Goal: Task Accomplishment & Management: Contribute content

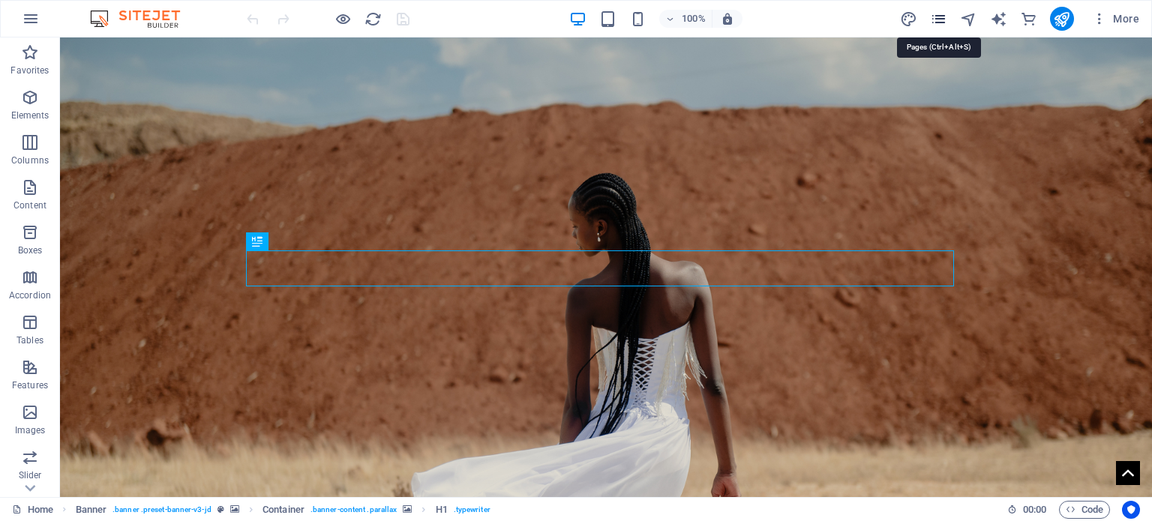
click at [934, 16] on icon "pages" at bounding box center [938, 19] width 17 height 17
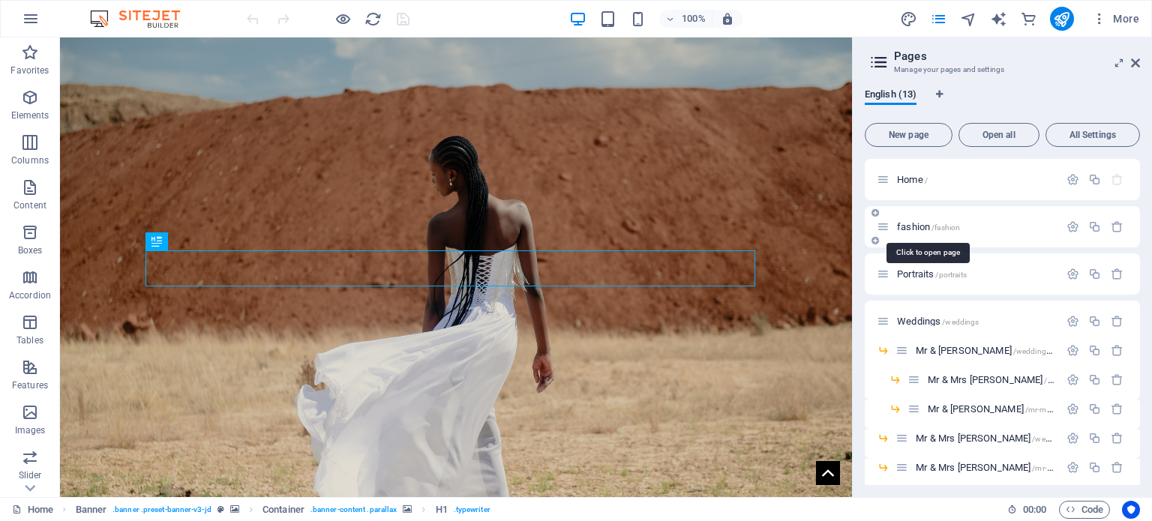
click at [925, 223] on span "fashion /fashion" at bounding box center [928, 226] width 63 height 11
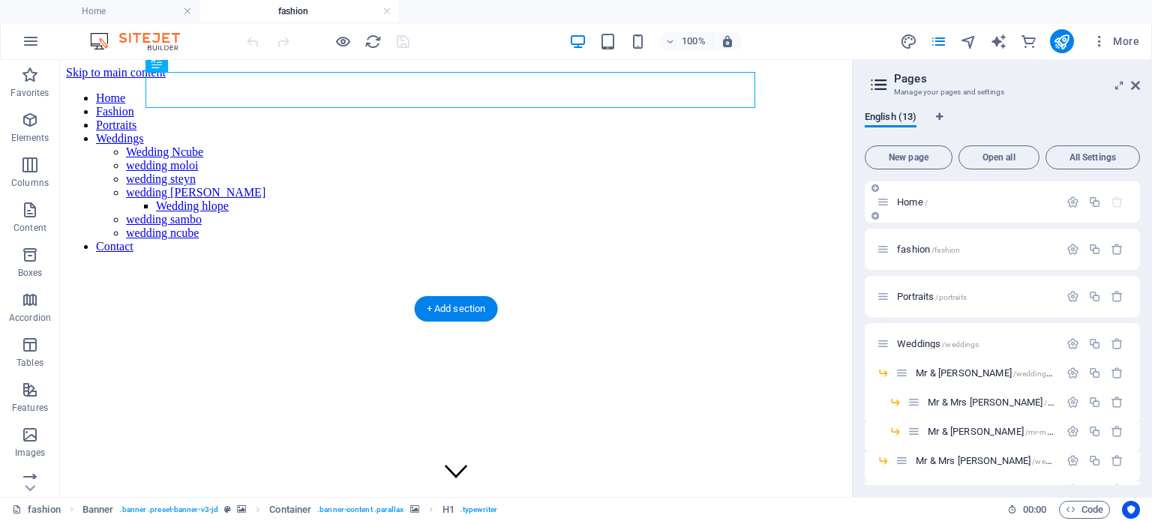
scroll to position [525, 0]
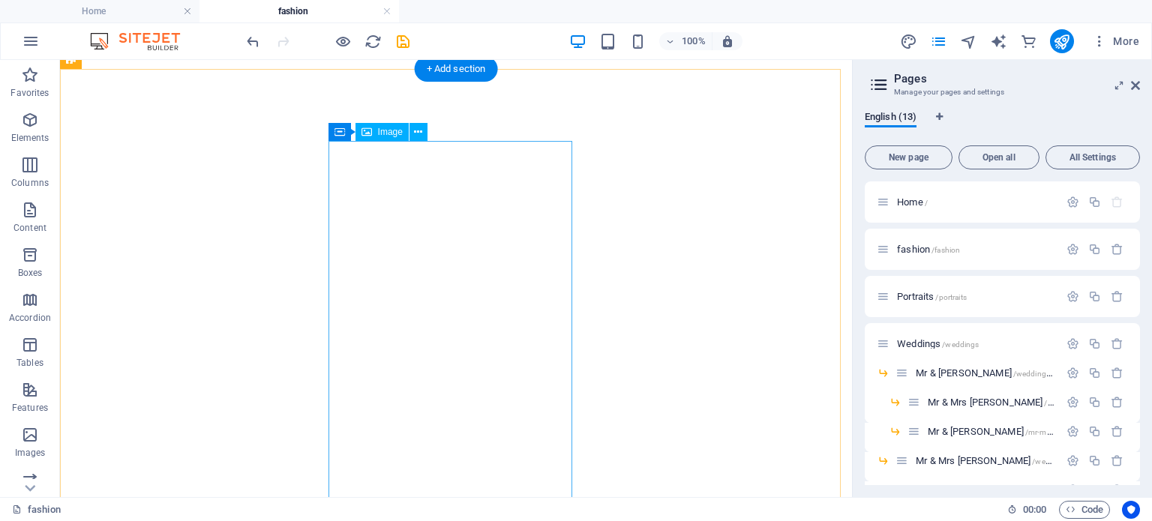
scroll to position [834, 0]
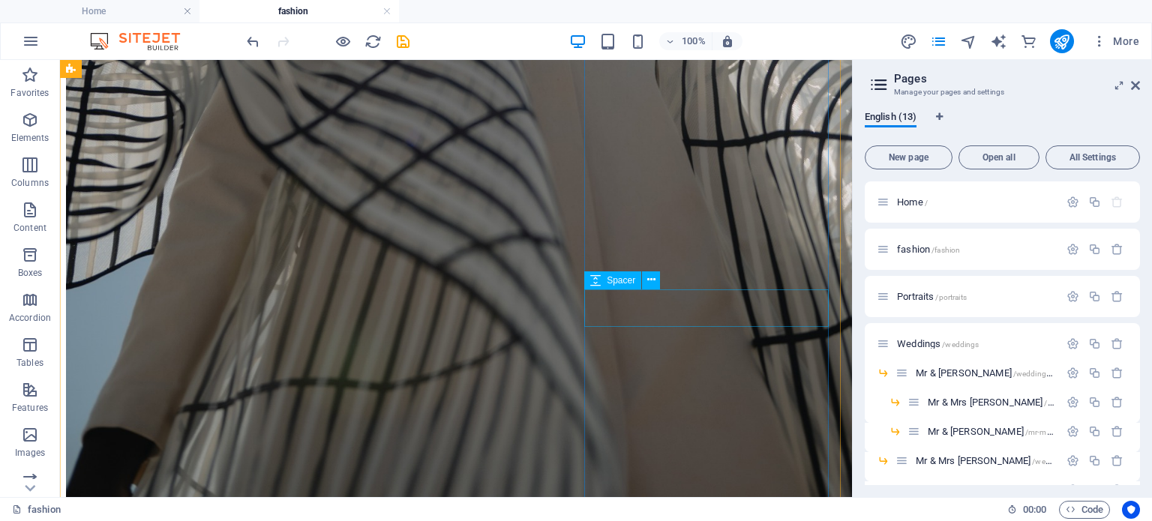
scroll to position [2109, 0]
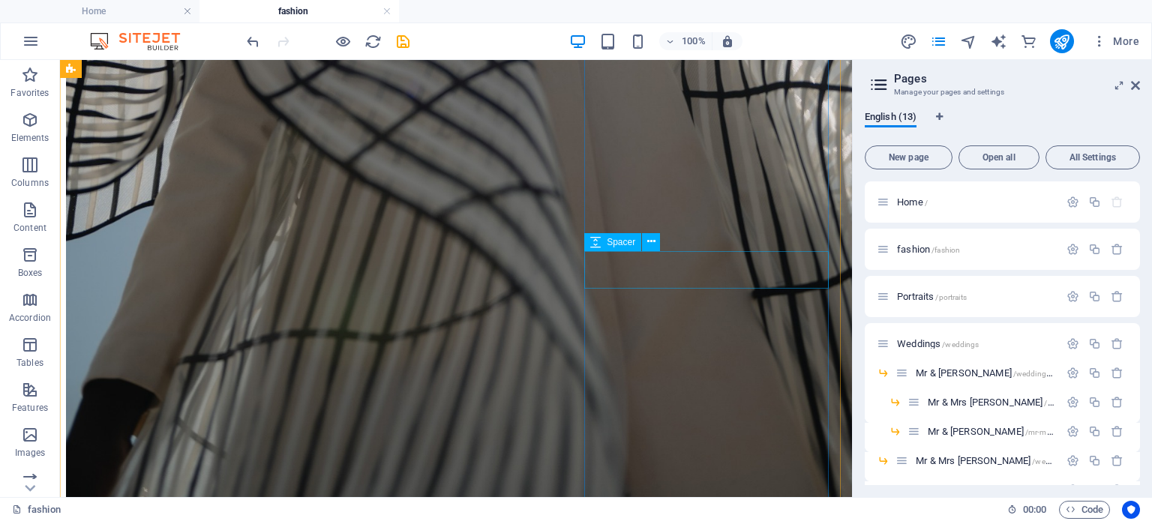
scroll to position [1921, 0]
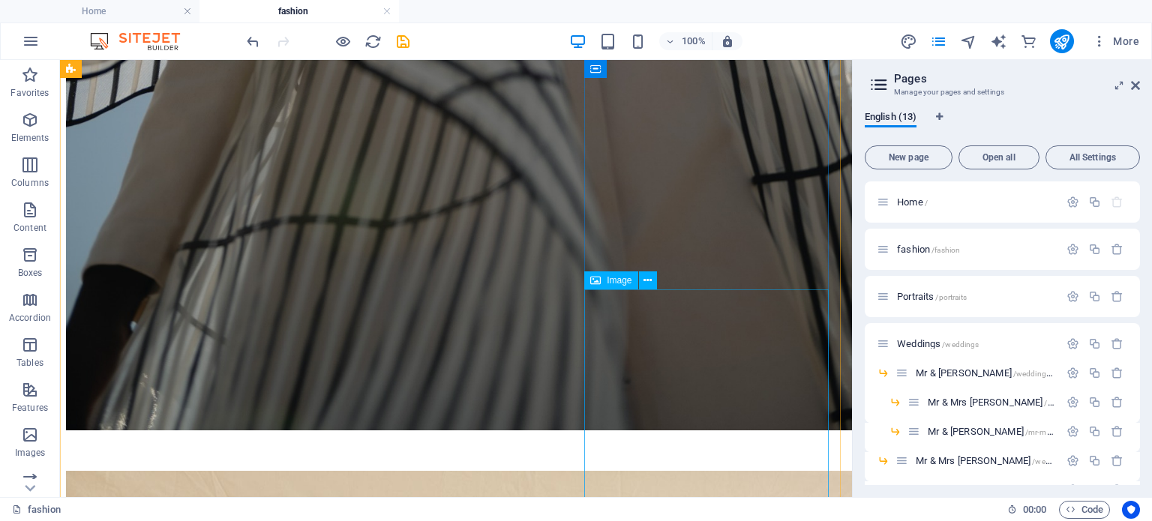
scroll to position [2071, 0]
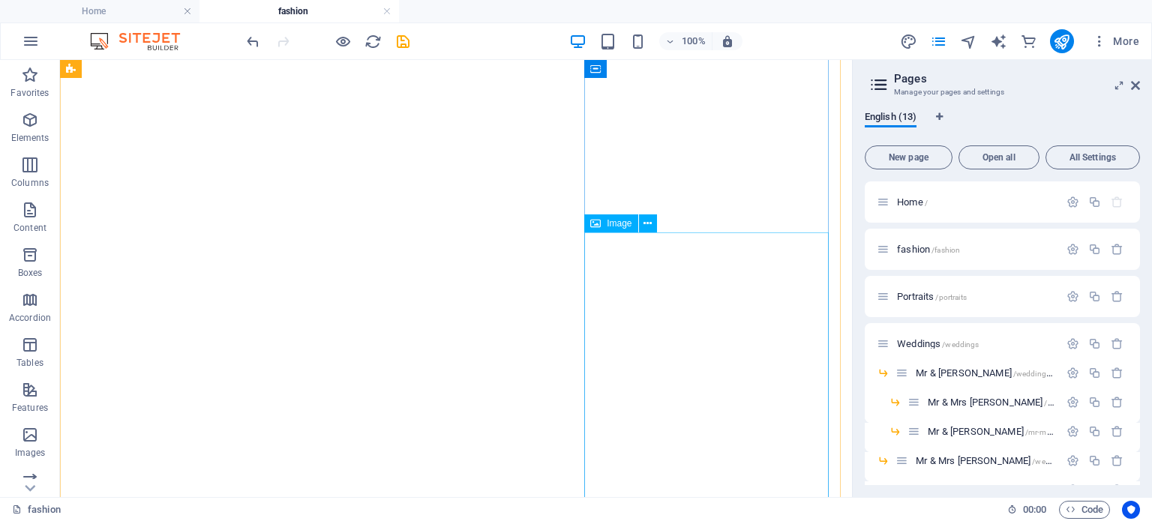
scroll to position [495, 0]
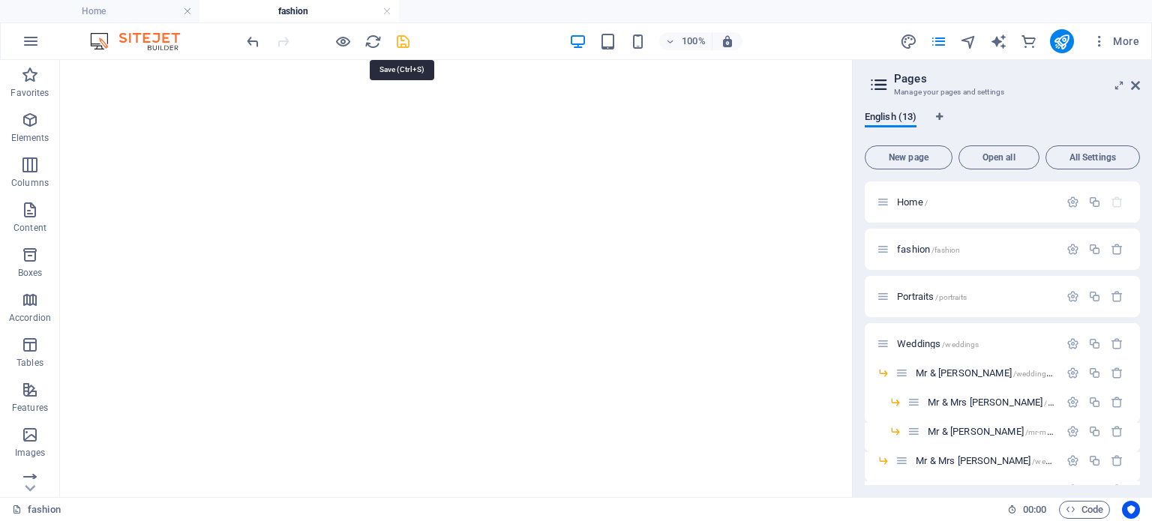
click at [402, 41] on icon "save" at bounding box center [403, 41] width 17 height 17
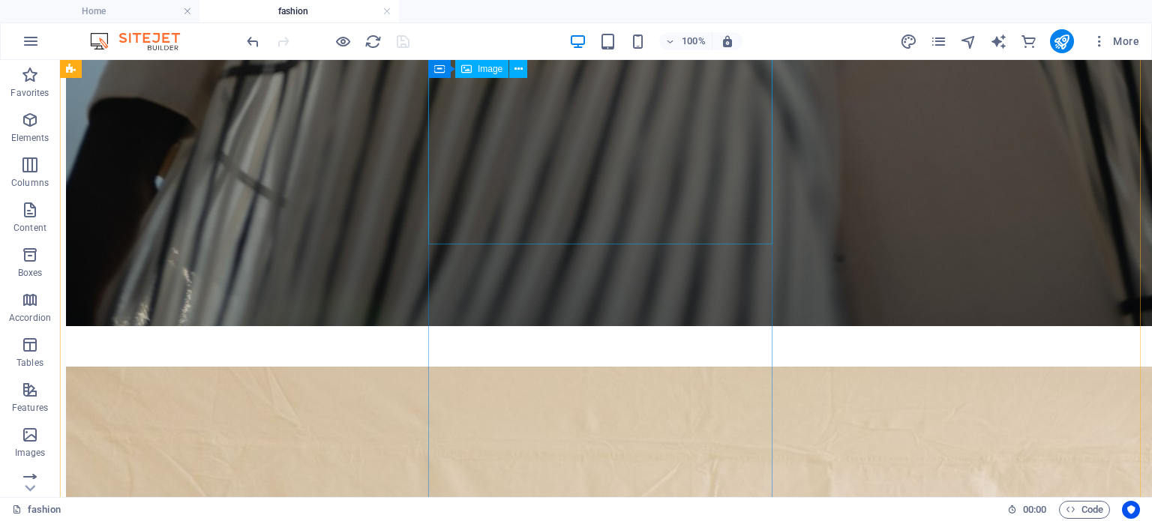
scroll to position [2596, 0]
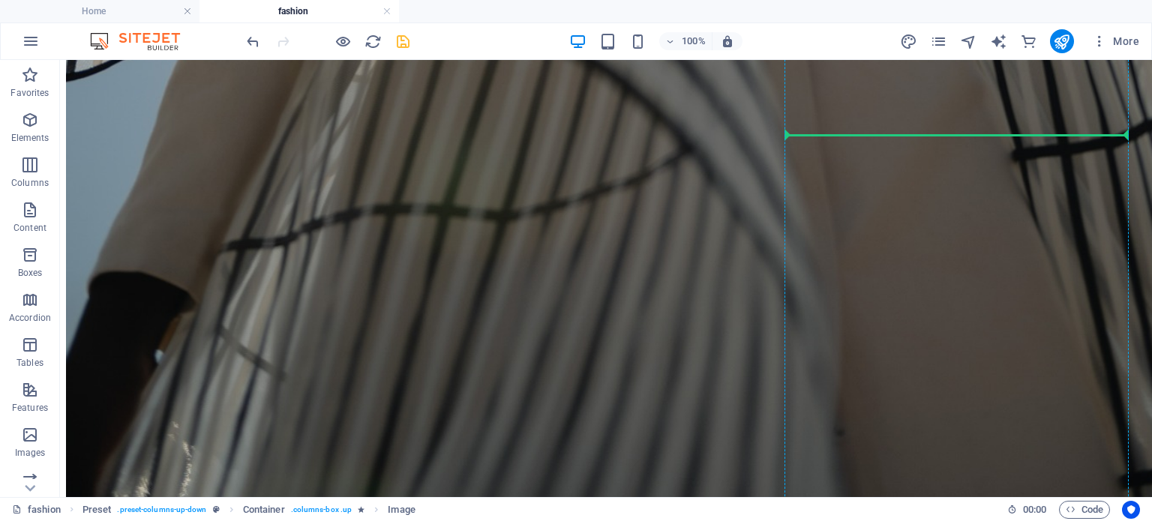
scroll to position [2389, 0]
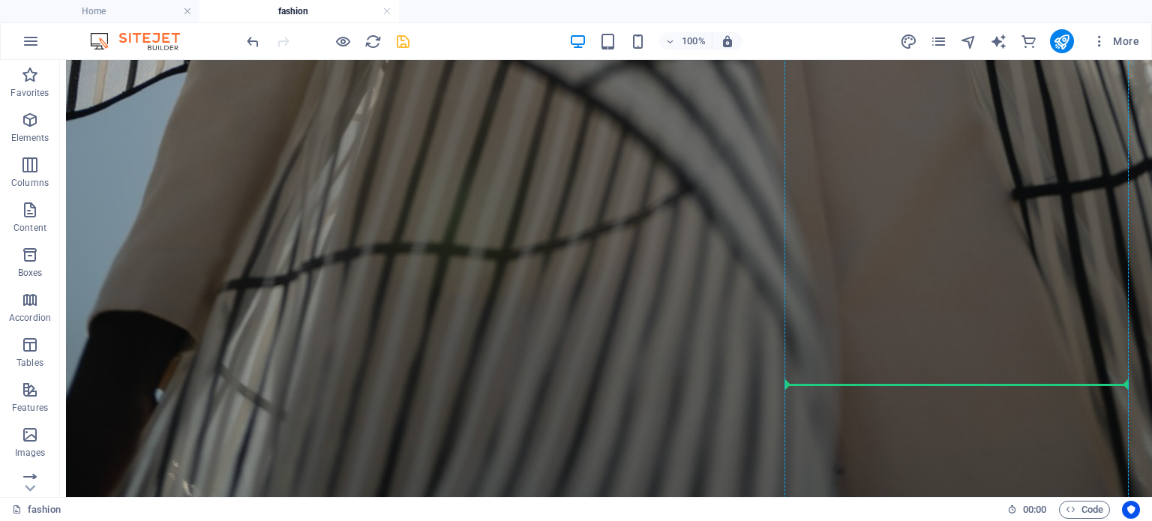
drag, startPoint x: 165, startPoint y: 300, endPoint x: 870, endPoint y: 387, distance: 709.8
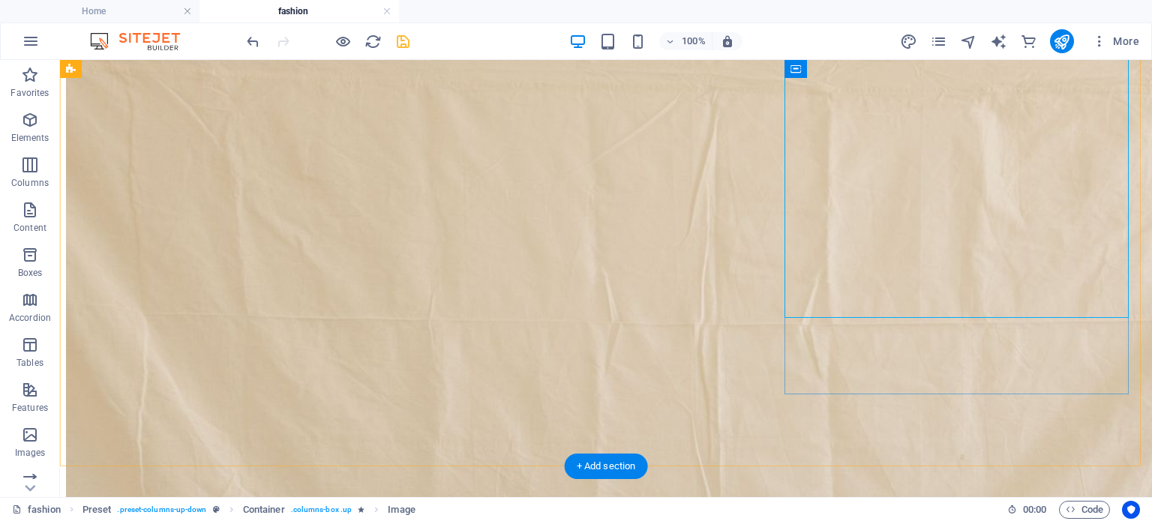
scroll to position [2972, 0]
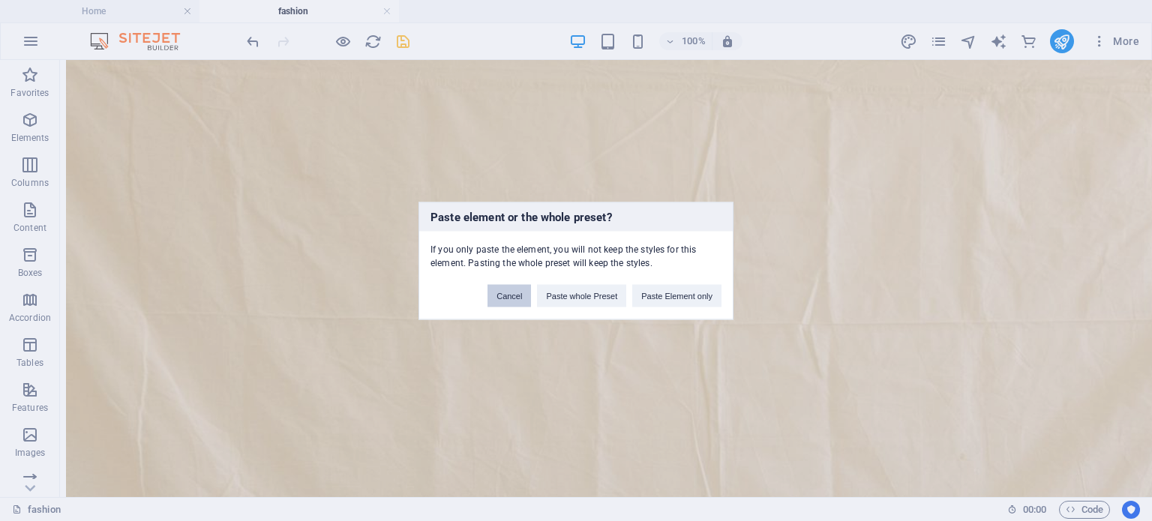
click at [515, 300] on button "Cancel" at bounding box center [510, 295] width 44 height 23
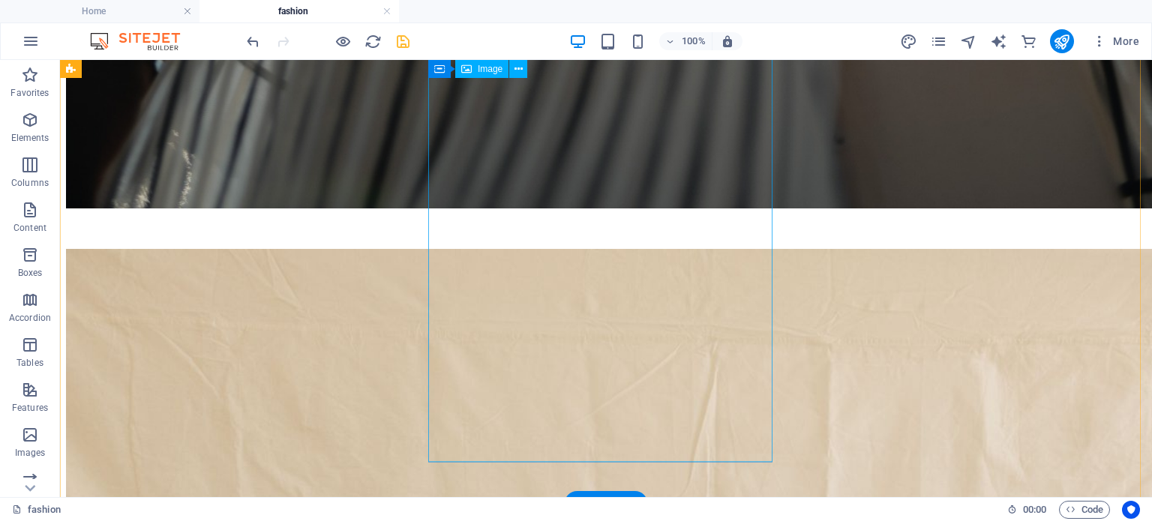
scroll to position [2597, 0]
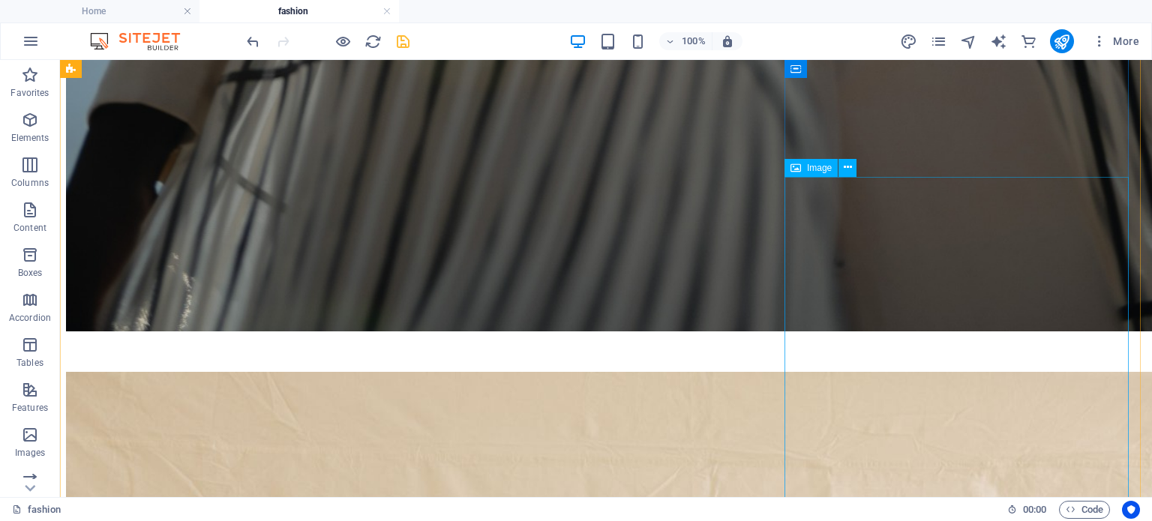
click at [817, 171] on span "Image" at bounding box center [819, 168] width 25 height 9
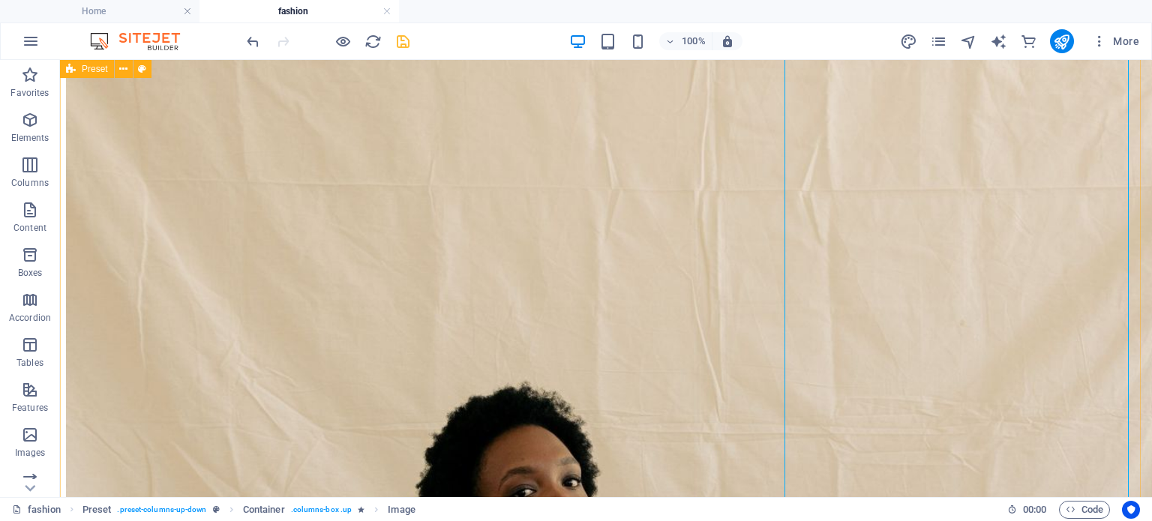
scroll to position [3044, 0]
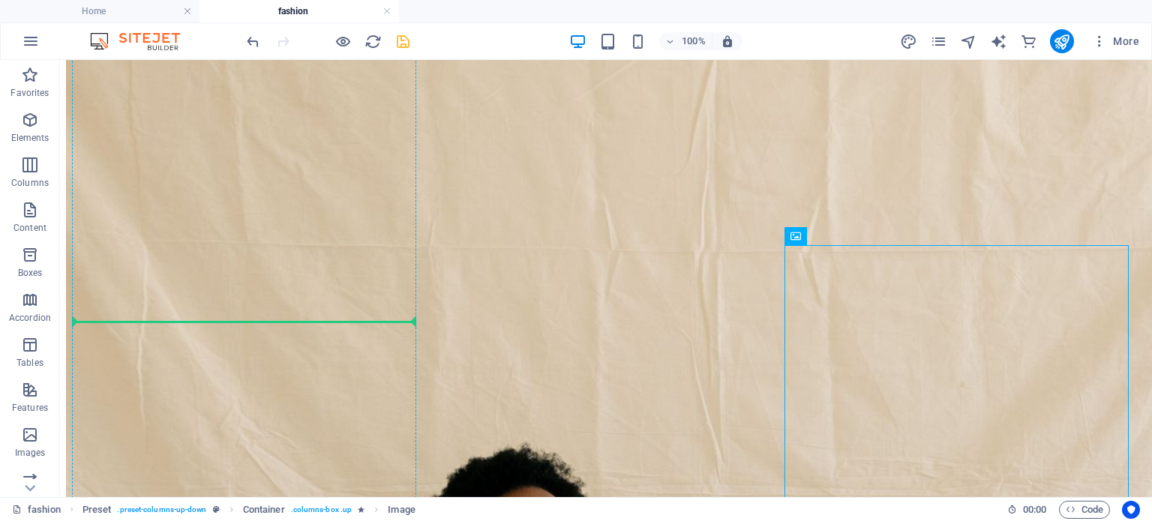
drag, startPoint x: 714, startPoint y: 290, endPoint x: 263, endPoint y: 322, distance: 452.1
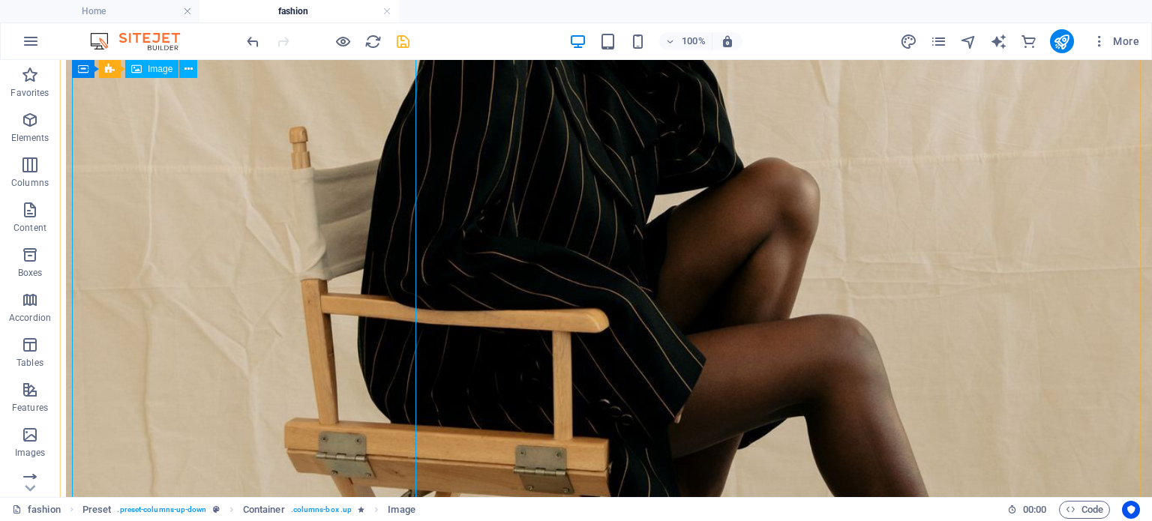
scroll to position [3561, 0]
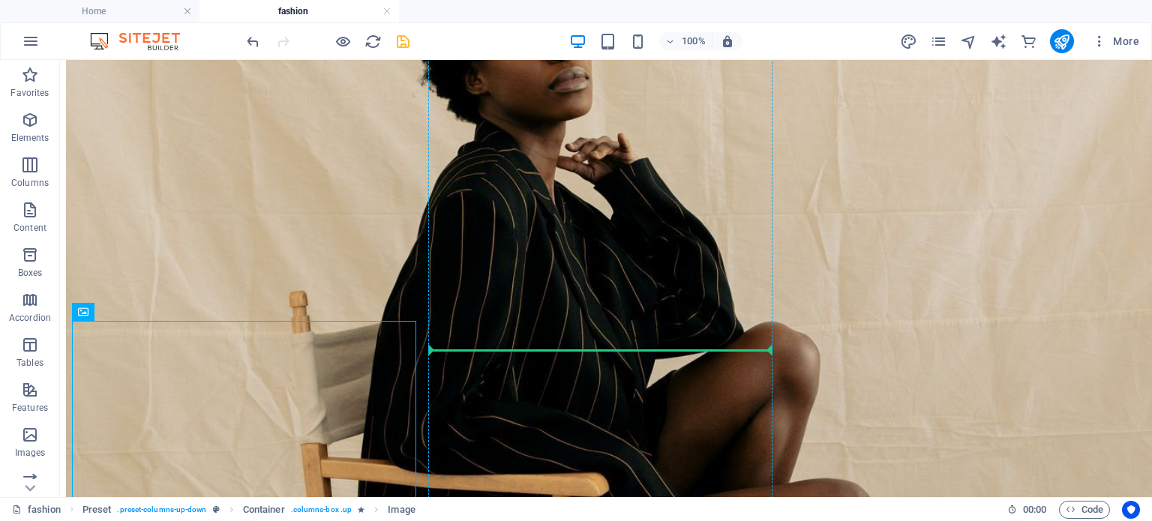
drag, startPoint x: 153, startPoint y: 377, endPoint x: 512, endPoint y: 348, distance: 360.6
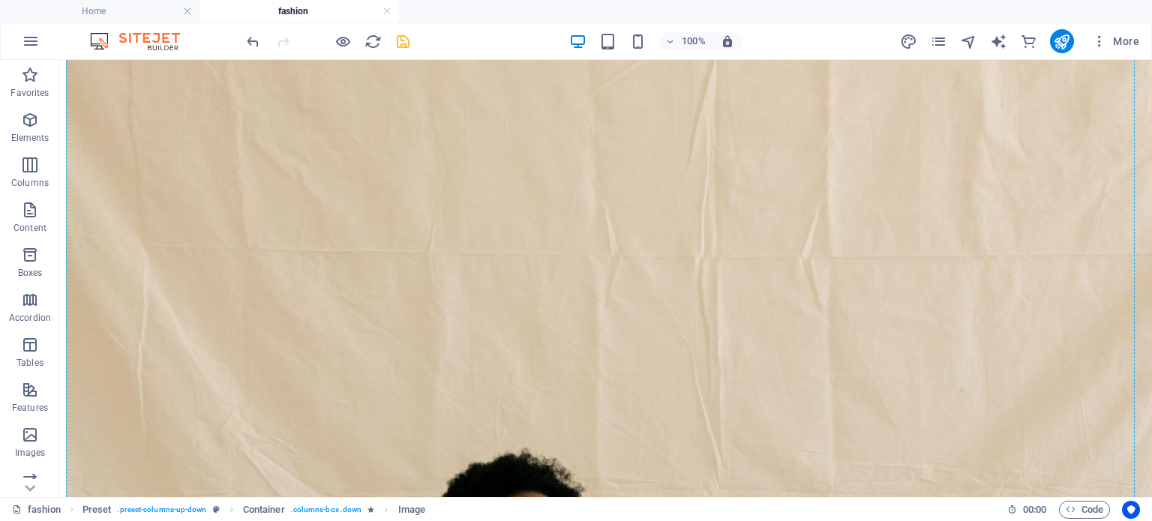
scroll to position [2873, 0]
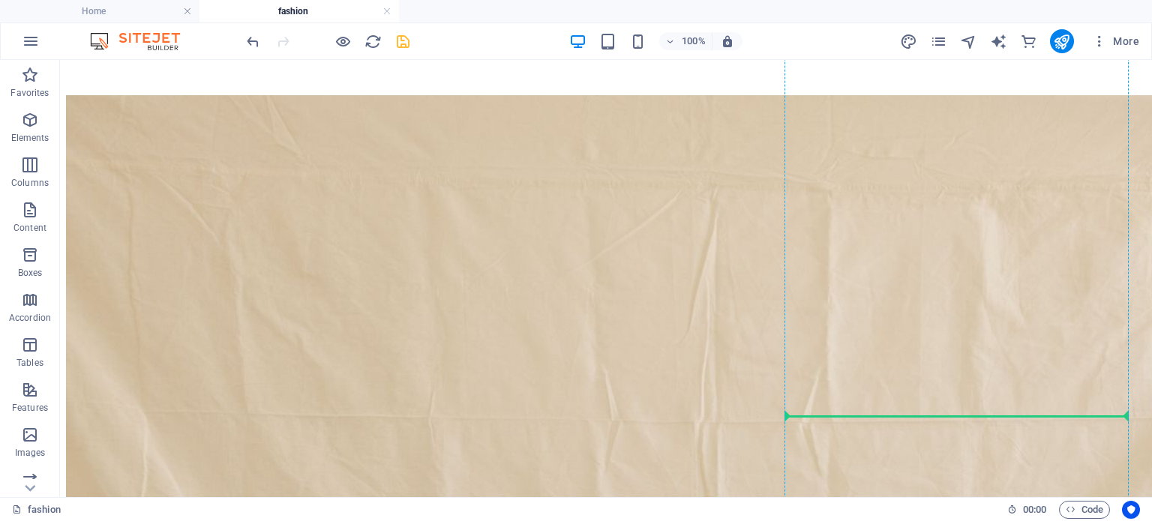
drag, startPoint x: 508, startPoint y: 405, endPoint x: 867, endPoint y: 411, distance: 359.4
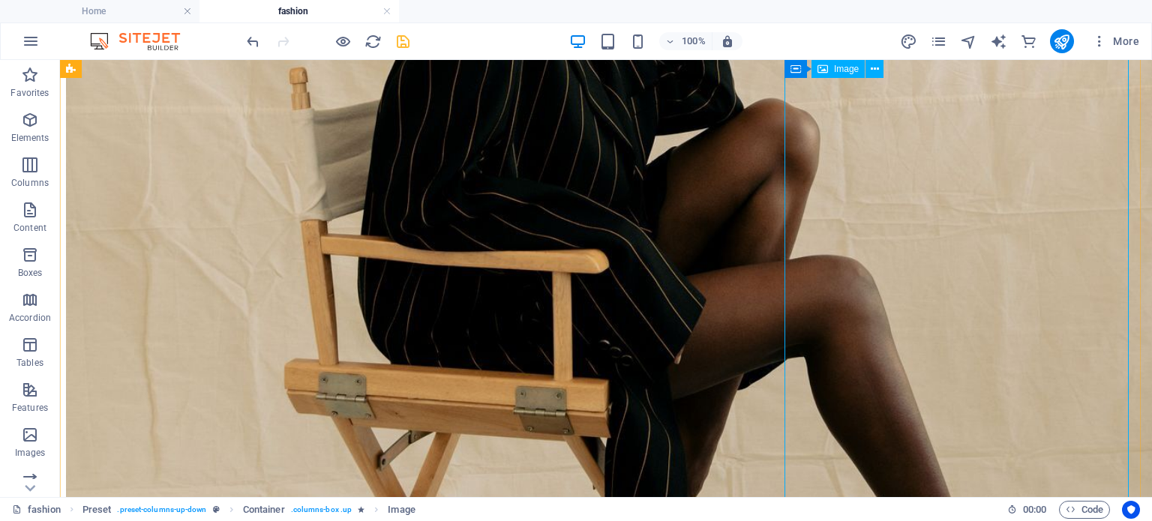
scroll to position [3560, 0]
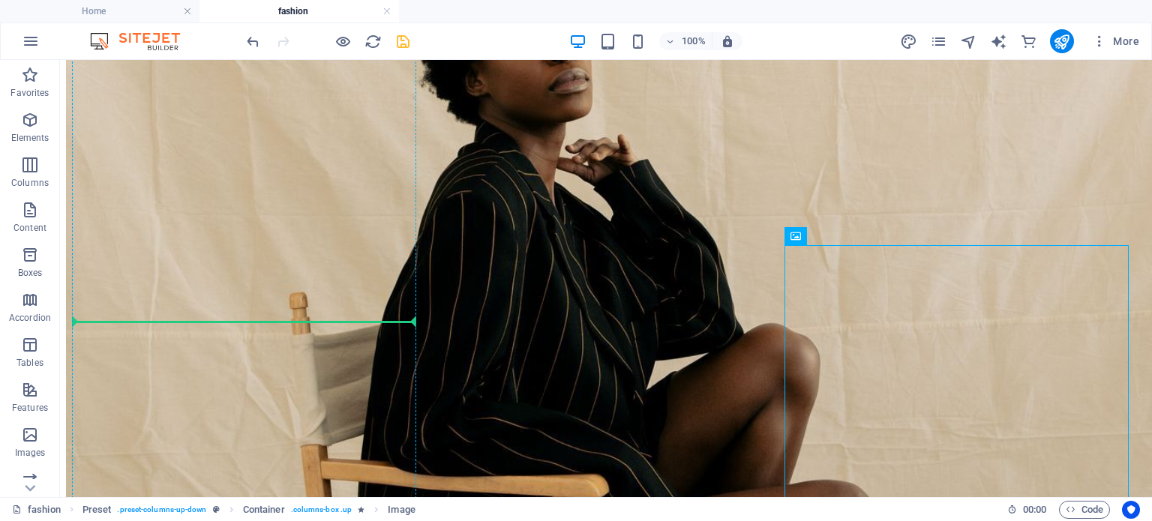
drag, startPoint x: 877, startPoint y: 299, endPoint x: 323, endPoint y: 317, distance: 554.0
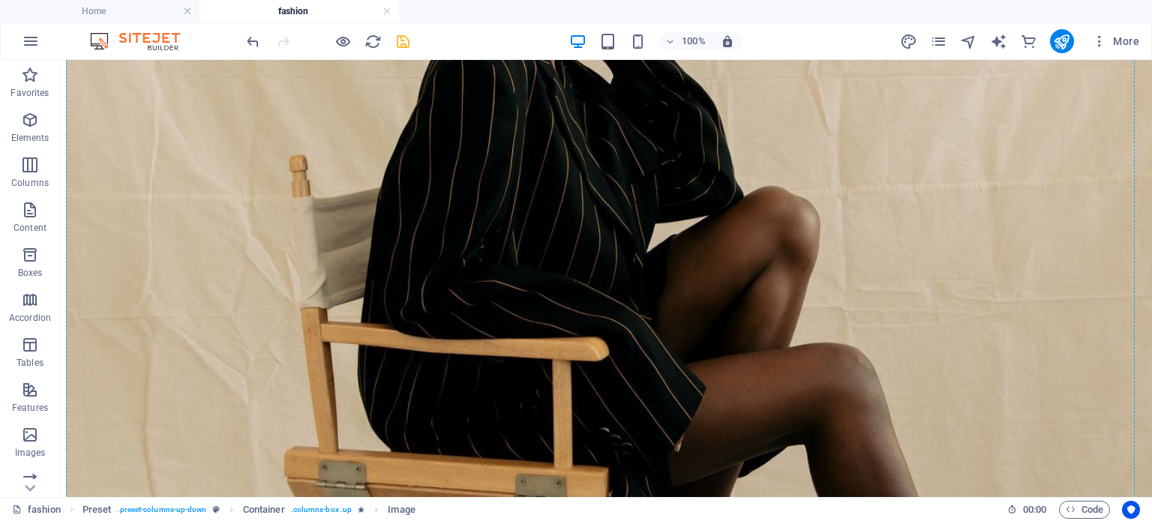
scroll to position [3665, 0]
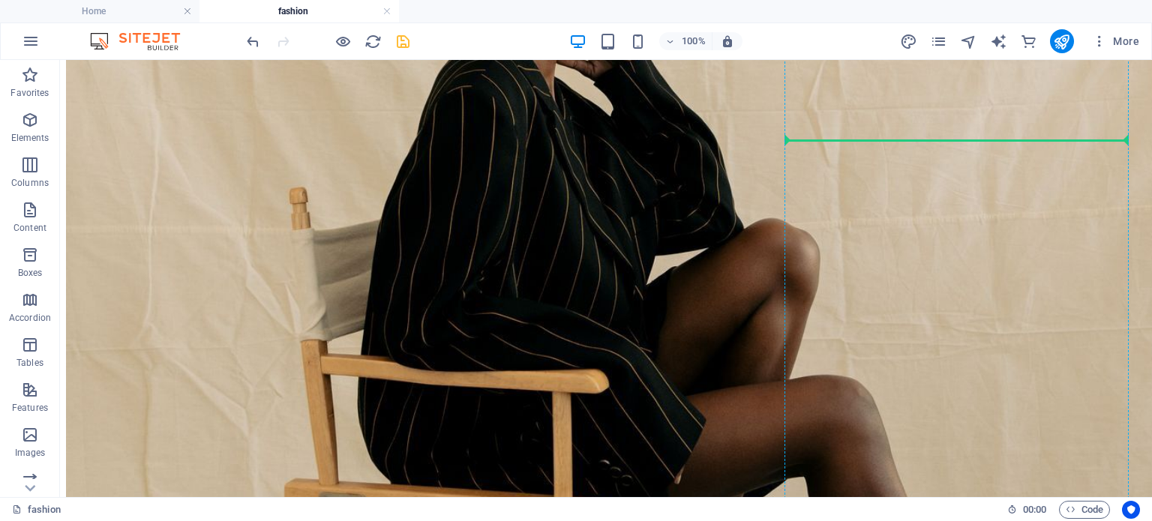
drag, startPoint x: 141, startPoint y: 379, endPoint x: 889, endPoint y: 140, distance: 785.4
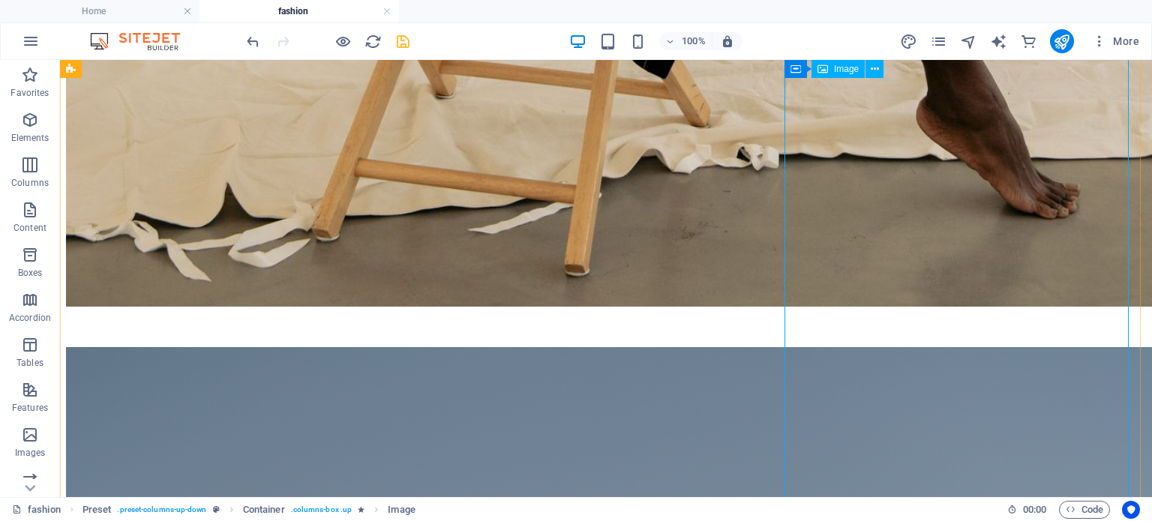
scroll to position [4075, 0]
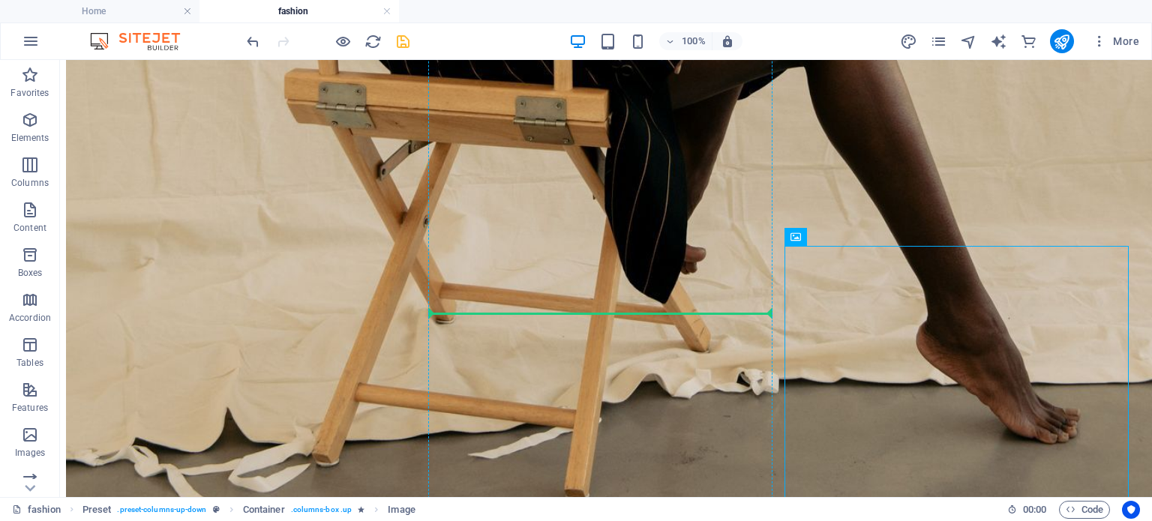
drag, startPoint x: 876, startPoint y: 301, endPoint x: 596, endPoint y: 313, distance: 280.1
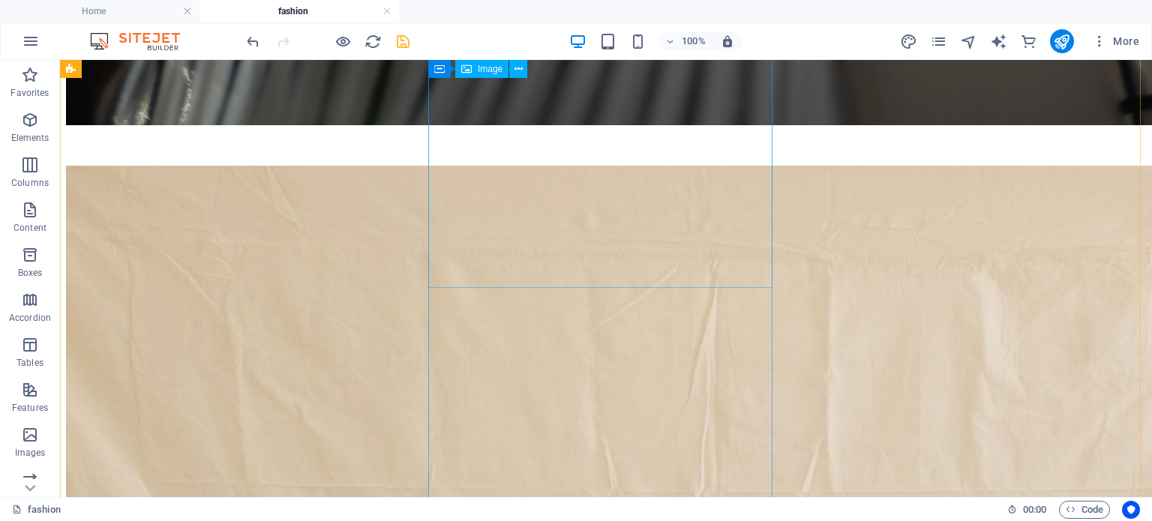
scroll to position [2803, 0]
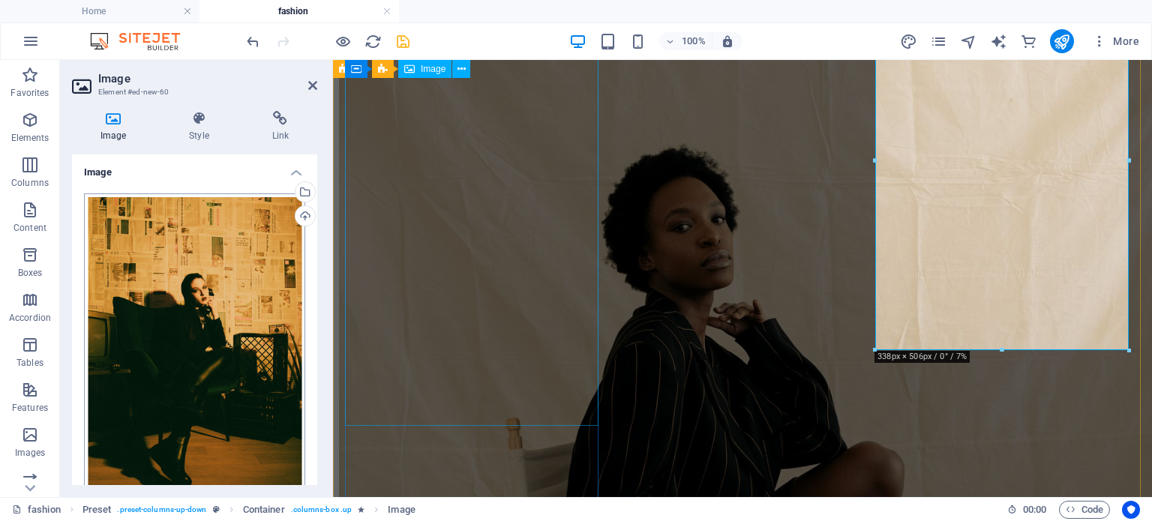
scroll to position [2257, 0]
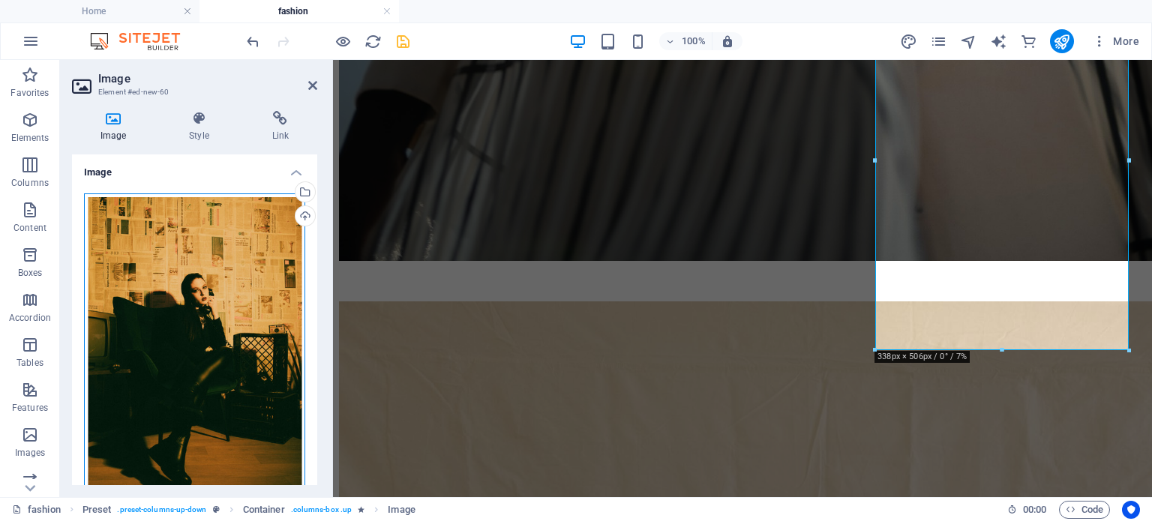
click at [214, 227] on div "Drag files here, click to choose files or select files from Files or our free s…" at bounding box center [194, 358] width 221 height 328
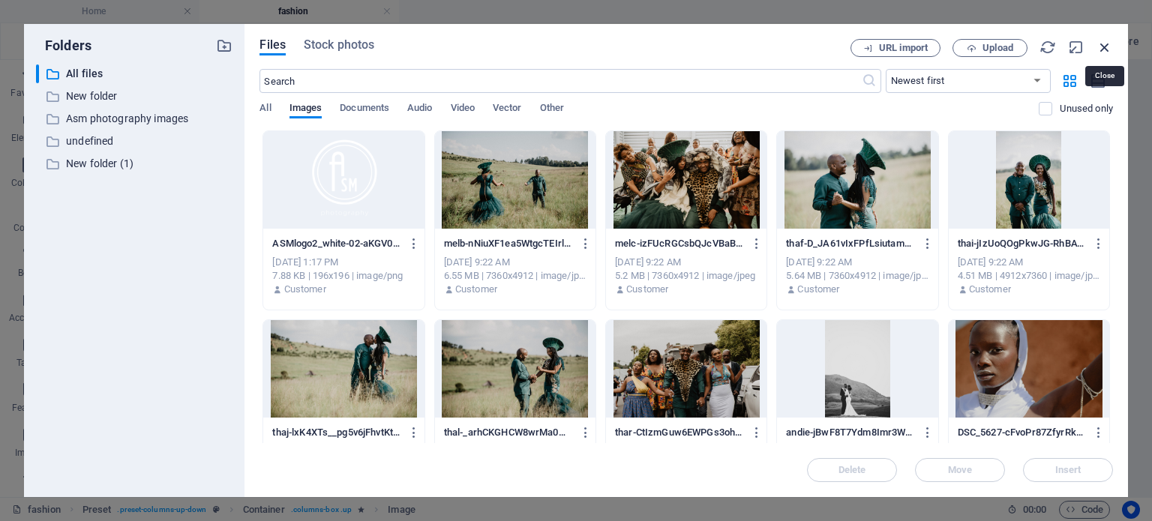
click at [1102, 47] on icon "button" at bounding box center [1105, 47] width 17 height 17
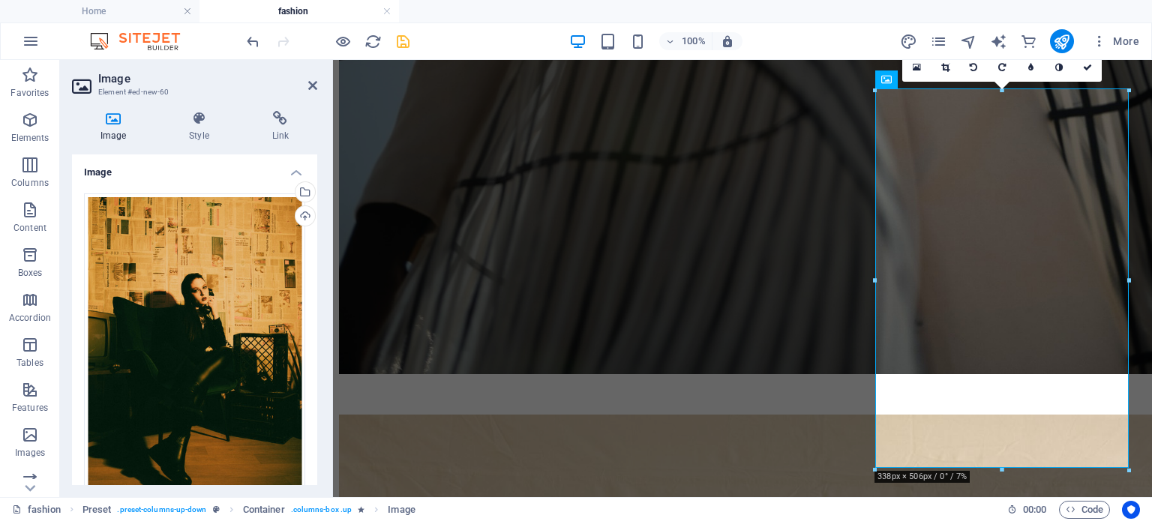
scroll to position [2138, 0]
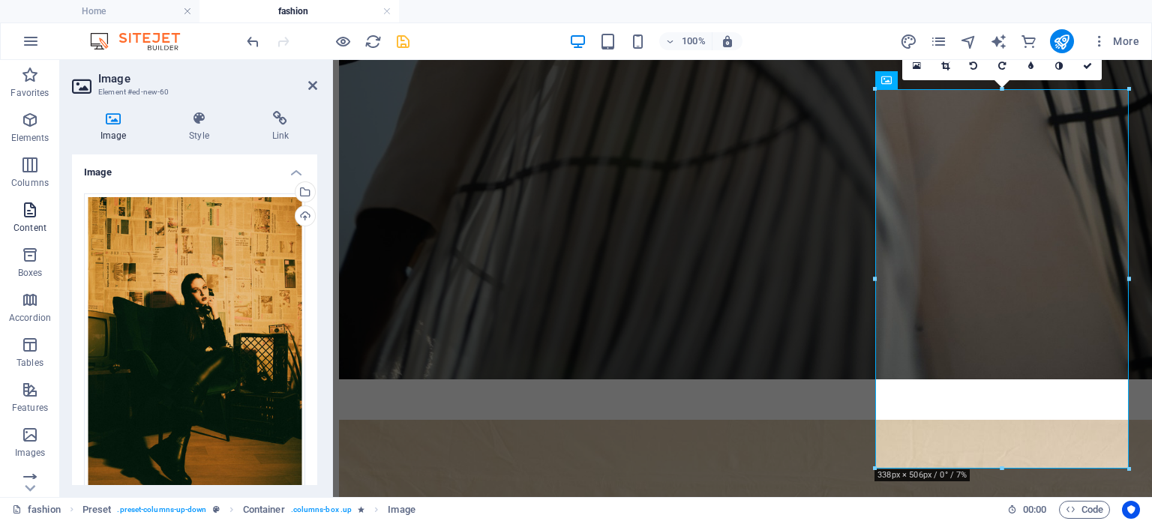
click at [28, 222] on p "Content" at bounding box center [30, 228] width 33 height 12
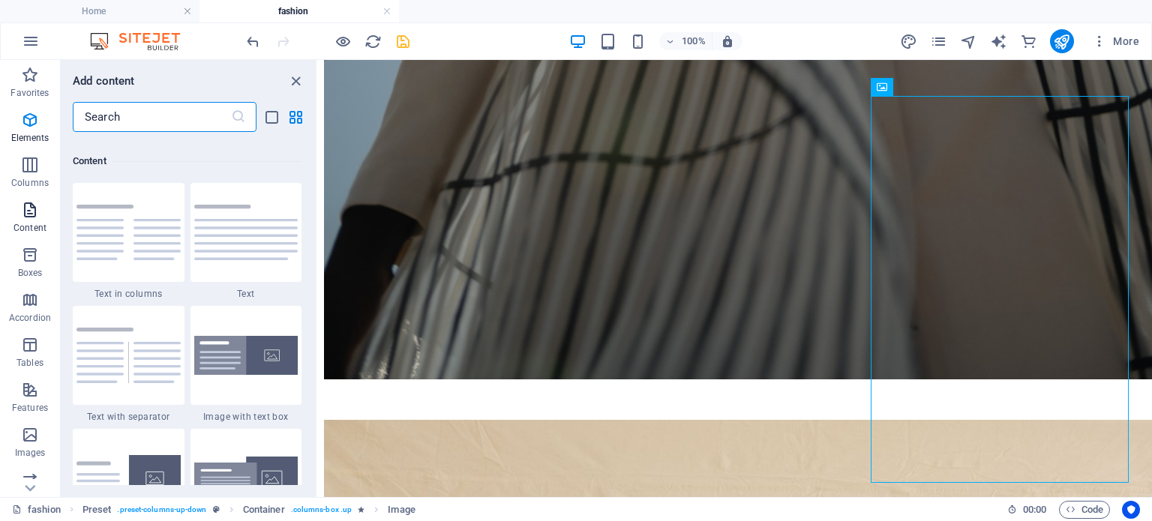
scroll to position [2994, 0]
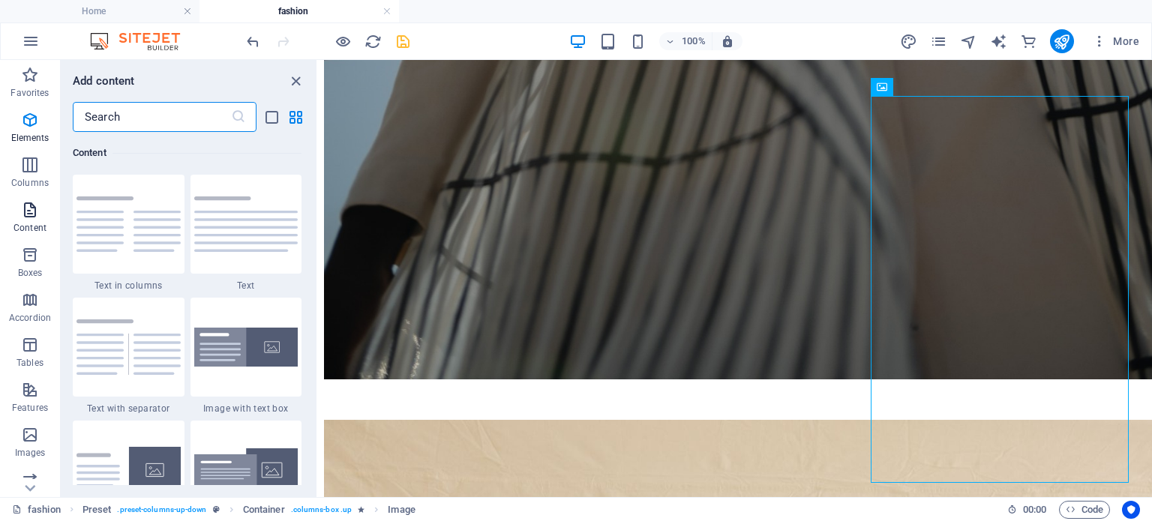
click at [28, 222] on p "Content" at bounding box center [30, 228] width 33 height 12
click at [32, 443] on icon "button" at bounding box center [30, 435] width 18 height 18
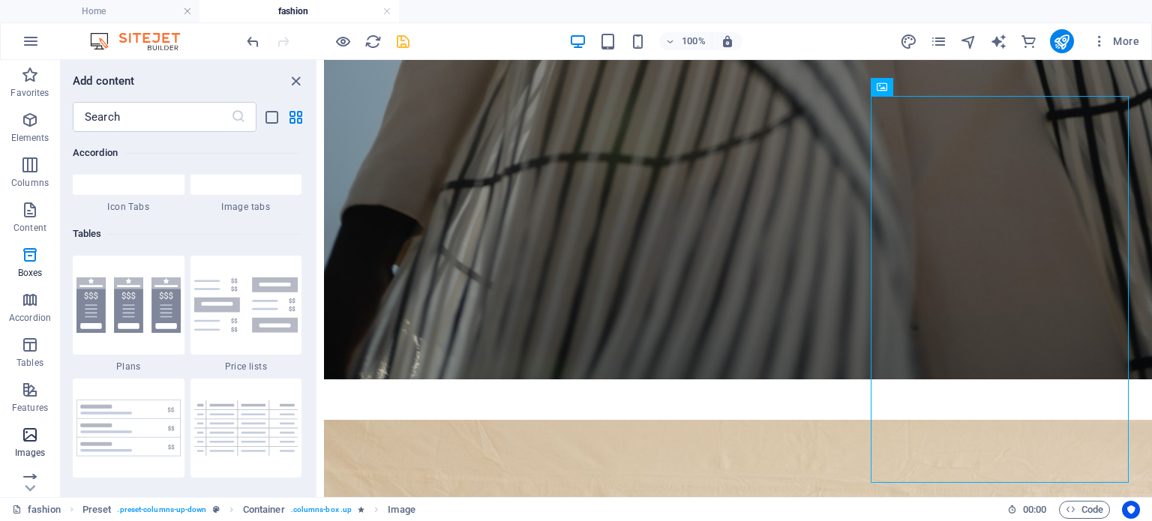
scroll to position [7977, 0]
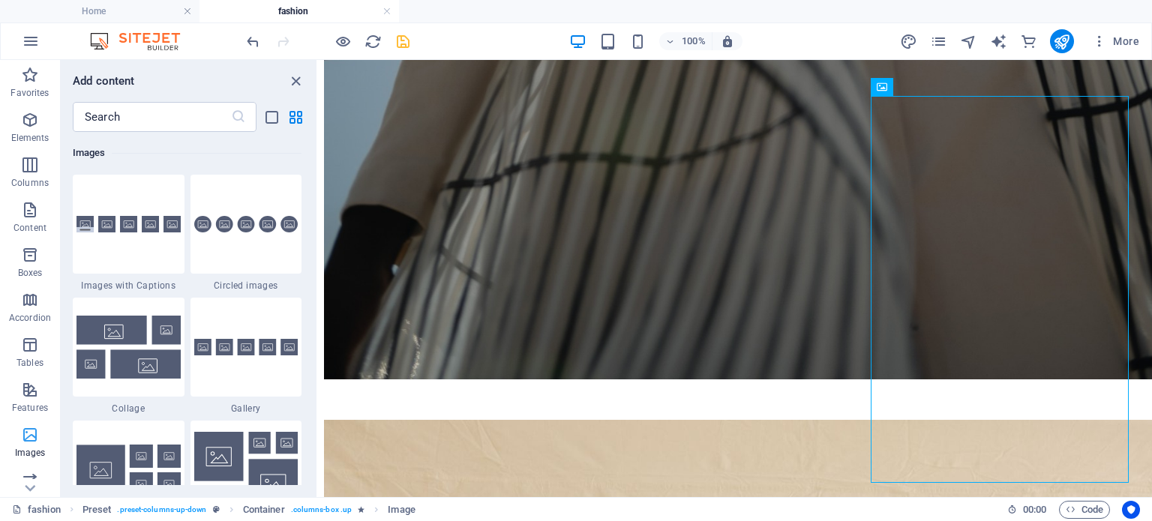
click at [29, 443] on icon "button" at bounding box center [30, 435] width 18 height 18
click at [32, 47] on icon "button" at bounding box center [31, 41] width 18 height 18
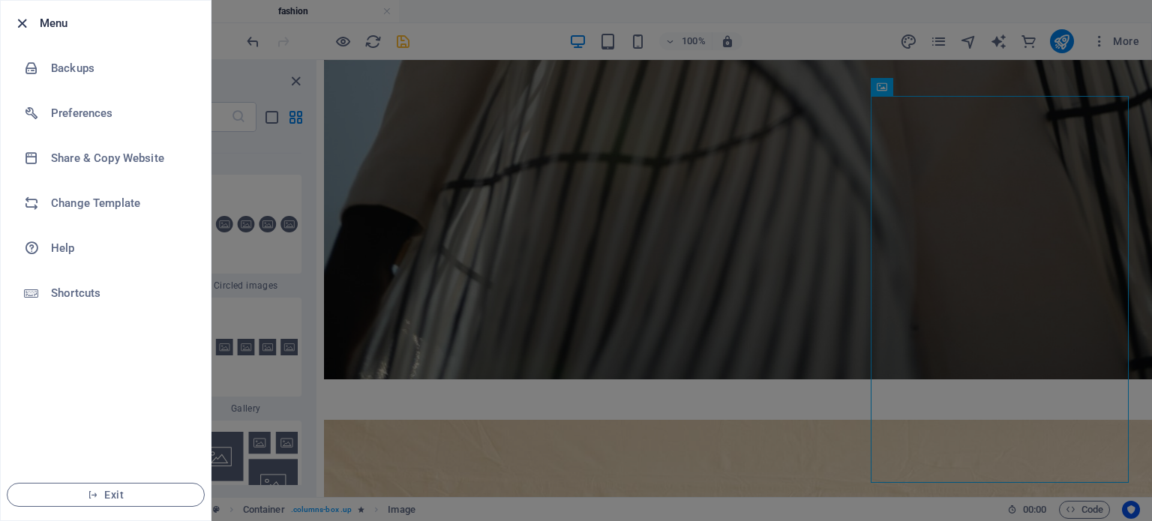
click at [14, 20] on icon "button" at bounding box center [22, 23] width 17 height 17
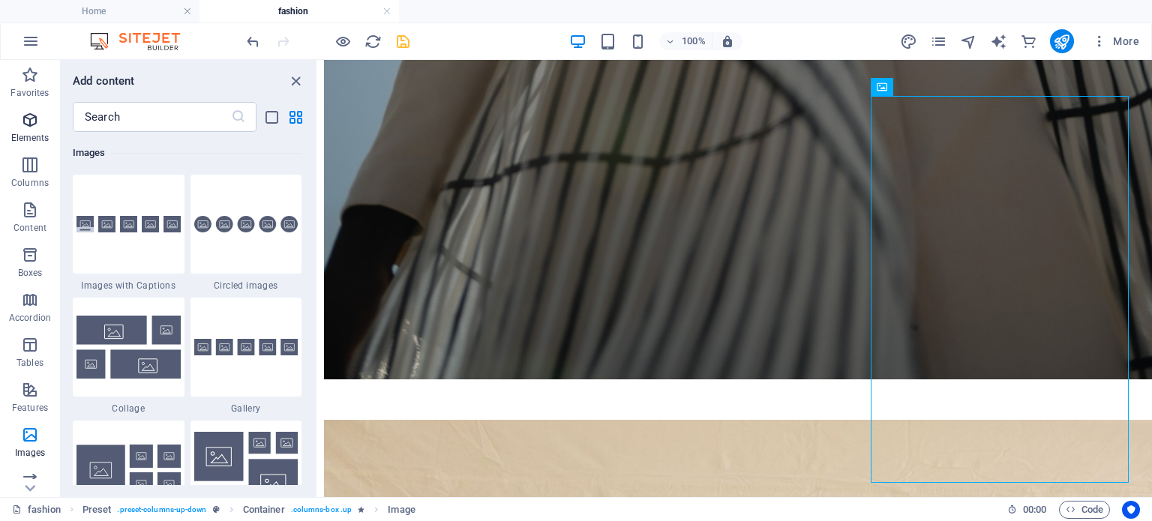
click at [28, 125] on icon "button" at bounding box center [30, 120] width 18 height 18
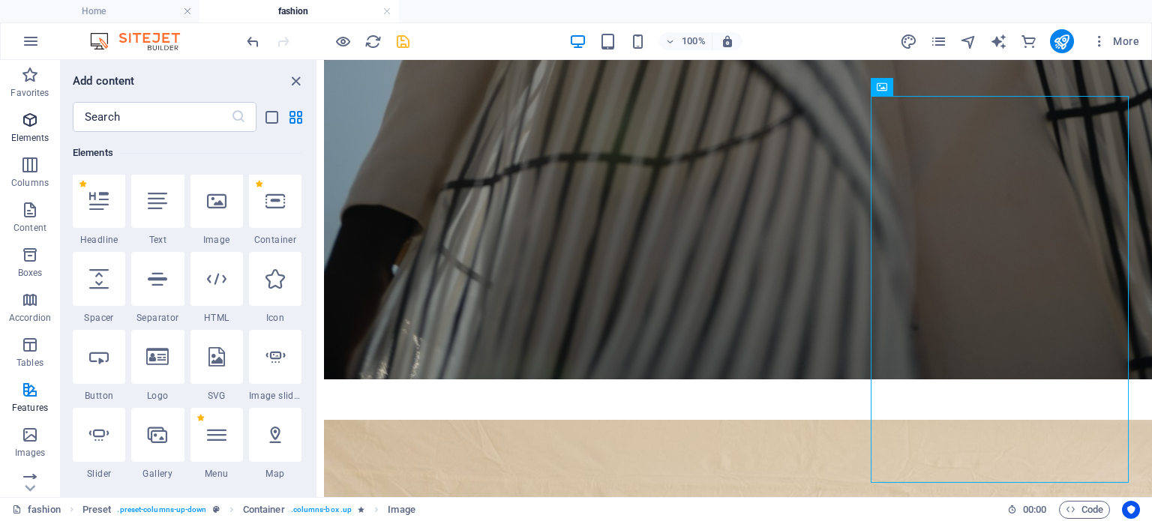
scroll to position [528, 0]
click at [220, 212] on div at bounding box center [217, 203] width 53 height 54
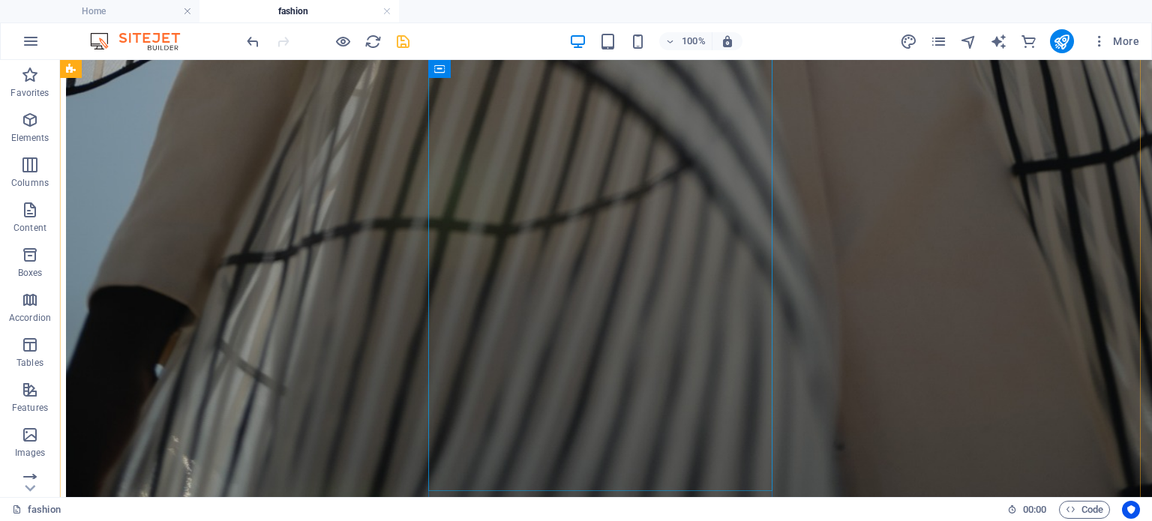
scroll to position [2426, 0]
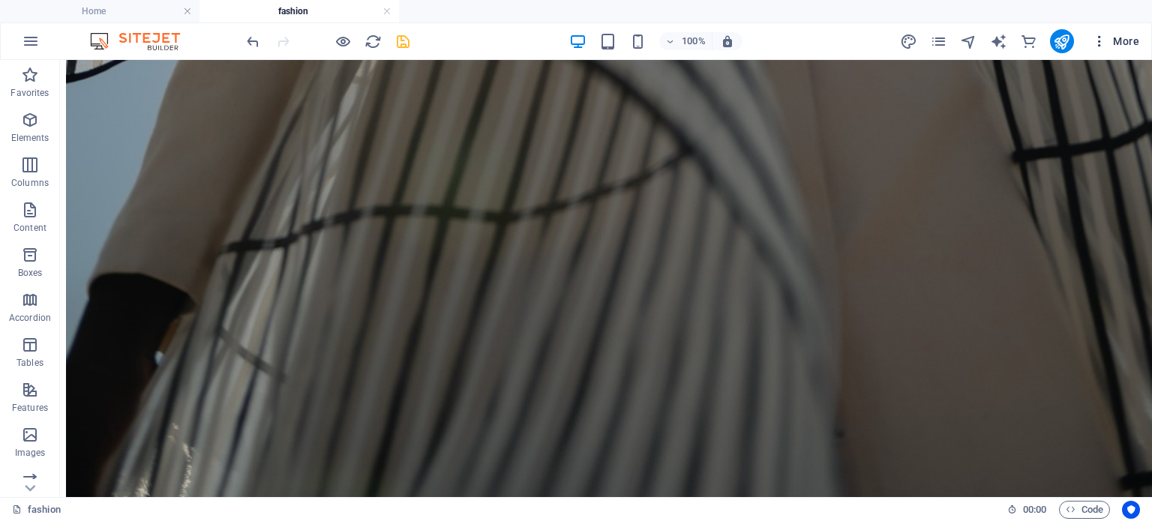
click at [1098, 44] on icon "button" at bounding box center [1099, 41] width 15 height 15
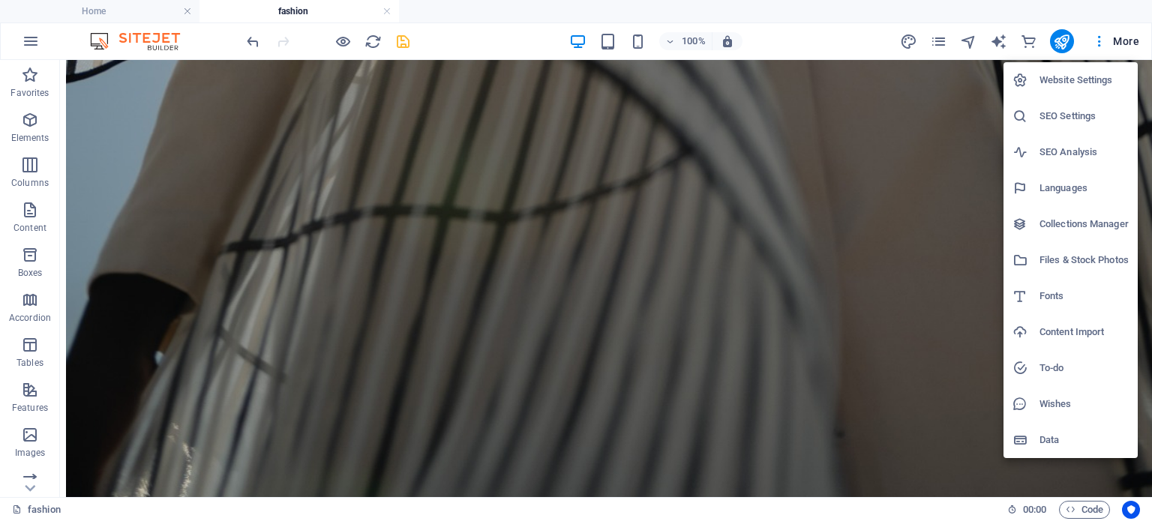
click at [1098, 42] on div at bounding box center [576, 260] width 1152 height 521
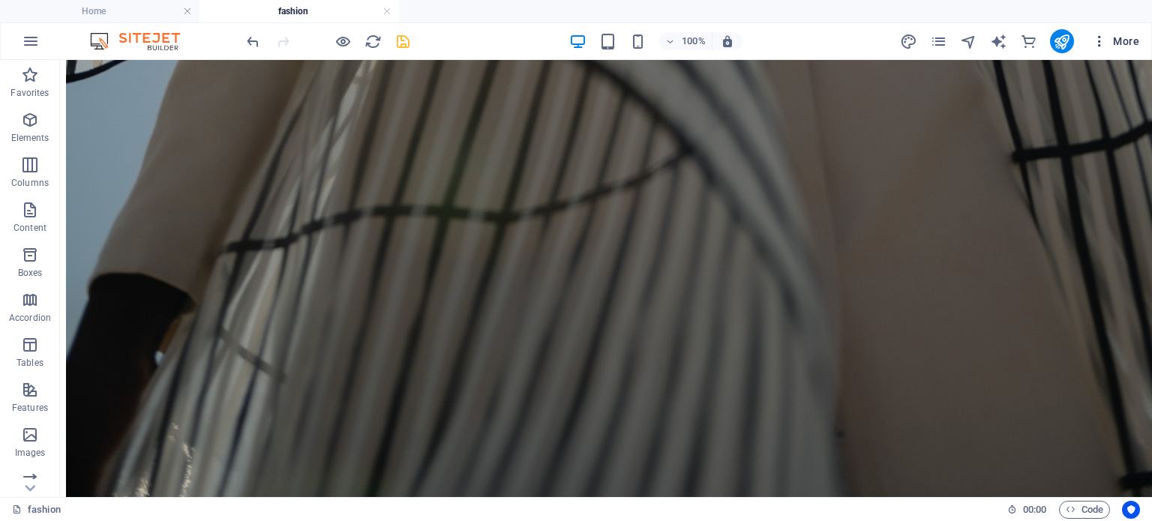
click at [1098, 37] on icon "button" at bounding box center [1099, 41] width 15 height 15
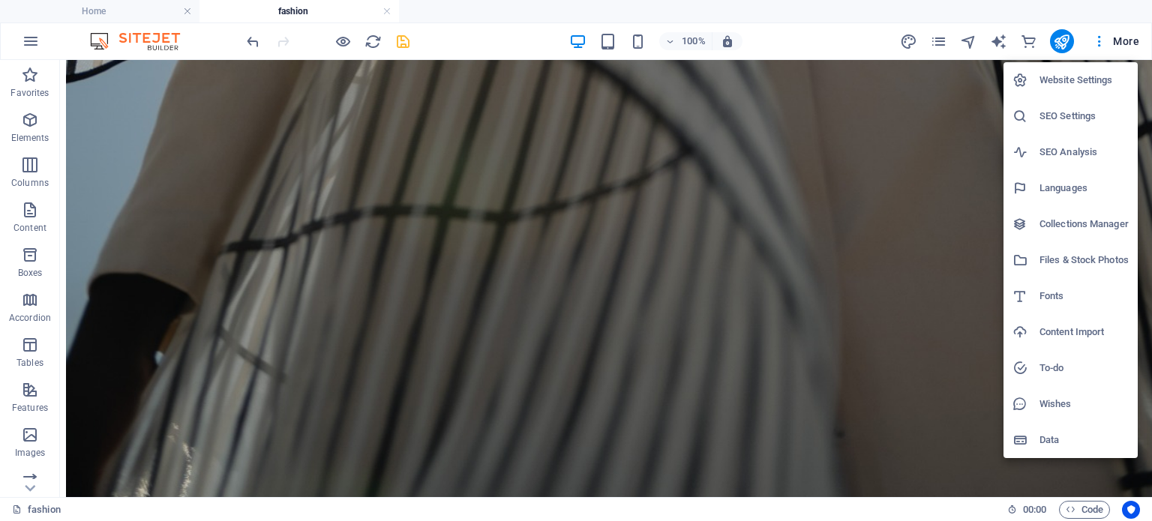
click at [1101, 37] on div at bounding box center [576, 260] width 1152 height 521
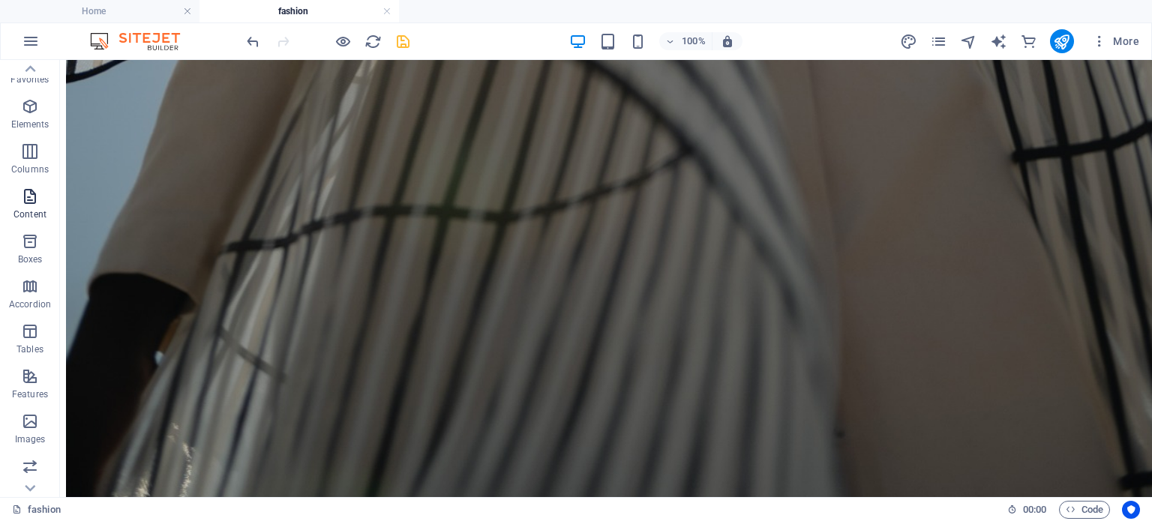
scroll to position [0, 0]
click at [32, 212] on icon "button" at bounding box center [30, 210] width 18 height 18
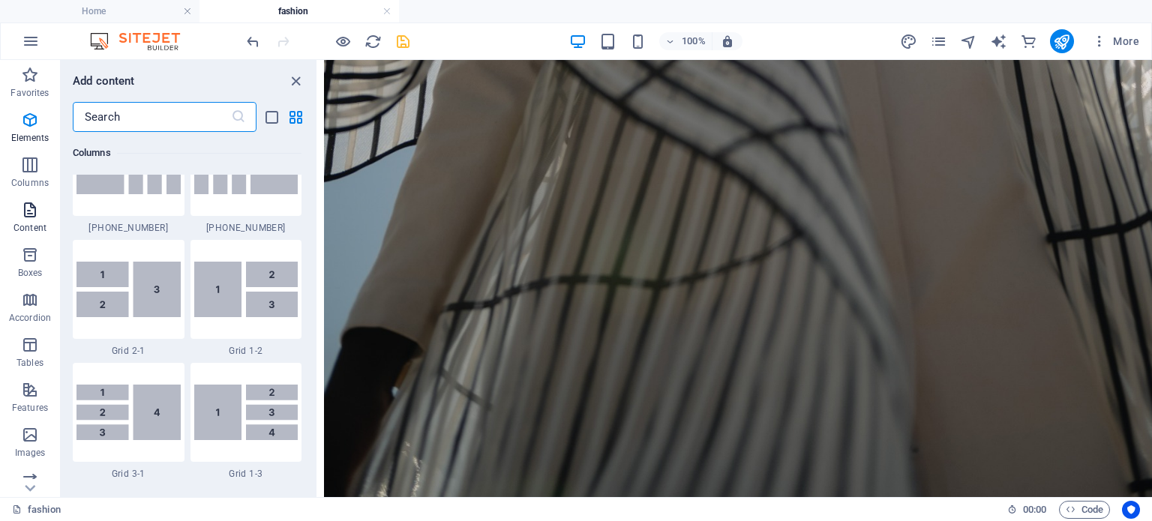
scroll to position [2994, 0]
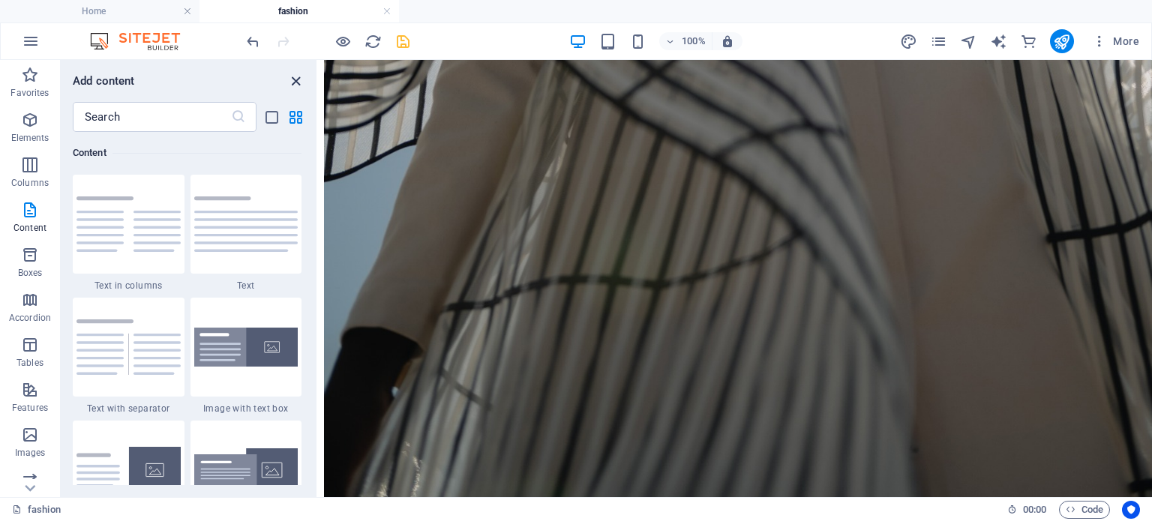
click at [297, 75] on icon "close panel" at bounding box center [295, 81] width 17 height 17
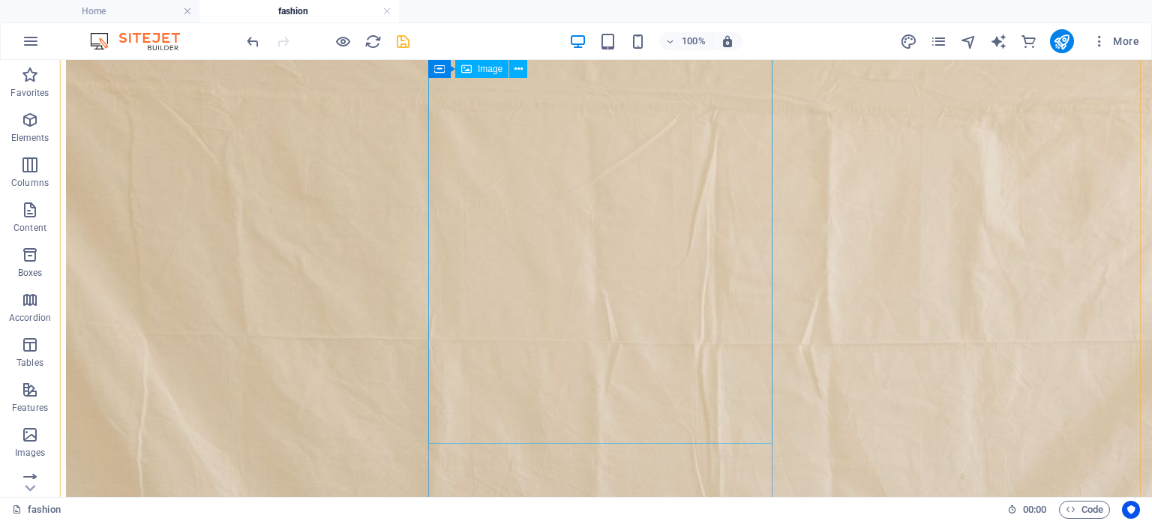
scroll to position [2576, 0]
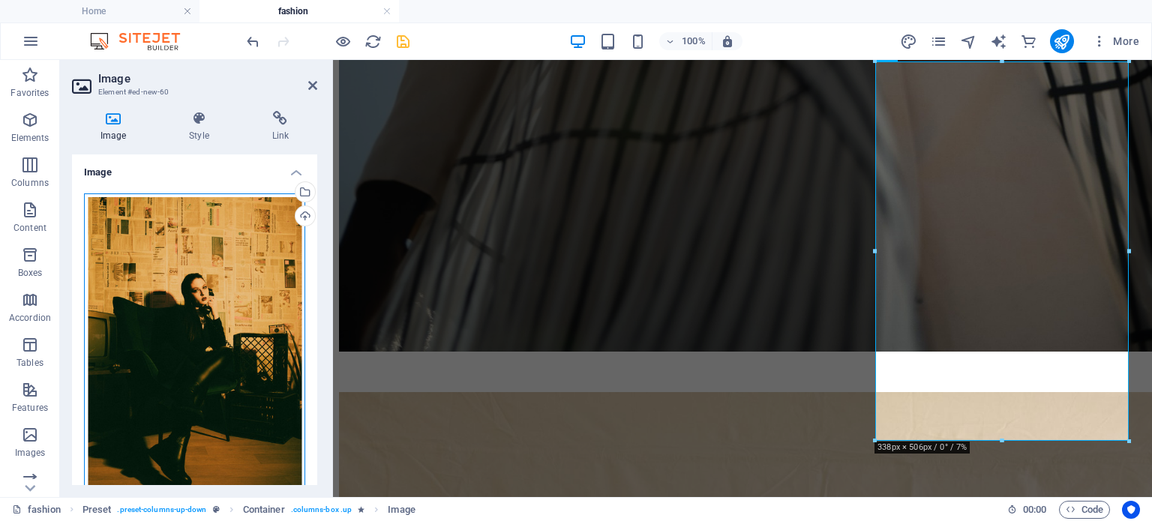
click at [212, 246] on div "Drag files here, click to choose files or select files from Files or our free s…" at bounding box center [194, 358] width 221 height 328
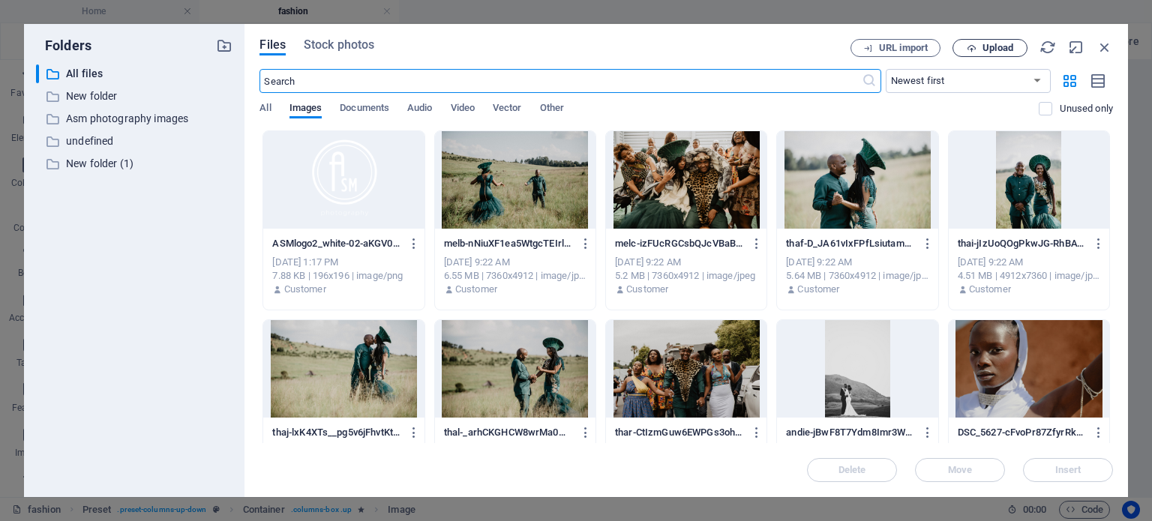
click at [984, 47] on span "Upload" at bounding box center [998, 48] width 31 height 9
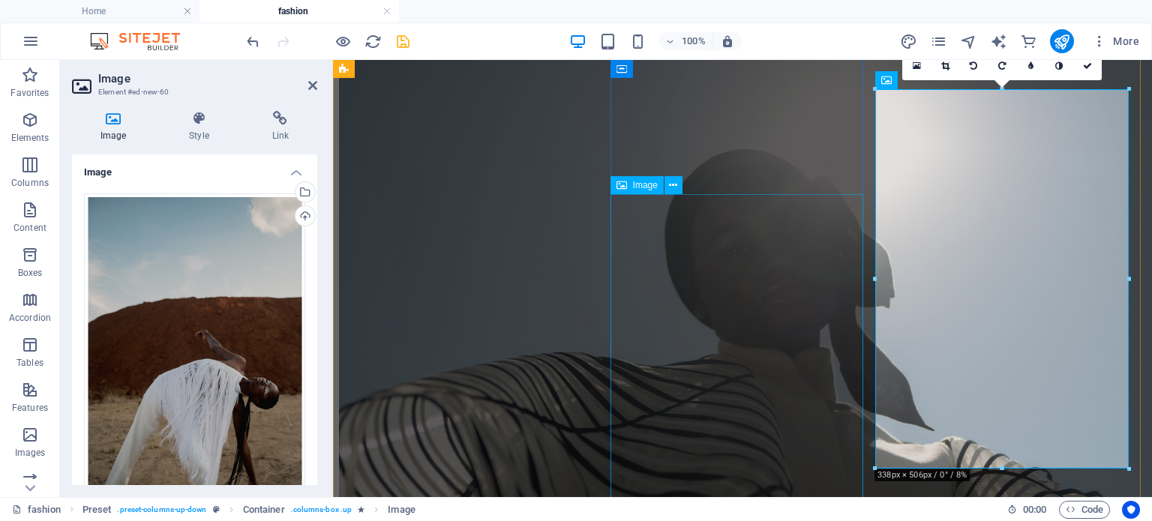
scroll to position [2138, 0]
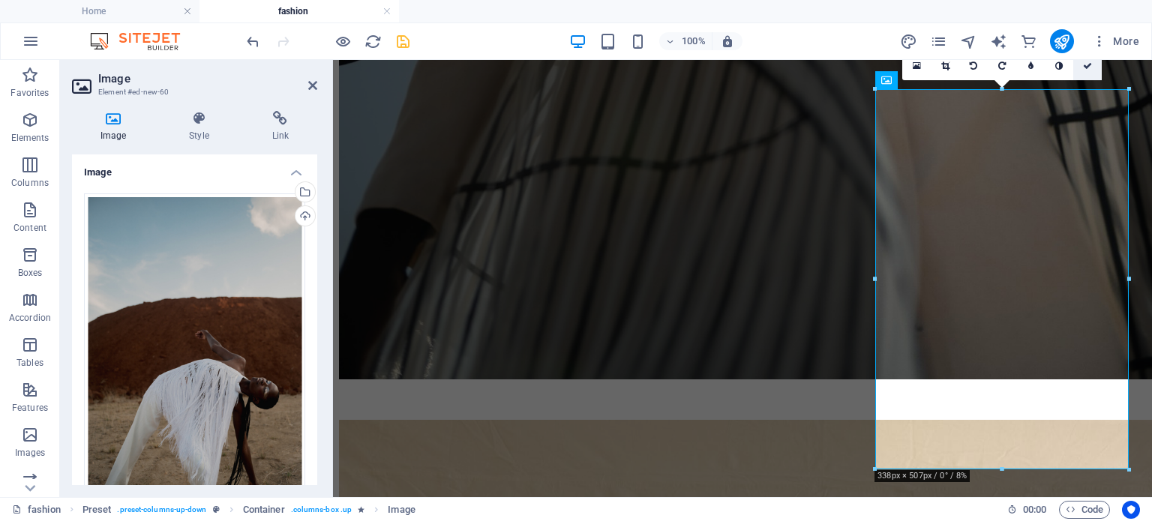
click at [1089, 68] on icon at bounding box center [1087, 66] width 9 height 9
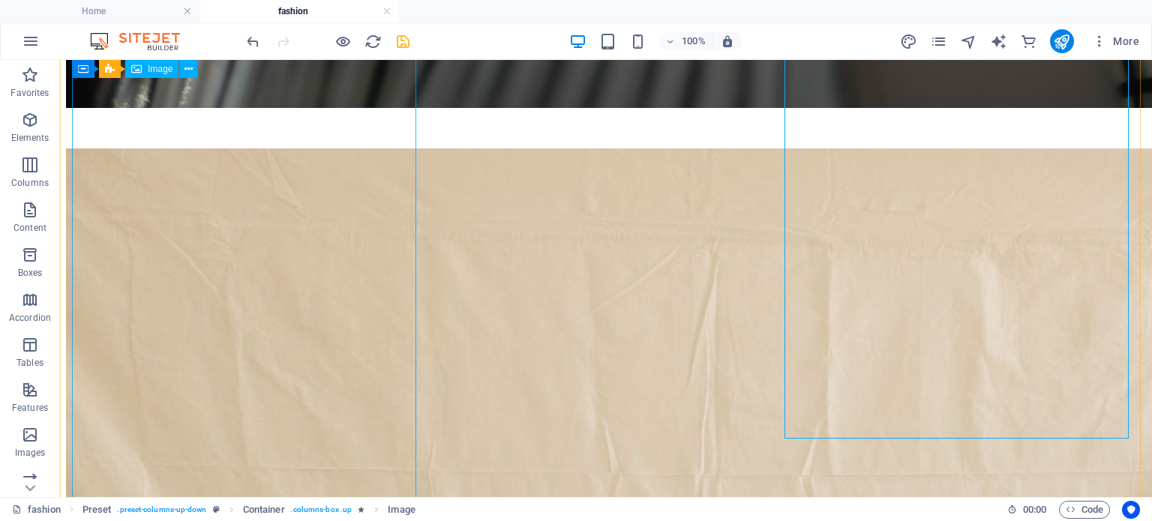
scroll to position [2924, 0]
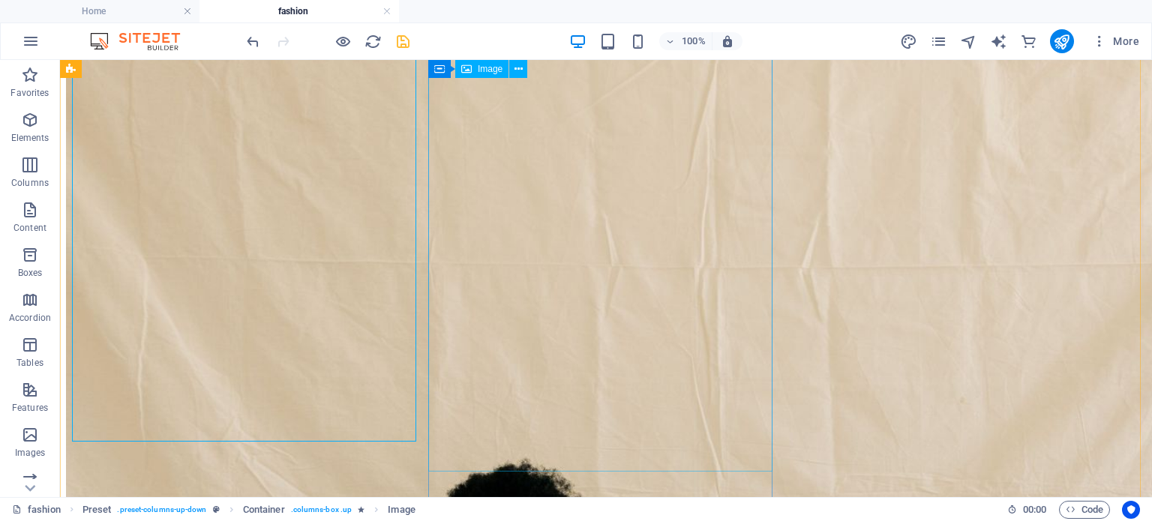
scroll to position [3149, 0]
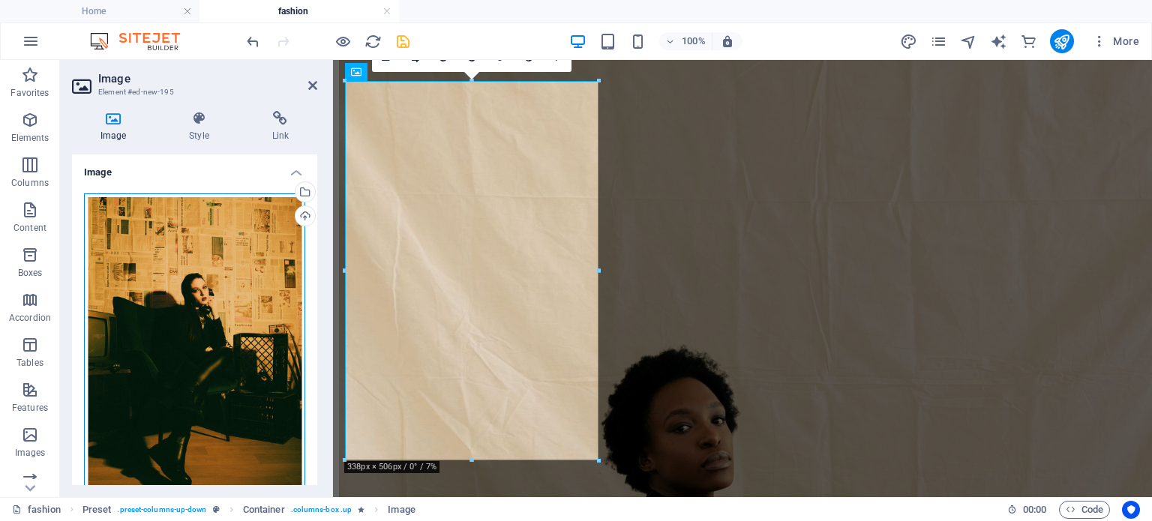
click at [196, 254] on div "Drag files here, click to choose files or select files from Files or our free s…" at bounding box center [194, 358] width 221 height 328
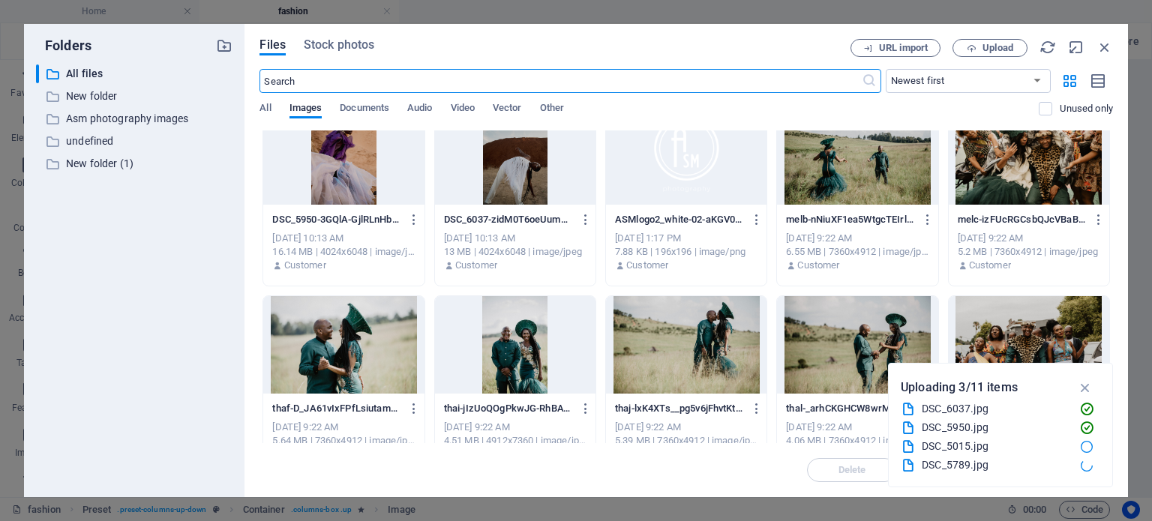
scroll to position [0, 0]
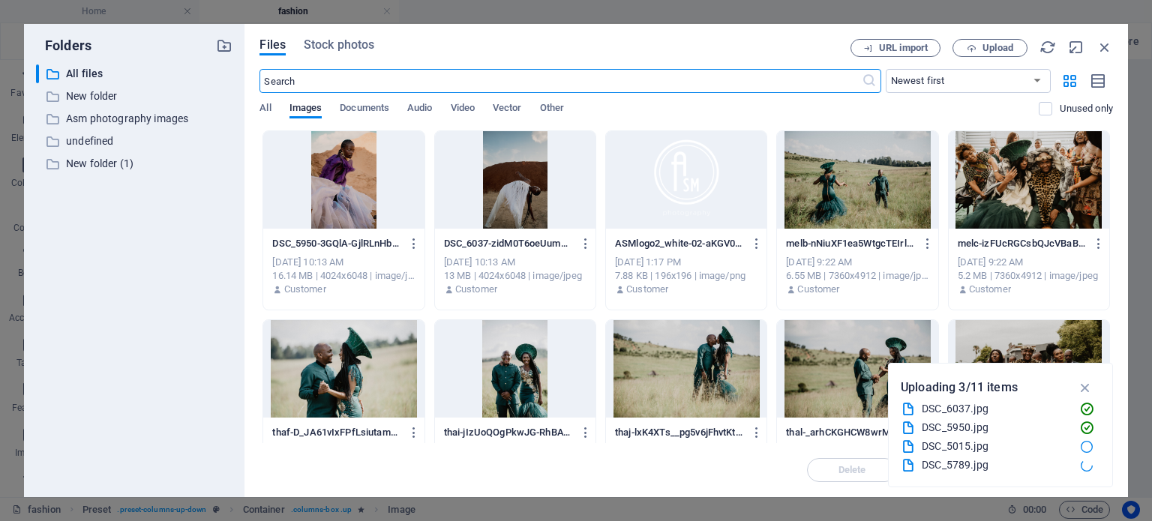
click at [390, 182] on div at bounding box center [343, 180] width 161 height 98
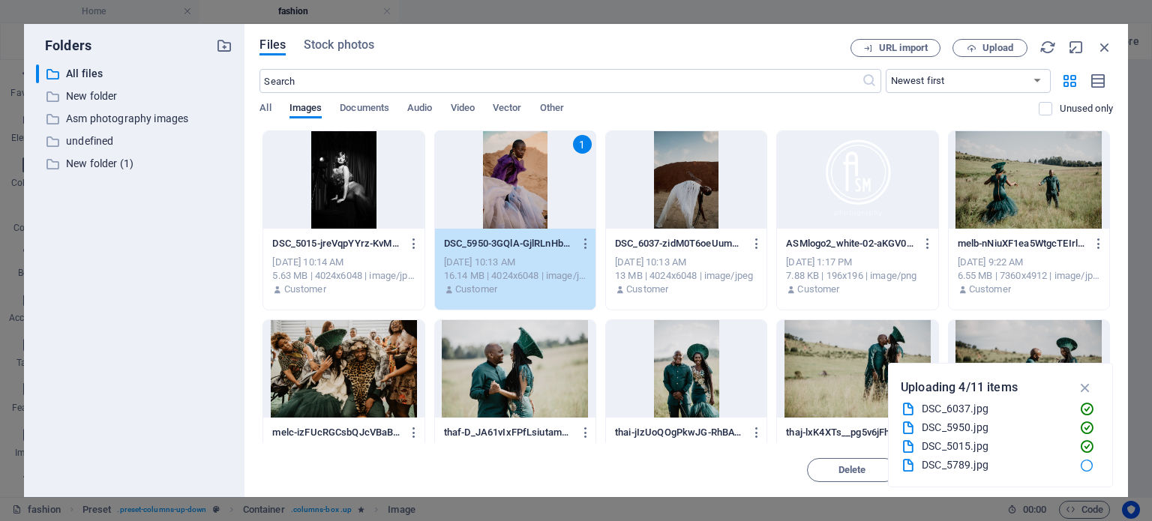
click at [510, 204] on div "1" at bounding box center [515, 180] width 161 height 98
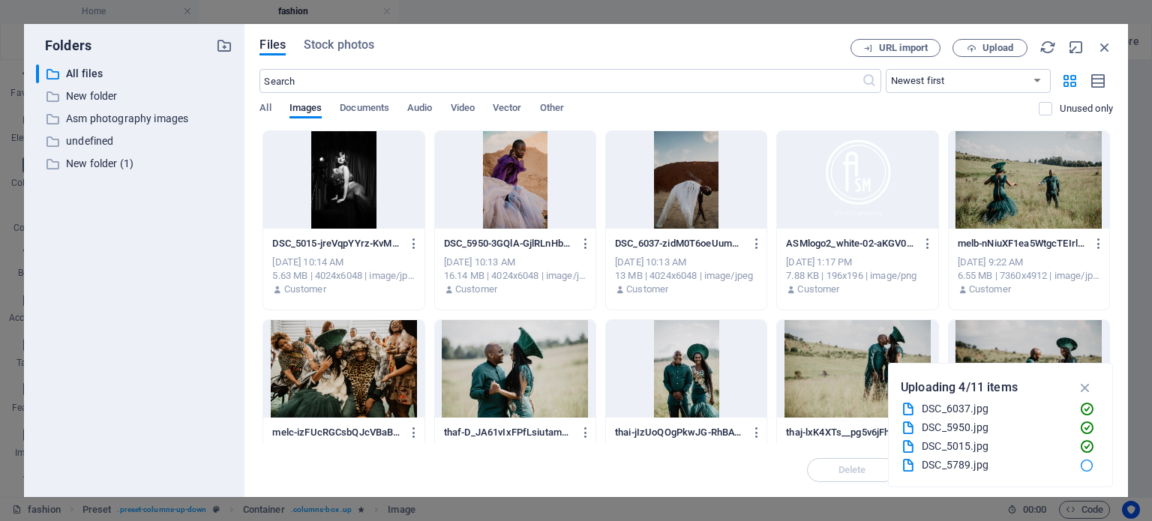
click at [510, 204] on div at bounding box center [515, 180] width 161 height 98
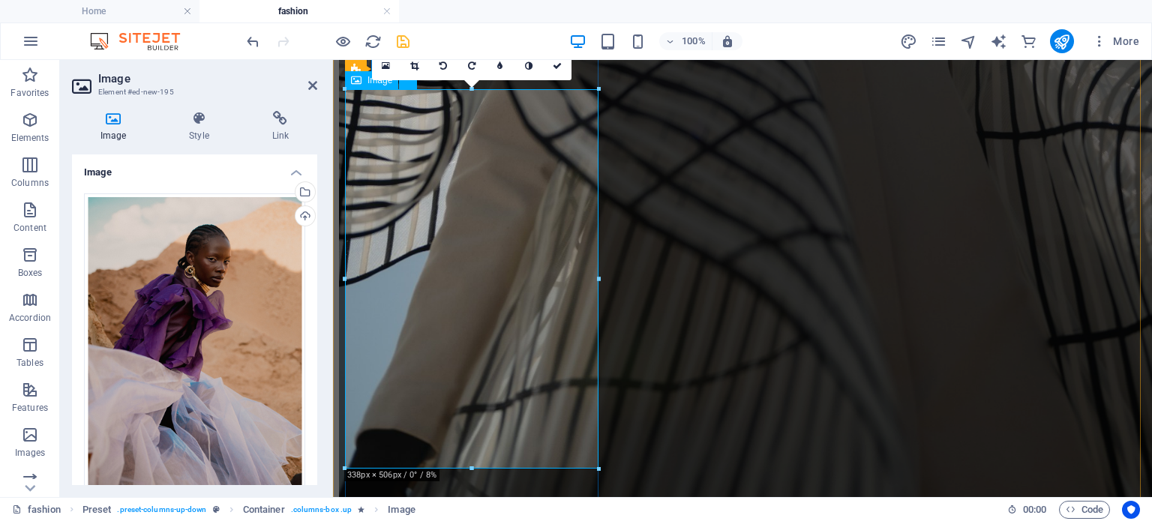
scroll to position [2594, 0]
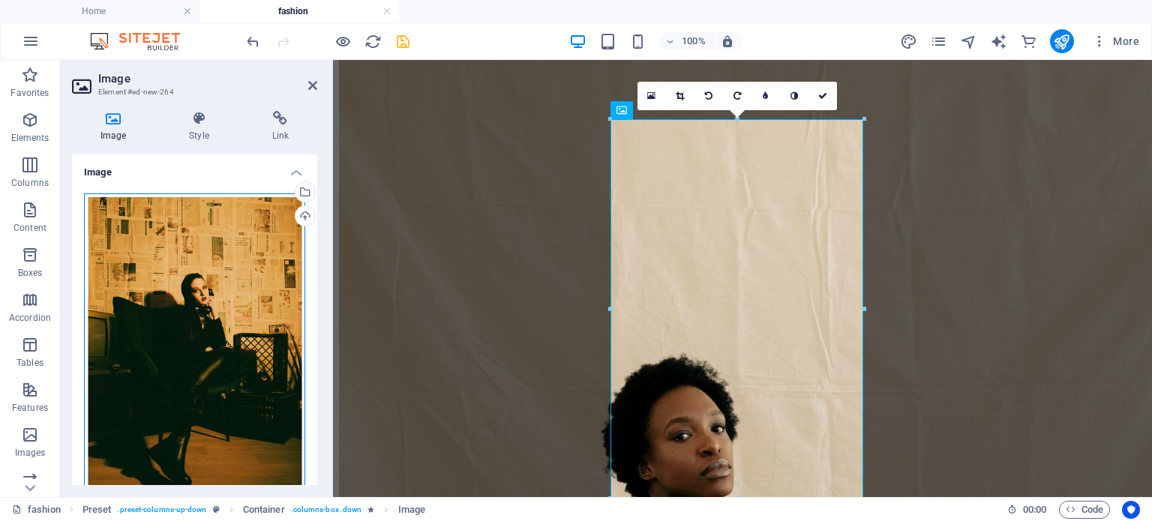
click at [271, 311] on div "Drag files here, click to choose files or select files from Files or our free s…" at bounding box center [194, 358] width 221 height 328
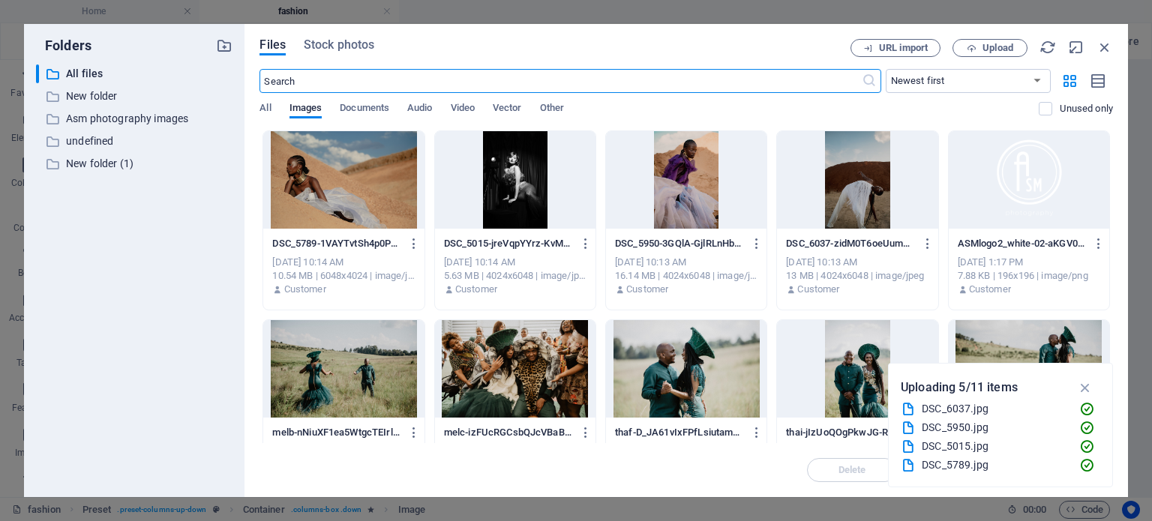
scroll to position [1917, 0]
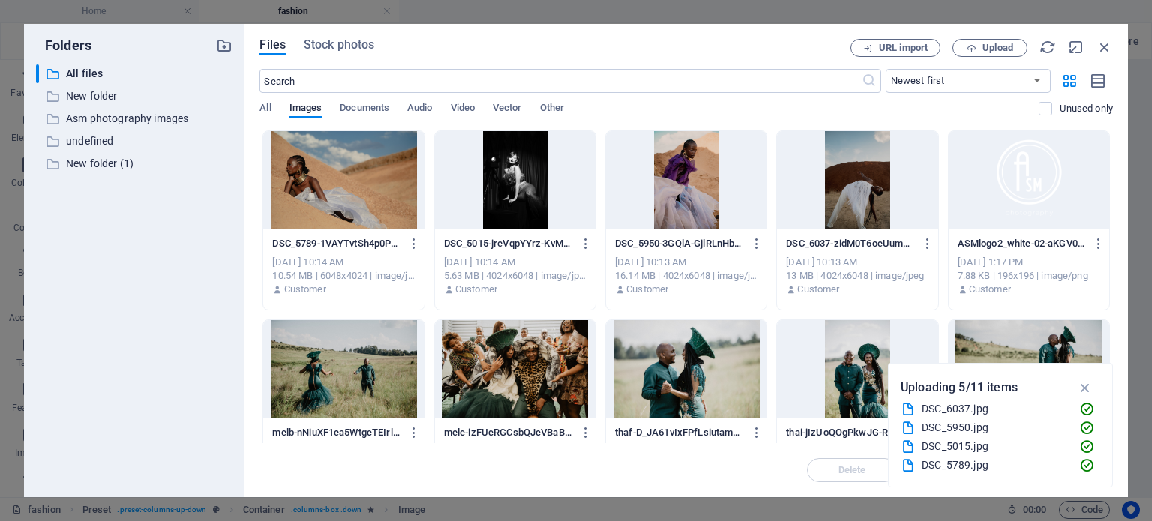
click at [521, 205] on div at bounding box center [515, 180] width 161 height 98
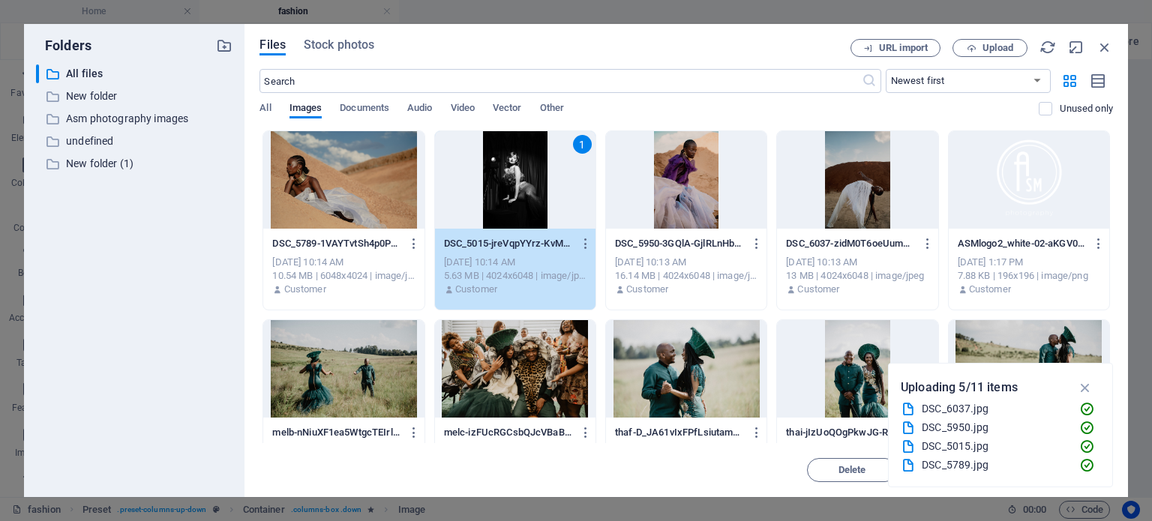
drag, startPoint x: 521, startPoint y: 205, endPoint x: 191, endPoint y: 145, distance: 335.5
click at [521, 205] on div "1" at bounding box center [515, 180] width 161 height 98
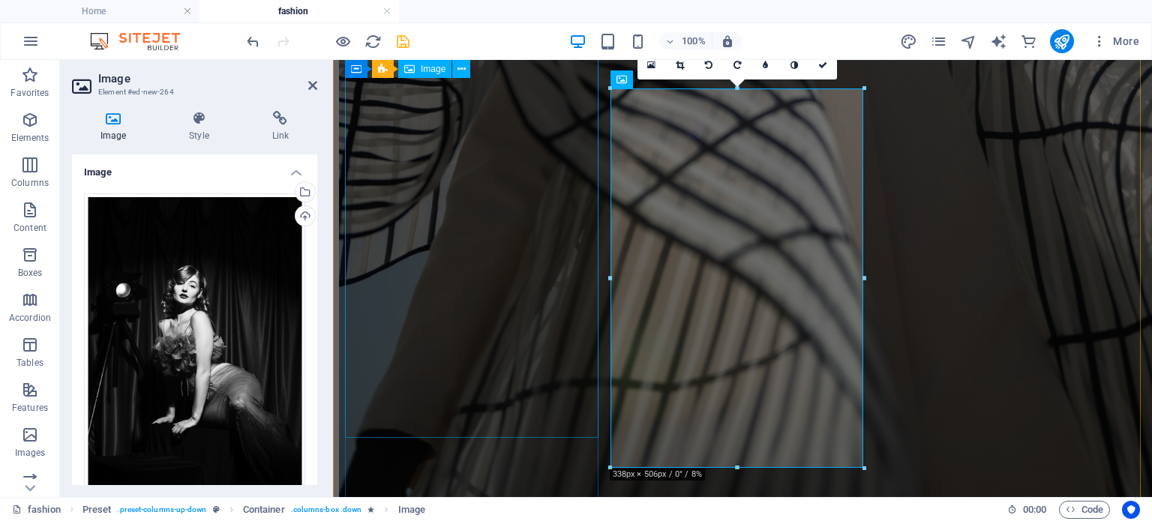
scroll to position [2624, 0]
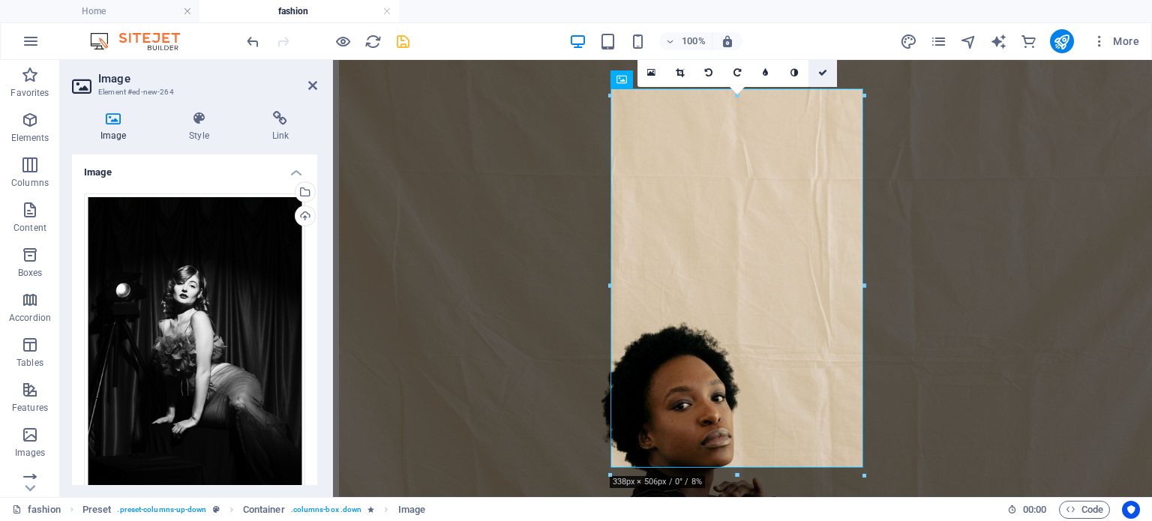
click at [824, 73] on icon at bounding box center [823, 72] width 9 height 9
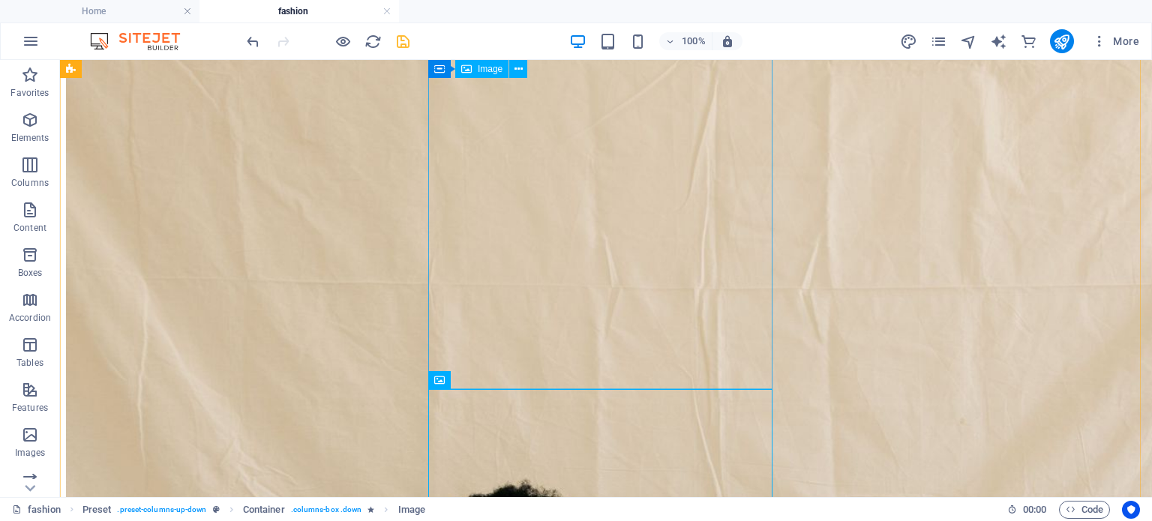
scroll to position [3307, 0]
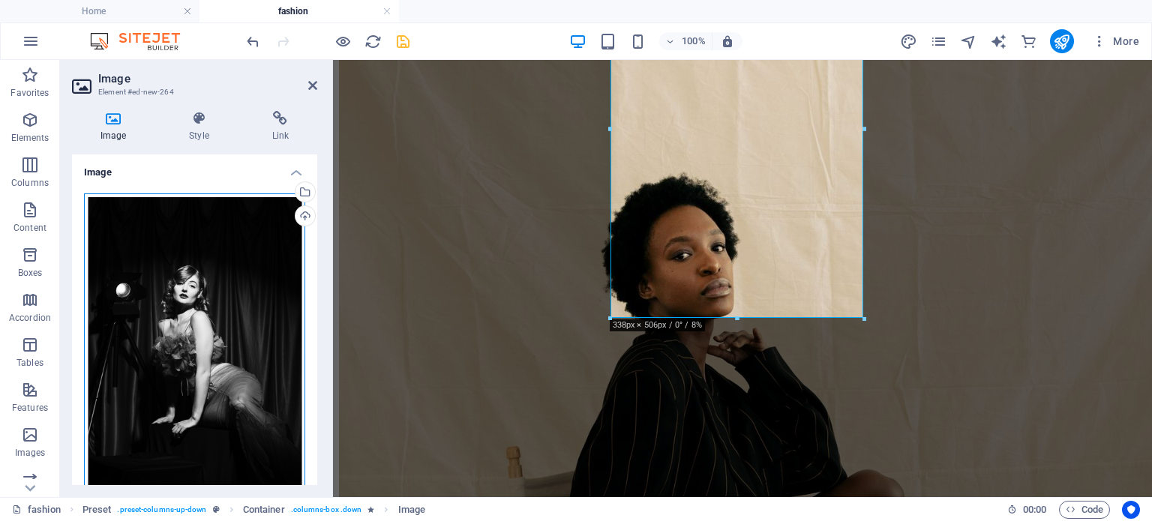
click at [251, 240] on div "Drag files here, click to choose files or select files from Files or our free s…" at bounding box center [194, 358] width 221 height 329
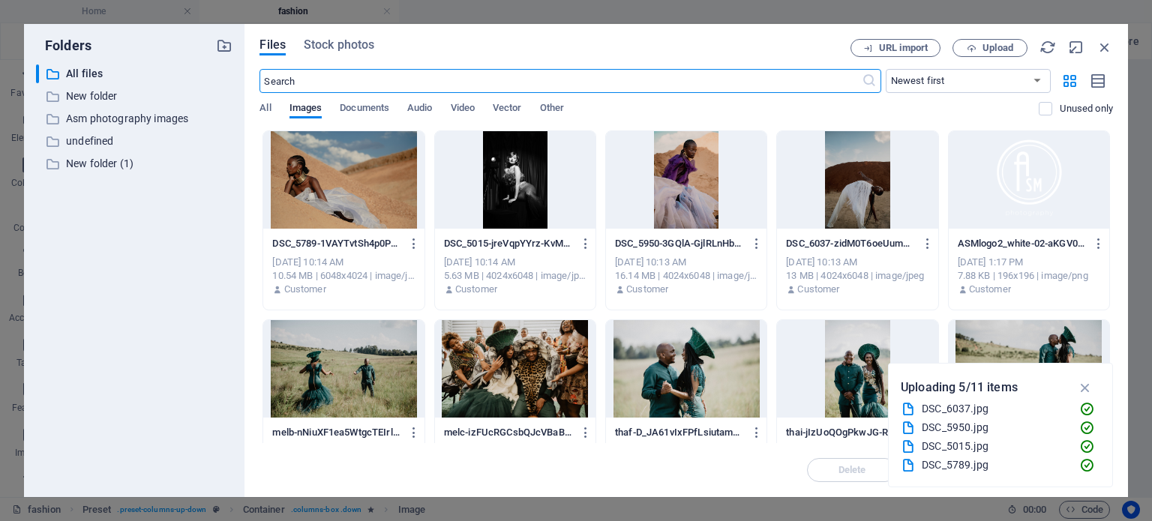
scroll to position [1918, 0]
click at [516, 190] on div at bounding box center [515, 180] width 161 height 98
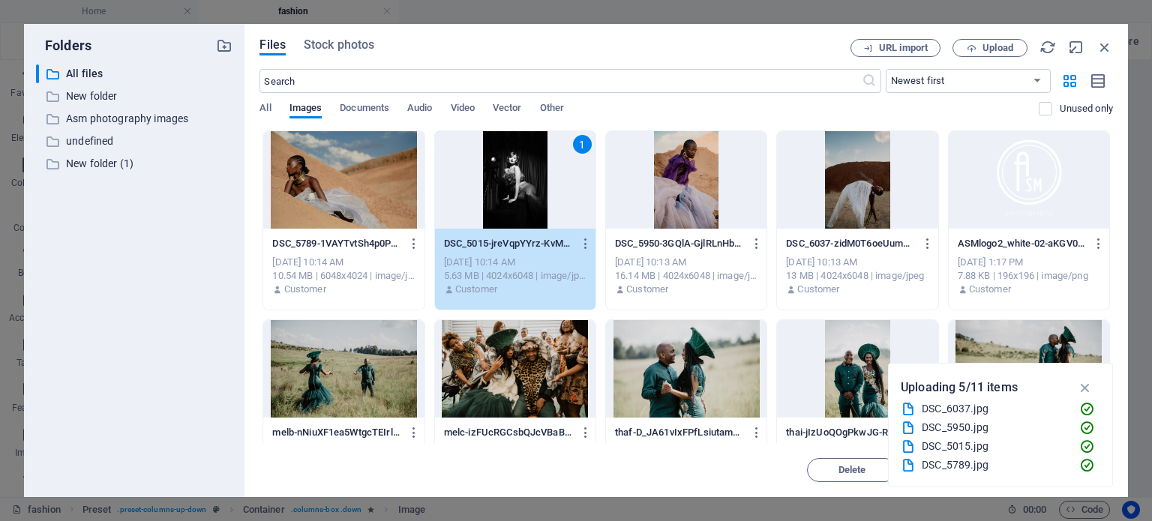
click at [516, 190] on div "1" at bounding box center [515, 180] width 161 height 98
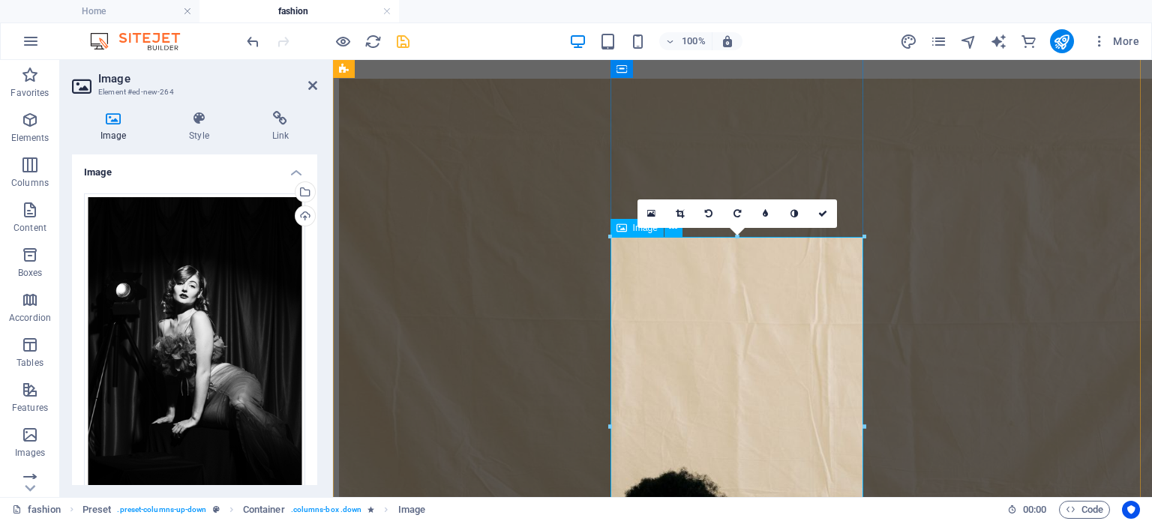
scroll to position [2475, 0]
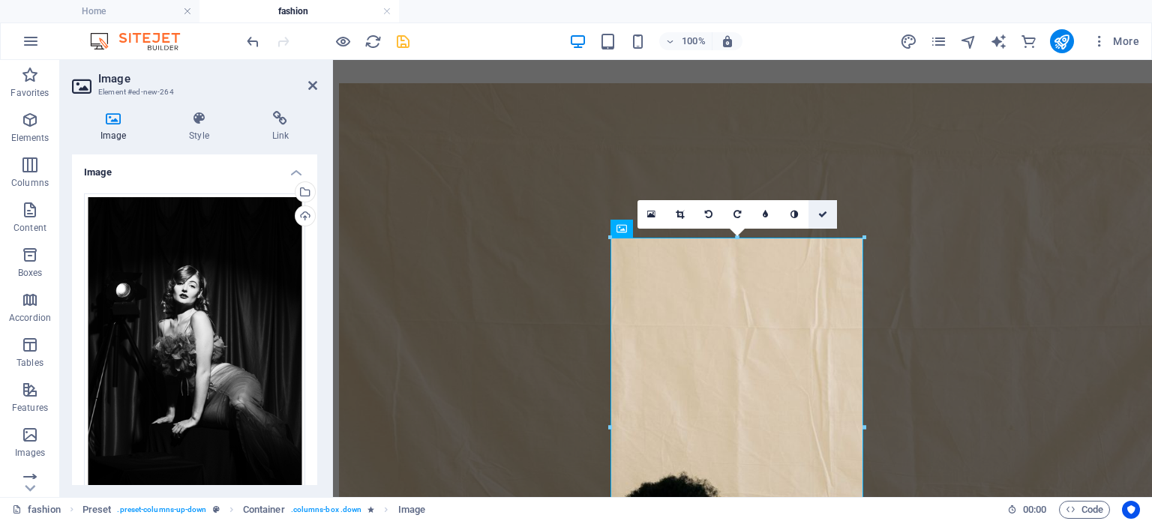
click at [830, 217] on link at bounding box center [823, 214] width 29 height 29
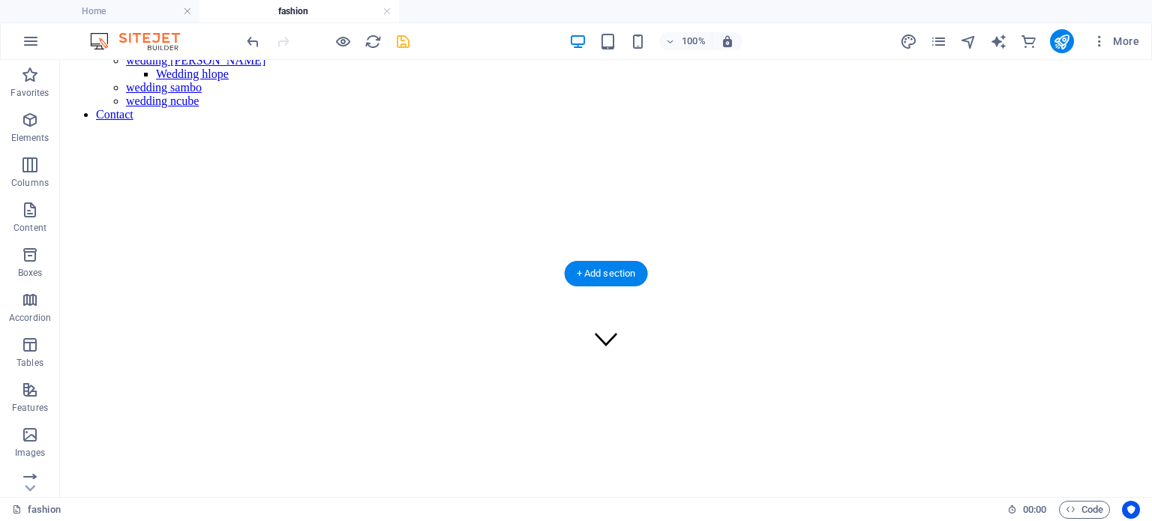
scroll to position [21, 0]
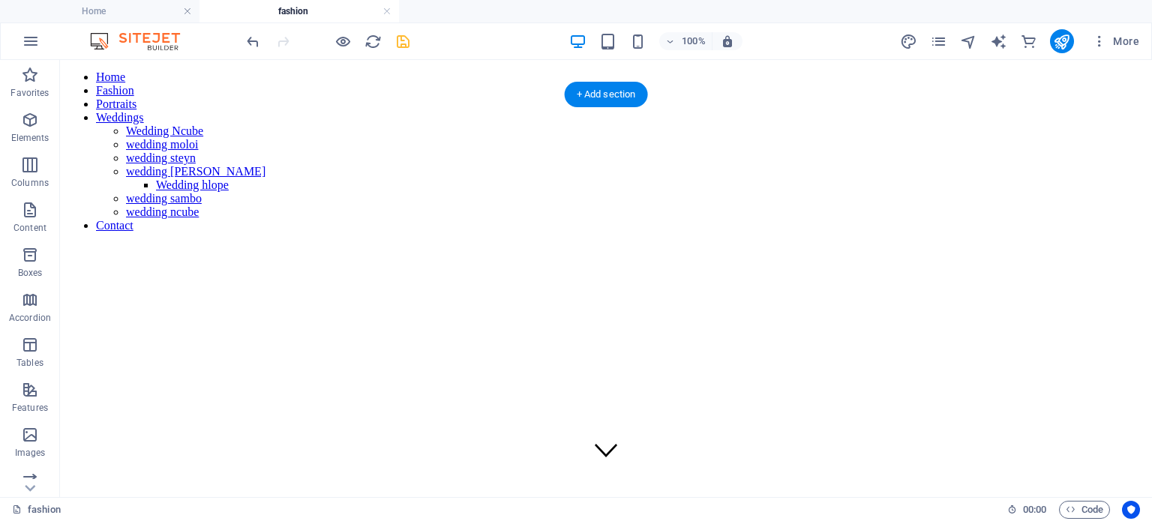
select select "vw"
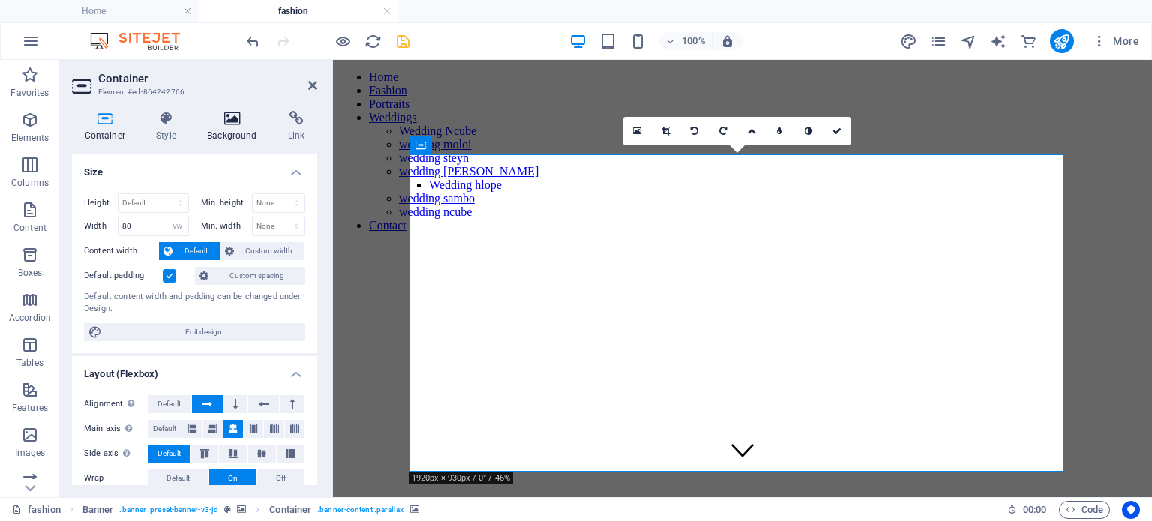
click at [232, 125] on icon at bounding box center [232, 118] width 75 height 15
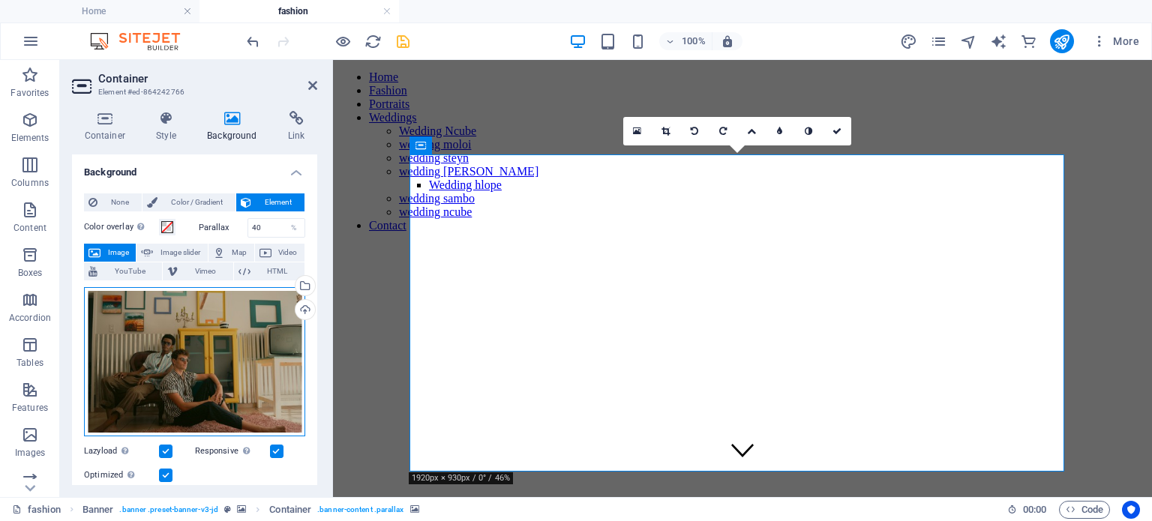
click at [225, 341] on div "Drag files here, click to choose files or select files from Files or our free s…" at bounding box center [194, 362] width 221 height 150
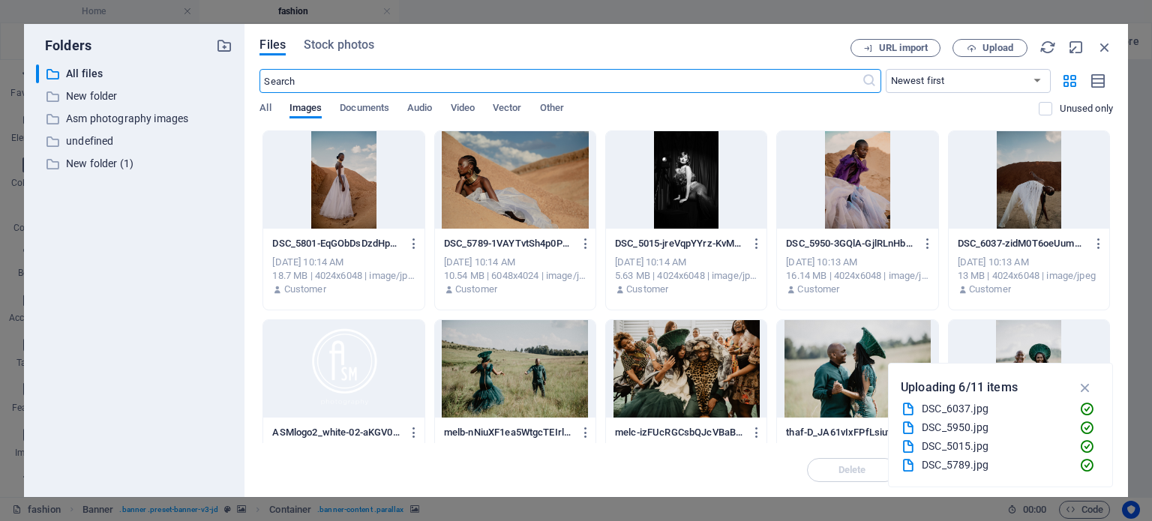
click at [486, 206] on div at bounding box center [515, 180] width 161 height 98
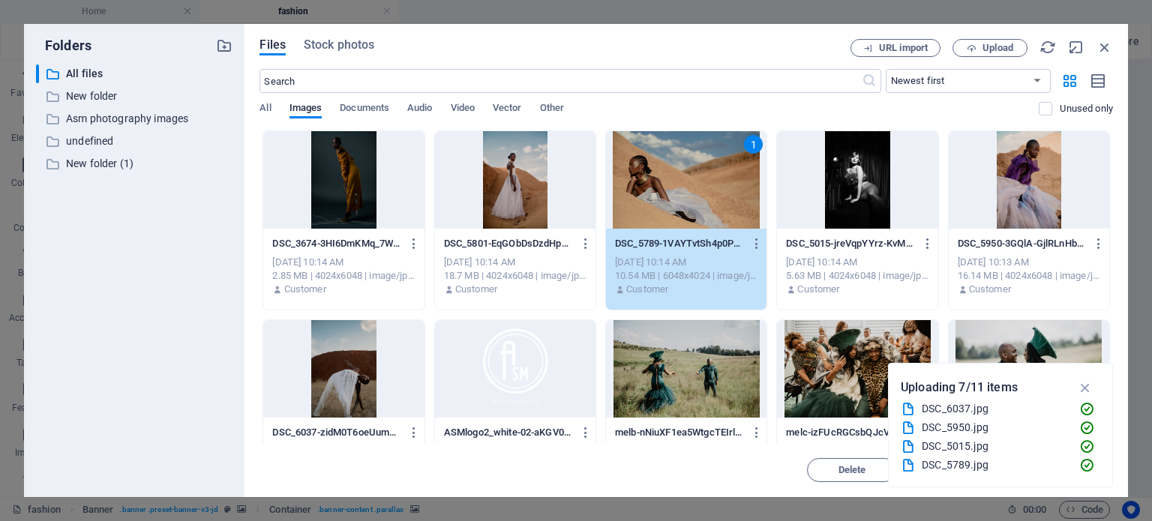
click at [540, 200] on div at bounding box center [515, 180] width 161 height 98
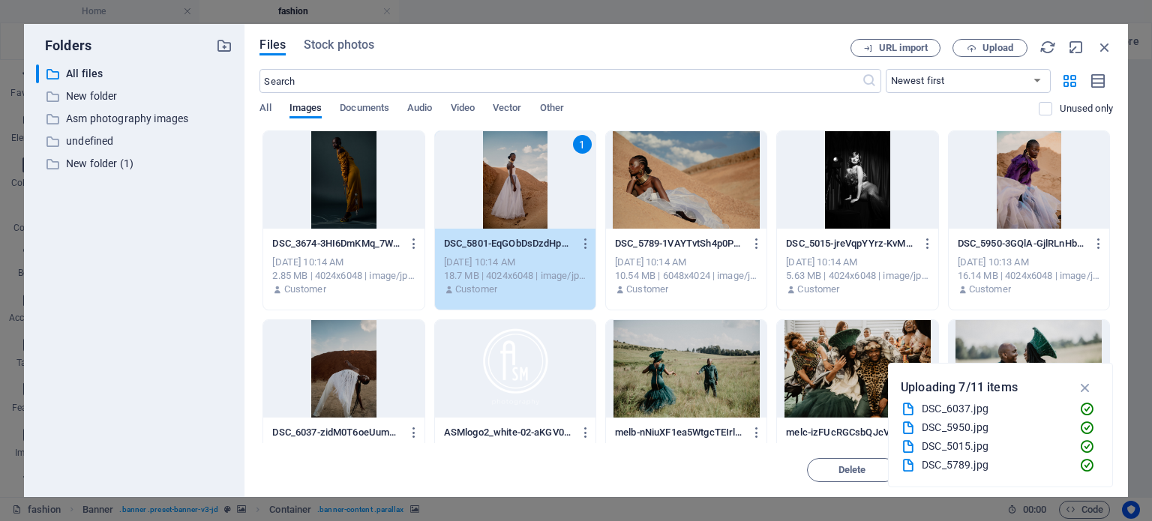
click at [708, 206] on div at bounding box center [686, 180] width 161 height 98
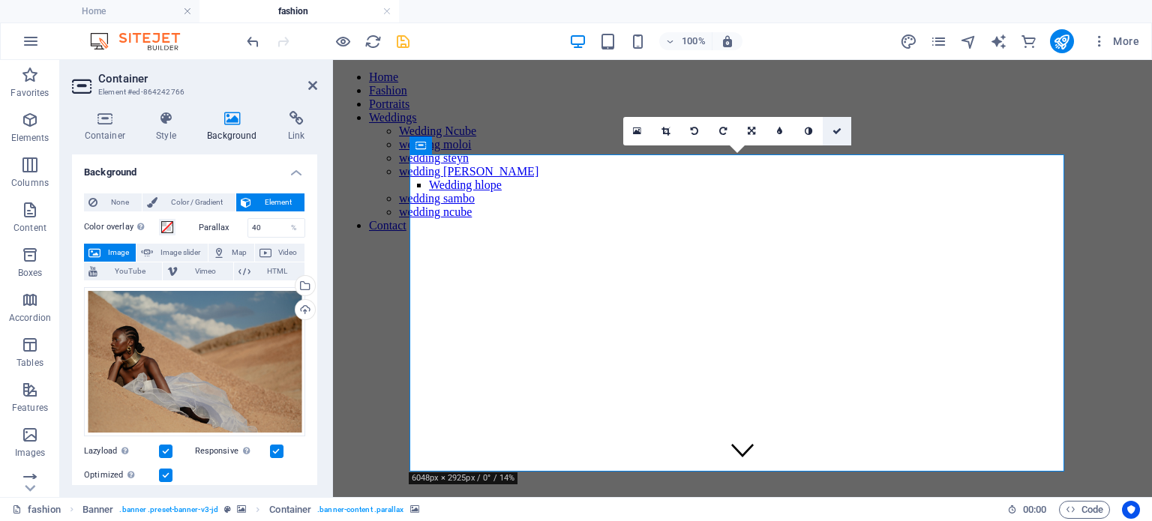
click at [843, 125] on link at bounding box center [837, 131] width 29 height 29
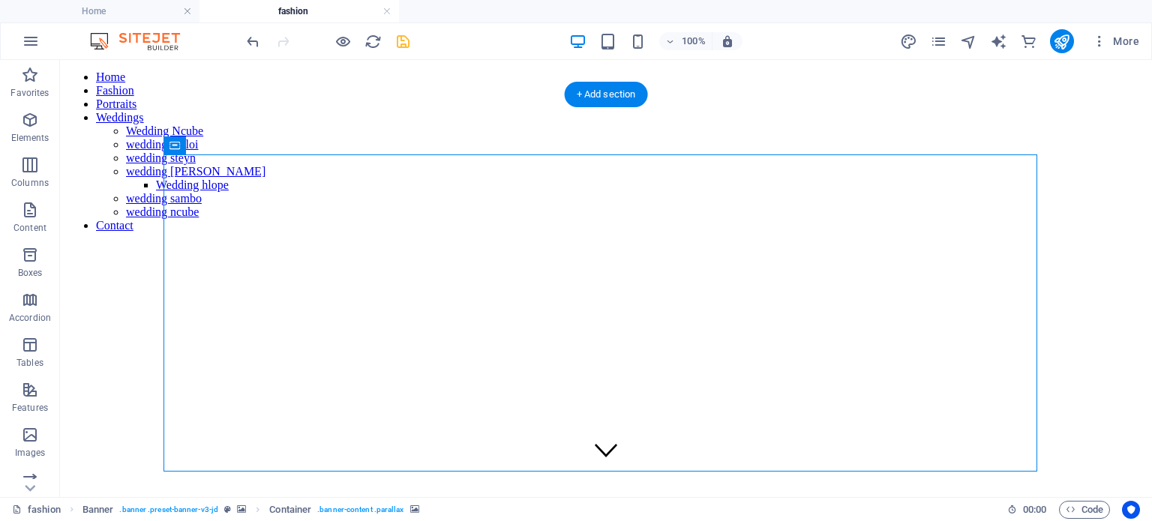
click at [828, 245] on figure at bounding box center [606, 245] width 1080 height 0
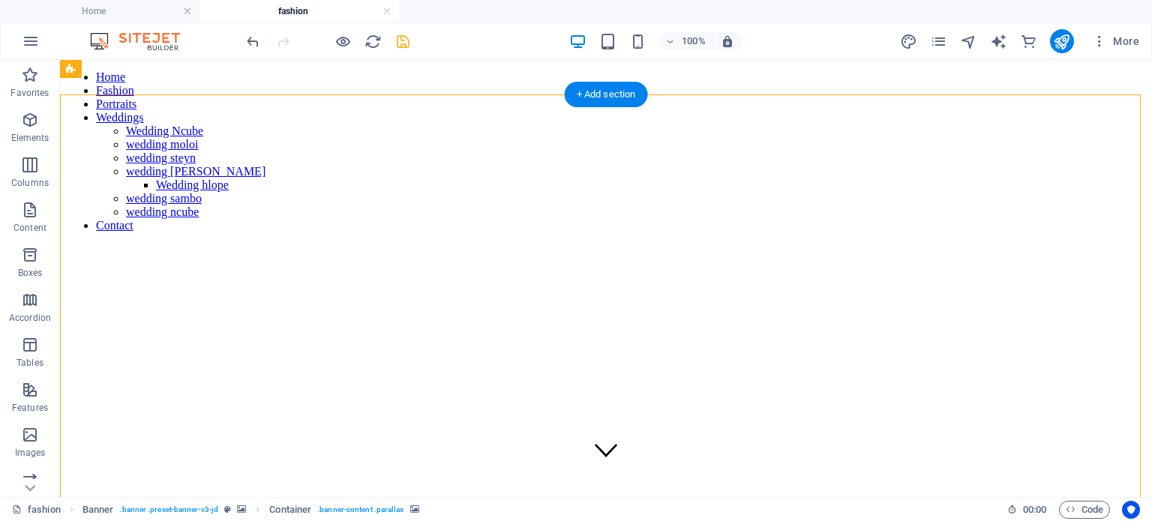
click at [828, 245] on figure at bounding box center [606, 245] width 1080 height 0
select select "vh"
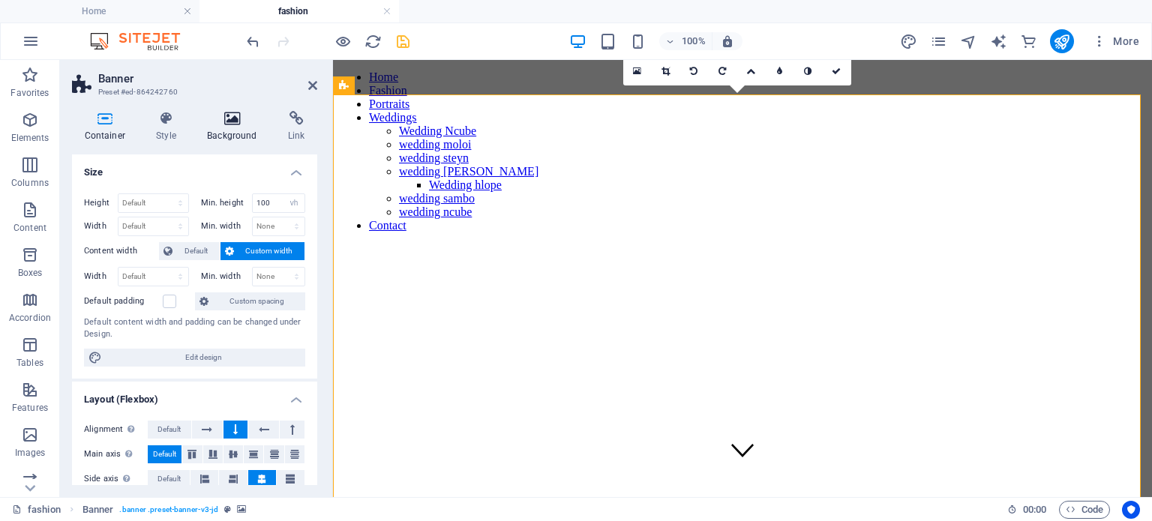
click at [218, 120] on icon at bounding box center [232, 118] width 75 height 15
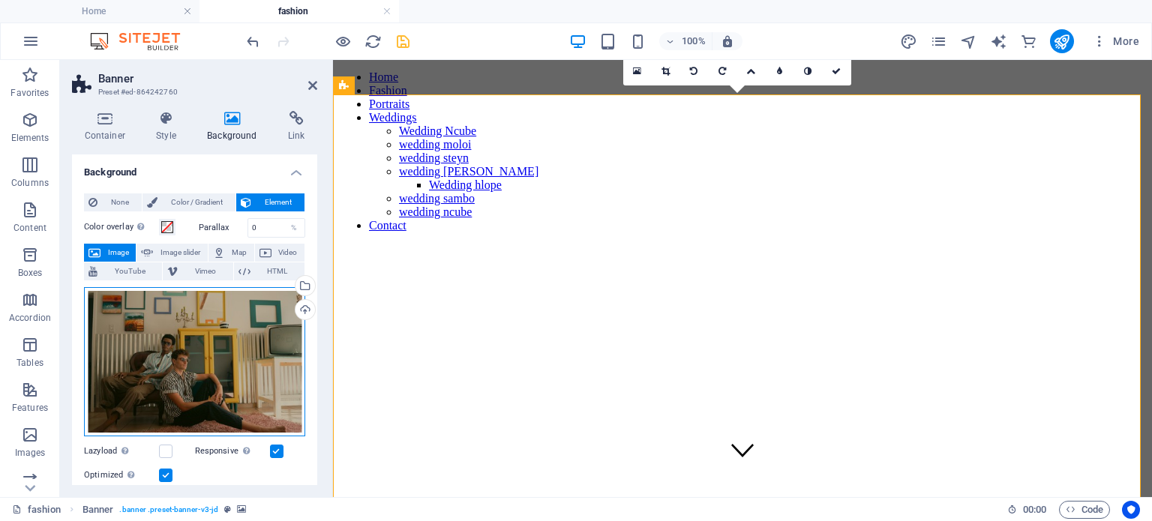
click at [180, 332] on div "Drag files here, click to choose files or select files from Files or our free s…" at bounding box center [194, 362] width 221 height 150
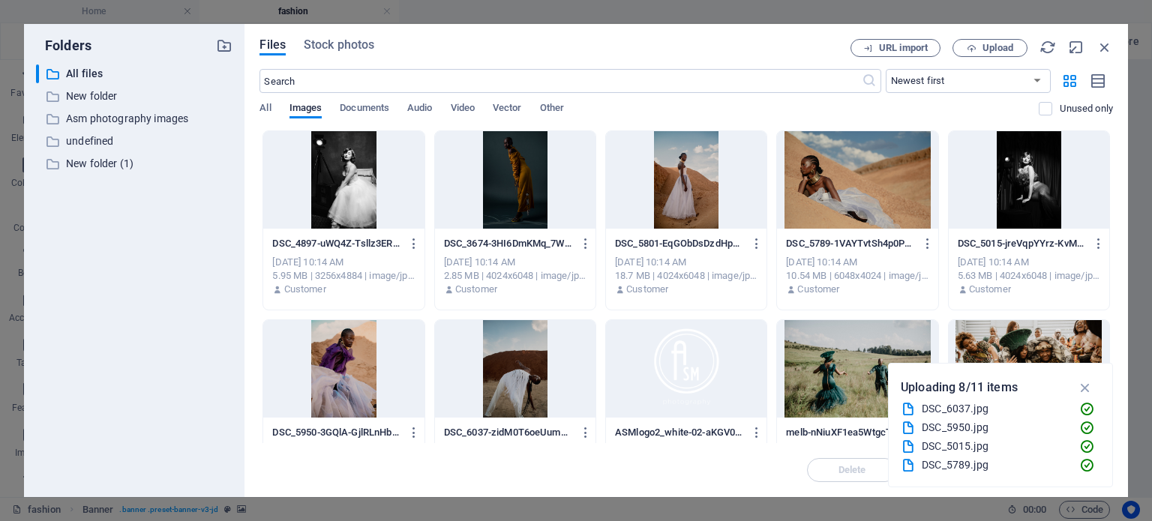
click at [881, 209] on div at bounding box center [857, 180] width 161 height 98
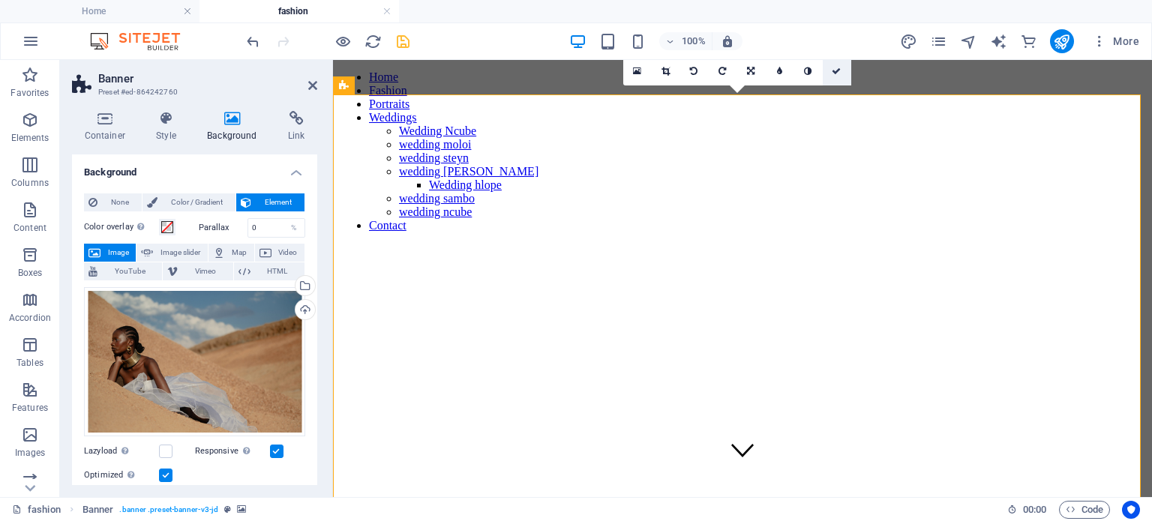
click at [839, 71] on icon at bounding box center [836, 71] width 9 height 9
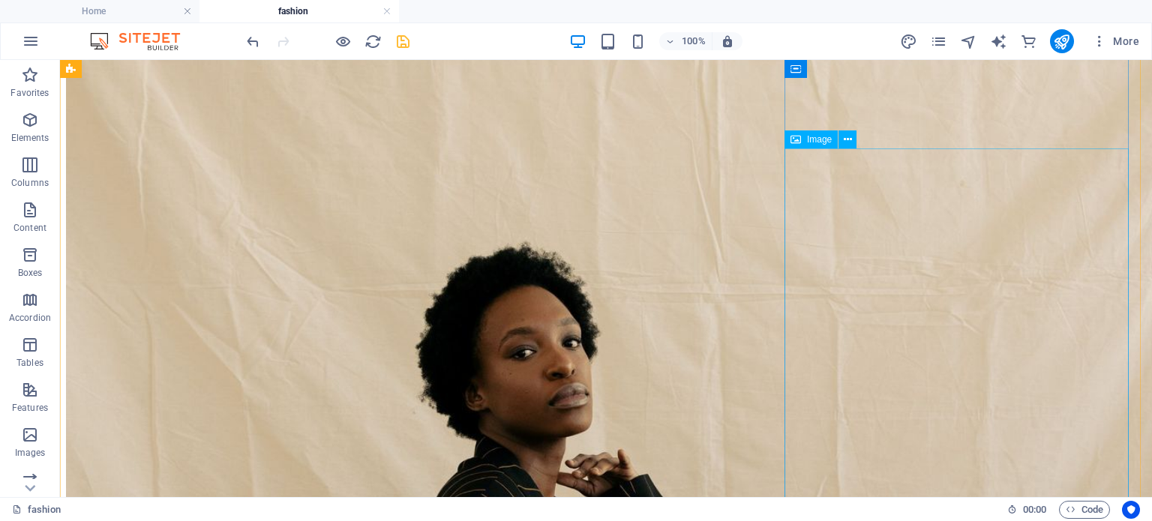
scroll to position [3322, 0]
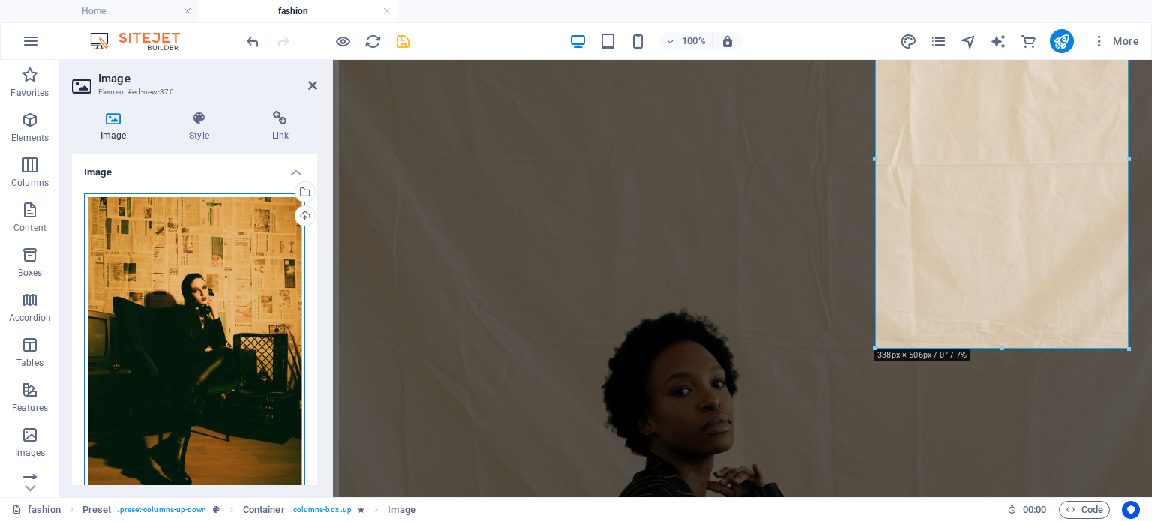
click at [165, 279] on div "Drag files here, click to choose files or select files from Files or our free s…" at bounding box center [194, 358] width 221 height 328
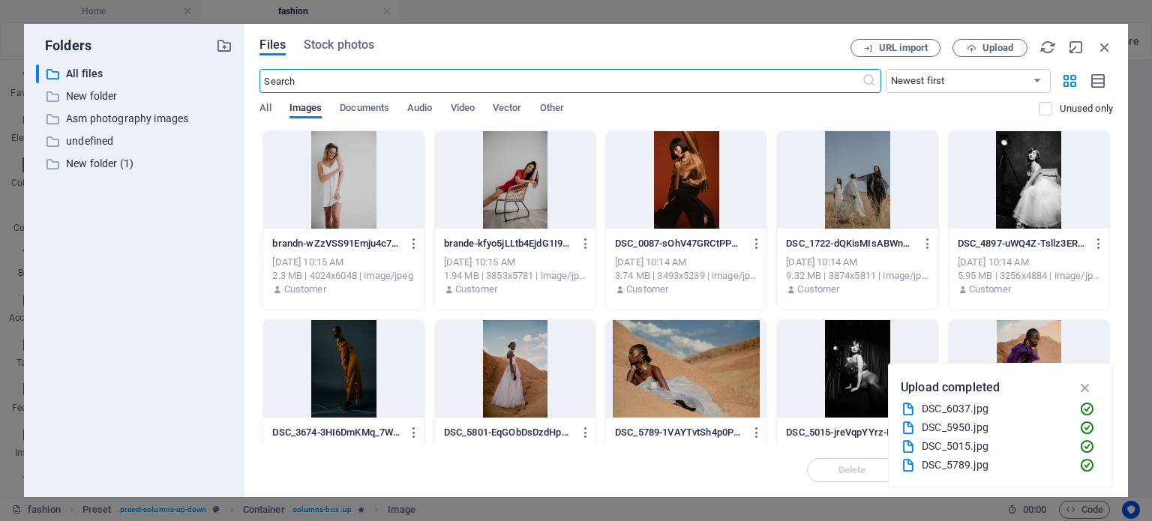
click at [380, 395] on div at bounding box center [343, 369] width 161 height 98
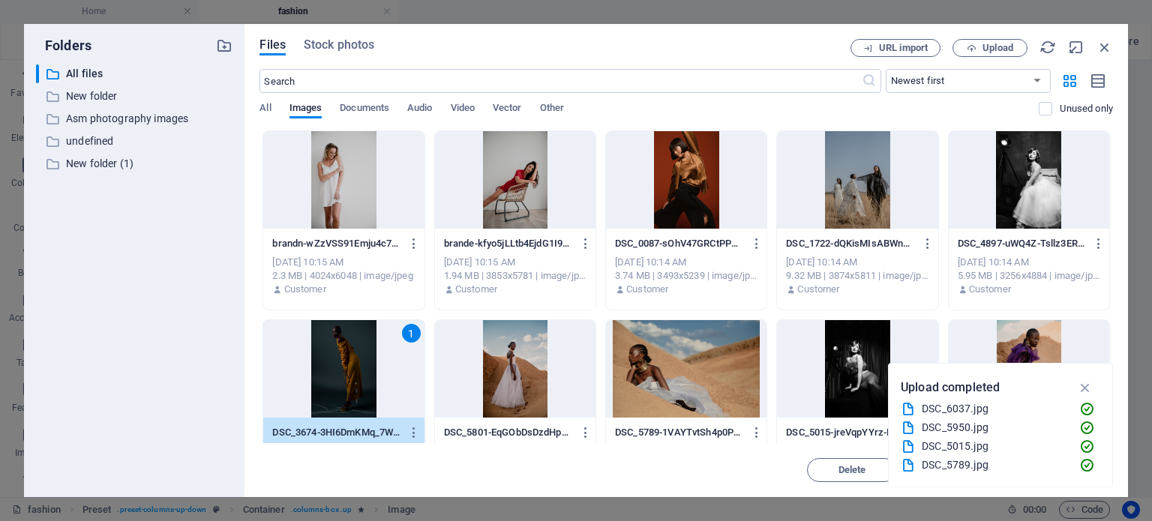
click at [393, 383] on div "1" at bounding box center [343, 369] width 161 height 98
click at [393, 383] on div at bounding box center [343, 369] width 161 height 98
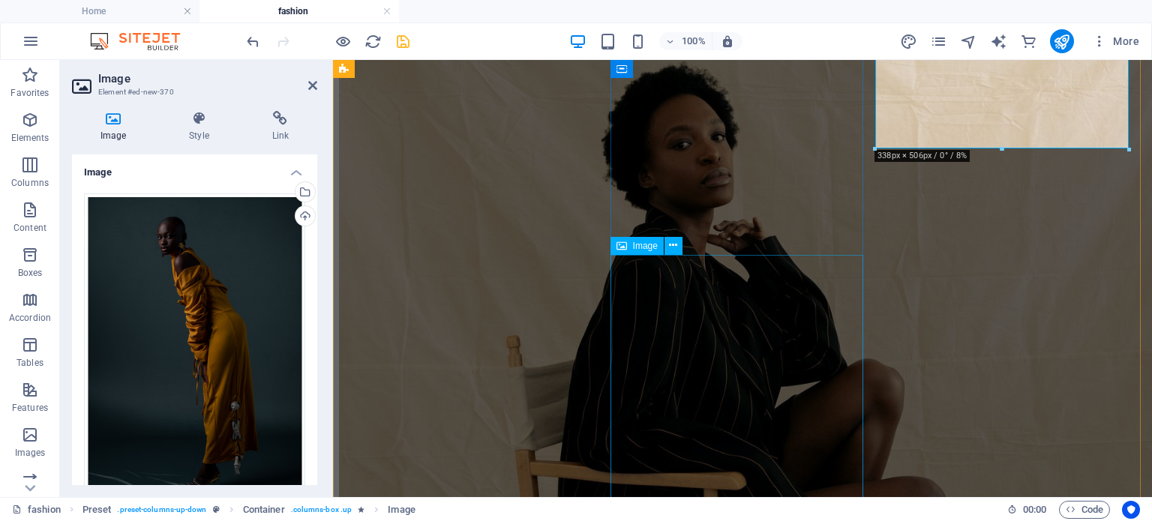
scroll to position [2894, 0]
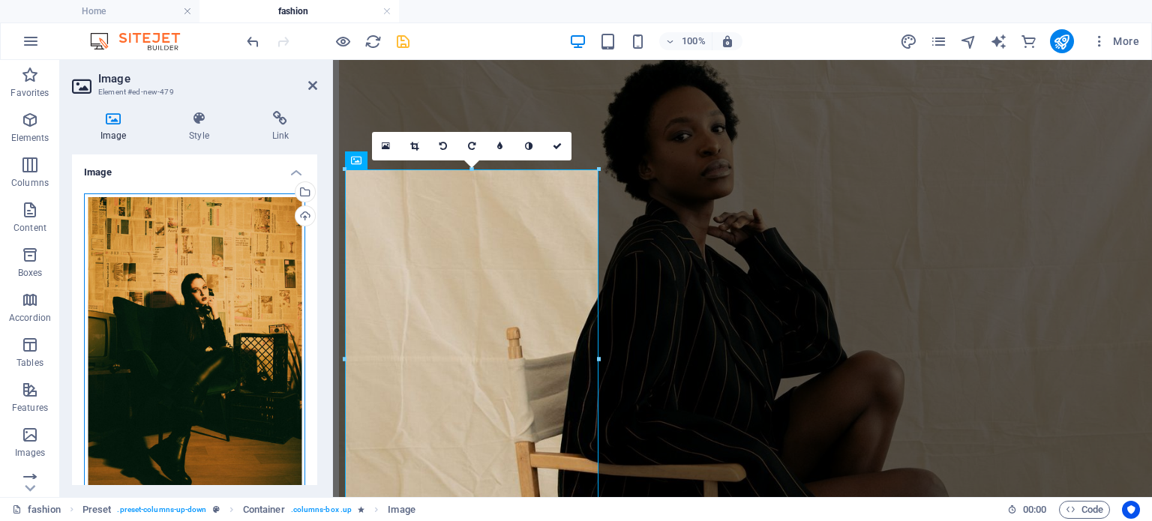
click at [260, 319] on div "Drag files here, click to choose files or select files from Files or our free s…" at bounding box center [194, 358] width 221 height 328
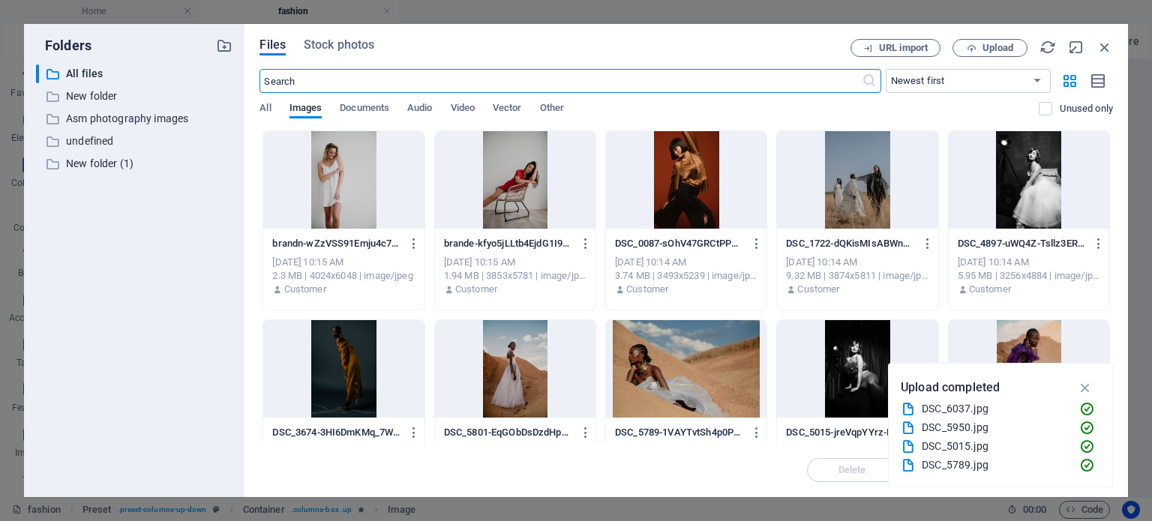
scroll to position [1918, 0]
click at [693, 181] on div at bounding box center [686, 180] width 161 height 98
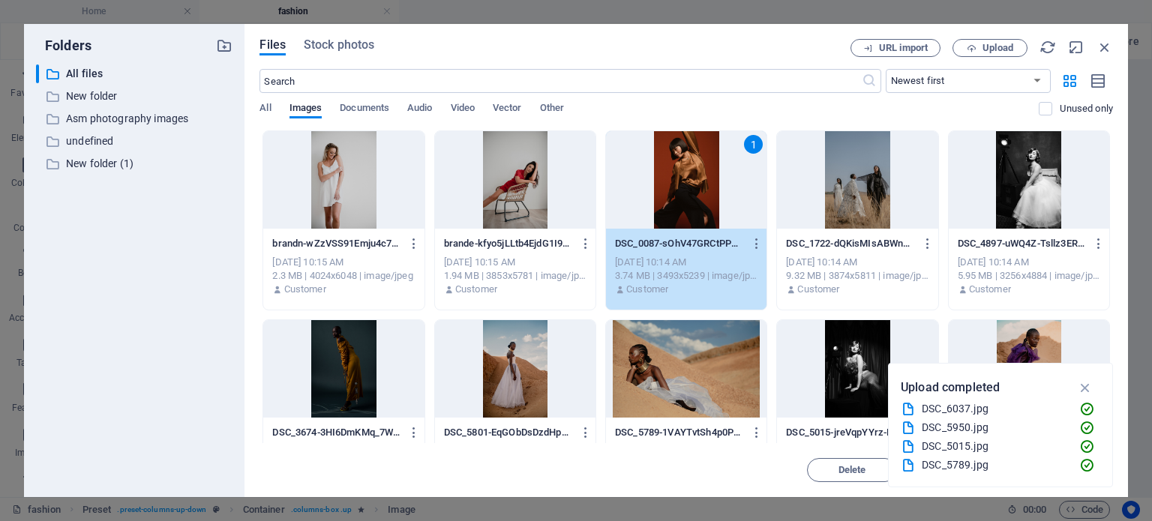
click at [693, 181] on div "1" at bounding box center [686, 180] width 161 height 98
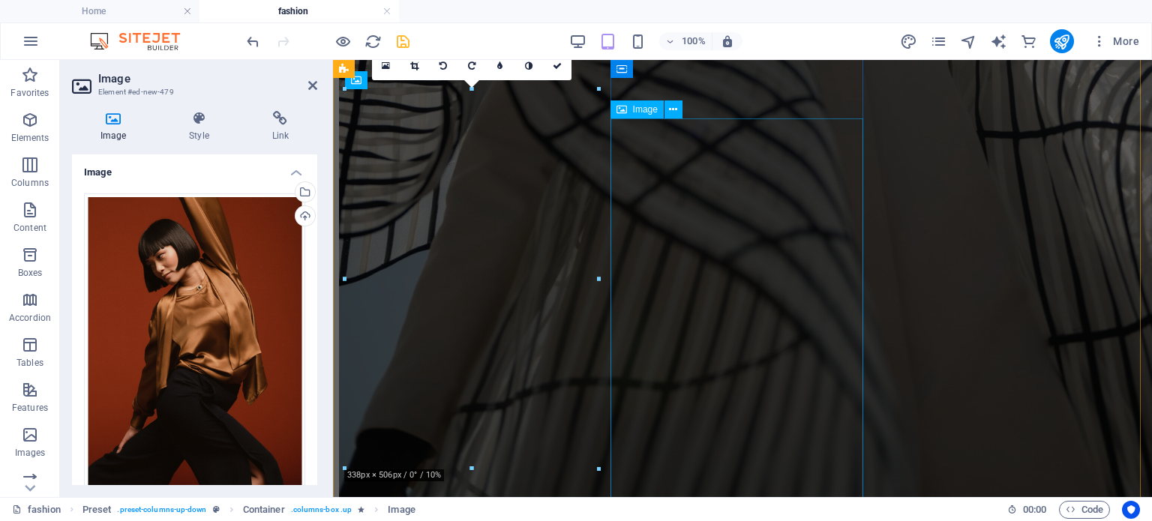
scroll to position [2975, 0]
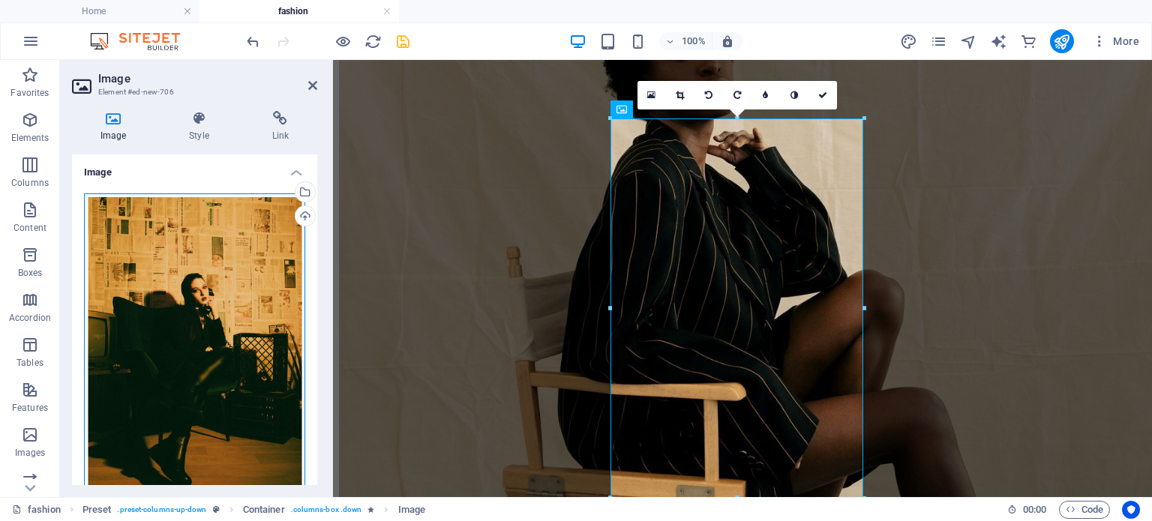
click at [280, 302] on div "Drag files here, click to choose files or select files from Files or our free s…" at bounding box center [194, 358] width 221 height 328
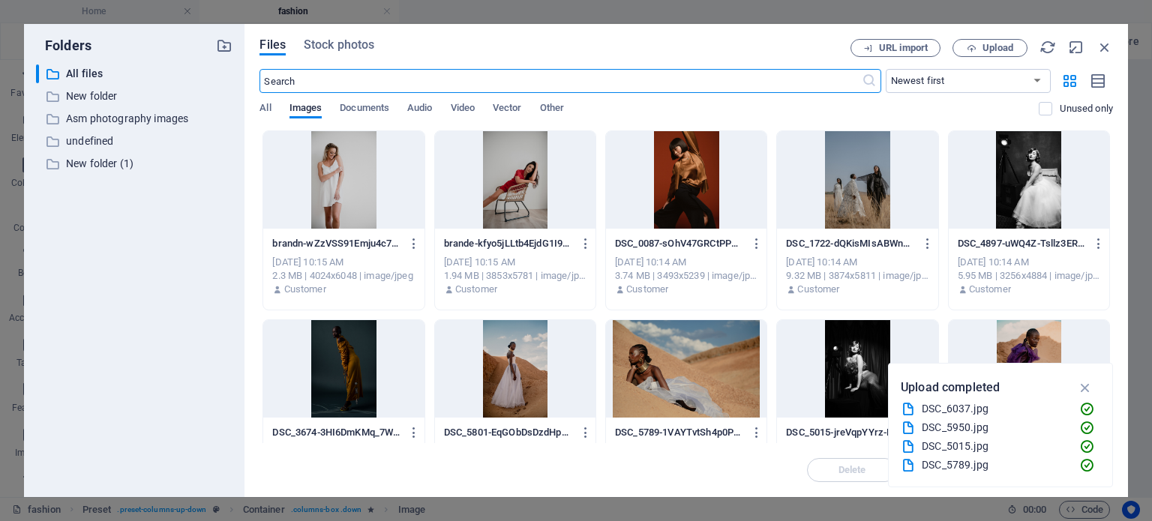
click at [867, 203] on div at bounding box center [857, 180] width 161 height 98
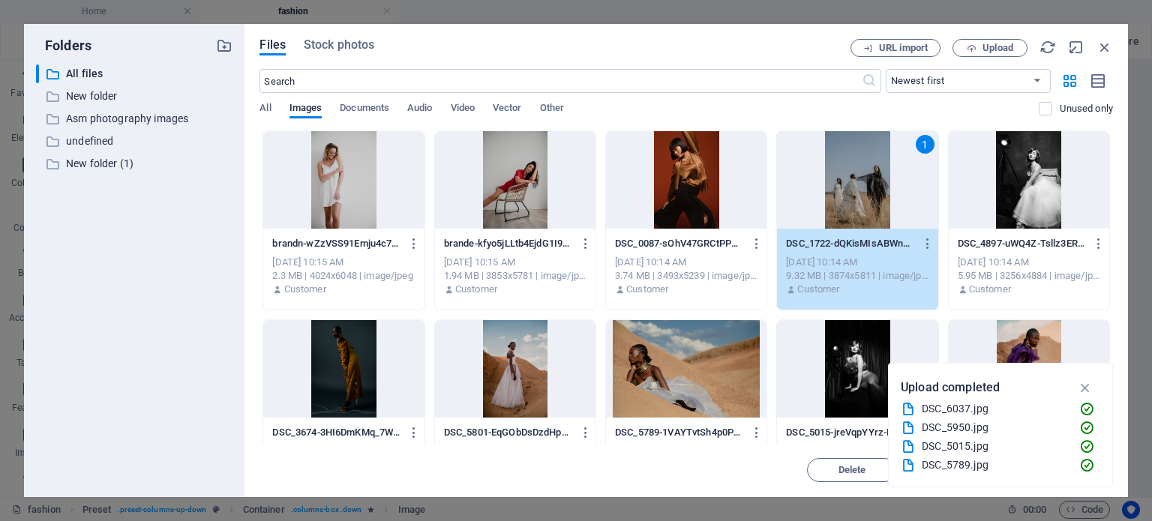
click at [867, 203] on div "1" at bounding box center [857, 180] width 161 height 98
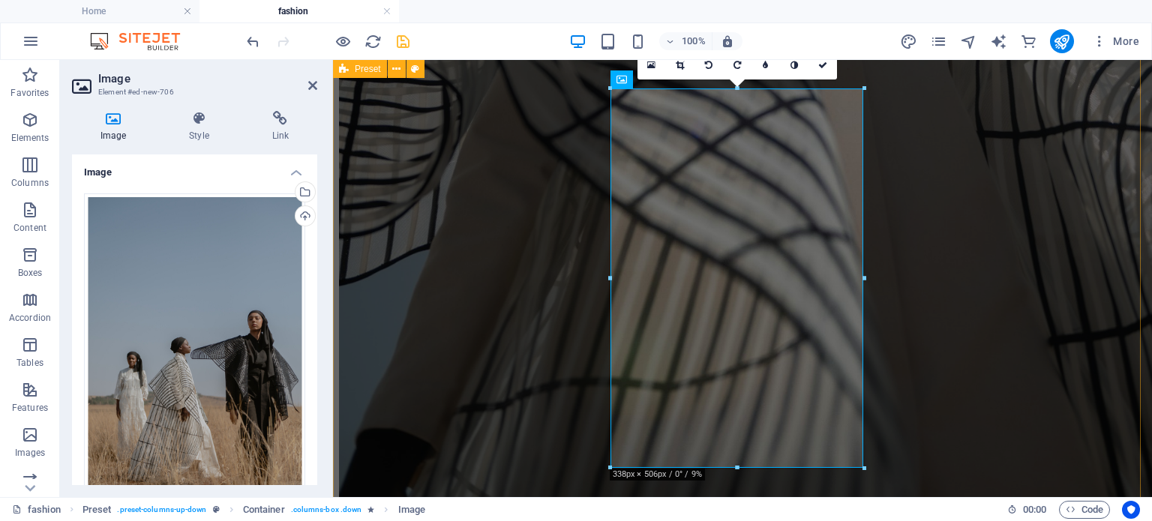
scroll to position [3005, 0]
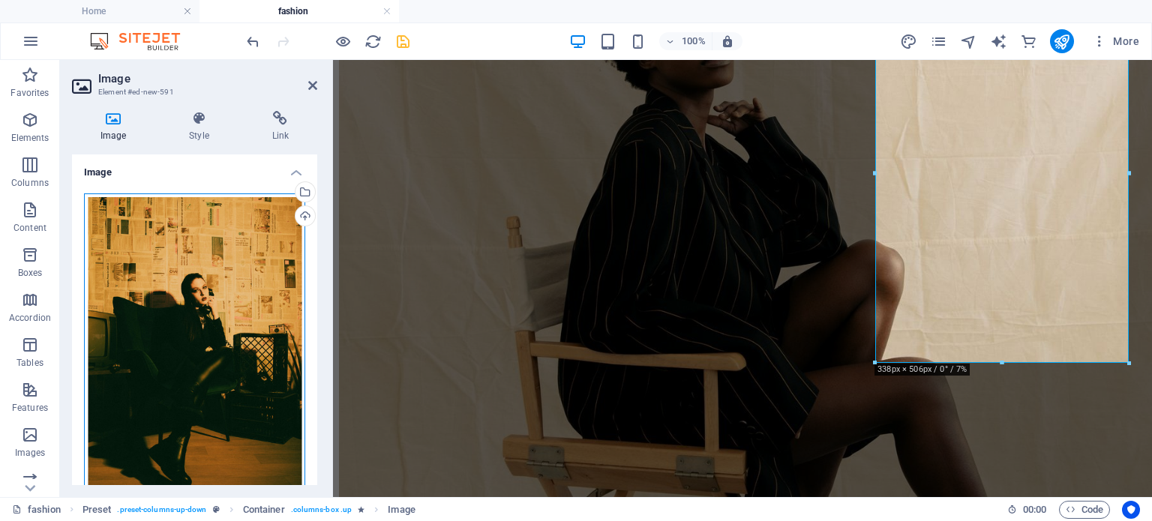
click at [237, 299] on div "Drag files here, click to choose files or select files from Files or our free s…" at bounding box center [194, 358] width 221 height 328
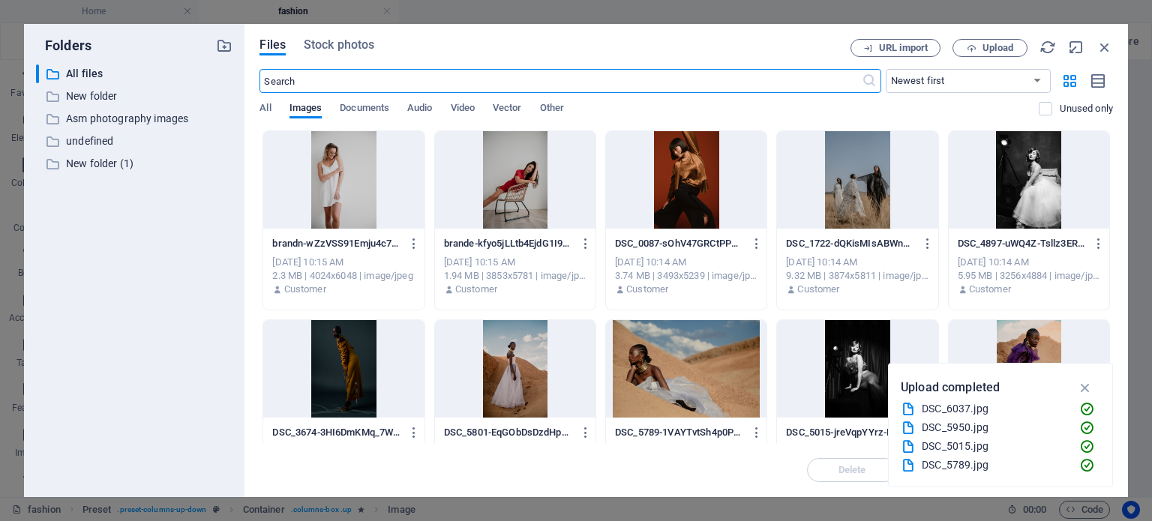
click at [362, 380] on div at bounding box center [343, 369] width 161 height 98
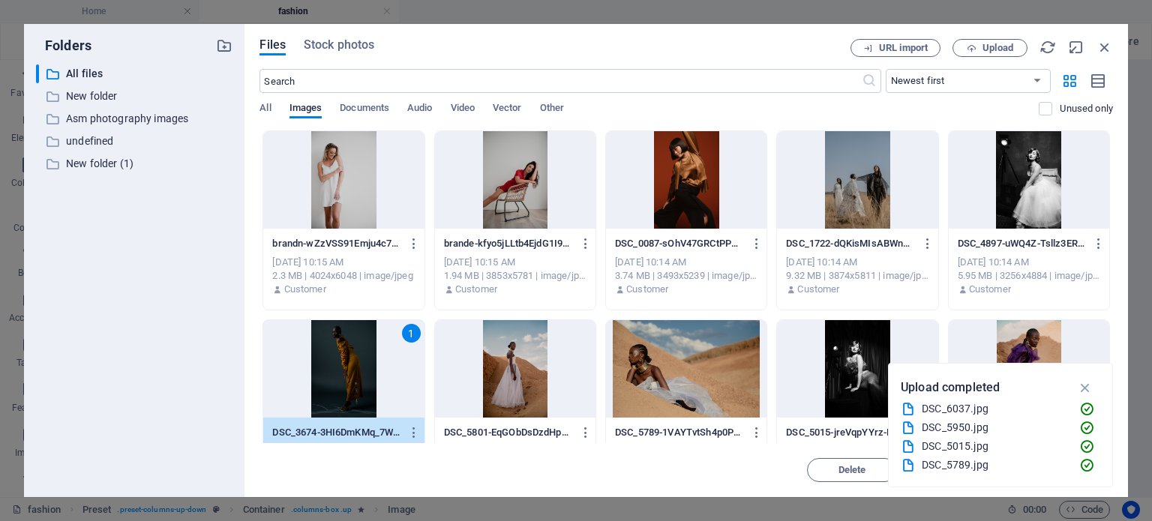
click at [362, 380] on div "1" at bounding box center [343, 369] width 161 height 98
click at [362, 380] on div at bounding box center [343, 369] width 161 height 98
drag, startPoint x: 362, startPoint y: 380, endPoint x: 31, endPoint y: 320, distance: 337.0
click at [362, 380] on div "1" at bounding box center [343, 369] width 161 height 98
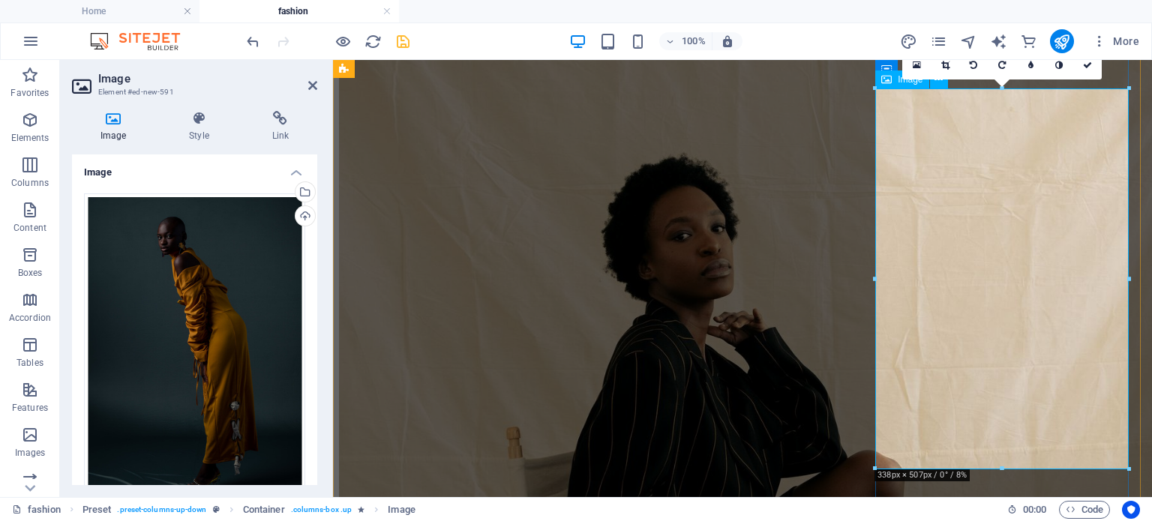
scroll to position [2750, 0]
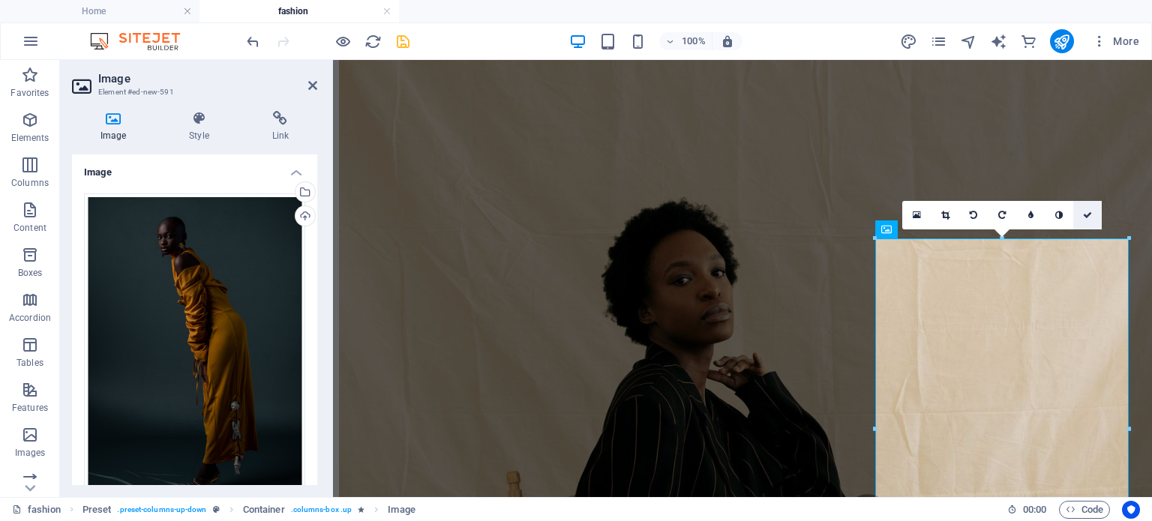
click at [1091, 218] on icon at bounding box center [1087, 215] width 9 height 9
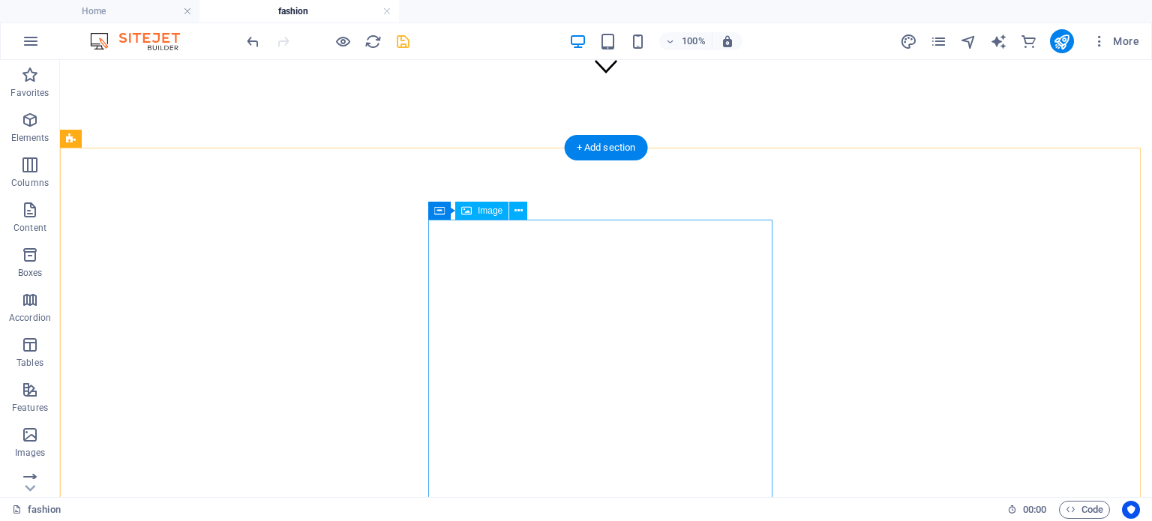
scroll to position [855, 0]
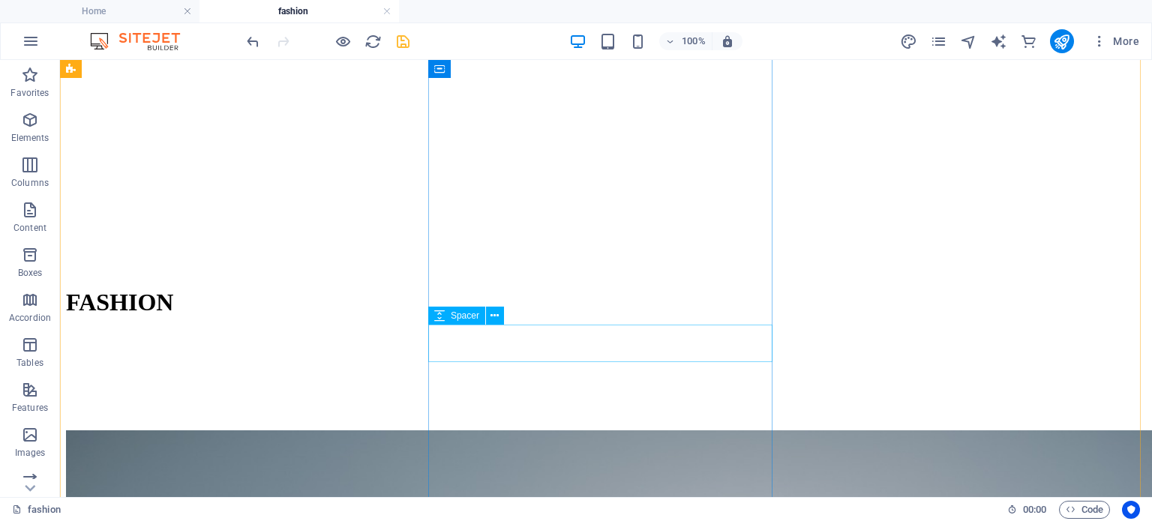
drag, startPoint x: 593, startPoint y: 338, endPoint x: 604, endPoint y: 338, distance: 10.5
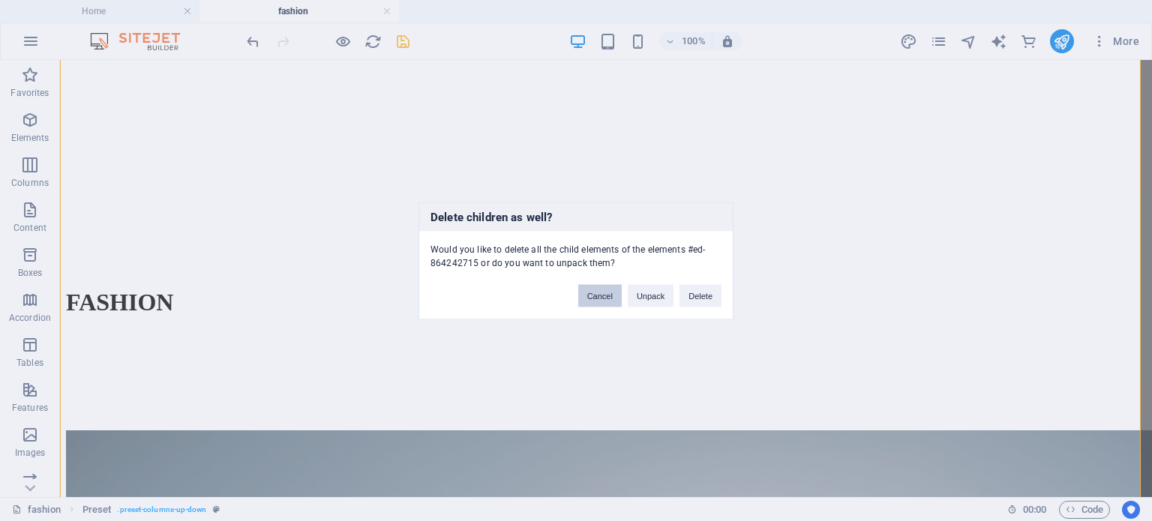
click at [596, 299] on button "Cancel" at bounding box center [600, 295] width 44 height 23
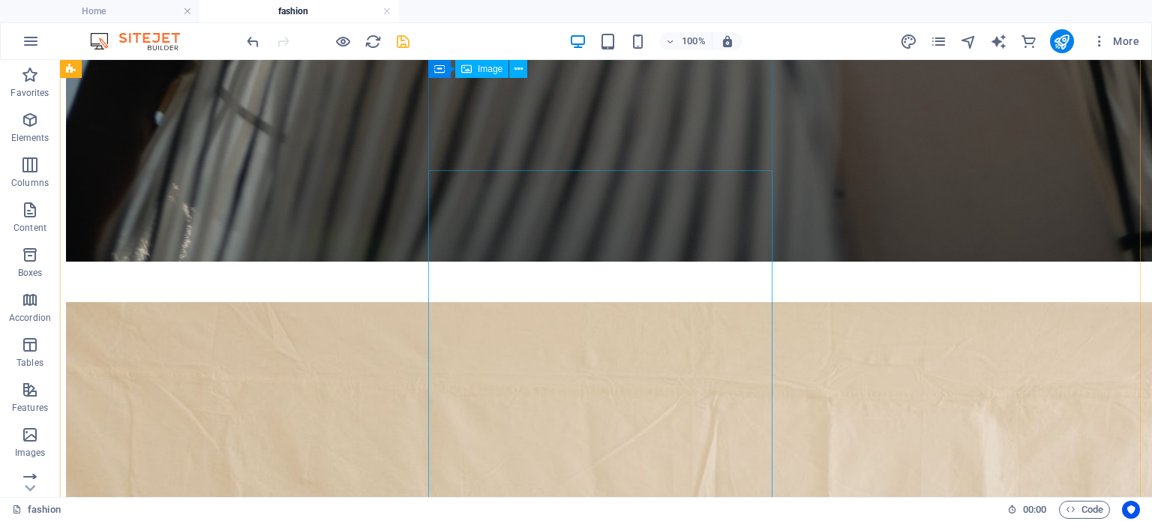
scroll to position [2656, 0]
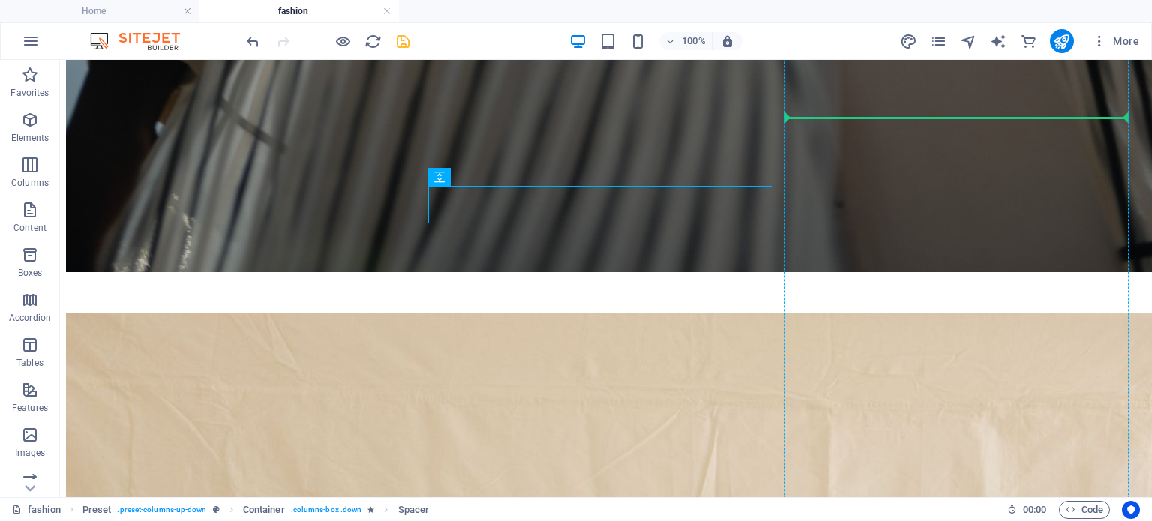
drag, startPoint x: 656, startPoint y: 202, endPoint x: 823, endPoint y: 132, distance: 181.3
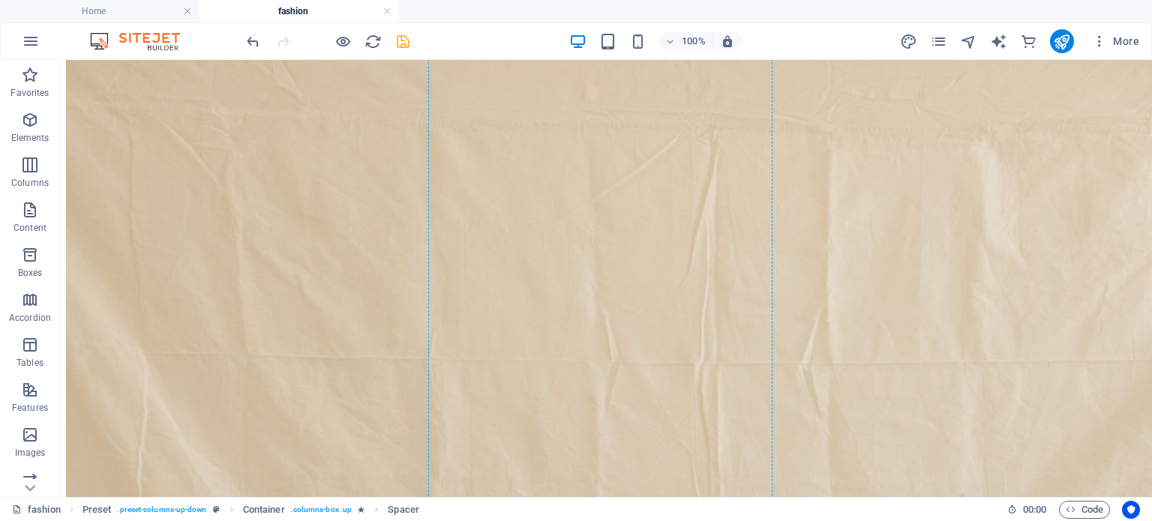
scroll to position [2956, 0]
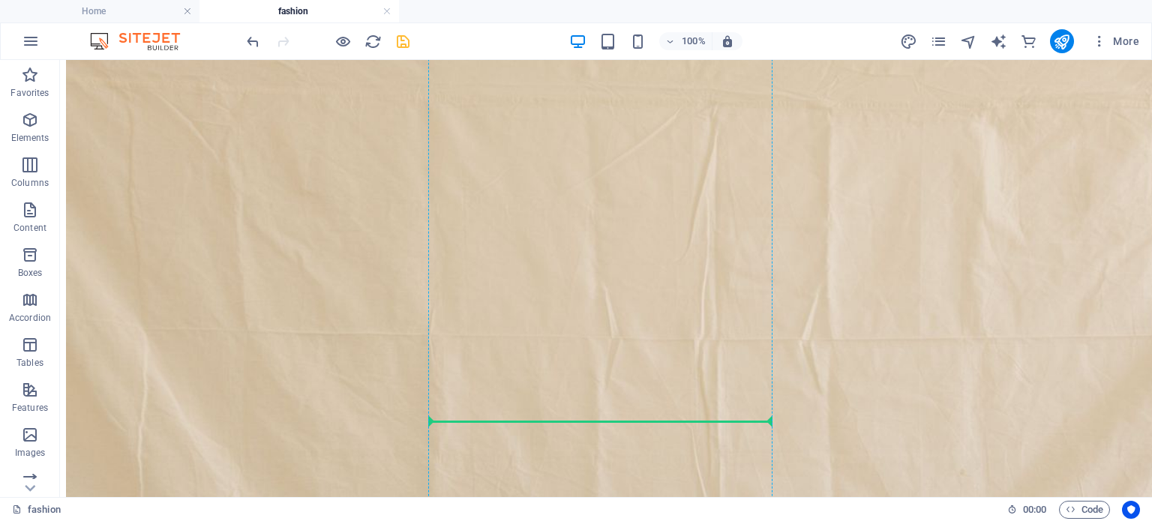
drag, startPoint x: 865, startPoint y: 167, endPoint x: 661, endPoint y: 425, distance: 329.0
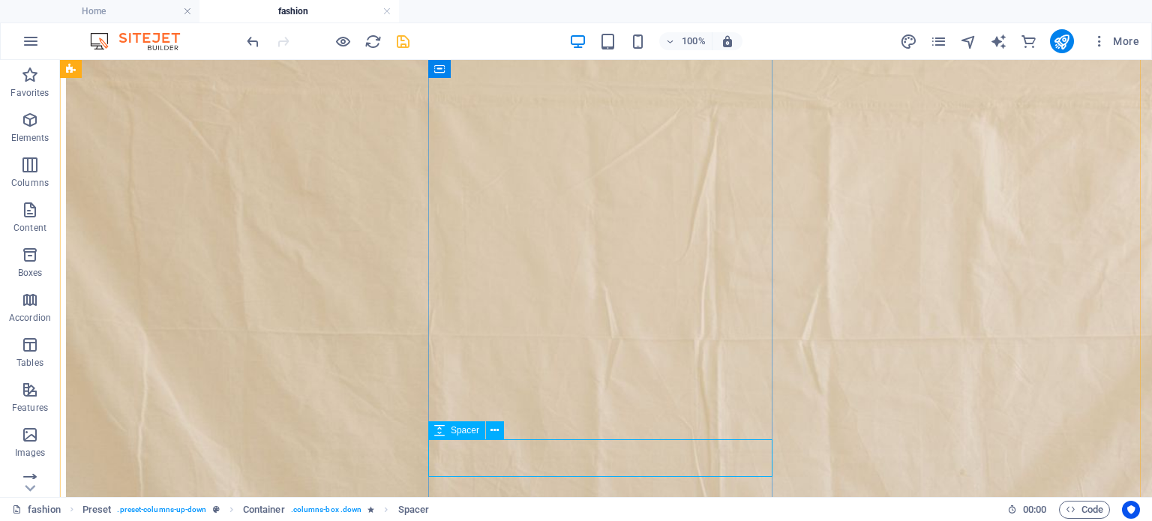
scroll to position [2974, 0]
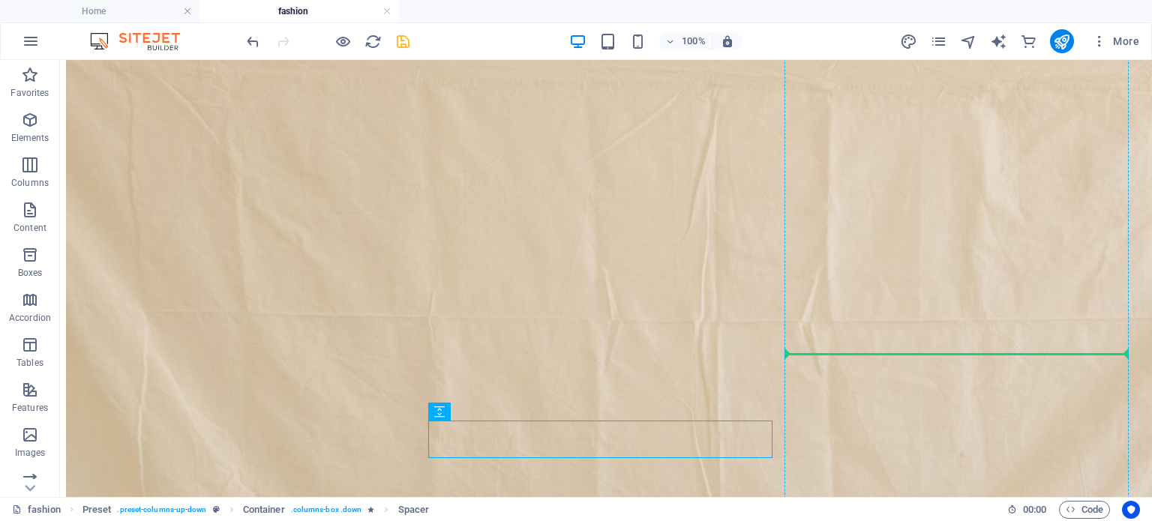
drag, startPoint x: 647, startPoint y: 455, endPoint x: 906, endPoint y: 362, distance: 276.0
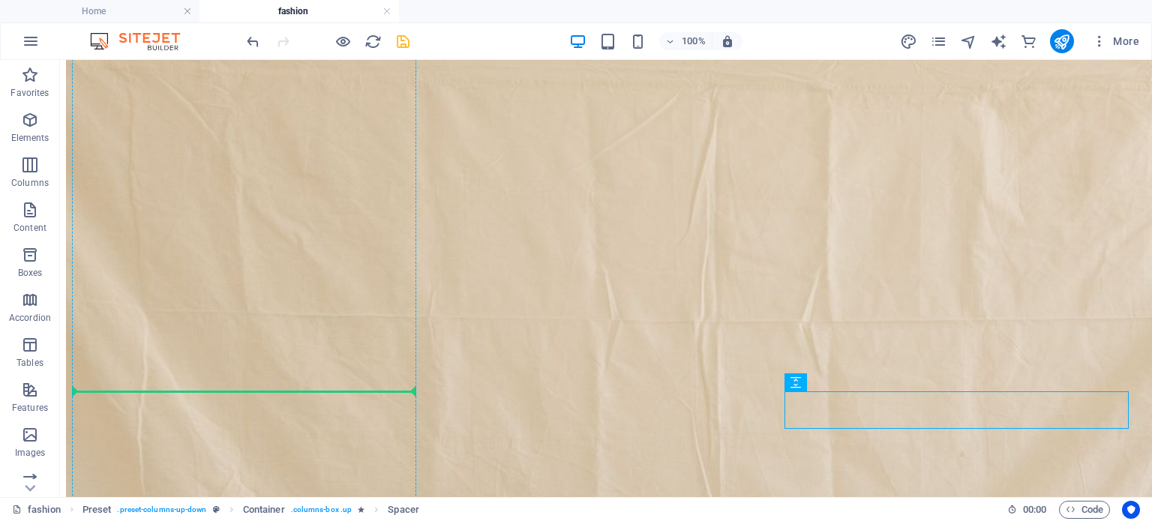
drag, startPoint x: 900, startPoint y: 407, endPoint x: 390, endPoint y: 401, distance: 510.2
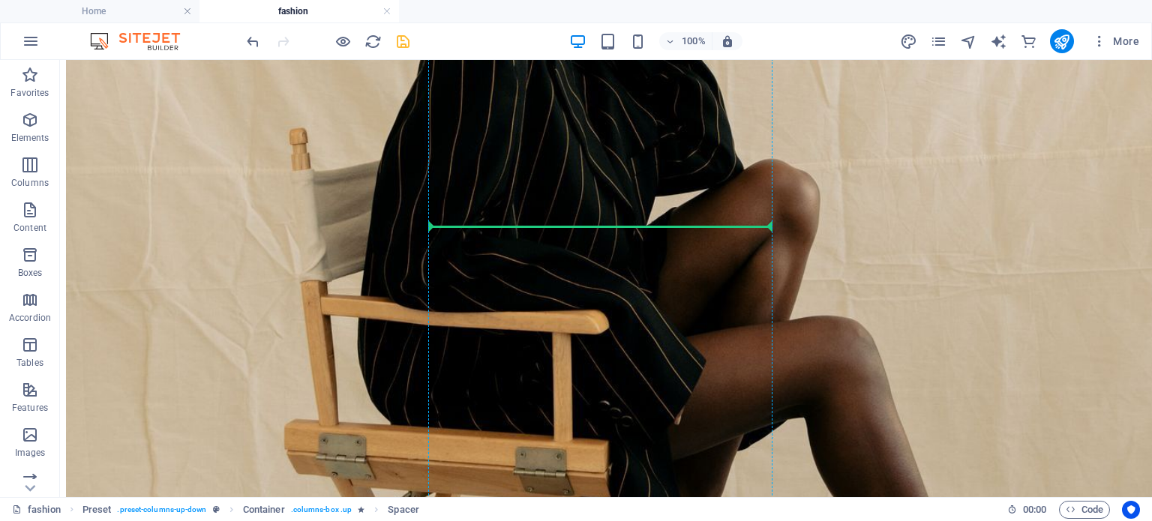
scroll to position [3724, 0]
drag, startPoint x: 328, startPoint y: 77, endPoint x: 483, endPoint y: 232, distance: 219.1
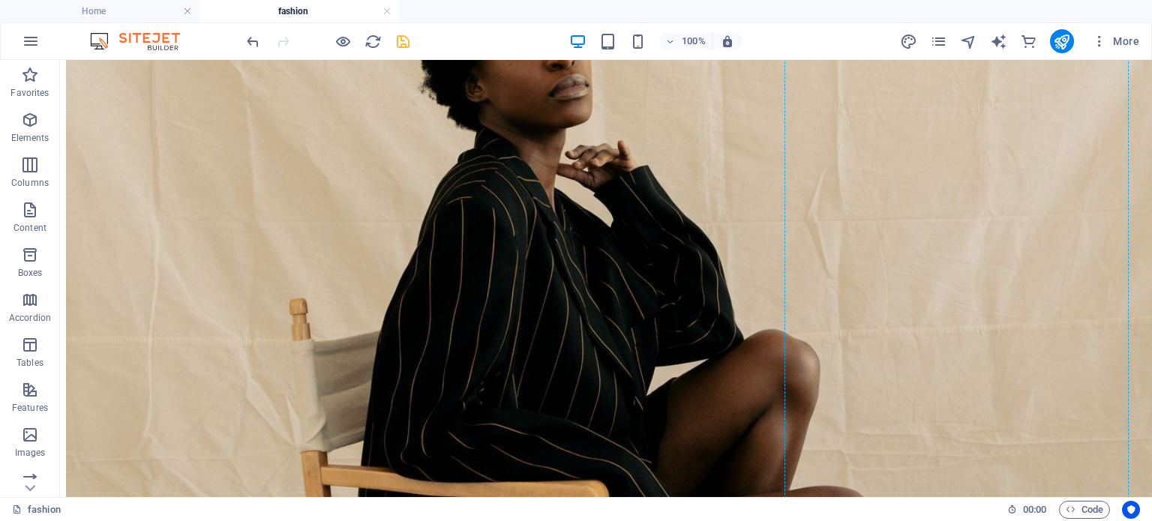
scroll to position [3741, 0]
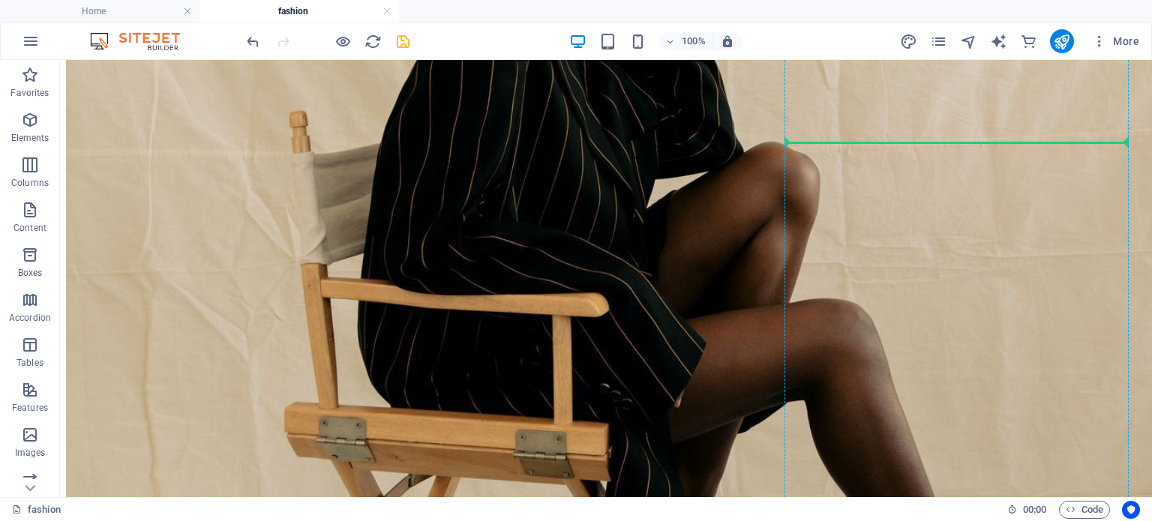
drag, startPoint x: 374, startPoint y: 260, endPoint x: 888, endPoint y: 150, distance: 524.9
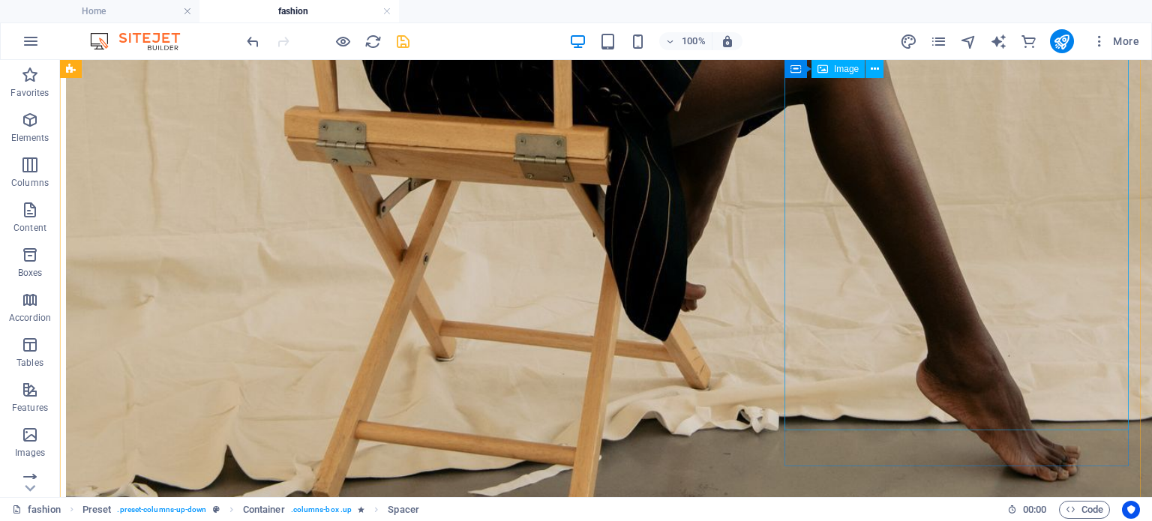
scroll to position [4081, 0]
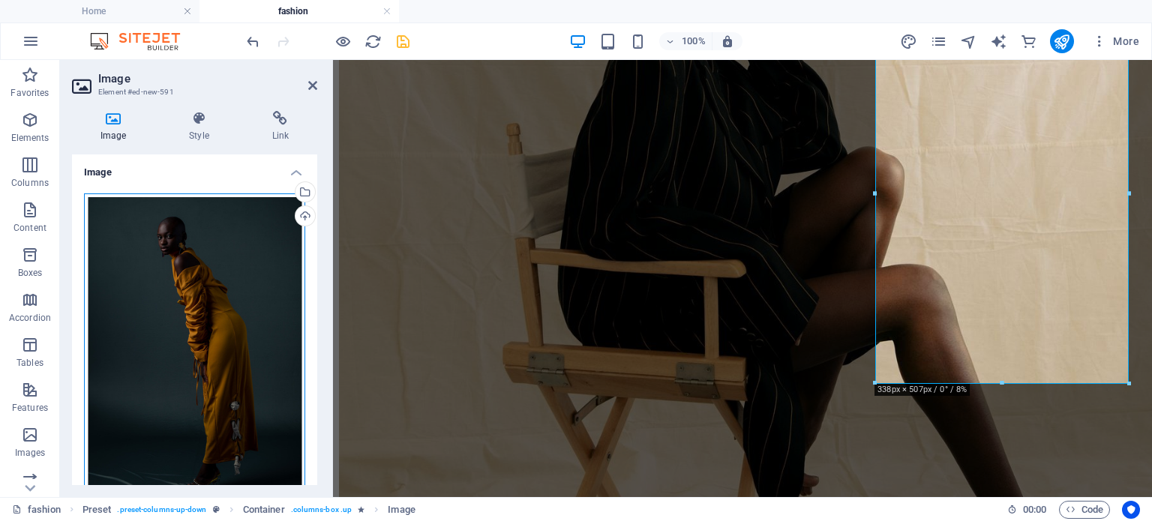
click at [231, 313] on div "Drag files here, click to choose files or select files from Files or our free s…" at bounding box center [194, 358] width 221 height 329
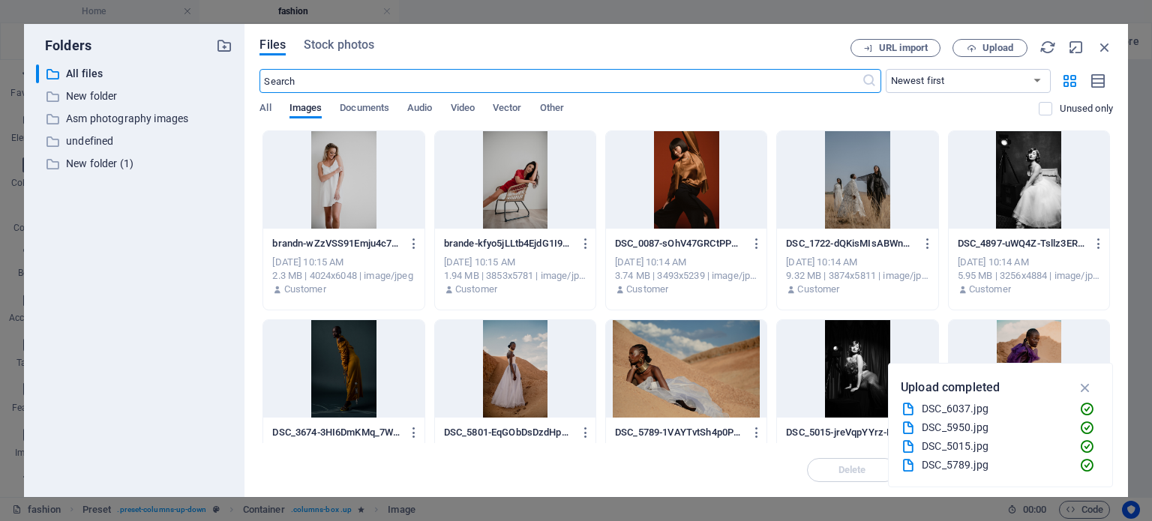
scroll to position [1993, 0]
click at [518, 361] on div at bounding box center [515, 369] width 161 height 98
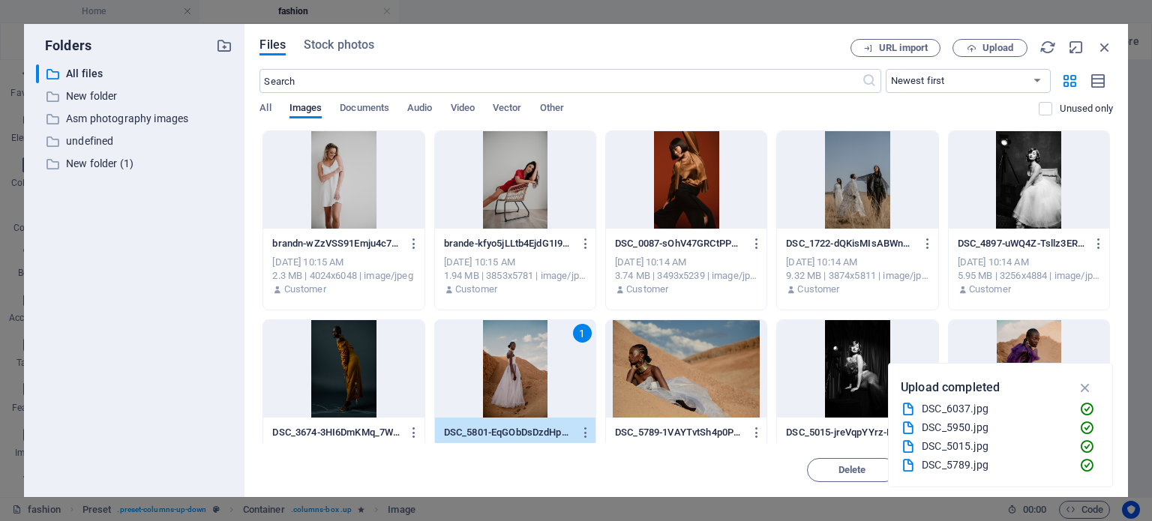
click at [518, 361] on div "1" at bounding box center [515, 369] width 161 height 98
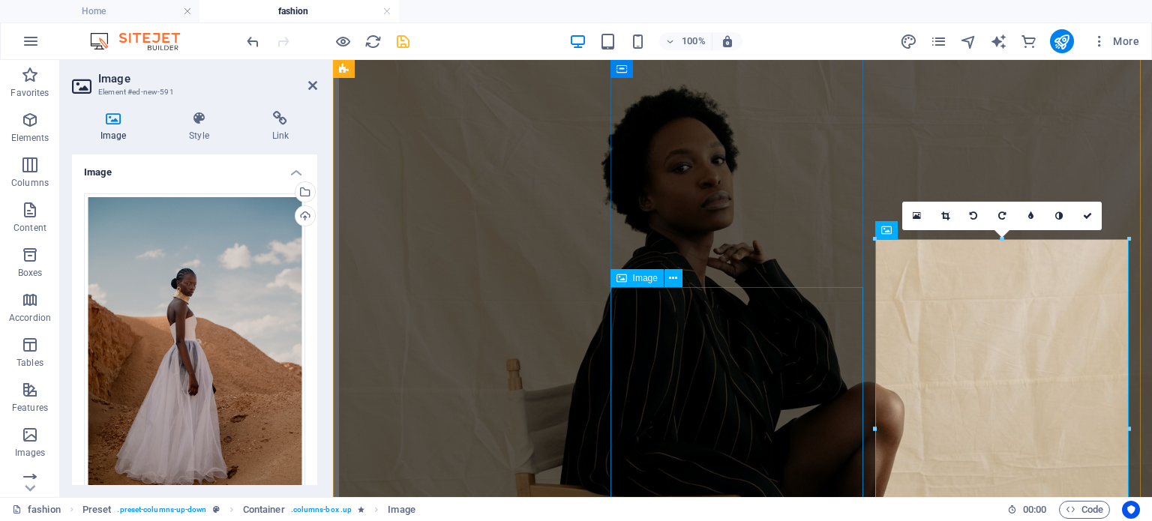
scroll to position [3012, 0]
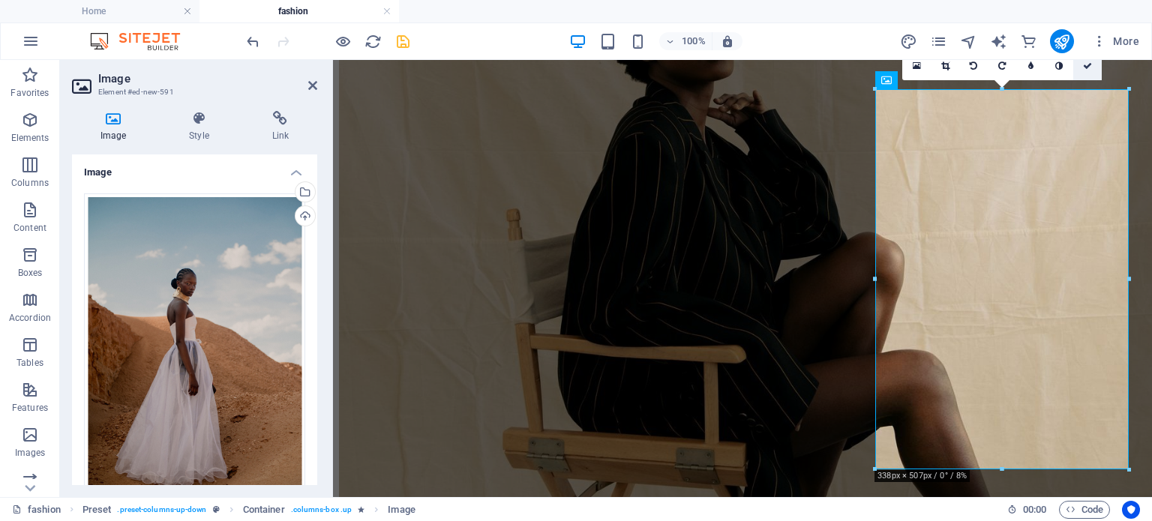
click at [1089, 68] on icon at bounding box center [1087, 66] width 9 height 9
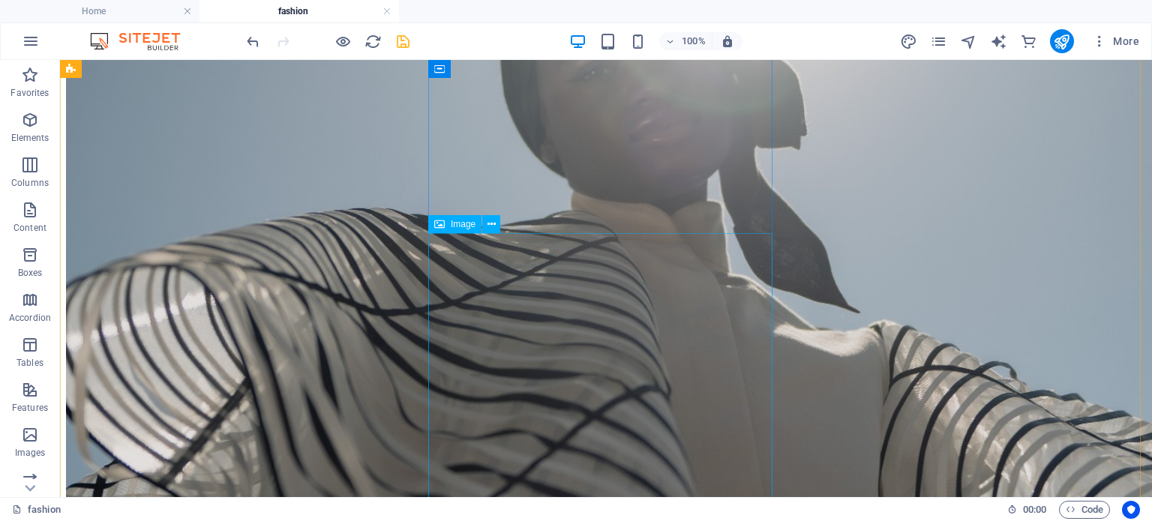
scroll to position [1819, 0]
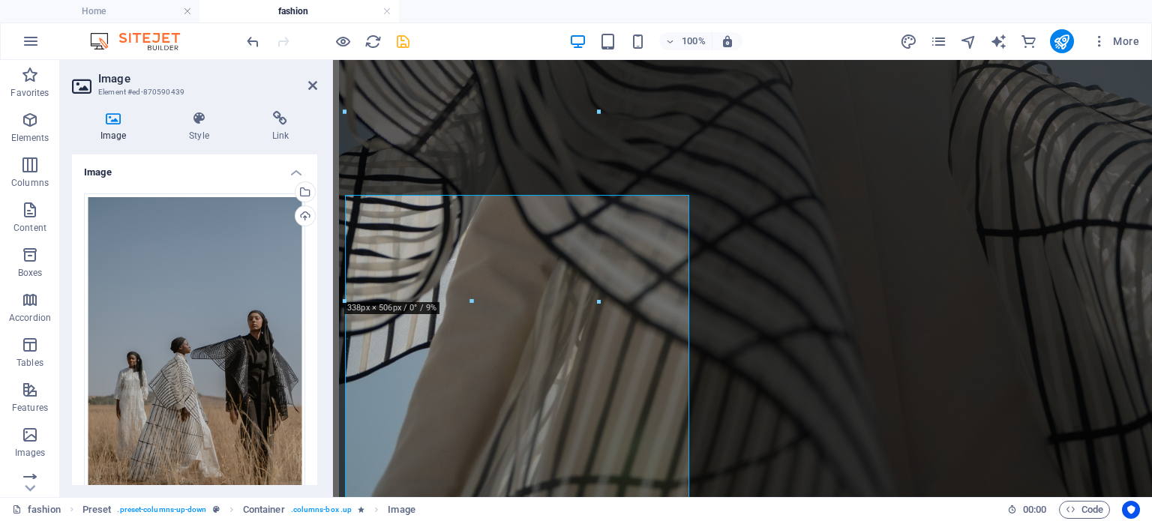
scroll to position [1546, 0]
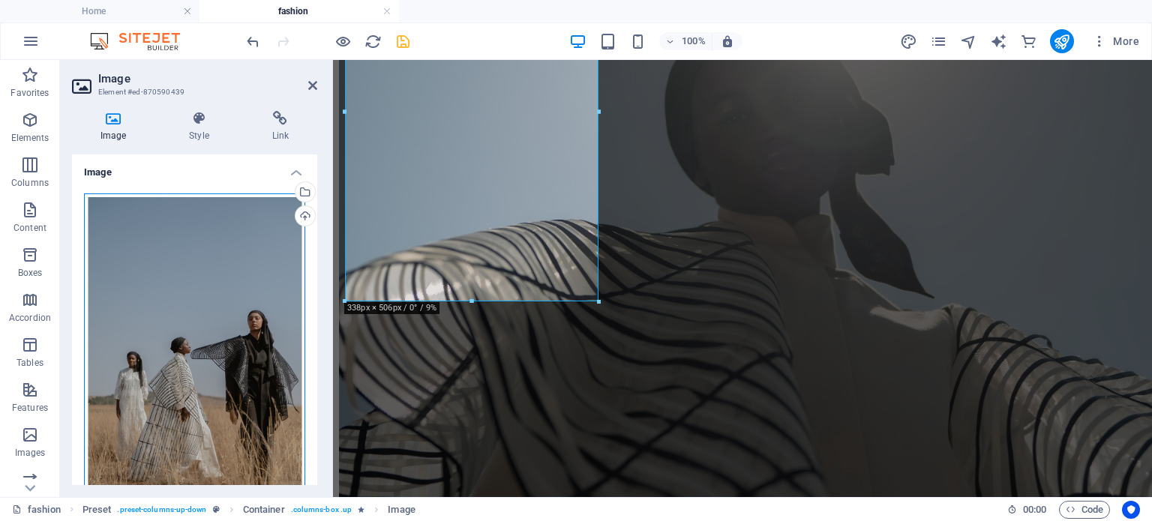
click at [252, 230] on div "Drag files here, click to choose files or select files from Files or our free s…" at bounding box center [194, 358] width 221 height 329
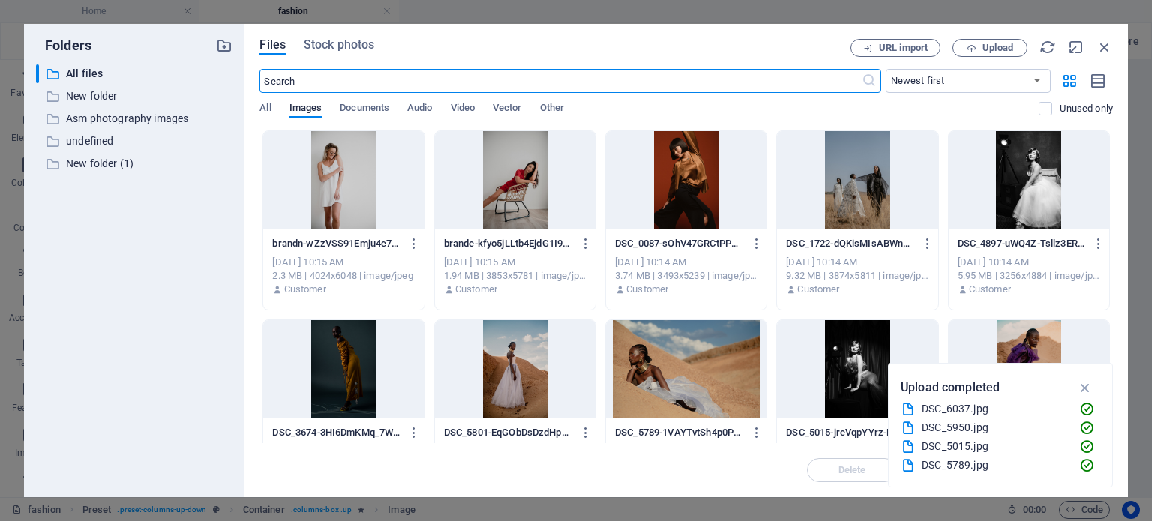
click at [1032, 198] on div at bounding box center [1029, 180] width 161 height 98
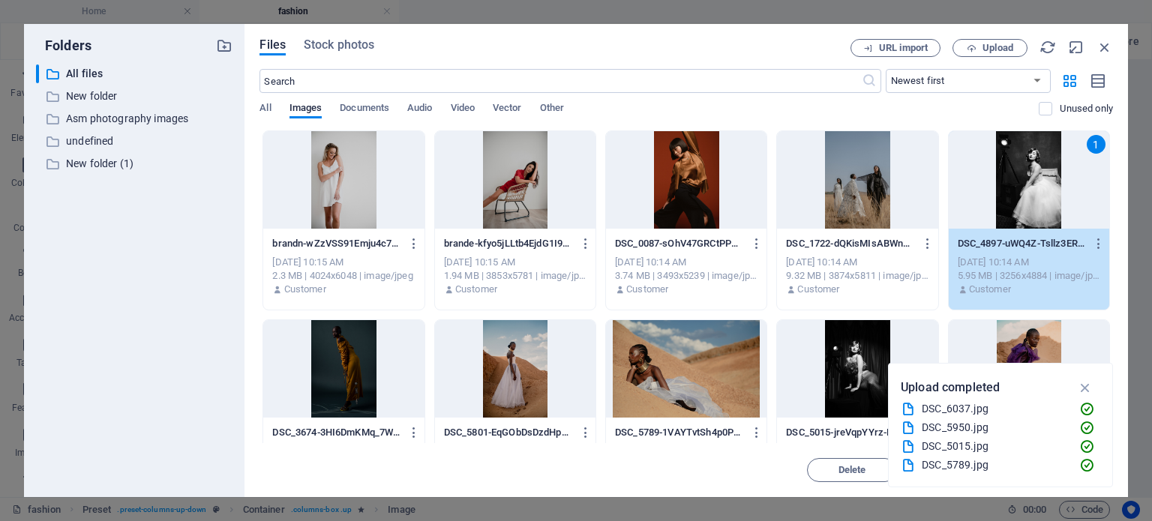
click at [1032, 198] on div "1" at bounding box center [1029, 180] width 161 height 98
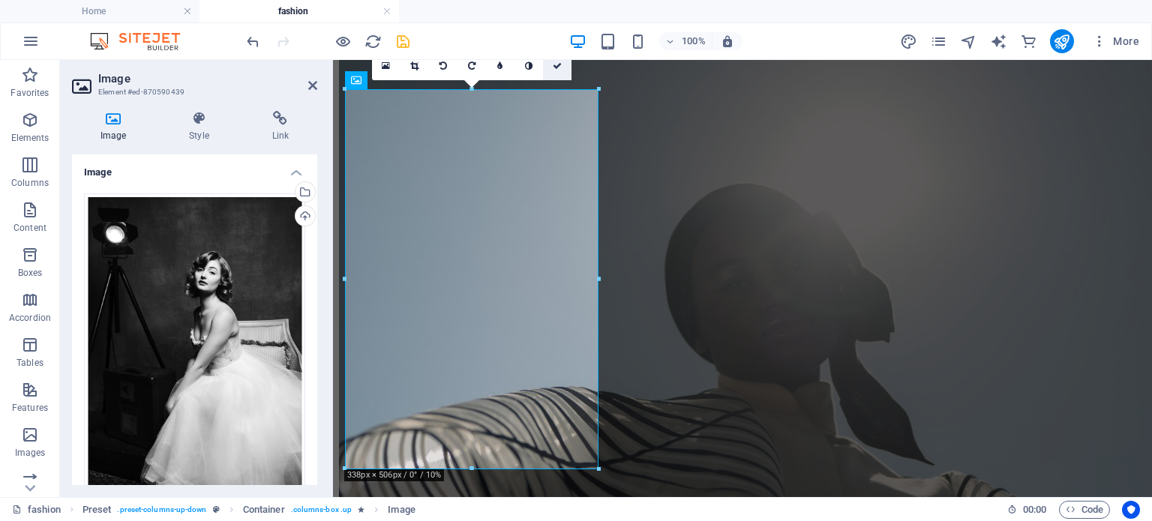
click at [566, 68] on link at bounding box center [557, 66] width 29 height 29
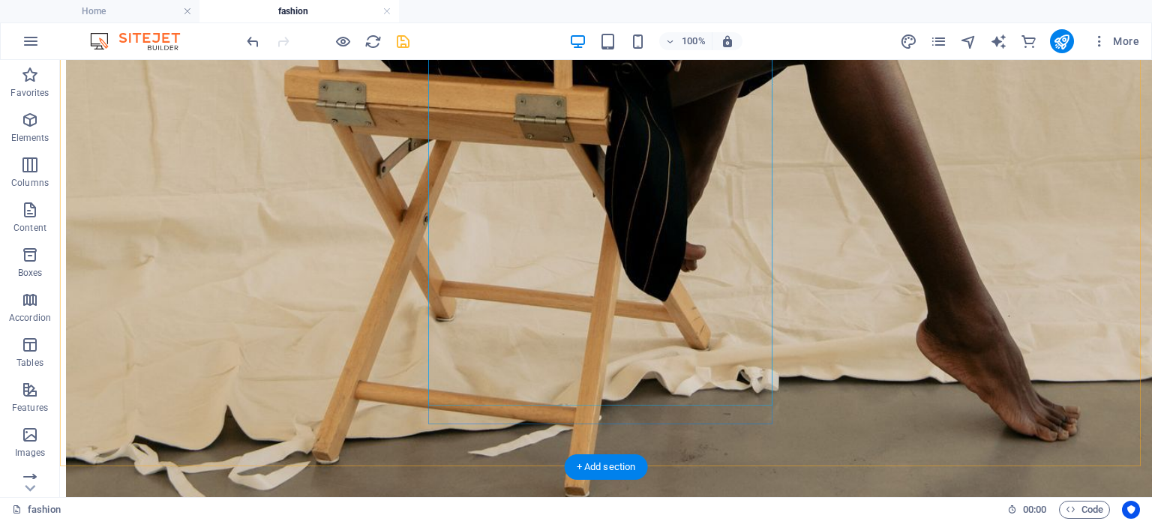
scroll to position [4081, 0]
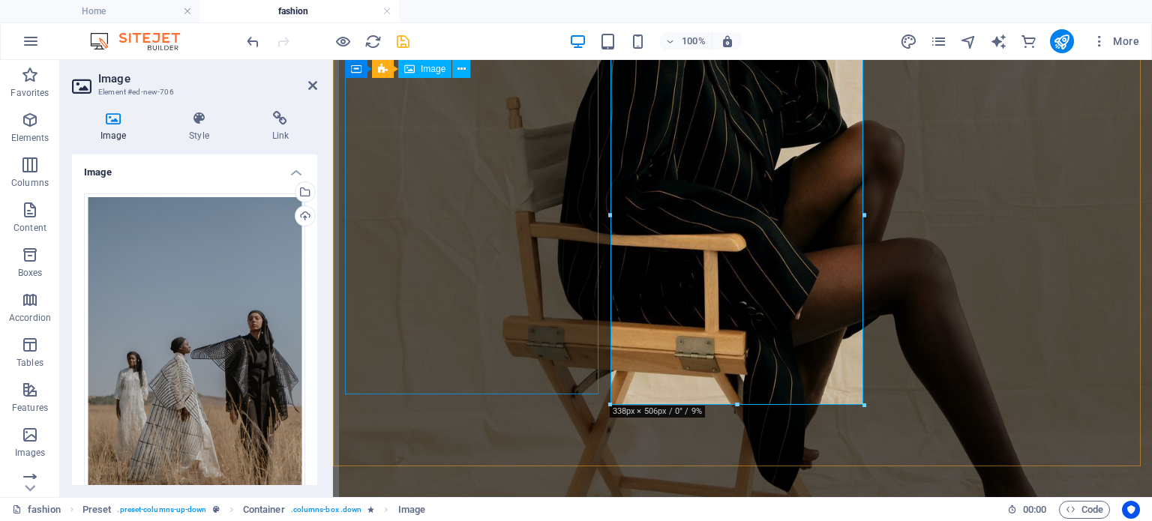
scroll to position [2824, 0]
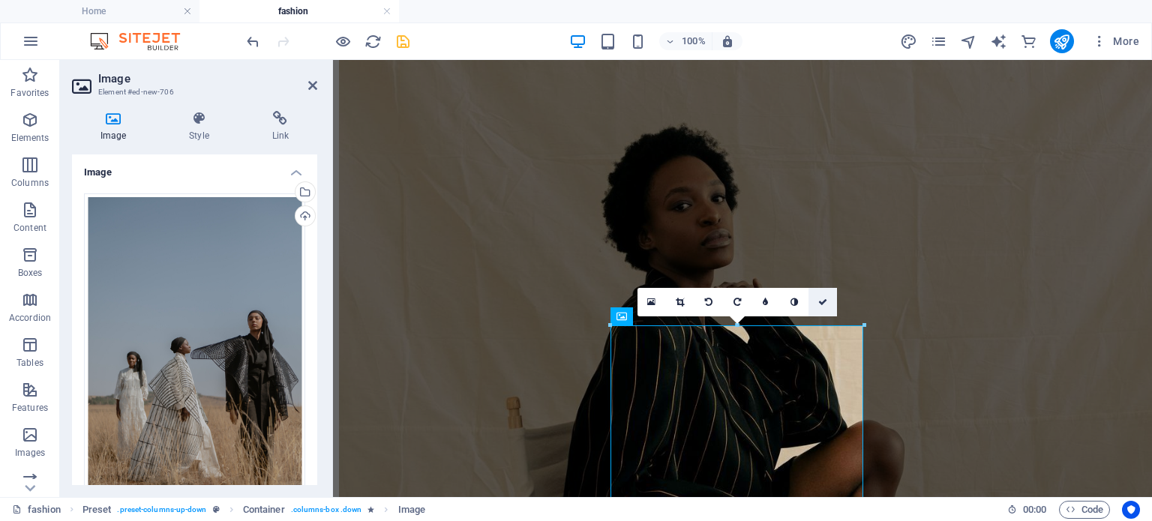
click at [810, 298] on link at bounding box center [823, 302] width 29 height 29
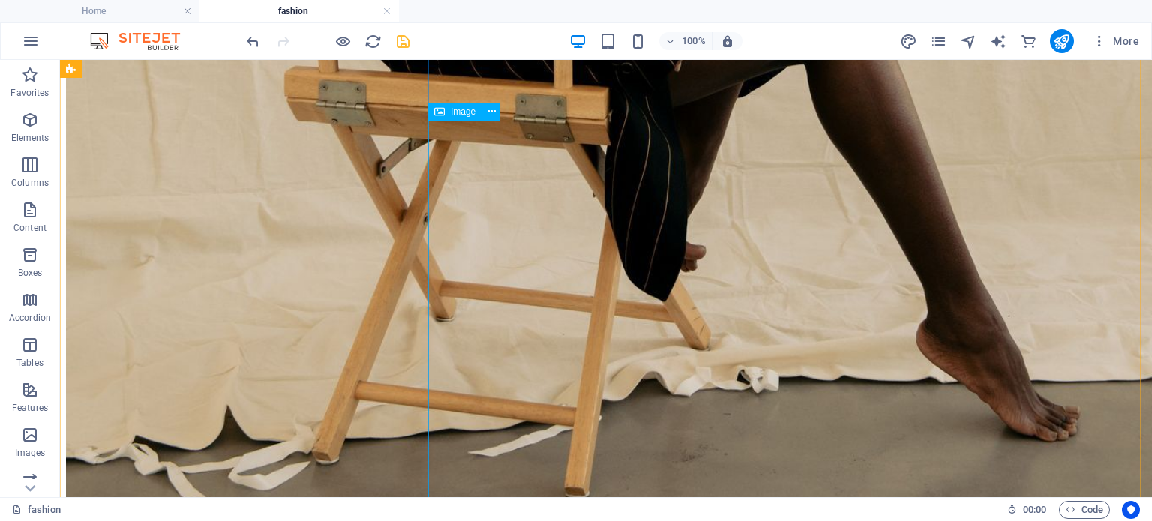
scroll to position [4081, 0]
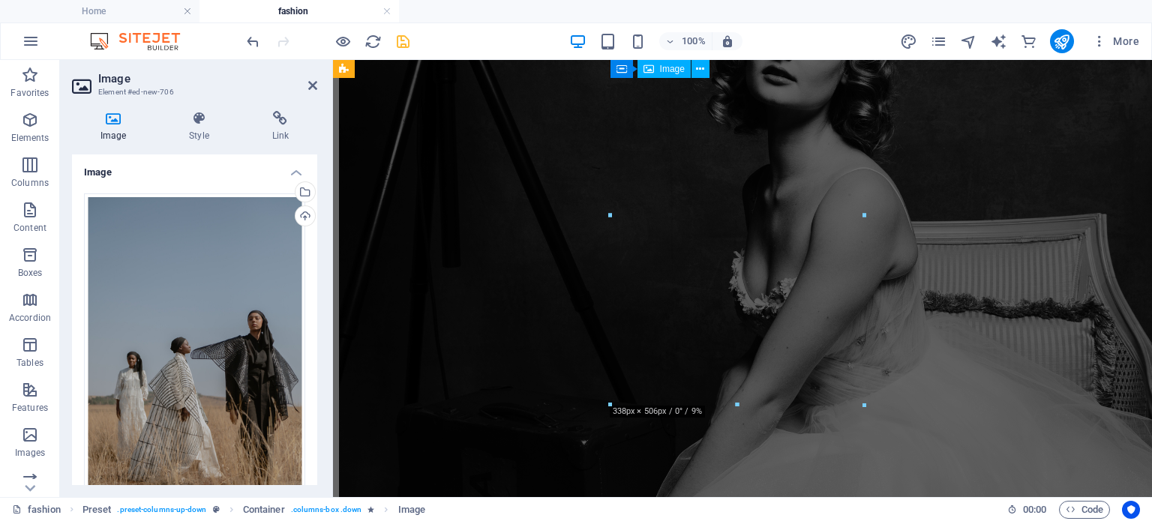
scroll to position [3124, 0]
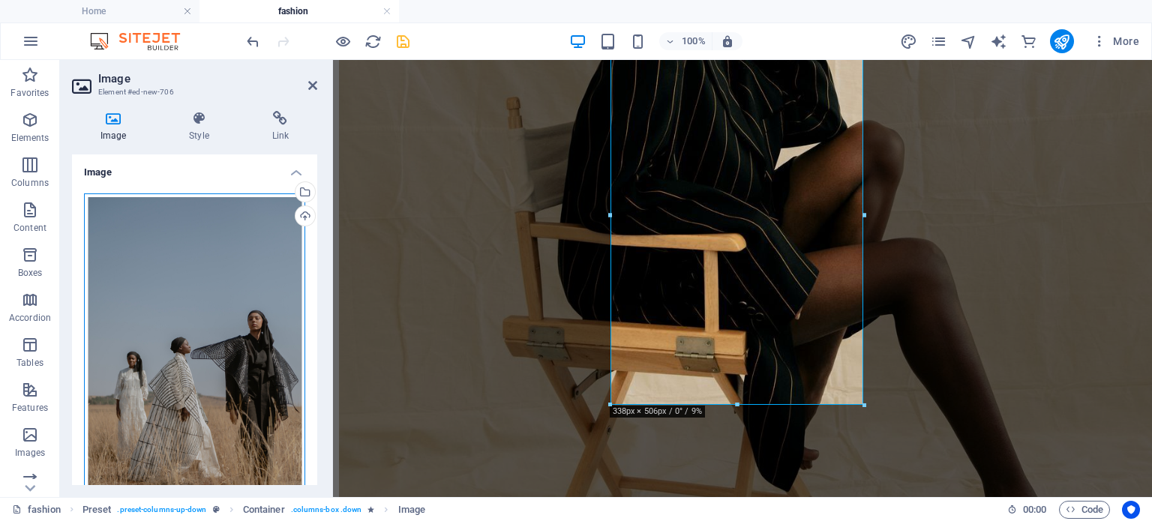
click at [284, 287] on div "Drag files here, click to choose files or select files from Files or our free s…" at bounding box center [194, 358] width 221 height 329
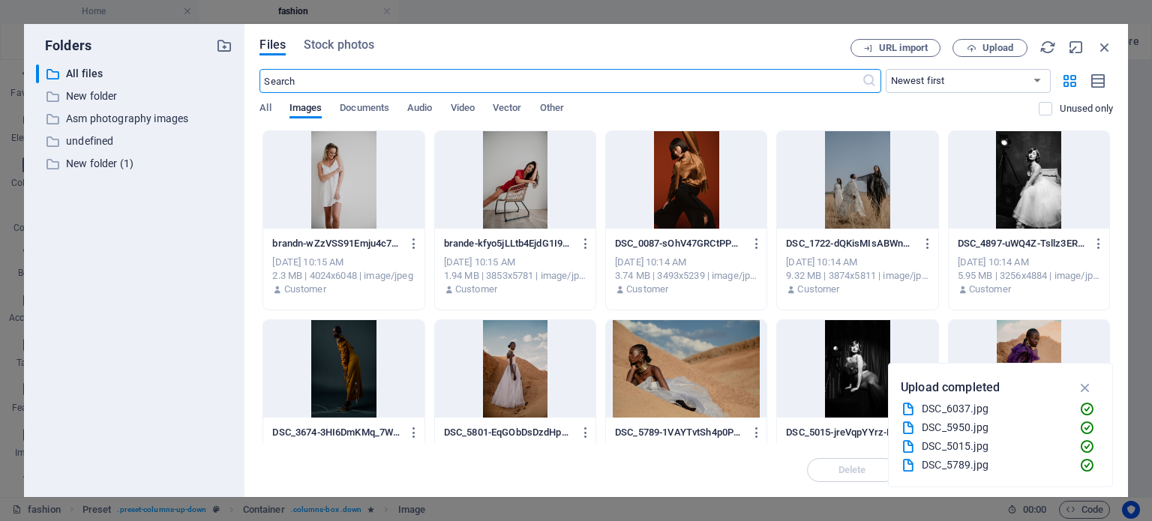
scroll to position [1993, 0]
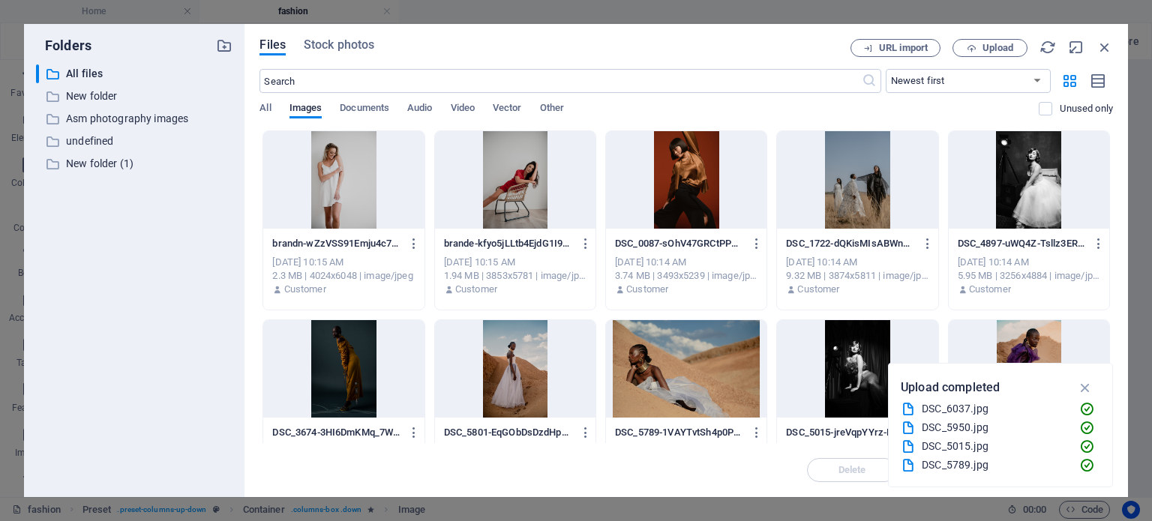
click at [834, 191] on div at bounding box center [857, 180] width 161 height 98
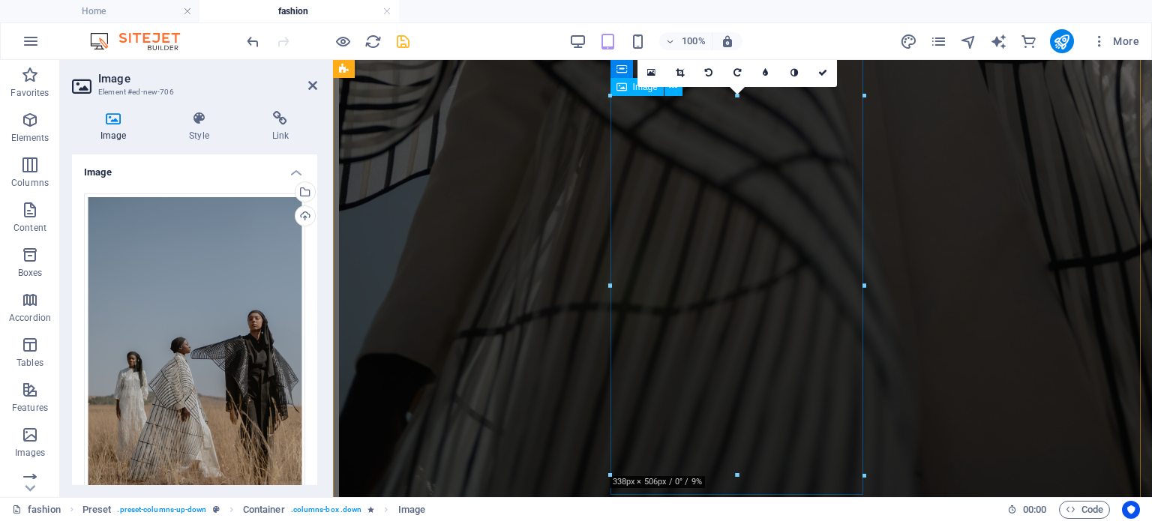
scroll to position [3061, 0]
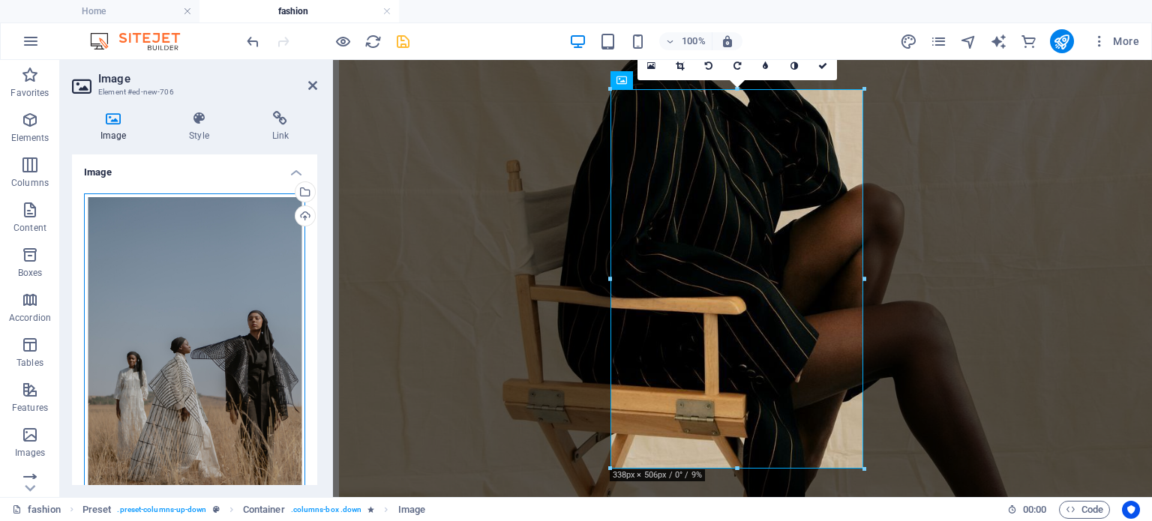
click at [266, 326] on div "Drag files here, click to choose files or select files from Files or our free s…" at bounding box center [194, 358] width 221 height 329
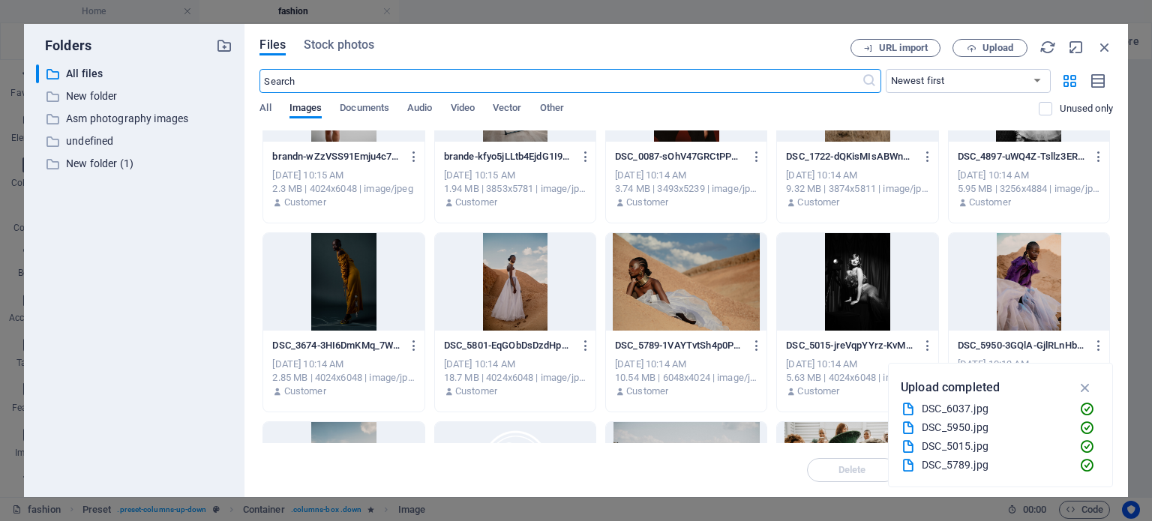
scroll to position [0, 0]
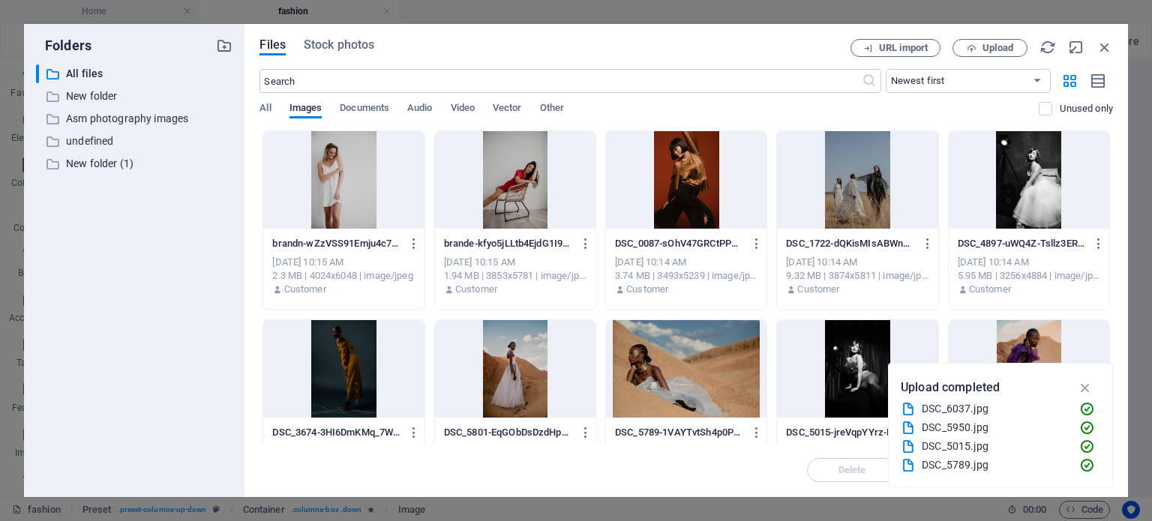
click at [508, 197] on div at bounding box center [515, 180] width 161 height 98
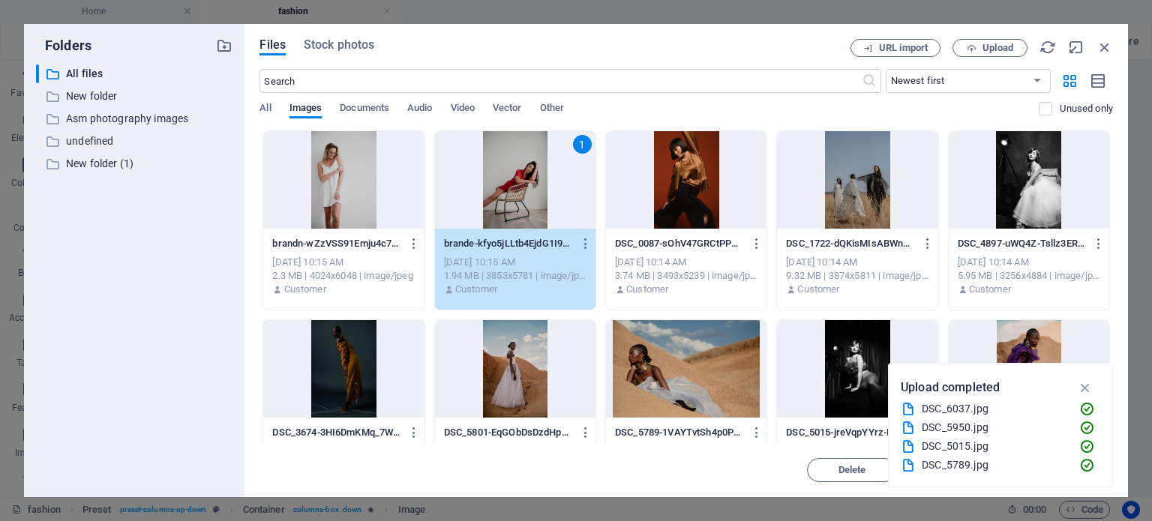
click at [533, 207] on div "1" at bounding box center [515, 180] width 161 height 98
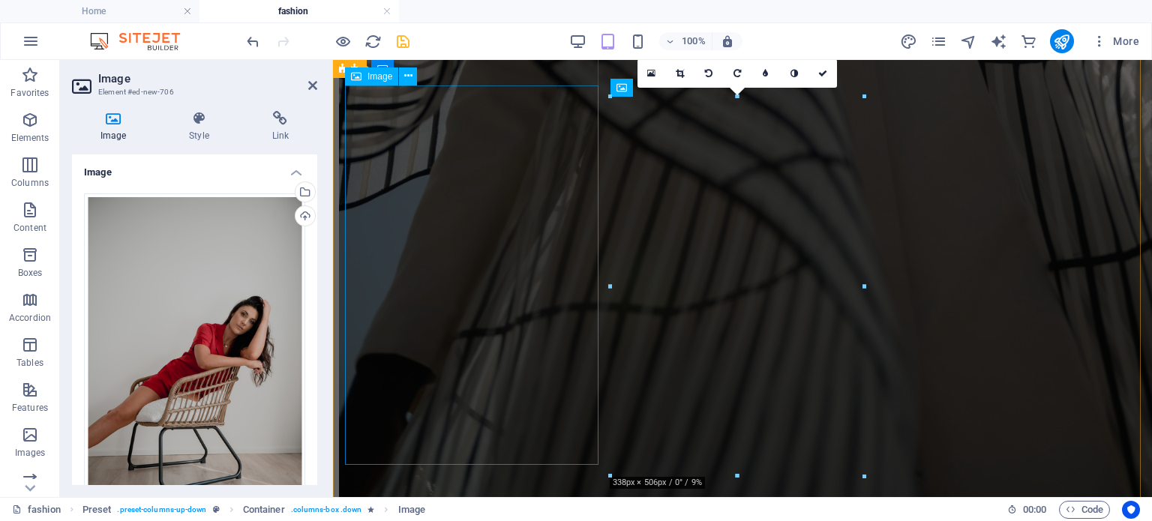
scroll to position [3061, 0]
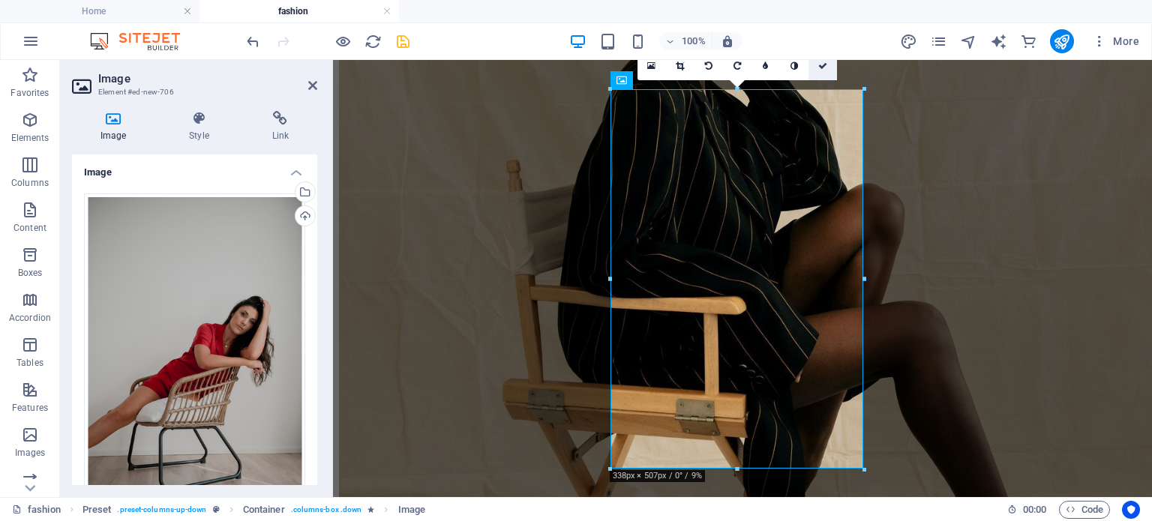
click at [825, 68] on icon at bounding box center [823, 66] width 9 height 9
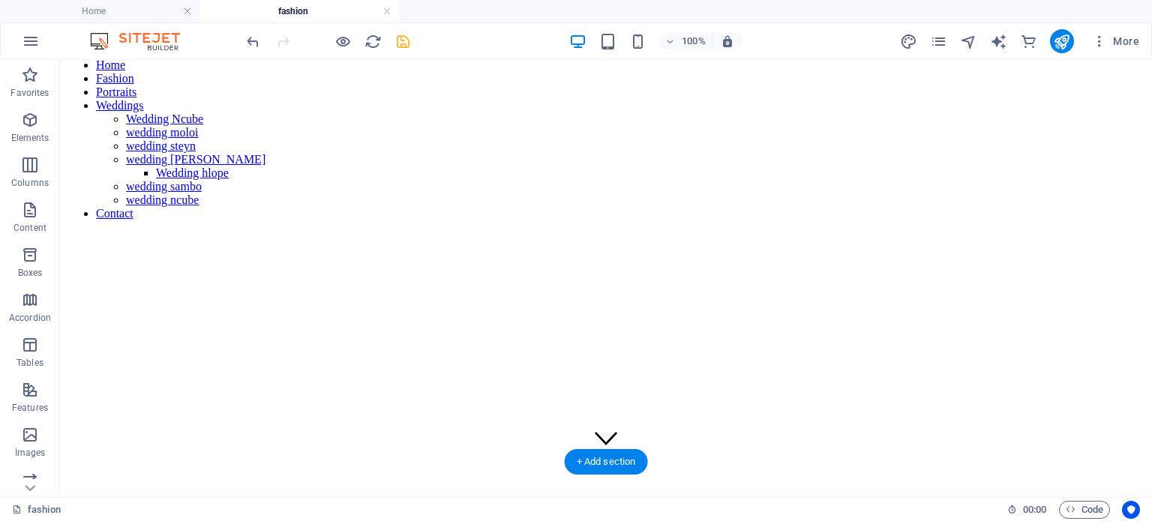
scroll to position [0, 0]
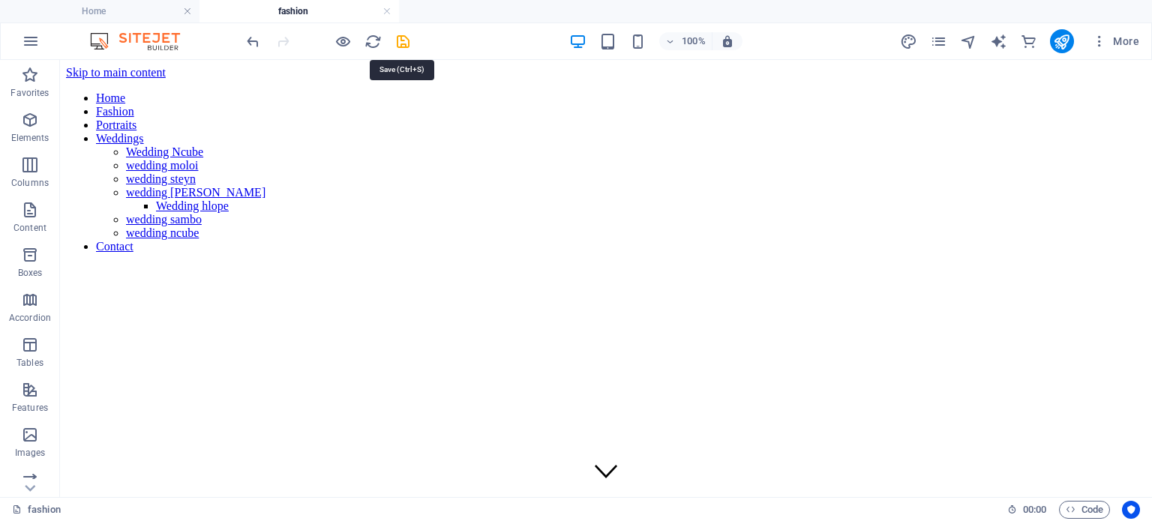
click at [406, 44] on icon "save" at bounding box center [403, 41] width 17 height 17
click at [936, 41] on icon "pages" at bounding box center [938, 41] width 17 height 17
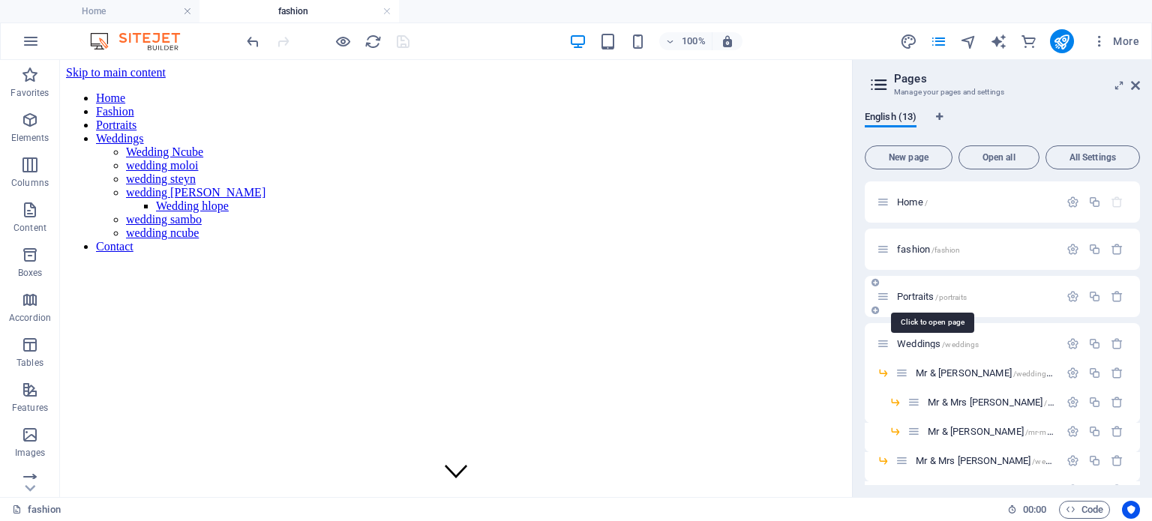
click at [931, 296] on span "Portraits /portraits" at bounding box center [932, 296] width 70 height 11
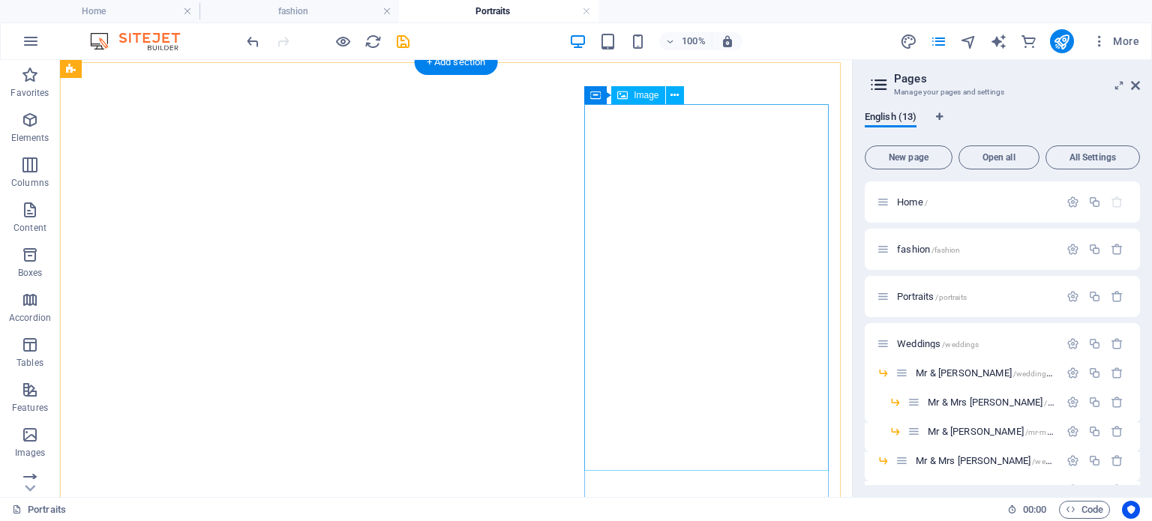
scroll to position [308, 0]
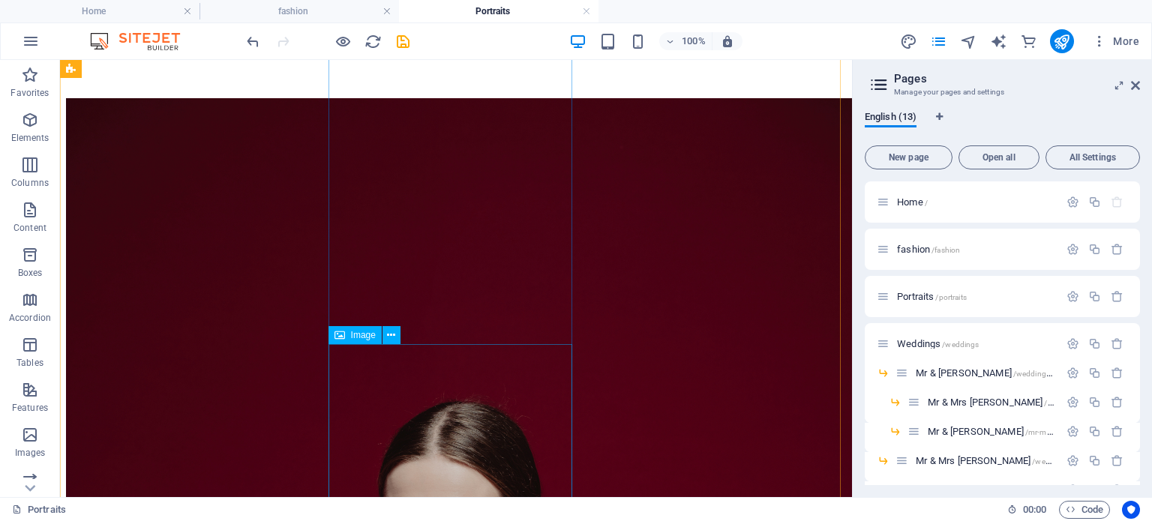
scroll to position [1133, 0]
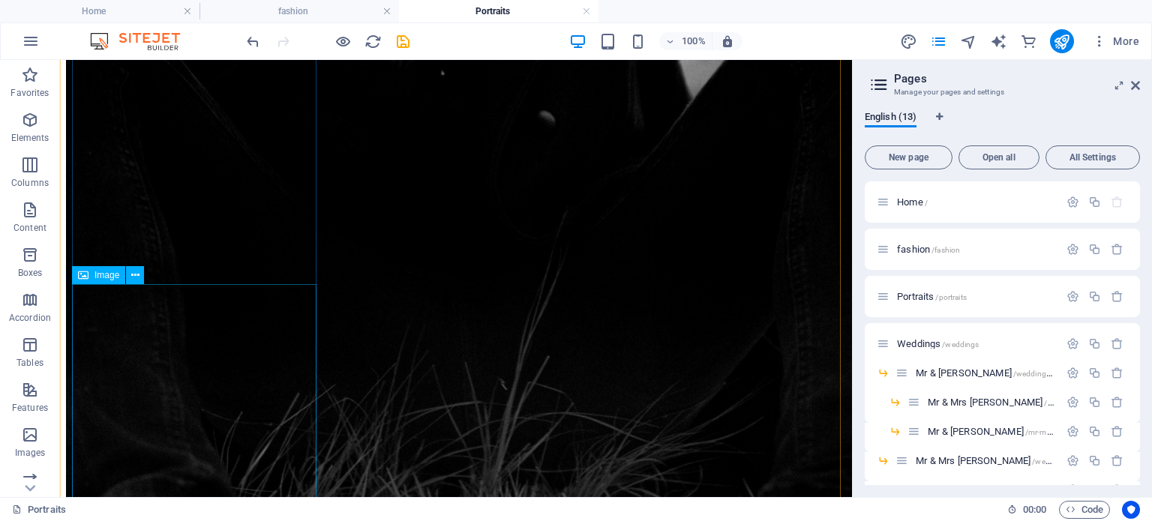
scroll to position [2933, 0]
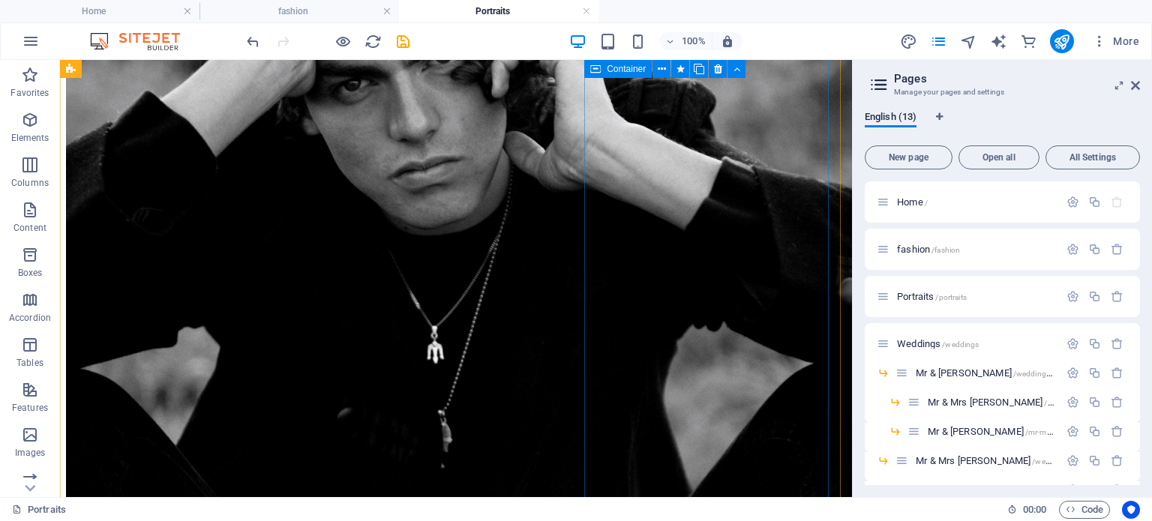
scroll to position [2534, 0]
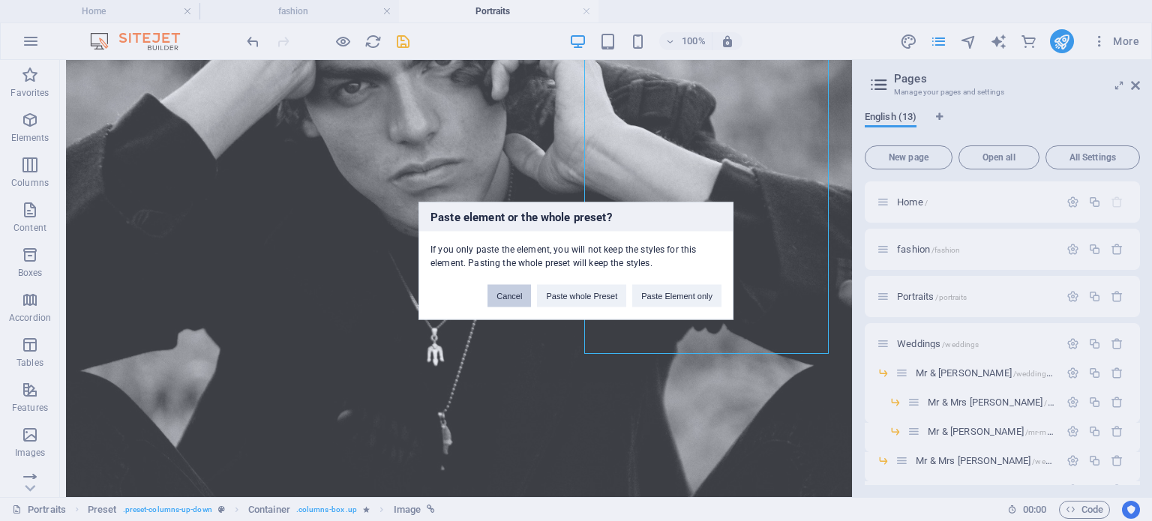
click at [514, 302] on button "Cancel" at bounding box center [510, 295] width 44 height 23
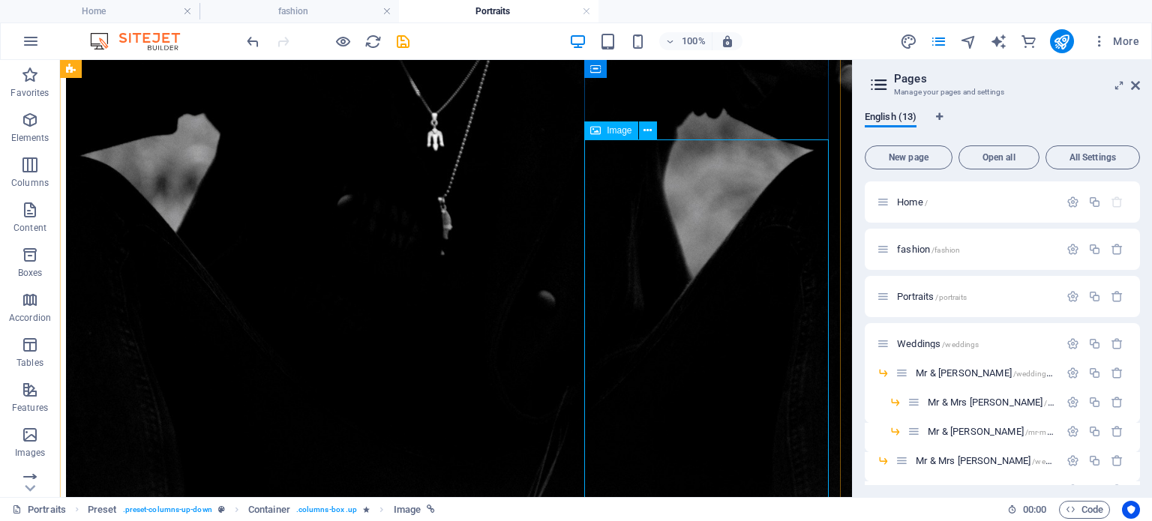
scroll to position [2759, 0]
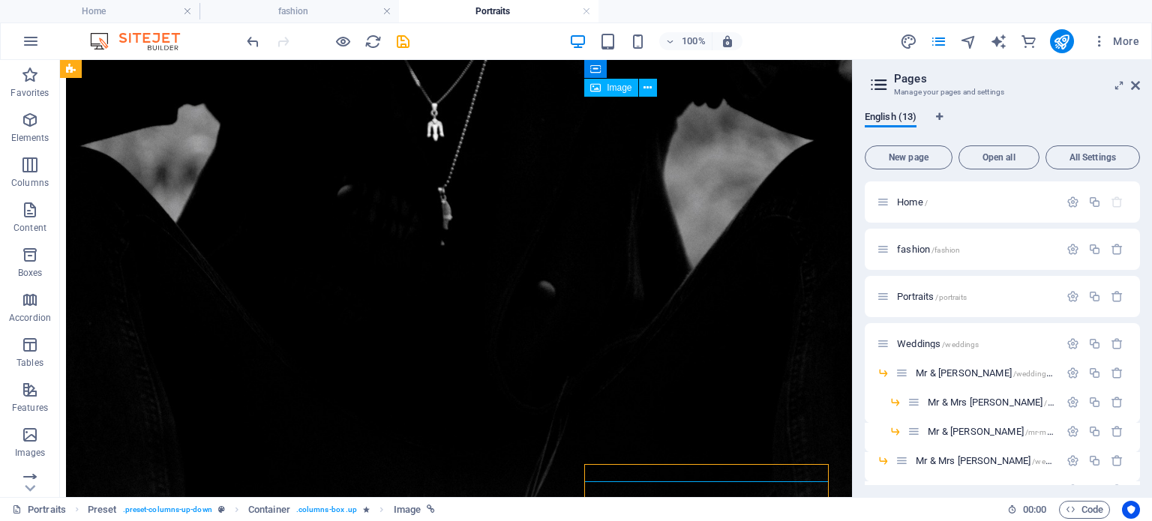
scroll to position [3059, 0]
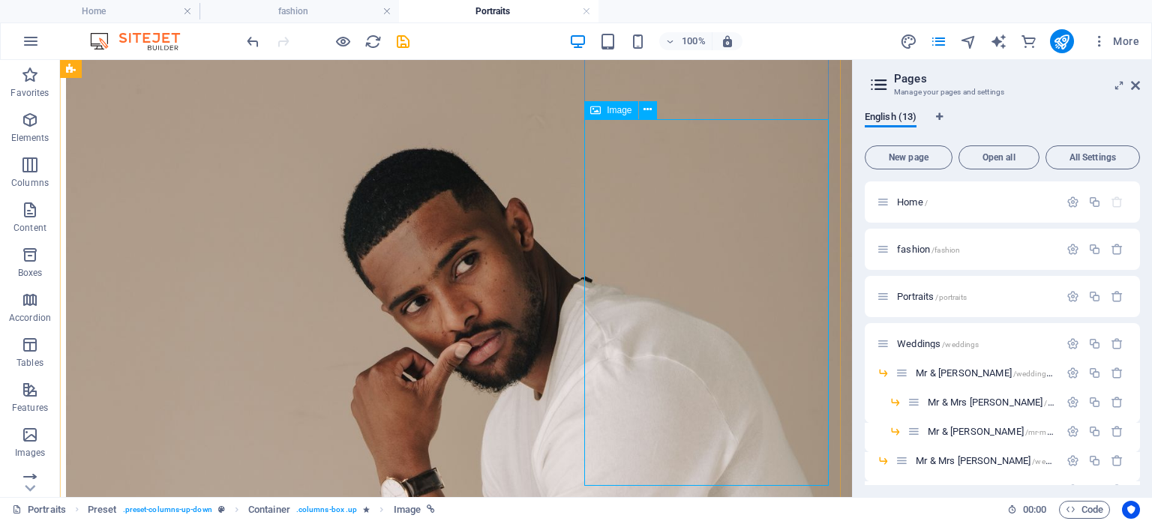
scroll to position [3378, 0]
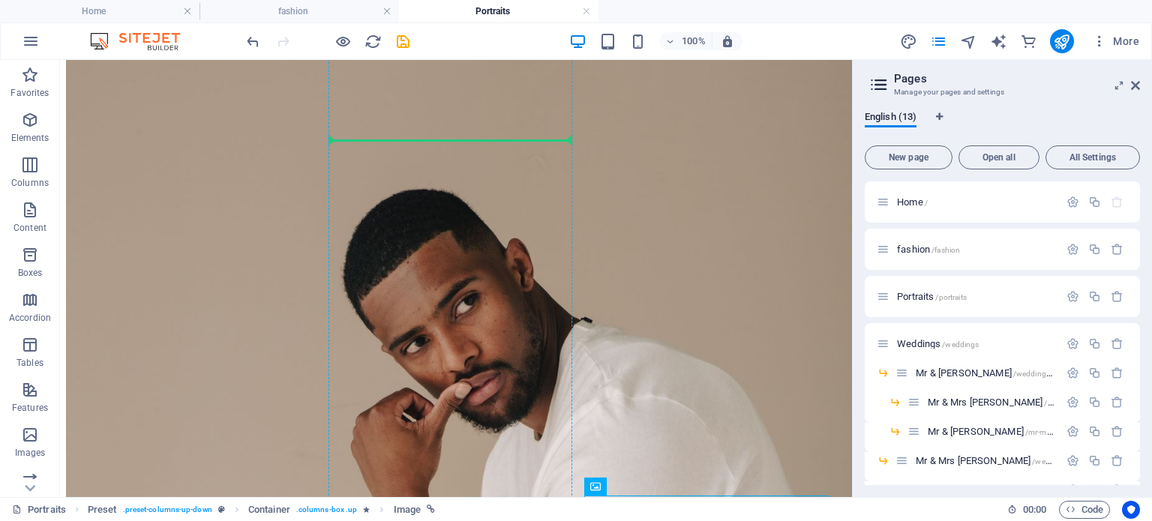
scroll to position [3477, 0]
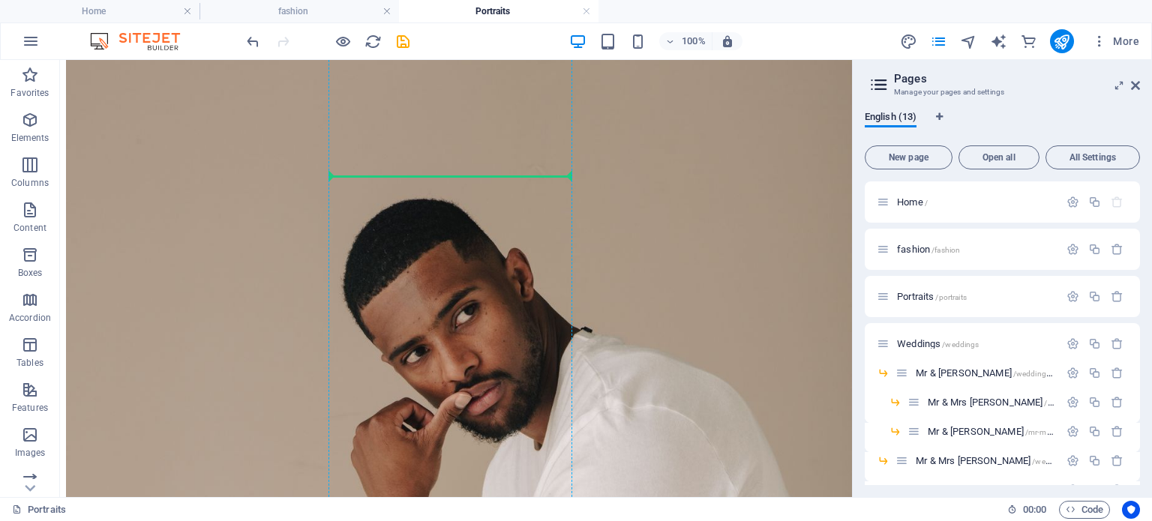
drag, startPoint x: 678, startPoint y: 527, endPoint x: 459, endPoint y: 171, distance: 418.3
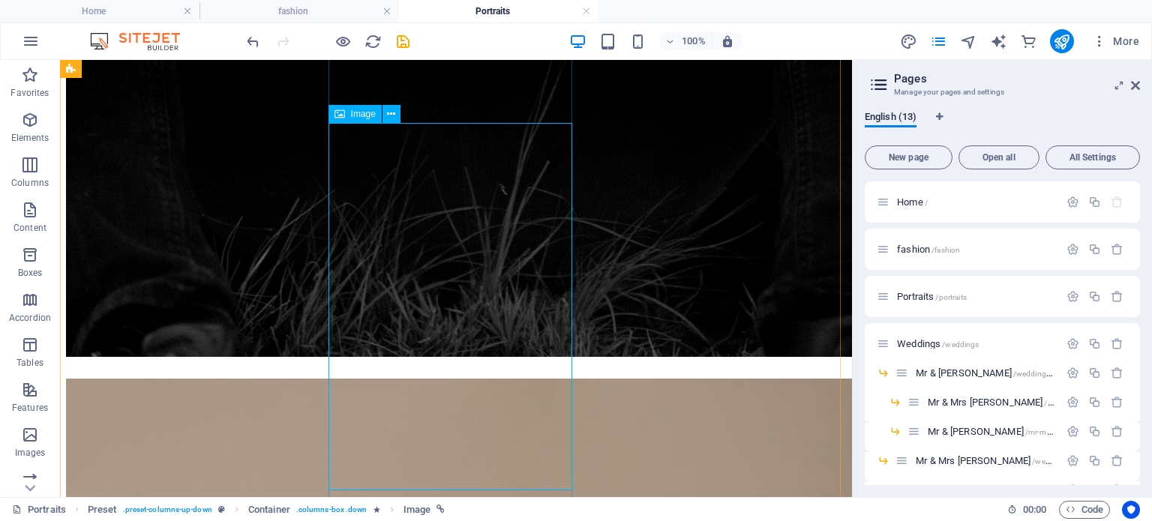
scroll to position [3327, 0]
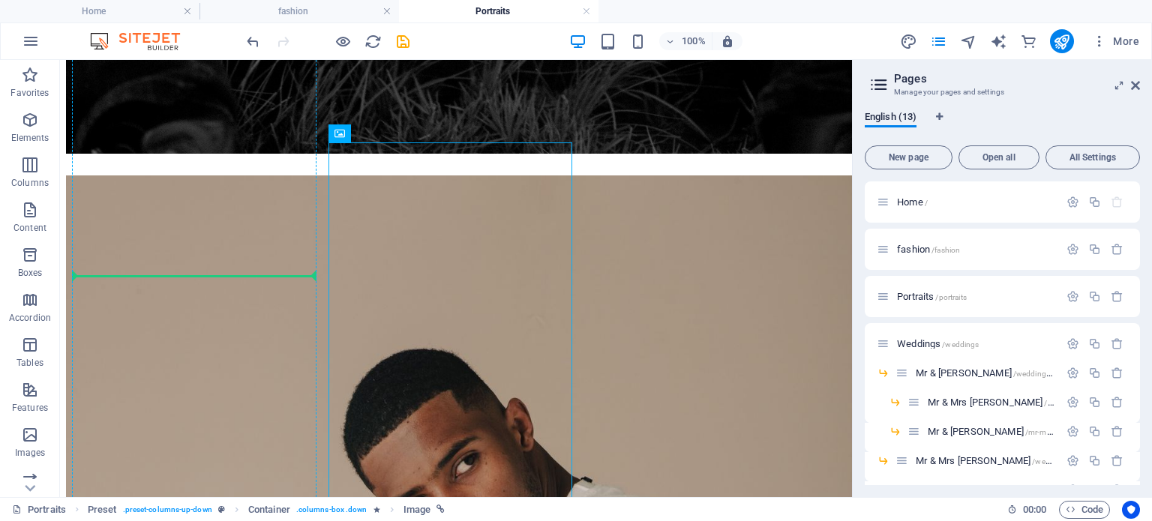
drag, startPoint x: 435, startPoint y: 194, endPoint x: 196, endPoint y: 272, distance: 251.5
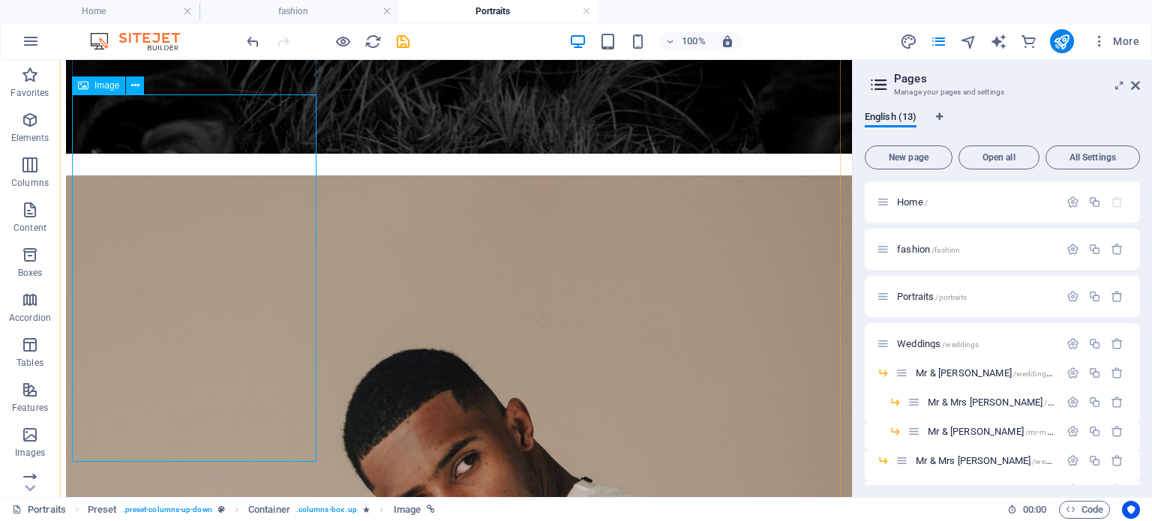
scroll to position [3876, 0]
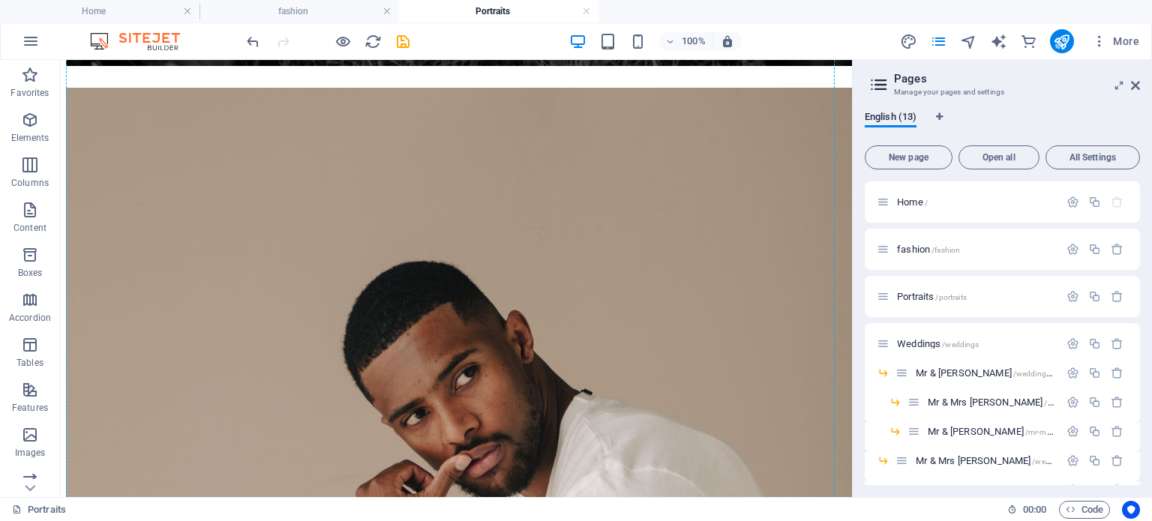
drag, startPoint x: 176, startPoint y: 146, endPoint x: 429, endPoint y: 411, distance: 367.2
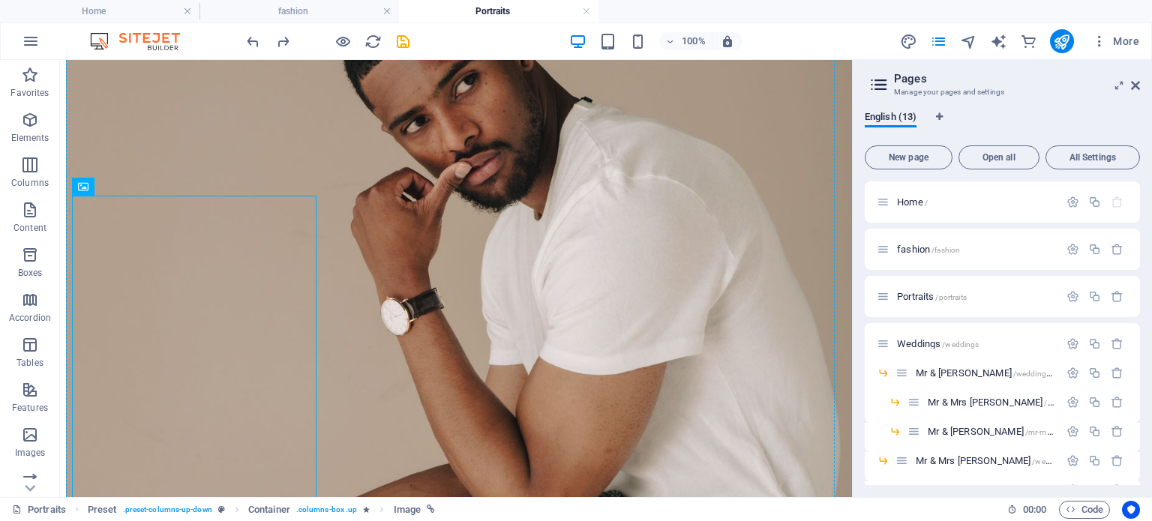
scroll to position [3489, 0]
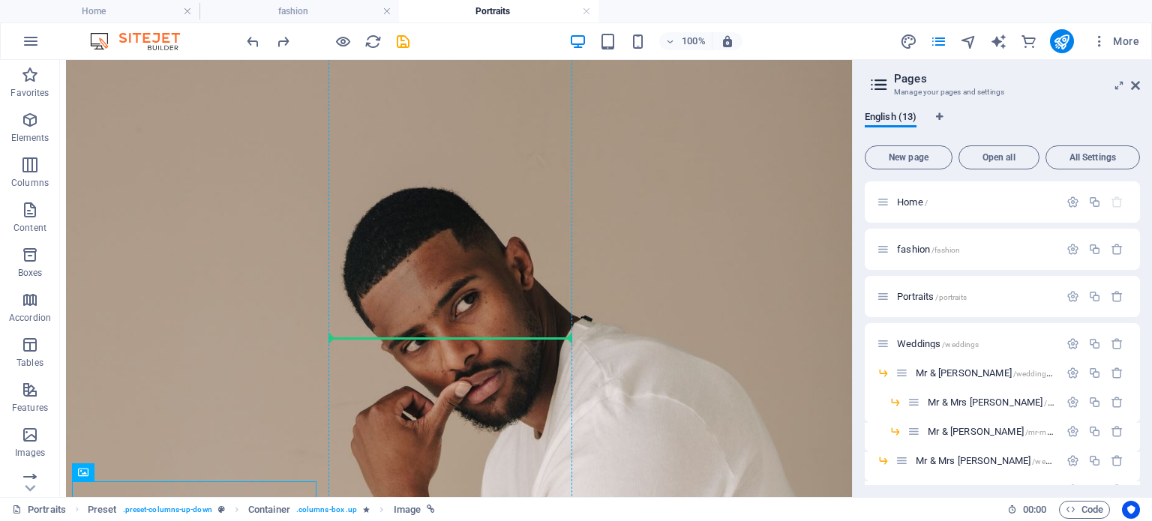
drag, startPoint x: 173, startPoint y: 229, endPoint x: 433, endPoint y: 335, distance: 281.0
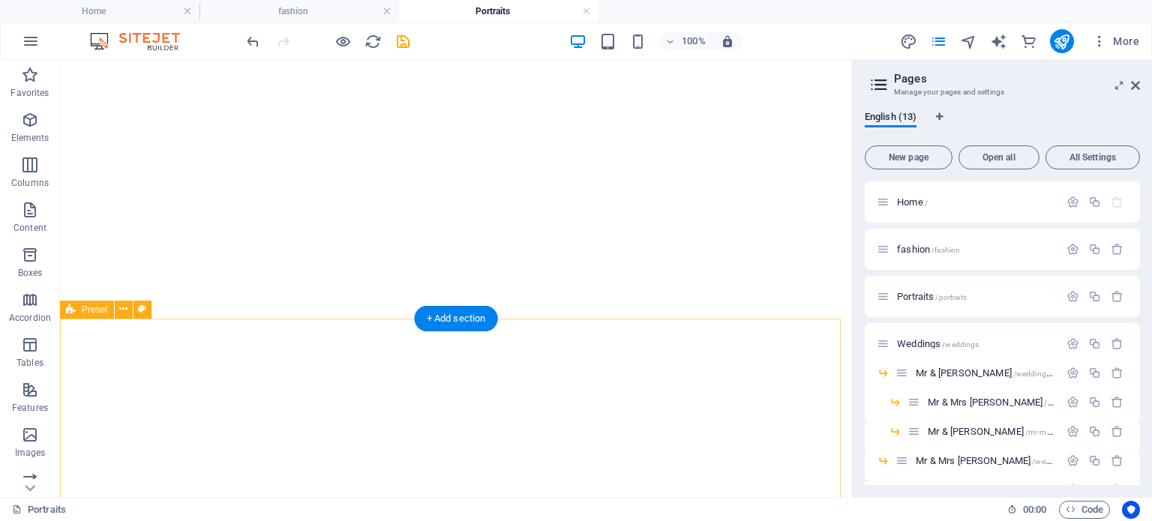
scroll to position [221, 0]
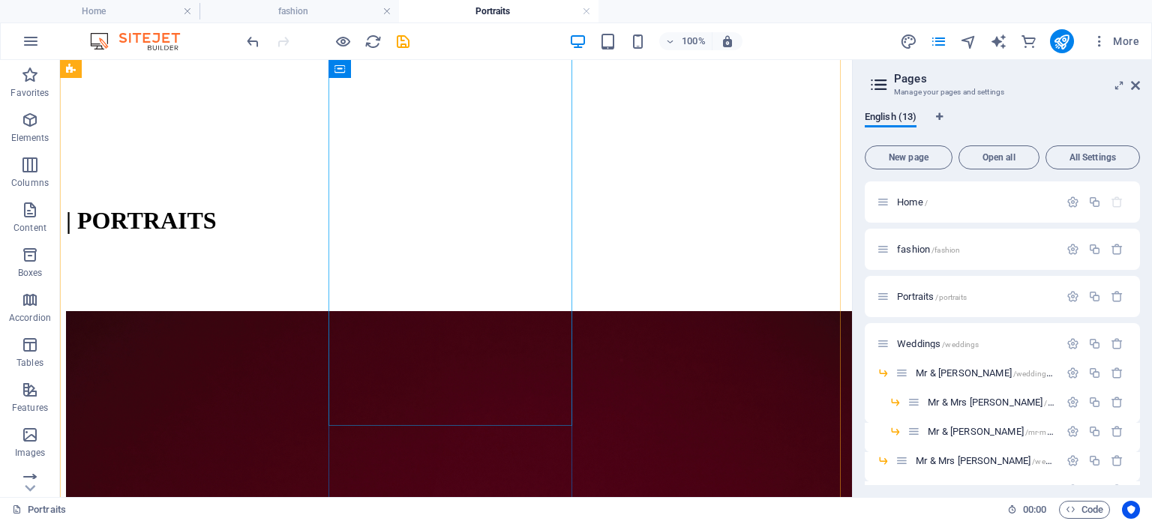
scroll to position [896, 0]
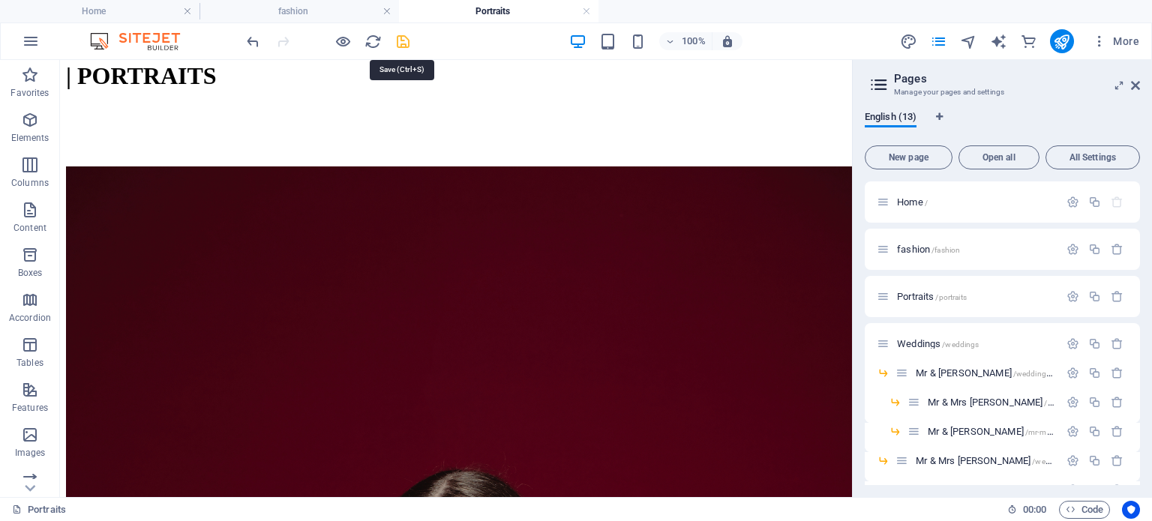
click at [402, 41] on icon "save" at bounding box center [403, 41] width 17 height 17
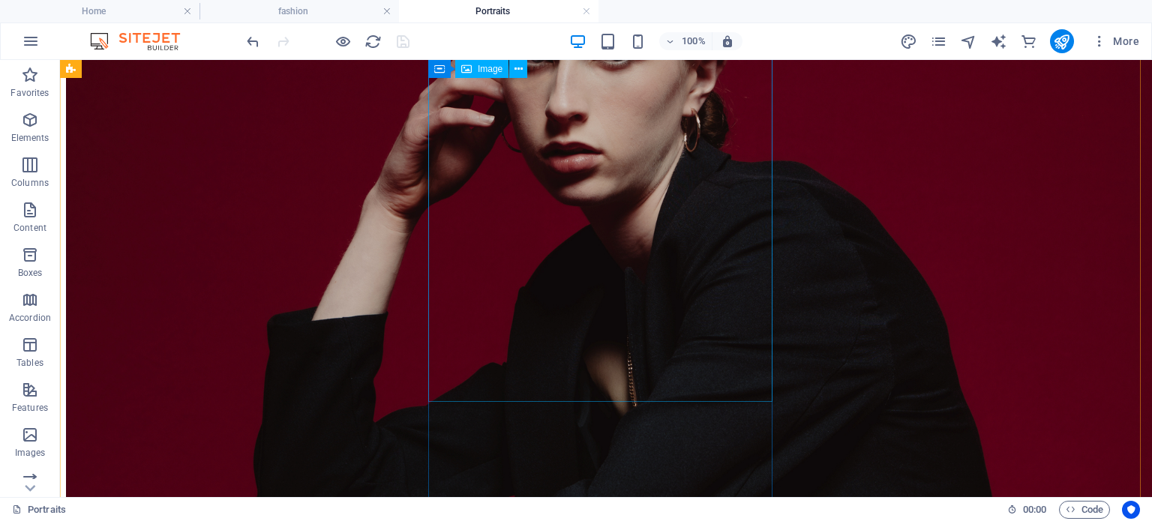
scroll to position [1421, 0]
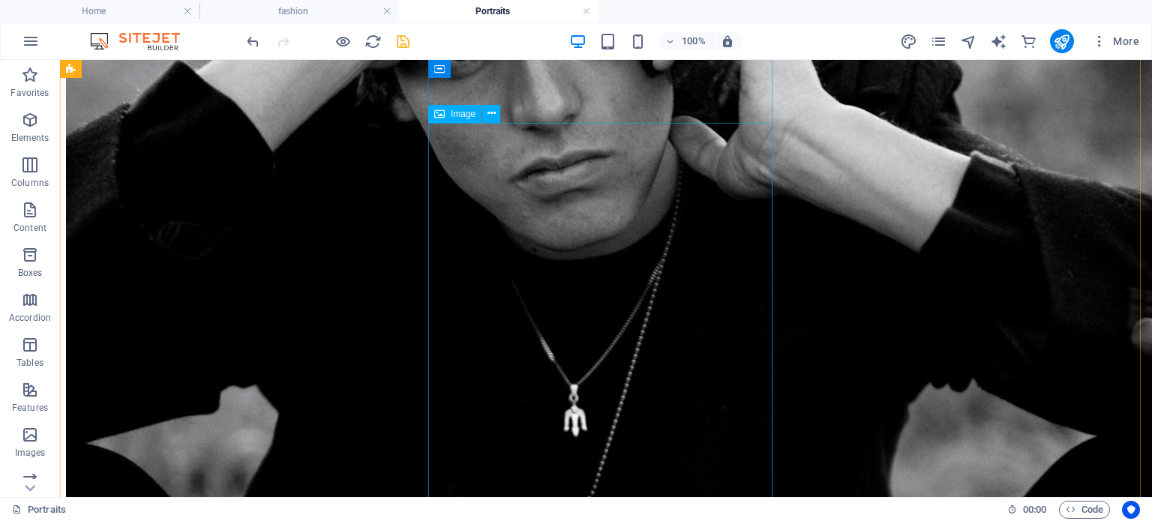
scroll to position [3222, 0]
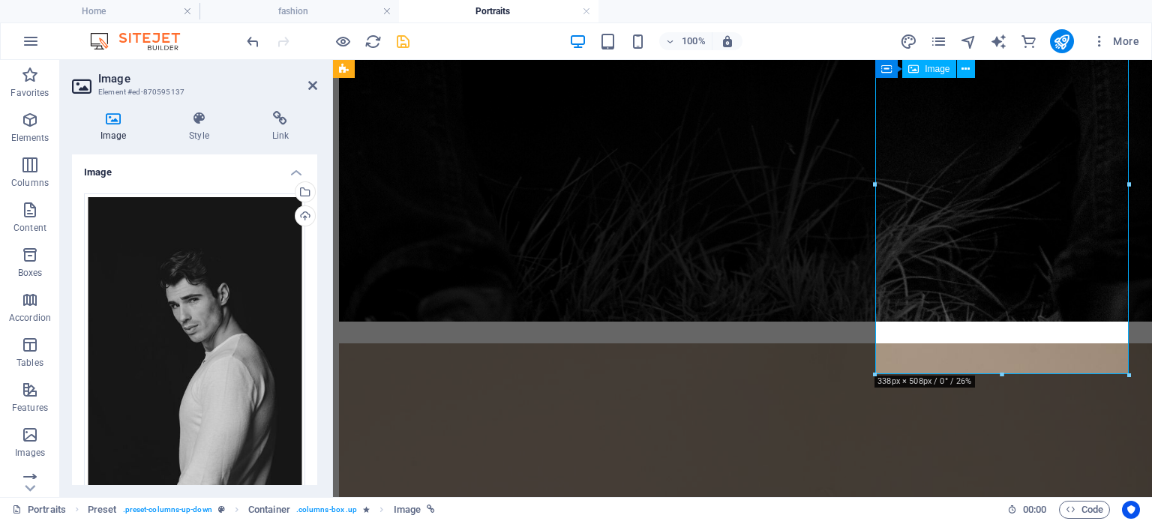
scroll to position [2539, 0]
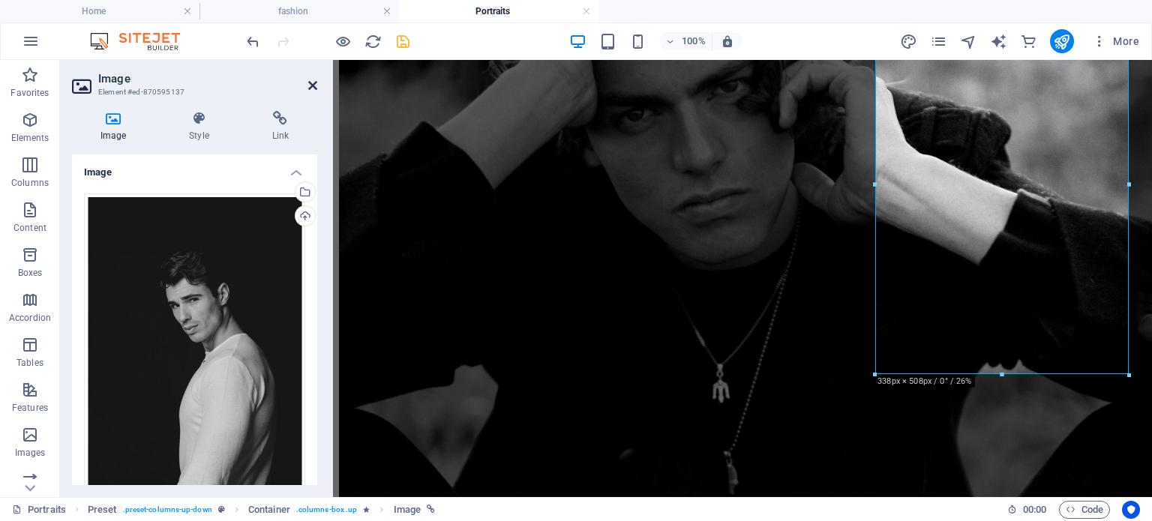
click at [317, 86] on icon at bounding box center [312, 86] width 9 height 12
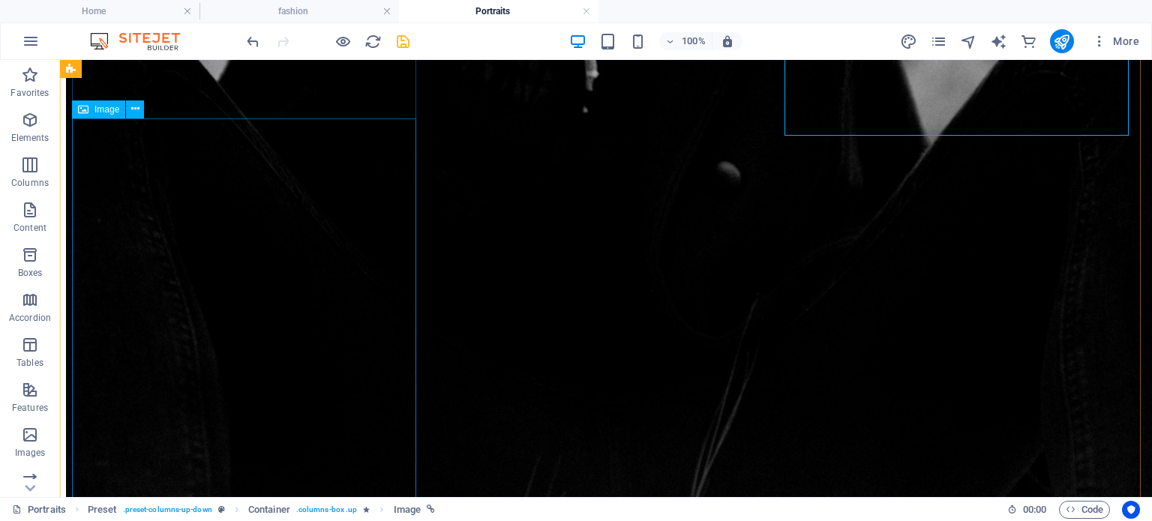
scroll to position [3597, 0]
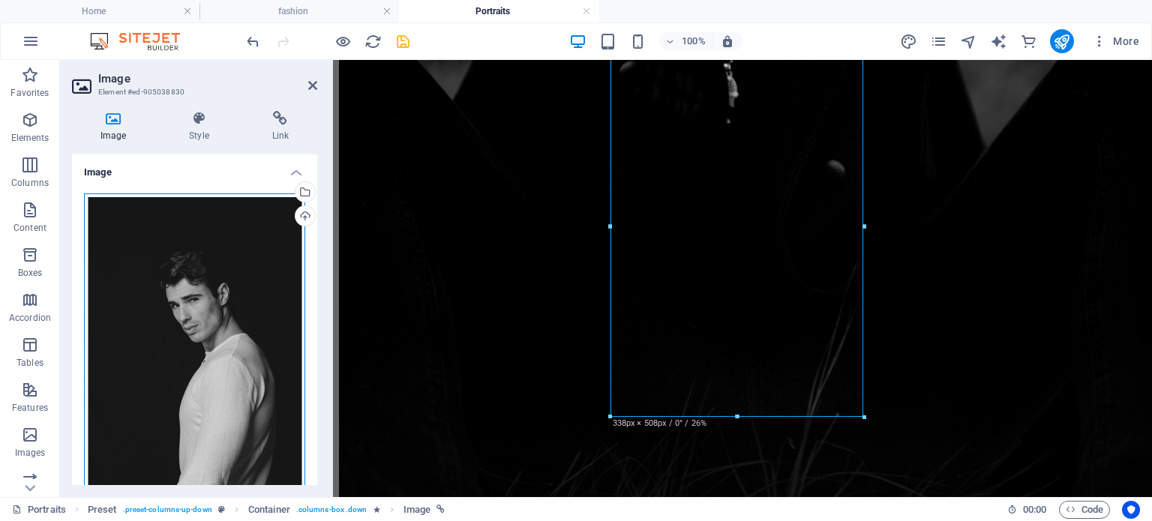
click at [228, 276] on div "Drag files here, click to choose files or select files from Files or our free s…" at bounding box center [194, 358] width 221 height 329
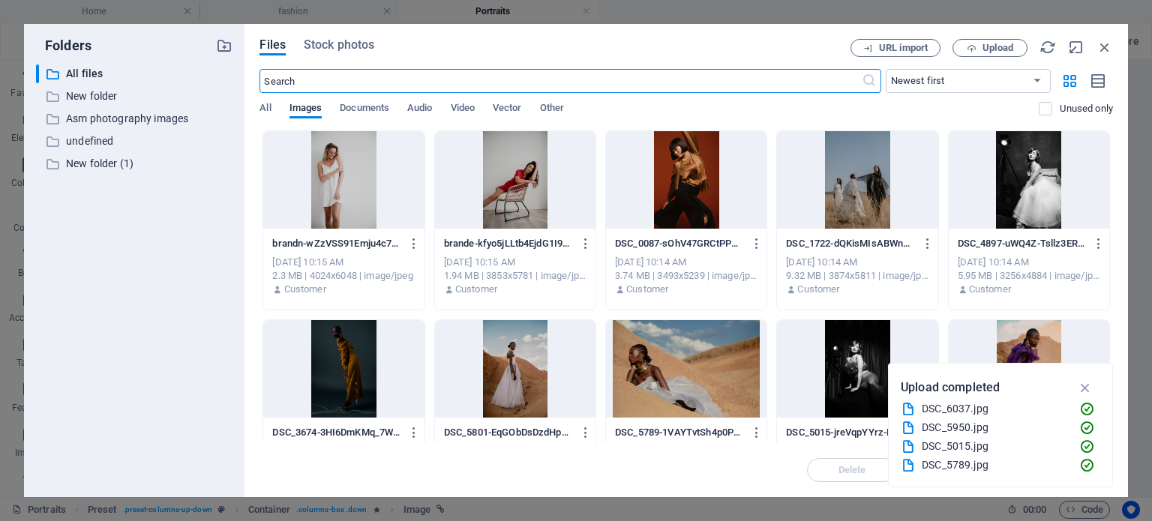
scroll to position [1831, 0]
click at [993, 49] on span "Upload" at bounding box center [998, 48] width 31 height 9
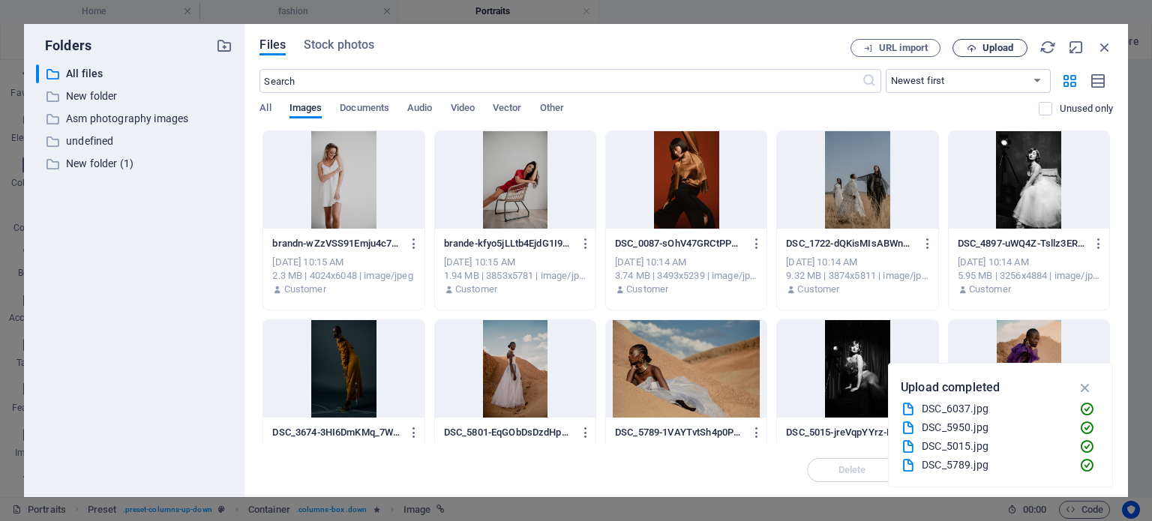
click at [972, 47] on icon "button" at bounding box center [972, 49] width 10 height 10
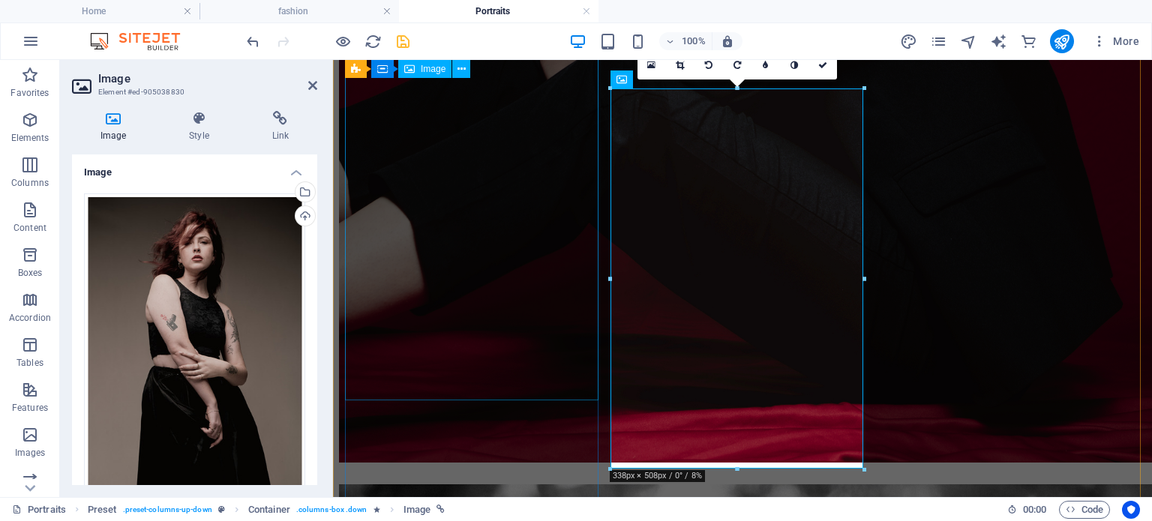
scroll to position [2875, 0]
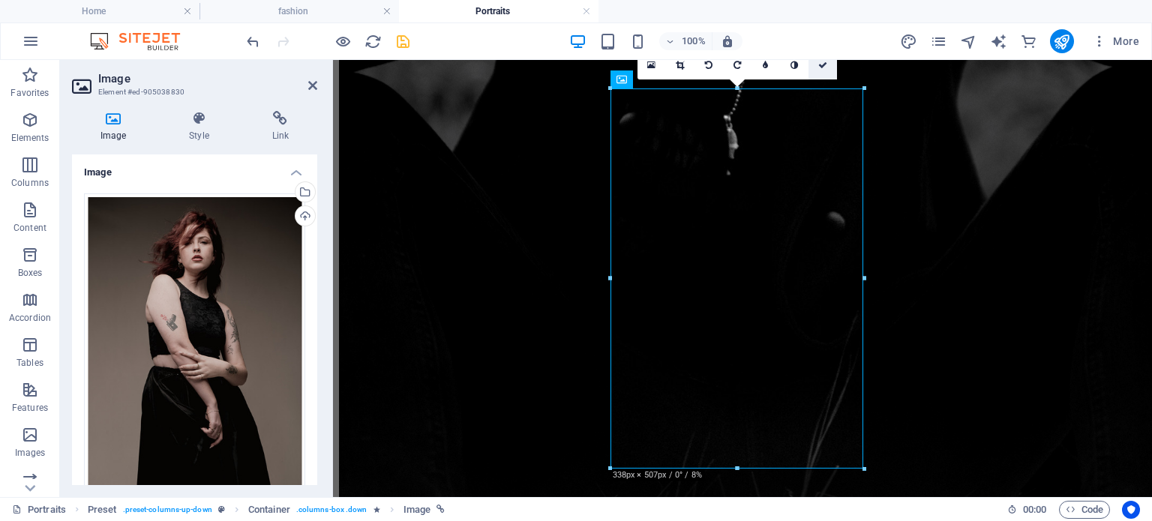
click at [825, 71] on link at bounding box center [823, 65] width 29 height 29
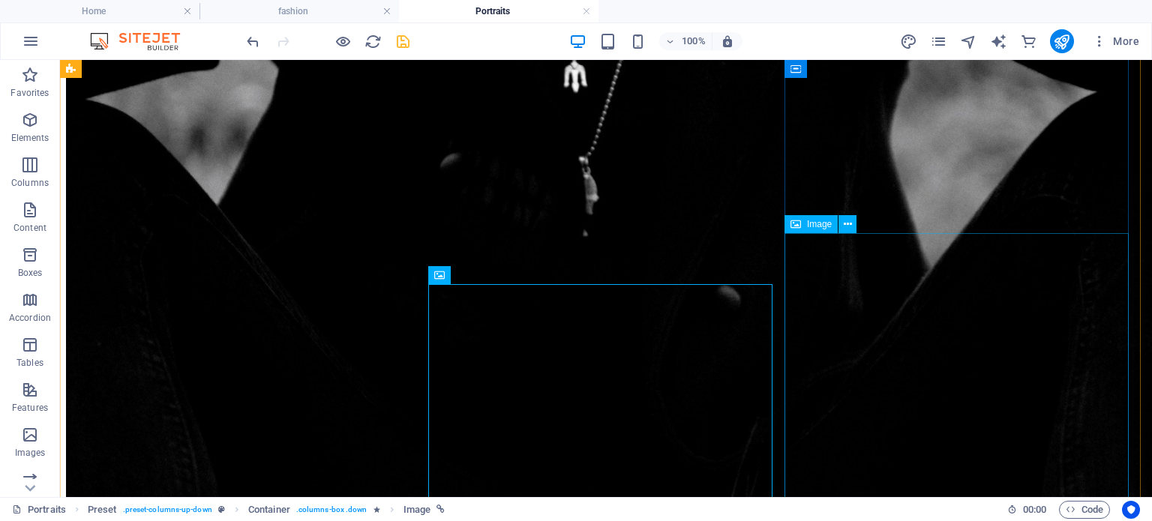
scroll to position [3544, 0]
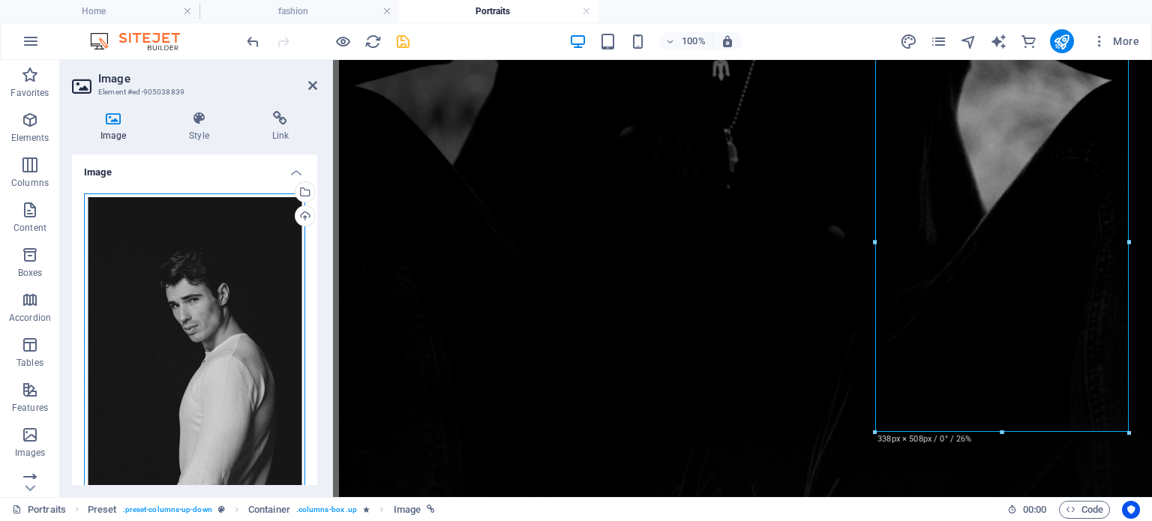
click at [224, 254] on div "Drag files here, click to choose files or select files from Files or our free s…" at bounding box center [194, 358] width 221 height 329
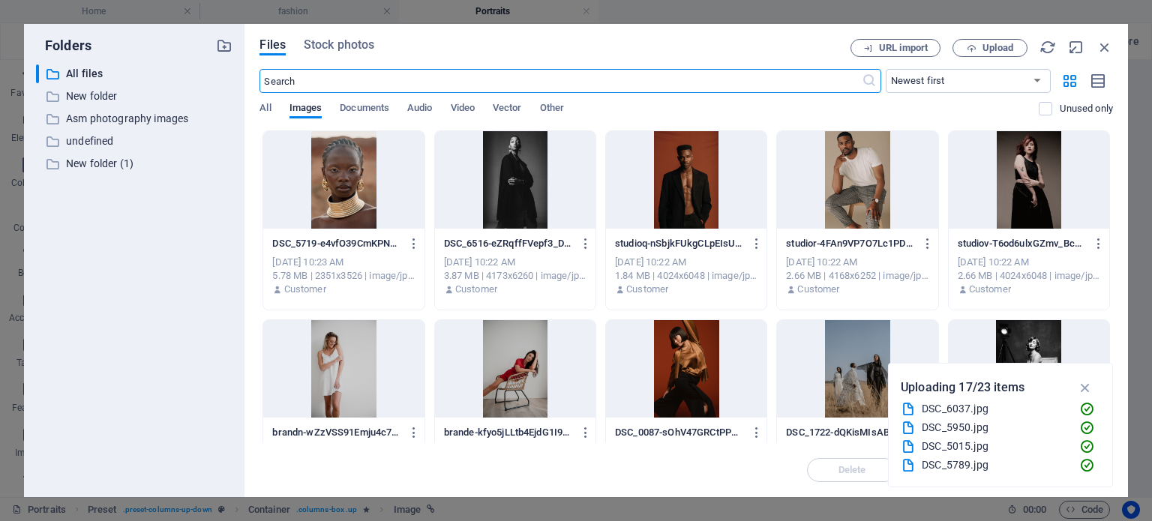
click at [678, 175] on div at bounding box center [686, 180] width 161 height 98
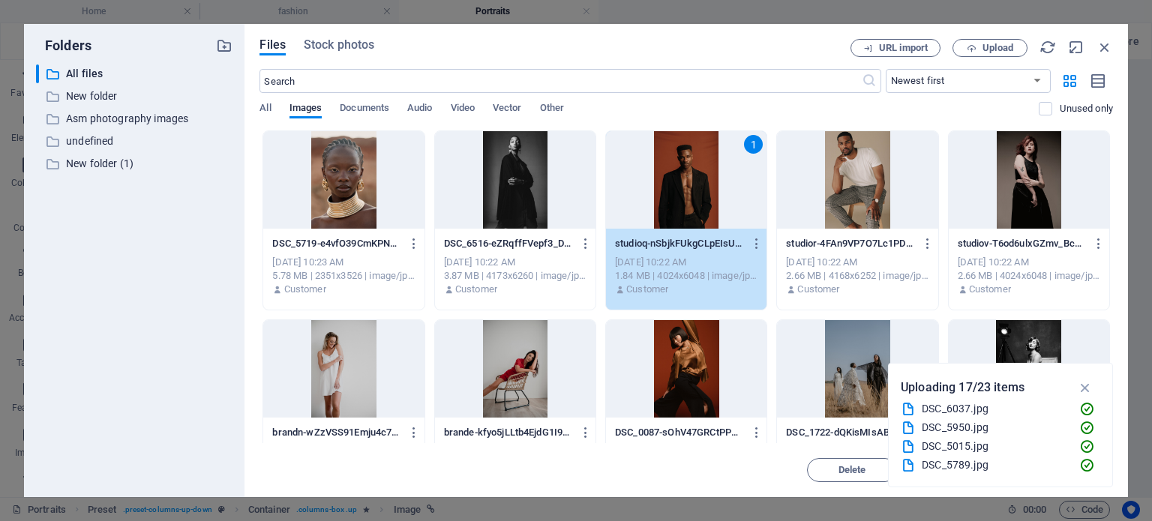
click at [678, 175] on div "1" at bounding box center [686, 180] width 161 height 98
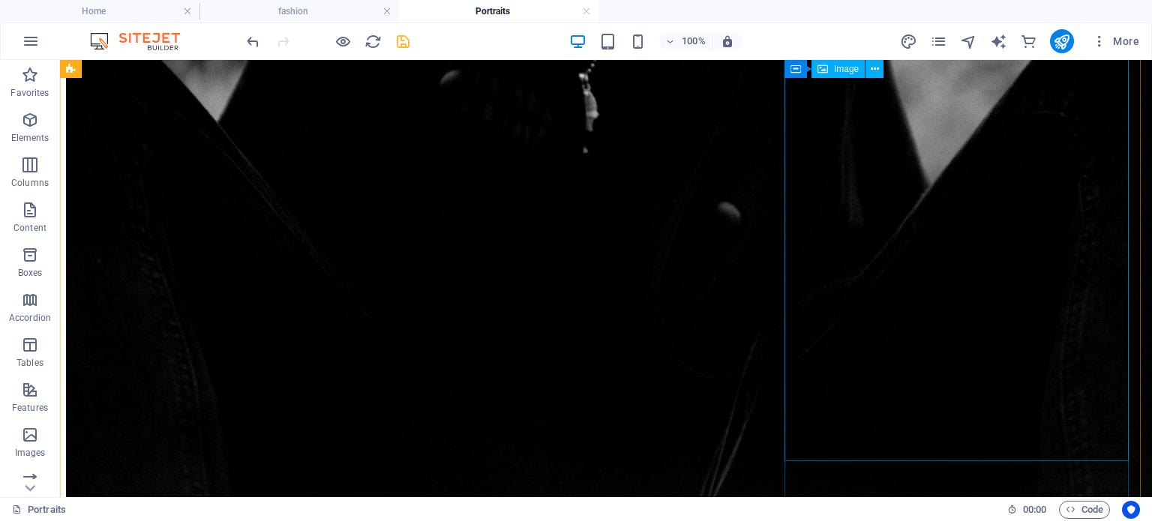
scroll to position [3570, 0]
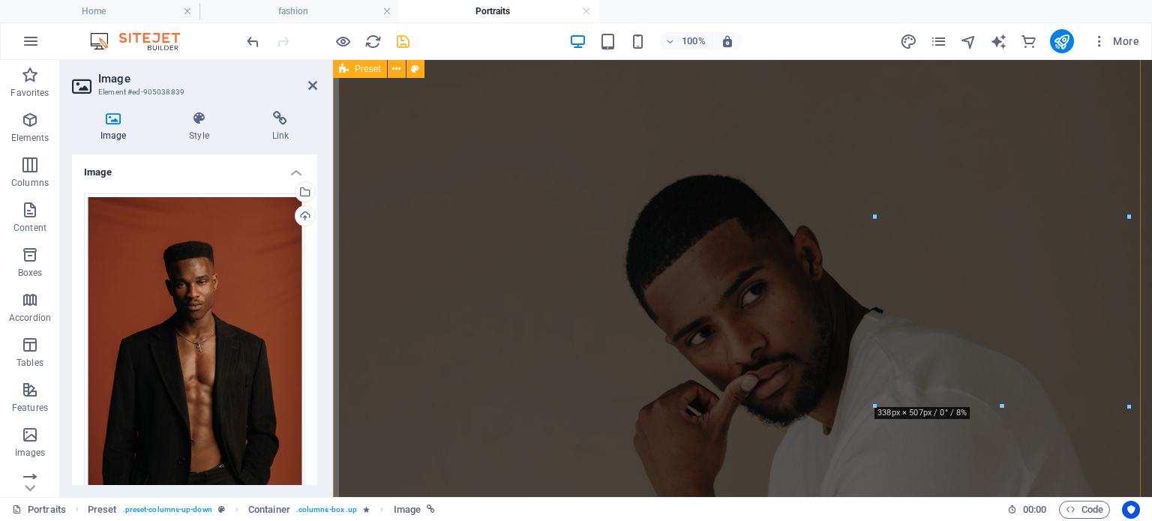
scroll to position [2887, 0]
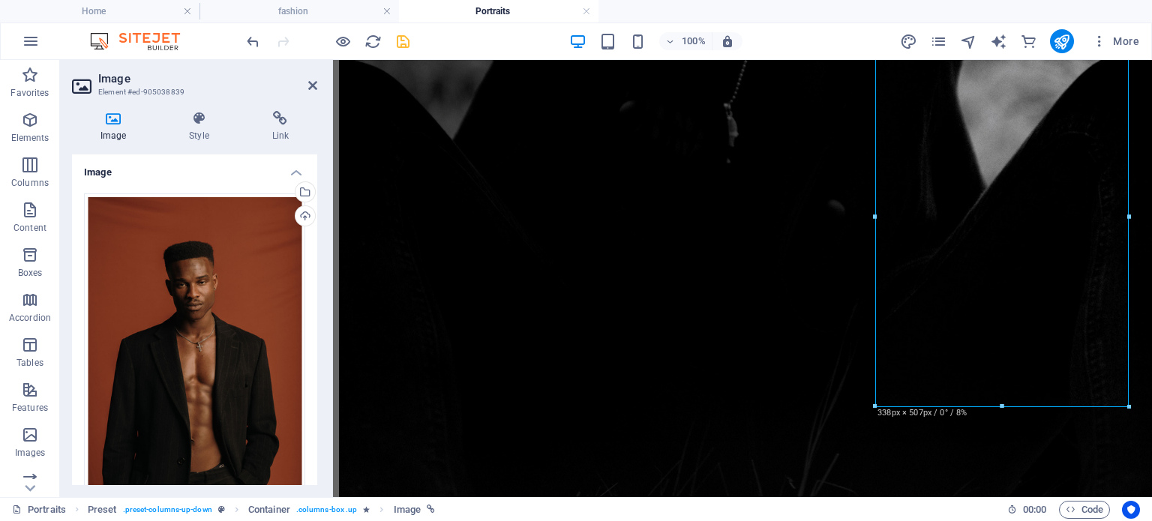
drag, startPoint x: 56, startPoint y: 257, endPoint x: 64, endPoint y: 260, distance: 8.8
click at [59, 258] on div "Favorites Elements Columns Content Boxes Accordion Tables Features Images Slide…" at bounding box center [30, 278] width 60 height 437
click at [174, 271] on div "Drag files here, click to choose files or select files from Files or our free s…" at bounding box center [194, 358] width 221 height 329
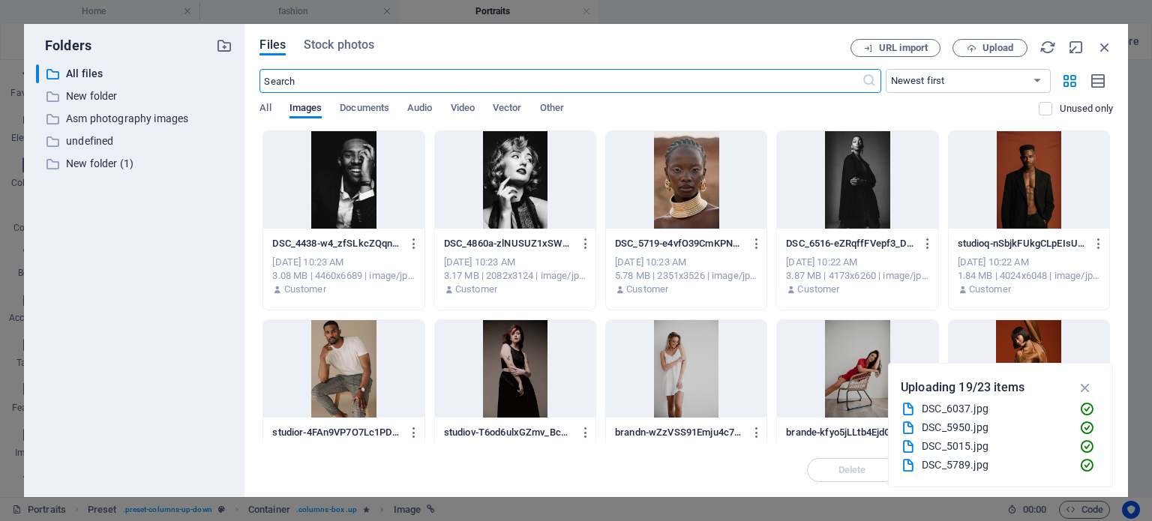
click at [882, 208] on div at bounding box center [857, 180] width 161 height 98
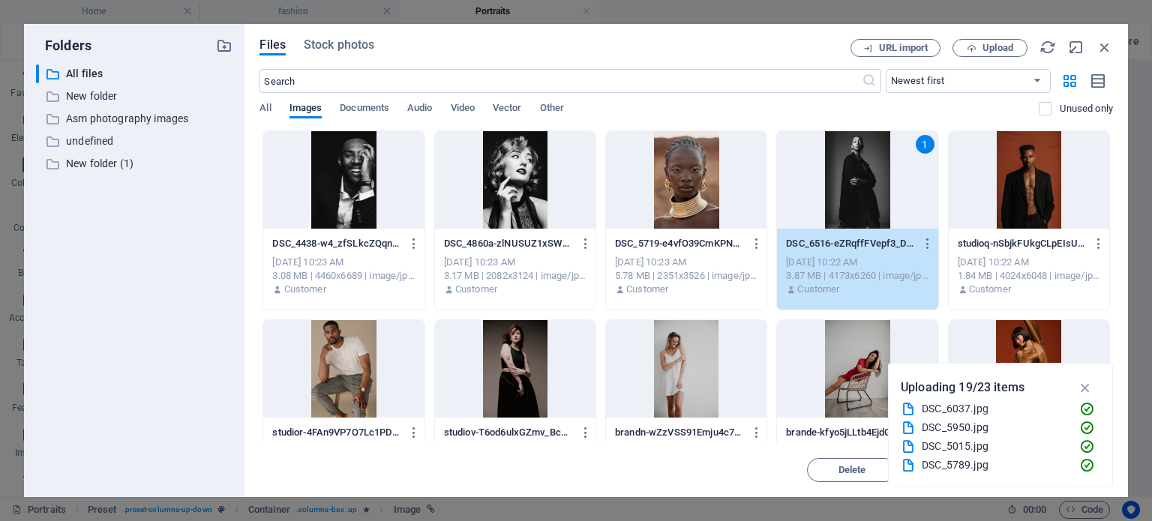
click at [882, 208] on div "1" at bounding box center [857, 180] width 161 height 98
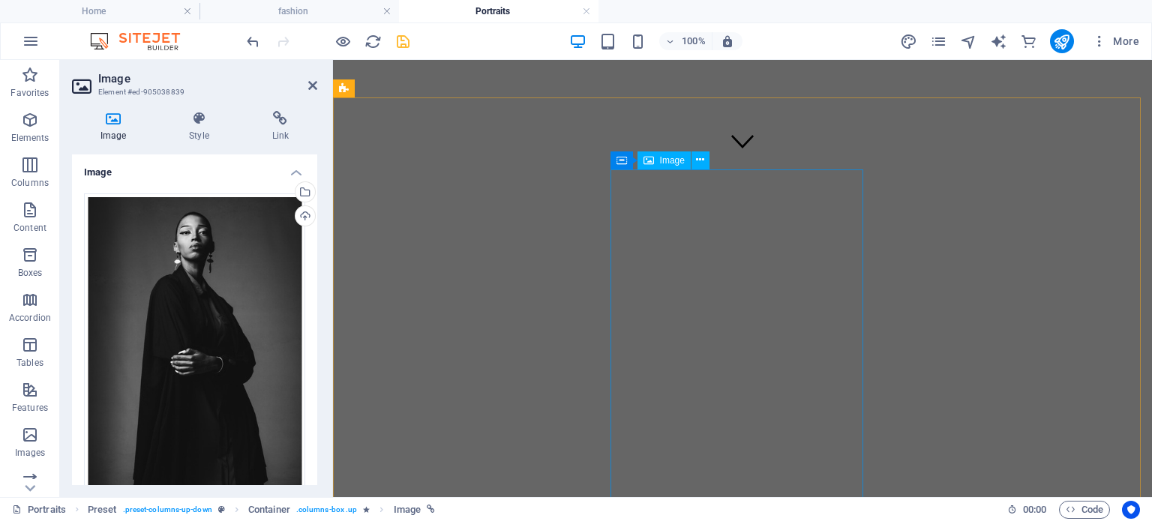
scroll to position [423, 0]
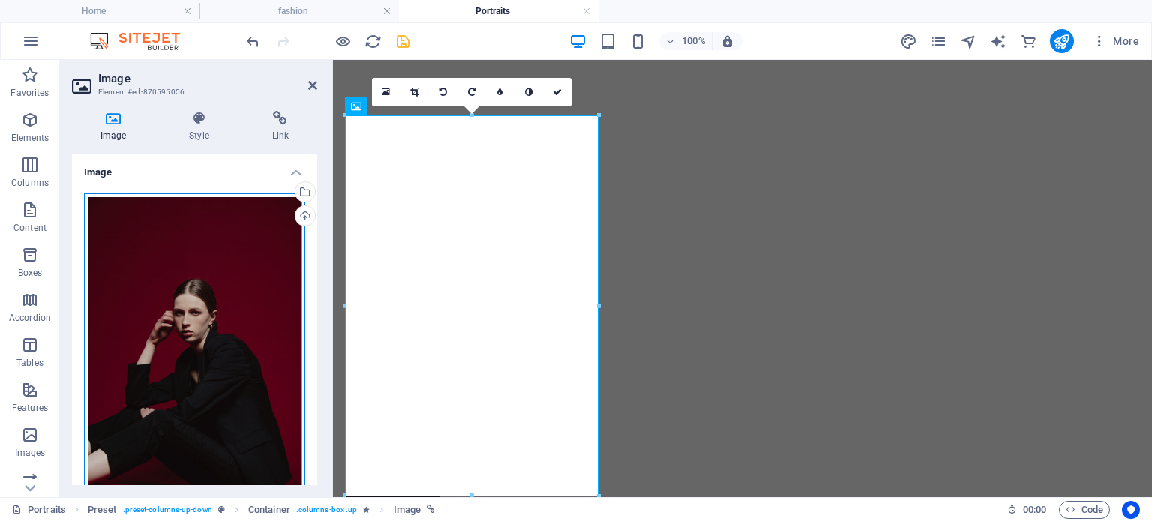
click at [188, 214] on div "Drag files here, click to choose files or select files from Files or our free s…" at bounding box center [194, 358] width 221 height 329
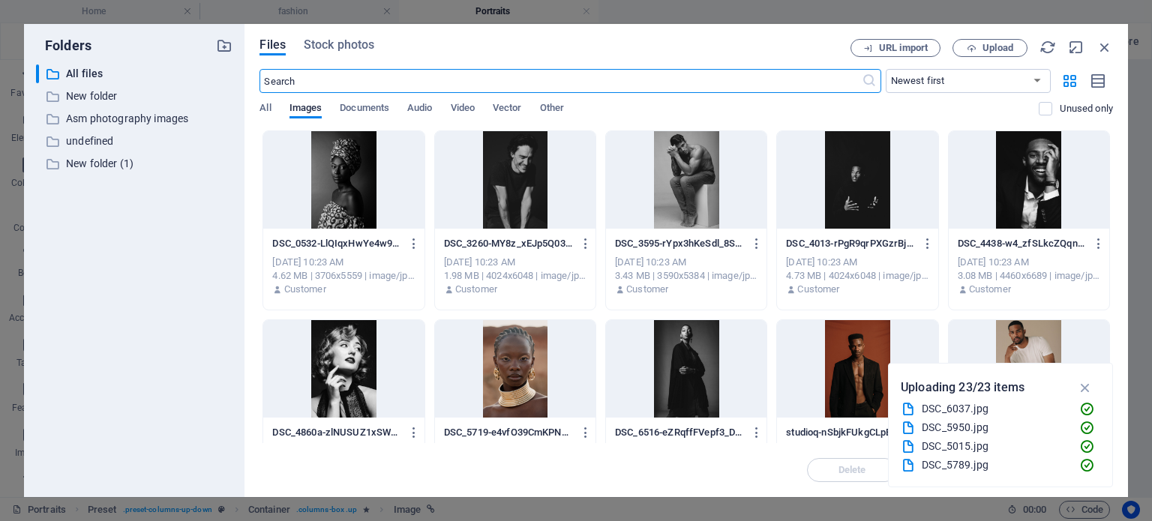
click at [494, 345] on div at bounding box center [515, 369] width 161 height 98
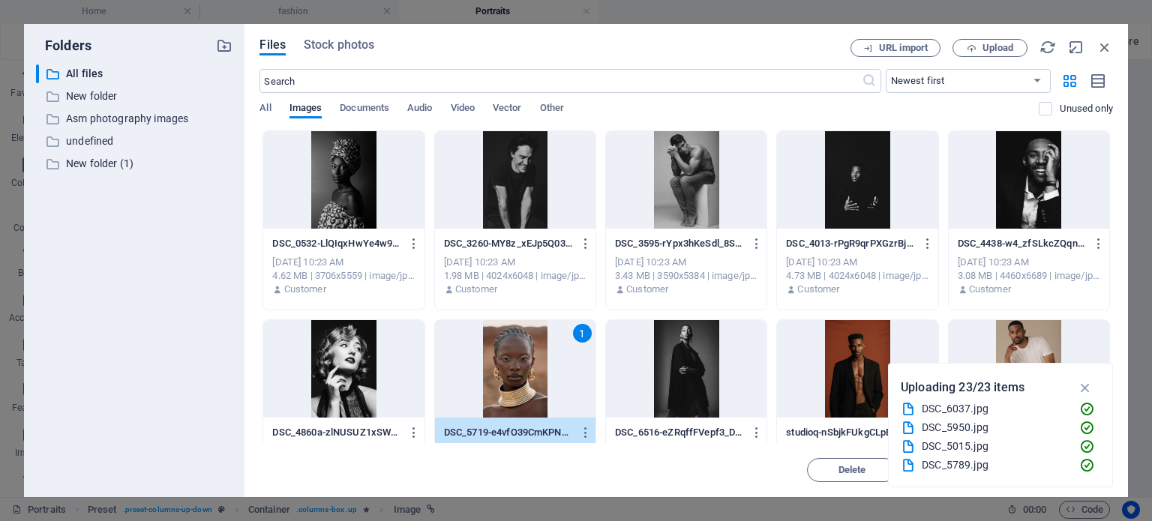
click at [494, 345] on div "1" at bounding box center [515, 369] width 161 height 98
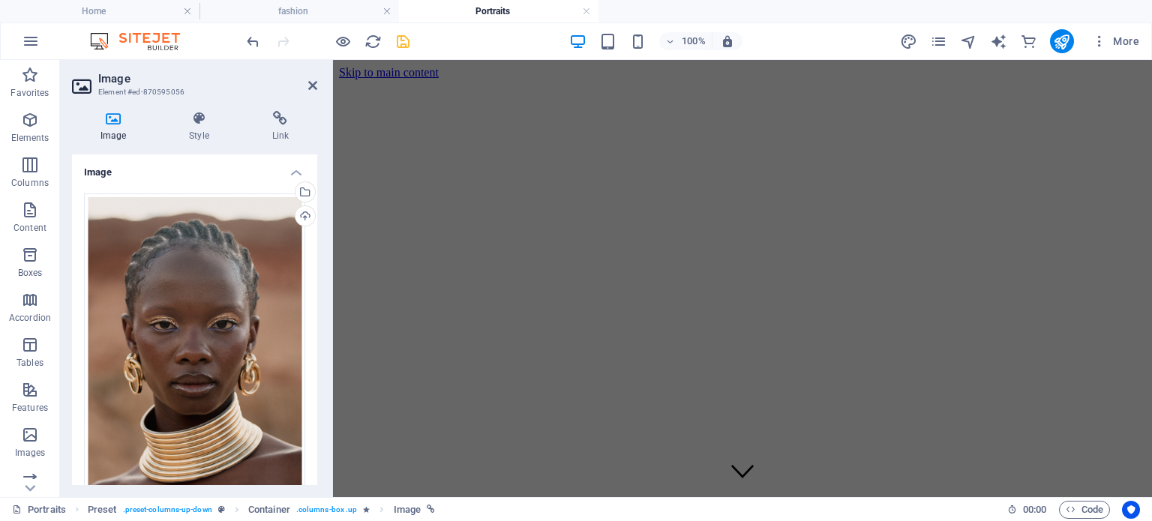
scroll to position [450, 0]
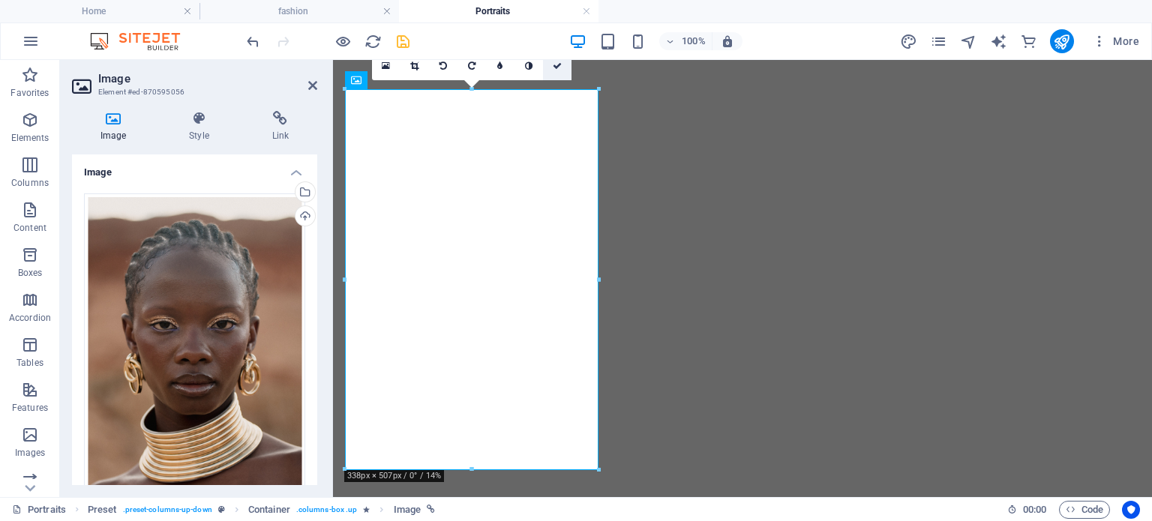
click at [554, 66] on icon at bounding box center [557, 66] width 9 height 9
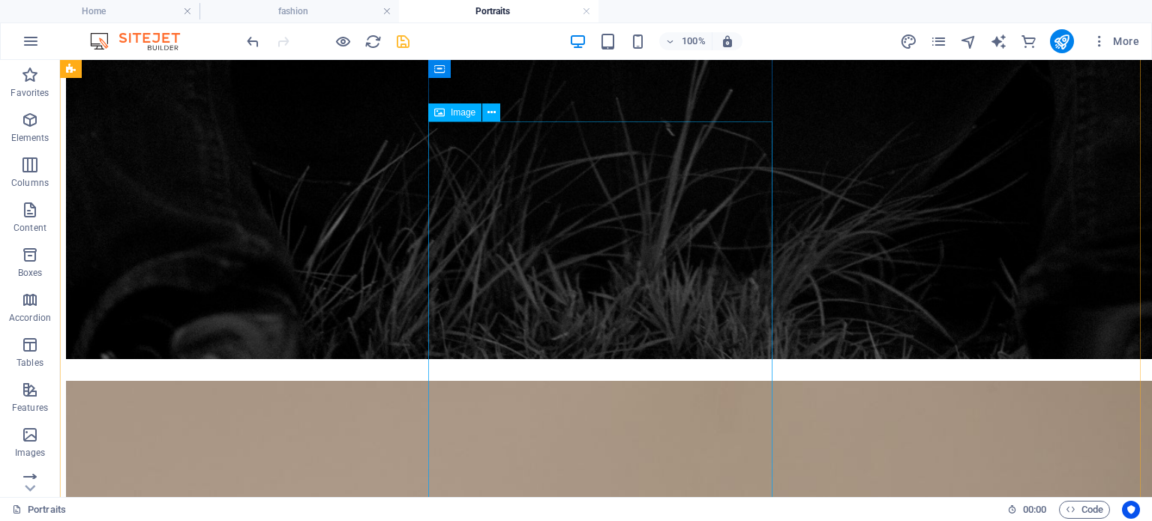
scroll to position [4200, 0]
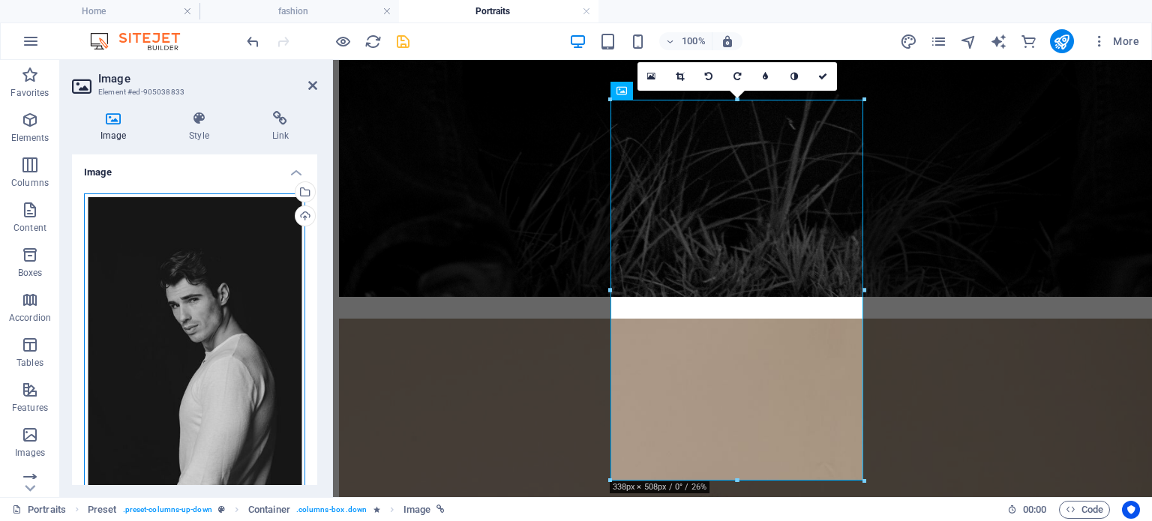
click at [230, 208] on div "Drag files here, click to choose files or select files from Files or our free s…" at bounding box center [194, 358] width 221 height 329
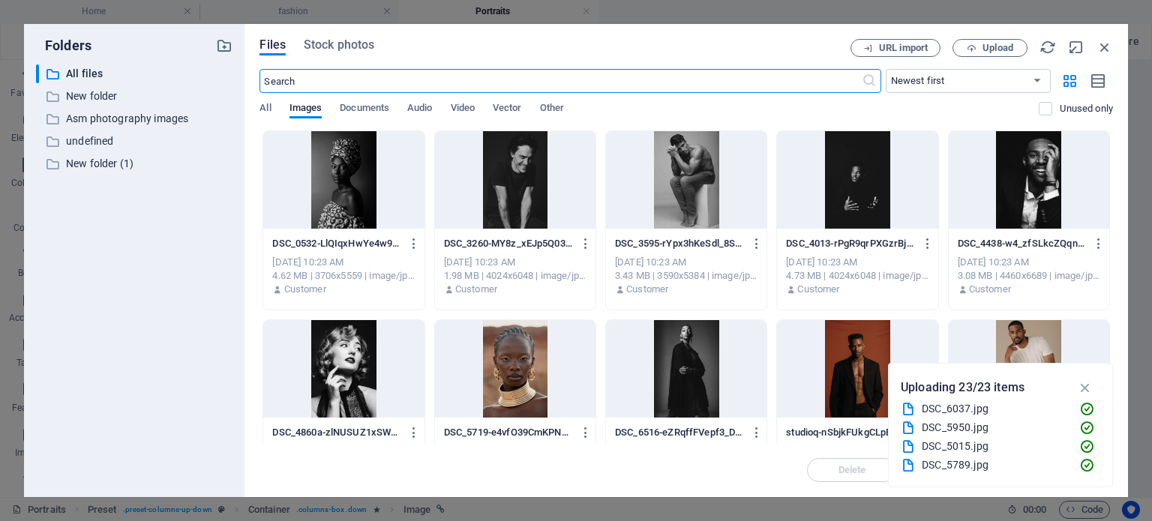
scroll to position [2260, 0]
click at [519, 194] on div at bounding box center [515, 180] width 161 height 98
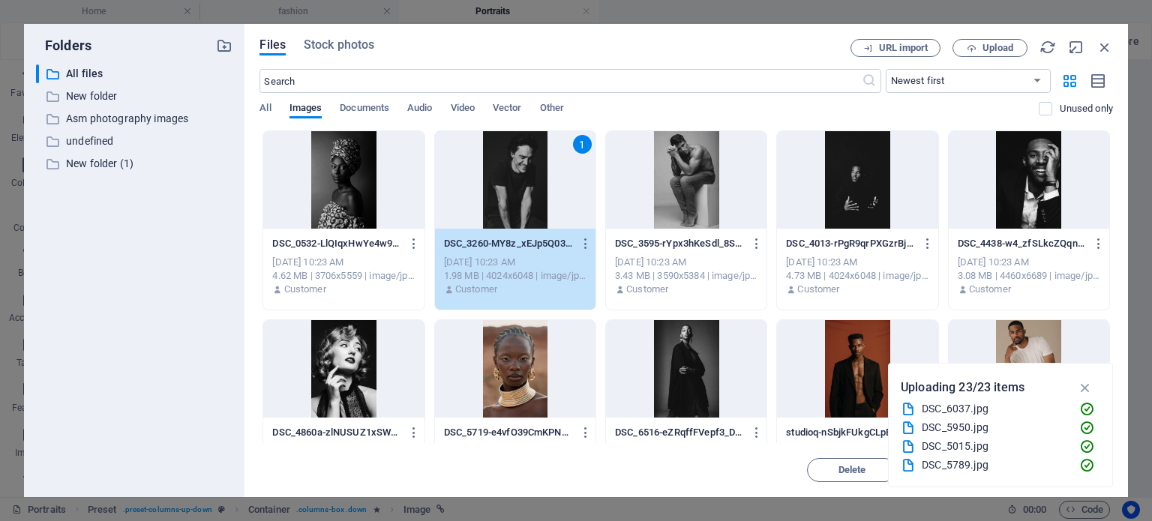
click at [519, 194] on div "1" at bounding box center [515, 180] width 161 height 98
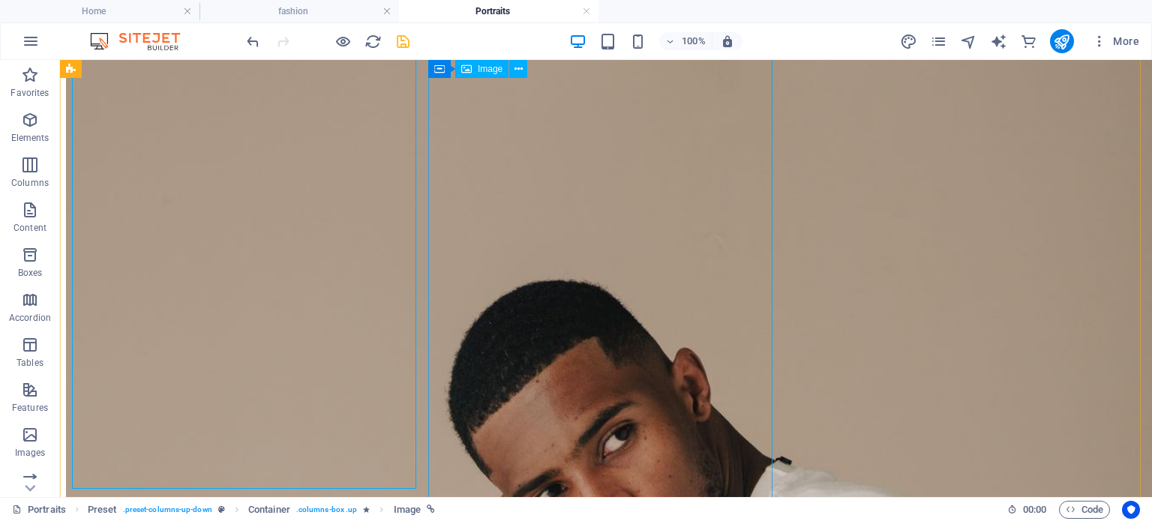
scroll to position [4287, 0]
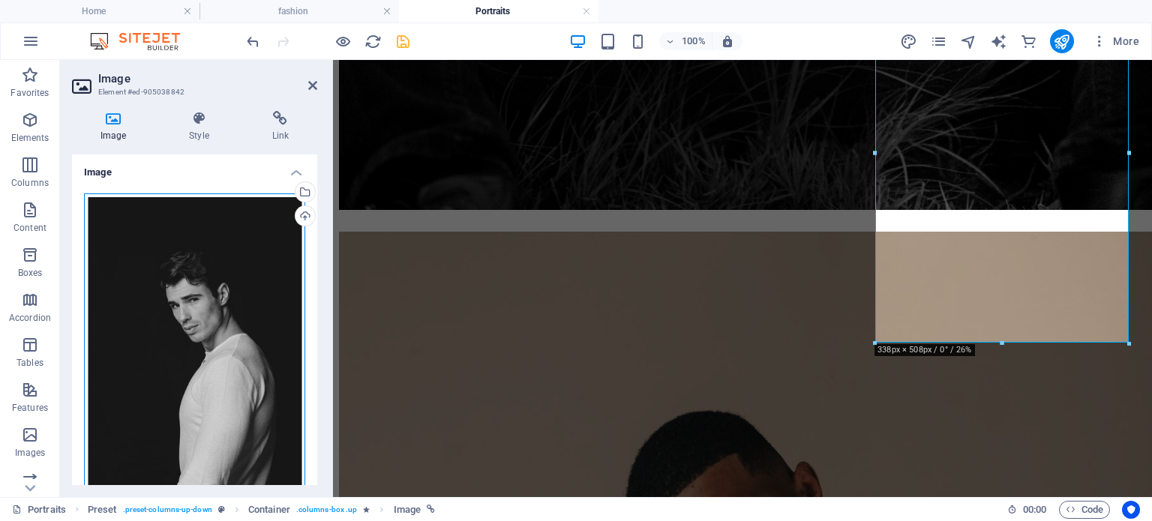
click at [237, 263] on div "Drag files here, click to choose files or select files from Files or our free s…" at bounding box center [194, 358] width 221 height 329
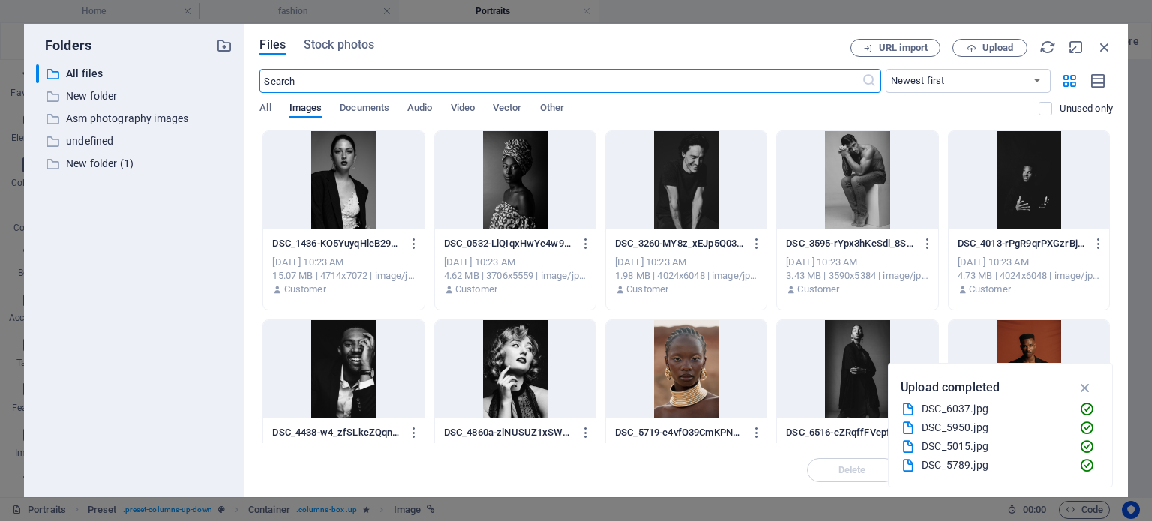
scroll to position [2260, 0]
click at [1011, 189] on div at bounding box center [1029, 180] width 161 height 98
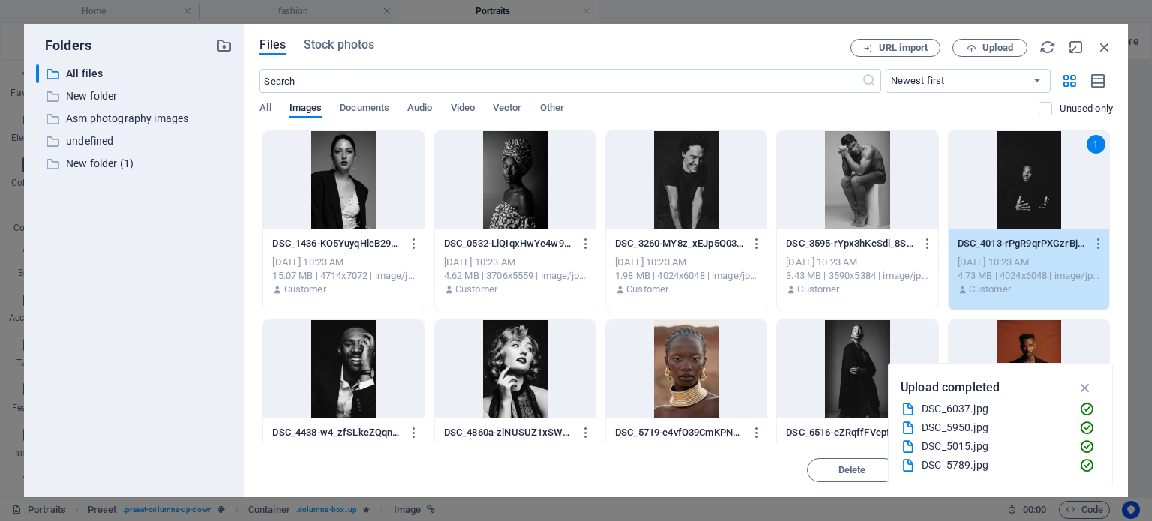
click at [1011, 189] on div "1" at bounding box center [1029, 180] width 161 height 98
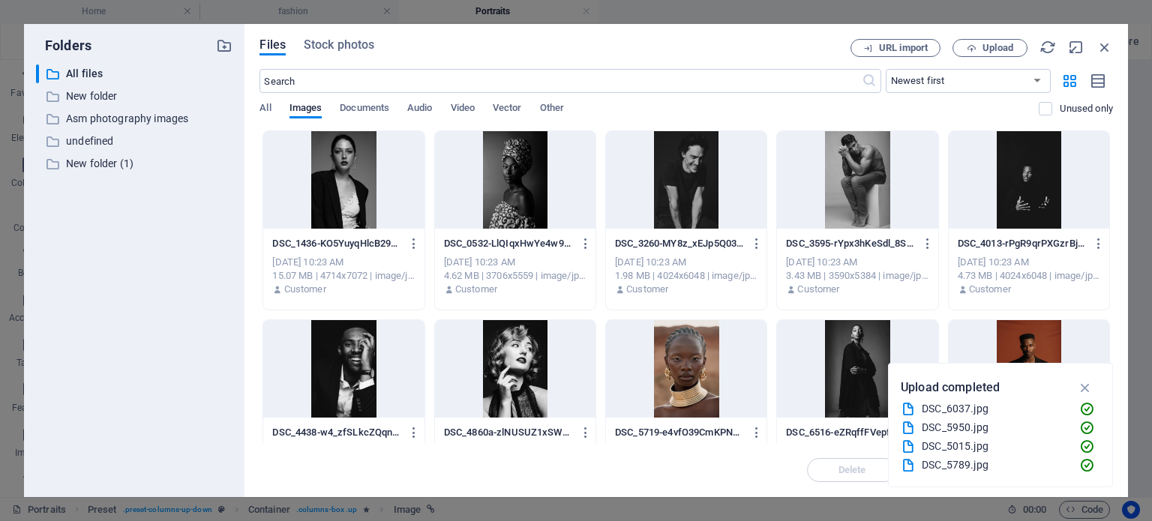
click at [1011, 189] on div at bounding box center [1029, 180] width 161 height 98
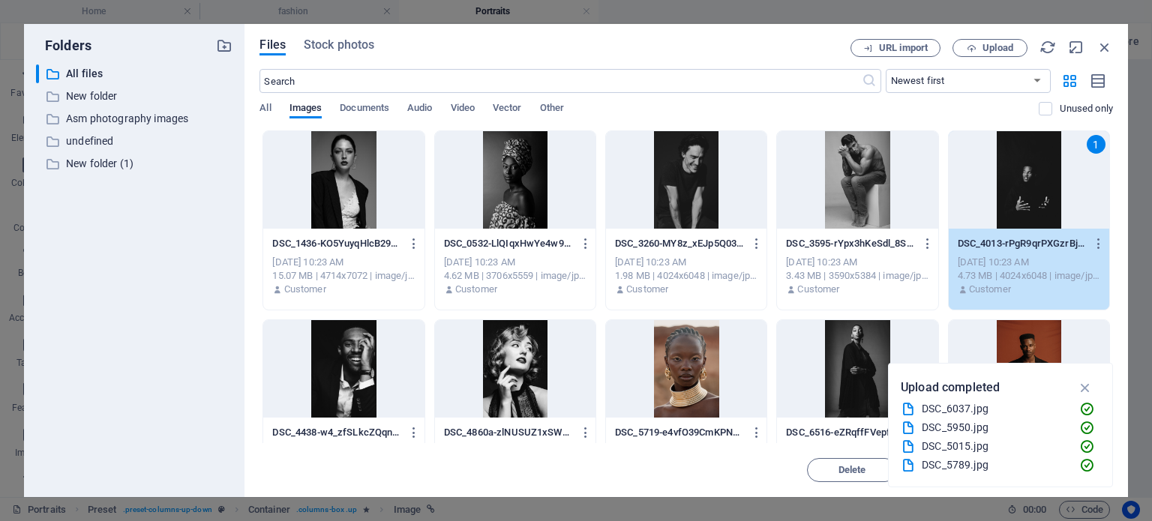
drag, startPoint x: 1011, startPoint y: 189, endPoint x: 243, endPoint y: 217, distance: 768.8
click at [1011, 189] on div "1" at bounding box center [1029, 180] width 161 height 98
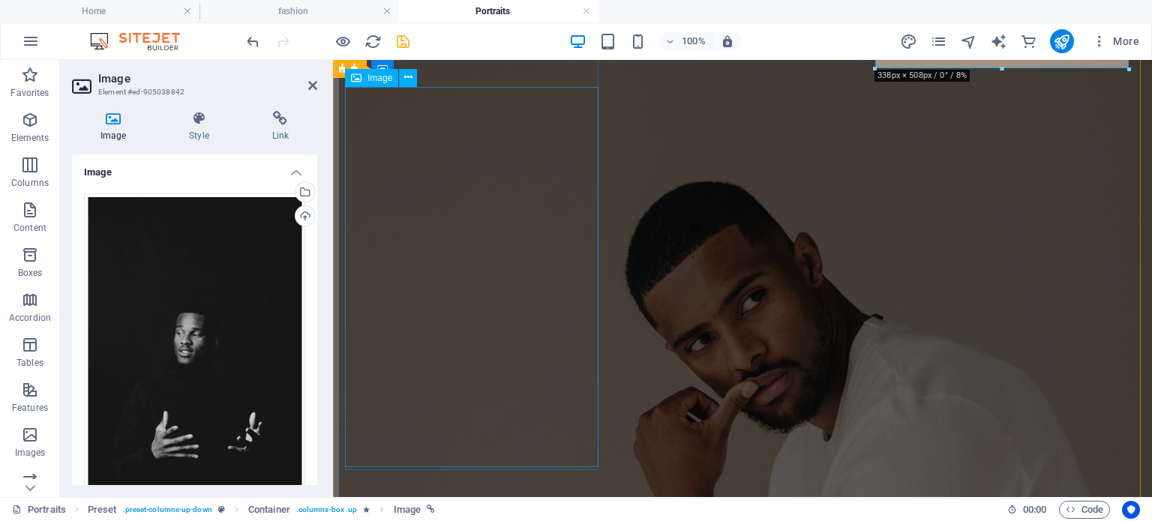
scroll to position [3655, 0]
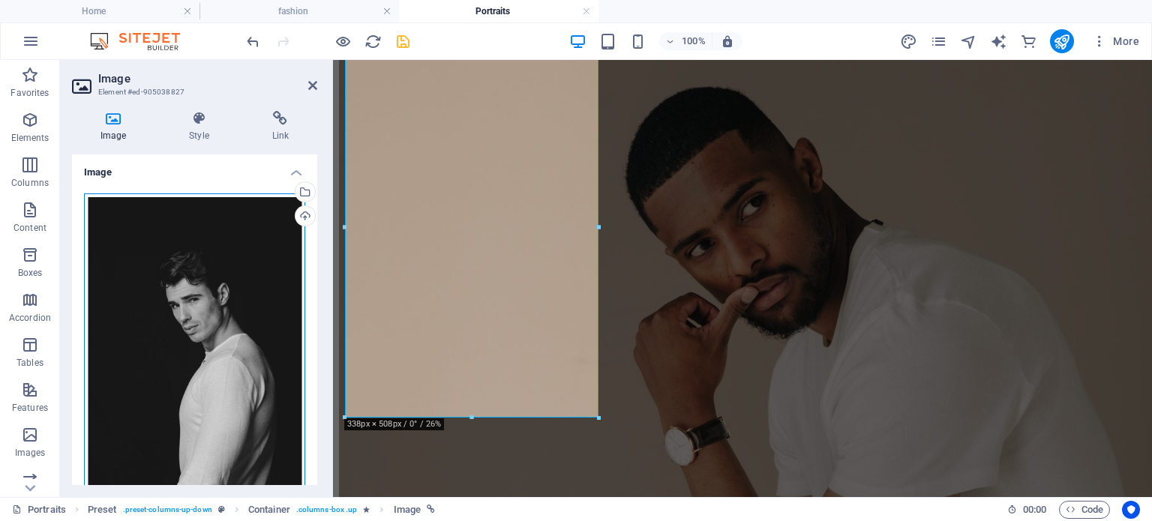
click at [283, 266] on div "Drag files here, click to choose files or select files from Files or our free s…" at bounding box center [194, 358] width 221 height 329
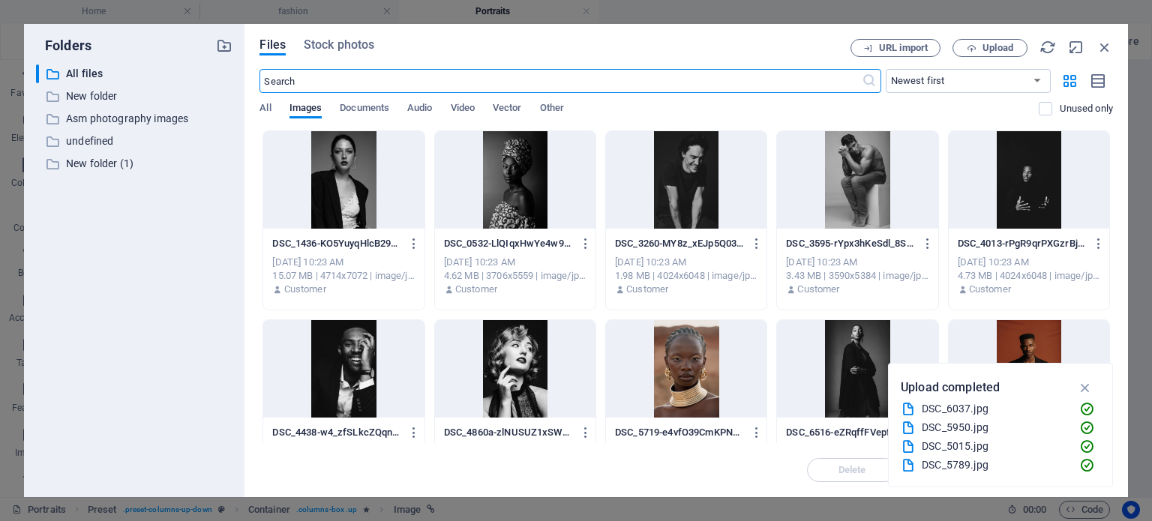
scroll to position [2260, 0]
click at [405, 371] on div at bounding box center [343, 369] width 161 height 98
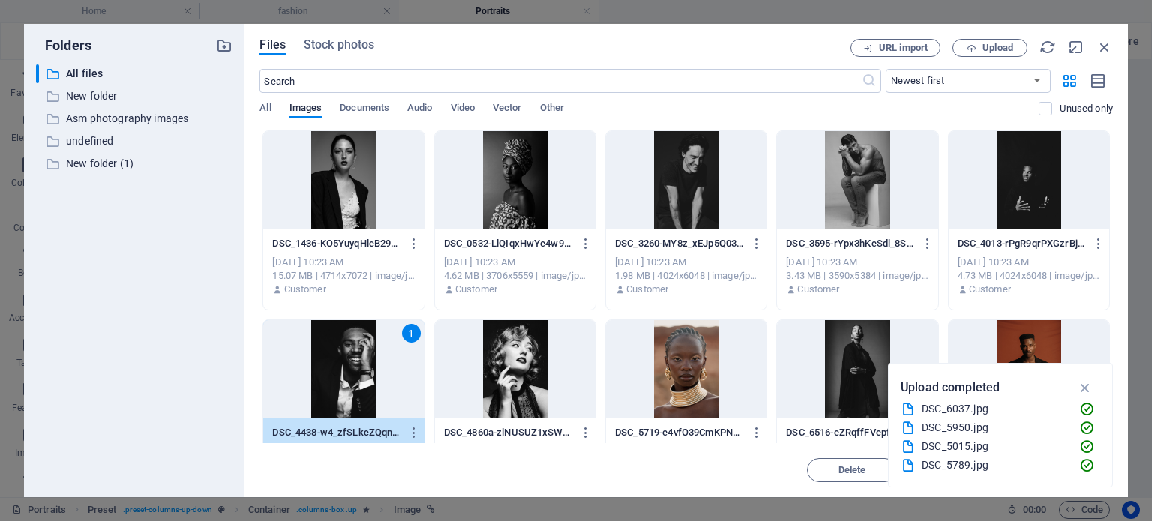
drag, startPoint x: 405, startPoint y: 371, endPoint x: 398, endPoint y: 239, distance: 132.2
click at [405, 371] on div "1" at bounding box center [343, 369] width 161 height 98
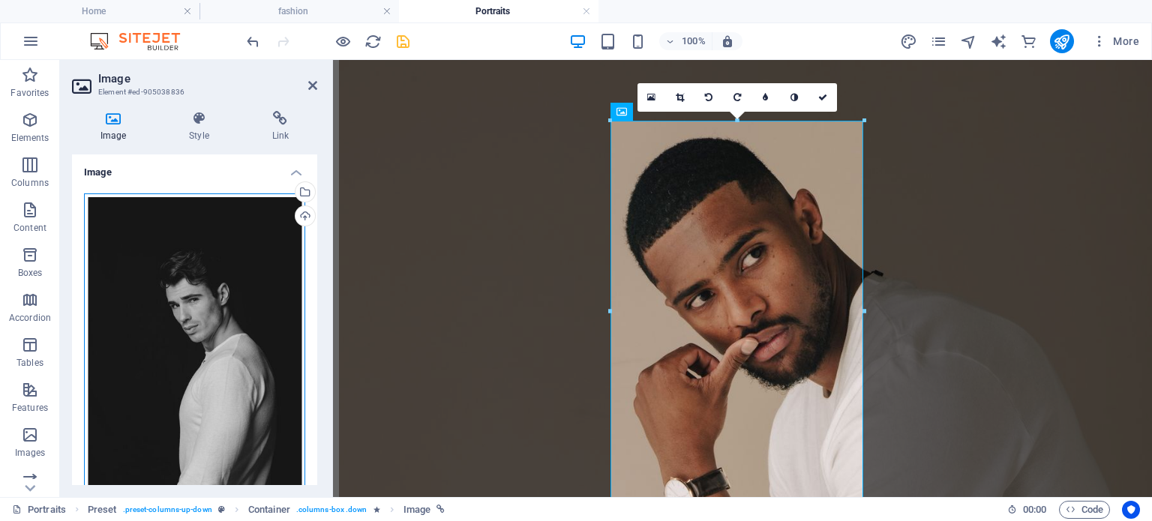
click at [246, 275] on div "Drag files here, click to choose files or select files from Files or our free s…" at bounding box center [194, 358] width 221 height 329
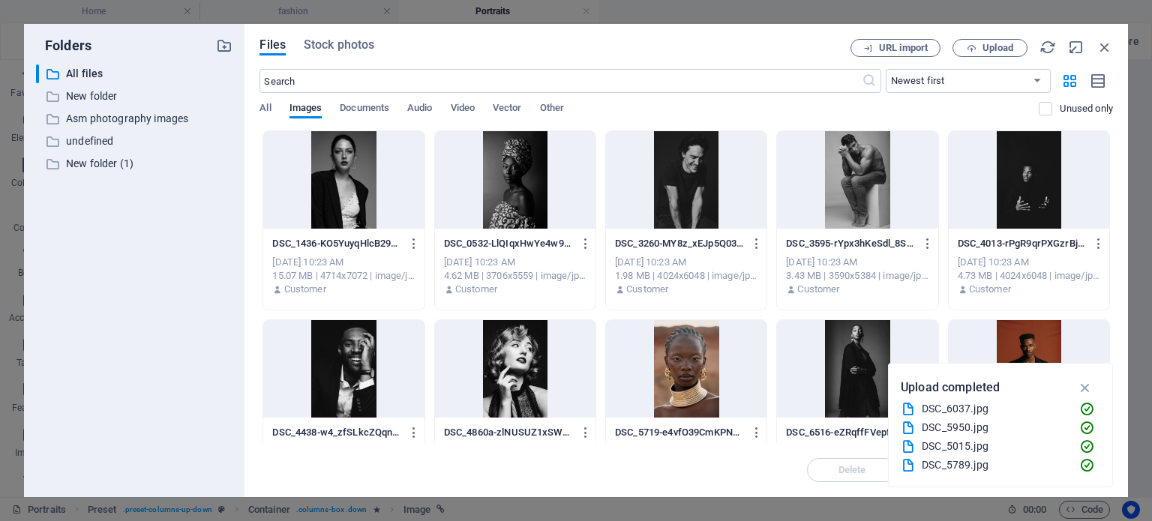
click at [523, 363] on div at bounding box center [515, 369] width 161 height 98
click at [530, 359] on div "1" at bounding box center [515, 369] width 161 height 98
click at [533, 356] on div at bounding box center [515, 369] width 161 height 98
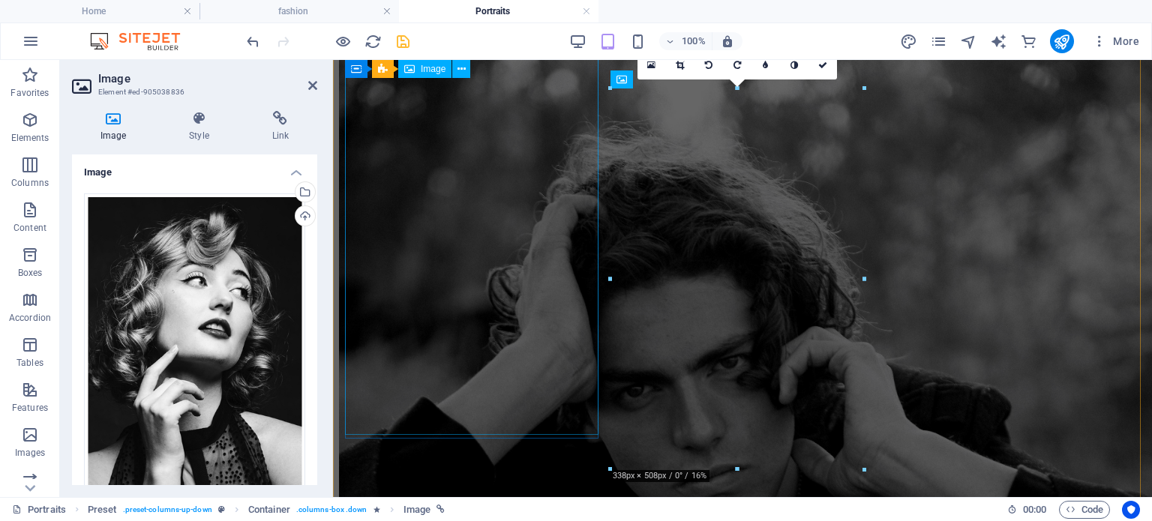
scroll to position [3636, 0]
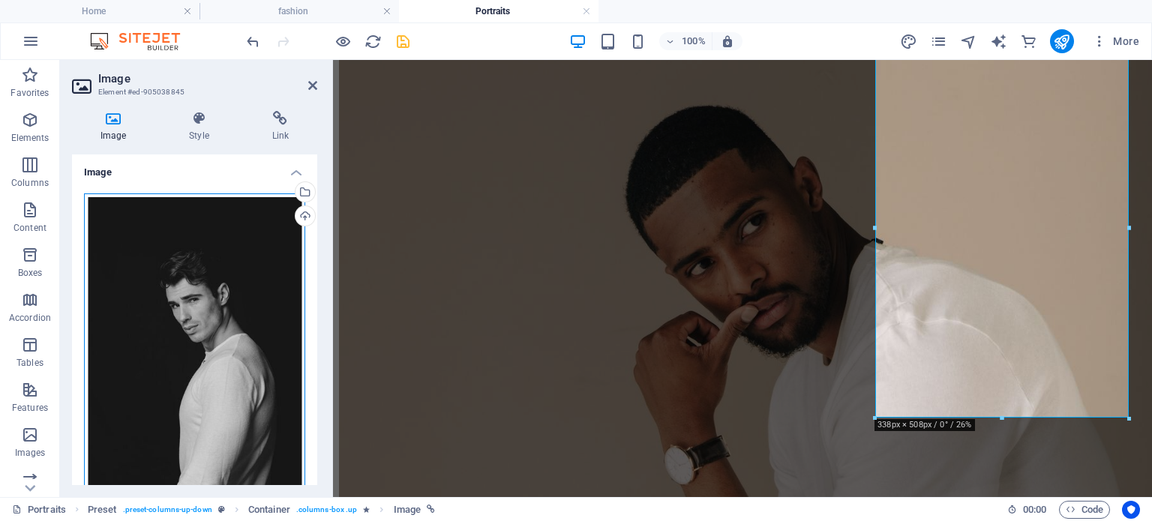
click at [266, 301] on div "Drag files here, click to choose files or select files from Files or our free s…" at bounding box center [194, 358] width 221 height 329
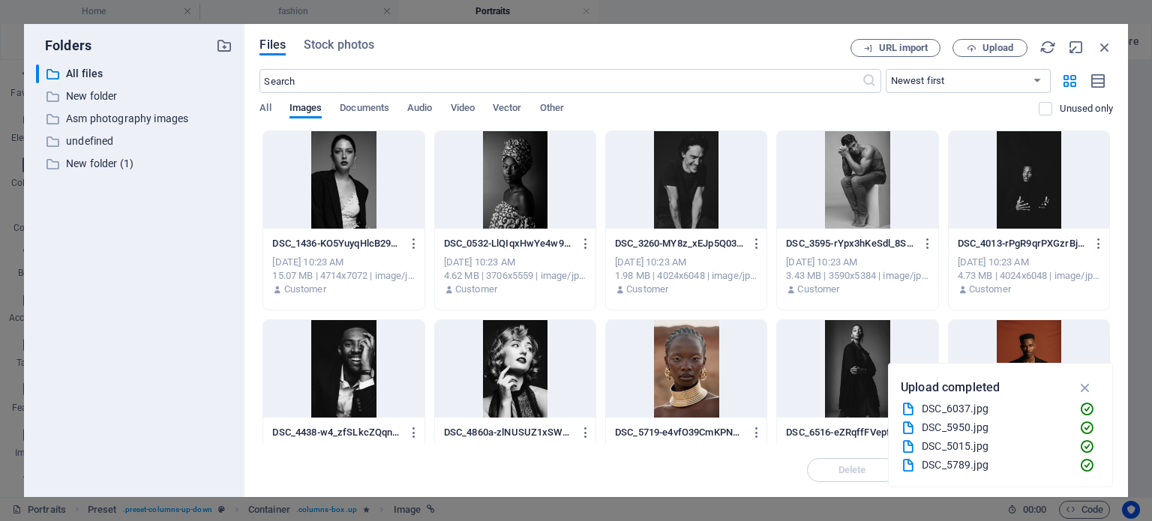
click at [374, 191] on div at bounding box center [343, 180] width 161 height 98
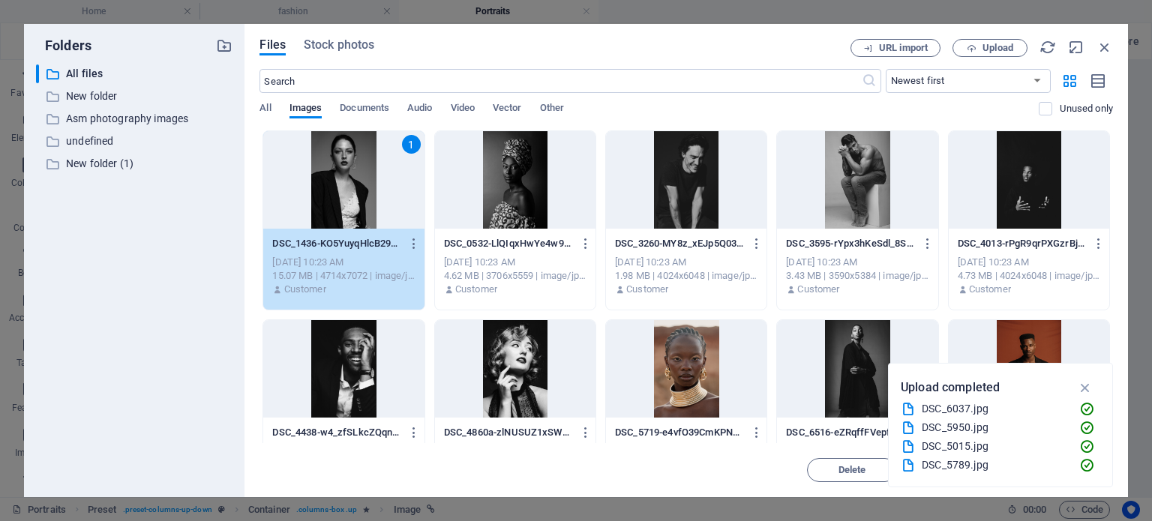
click at [337, 218] on div "1" at bounding box center [343, 180] width 161 height 98
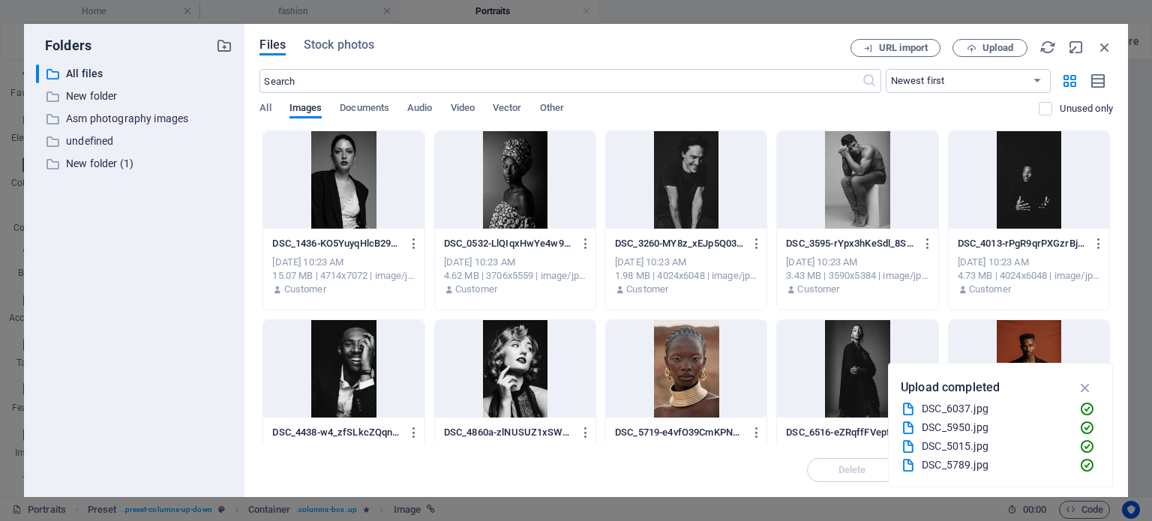
click at [337, 218] on div at bounding box center [343, 180] width 161 height 98
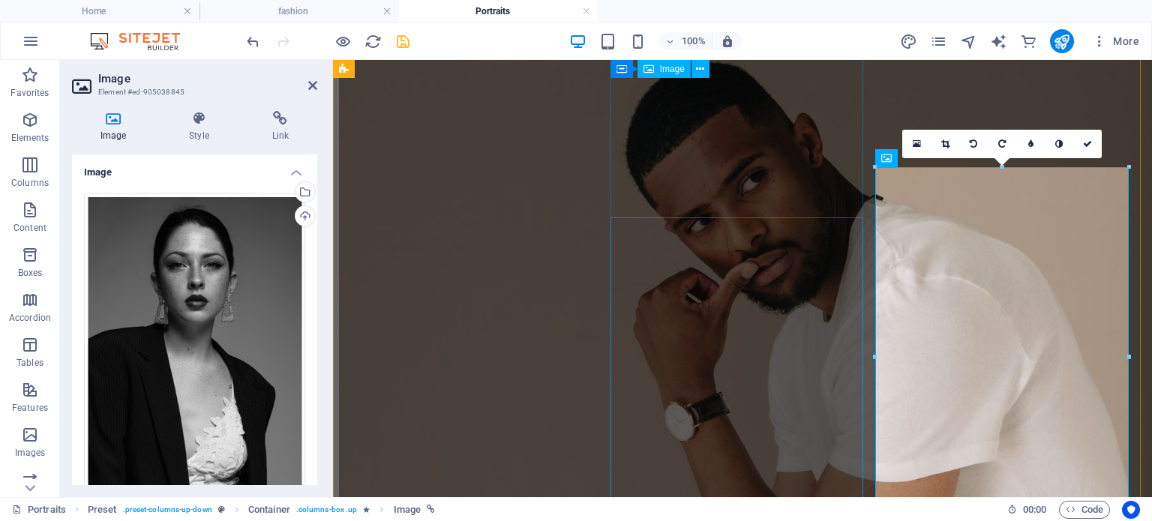
scroll to position [3455, 0]
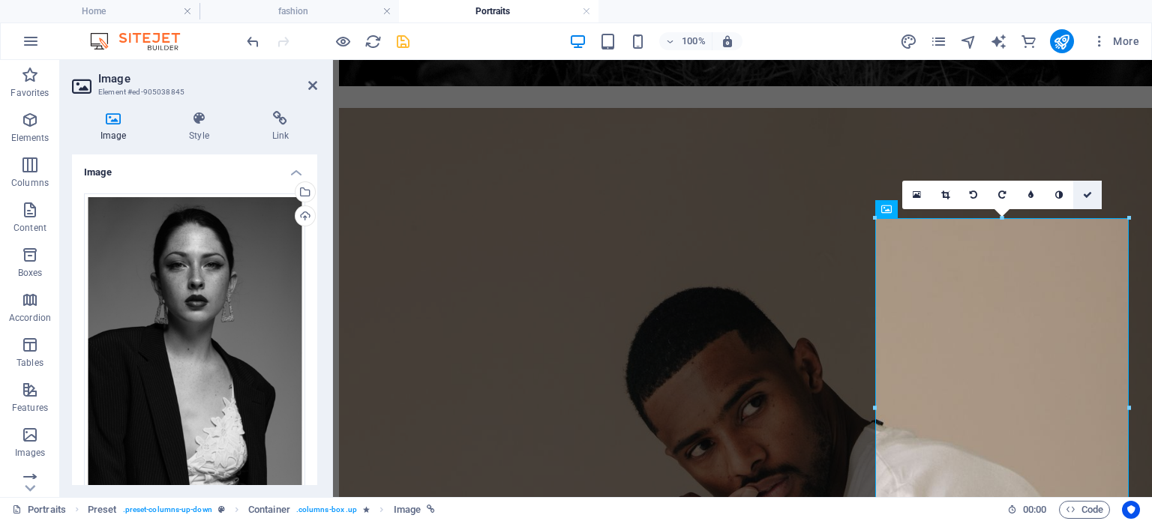
click at [1086, 200] on link at bounding box center [1088, 195] width 29 height 29
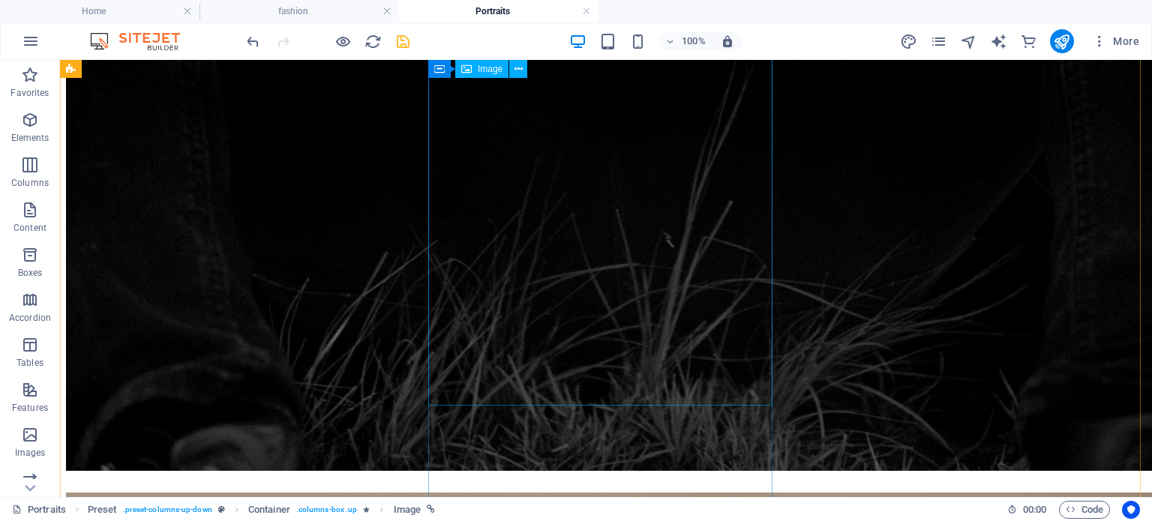
scroll to position [3886, 0]
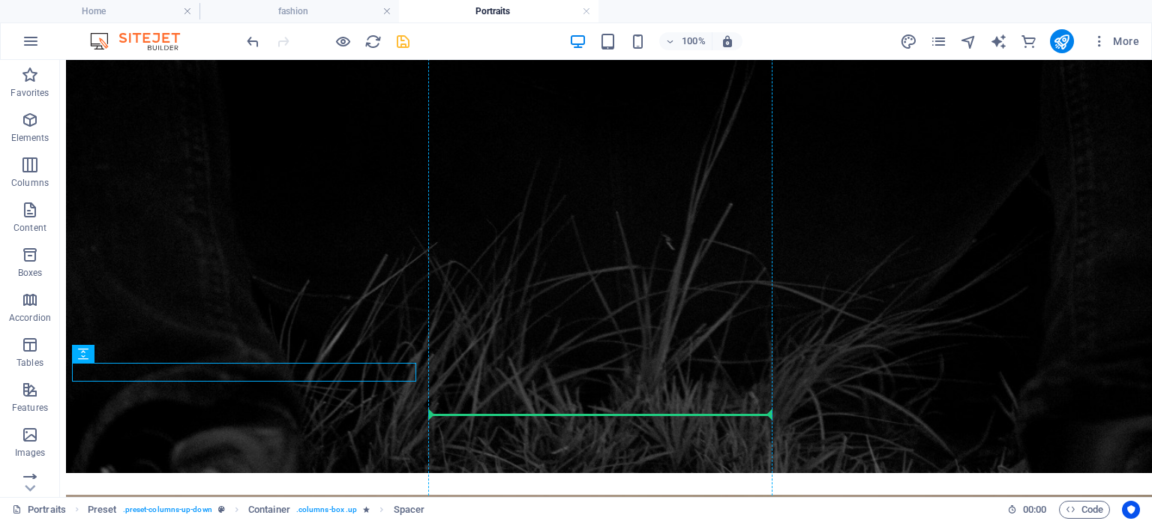
drag, startPoint x: 333, startPoint y: 368, endPoint x: 531, endPoint y: 405, distance: 201.4
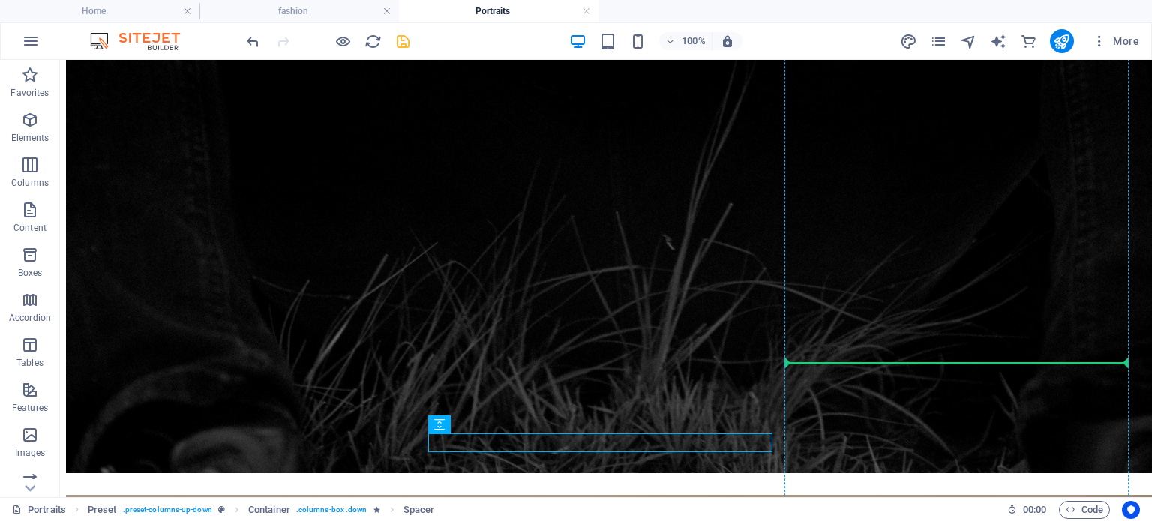
drag, startPoint x: 561, startPoint y: 440, endPoint x: 867, endPoint y: 374, distance: 312.6
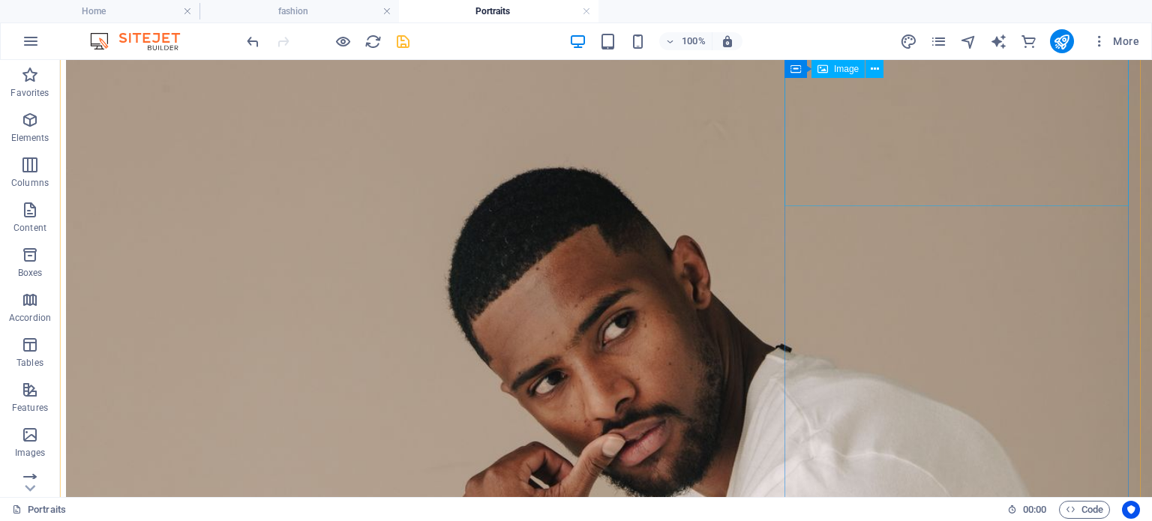
scroll to position [4423, 0]
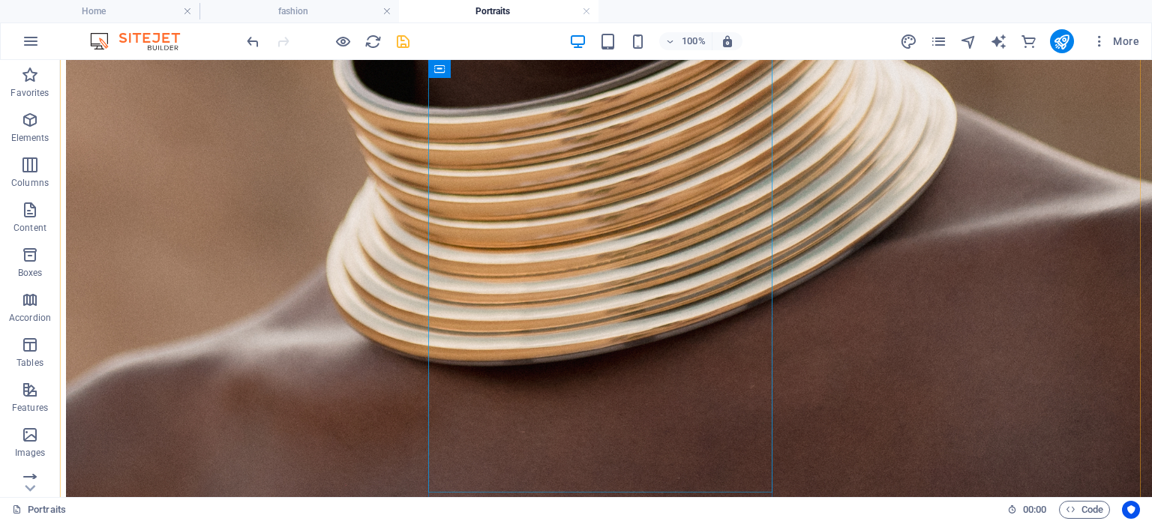
scroll to position [2247, 0]
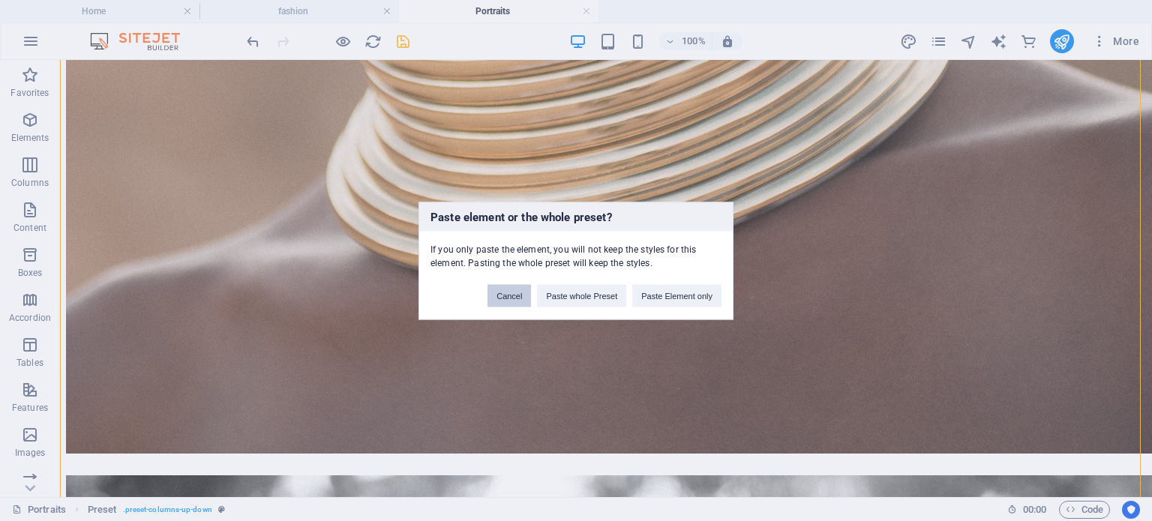
click at [522, 294] on button "Cancel" at bounding box center [510, 295] width 44 height 23
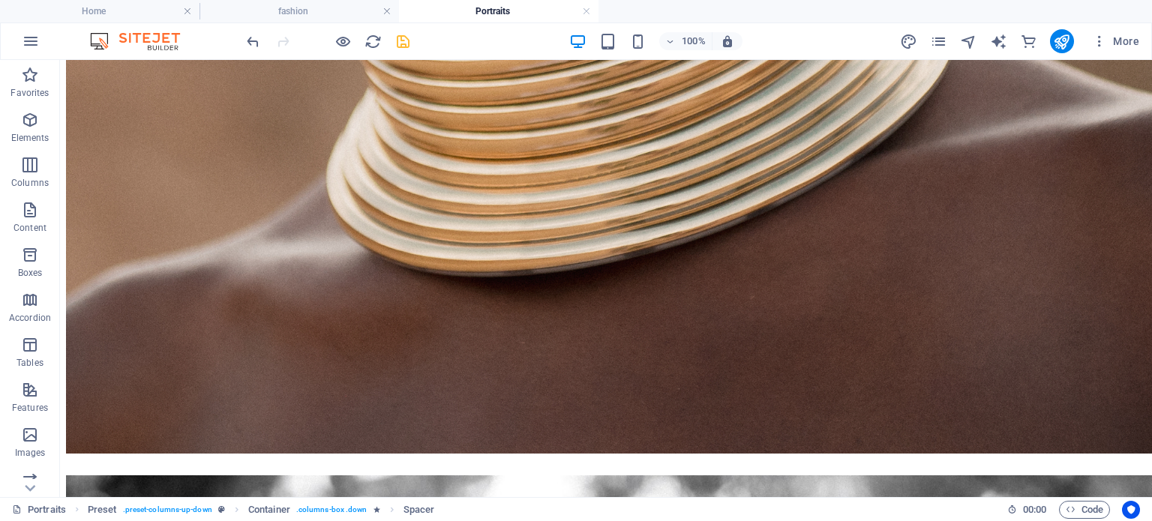
scroll to position [2260, 0]
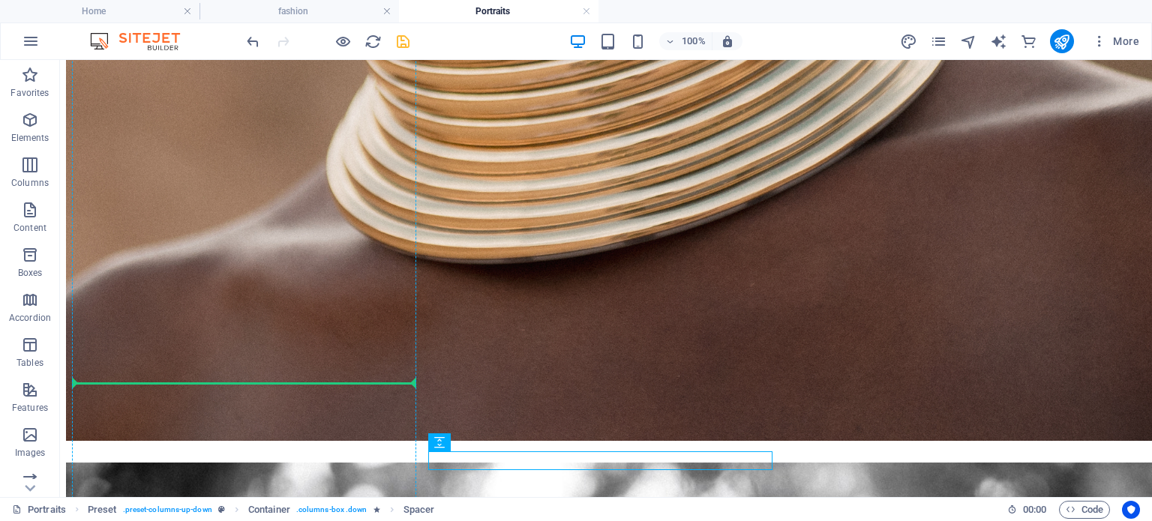
drag, startPoint x: 550, startPoint y: 467, endPoint x: 369, endPoint y: 386, distance: 198.4
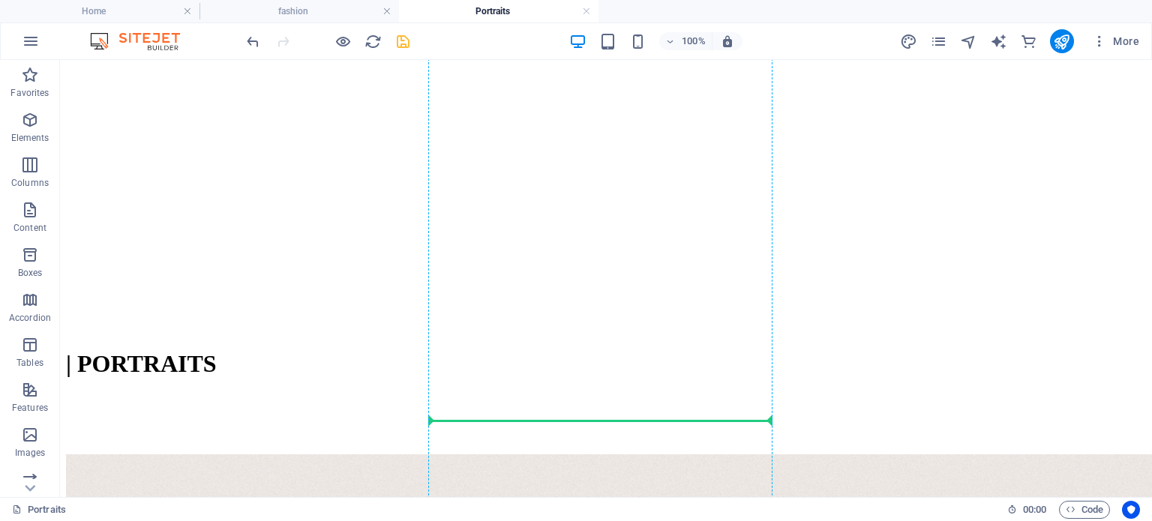
scroll to position [665, 0]
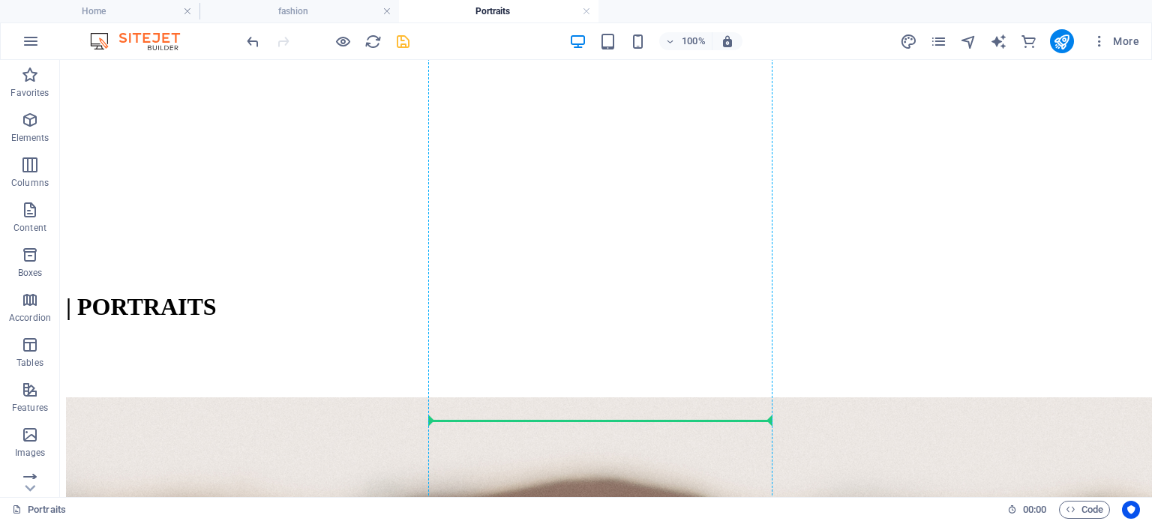
drag, startPoint x: 342, startPoint y: 408, endPoint x: 633, endPoint y: 424, distance: 291.5
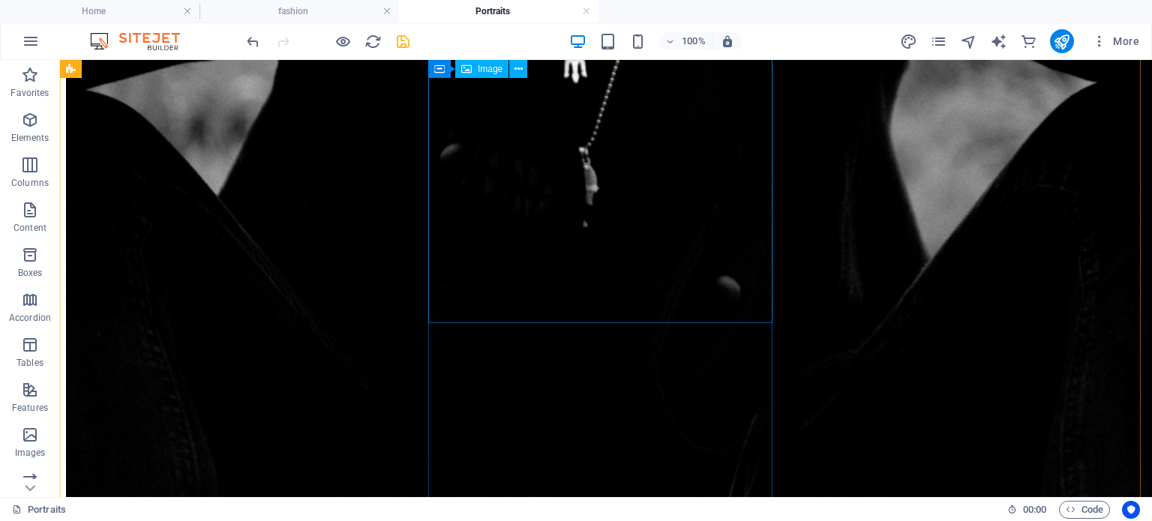
scroll to position [3441, 0]
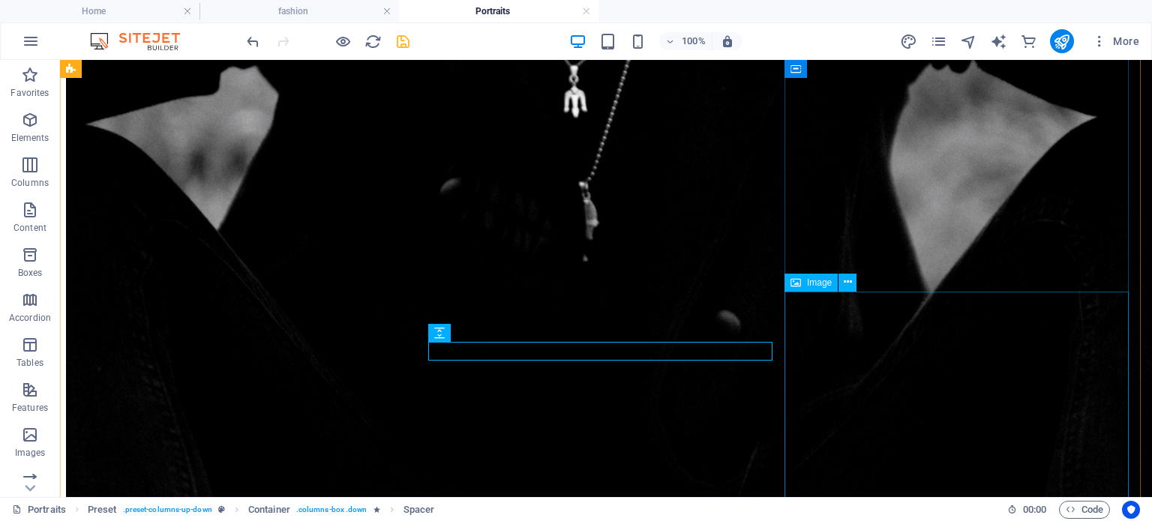
drag, startPoint x: 829, startPoint y: 288, endPoint x: 818, endPoint y: 305, distance: 20.0
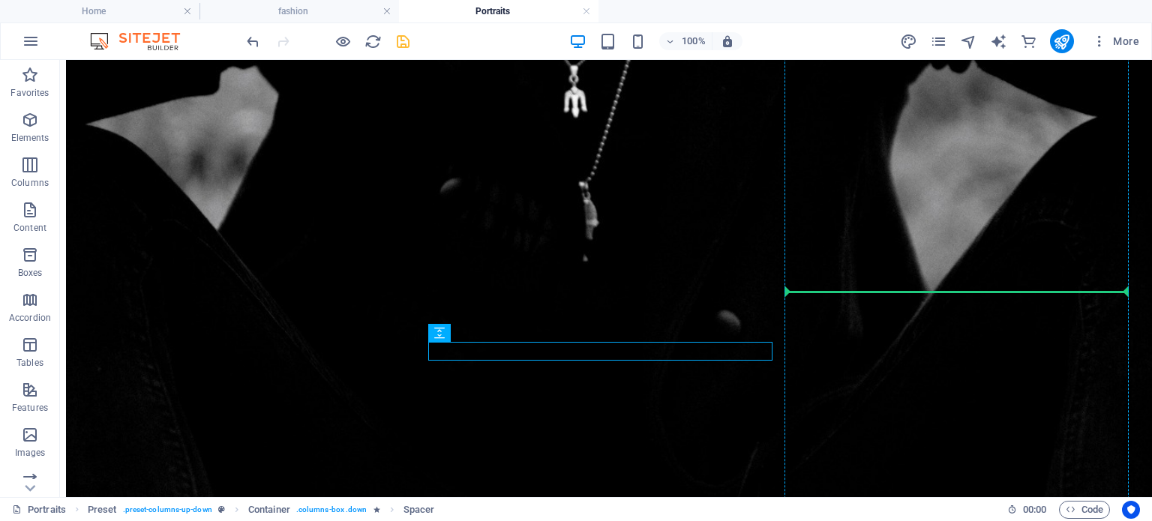
drag, startPoint x: 666, startPoint y: 353, endPoint x: 857, endPoint y: 293, distance: 199.8
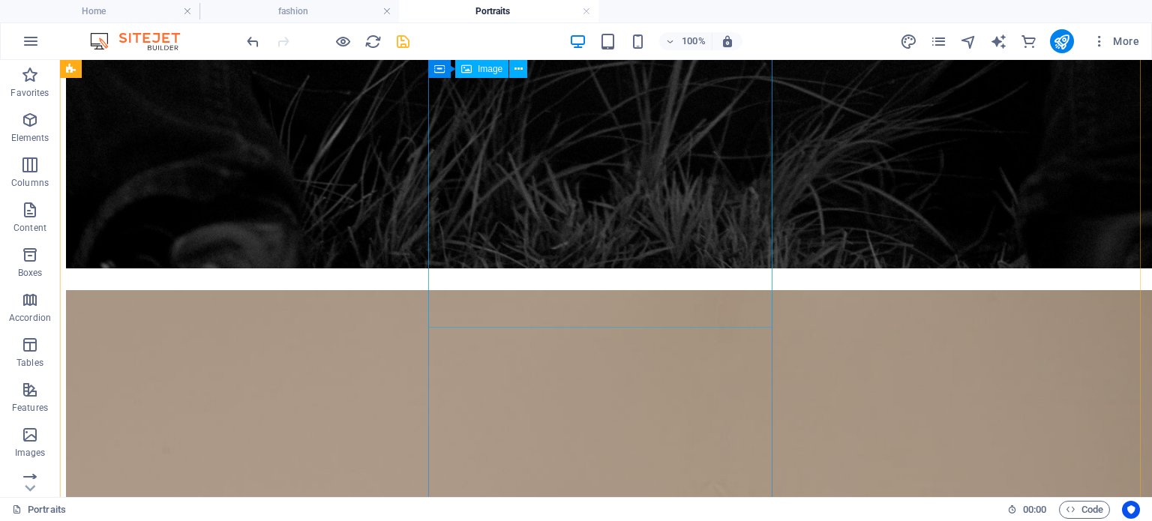
scroll to position [3973, 0]
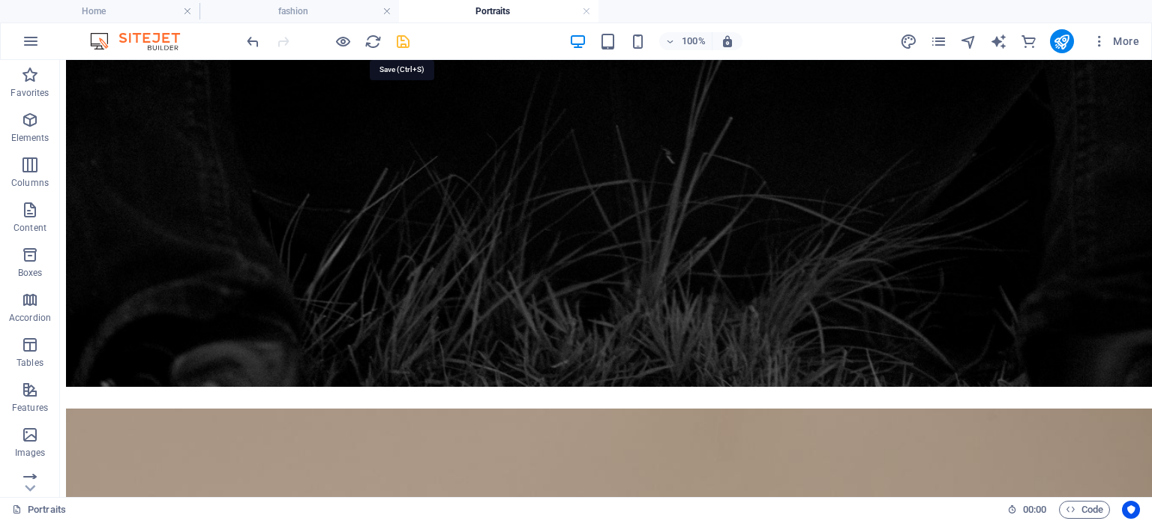
click at [405, 40] on icon "save" at bounding box center [403, 41] width 17 height 17
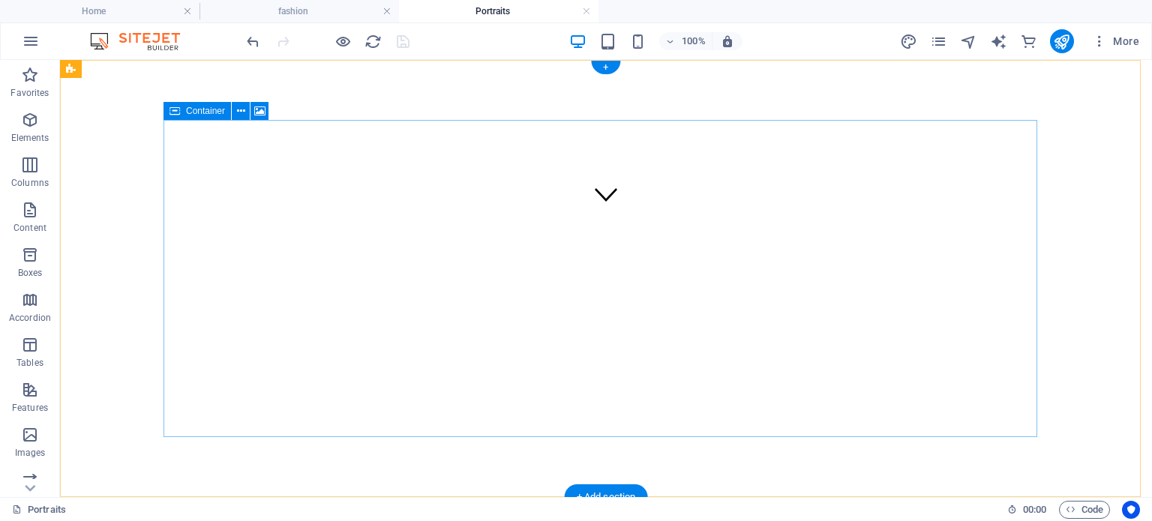
scroll to position [0, 0]
click at [313, 15] on h4 "fashion" at bounding box center [300, 11] width 200 height 17
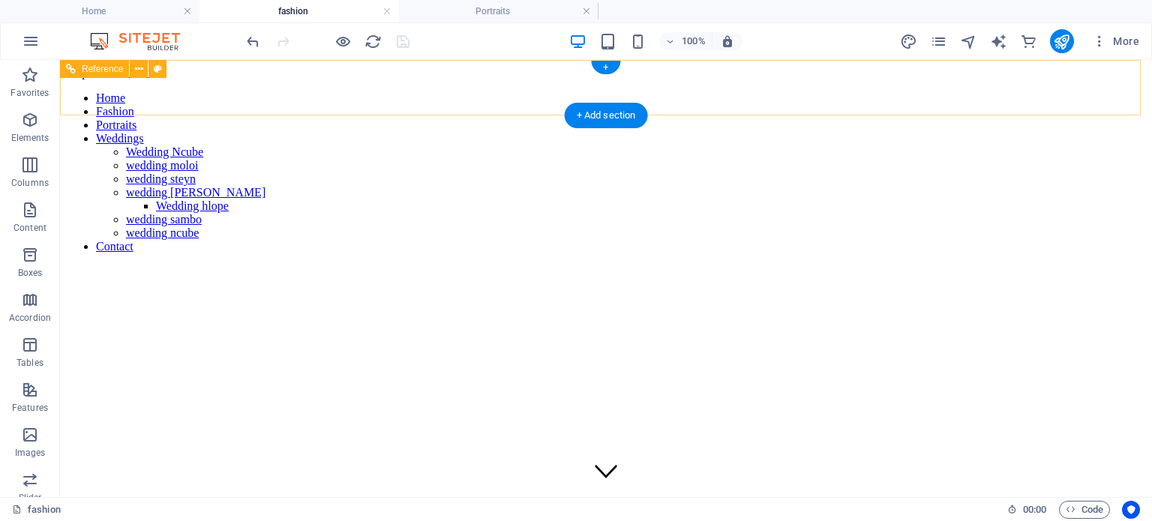
click at [297, 88] on div "Home Fashion Portraits Weddings Wedding Ncube wedding moloi wedding steyn weddi…" at bounding box center [606, 173] width 1080 height 186
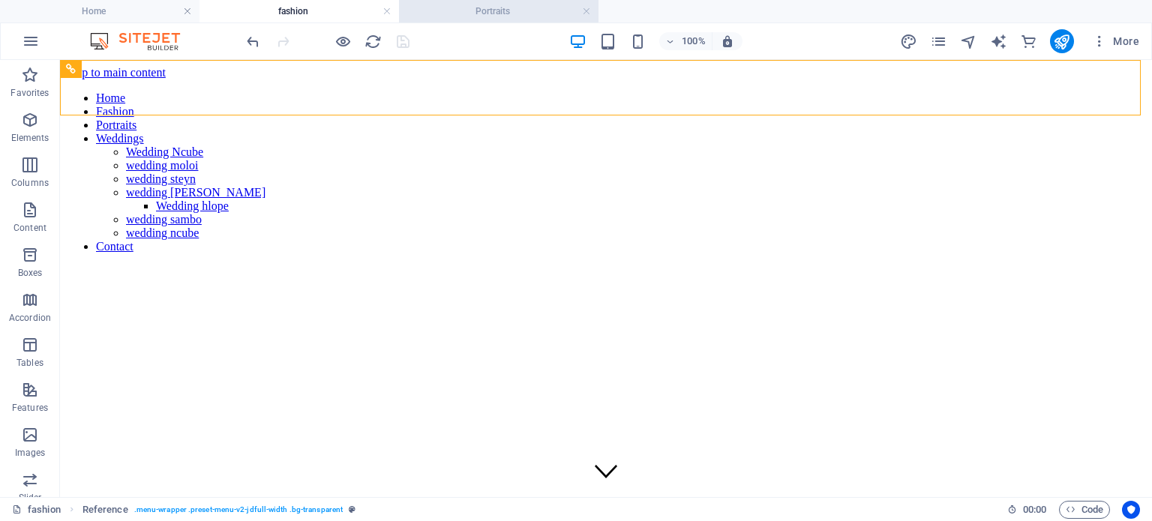
click at [526, 10] on h4 "Portraits" at bounding box center [499, 11] width 200 height 17
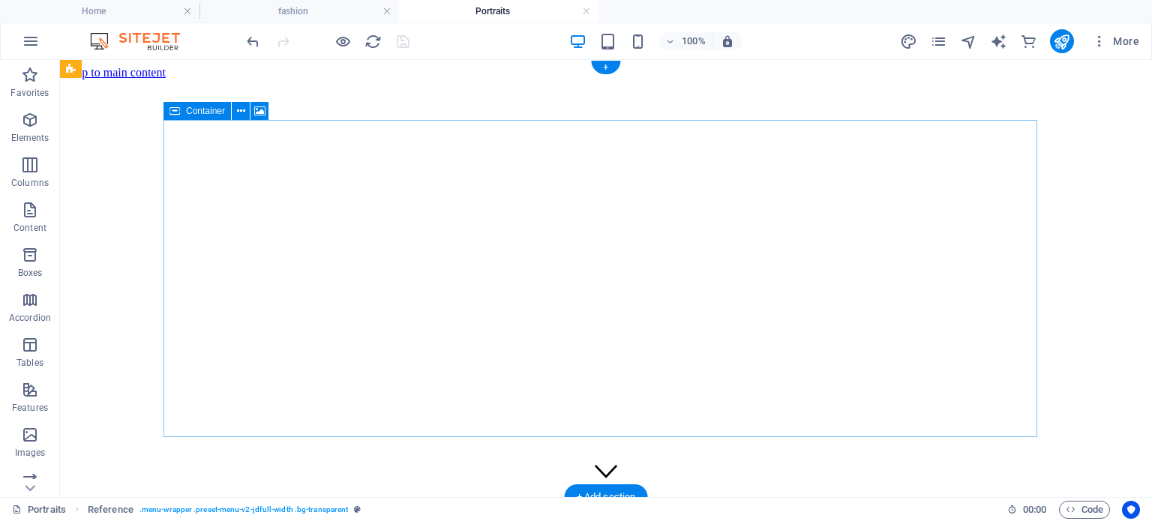
click at [305, 80] on figure at bounding box center [606, 80] width 1080 height 0
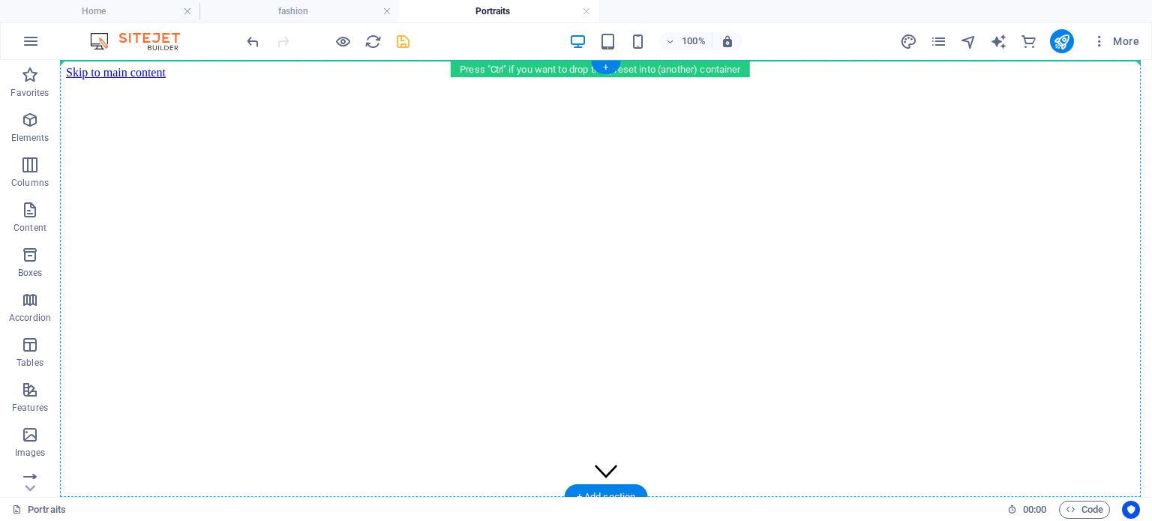
drag, startPoint x: 297, startPoint y: 283, endPoint x: 367, endPoint y: 65, distance: 228.5
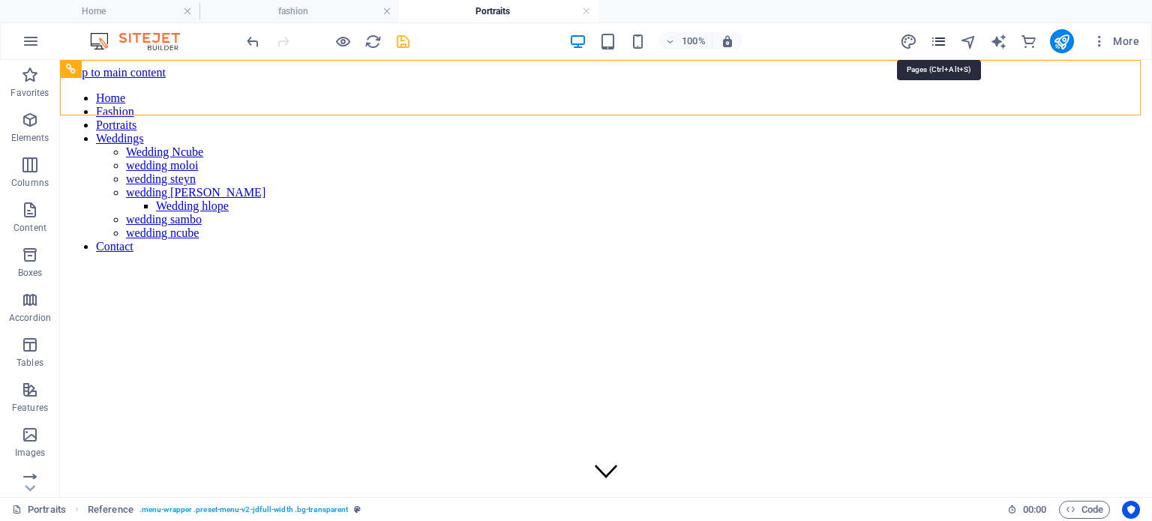
click at [935, 40] on icon "pages" at bounding box center [938, 41] width 17 height 17
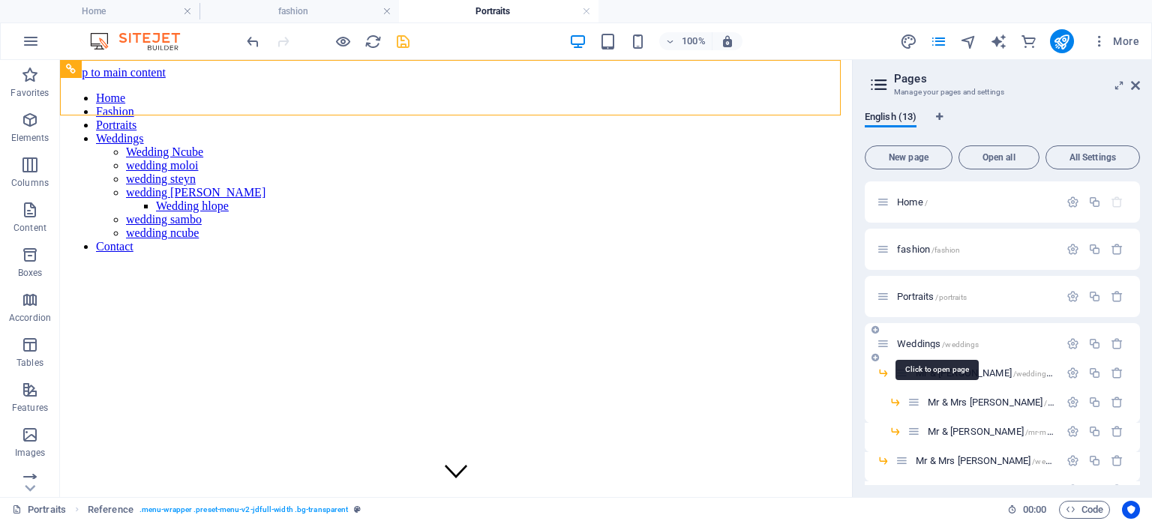
click at [906, 343] on span "Weddings /weddings" at bounding box center [938, 343] width 82 height 11
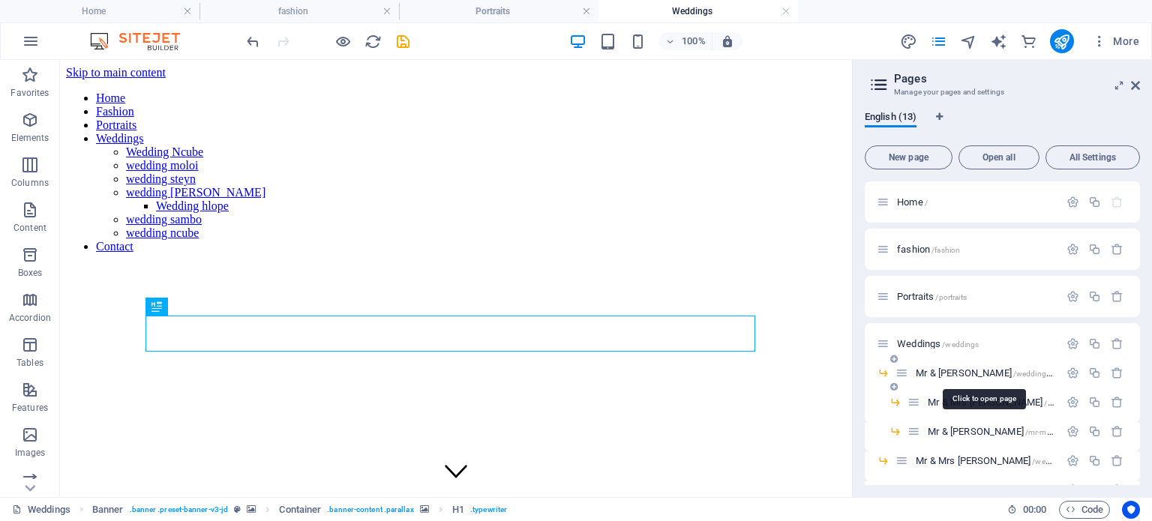
click at [930, 374] on span "Mr & mrs Ncube /wedding-moloi-17" at bounding box center [998, 373] width 164 height 11
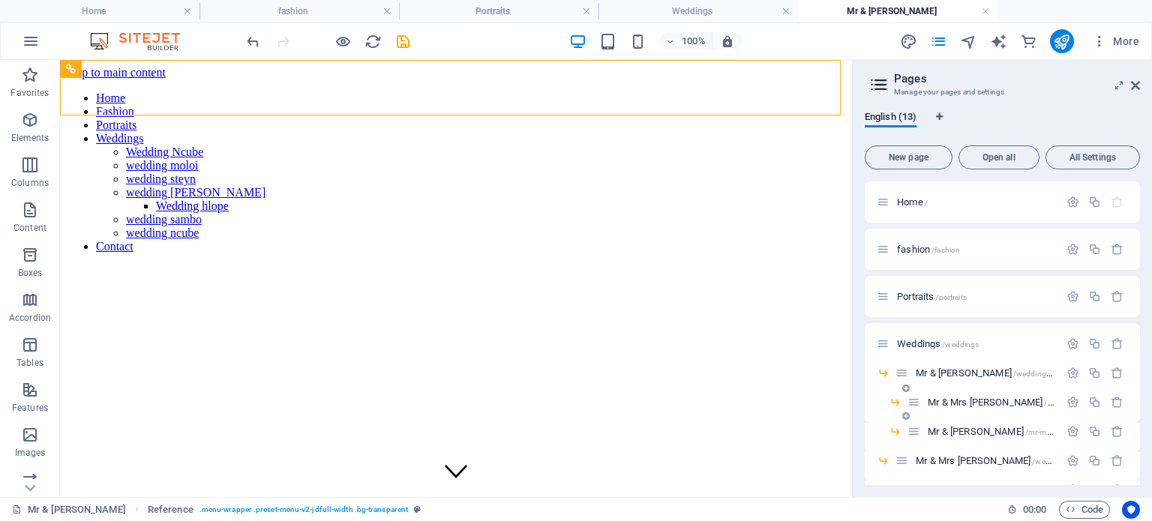
click at [933, 401] on span "Mr & Mrs Moloi /wedding-moloi-22" at bounding box center [1019, 402] width 182 height 11
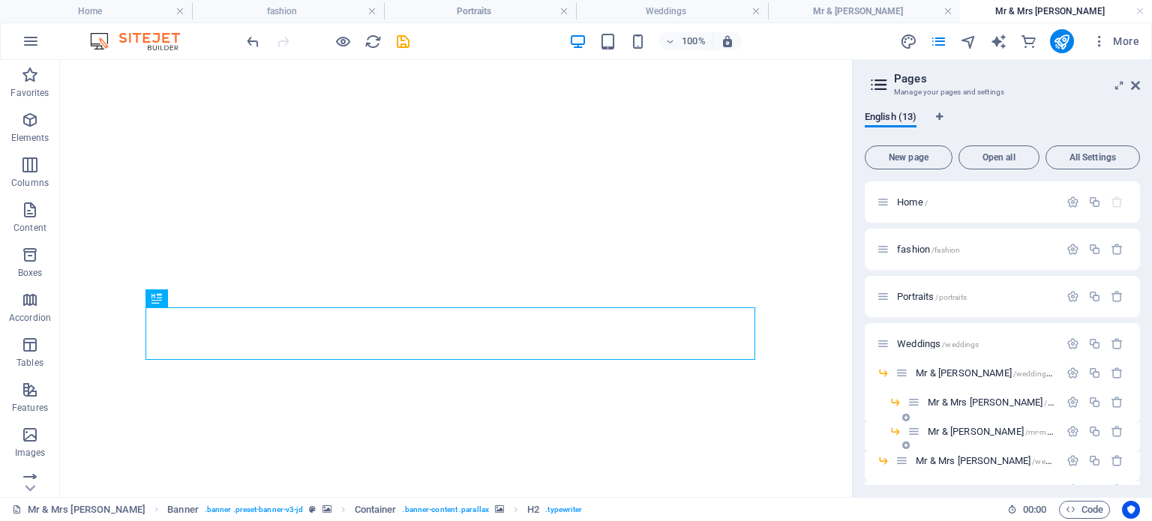
click at [951, 433] on span "Mr & Mrs steyn /mr-mrs-steyn" at bounding box center [1021, 431] width 187 height 11
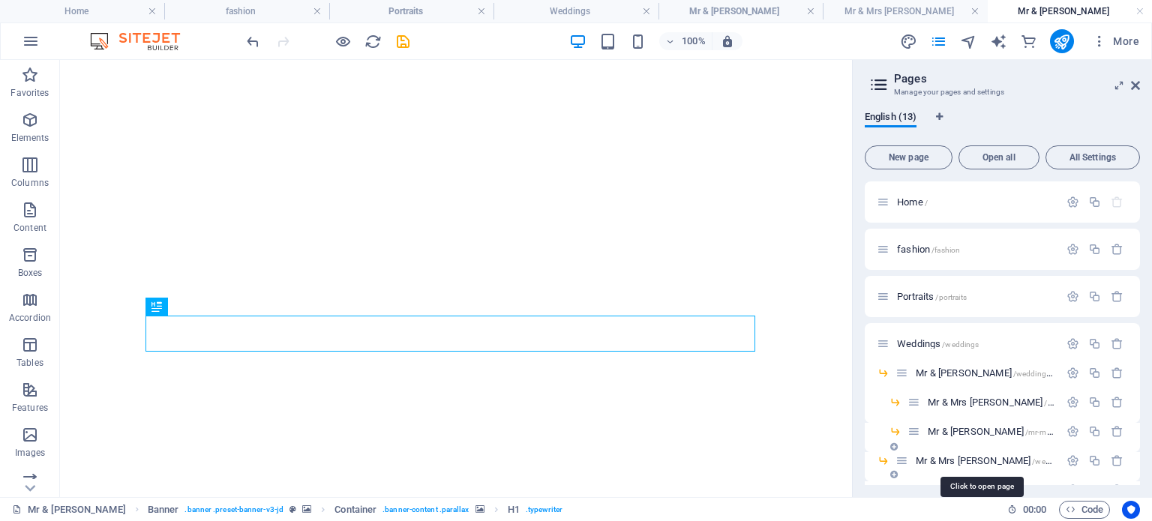
click at [948, 458] on span "Mr & Mrs Makhati /wedding-moloi" at bounding box center [1001, 460] width 171 height 11
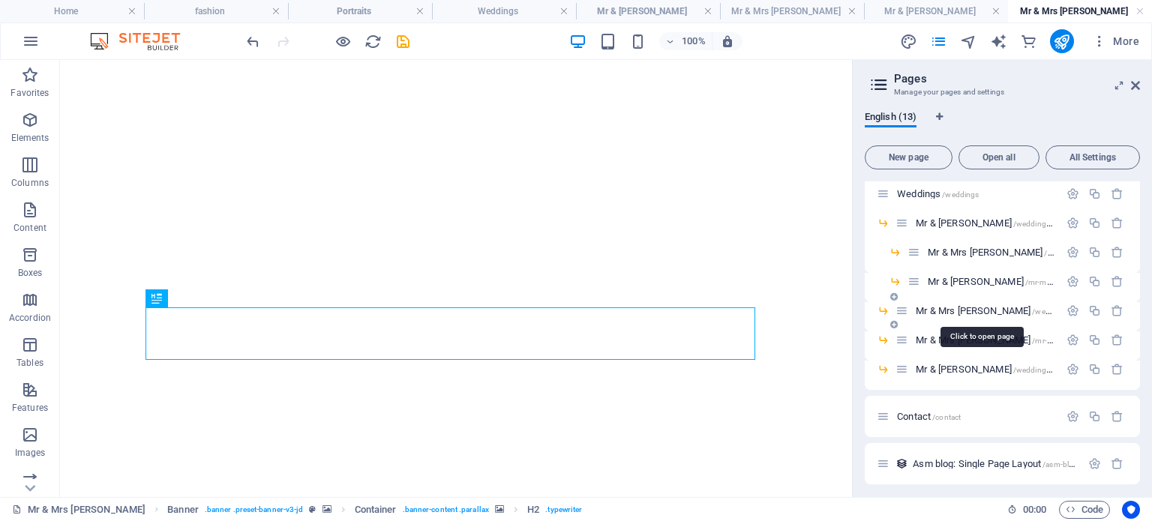
click at [985, 311] on span "Mr & Mrs Makhati /wedding-moloi" at bounding box center [1001, 310] width 171 height 11
click at [1068, 308] on icon "button" at bounding box center [1073, 311] width 13 height 13
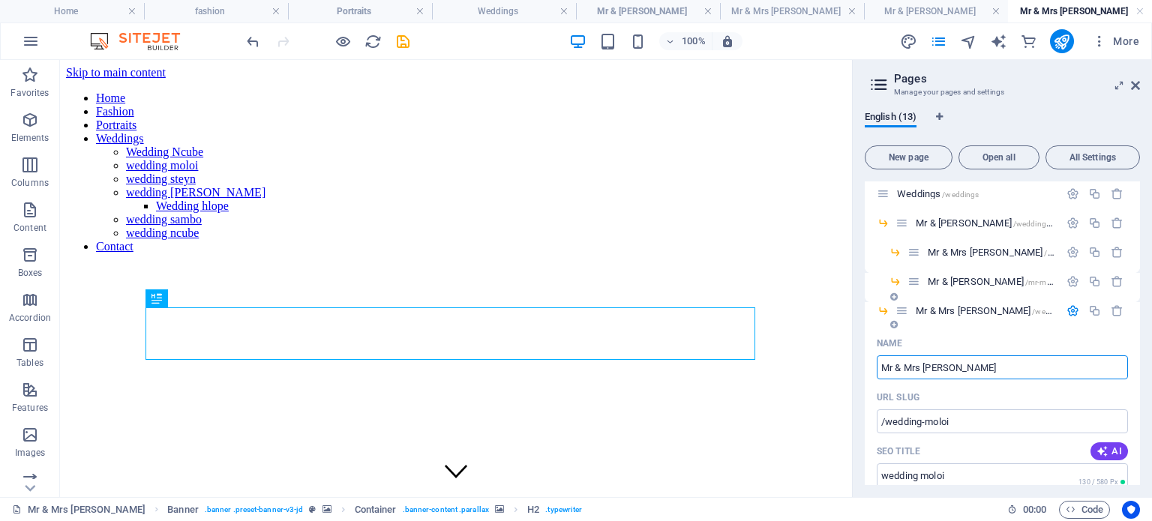
click at [962, 368] on input "Mr & Mrs Makhati" at bounding box center [1002, 368] width 251 height 24
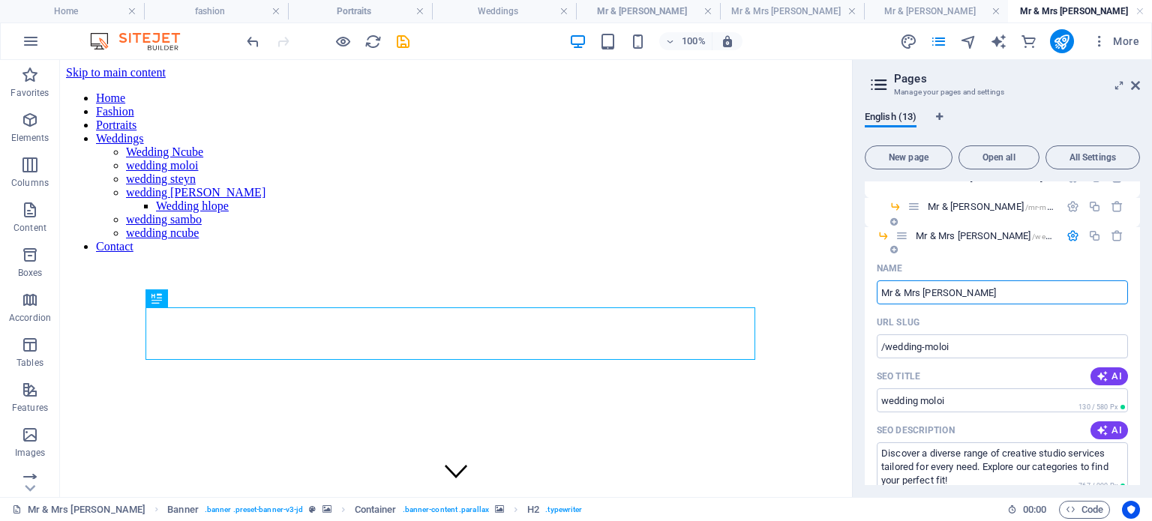
type input "Mr & Mrs [PERSON_NAME]"
click at [910, 234] on div "Mr & Mrs Makhatini /wedding-moloi" at bounding box center [978, 235] width 164 height 17
click at [918, 233] on span "Mr & Mrs Makhatini /wedding-moloi" at bounding box center [1001, 235] width 171 height 11
click at [904, 238] on icon at bounding box center [902, 236] width 13 height 13
click at [1070, 237] on icon "button" at bounding box center [1073, 236] width 13 height 13
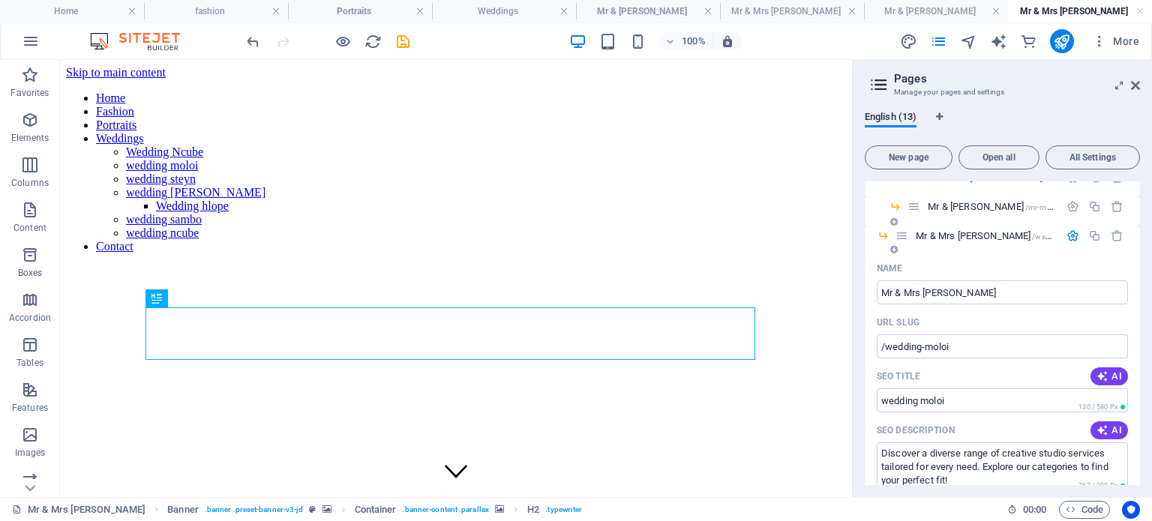
scroll to position [202, 0]
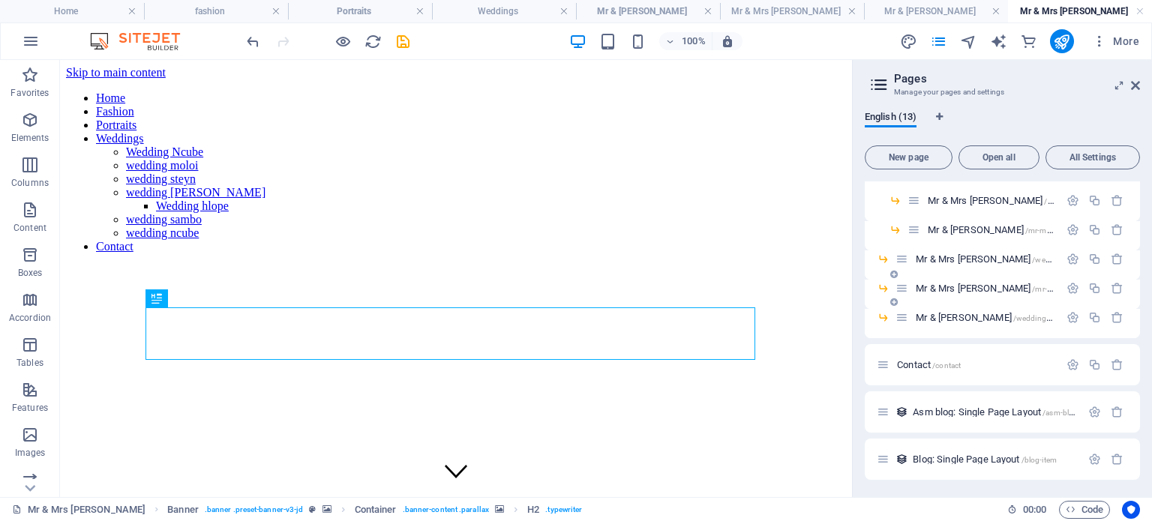
click at [951, 287] on span "Mr & Mrs hlope /mr-mrs-hlope" at bounding box center [1019, 288] width 206 height 11
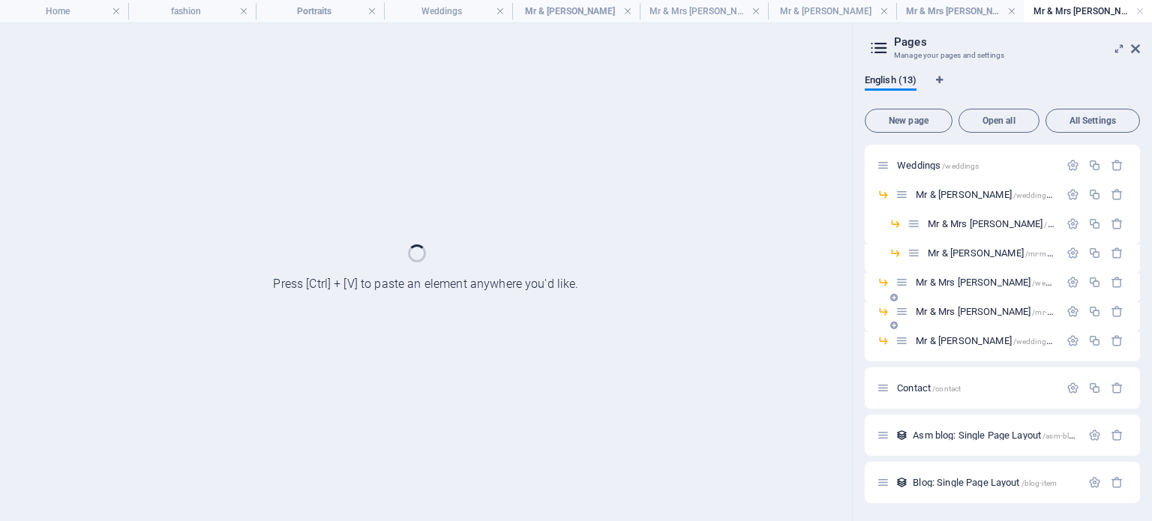
scroll to position [141, 0]
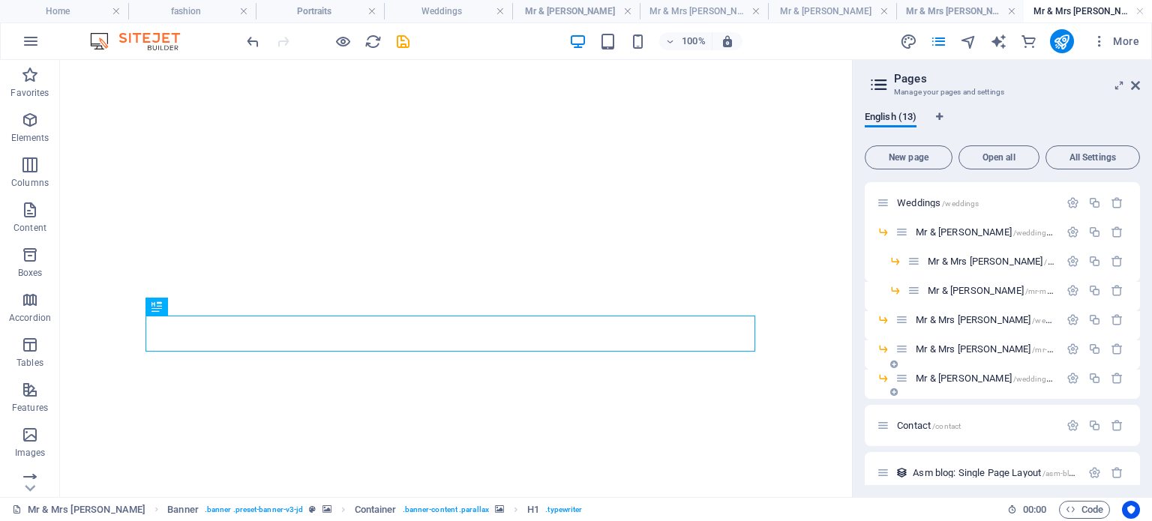
click at [927, 379] on span "Mr & Mrs sambo /wedding-sambo" at bounding box center [1012, 378] width 193 height 11
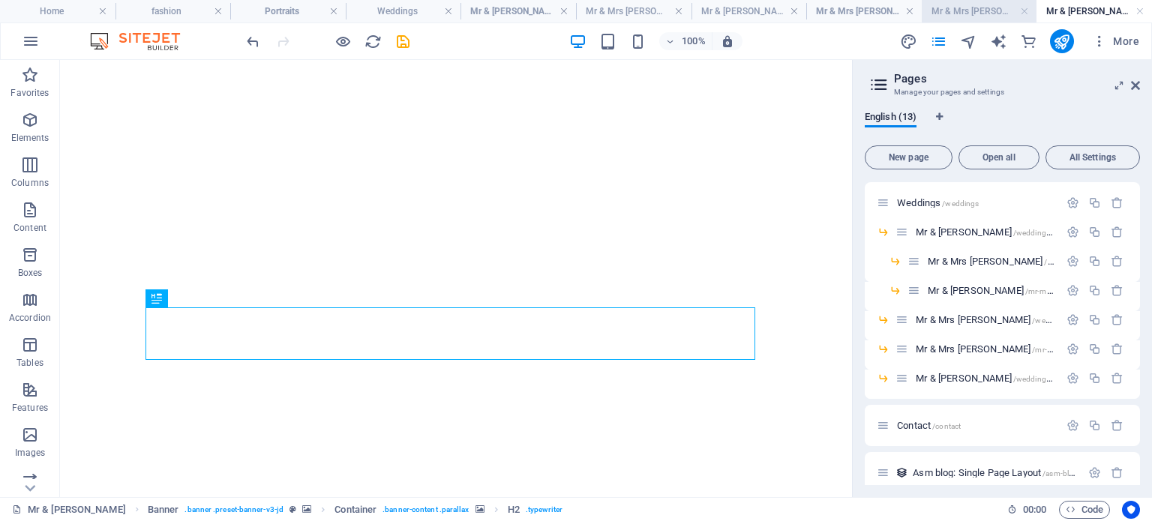
click at [969, 16] on h4 "Mr & Mrs [PERSON_NAME]" at bounding box center [980, 11] width 116 height 17
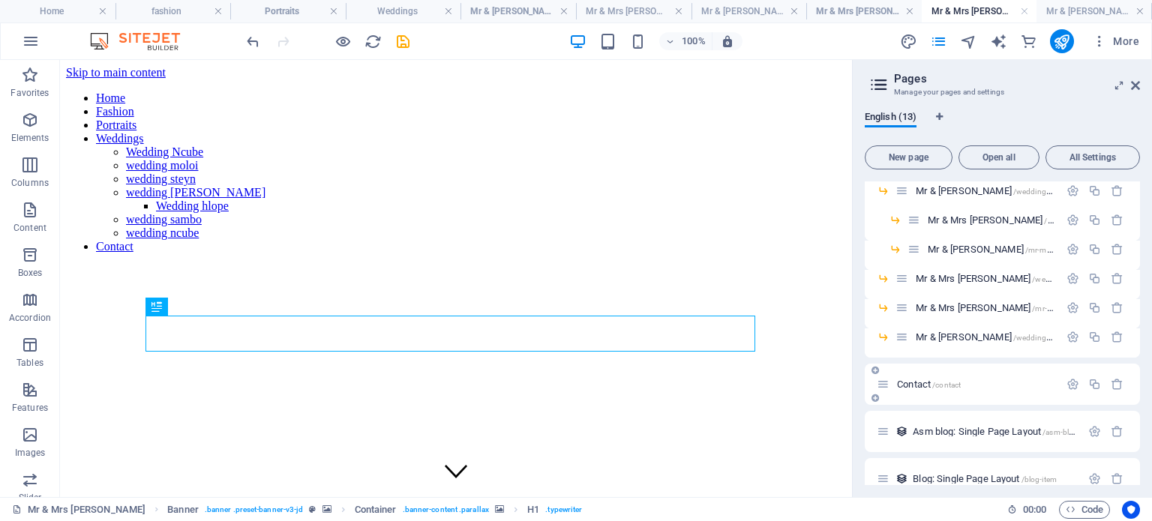
scroll to position [202, 0]
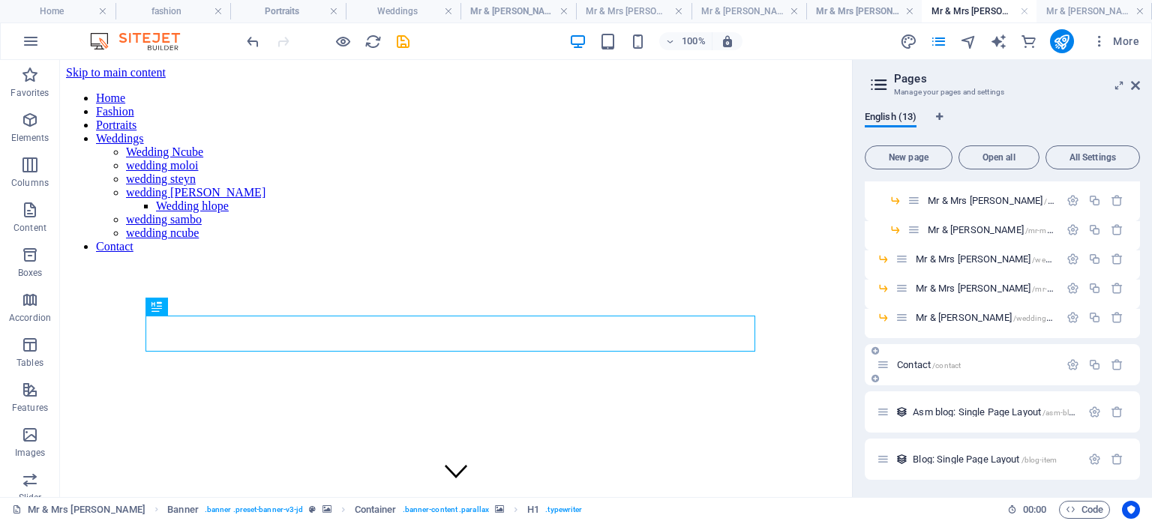
click at [932, 363] on span "Contact /contact" at bounding box center [929, 364] width 64 height 11
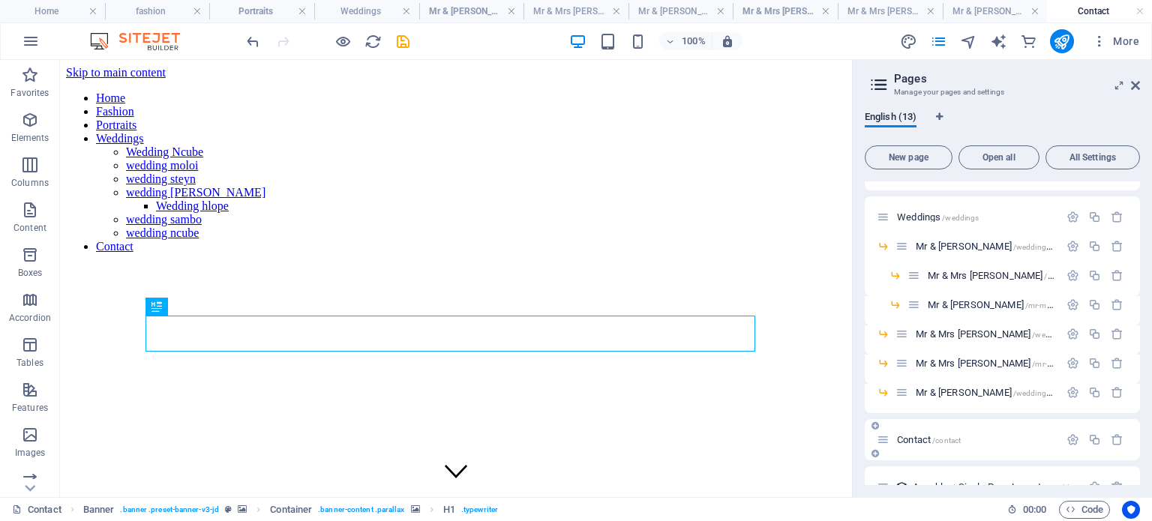
scroll to position [52, 0]
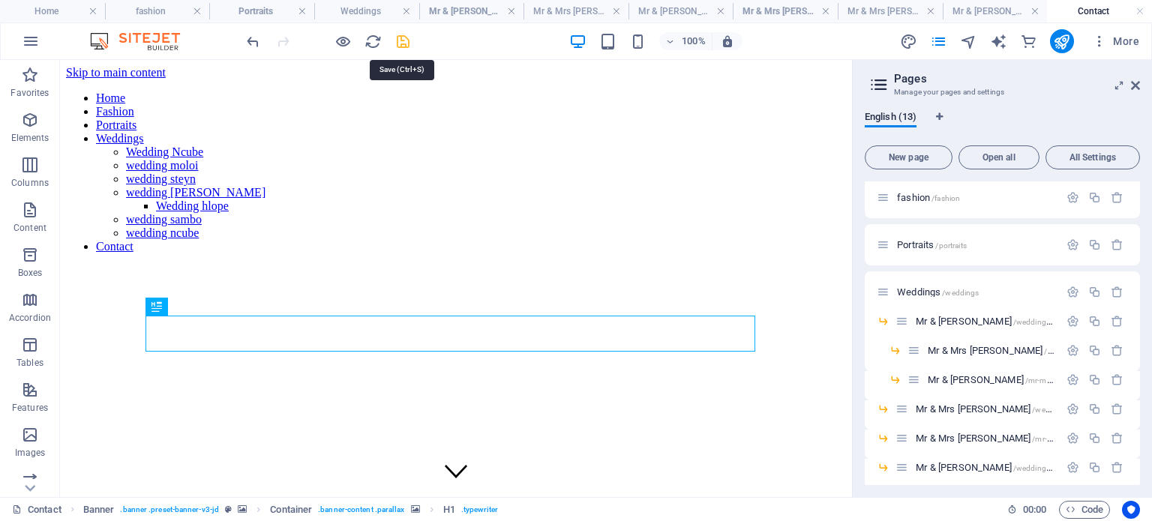
click at [398, 37] on icon "save" at bounding box center [403, 41] width 17 height 17
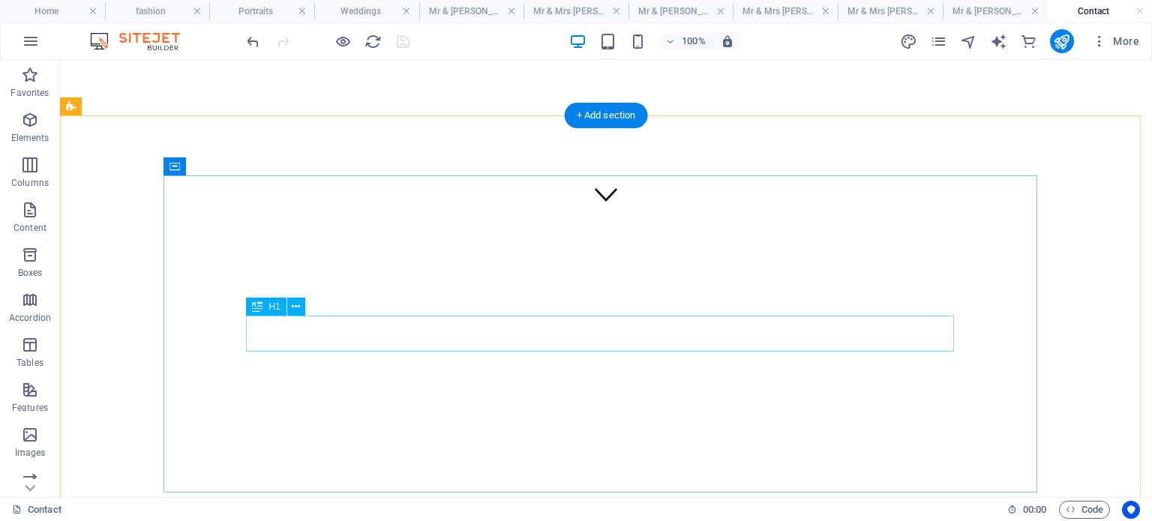
scroll to position [300, 0]
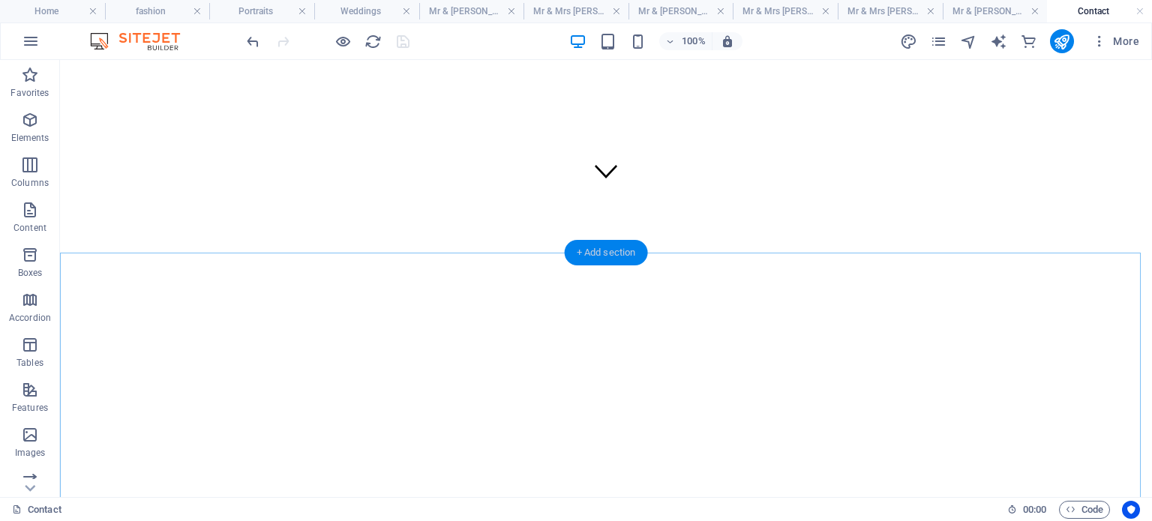
drag, startPoint x: 587, startPoint y: 253, endPoint x: 167, endPoint y: 188, distance: 425.2
click at [587, 253] on div "+ Add section" at bounding box center [606, 253] width 83 height 26
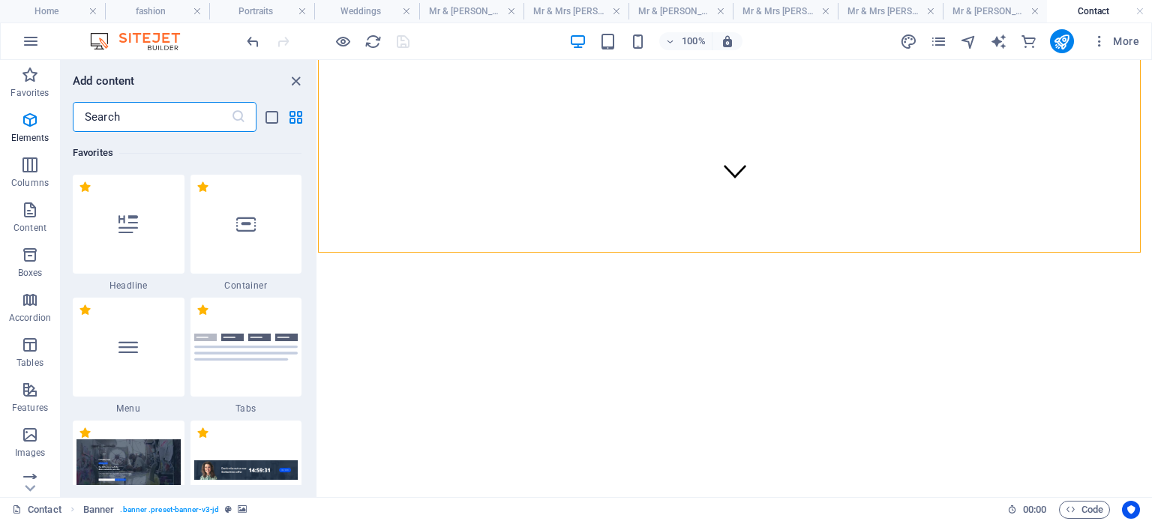
scroll to position [2994, 0]
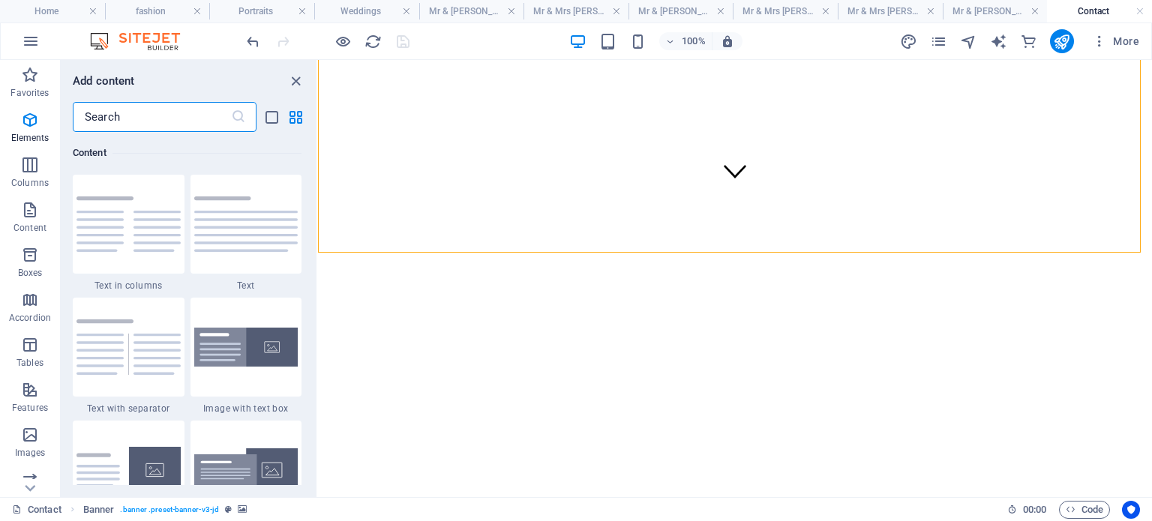
click at [153, 113] on input "text" at bounding box center [152, 117] width 158 height 30
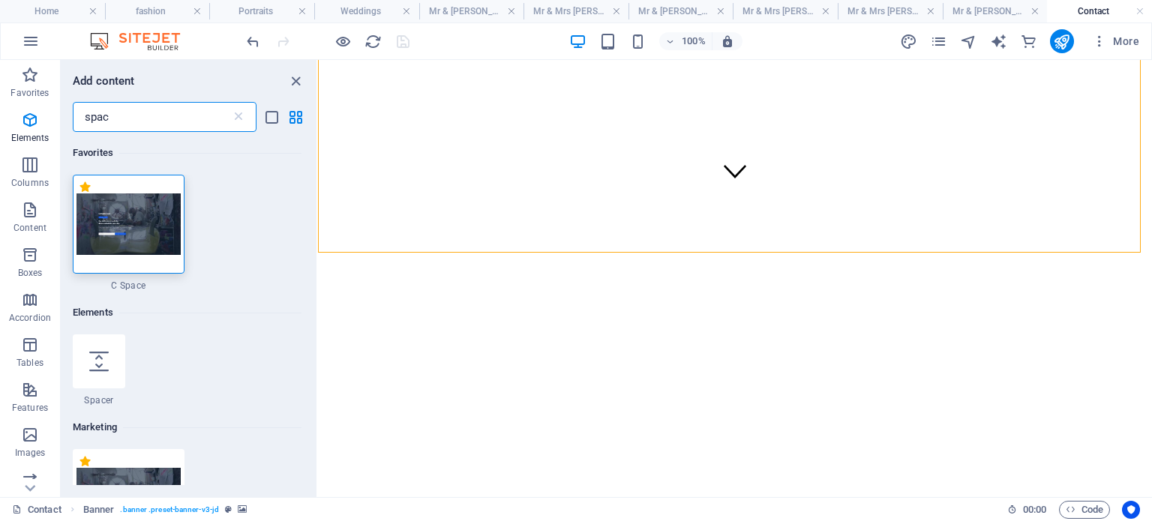
scroll to position [0, 0]
type input "spac"
click at [108, 385] on div at bounding box center [99, 362] width 53 height 54
select select "px"
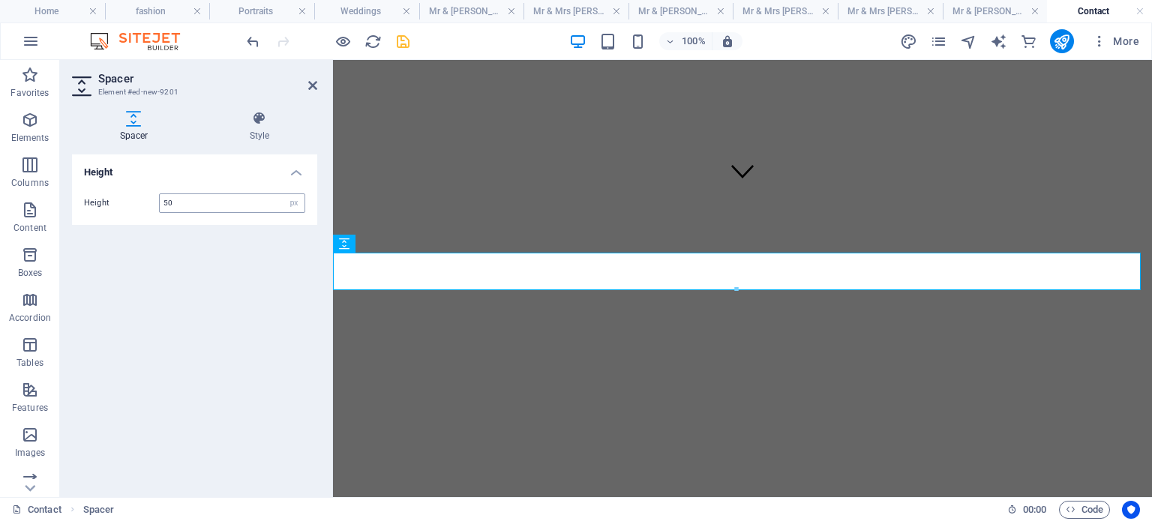
click at [171, 203] on input "50" at bounding box center [232, 203] width 145 height 18
type input "5"
type input "3"
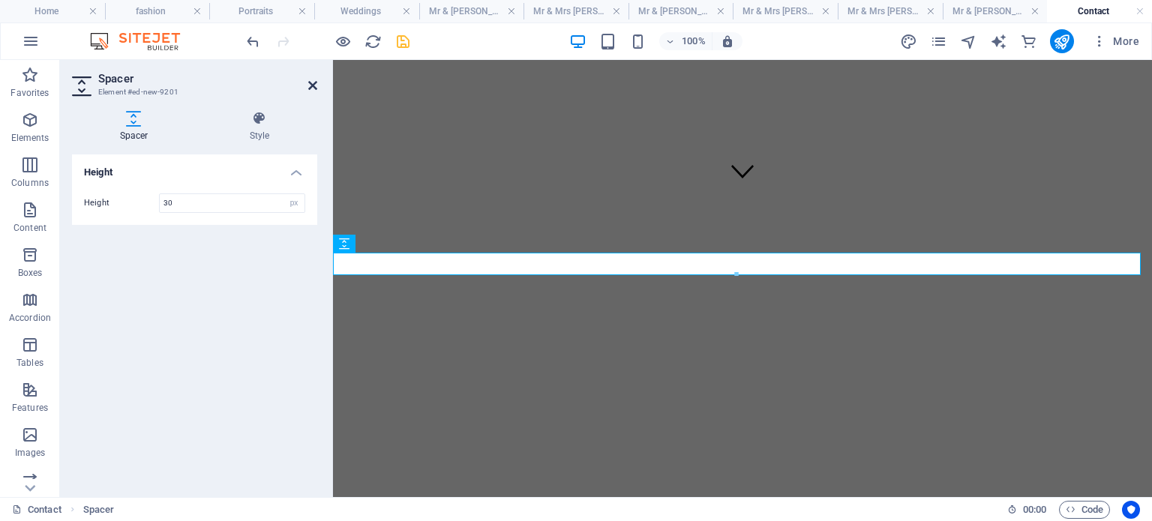
type input "30"
click at [315, 85] on icon at bounding box center [312, 86] width 9 height 12
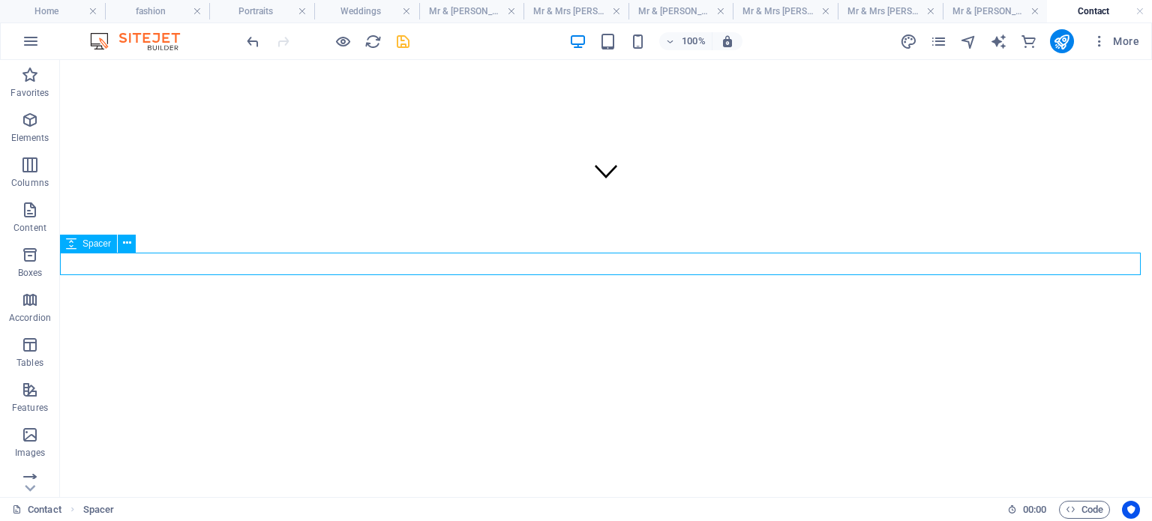
select select "px"
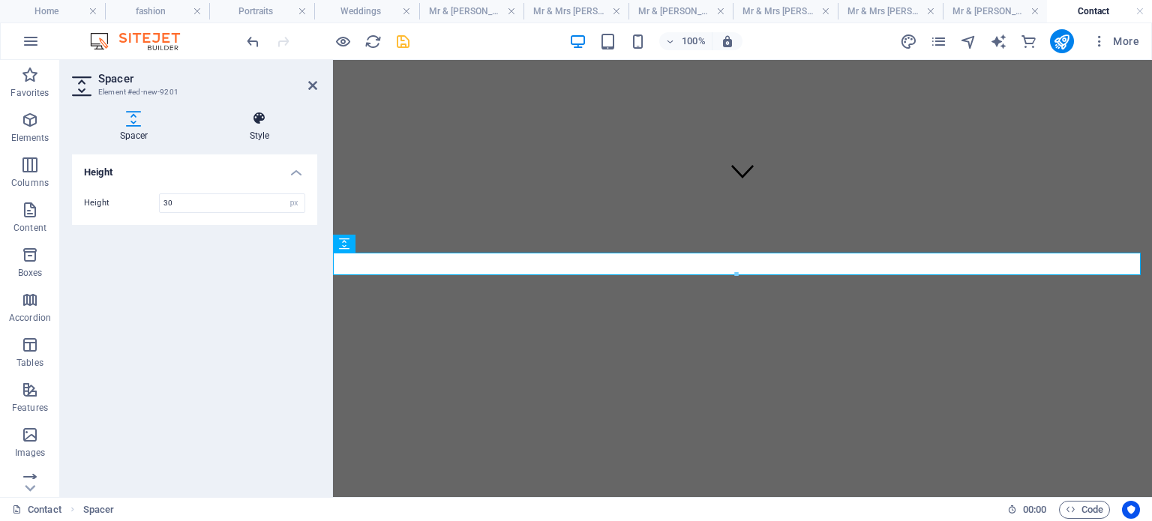
click at [246, 134] on h4 "Style" at bounding box center [260, 127] width 116 height 32
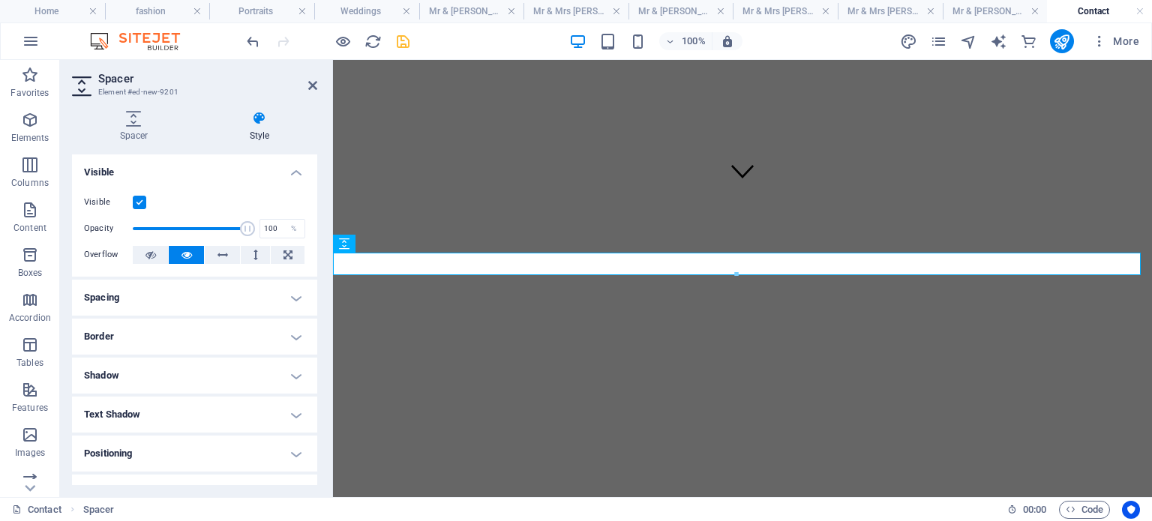
click at [133, 197] on label at bounding box center [140, 203] width 14 height 14
click at [0, 0] on input "Visible" at bounding box center [0, 0] width 0 height 0
click at [133, 197] on label at bounding box center [140, 203] width 14 height 14
click at [0, 0] on input "Visible" at bounding box center [0, 0] width 0 height 0
click at [401, 239] on icon at bounding box center [400, 244] width 8 height 16
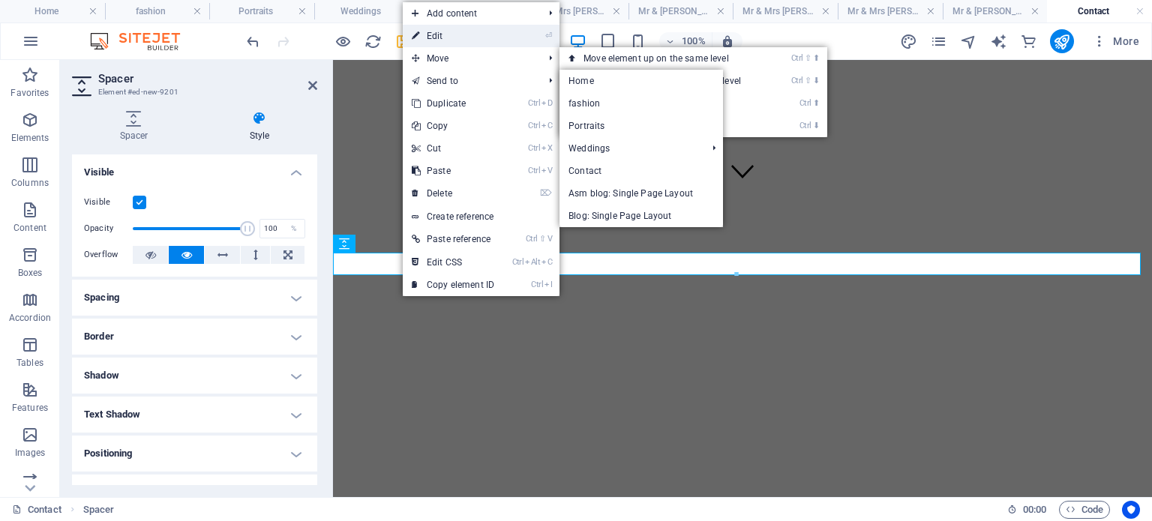
click at [451, 32] on link "⏎ Edit" at bounding box center [453, 36] width 101 height 23
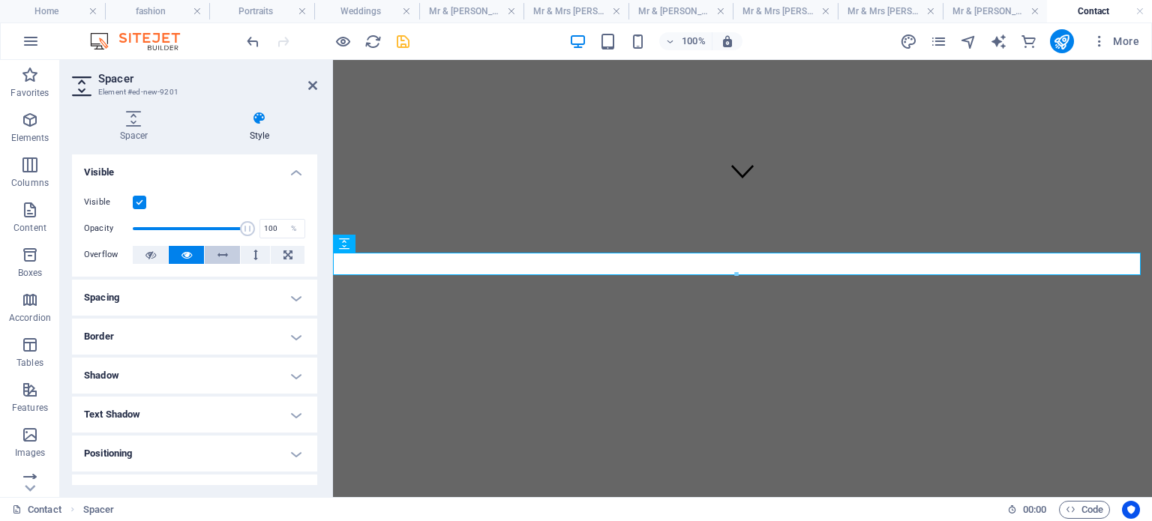
click at [205, 256] on button at bounding box center [222, 255] width 35 height 18
click at [188, 255] on icon at bounding box center [187, 255] width 11 height 18
click at [284, 252] on icon at bounding box center [288, 255] width 9 height 18
click at [191, 248] on button at bounding box center [186, 255] width 35 height 18
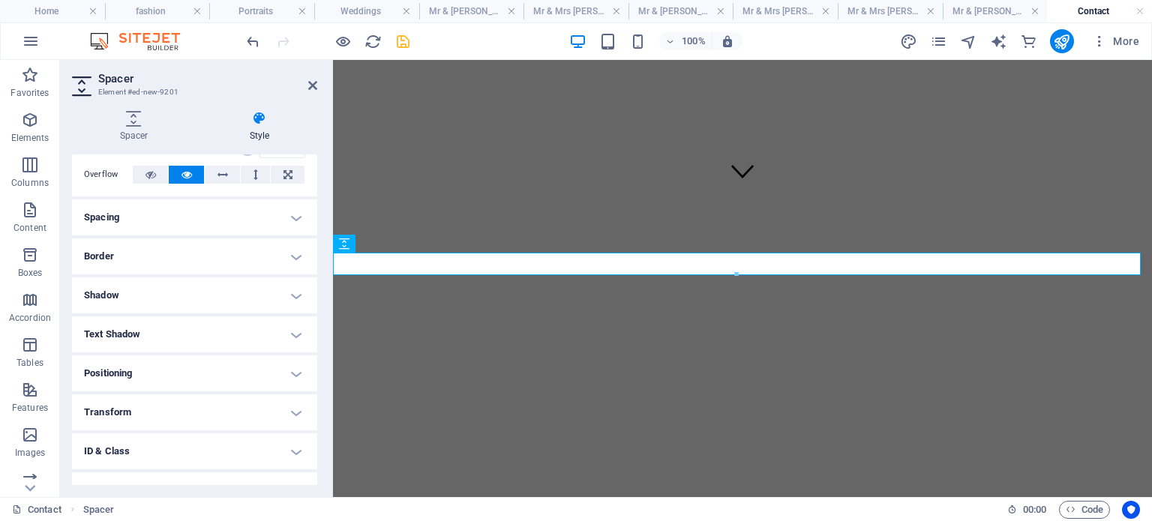
scroll to position [142, 0]
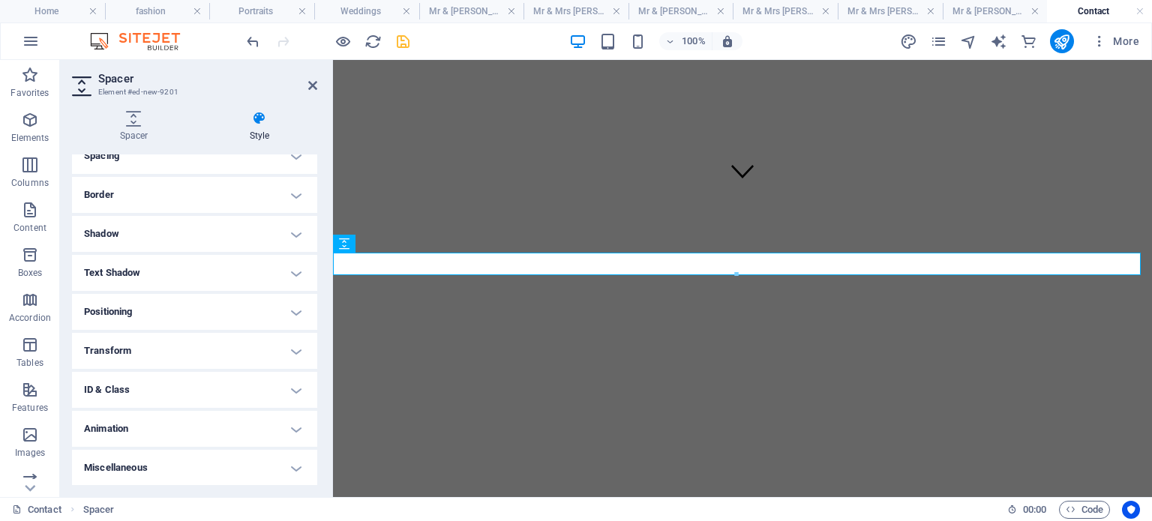
click at [195, 272] on h4 "Text Shadow" at bounding box center [194, 273] width 245 height 36
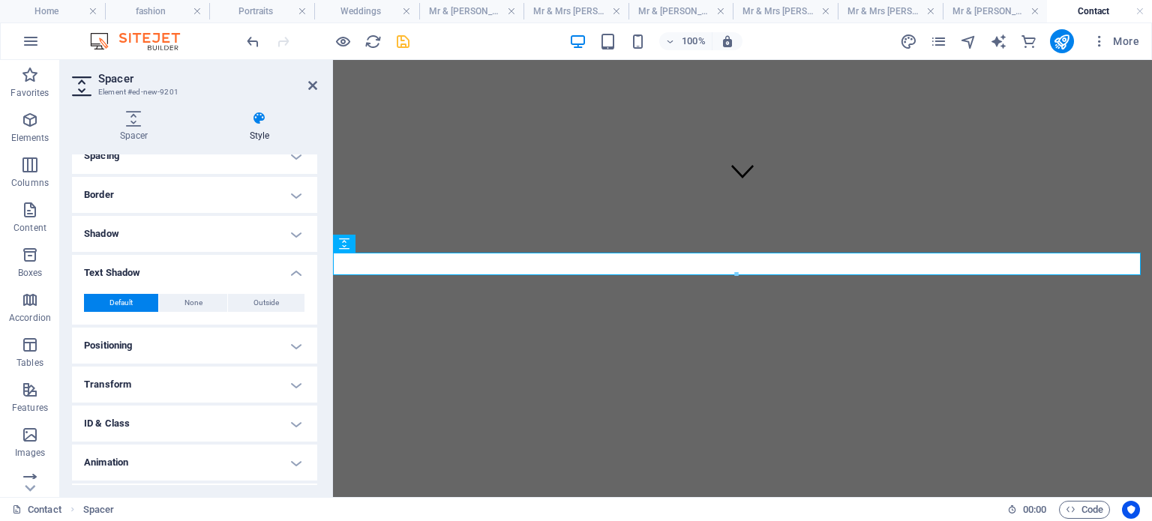
click at [196, 271] on h4 "Text Shadow" at bounding box center [194, 268] width 245 height 27
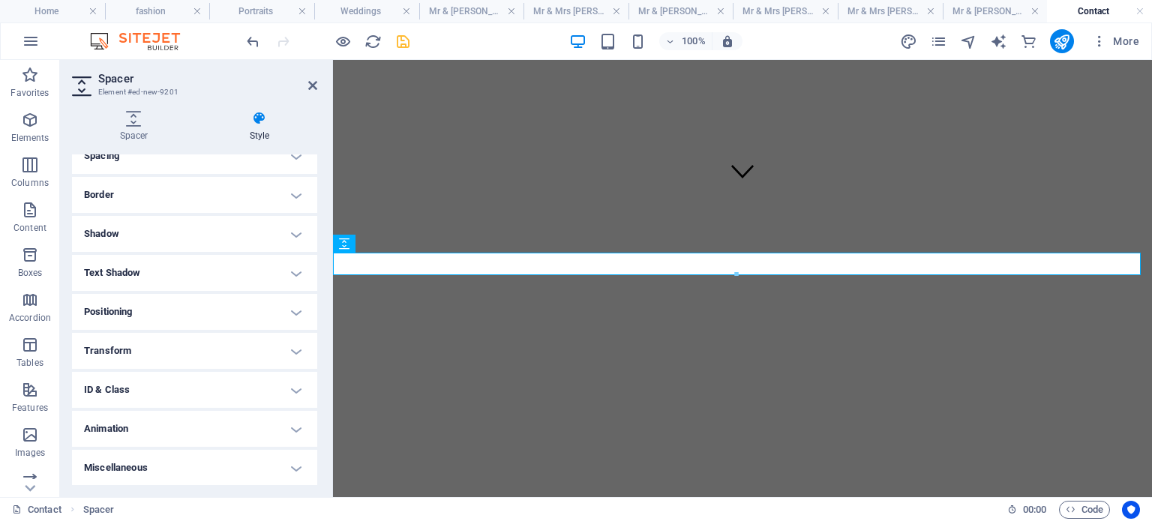
click at [167, 317] on h4 "Positioning" at bounding box center [194, 312] width 245 height 36
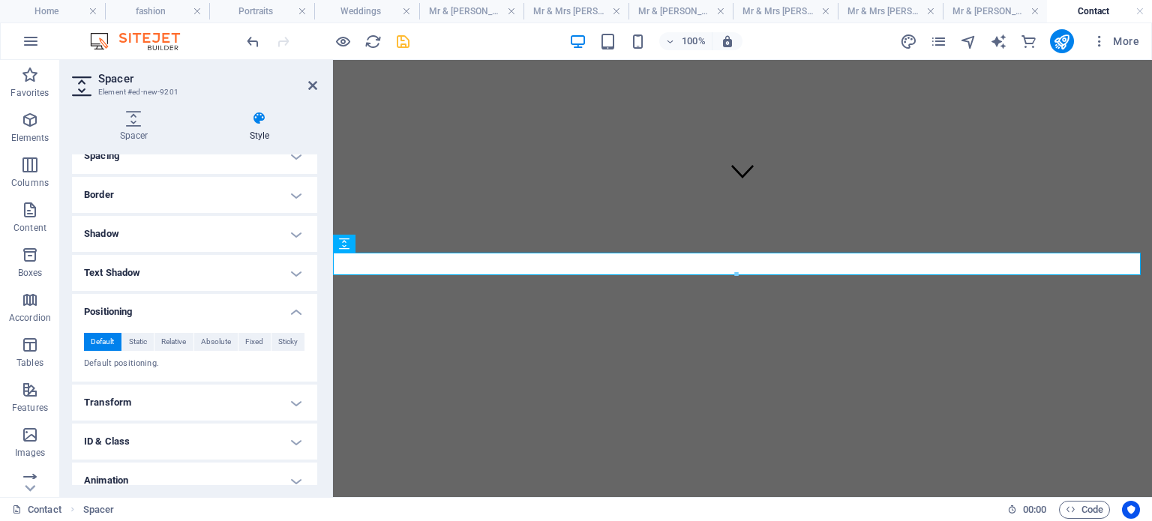
click at [186, 298] on h4 "Positioning" at bounding box center [194, 307] width 245 height 27
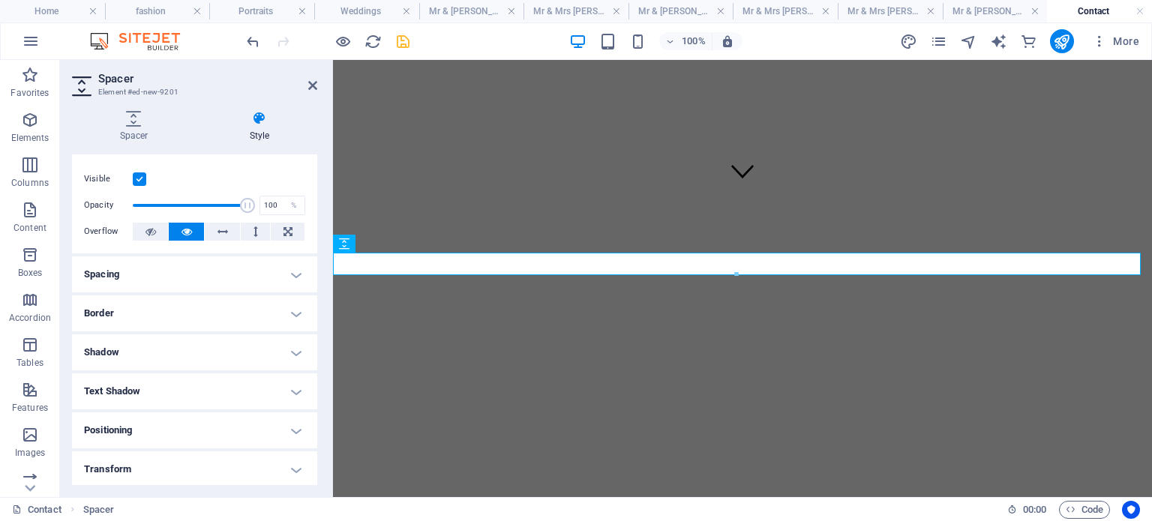
scroll to position [0, 0]
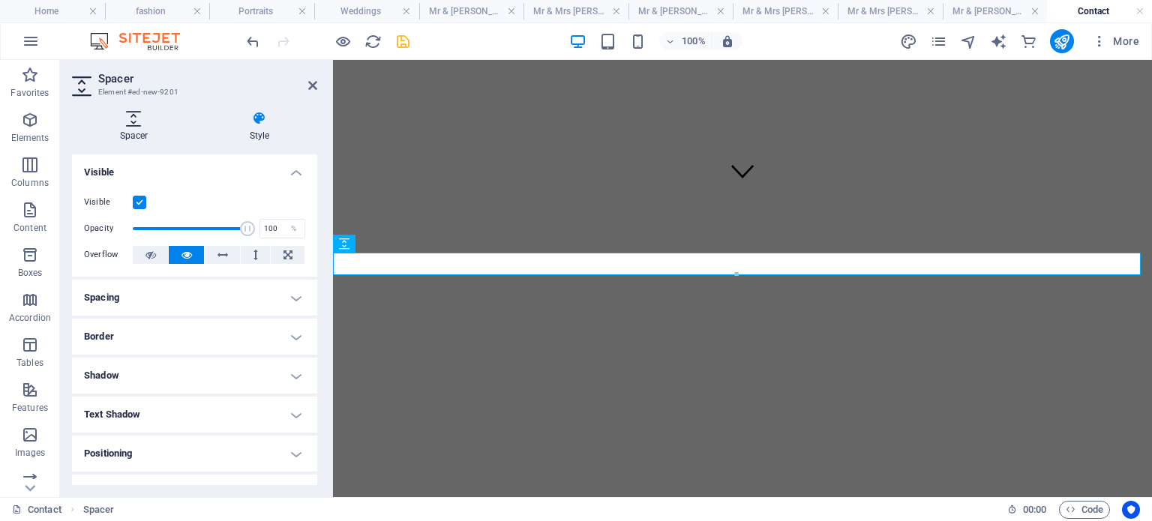
click at [138, 123] on icon at bounding box center [134, 118] width 124 height 15
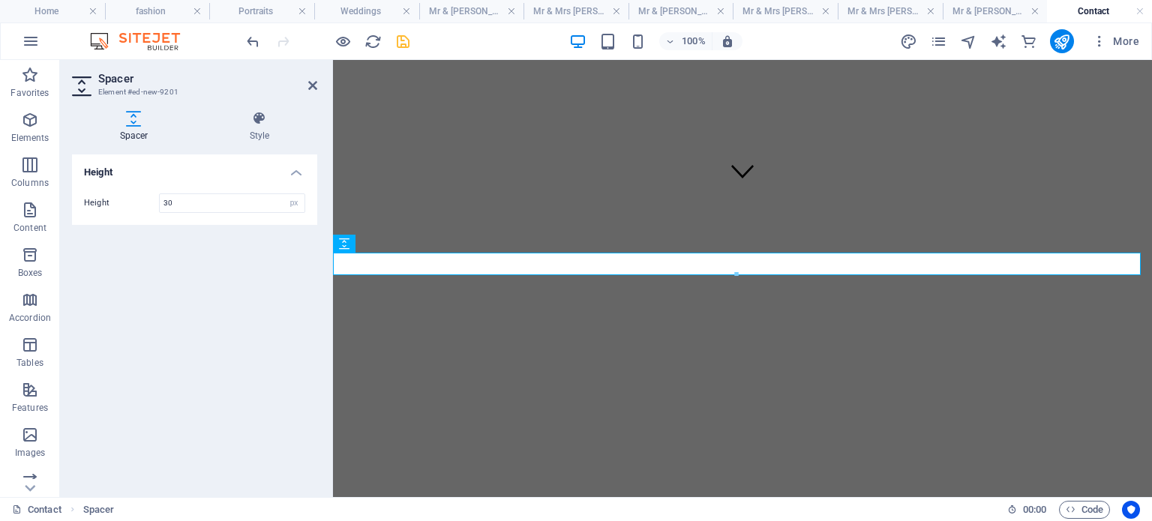
click at [299, 177] on h4 "Height" at bounding box center [194, 168] width 245 height 27
click at [252, 128] on h4 "Style" at bounding box center [260, 127] width 116 height 32
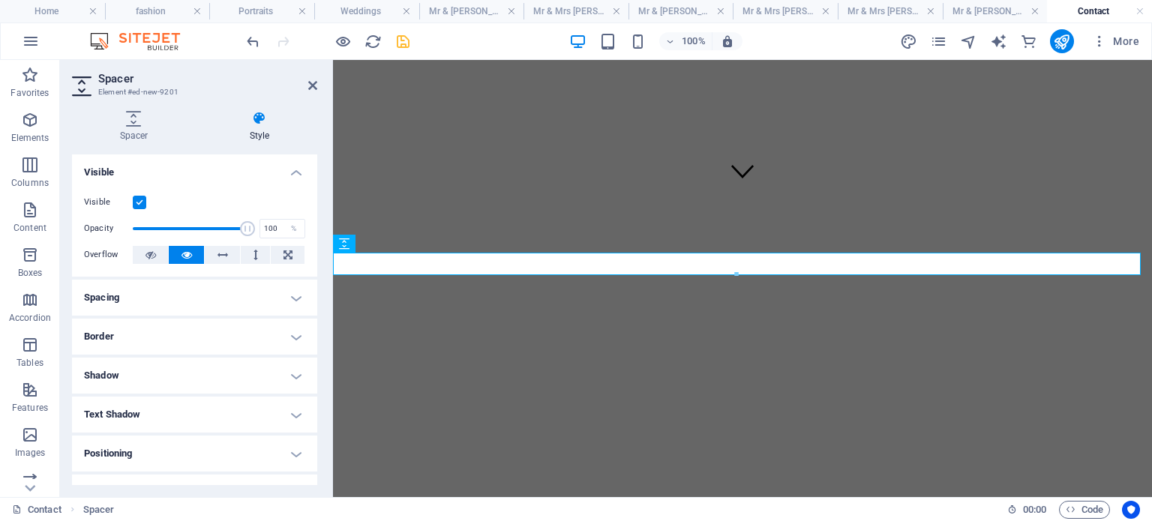
drag, startPoint x: 298, startPoint y: 89, endPoint x: 305, endPoint y: 85, distance: 8.1
click at [298, 89] on header "Spacer Element #ed-new-9201" at bounding box center [194, 79] width 245 height 39
click at [311, 80] on icon at bounding box center [312, 86] width 9 height 12
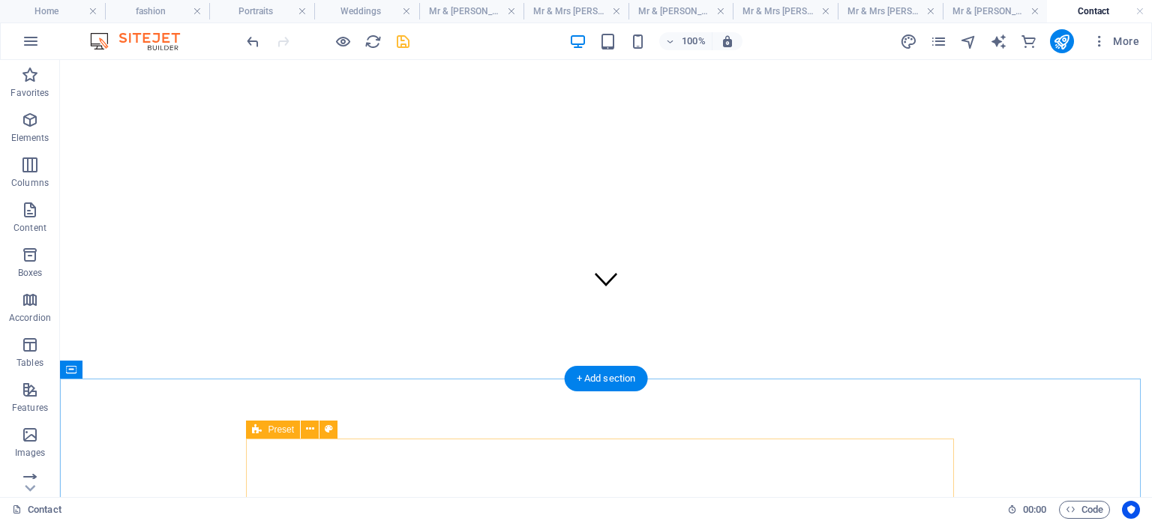
scroll to position [161, 0]
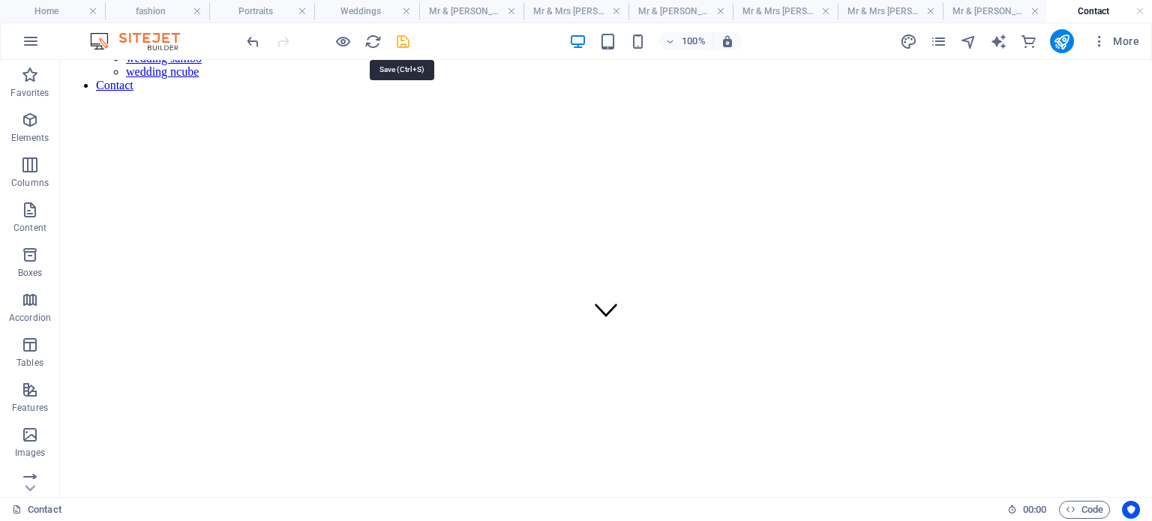
click at [396, 45] on icon "save" at bounding box center [403, 41] width 17 height 17
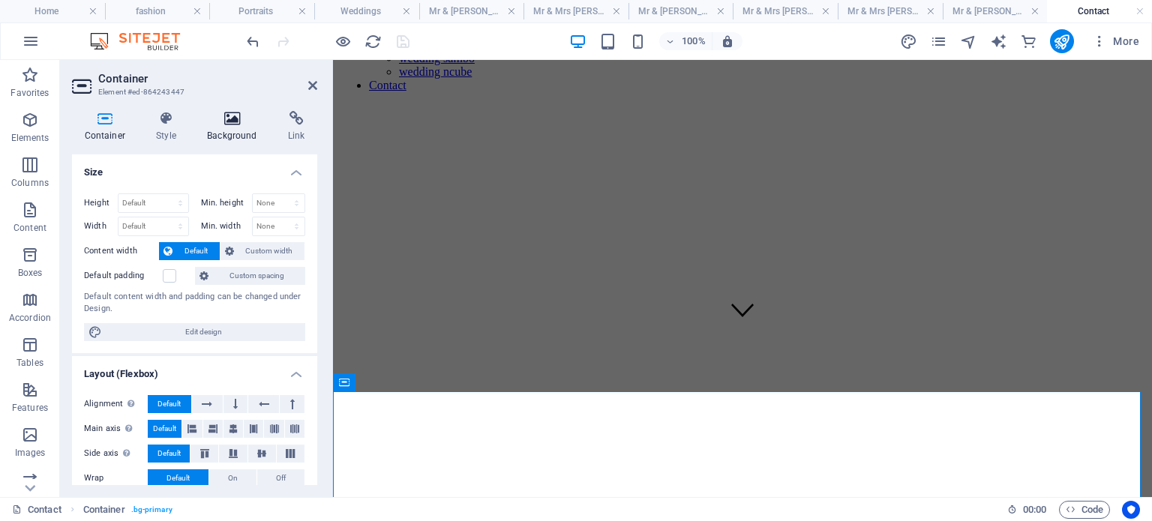
click at [221, 119] on icon at bounding box center [232, 118] width 75 height 15
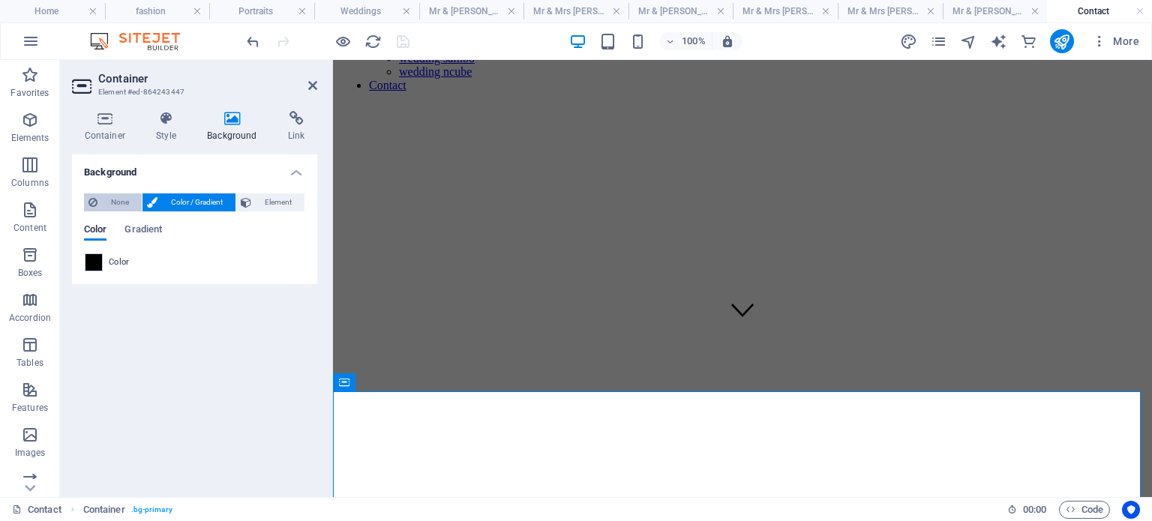
click at [125, 206] on span "None" at bounding box center [119, 203] width 35 height 18
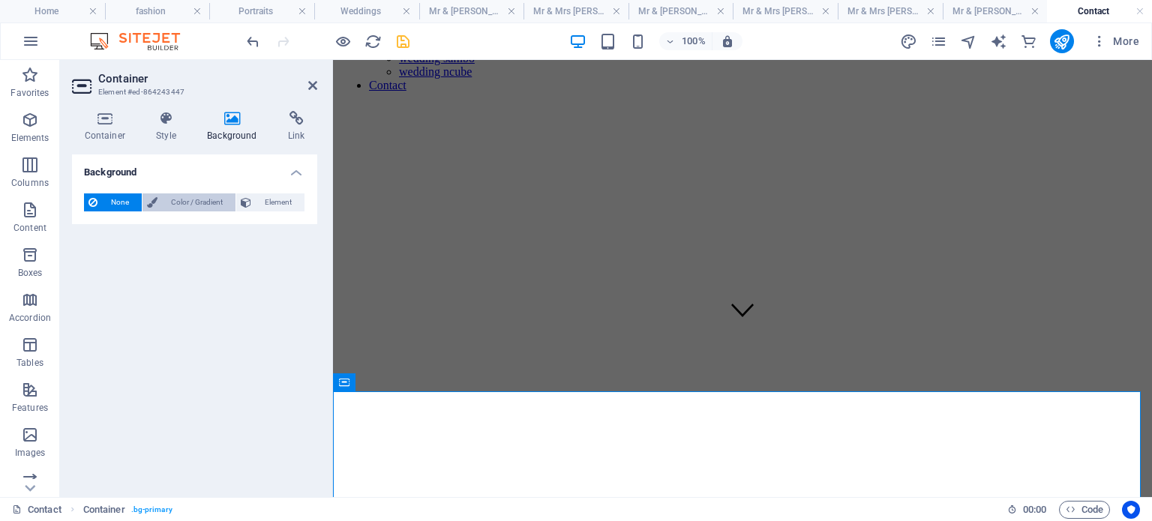
click at [181, 206] on span "Color / Gradient" at bounding box center [196, 203] width 69 height 18
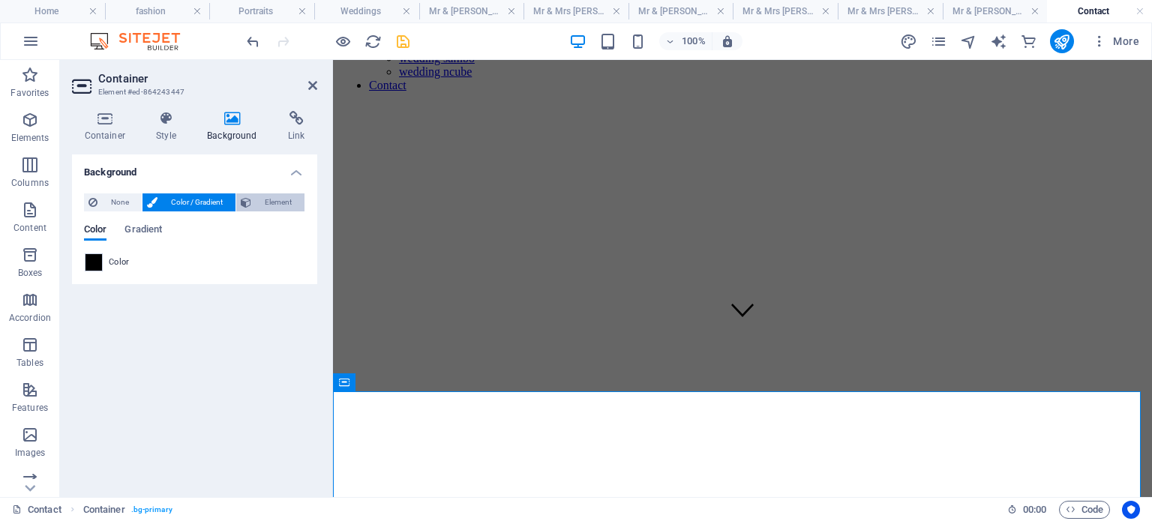
click at [257, 197] on span "Element" at bounding box center [278, 203] width 44 height 18
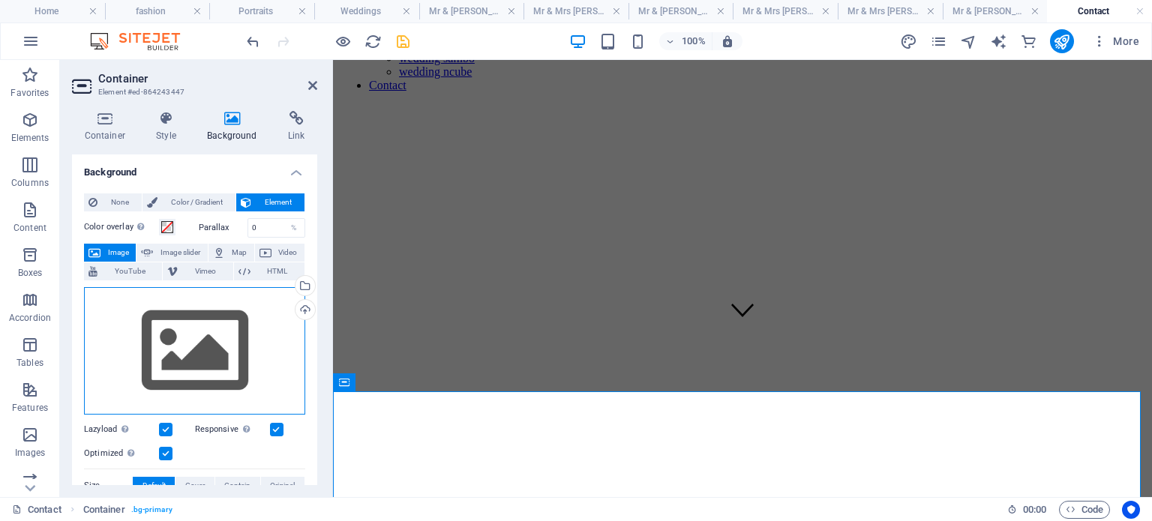
click at [206, 359] on div "Drag files here, click to choose files or select files from Files or our free s…" at bounding box center [194, 351] width 221 height 128
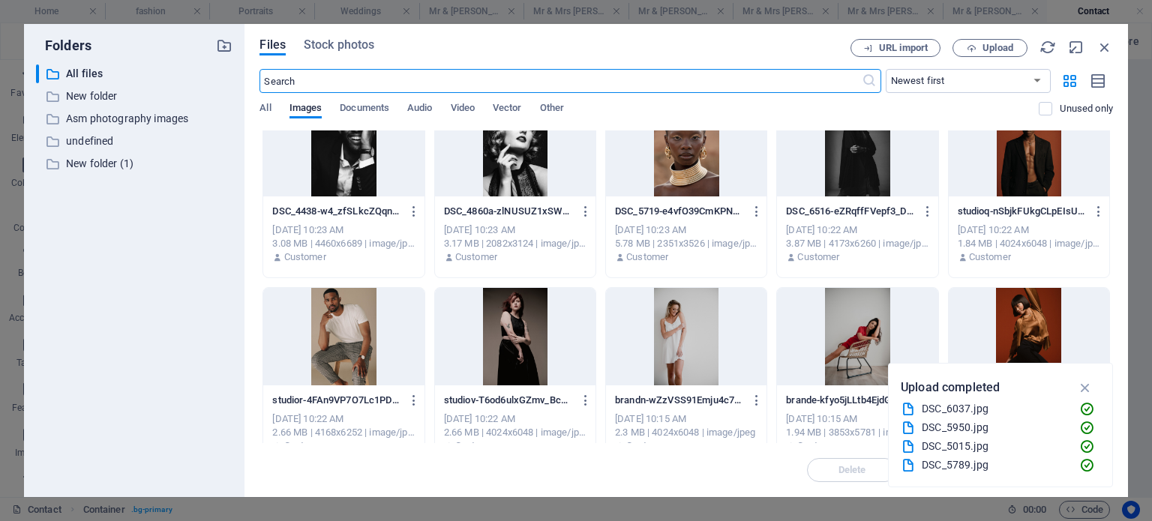
scroll to position [225, 0]
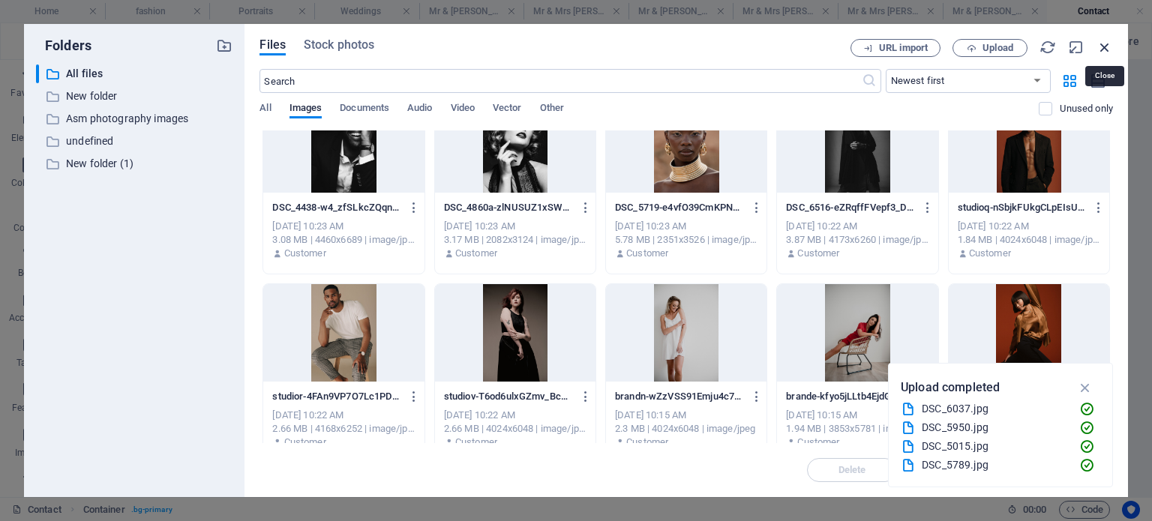
drag, startPoint x: 1110, startPoint y: 45, endPoint x: 444, endPoint y: 301, distance: 713.0
click at [1110, 45] on icon "button" at bounding box center [1105, 47] width 17 height 17
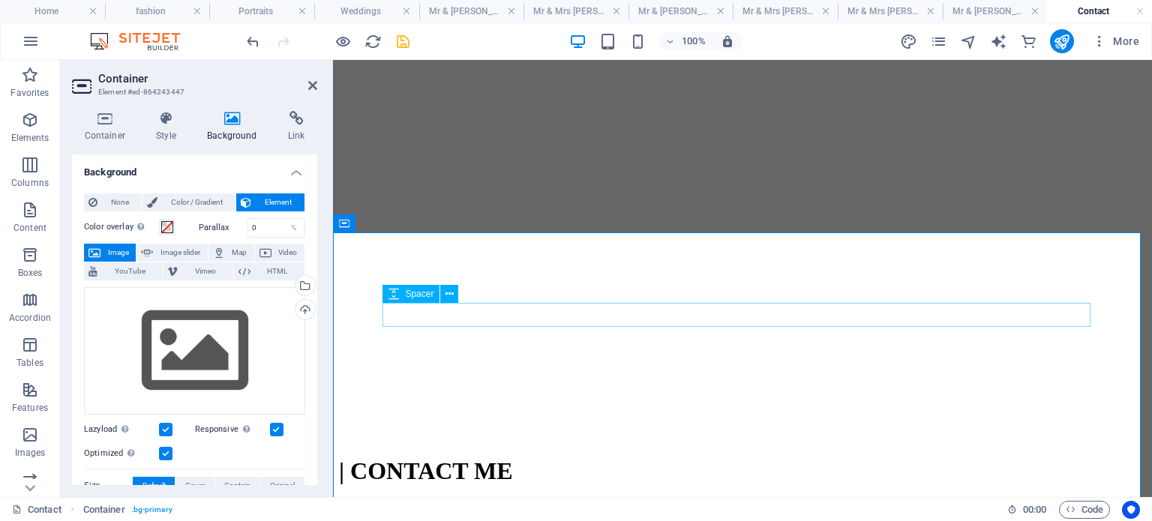
scroll to position [311, 0]
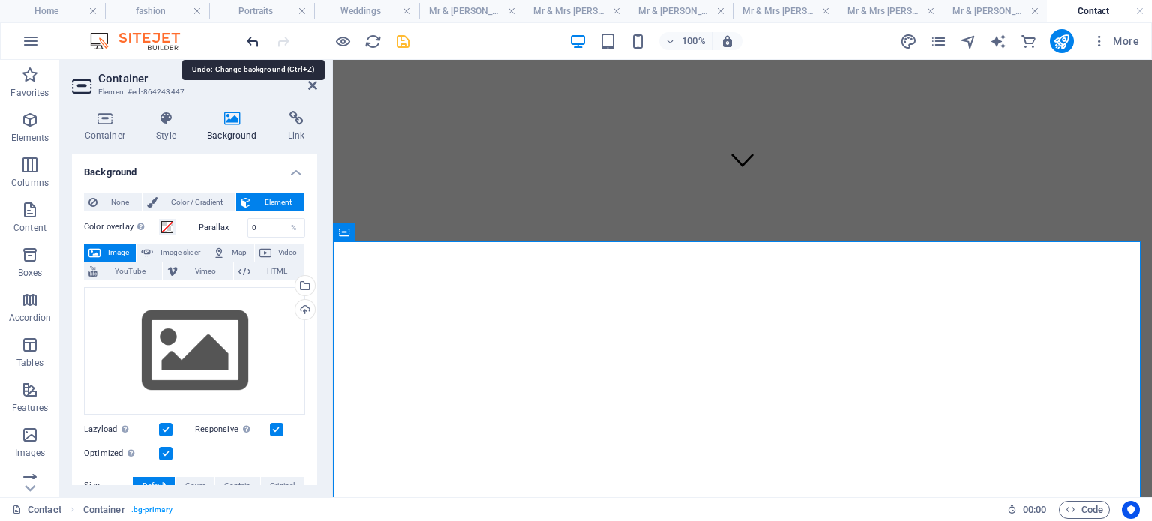
click at [251, 35] on icon "undo" at bounding box center [253, 41] width 17 height 17
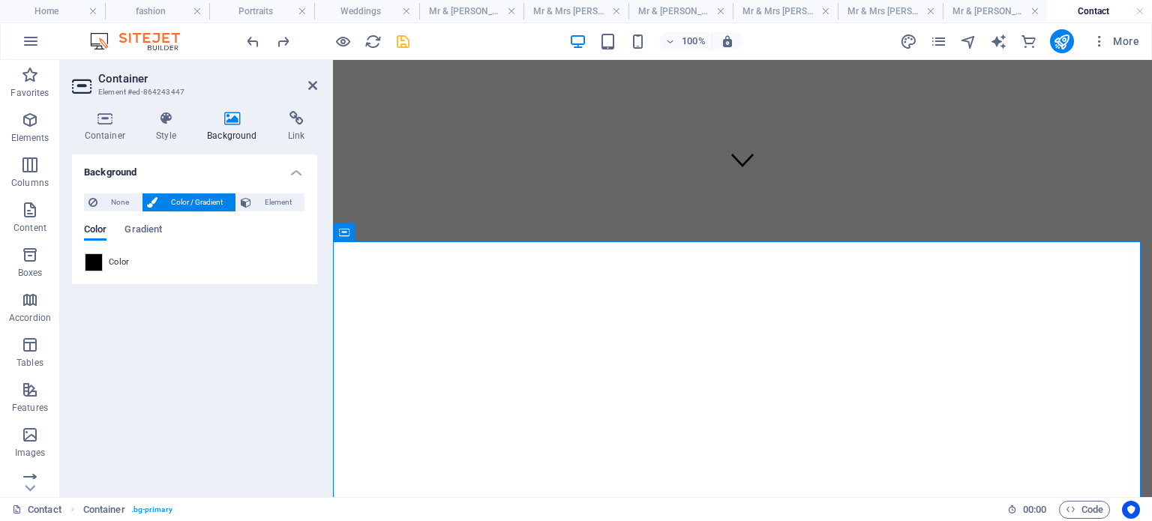
click at [306, 83] on h2 "Container" at bounding box center [207, 79] width 219 height 14
drag, startPoint x: 315, startPoint y: 86, endPoint x: 298, endPoint y: 82, distance: 17.8
click at [315, 86] on icon at bounding box center [312, 86] width 9 height 12
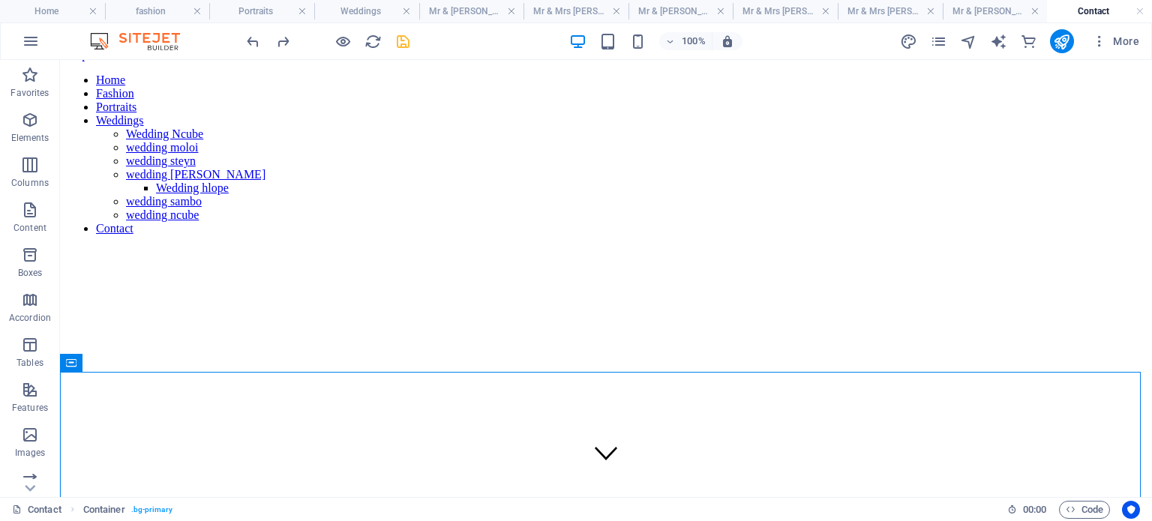
scroll to position [11, 0]
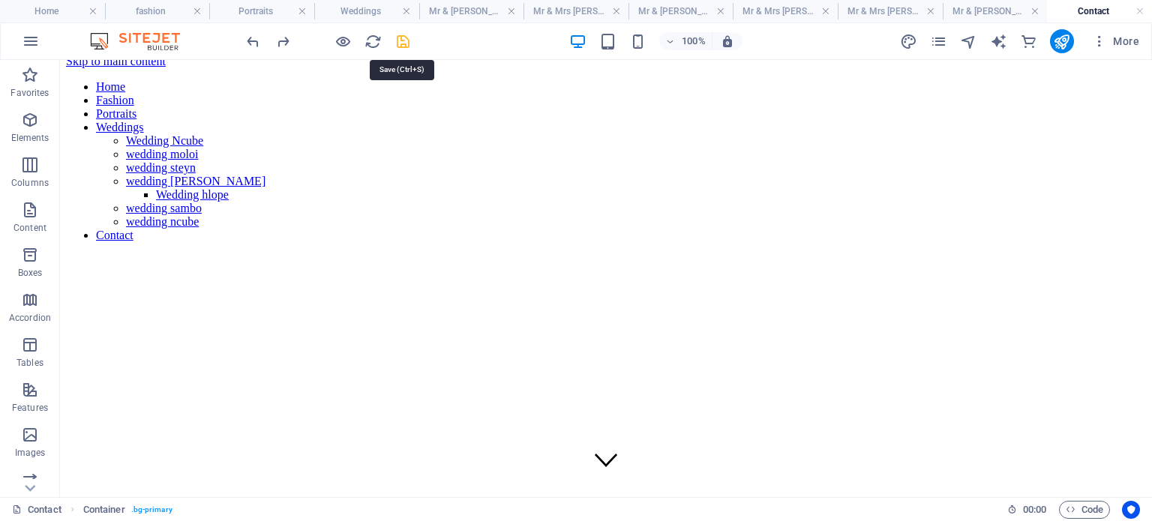
click at [403, 34] on icon "save" at bounding box center [403, 41] width 17 height 17
click at [969, 5] on h4 "Mr & [PERSON_NAME]" at bounding box center [995, 11] width 105 height 17
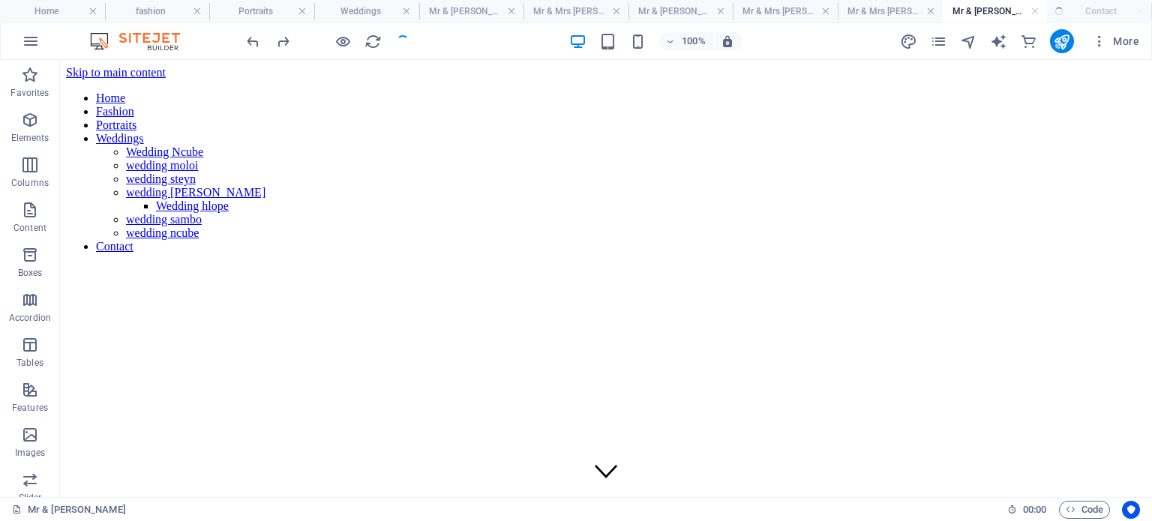
scroll to position [0, 0]
click at [876, 17] on h4 "Mr & Mrs [PERSON_NAME]" at bounding box center [890, 11] width 105 height 17
click at [776, 17] on h4 "Mr & Mrs Makhati" at bounding box center [785, 11] width 105 height 17
click at [686, 17] on h4 "Mr & [PERSON_NAME]" at bounding box center [681, 11] width 105 height 17
click at [593, 17] on h4 "Mr & Mrs [PERSON_NAME]" at bounding box center [576, 11] width 105 height 17
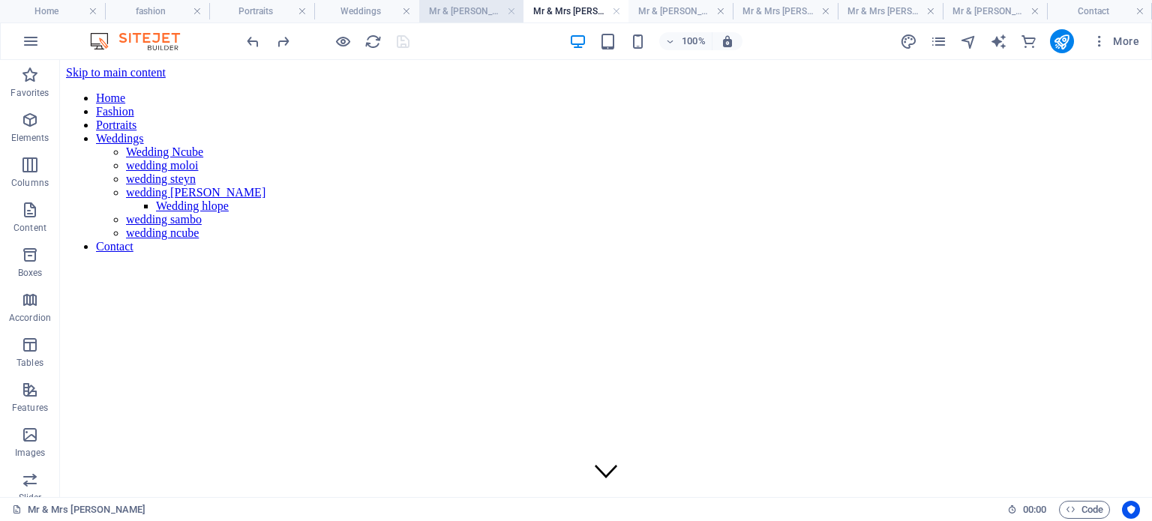
click at [477, 17] on h4 "Mr & [PERSON_NAME]" at bounding box center [471, 11] width 105 height 17
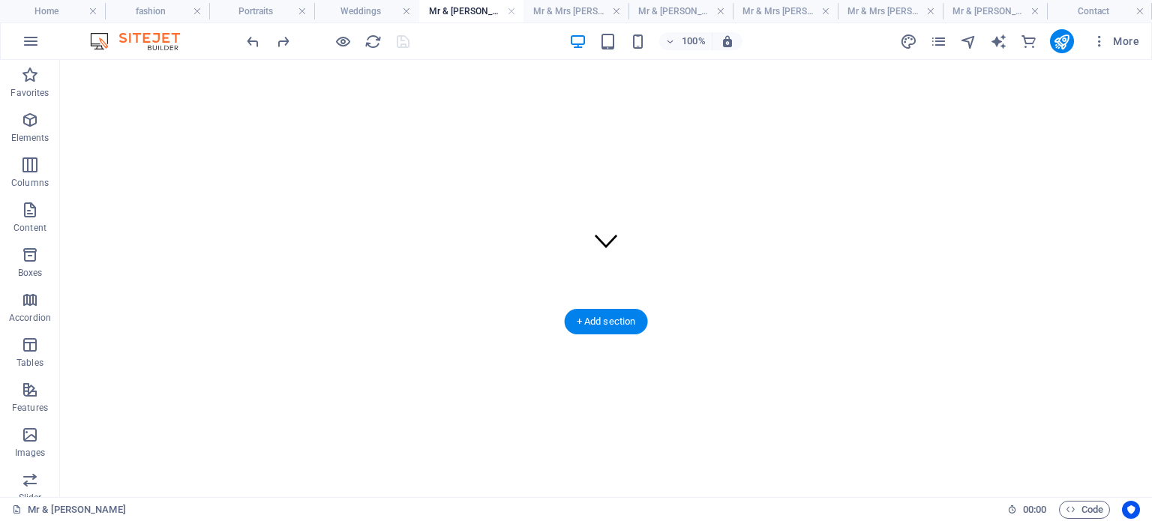
scroll to position [375, 0]
drag, startPoint x: 610, startPoint y: 188, endPoint x: 262, endPoint y: 254, distance: 354.3
click at [610, 188] on div "+ Add section" at bounding box center [606, 178] width 83 height 26
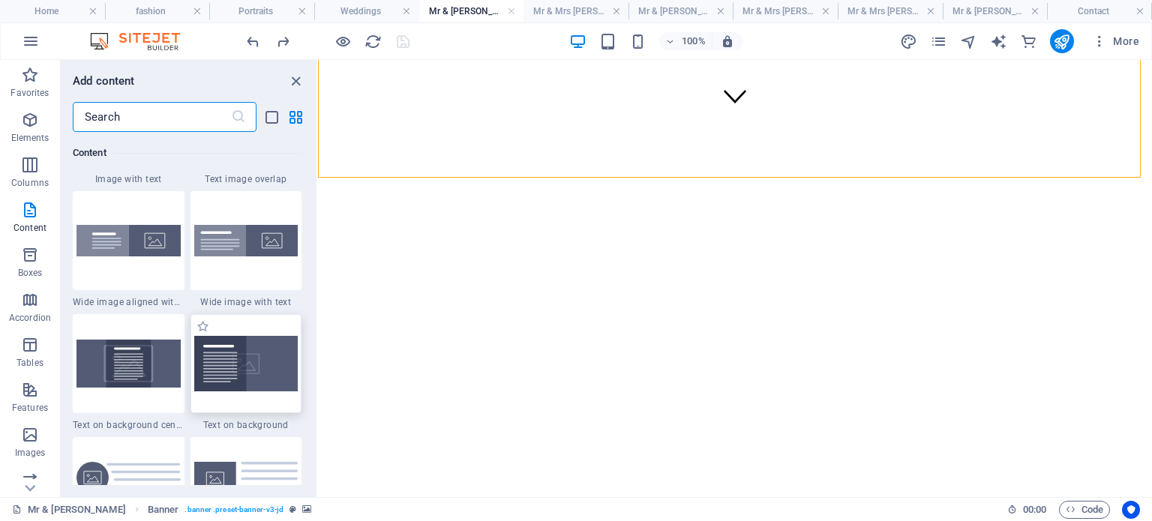
scroll to position [3369, 0]
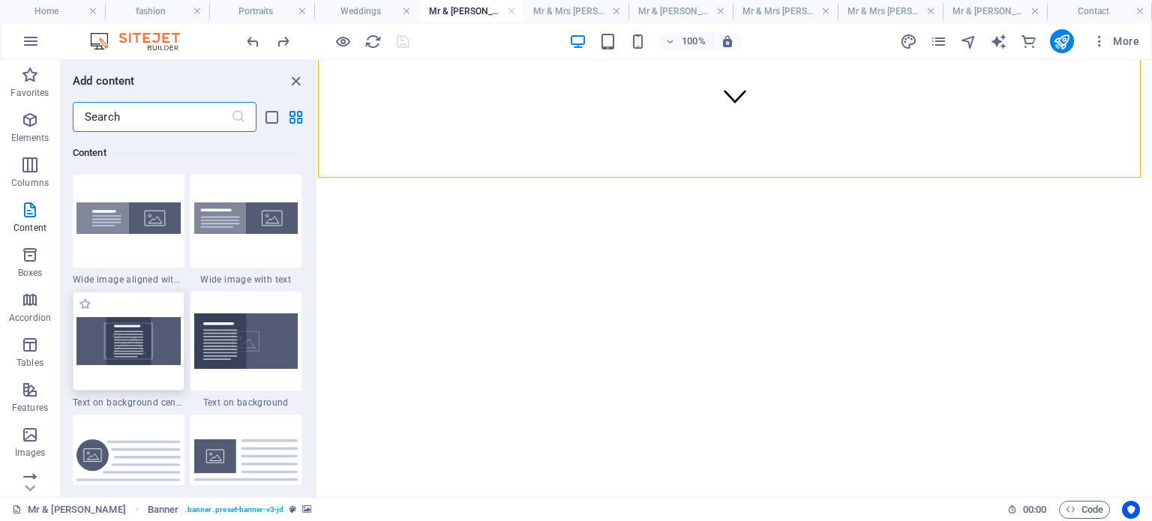
click at [150, 360] on img at bounding box center [129, 340] width 104 height 47
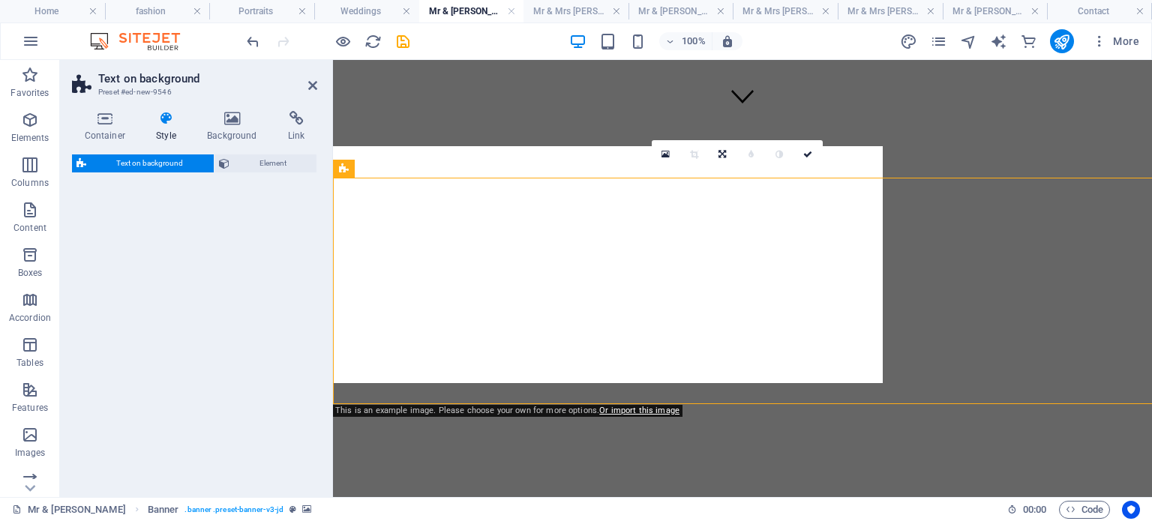
select select "%"
select select "rem"
select select "px"
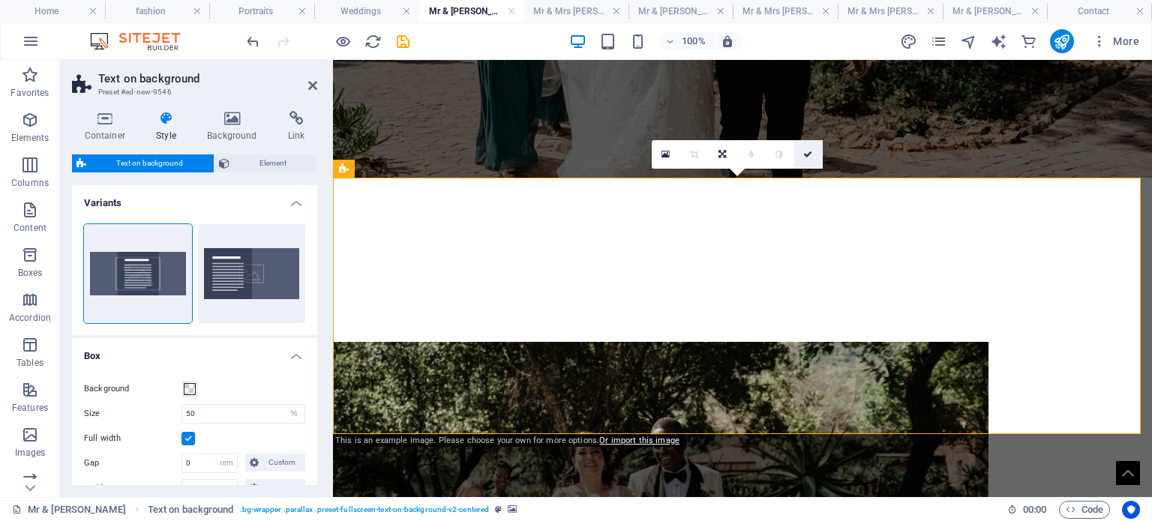
click at [810, 151] on icon at bounding box center [808, 154] width 9 height 9
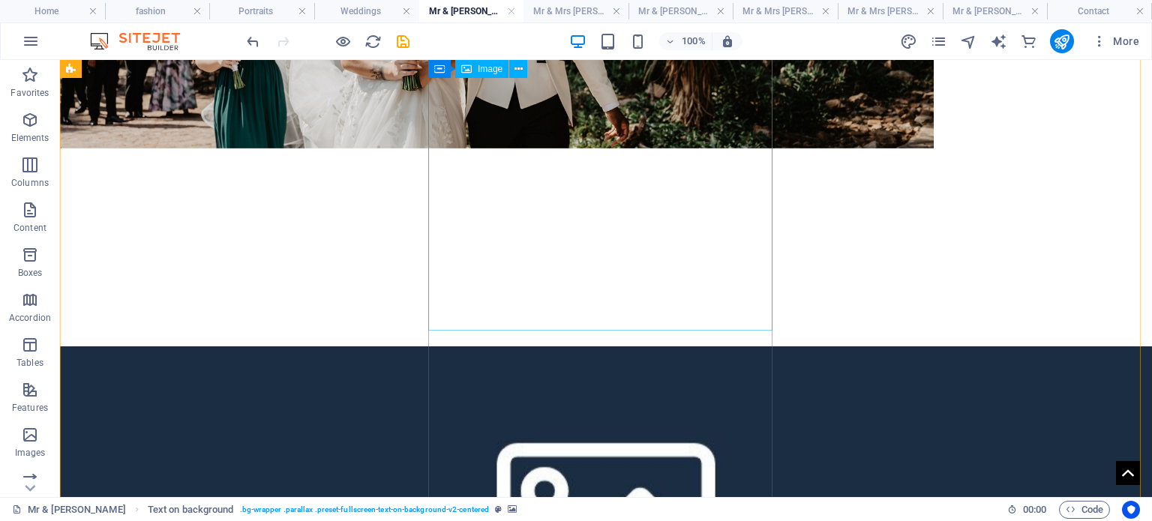
scroll to position [1050, 0]
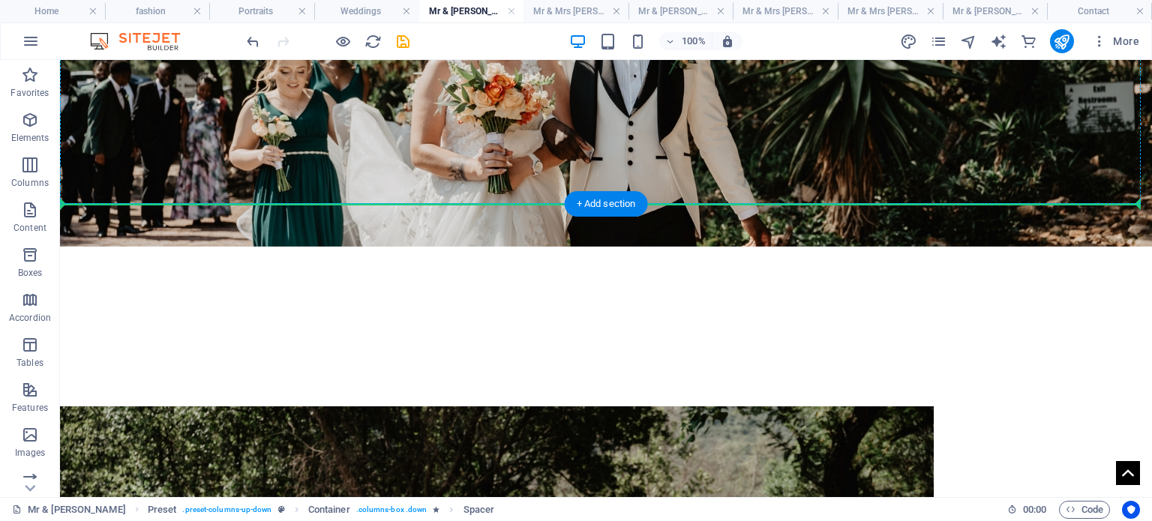
scroll to position [278, 0]
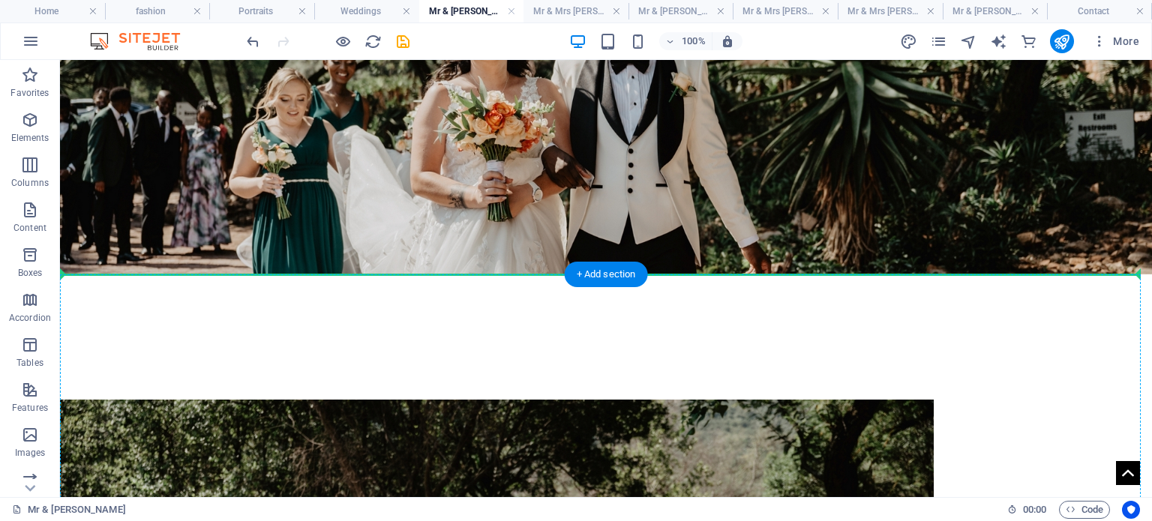
drag, startPoint x: 577, startPoint y: 386, endPoint x: 674, endPoint y: 277, distance: 146.7
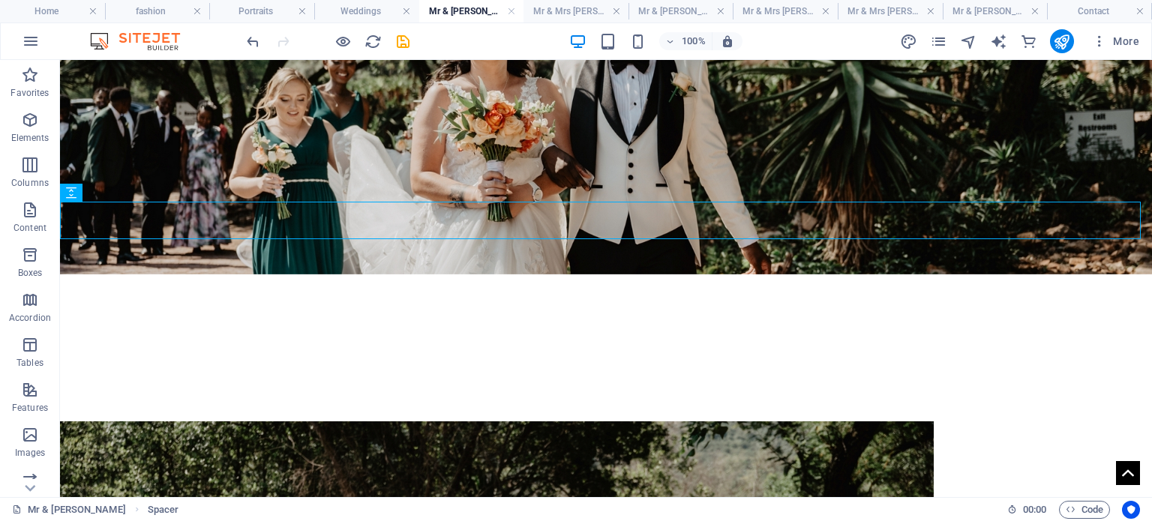
scroll to position [416, 0]
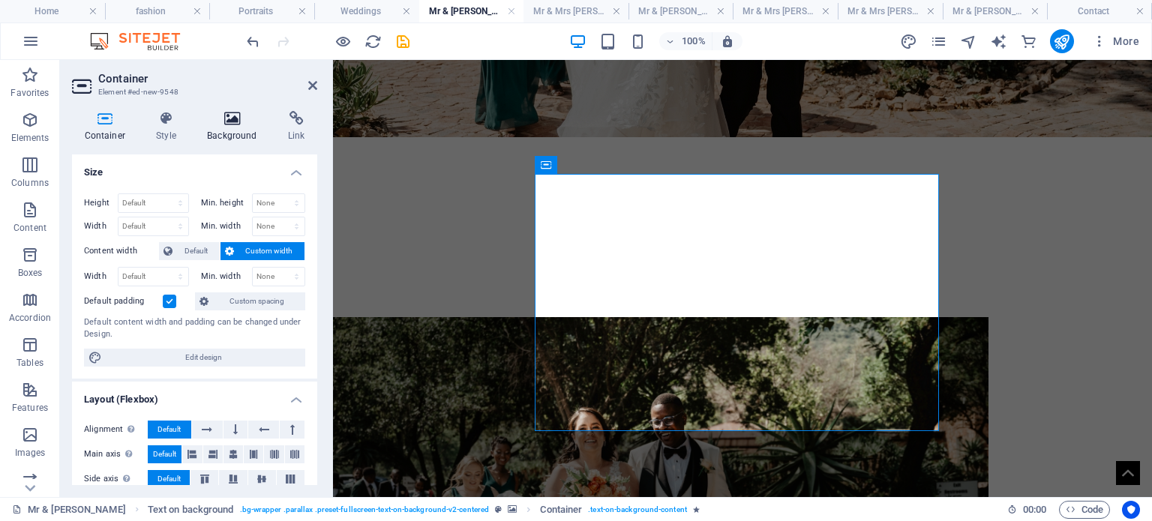
click at [246, 116] on icon at bounding box center [232, 118] width 75 height 15
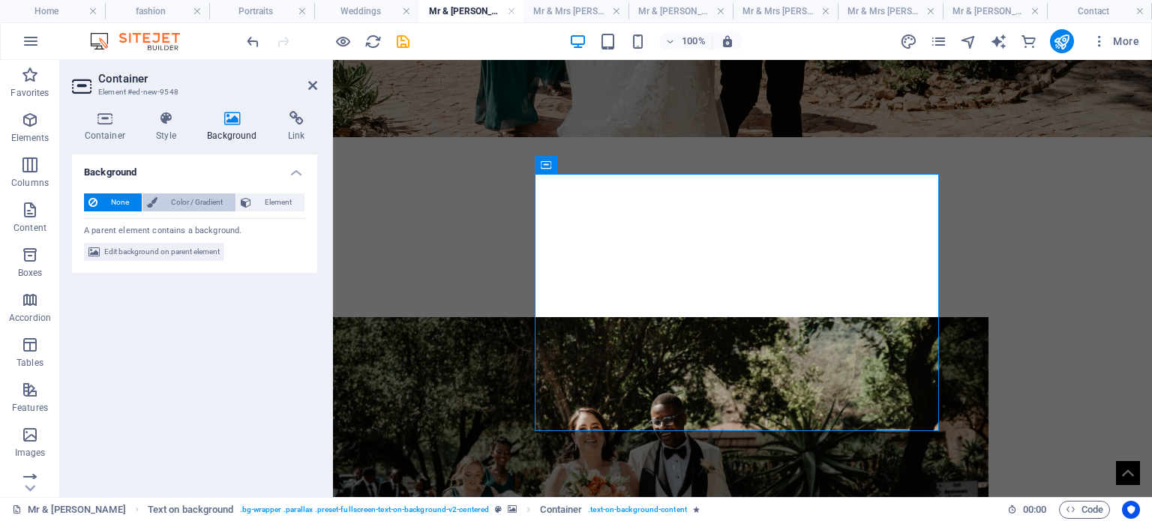
click at [218, 201] on span "Color / Gradient" at bounding box center [196, 203] width 69 height 18
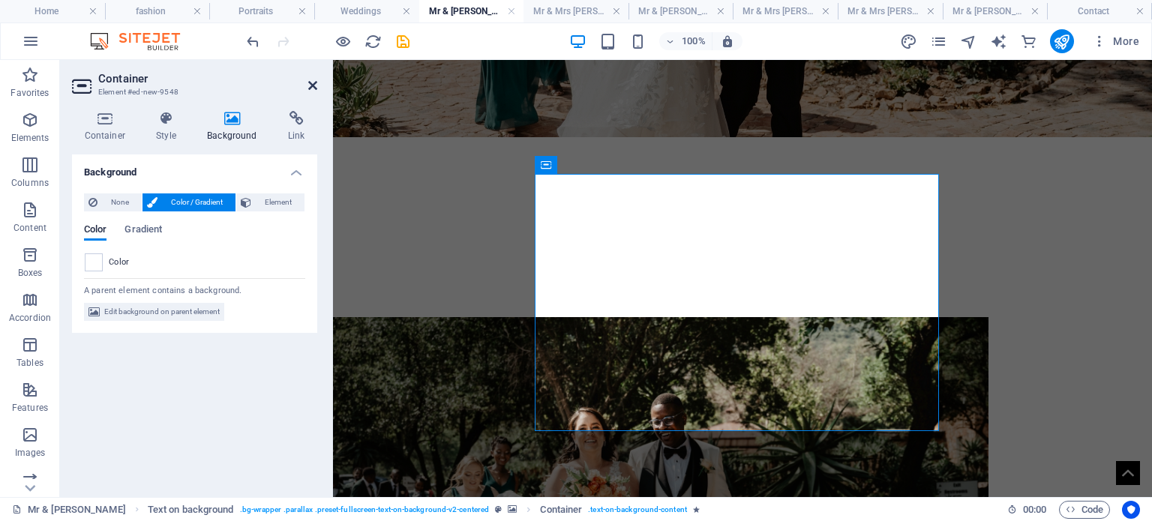
drag, startPoint x: 251, startPoint y: 29, endPoint x: 311, endPoint y: 82, distance: 79.2
click at [311, 82] on icon at bounding box center [312, 86] width 9 height 12
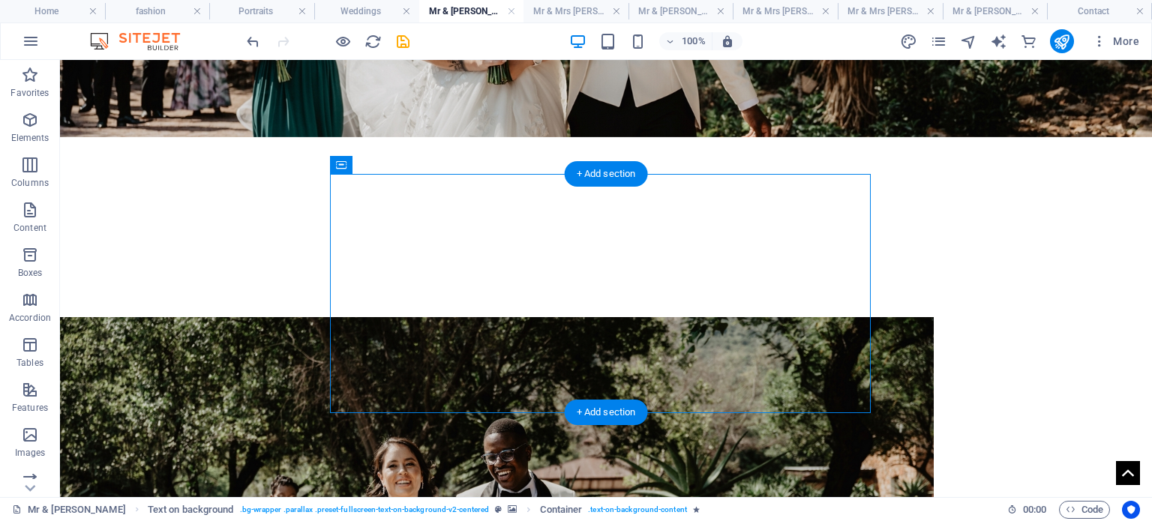
select select "%"
select select "rem"
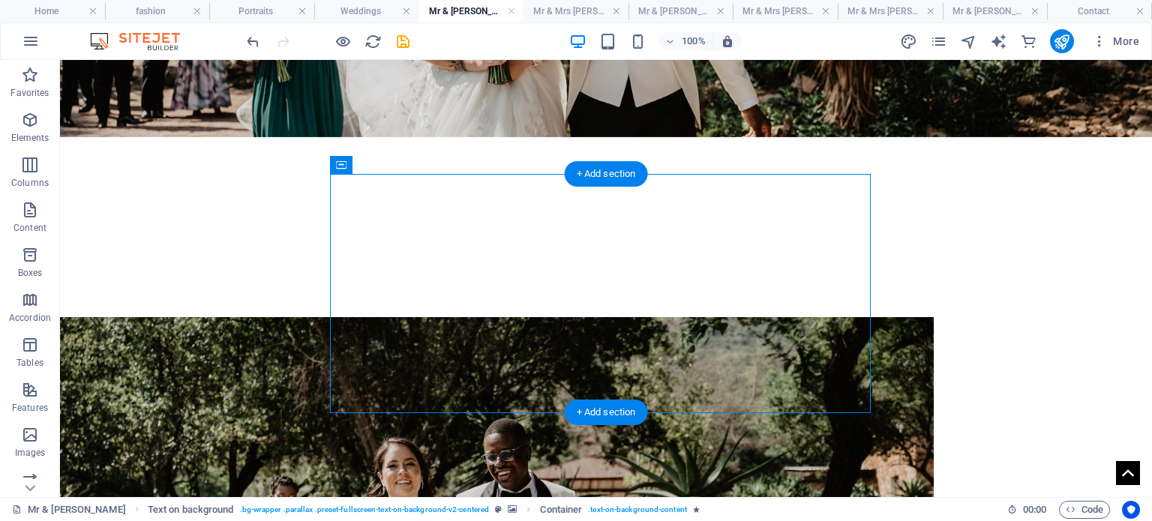
select select "px"
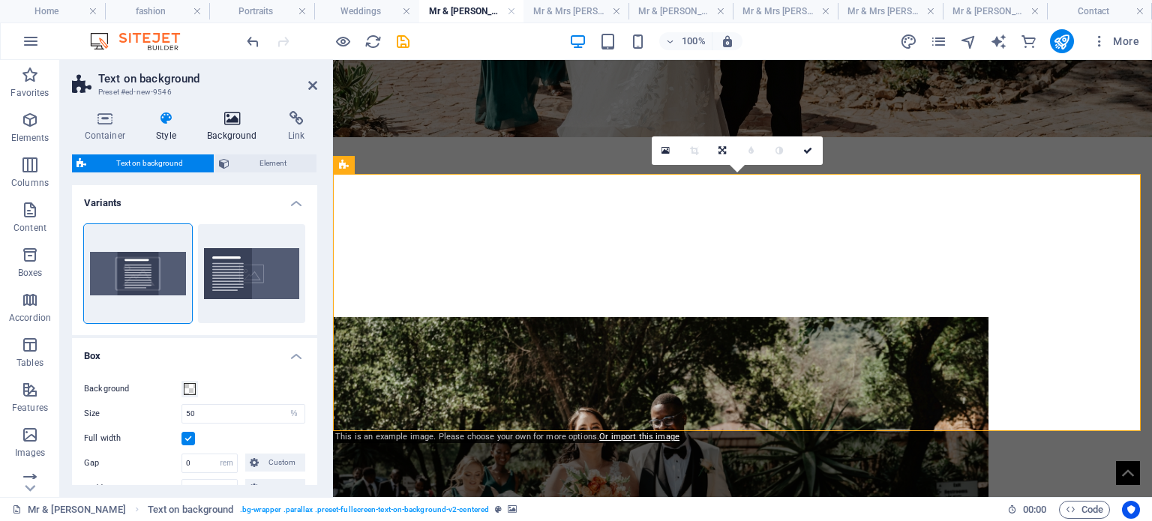
click at [245, 123] on icon at bounding box center [232, 118] width 75 height 15
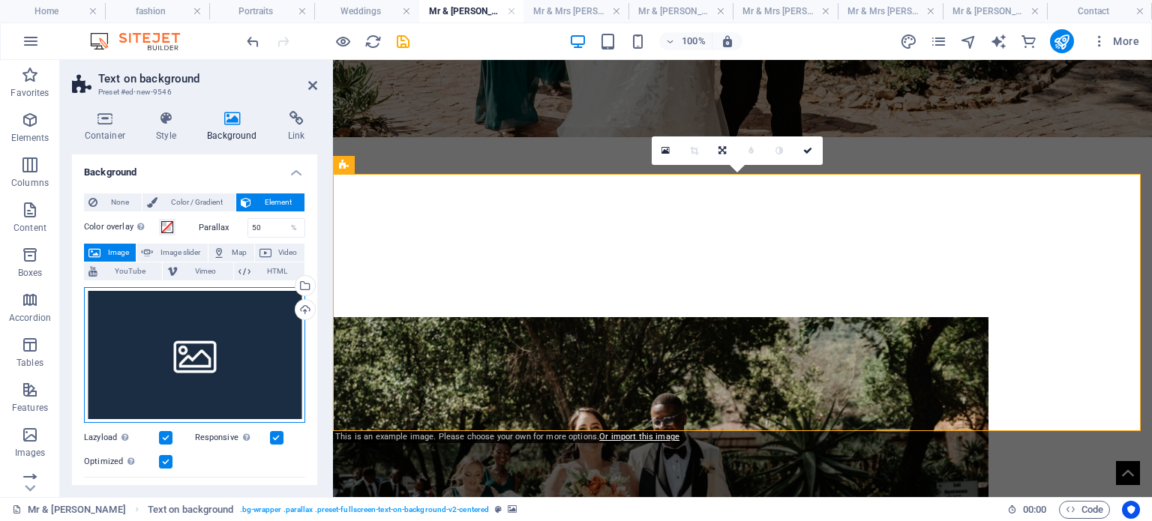
click at [193, 322] on div "Drag files here, click to choose files or select files from Files or our free s…" at bounding box center [194, 355] width 221 height 136
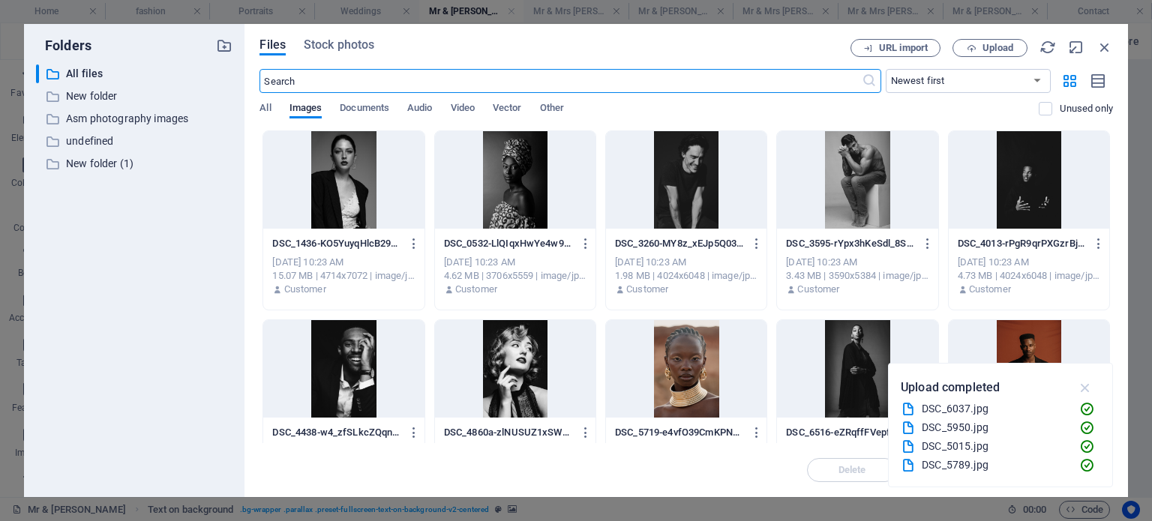
click at [1082, 386] on icon "button" at bounding box center [1085, 388] width 17 height 17
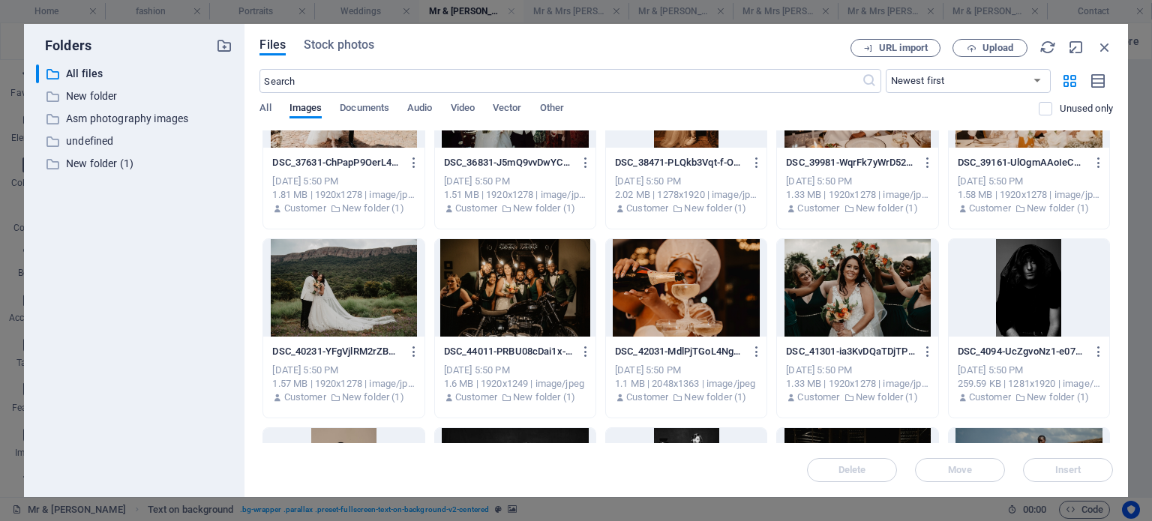
scroll to position [3676, 0]
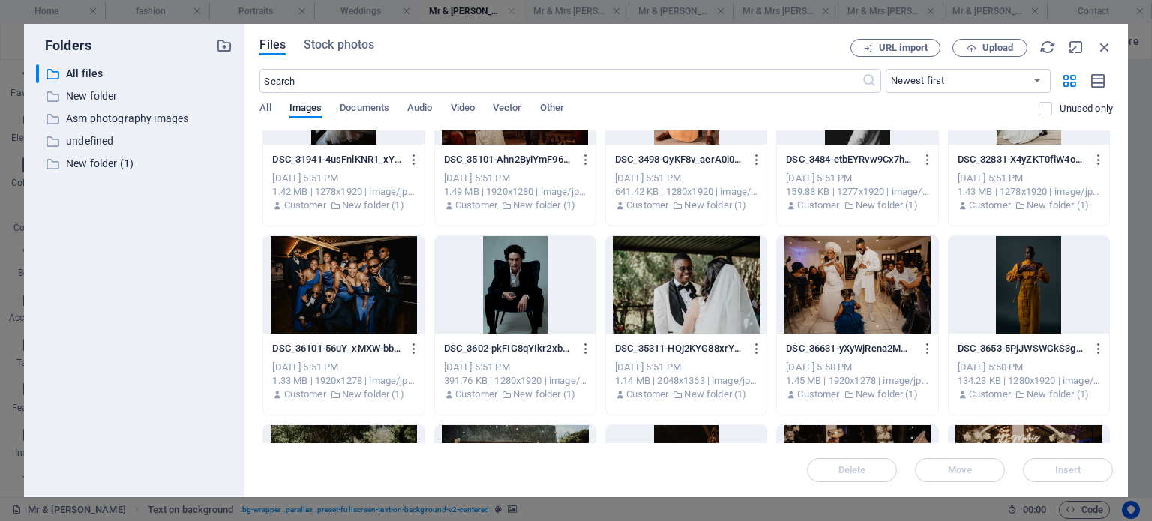
click at [708, 321] on div at bounding box center [686, 285] width 161 height 98
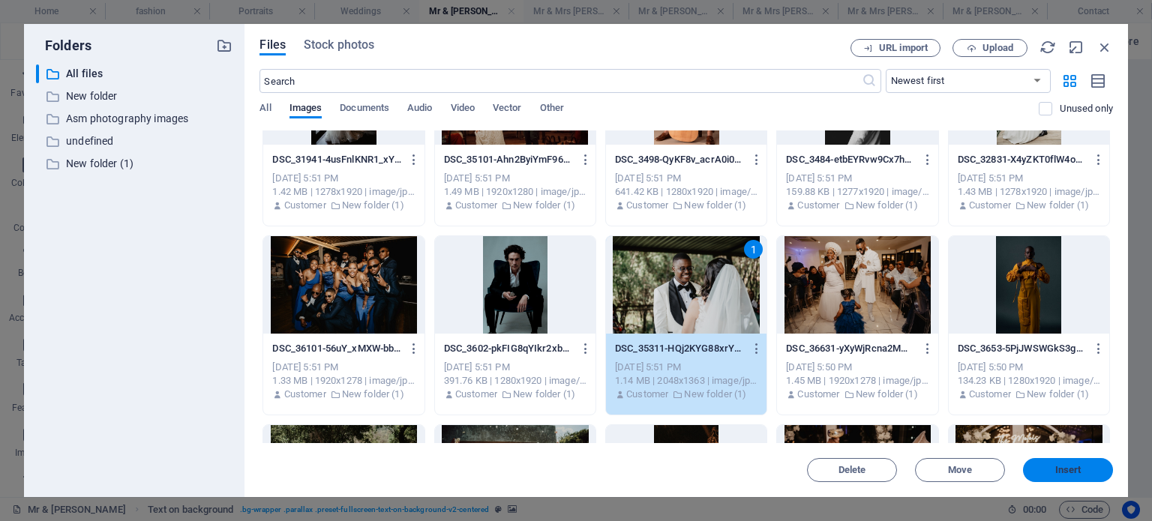
click at [1049, 468] on span "Insert" at bounding box center [1068, 470] width 78 height 9
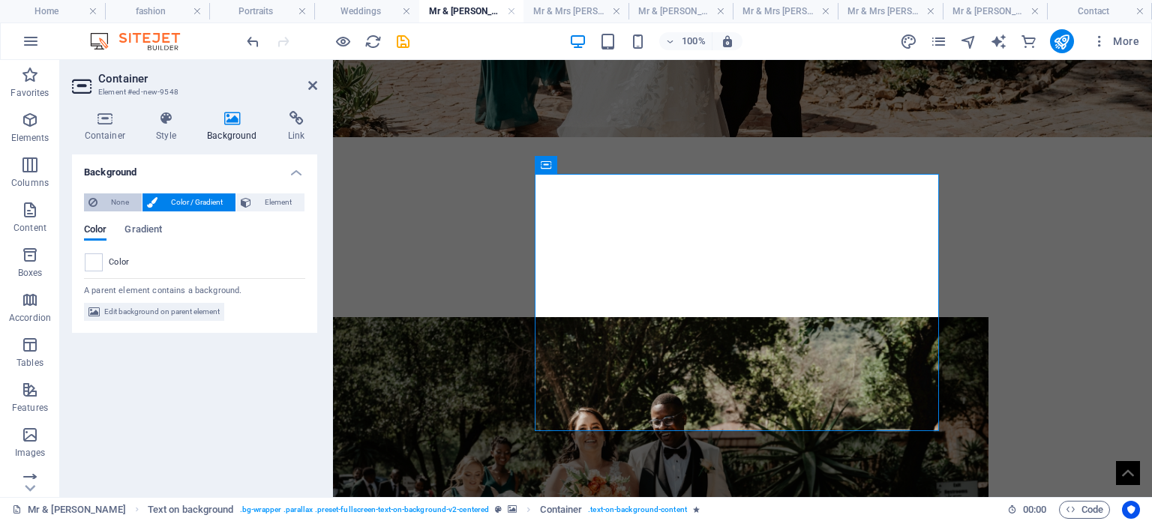
click at [125, 197] on span "None" at bounding box center [119, 203] width 35 height 18
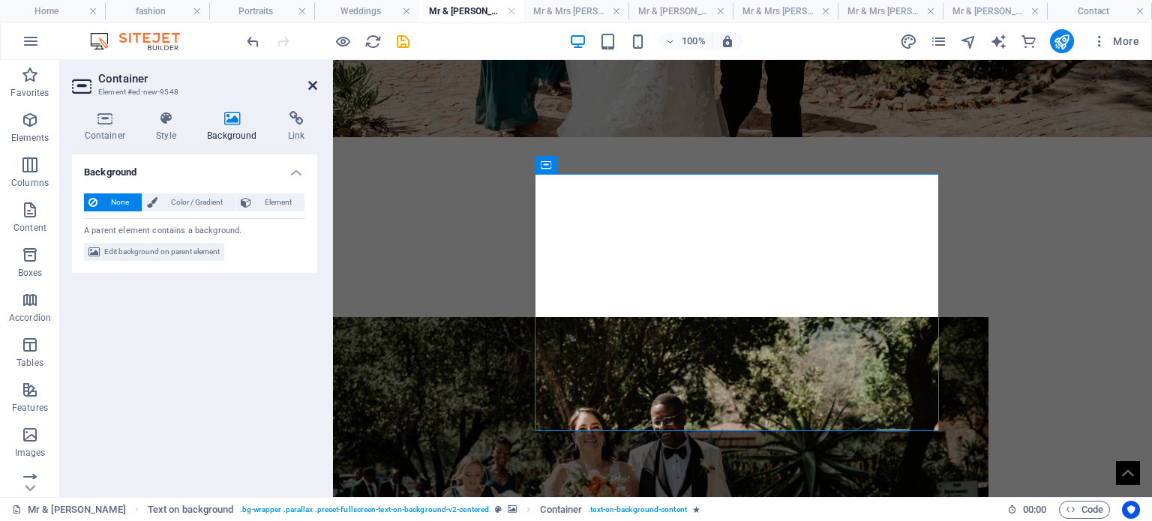
click at [311, 83] on icon at bounding box center [312, 86] width 9 height 12
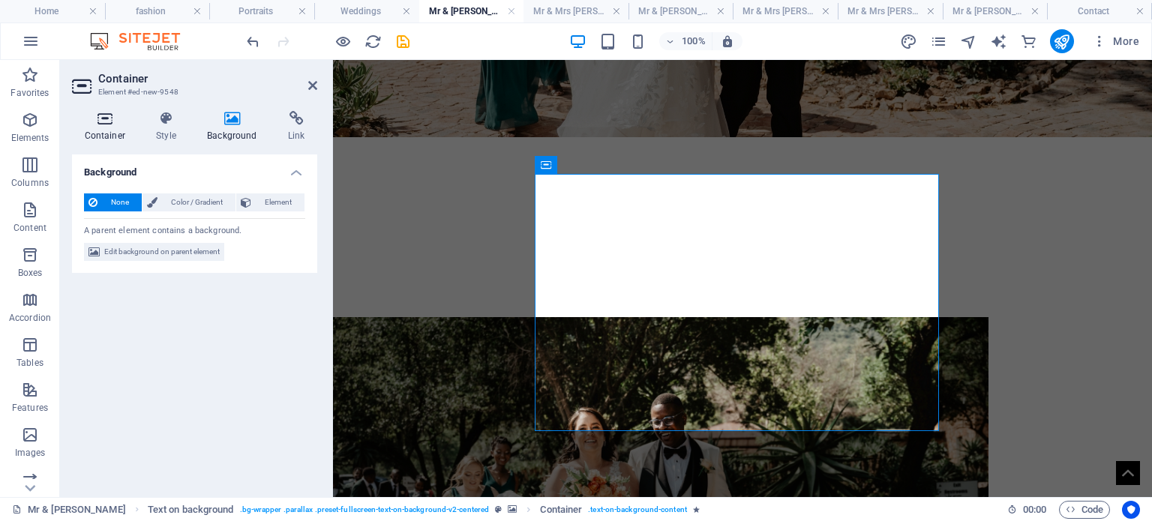
click at [87, 130] on h4 "Container" at bounding box center [108, 127] width 72 height 32
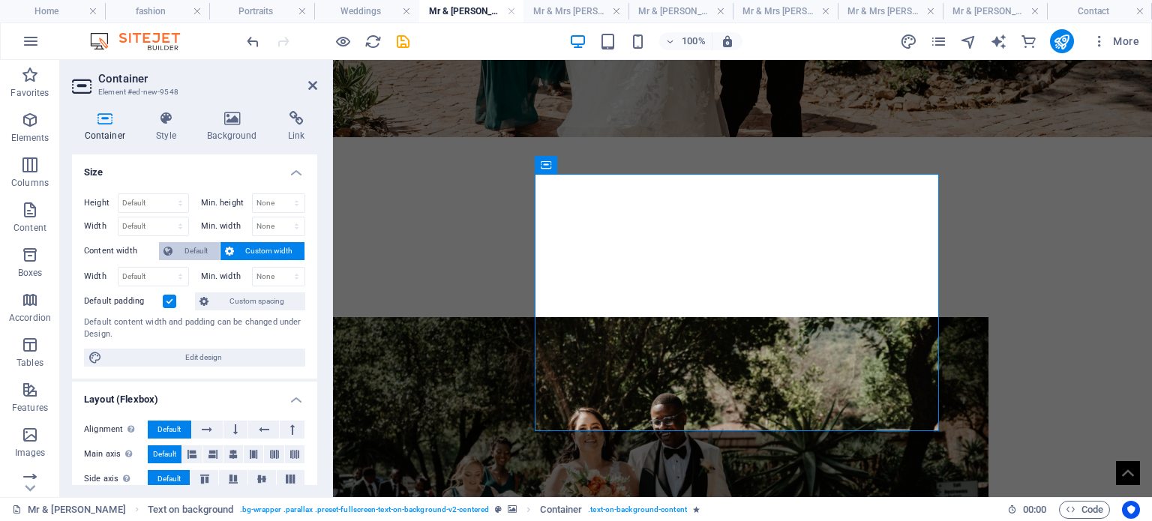
click at [205, 248] on span "Default" at bounding box center [196, 251] width 38 height 18
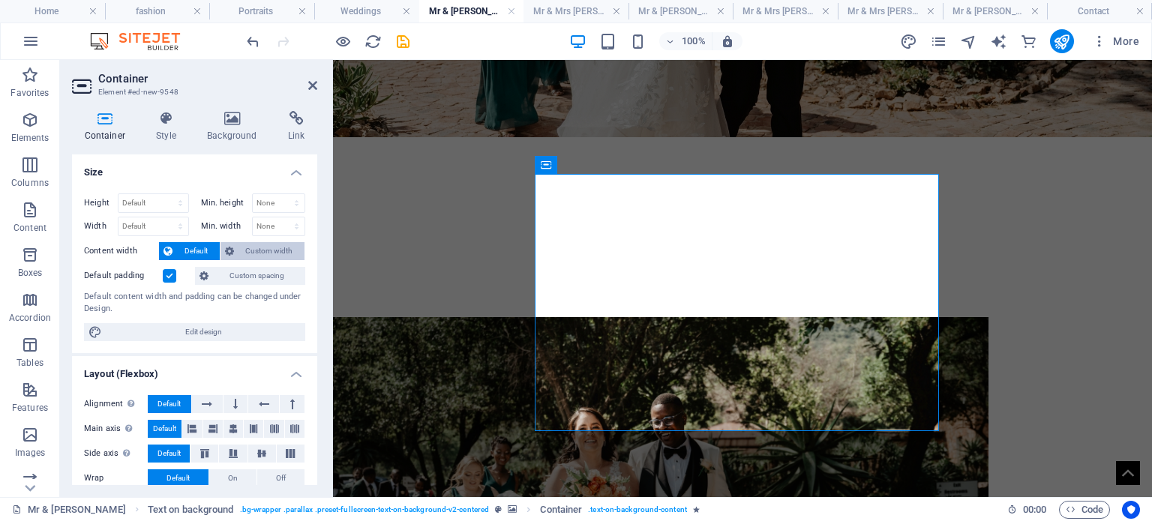
click at [252, 254] on span "Custom width" at bounding box center [270, 251] width 62 height 18
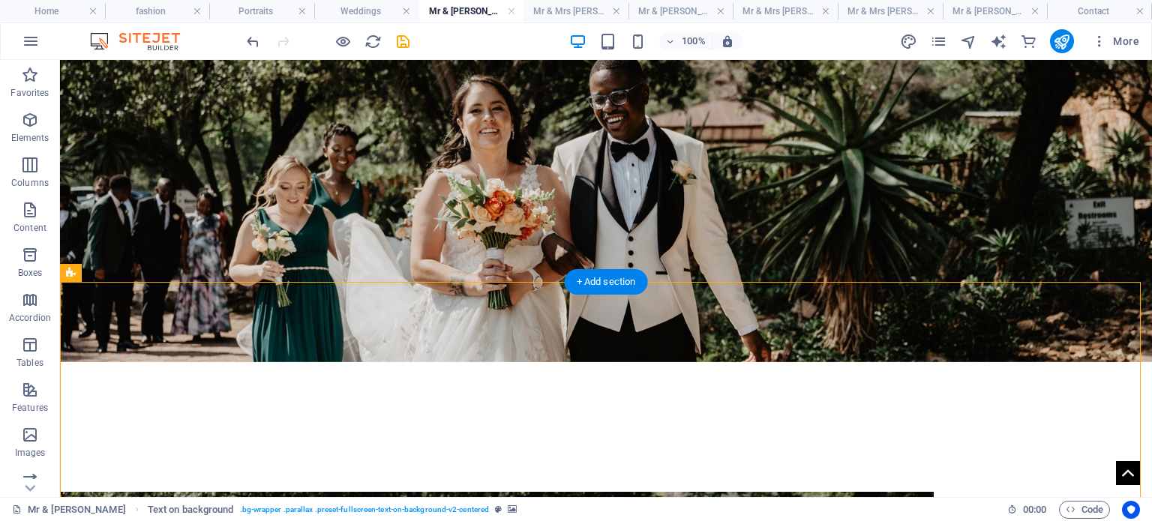
scroll to position [341, 0]
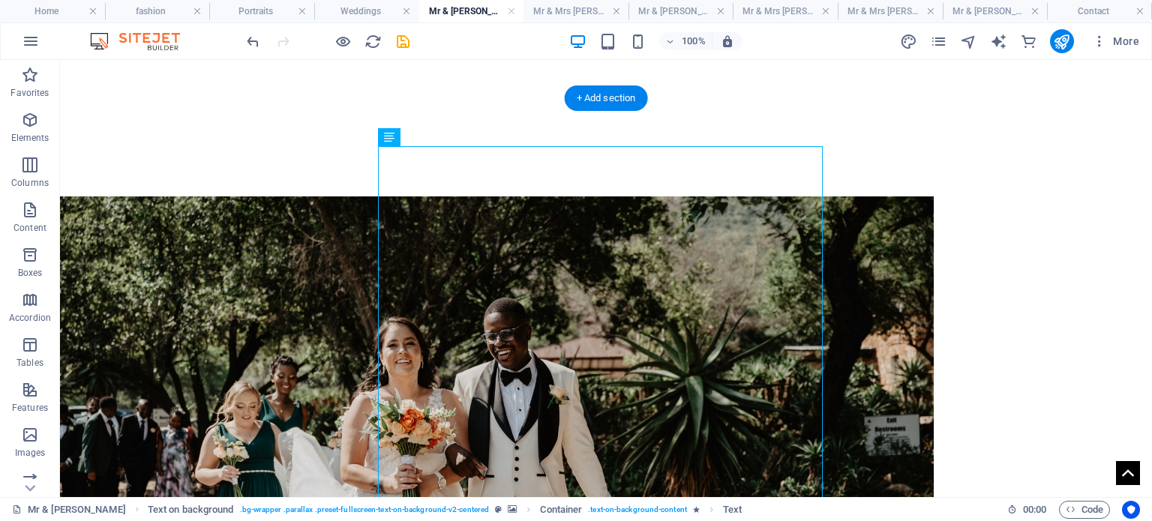
scroll to position [566, 0]
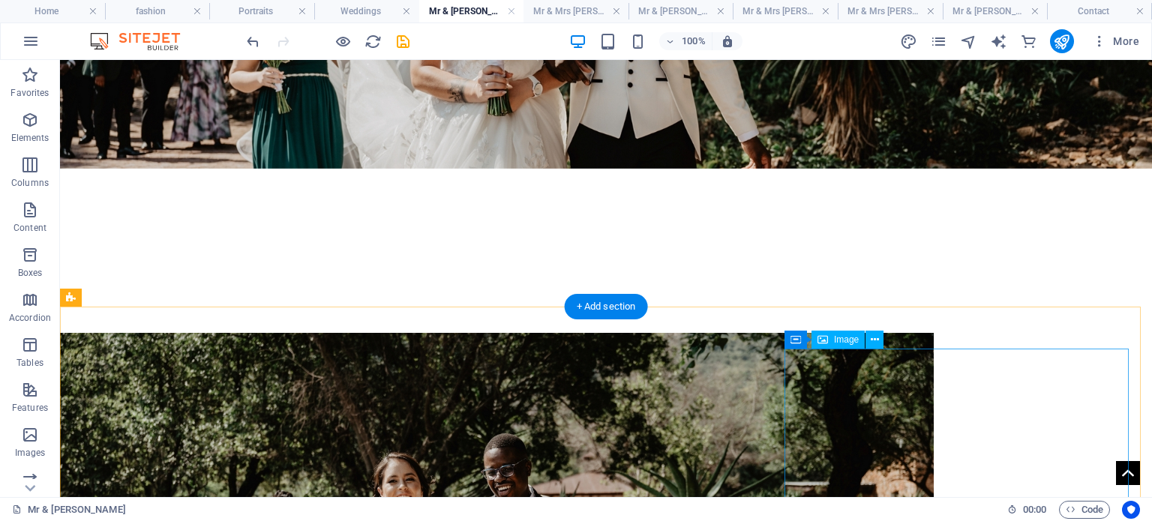
scroll to position [375, 0]
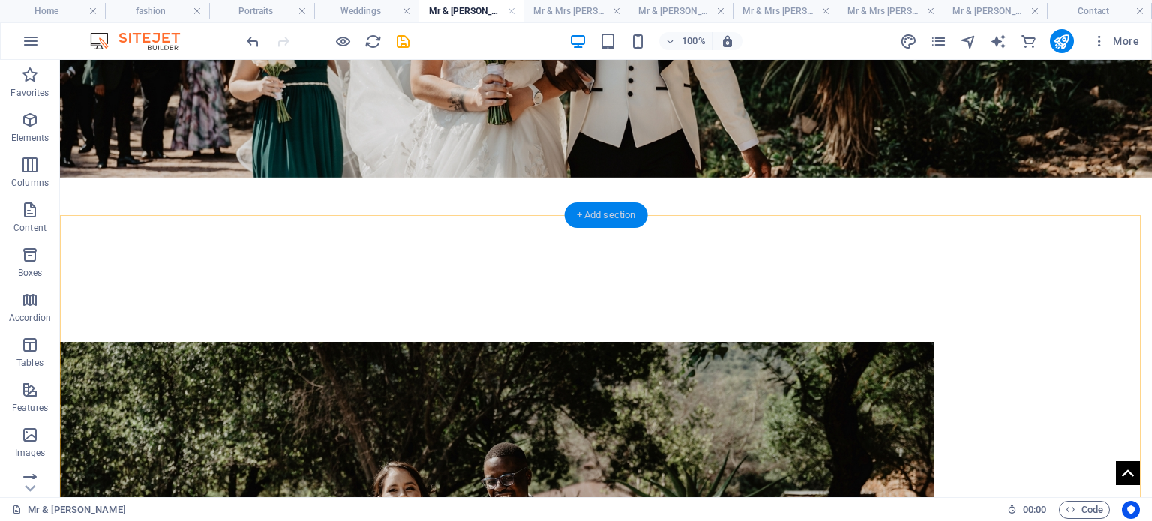
click at [635, 216] on div "+ Add section" at bounding box center [606, 216] width 83 height 26
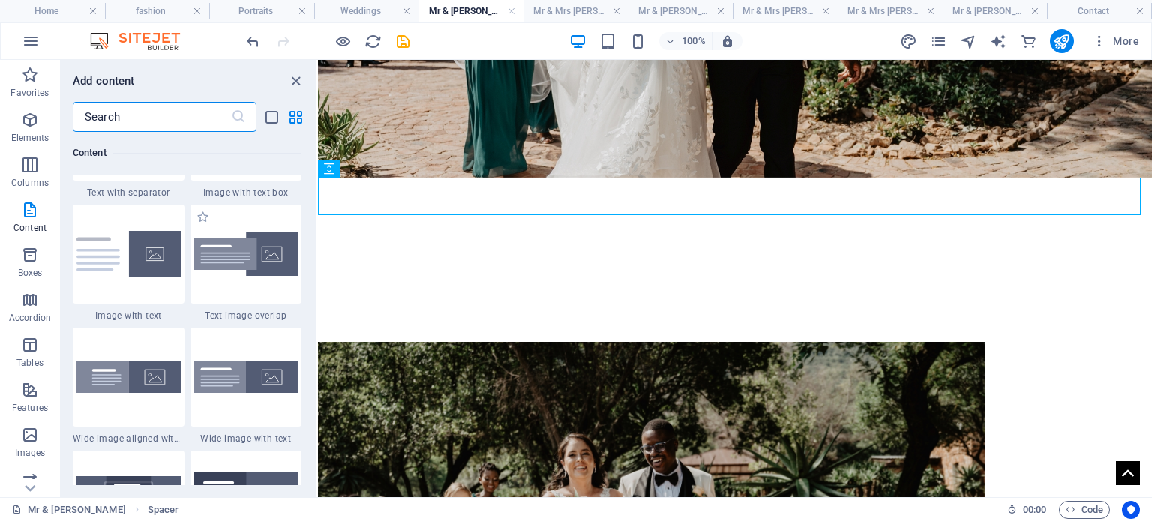
scroll to position [3219, 0]
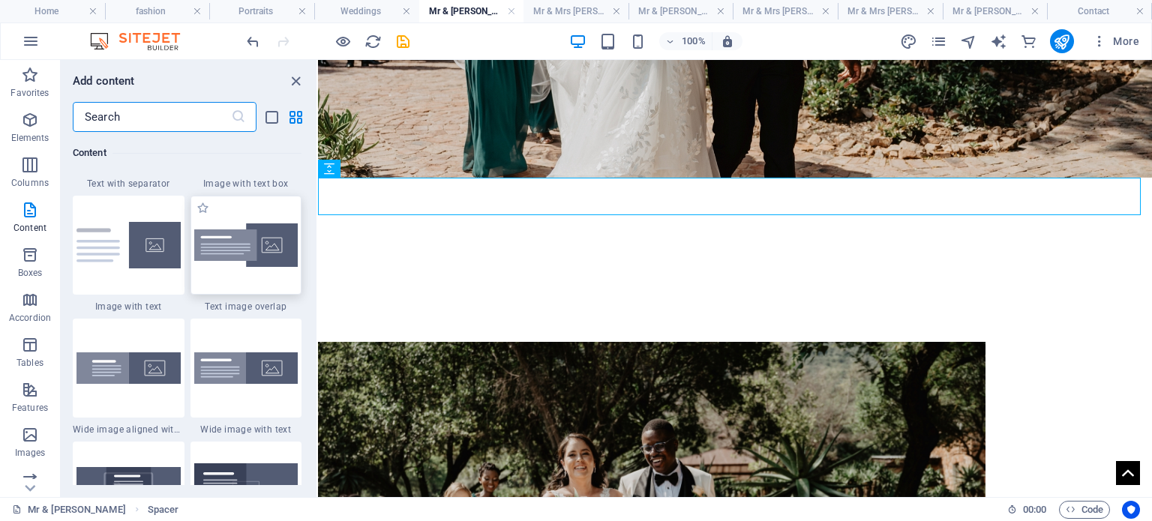
click at [255, 265] on img at bounding box center [246, 246] width 104 height 44
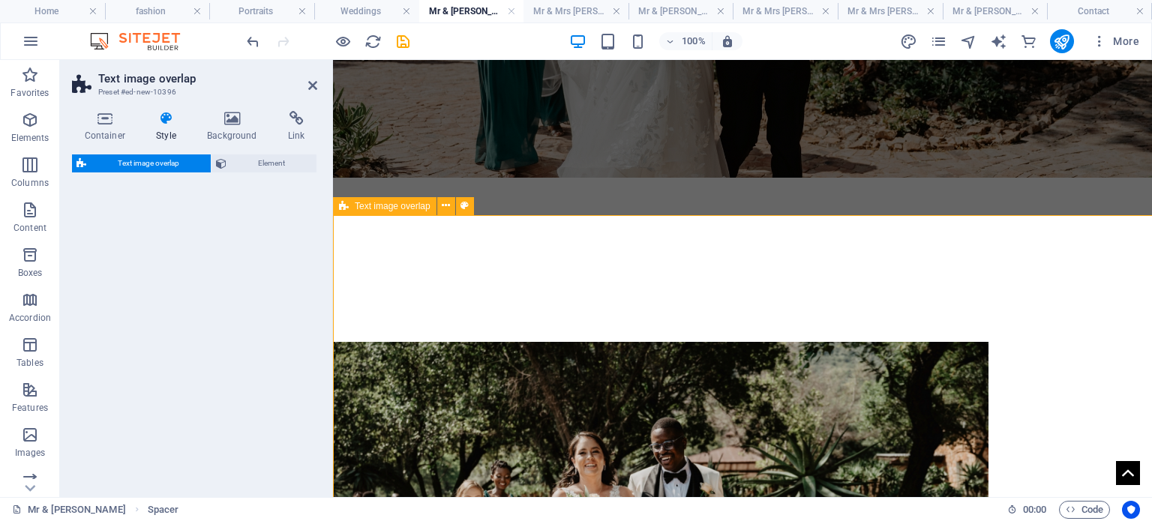
select select "rem"
select select "px"
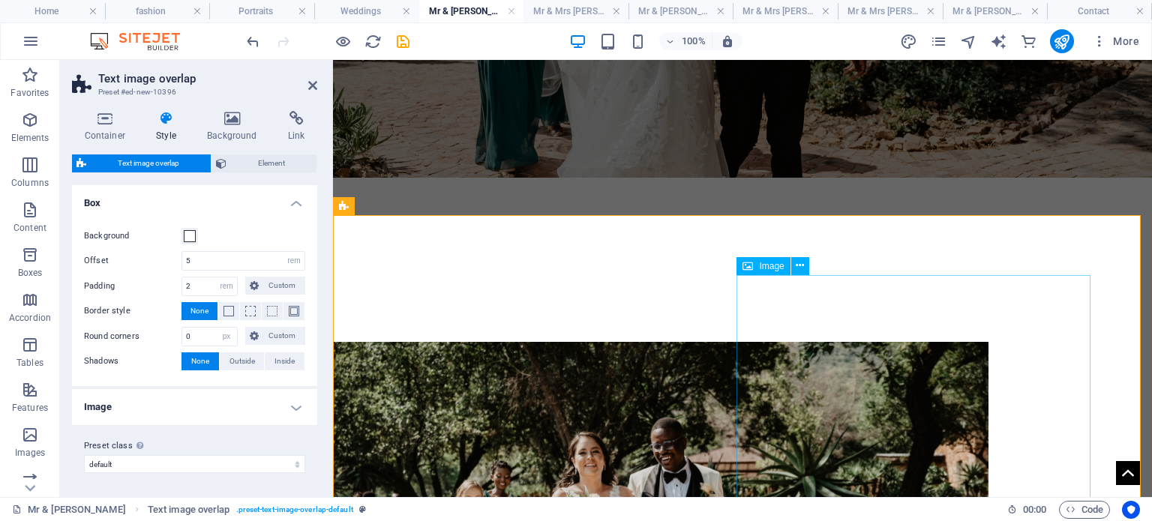
select select "%"
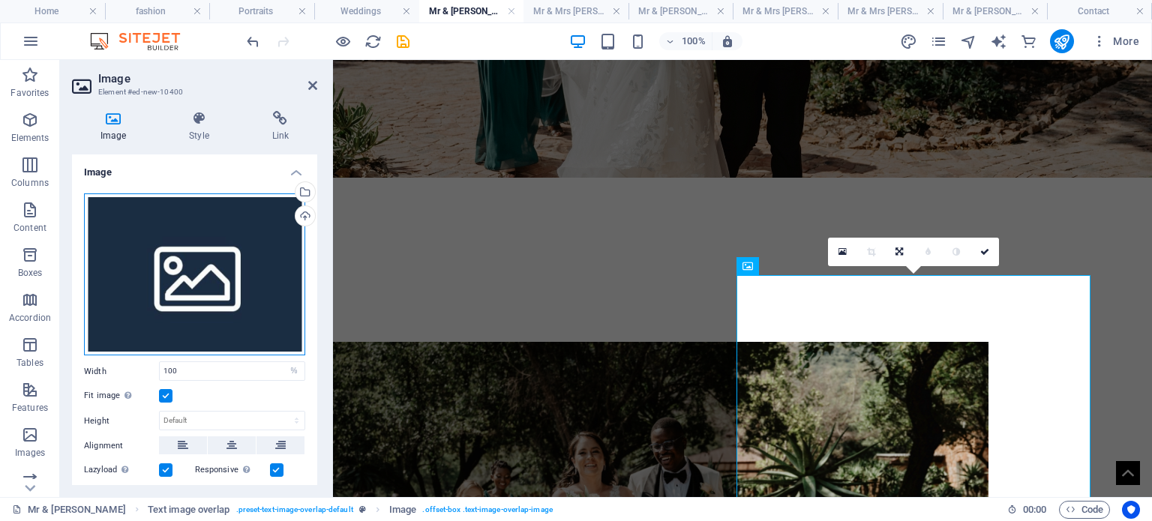
click at [194, 221] on div "Drag files here, click to choose files or select files from Files or our free s…" at bounding box center [194, 275] width 221 height 162
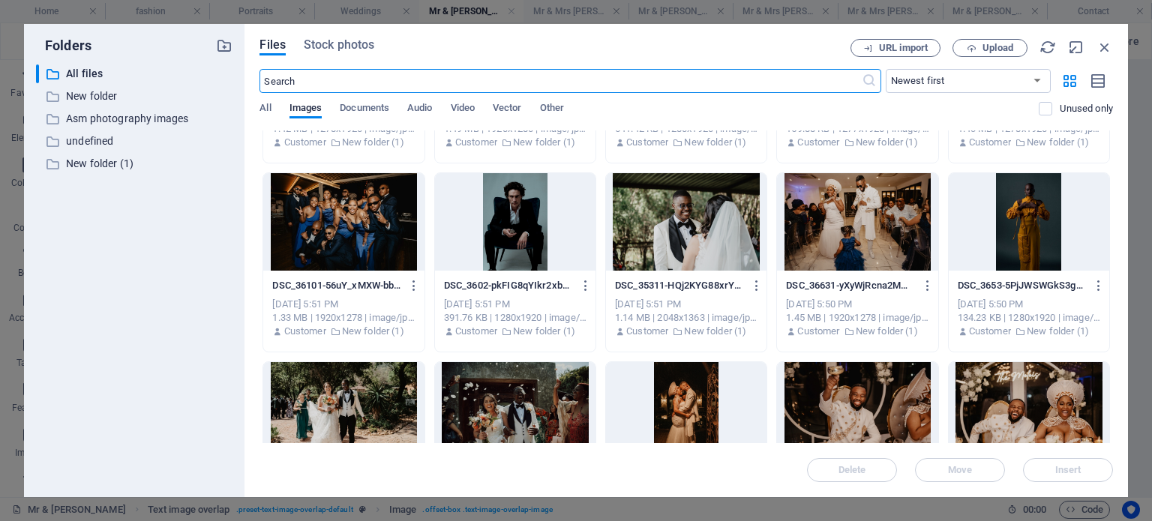
scroll to position [3738, 0]
click at [695, 275] on div "DSC_35311-HQj2KYG88xrYt1nzfHCkaQ.jpg DSC_35311-HQj2KYG88xrYt1nzfHCkaQ.jpg" at bounding box center [686, 287] width 143 height 24
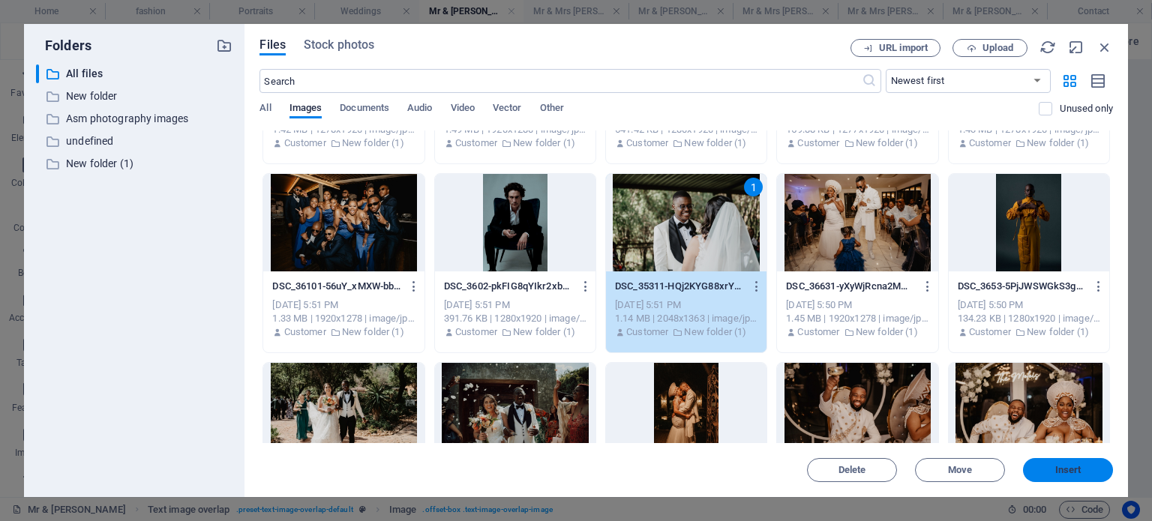
click at [1062, 475] on span "Insert" at bounding box center [1069, 470] width 26 height 9
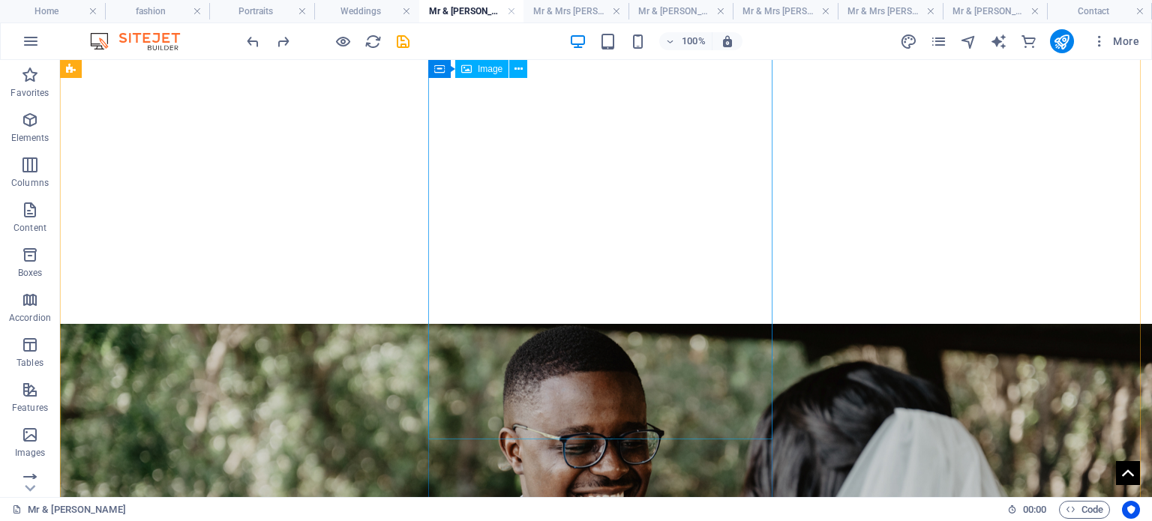
scroll to position [819, 0]
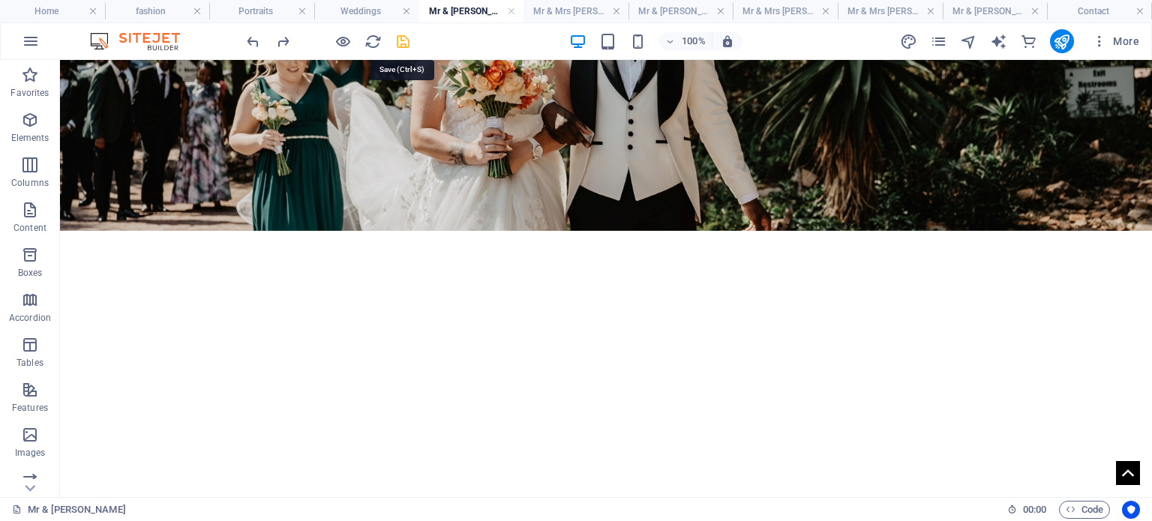
click at [402, 33] on icon "save" at bounding box center [403, 41] width 17 height 17
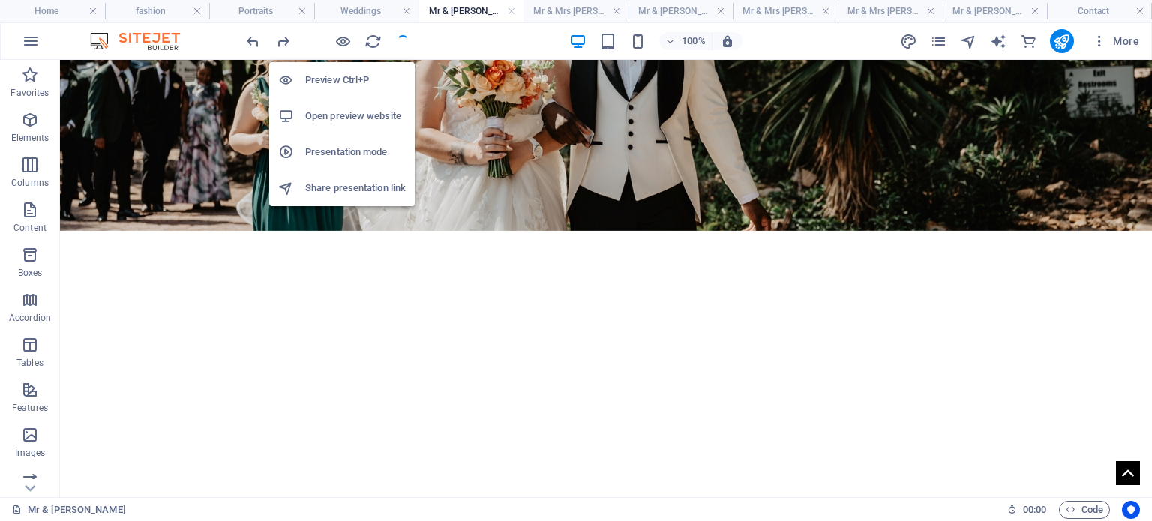
drag, startPoint x: 347, startPoint y: 75, endPoint x: 689, endPoint y: 111, distance: 343.3
click at [347, 75] on h6 "Preview Ctrl+P" at bounding box center [355, 80] width 101 height 18
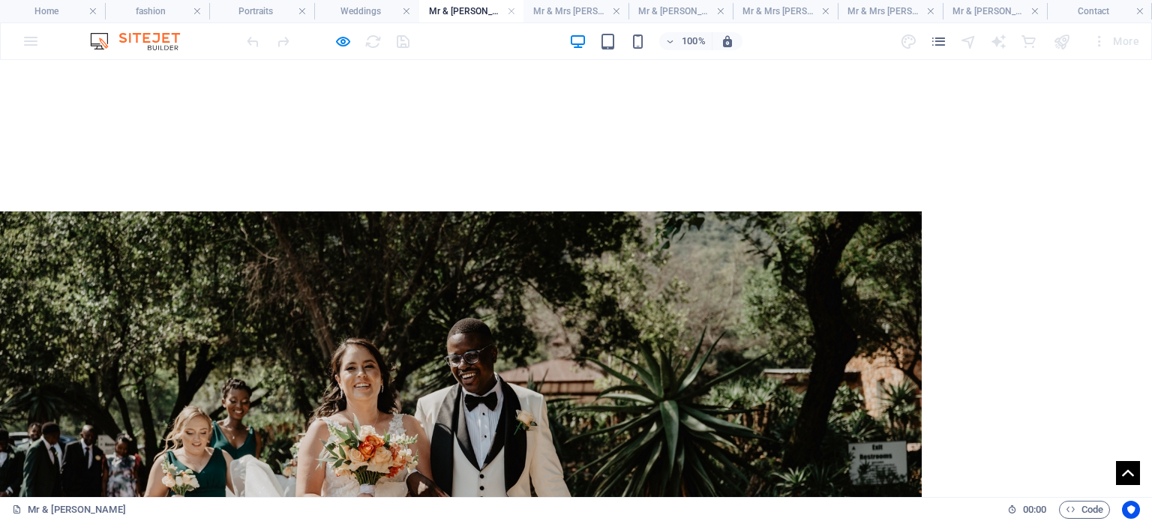
scroll to position [150, 0]
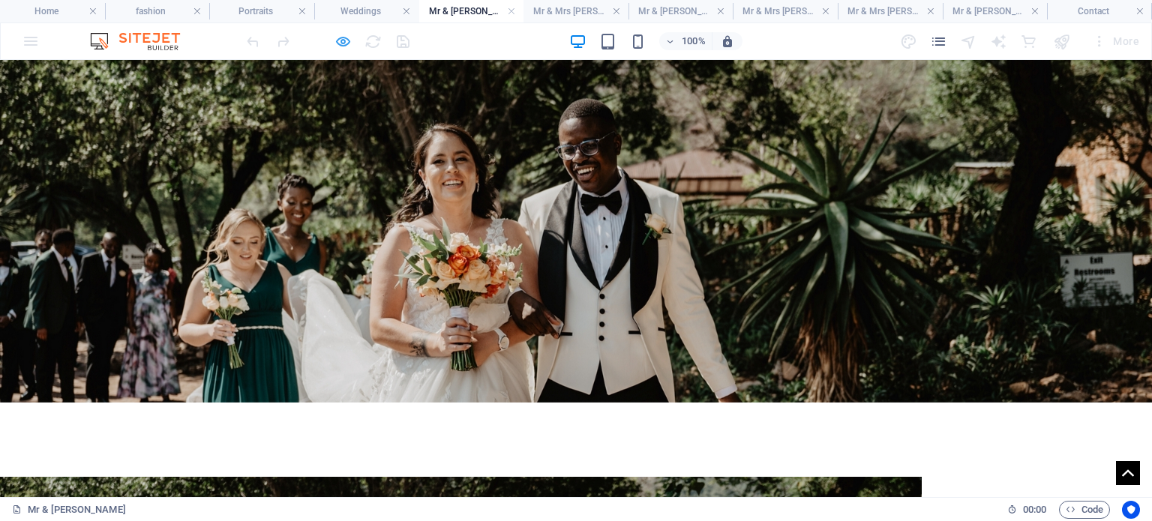
click at [342, 44] on icon "button" at bounding box center [343, 41] width 17 height 17
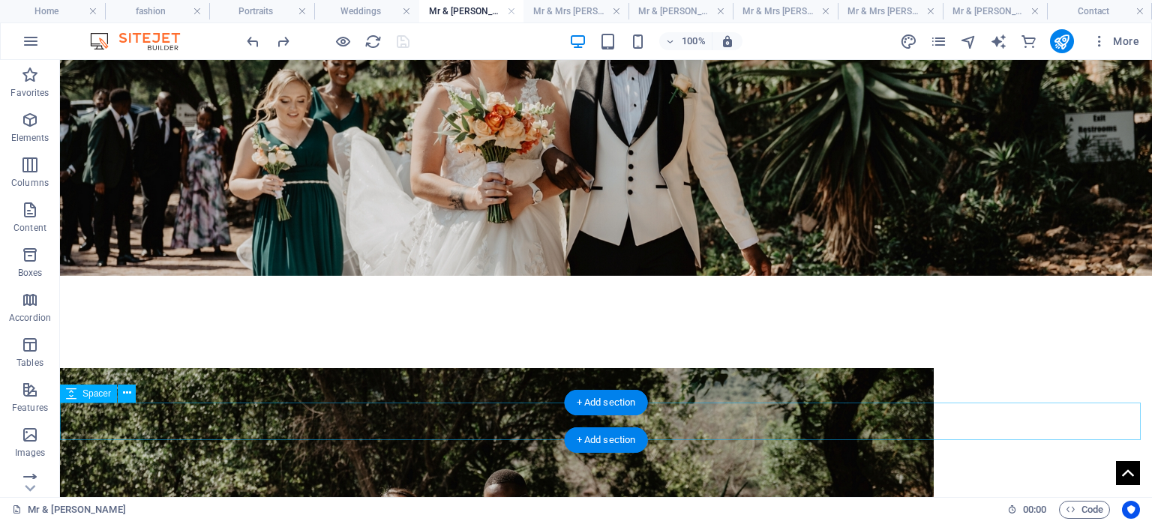
scroll to position [300, 0]
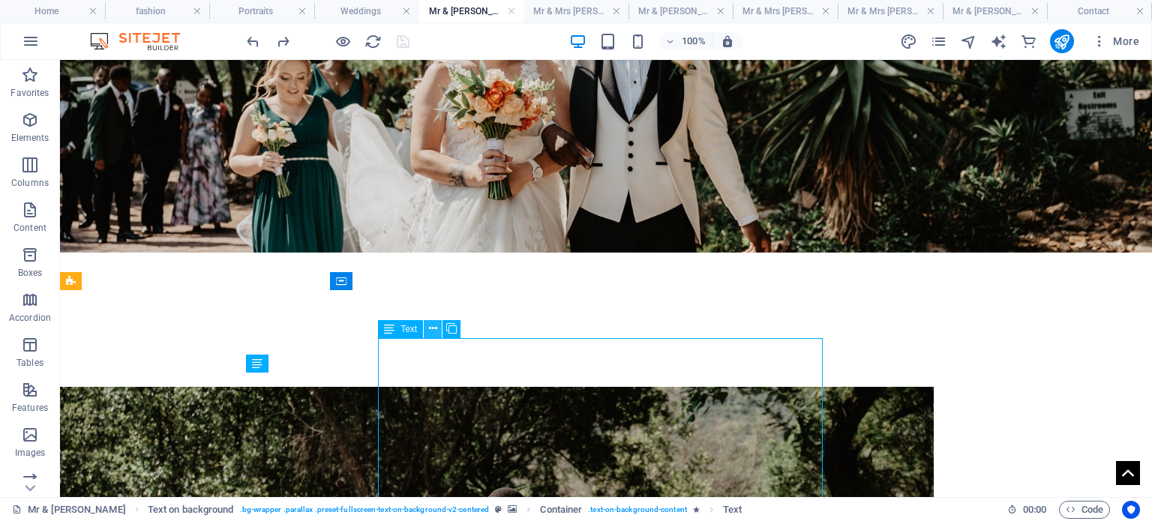
click at [431, 329] on icon at bounding box center [433, 329] width 8 height 16
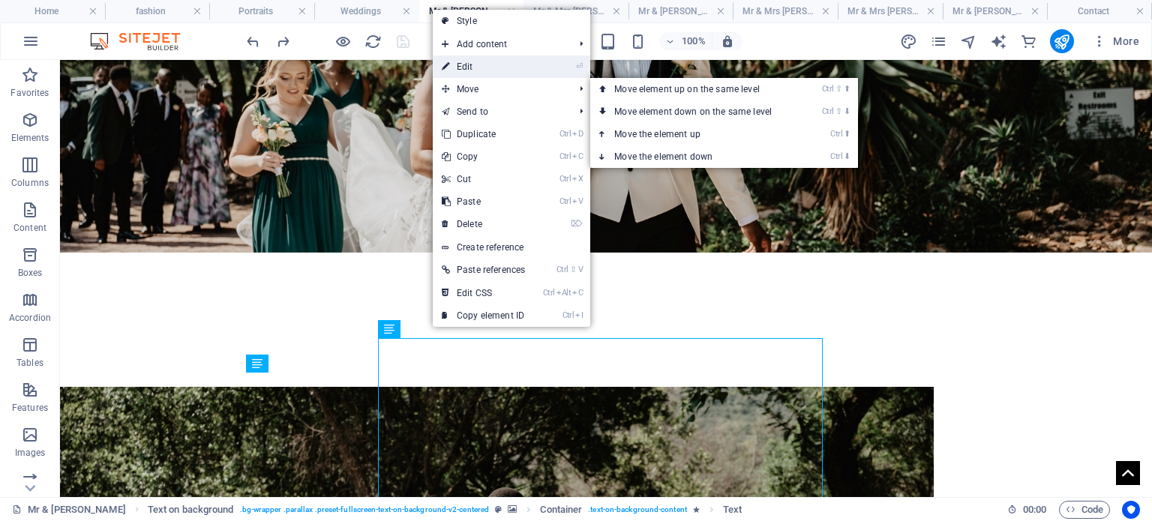
click at [477, 58] on link "⏎ Edit" at bounding box center [483, 67] width 101 height 23
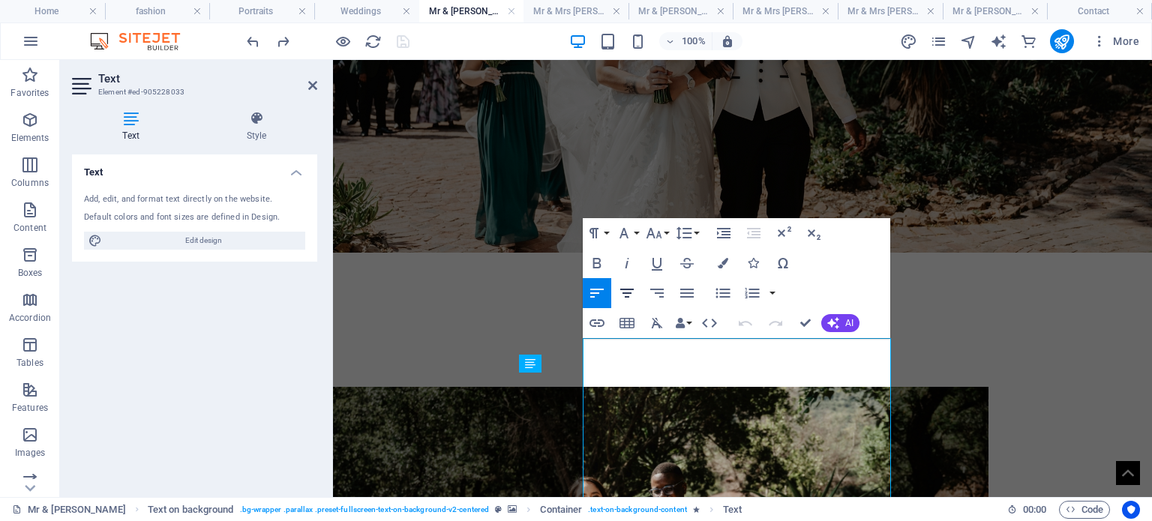
click at [626, 286] on icon "button" at bounding box center [627, 293] width 18 height 18
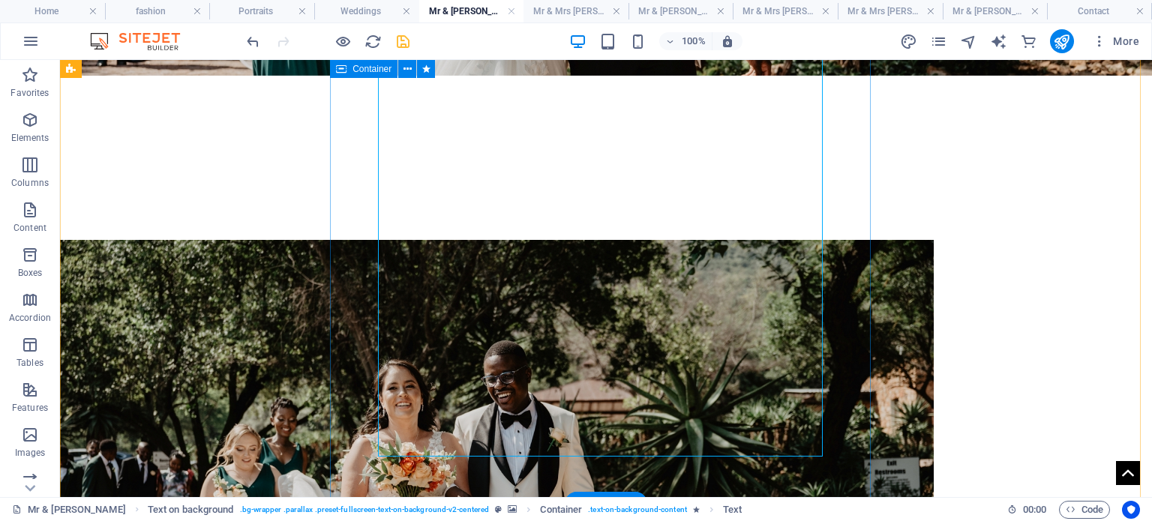
scroll to position [375, 0]
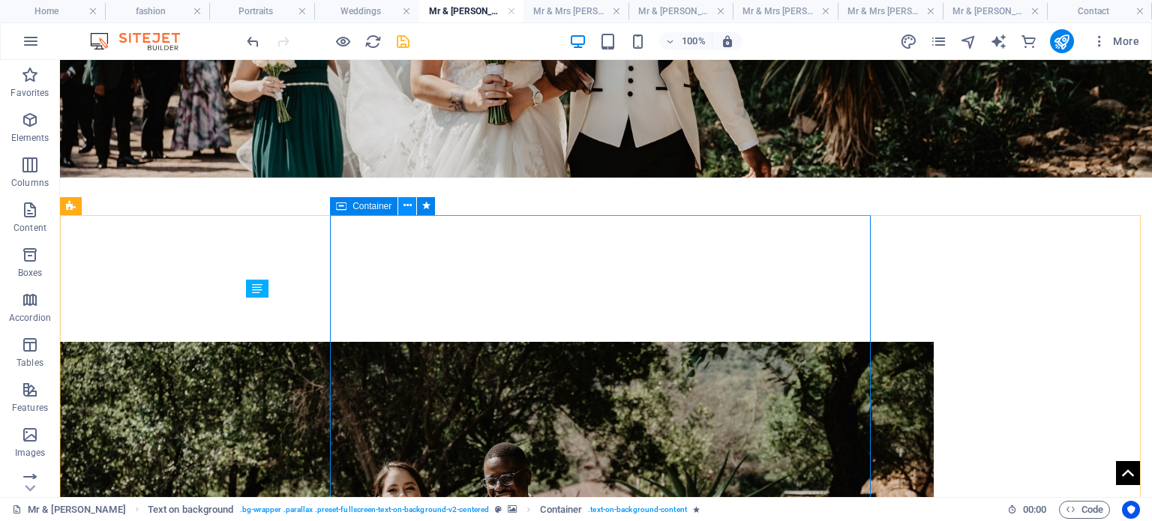
click at [409, 211] on icon at bounding box center [408, 206] width 8 height 16
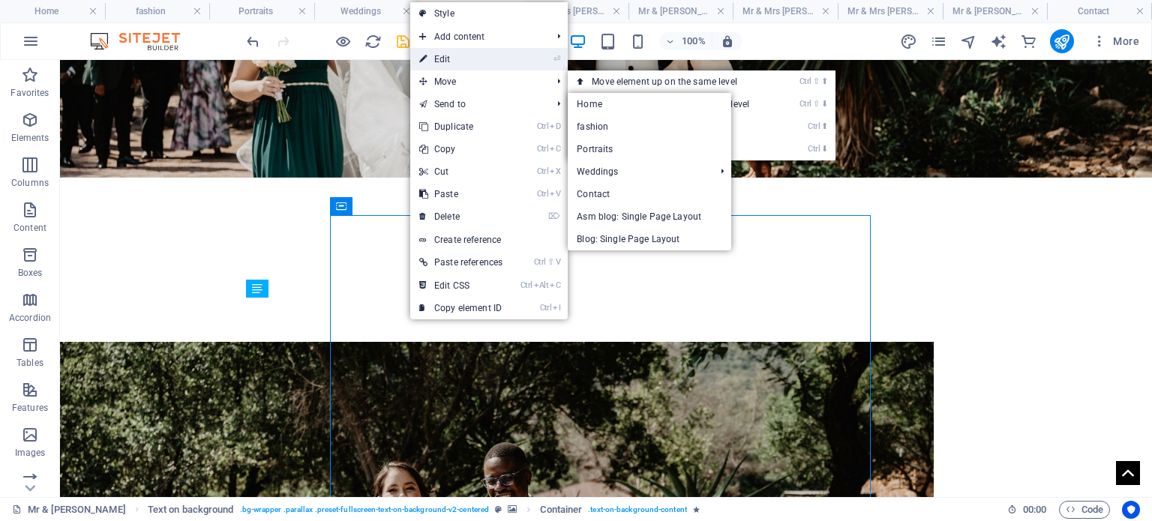
click at [454, 59] on link "⏎ Edit" at bounding box center [460, 59] width 101 height 23
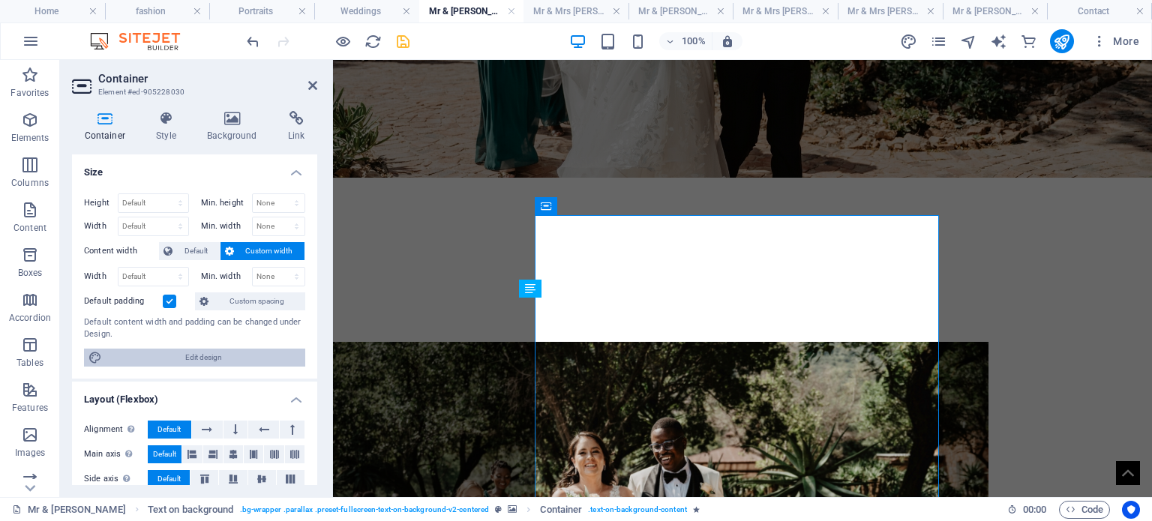
click at [222, 349] on span "Edit design" at bounding box center [204, 358] width 194 height 18
select select "px"
select select "300"
select select "px"
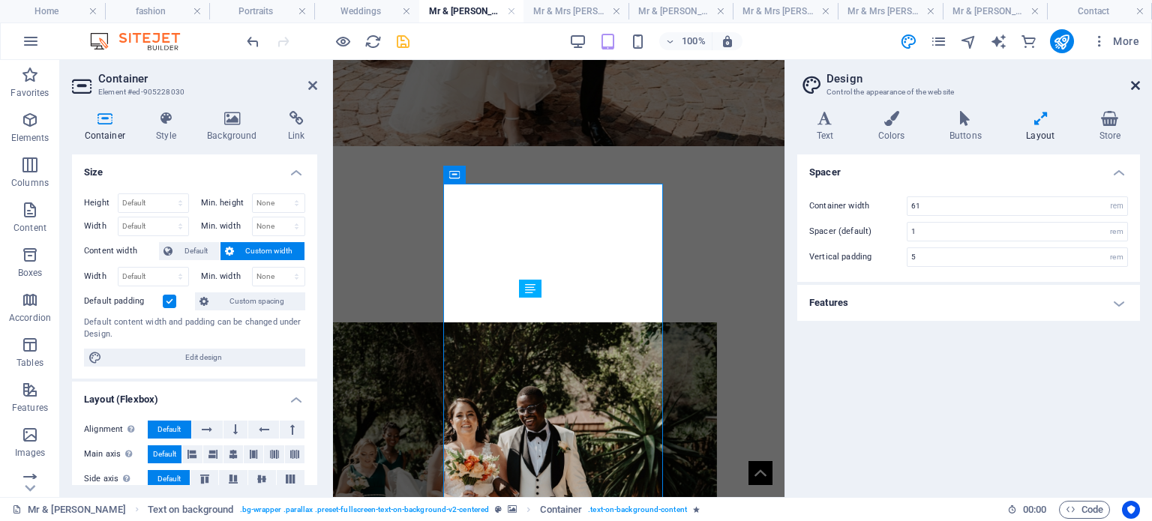
click at [1134, 80] on icon at bounding box center [1135, 86] width 9 height 12
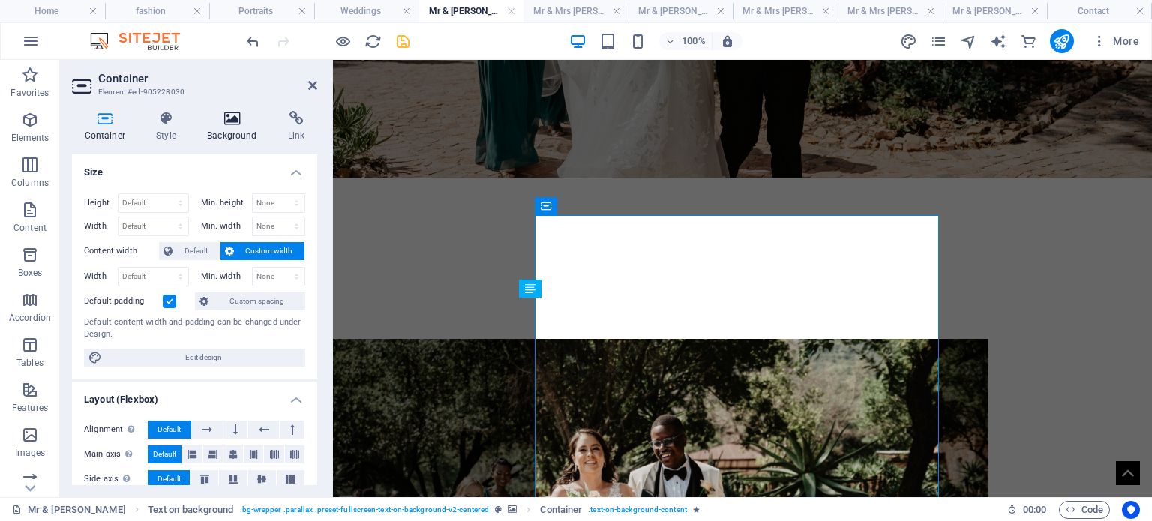
click at [230, 123] on icon at bounding box center [232, 118] width 75 height 15
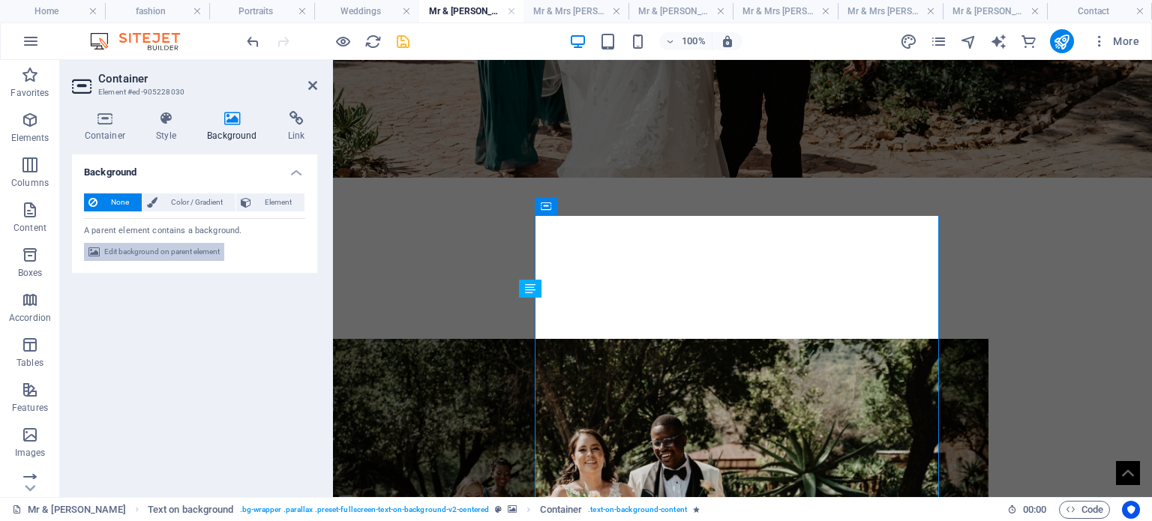
click at [144, 248] on span "Edit background on parent element" at bounding box center [162, 252] width 116 height 18
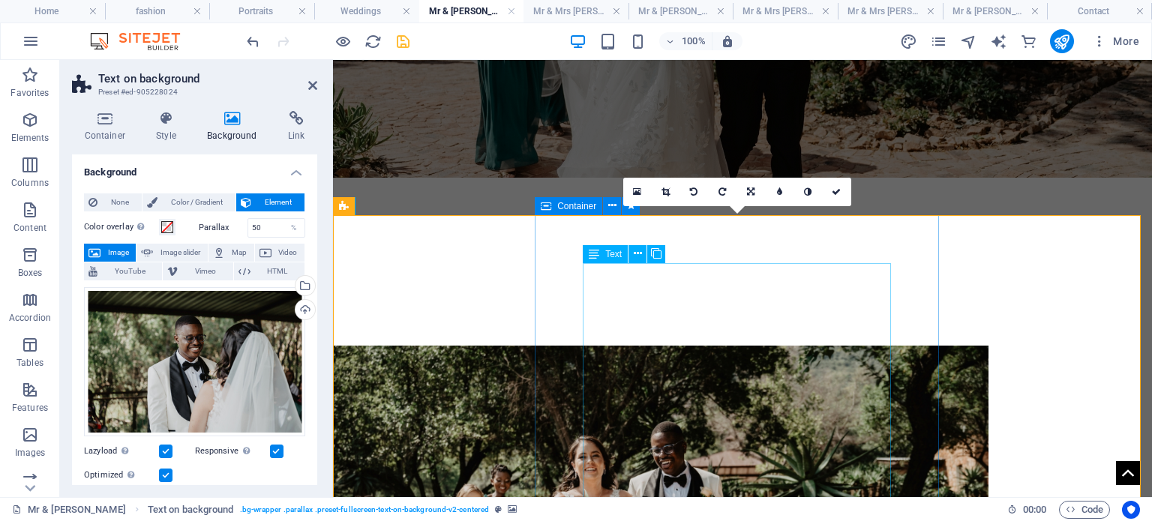
scroll to position [450, 0]
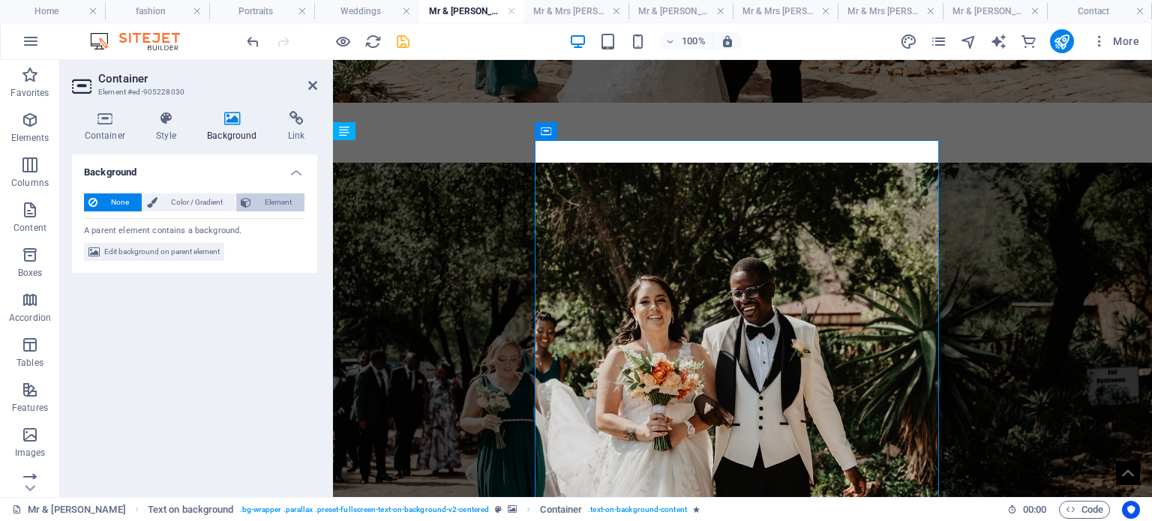
click at [272, 201] on span "Element" at bounding box center [278, 203] width 44 height 18
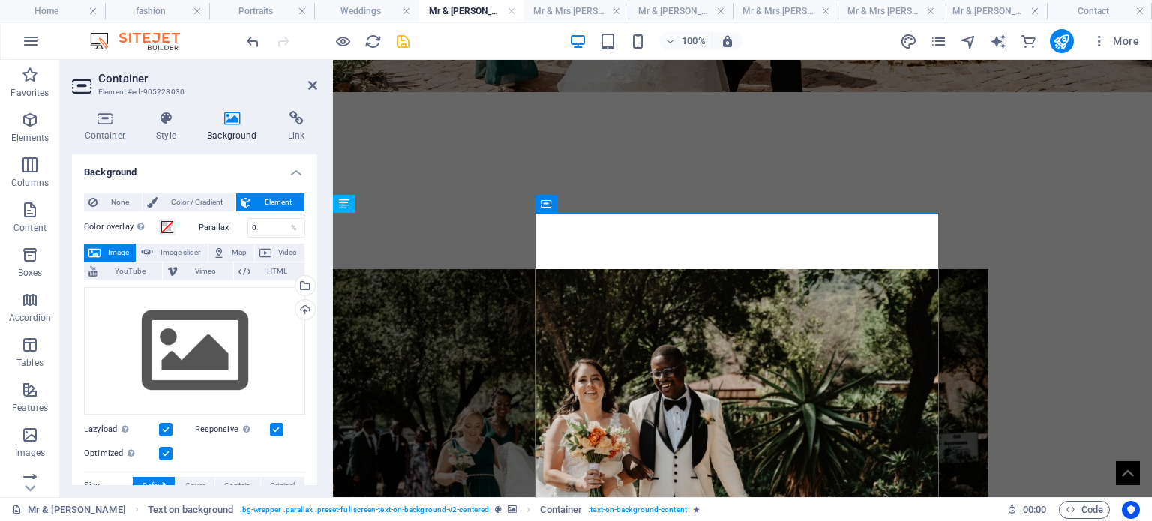
scroll to position [375, 0]
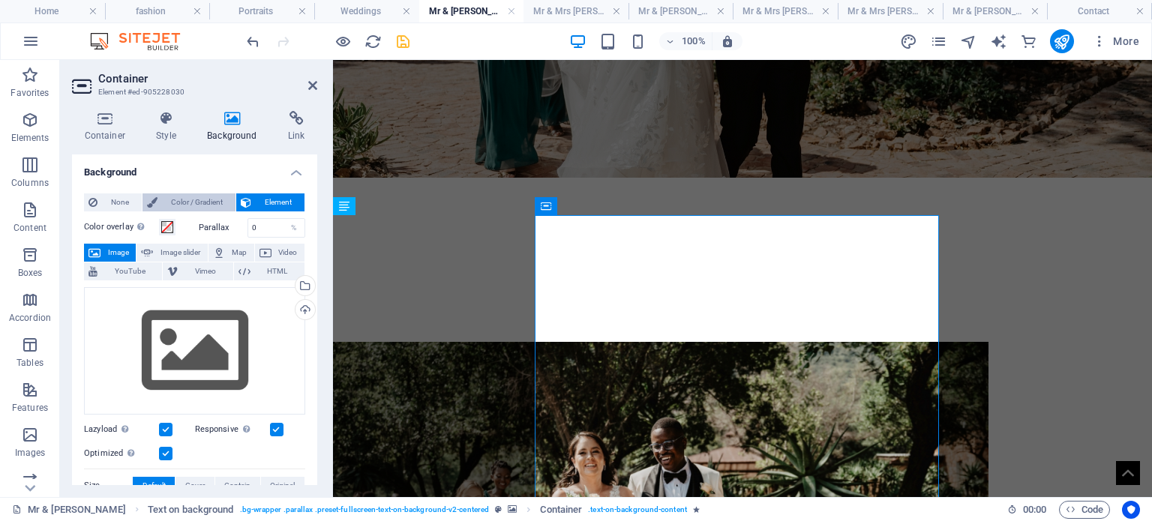
click at [196, 203] on span "Color / Gradient" at bounding box center [196, 203] width 69 height 18
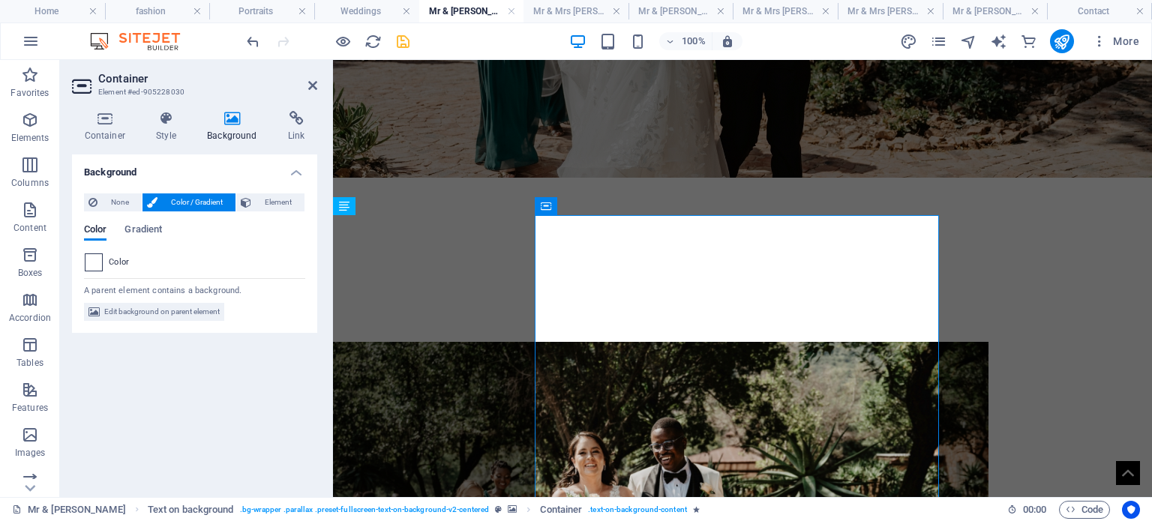
click at [89, 263] on span at bounding box center [94, 262] width 17 height 17
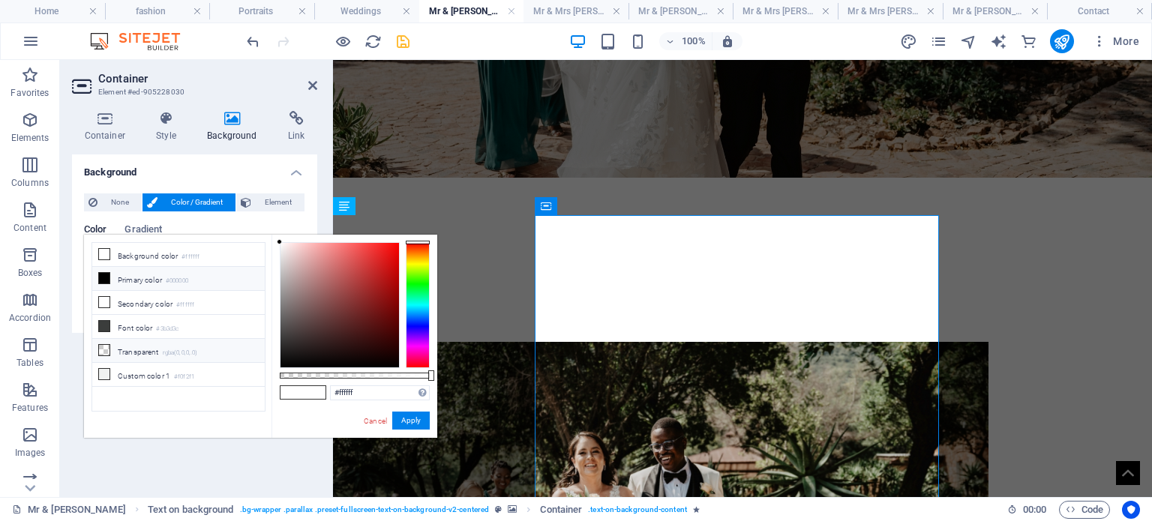
click at [105, 345] on icon at bounding box center [104, 350] width 11 height 11
drag, startPoint x: 282, startPoint y: 379, endPoint x: 337, endPoint y: 371, distance: 55.4
click at [337, 371] on div at bounding box center [338, 376] width 6 height 11
click at [405, 420] on button "Apply" at bounding box center [411, 421] width 38 height 18
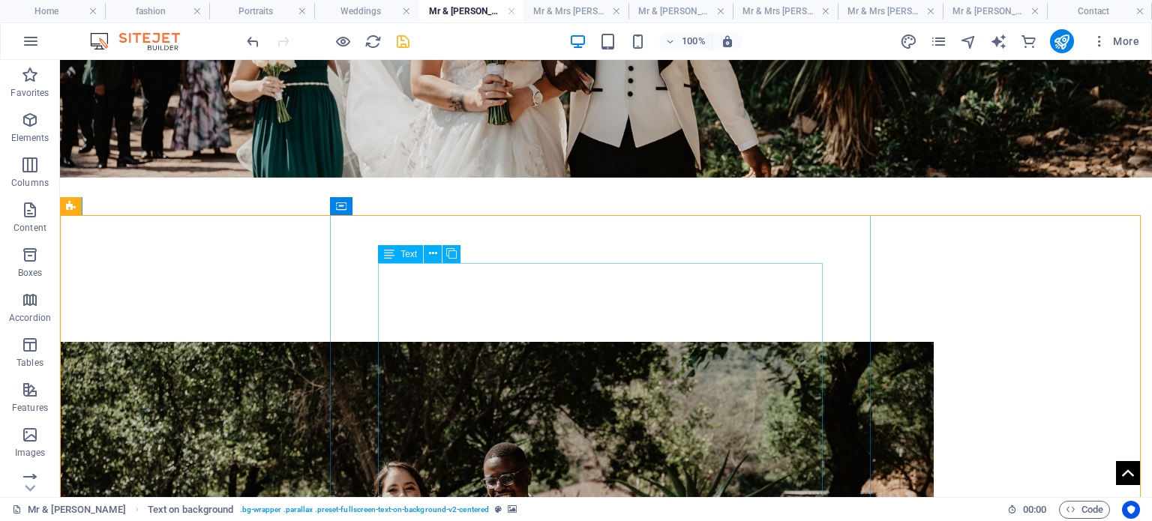
click at [469, 263] on div "Text" at bounding box center [424, 254] width 92 height 19
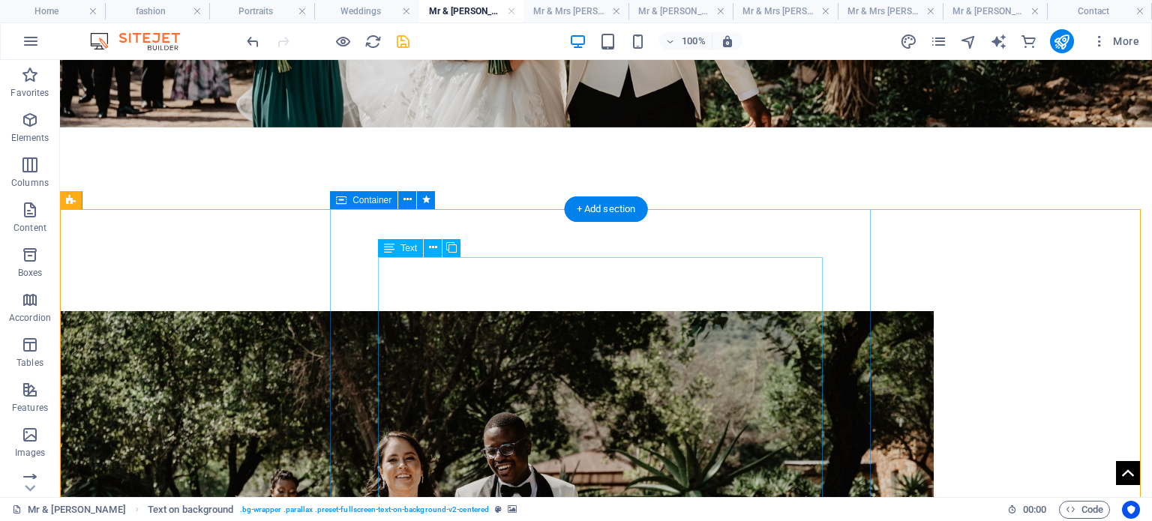
scroll to position [450, 0]
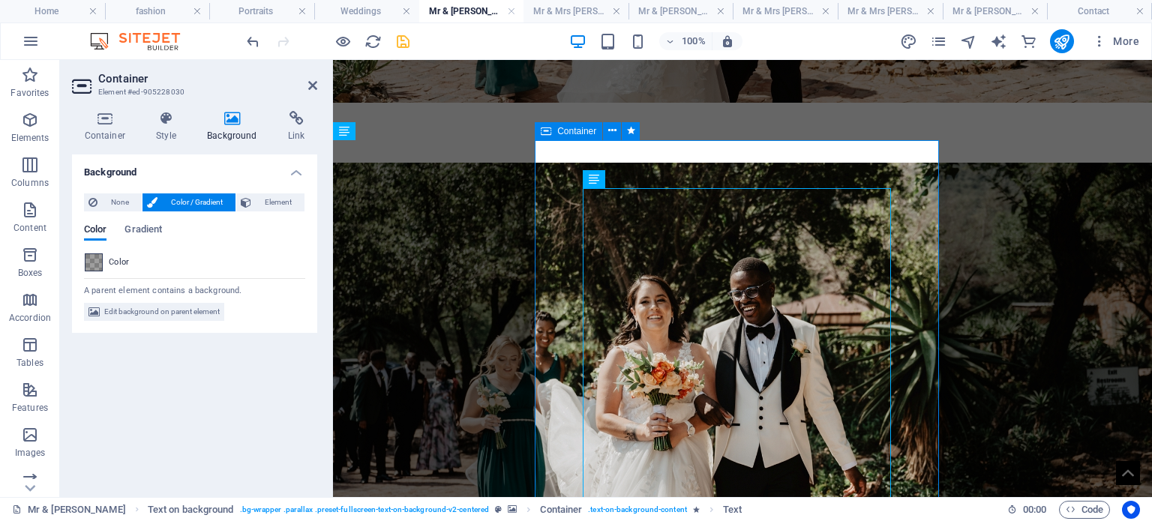
click at [98, 259] on span at bounding box center [94, 262] width 17 height 17
click at [93, 260] on span at bounding box center [94, 262] width 17 height 17
click at [124, 204] on span "None" at bounding box center [119, 203] width 35 height 18
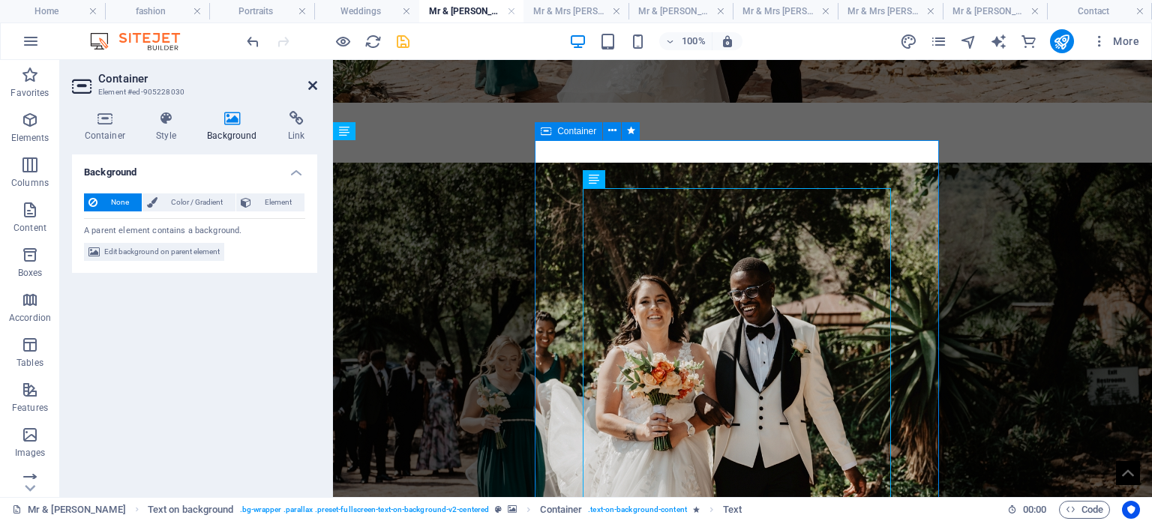
click at [316, 85] on icon at bounding box center [312, 86] width 9 height 12
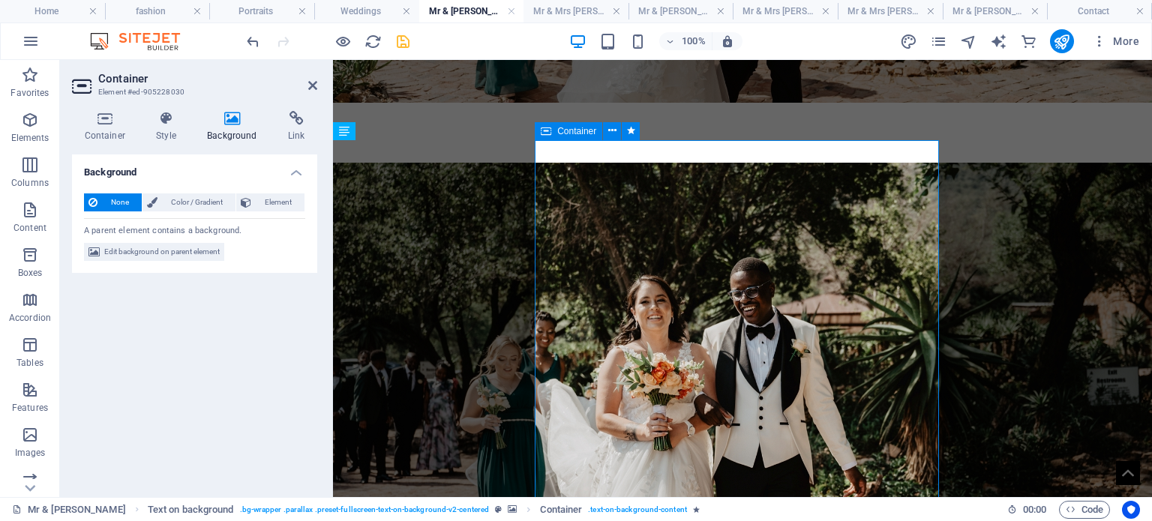
click at [192, 192] on div "None Color / Gradient Element Stretch background to full-width Color overlay Pl…" at bounding box center [194, 228] width 245 height 92
click at [185, 199] on span "Color / Gradient" at bounding box center [196, 203] width 69 height 18
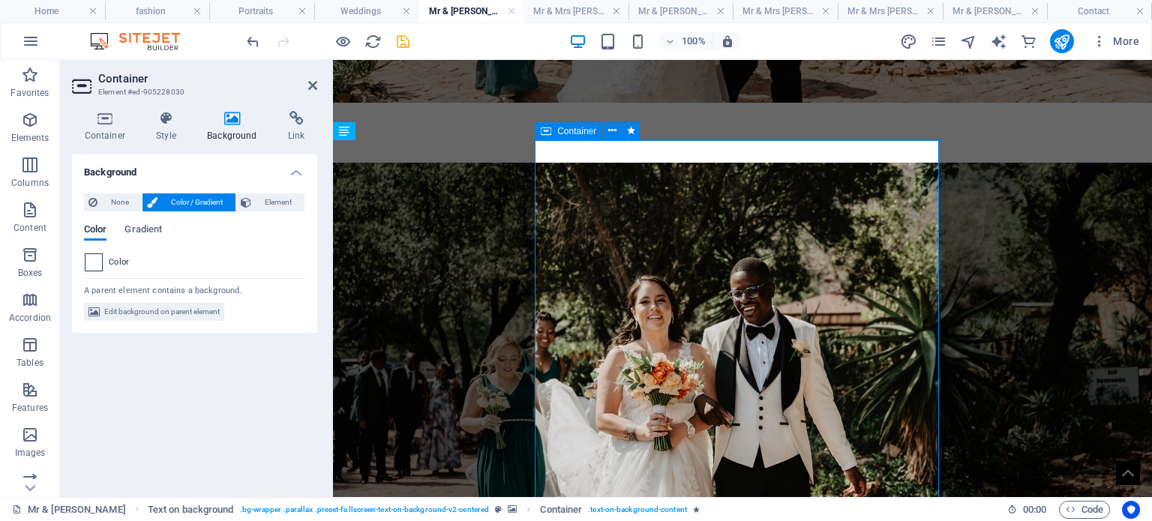
click at [90, 263] on span at bounding box center [94, 262] width 17 height 17
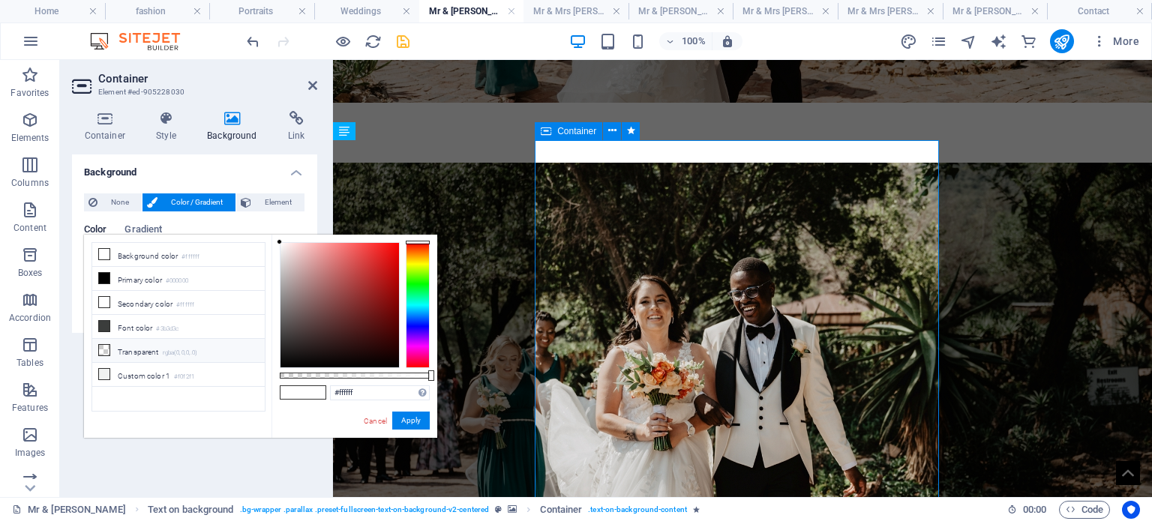
click at [103, 345] on icon at bounding box center [104, 350] width 11 height 11
type input "rgba(0, 0, 0, 0)"
click at [411, 416] on button "Apply" at bounding box center [411, 421] width 38 height 18
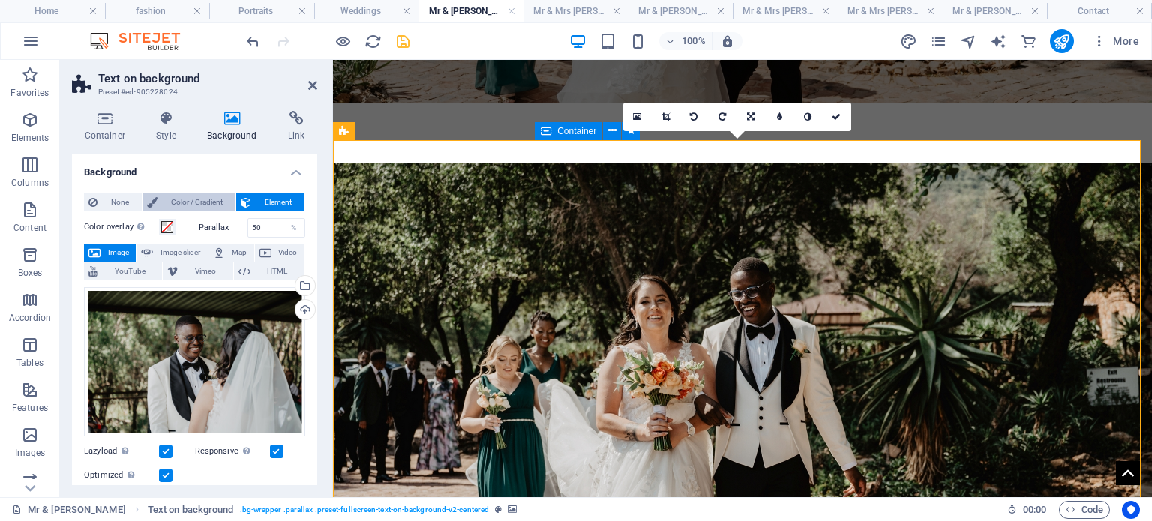
click at [197, 200] on span "Color / Gradient" at bounding box center [196, 203] width 69 height 18
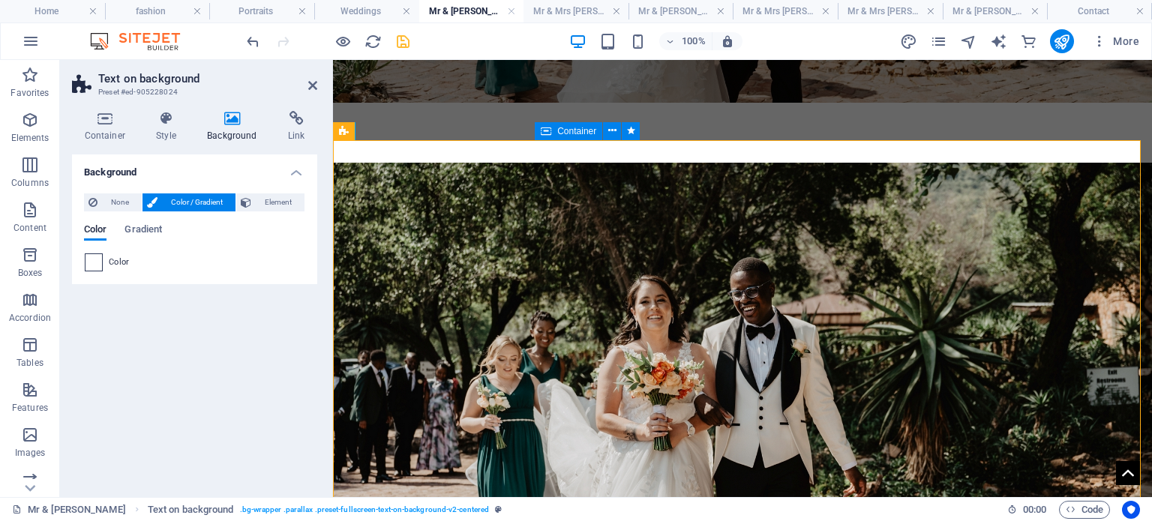
click at [96, 260] on span at bounding box center [94, 262] width 17 height 17
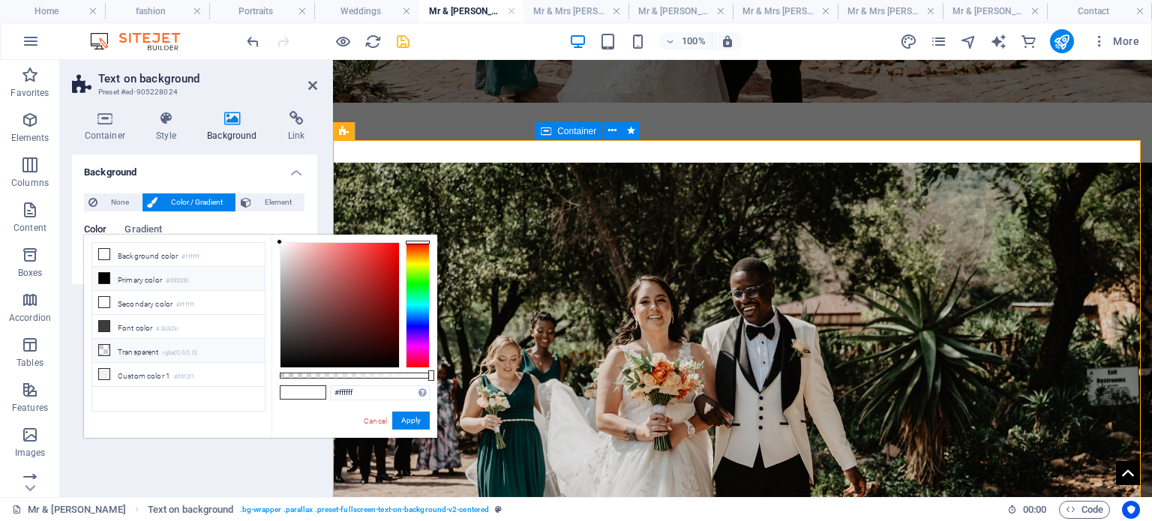
click at [103, 345] on icon at bounding box center [104, 350] width 11 height 11
type input "rgba(0, 0, 0, 0)"
drag, startPoint x: 278, startPoint y: 374, endPoint x: 237, endPoint y: 363, distance: 42.8
click at [237, 363] on div "less Background color #ffffff Primary color #000000 Secondary color #ffffff Fon…" at bounding box center [260, 336] width 353 height 203
click at [249, 203] on icon at bounding box center [246, 203] width 11 height 18
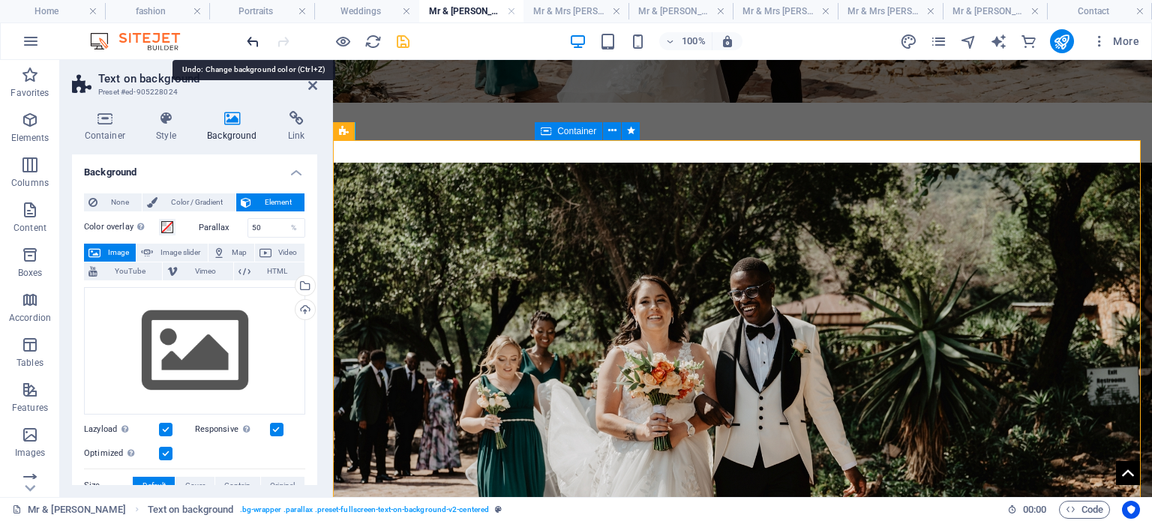
click at [256, 35] on icon "undo" at bounding box center [253, 41] width 17 height 17
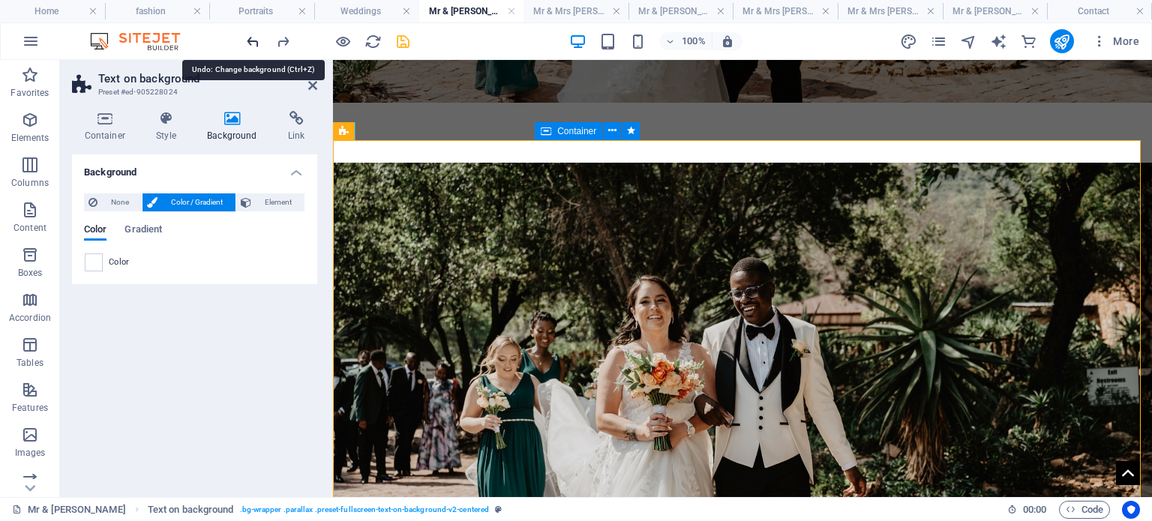
click at [256, 35] on icon "undo" at bounding box center [253, 41] width 17 height 17
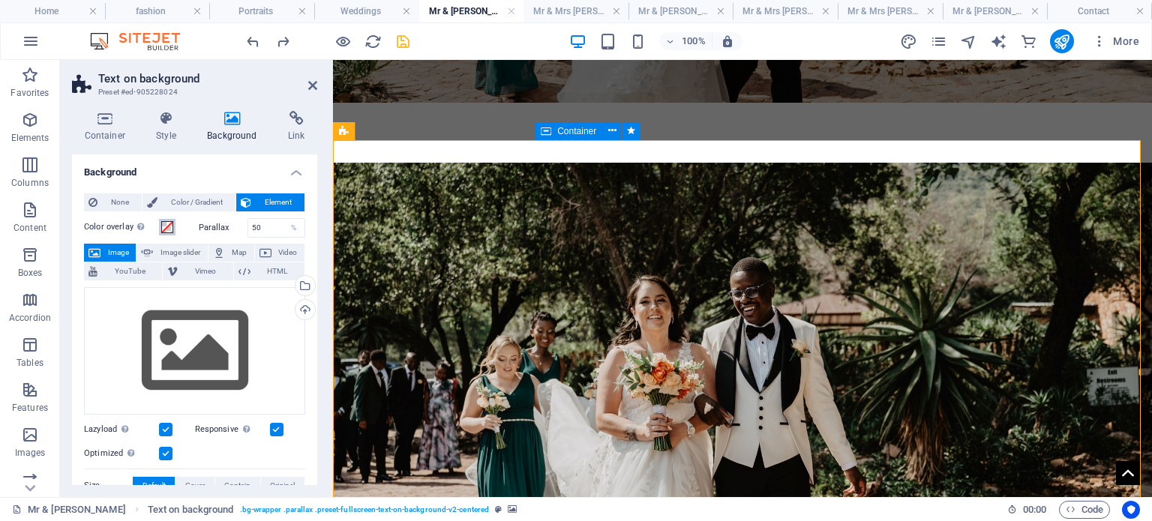
click at [173, 225] on span at bounding box center [167, 227] width 12 height 12
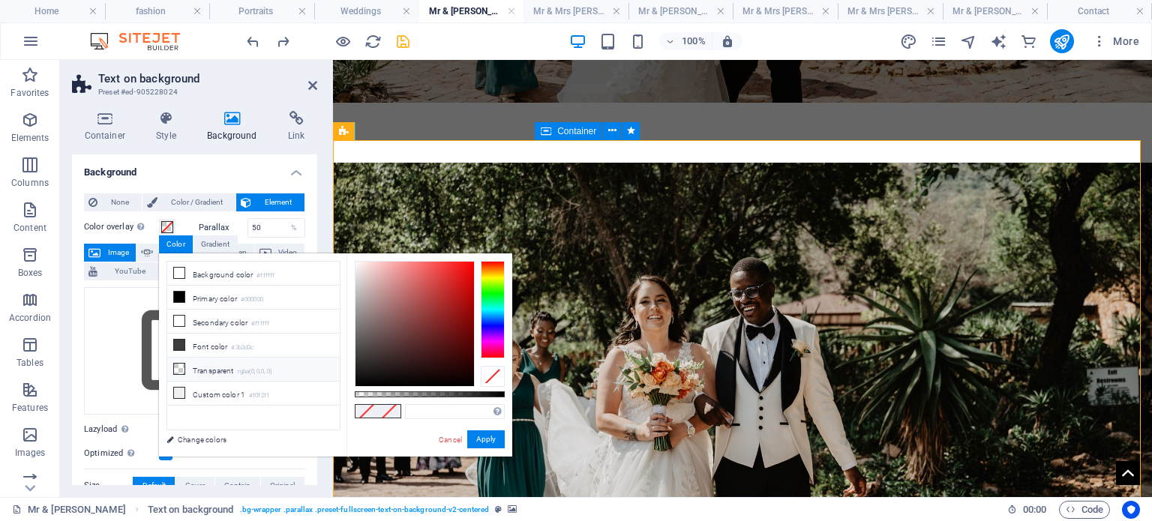
click at [177, 364] on icon at bounding box center [179, 369] width 11 height 11
type input "rgba(0, 0, 0, 0.546)"
drag, startPoint x: 365, startPoint y: 393, endPoint x: 437, endPoint y: 386, distance: 72.3
click at [437, 386] on div "rgba(0, 0, 0, 0.546) Supported formats #0852ed rgb(8, 82, 237) rgba(8, 82, 237,…" at bounding box center [430, 464] width 166 height 421
click at [489, 437] on button "Apply" at bounding box center [486, 440] width 38 height 18
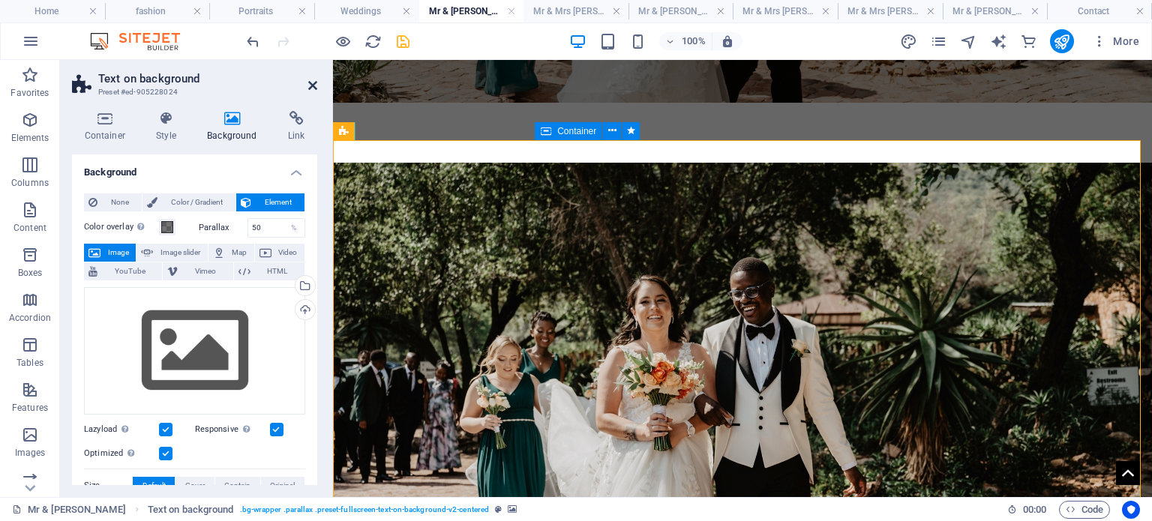
click at [308, 80] on icon at bounding box center [312, 86] width 9 height 12
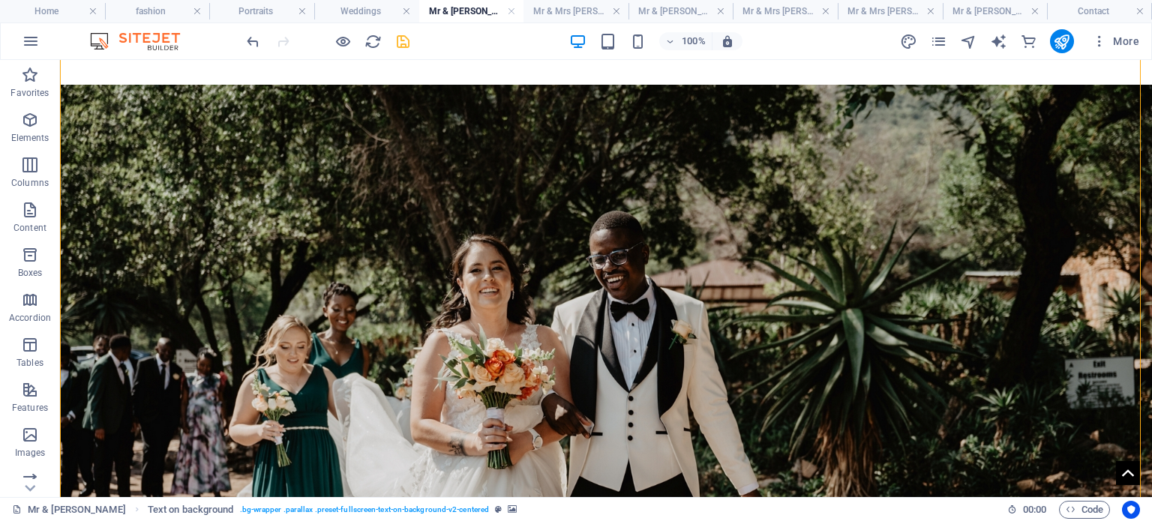
scroll to position [525, 0]
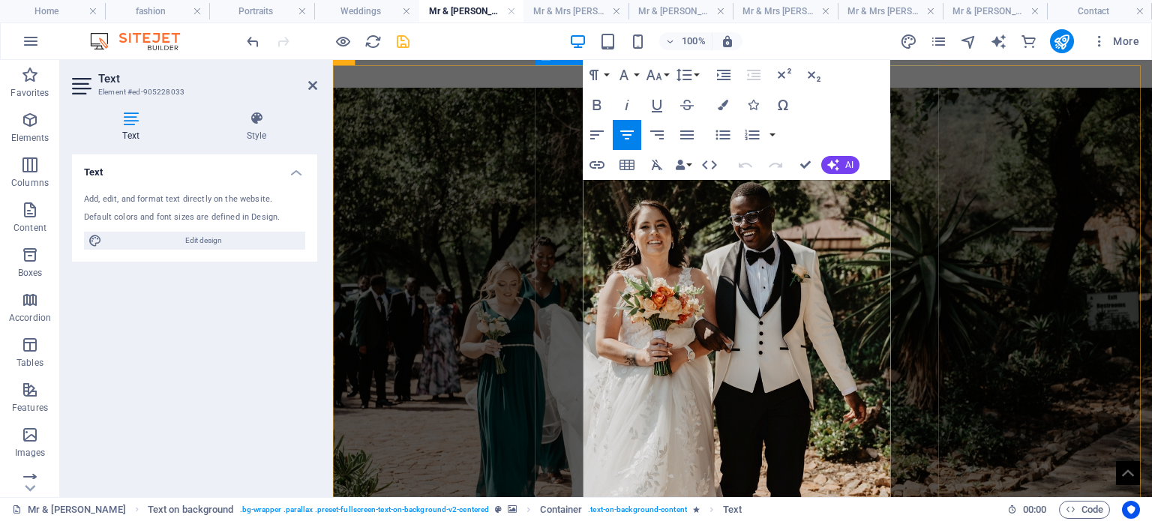
click at [630, 140] on icon "button" at bounding box center [627, 135] width 18 height 18
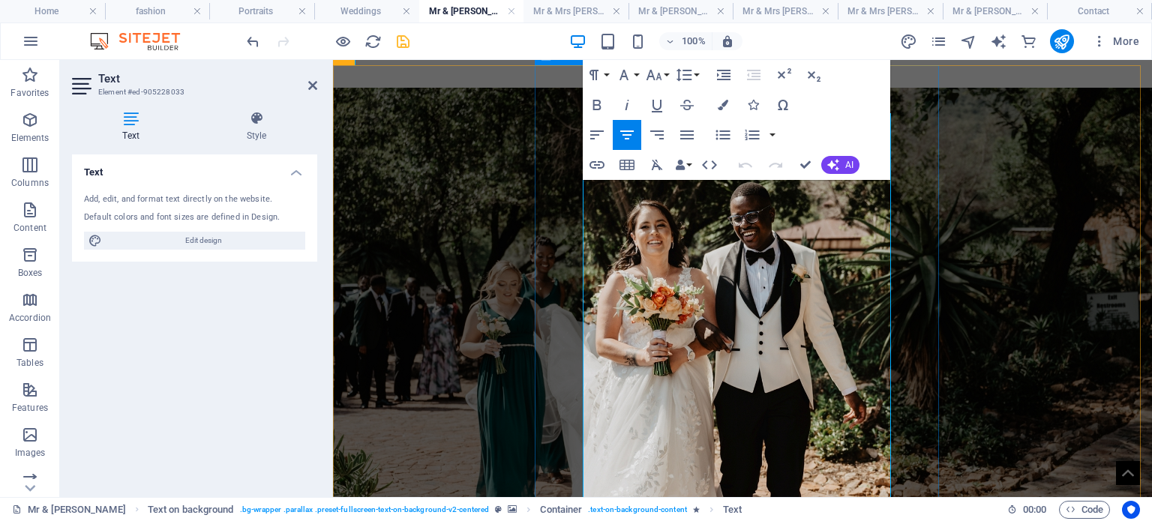
click at [594, 129] on icon "button" at bounding box center [597, 135] width 18 height 18
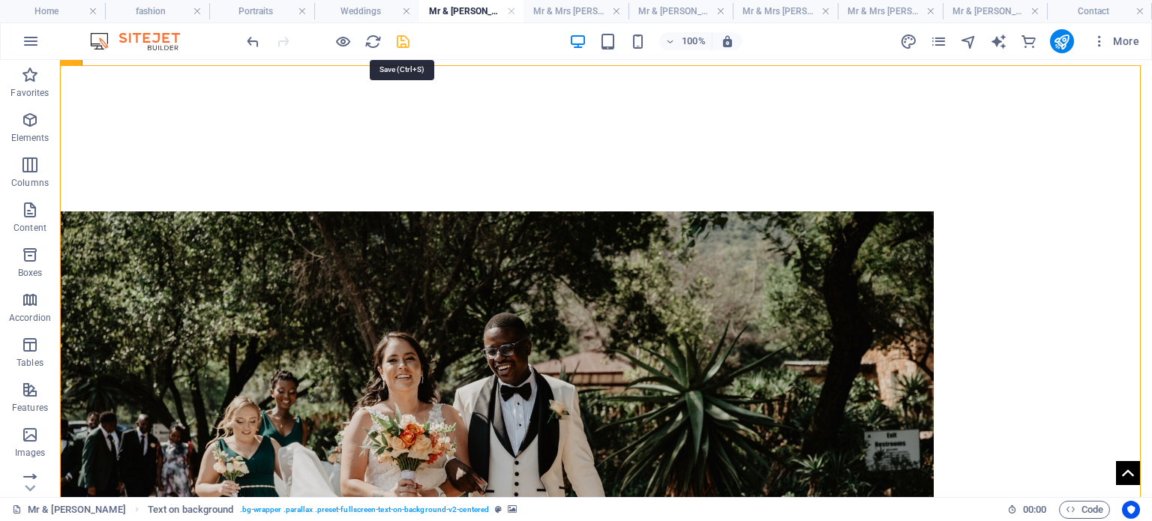
click at [404, 38] on icon "save" at bounding box center [403, 41] width 17 height 17
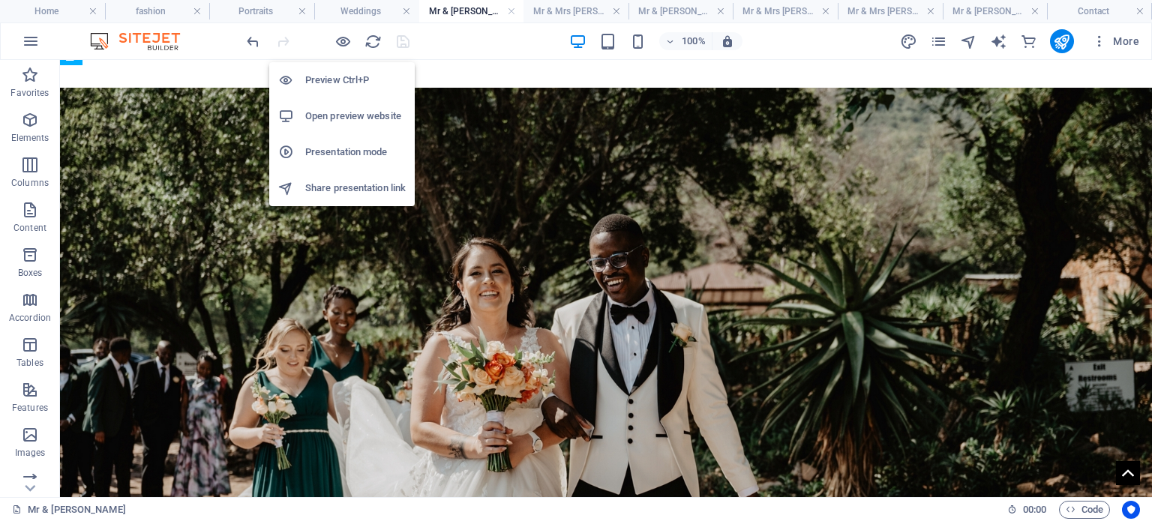
click at [341, 111] on h6 "Open preview website" at bounding box center [355, 116] width 101 height 18
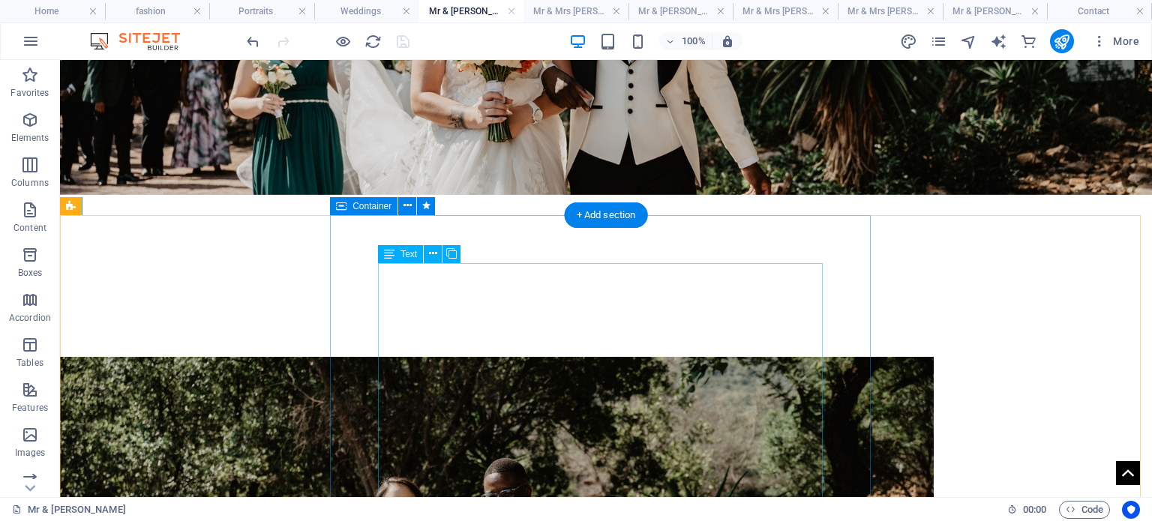
scroll to position [375, 0]
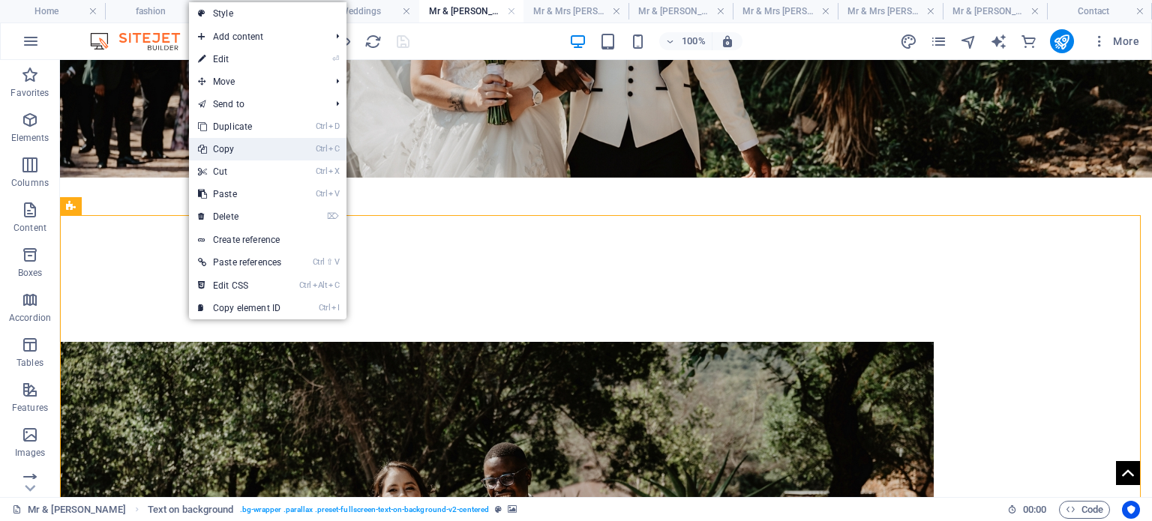
click at [236, 153] on link "Ctrl C Copy" at bounding box center [239, 149] width 101 height 23
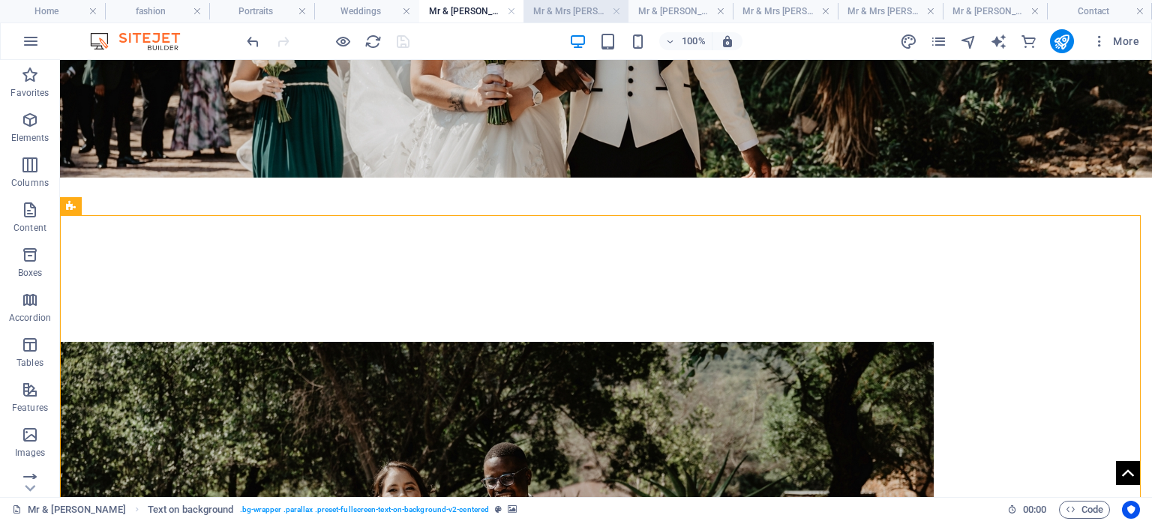
click at [561, 5] on h4 "Mr & Mrs [PERSON_NAME]" at bounding box center [576, 11] width 105 height 17
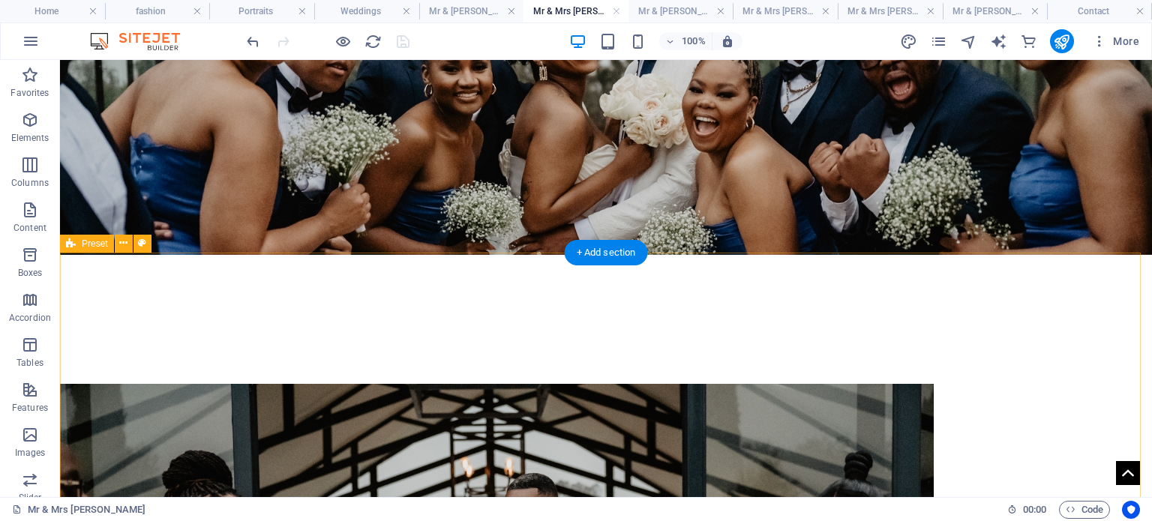
scroll to position [300, 0]
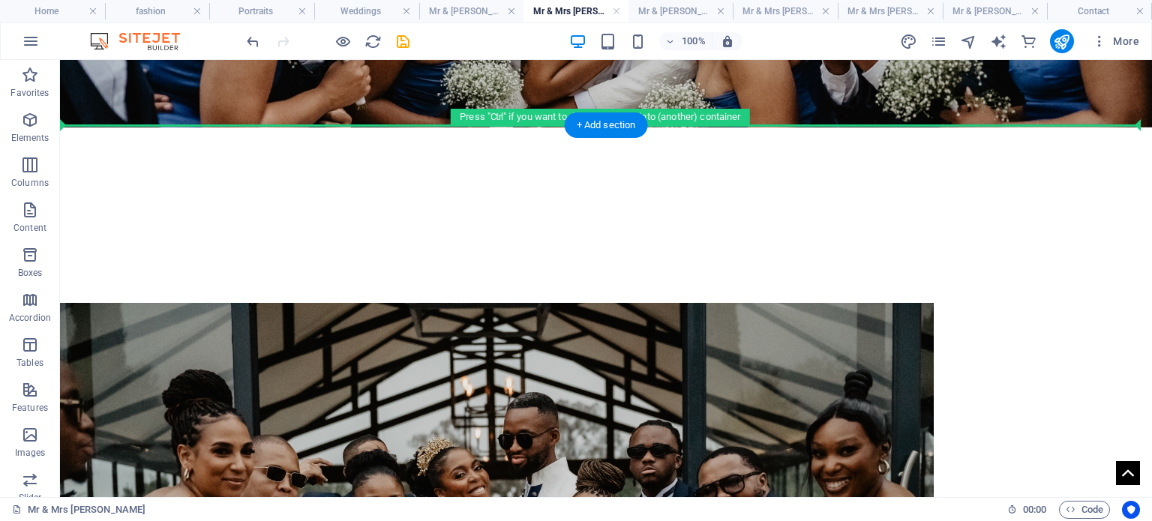
scroll to position [404, 0]
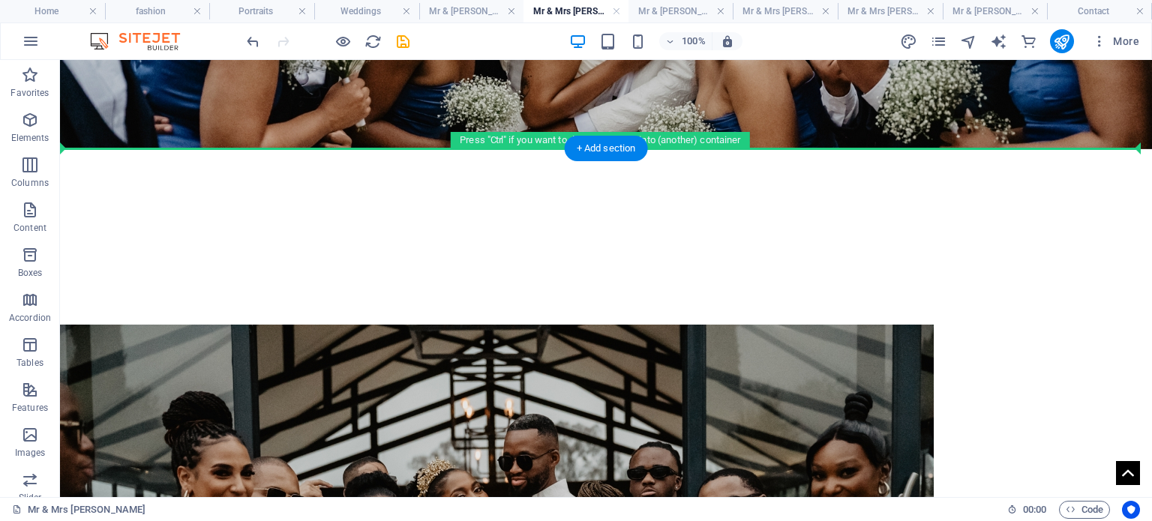
drag, startPoint x: 141, startPoint y: 290, endPoint x: 377, endPoint y: 167, distance: 266.4
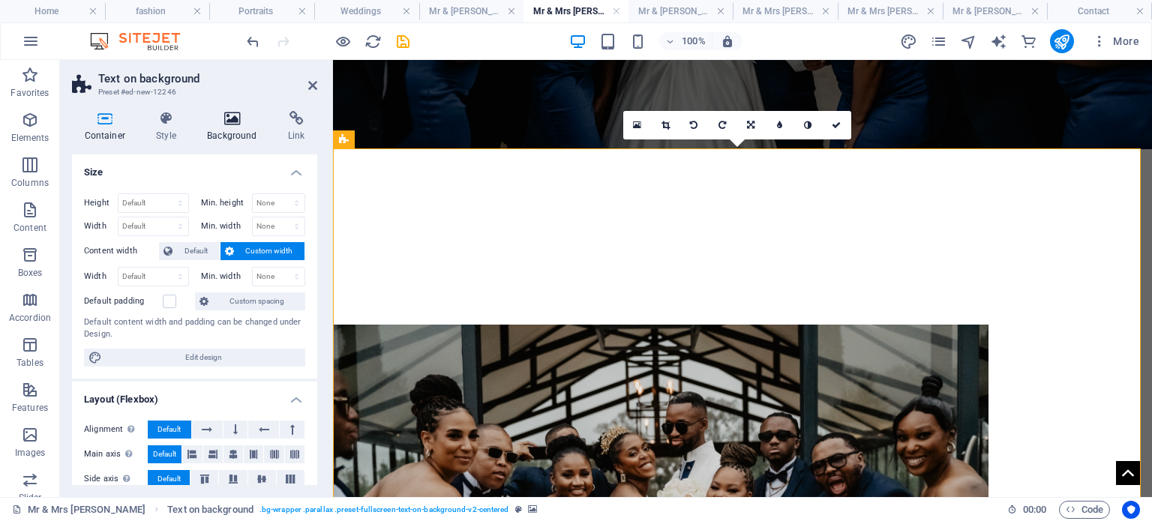
click at [216, 125] on icon at bounding box center [232, 118] width 75 height 15
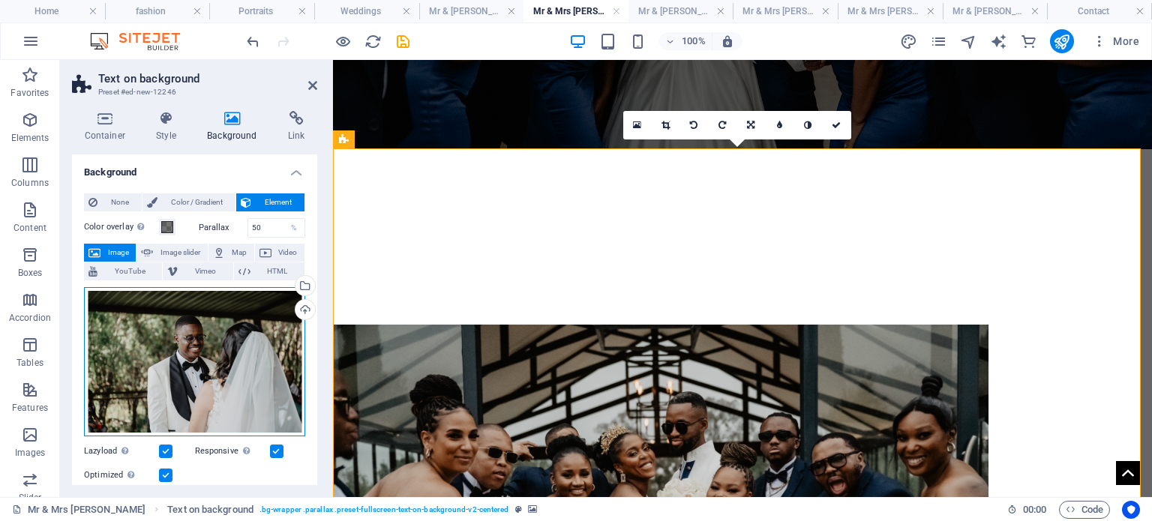
click at [145, 353] on div "Drag files here, click to choose files or select files from Files or our free s…" at bounding box center [194, 362] width 221 height 150
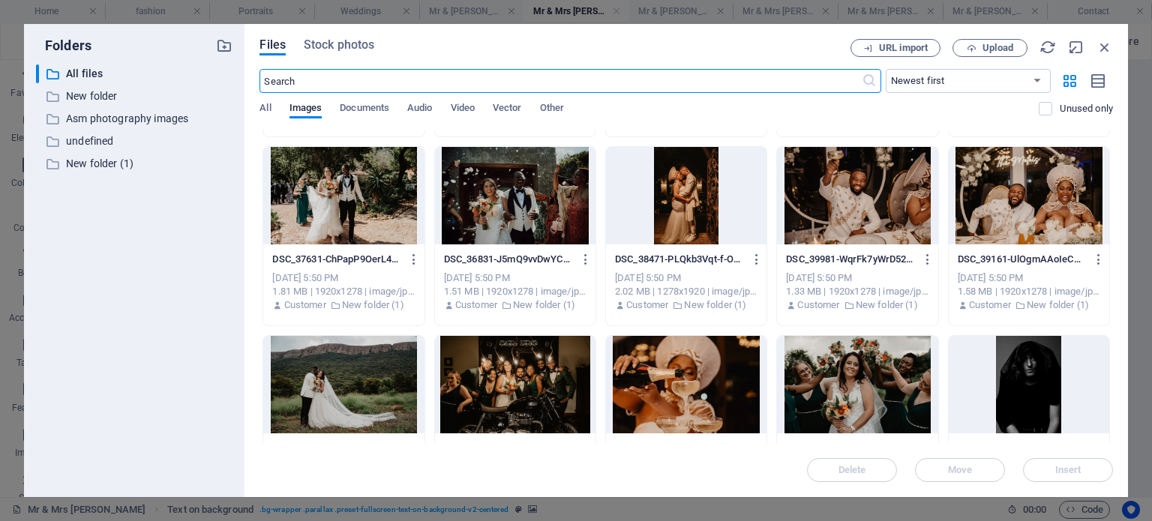
scroll to position [3976, 0]
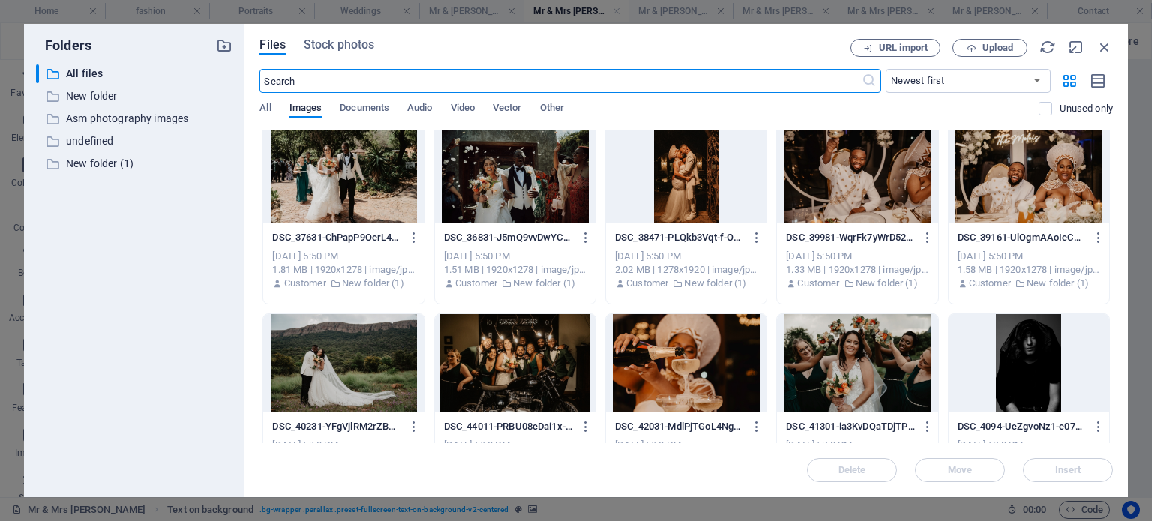
click at [1071, 201] on div at bounding box center [1029, 174] width 161 height 98
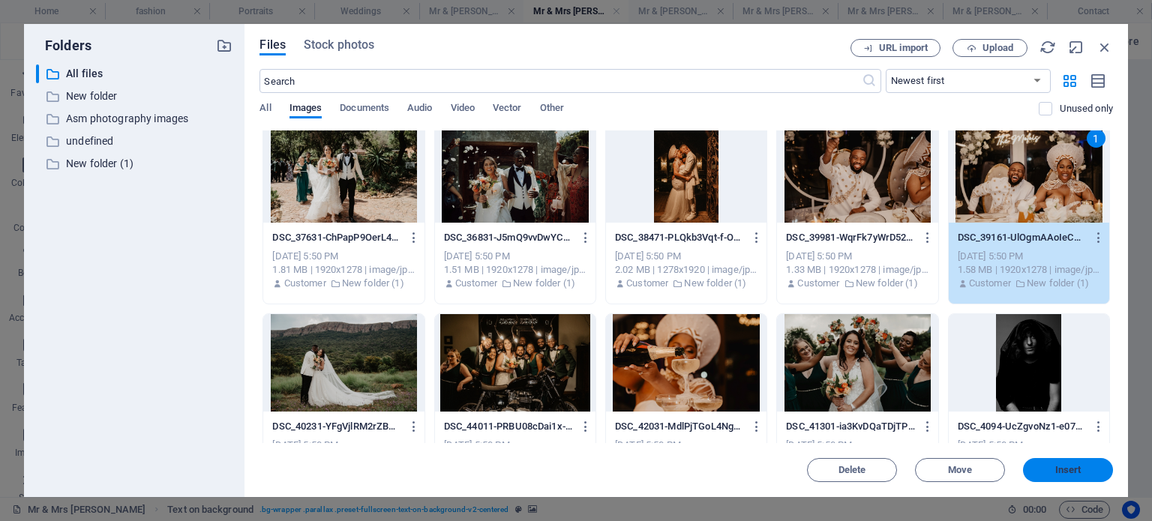
click at [1071, 466] on span "Insert" at bounding box center [1069, 470] width 26 height 9
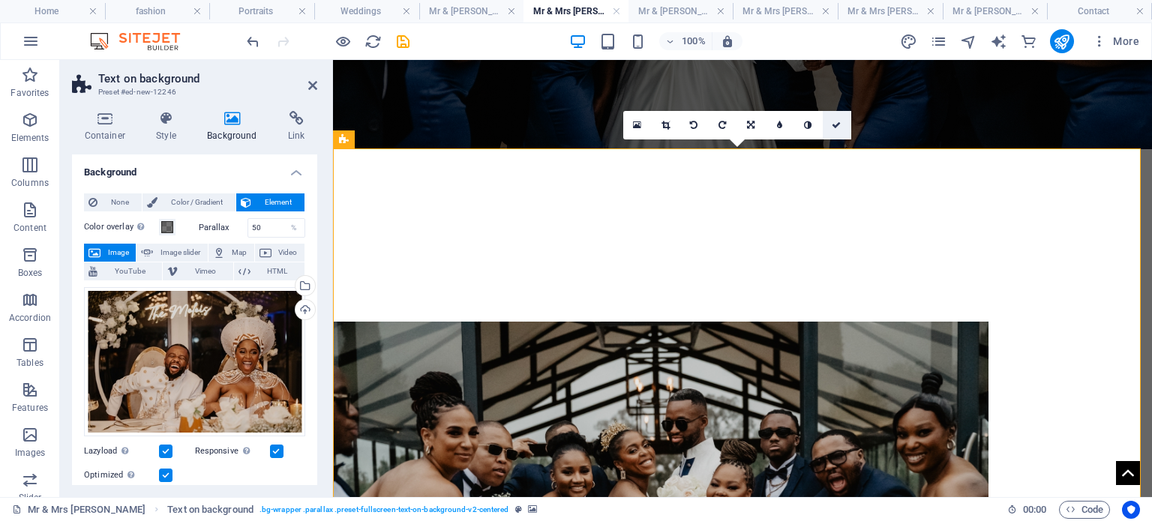
click at [834, 124] on icon at bounding box center [836, 125] width 9 height 9
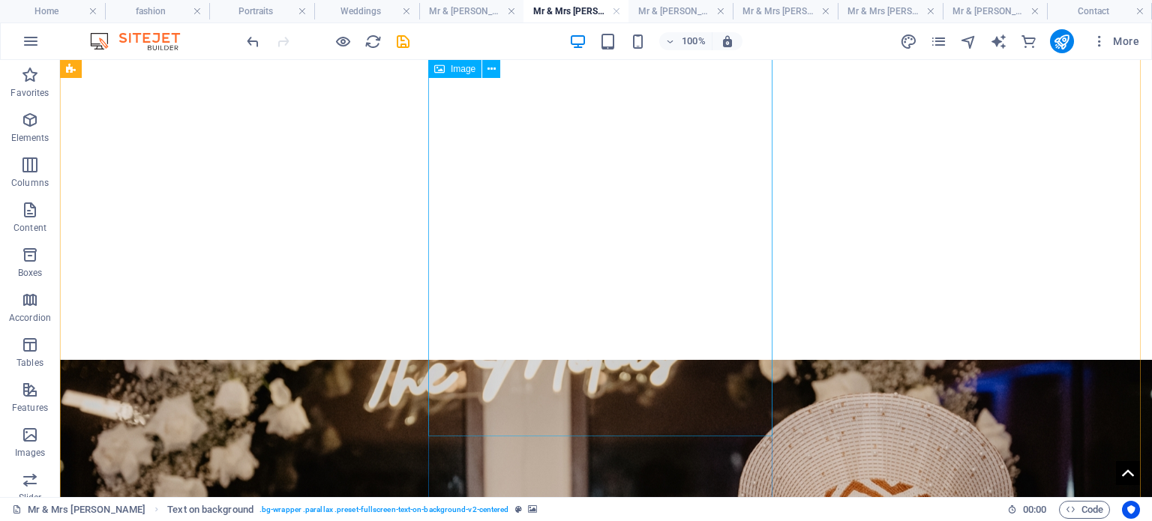
scroll to position [1379, 0]
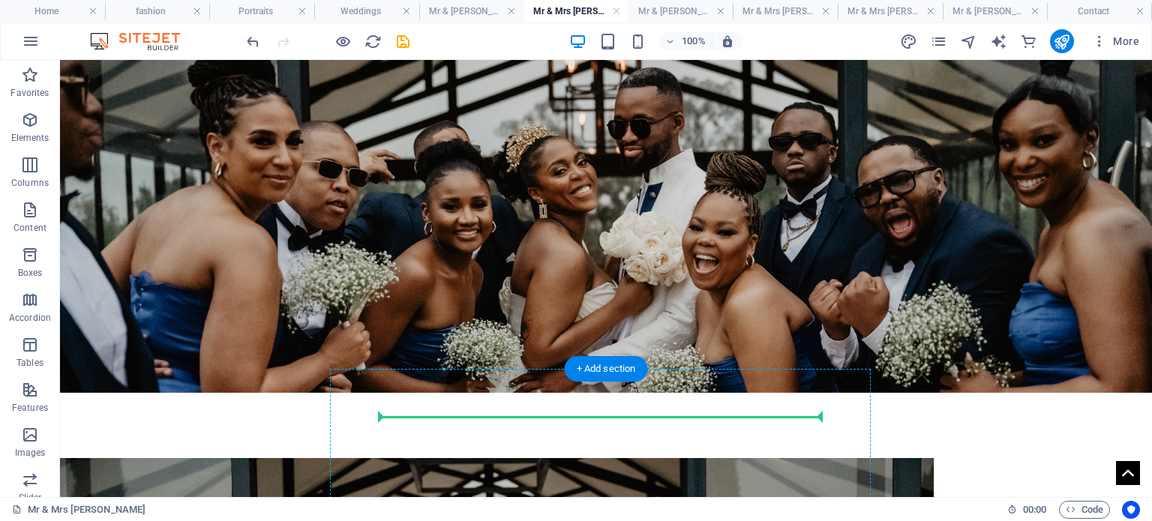
scroll to position [234, 0]
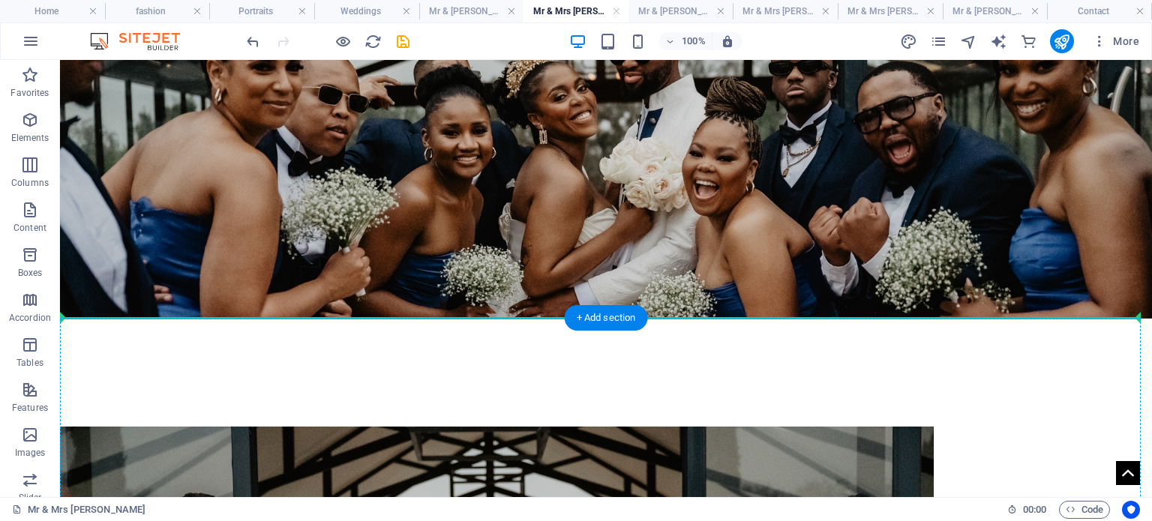
drag, startPoint x: 607, startPoint y: 472, endPoint x: 449, endPoint y: 319, distance: 219.7
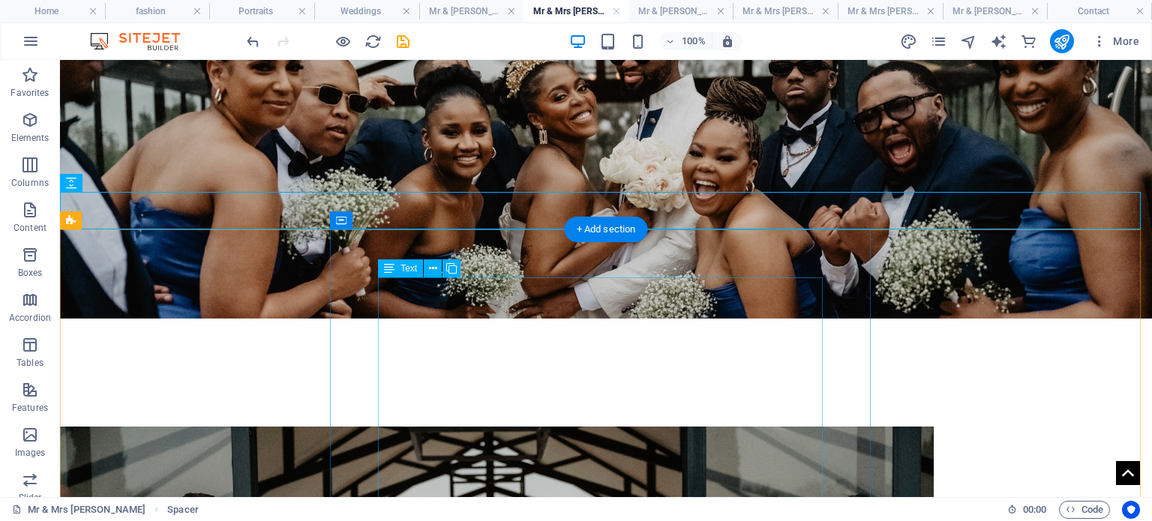
scroll to position [384, 0]
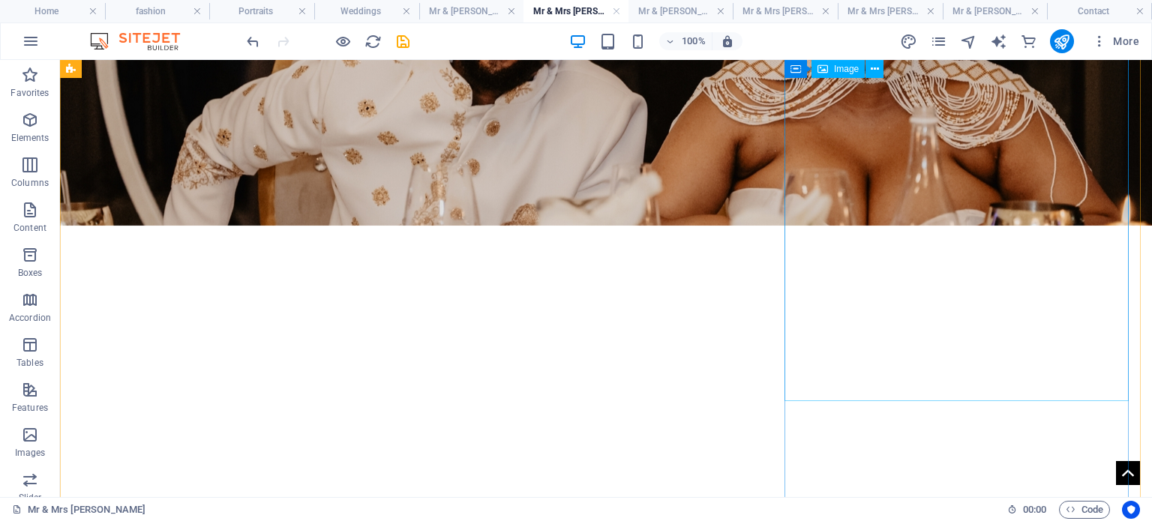
scroll to position [1660, 0]
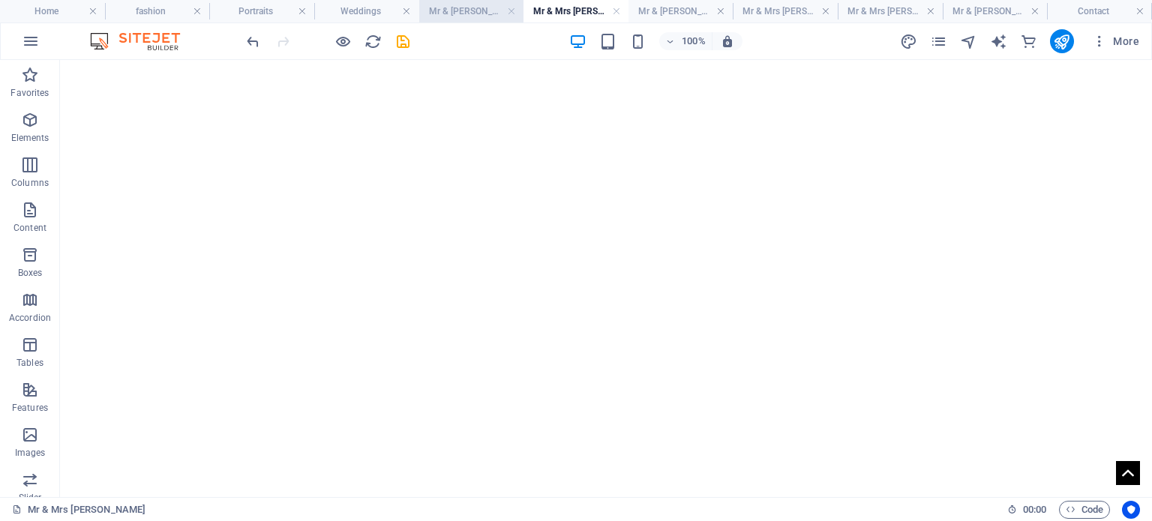
click at [465, 11] on h4 "Mr & [PERSON_NAME]" at bounding box center [471, 11] width 105 height 17
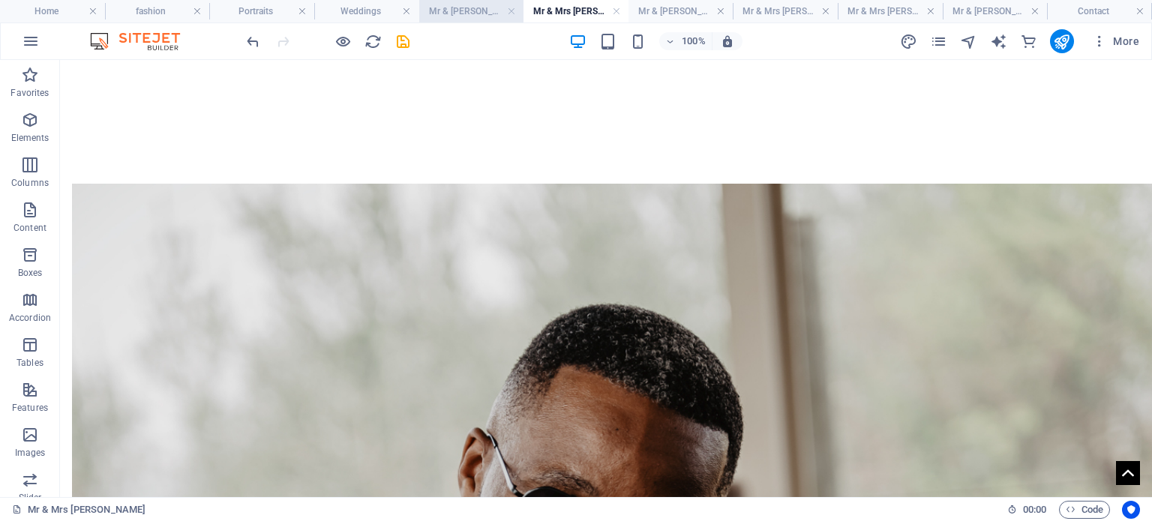
scroll to position [0, 0]
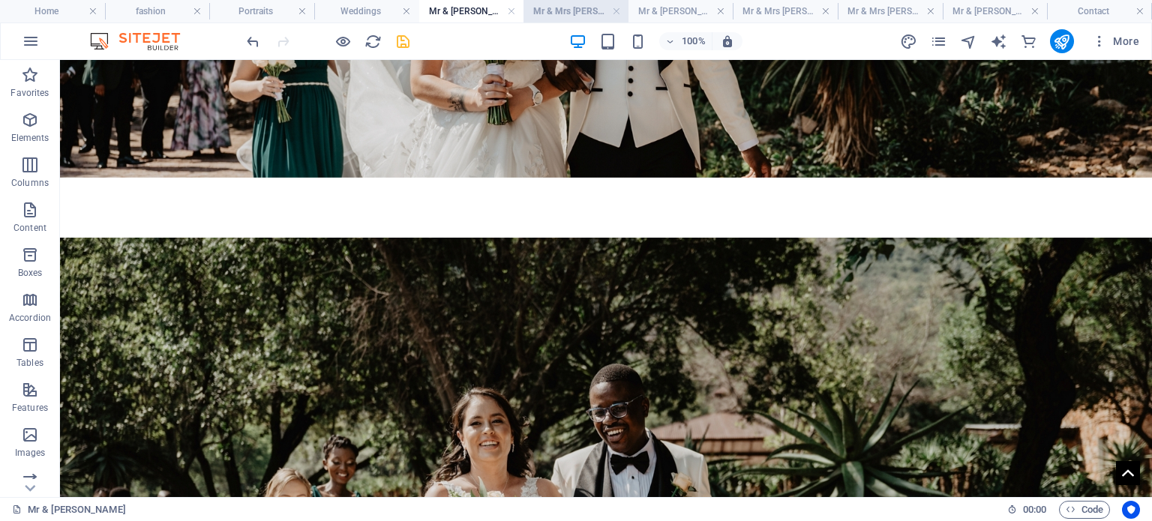
click at [555, 12] on h4 "Mr & Mrs [PERSON_NAME]" at bounding box center [576, 11] width 105 height 17
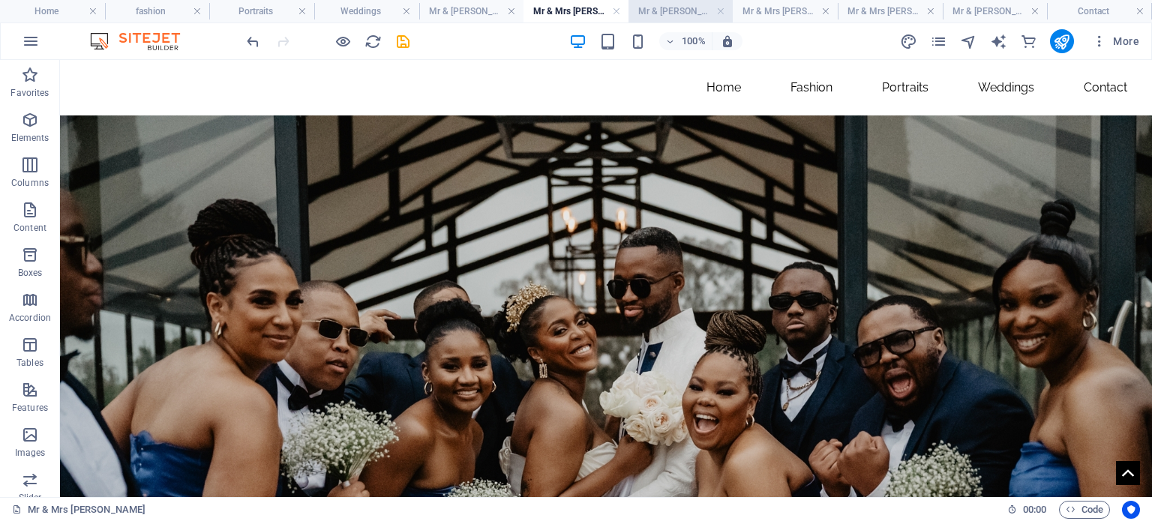
click at [650, 8] on h4 "Mr & [PERSON_NAME]" at bounding box center [681, 11] width 105 height 17
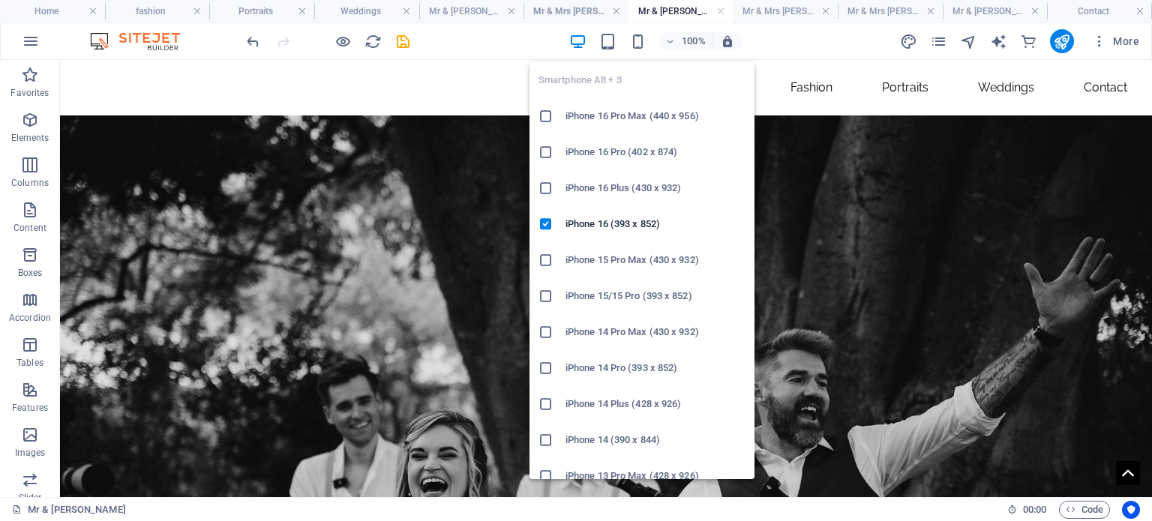
scroll to position [81, 0]
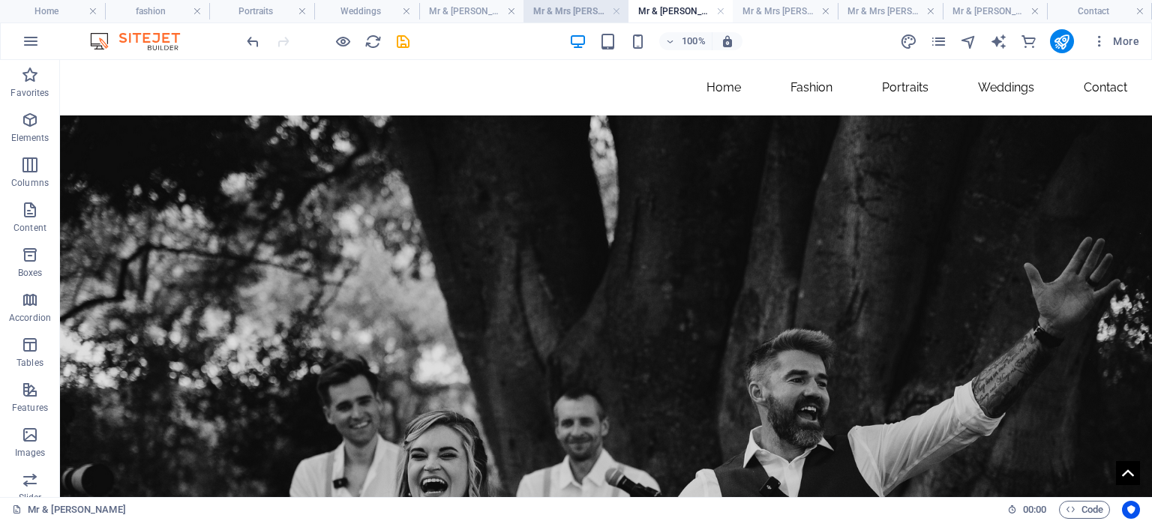
click at [552, 8] on h4 "Mr & Mrs [PERSON_NAME]" at bounding box center [576, 11] width 105 height 17
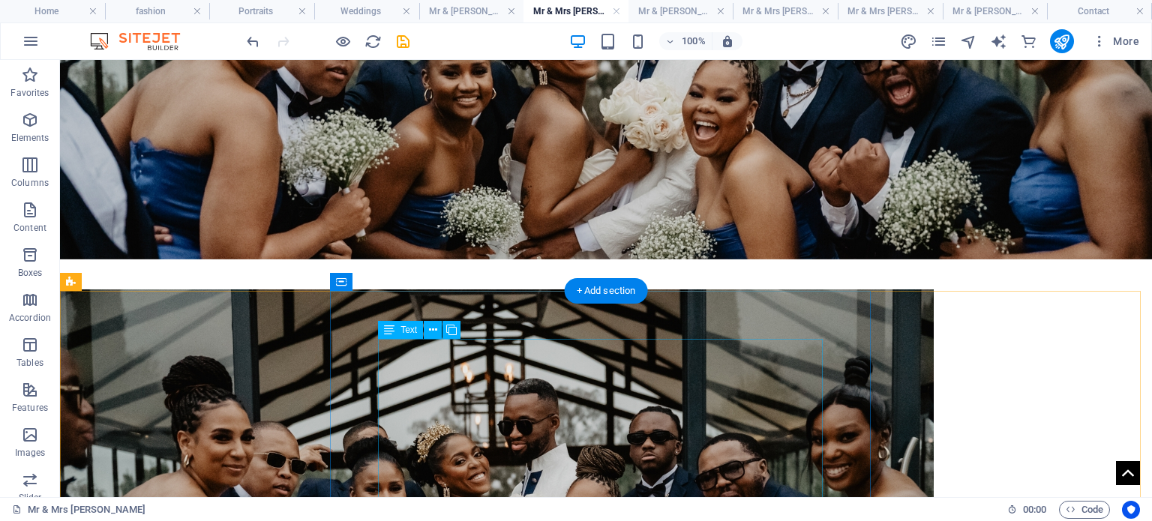
scroll to position [300, 0]
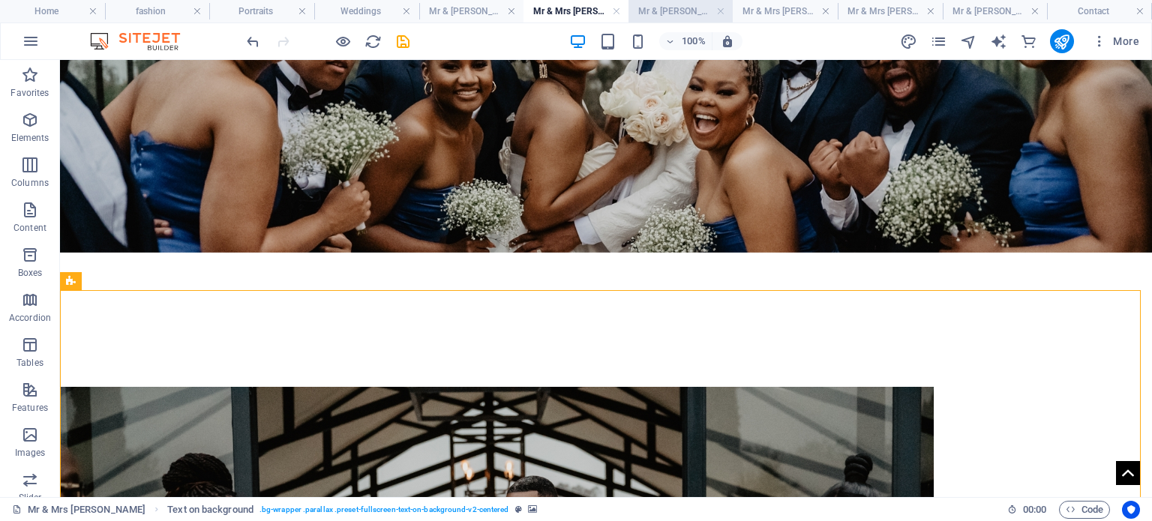
click at [677, 8] on h4 "Mr & [PERSON_NAME]" at bounding box center [681, 11] width 105 height 17
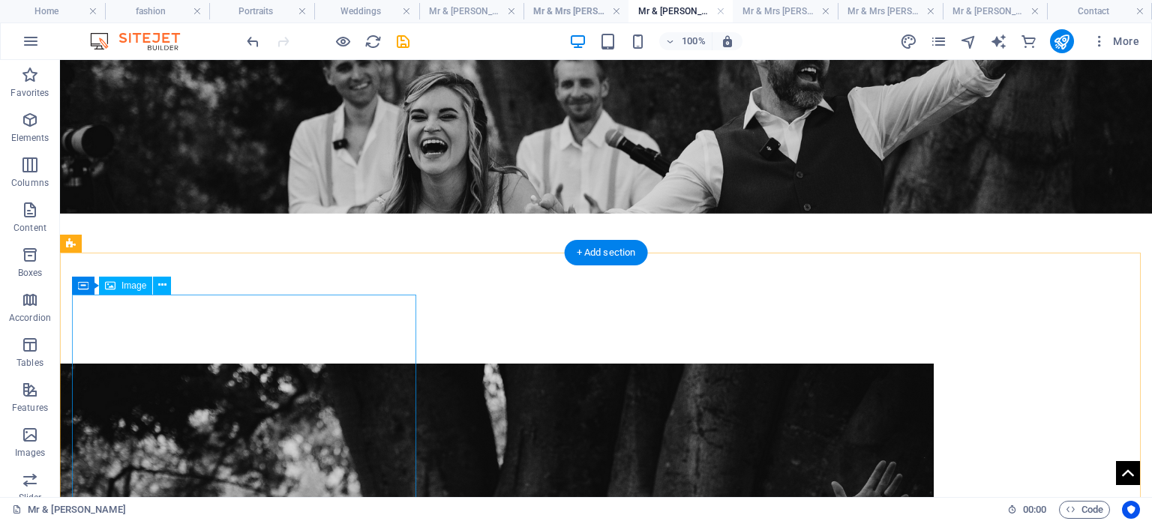
scroll to position [375, 0]
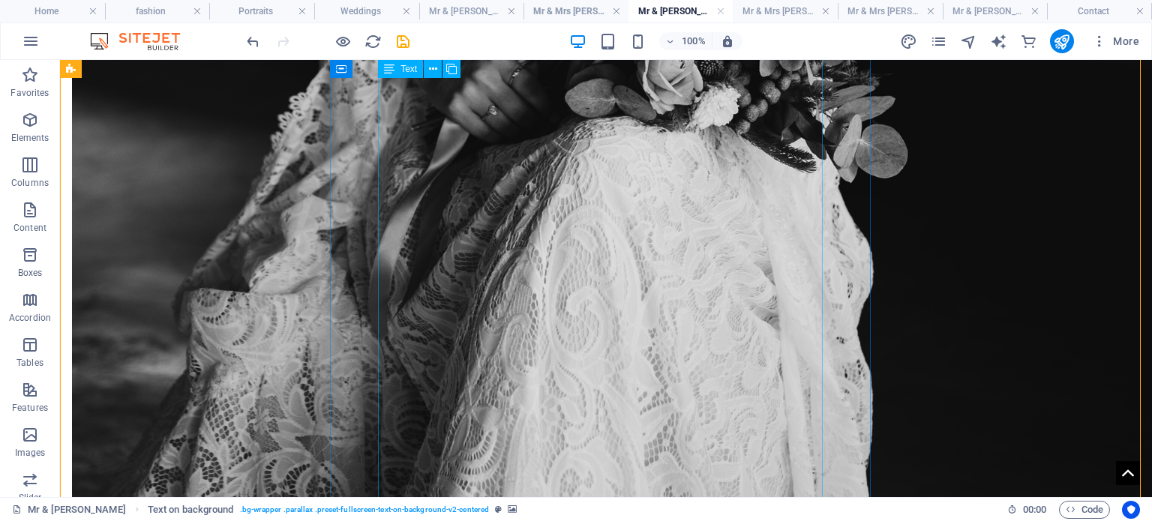
scroll to position [1945, 0]
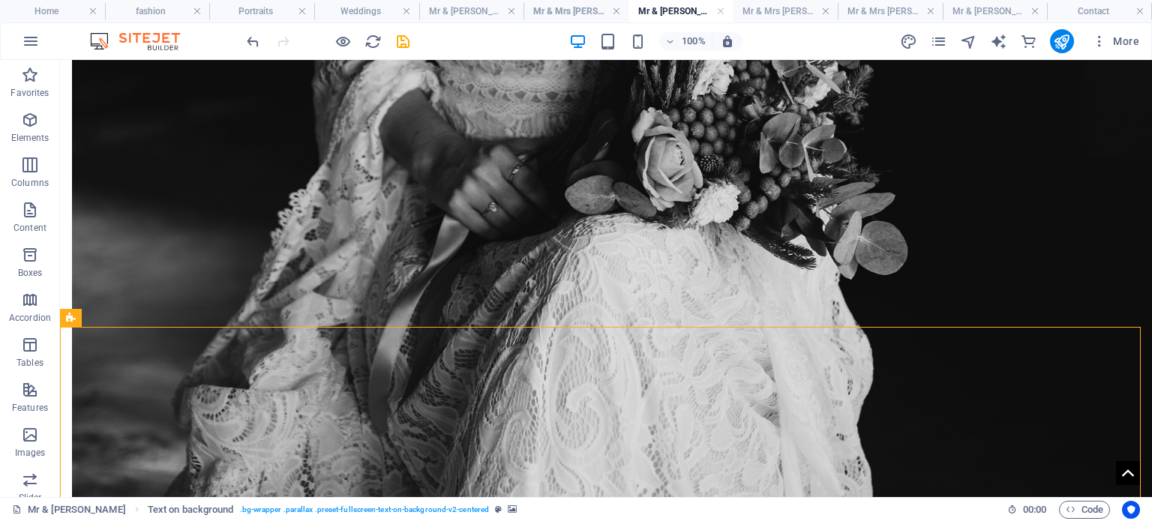
drag, startPoint x: 161, startPoint y: 350, endPoint x: 260, endPoint y: 128, distance: 243.5
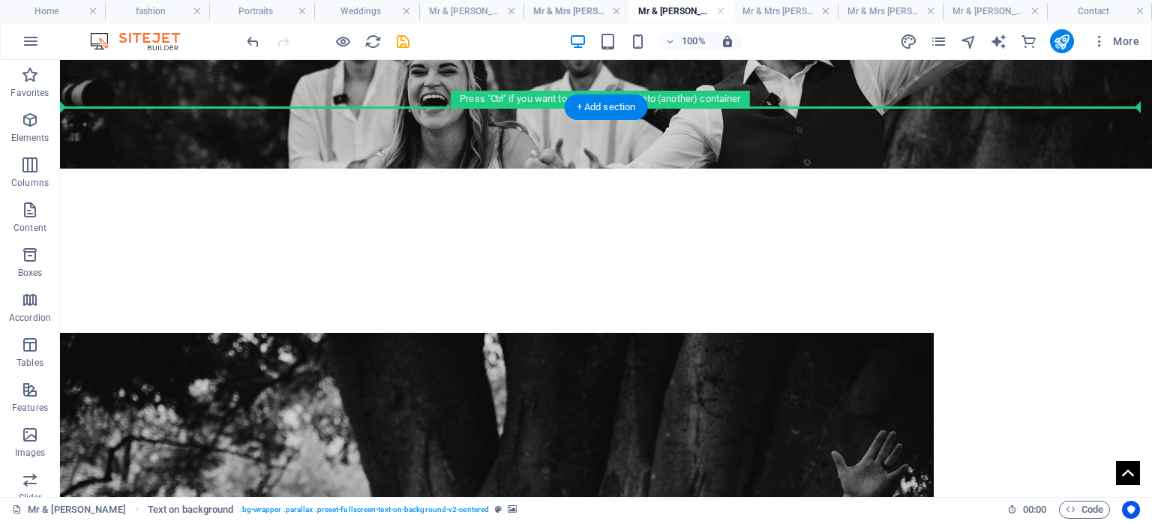
scroll to position [376, 0]
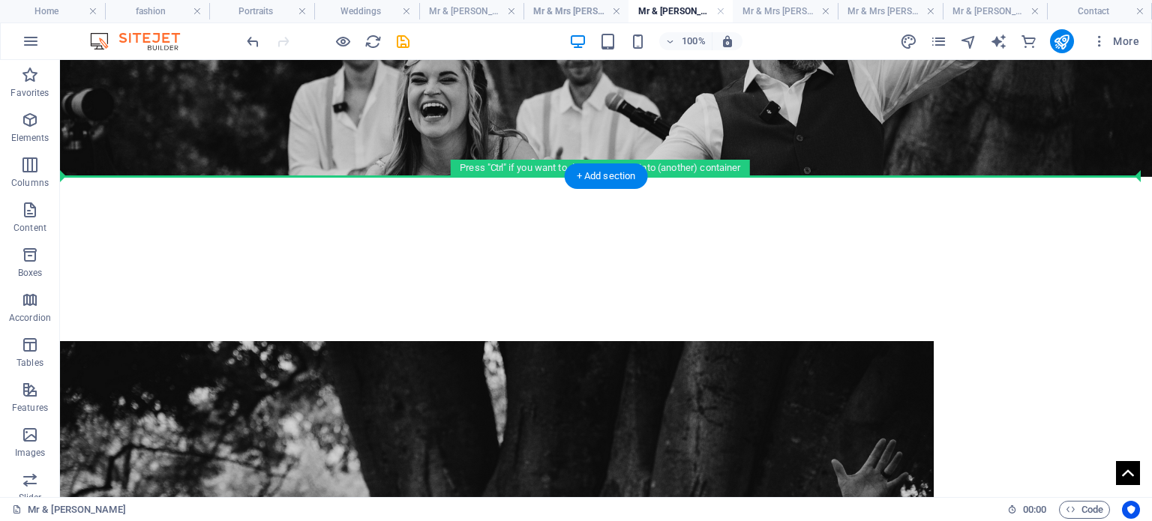
drag, startPoint x: 136, startPoint y: 375, endPoint x: 504, endPoint y: 186, distance: 414.1
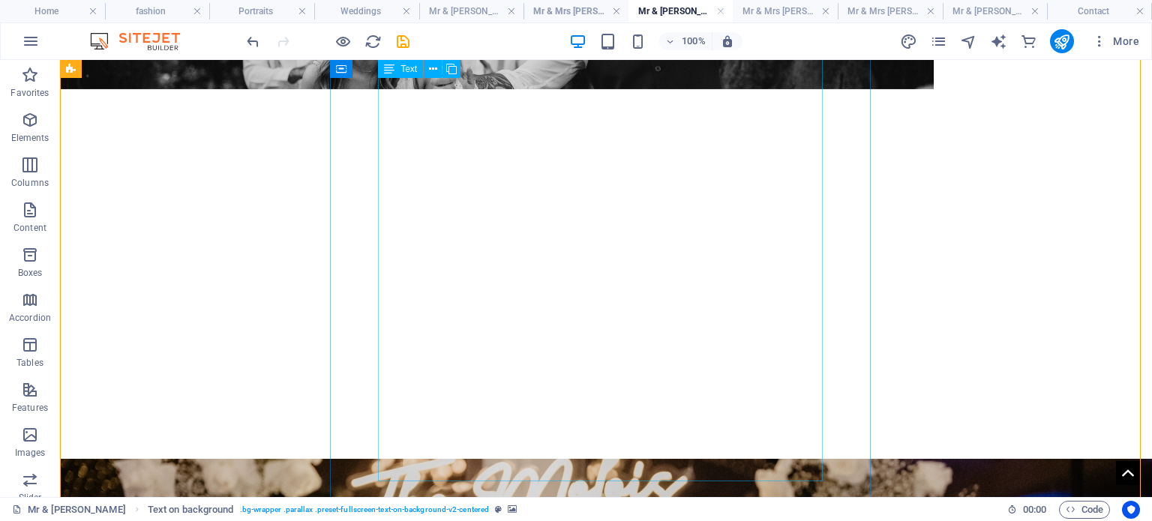
scroll to position [1051, 0]
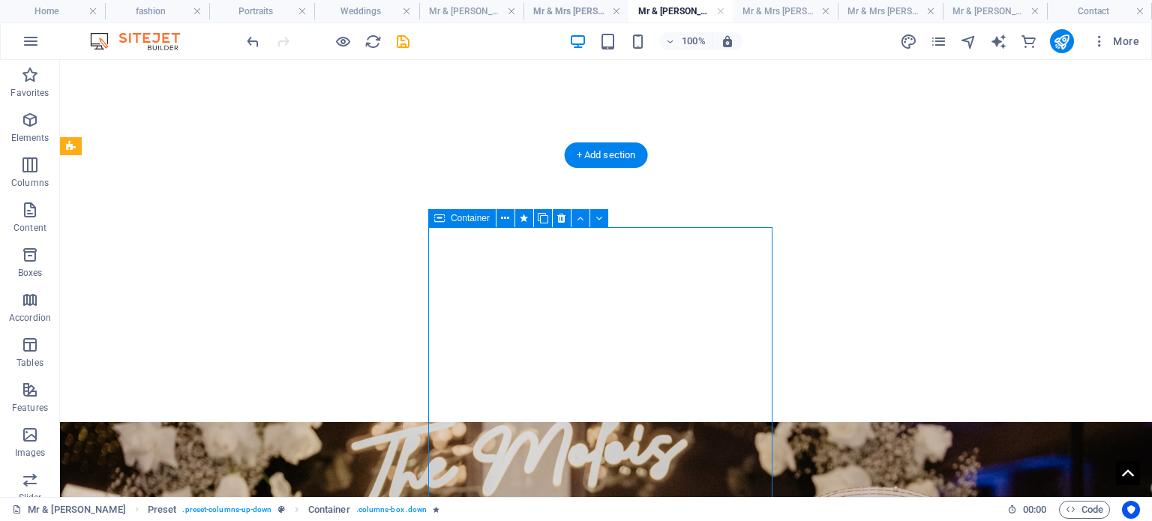
drag, startPoint x: 506, startPoint y: 324, endPoint x: 477, endPoint y: 366, distance: 51.2
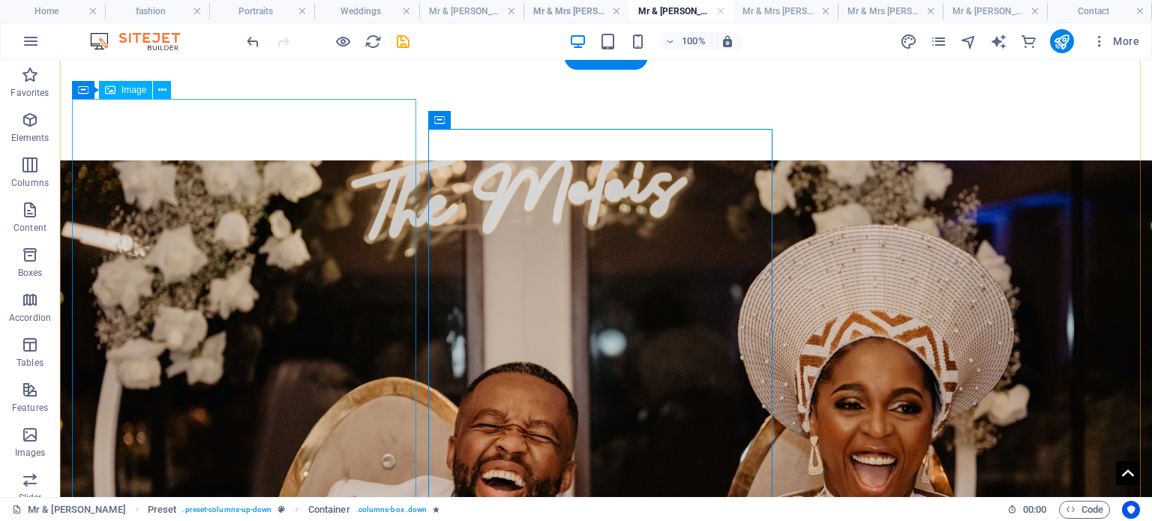
scroll to position [1351, 0]
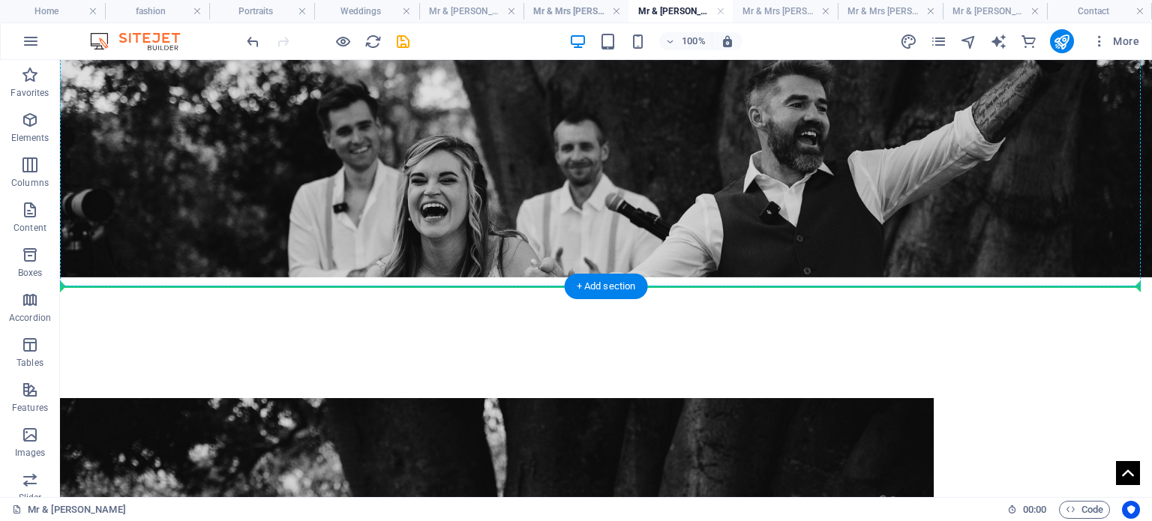
scroll to position [266, 0]
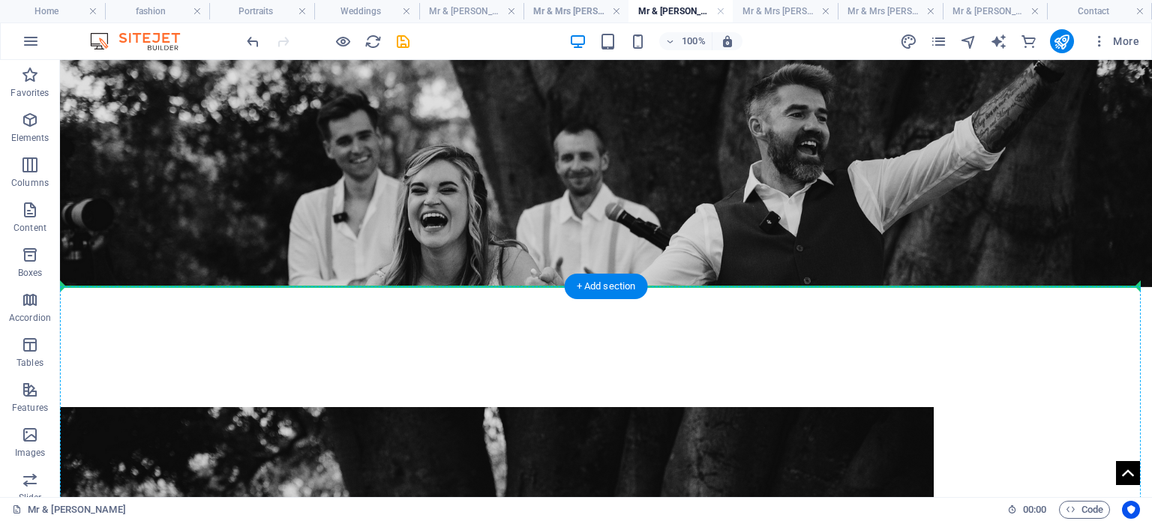
drag, startPoint x: 275, startPoint y: 470, endPoint x: 497, endPoint y: 293, distance: 284.0
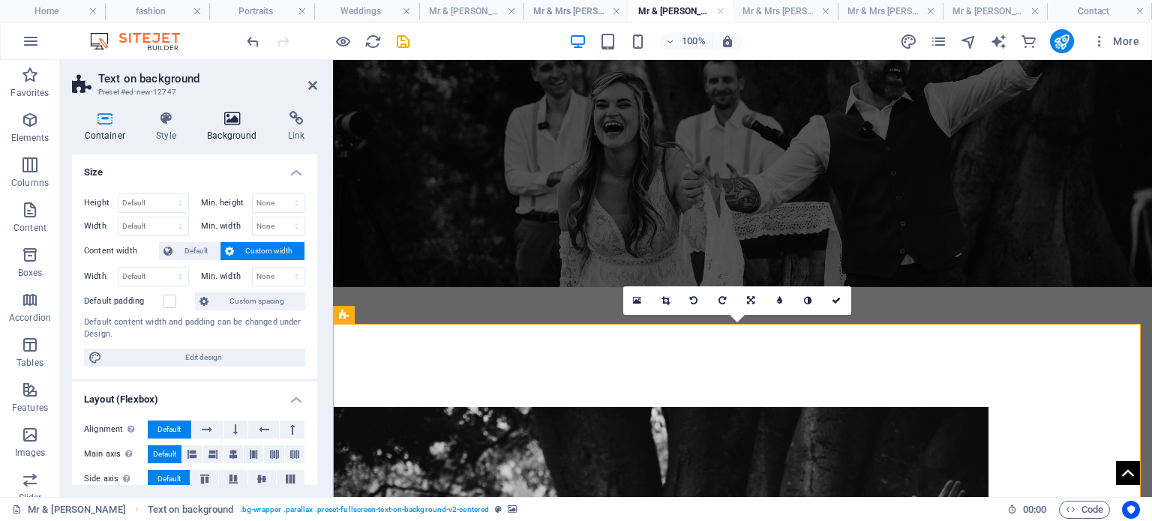
click at [238, 117] on icon at bounding box center [232, 118] width 75 height 15
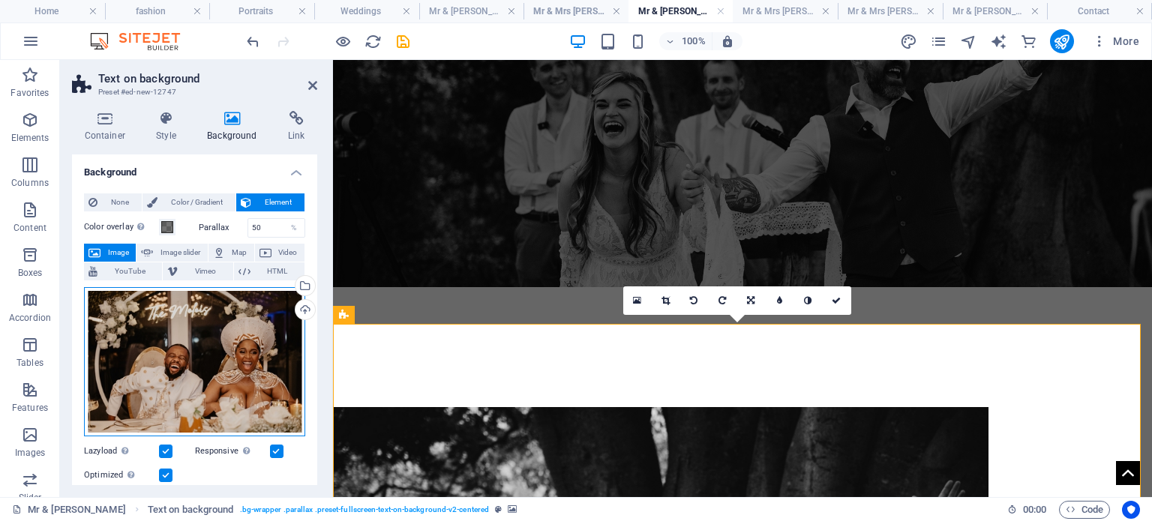
click at [231, 362] on div "Drag files here, click to choose files or select files from Files or our free s…" at bounding box center [194, 362] width 221 height 150
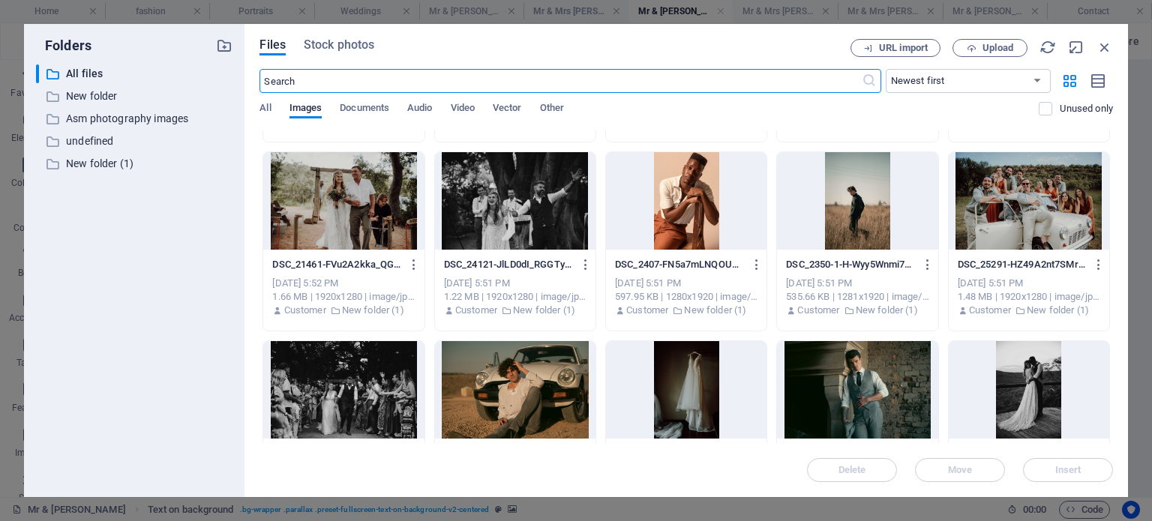
scroll to position [3076, 0]
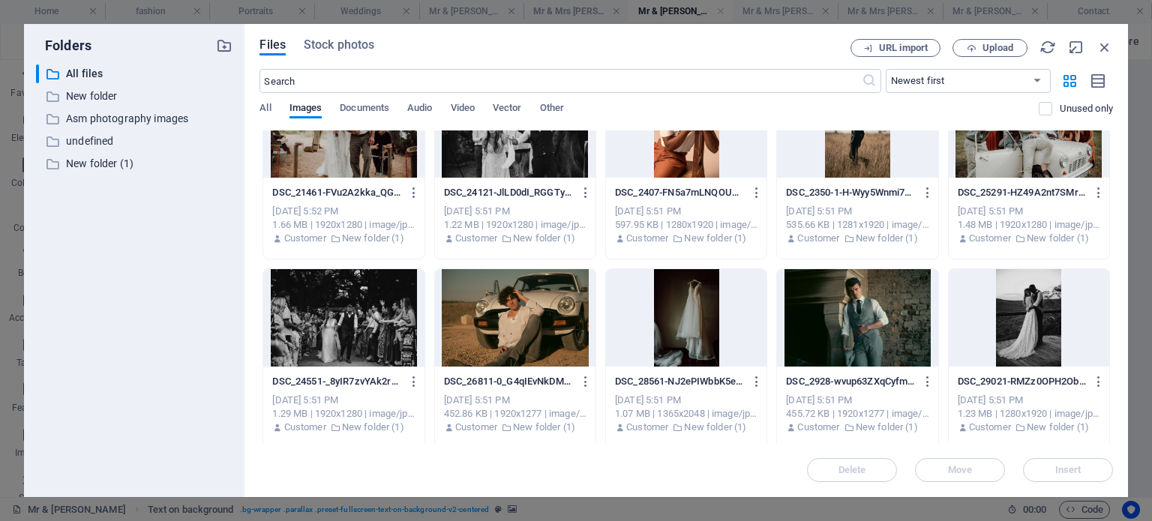
click at [368, 305] on div at bounding box center [343, 318] width 161 height 98
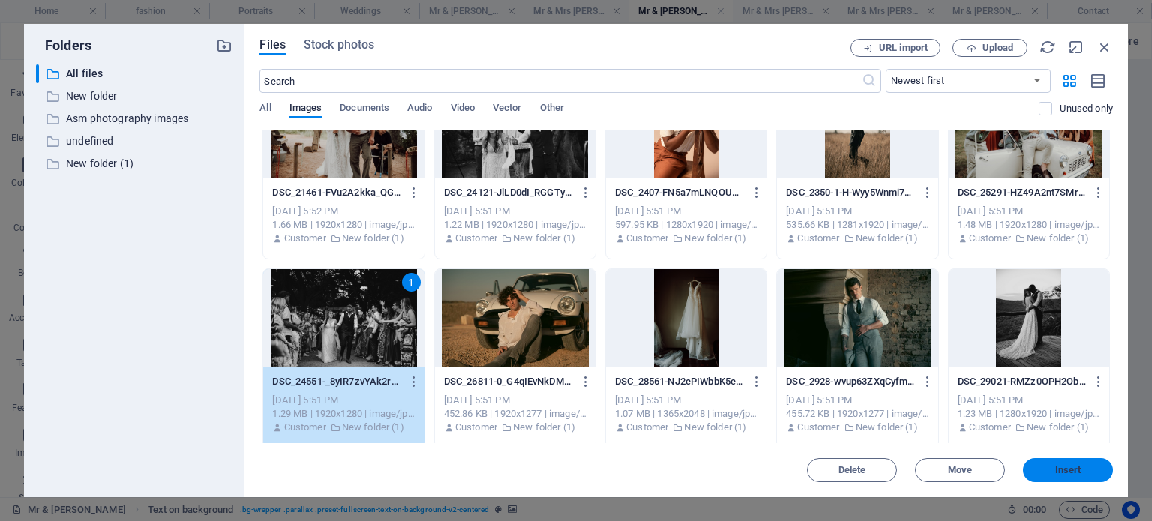
drag, startPoint x: 1067, startPoint y: 470, endPoint x: 732, endPoint y: 377, distance: 347.5
click at [1067, 470] on span "Insert" at bounding box center [1069, 470] width 26 height 9
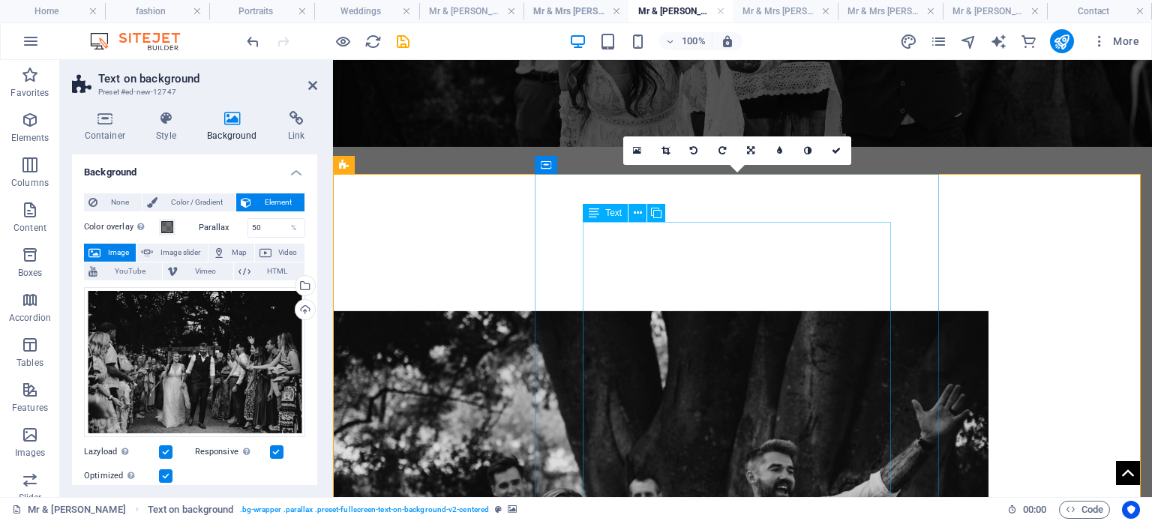
scroll to position [416, 0]
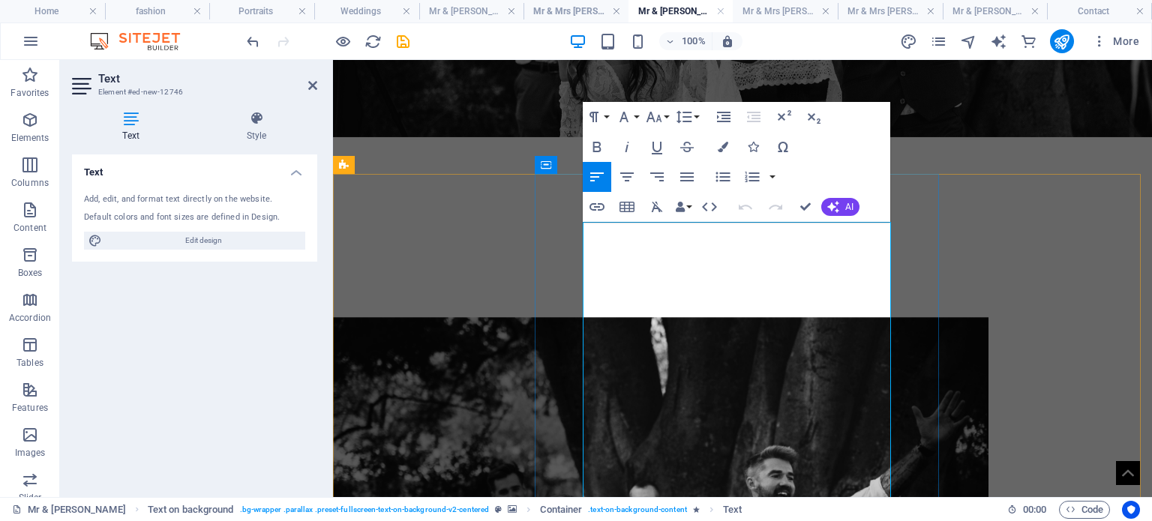
copy div "The story takes us to the Lakeside Wedding Venue. Here is where the beautiful w…"
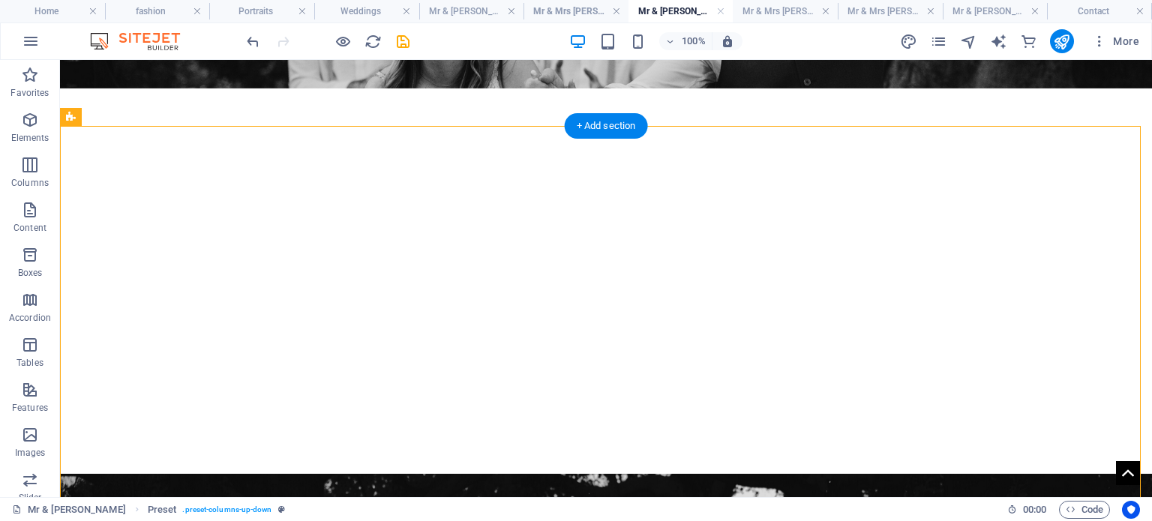
scroll to position [938, 0]
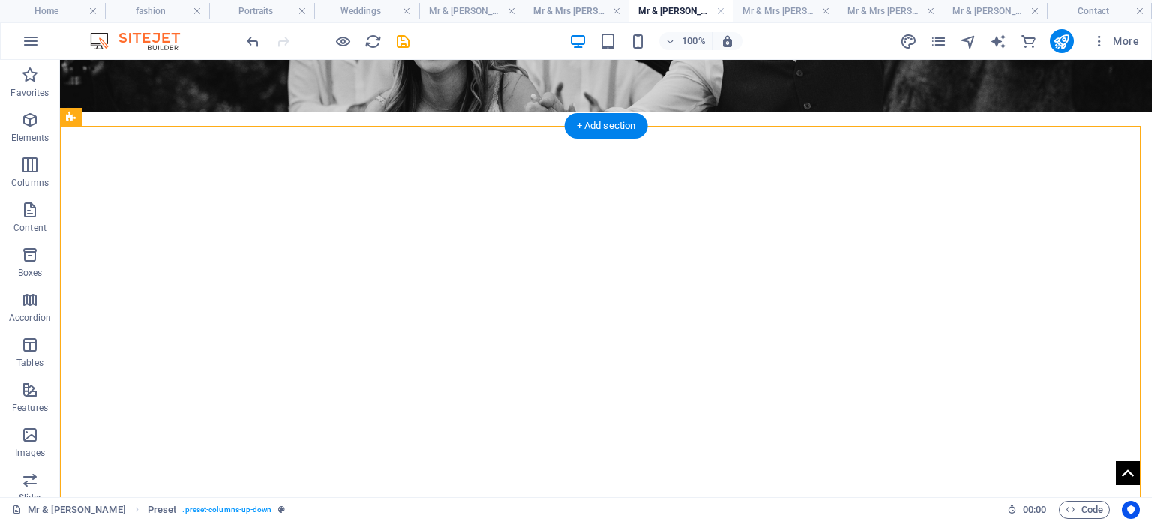
drag, startPoint x: 523, startPoint y: 317, endPoint x: 482, endPoint y: 335, distance: 44.7
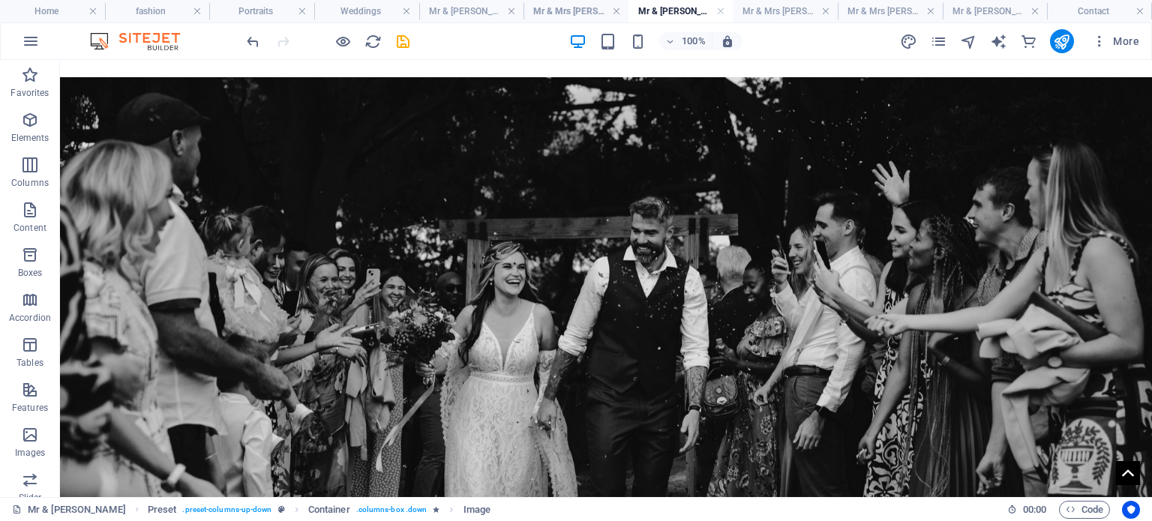
scroll to position [1037, 0]
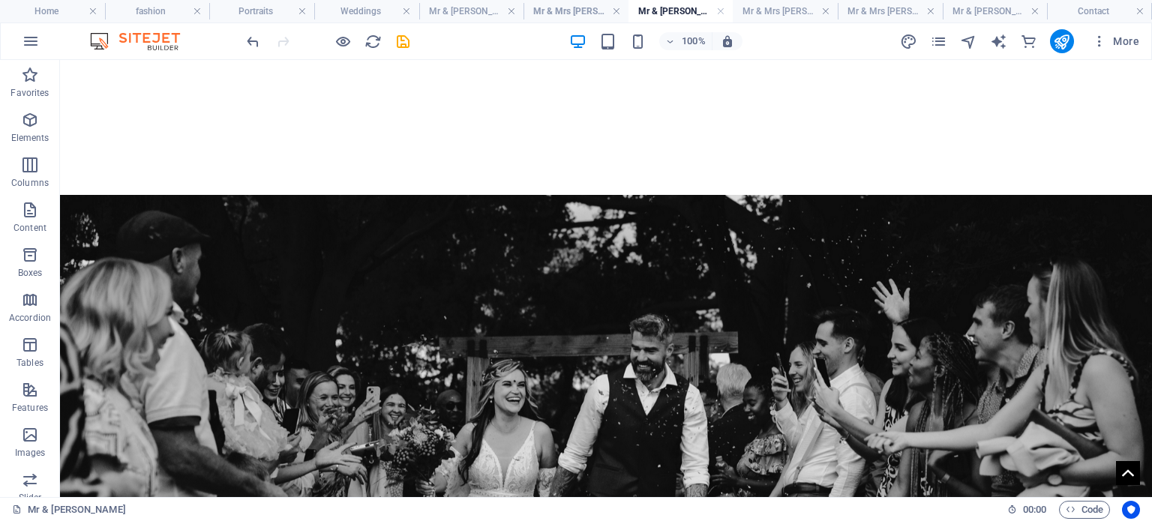
drag, startPoint x: 524, startPoint y: 215, endPoint x: 473, endPoint y: 243, distance: 59.1
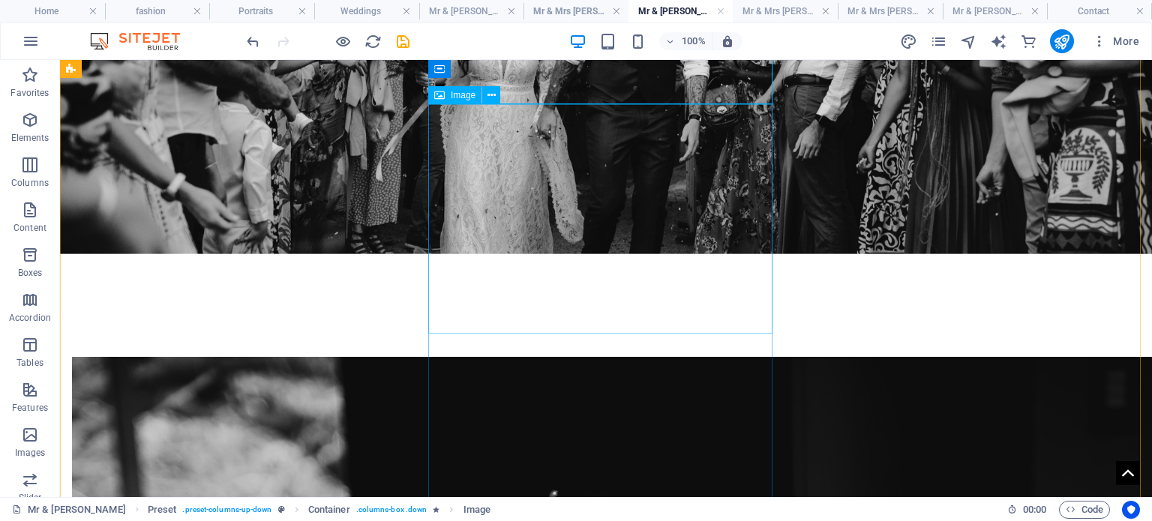
scroll to position [1934, 0]
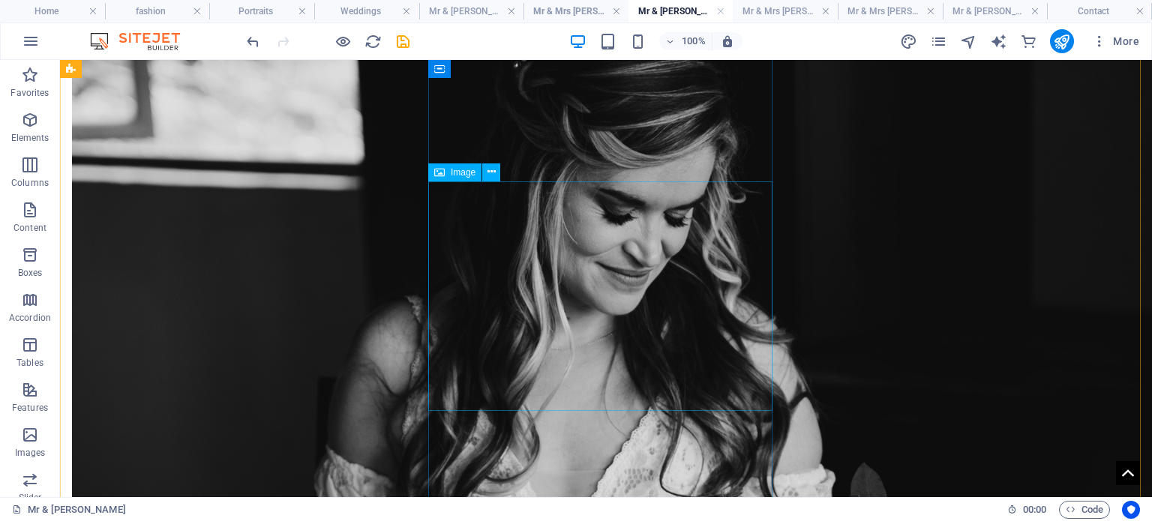
scroll to position [2317, 0]
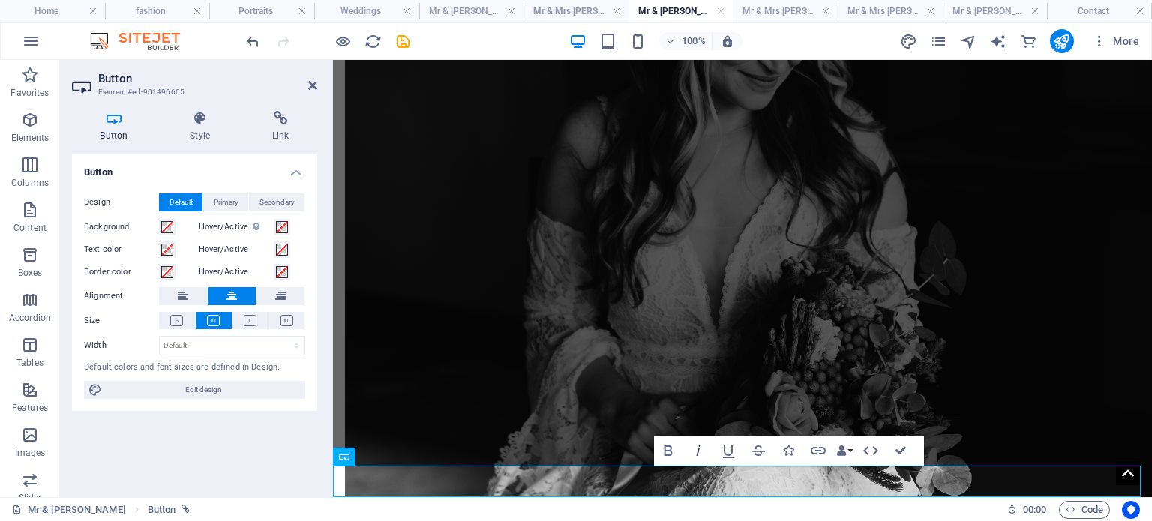
scroll to position [1940, 0]
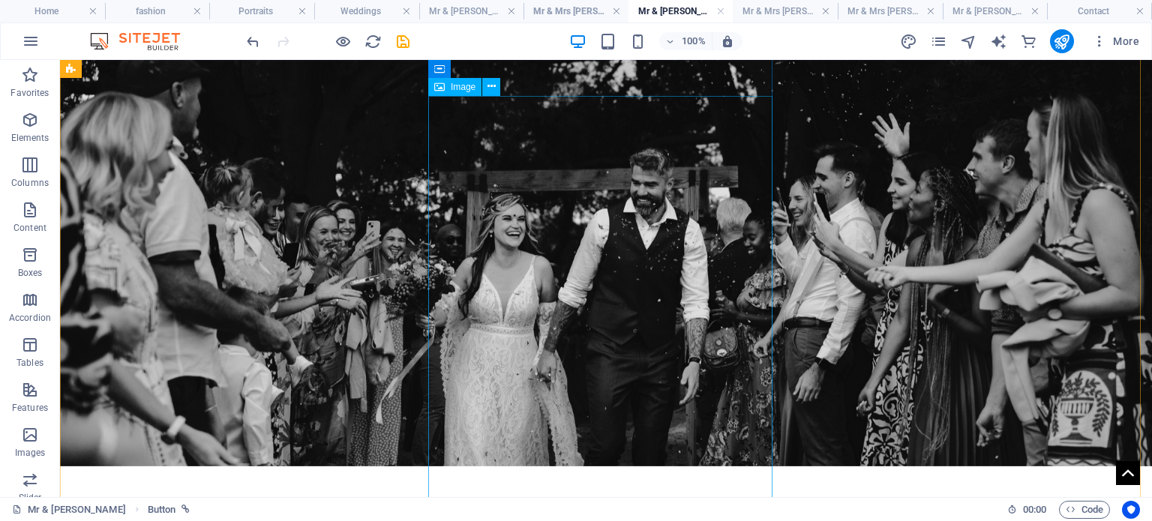
scroll to position [978, 0]
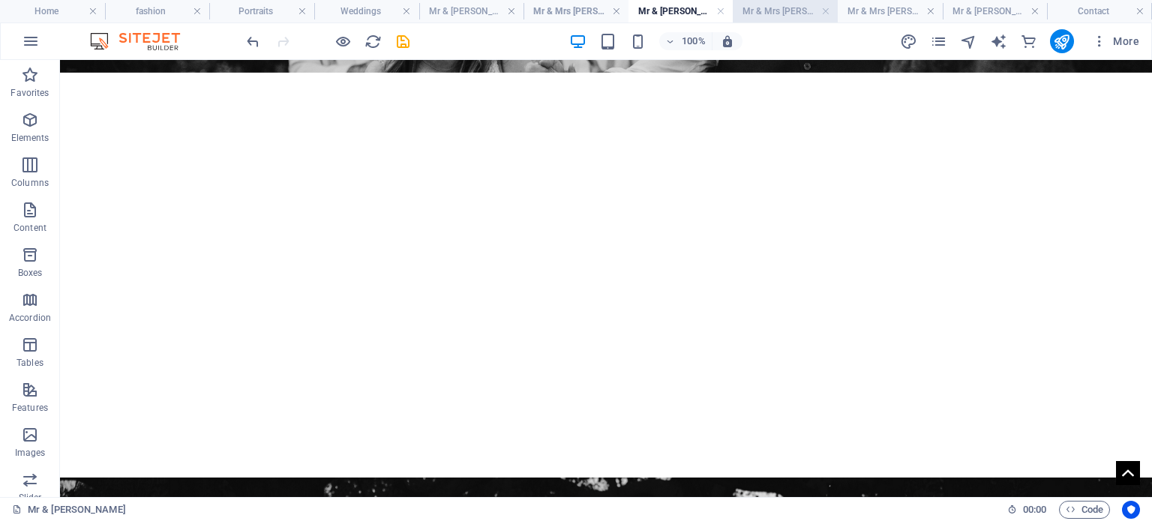
click at [809, 12] on h4 "Mr & Mrs Makhati" at bounding box center [785, 11] width 105 height 17
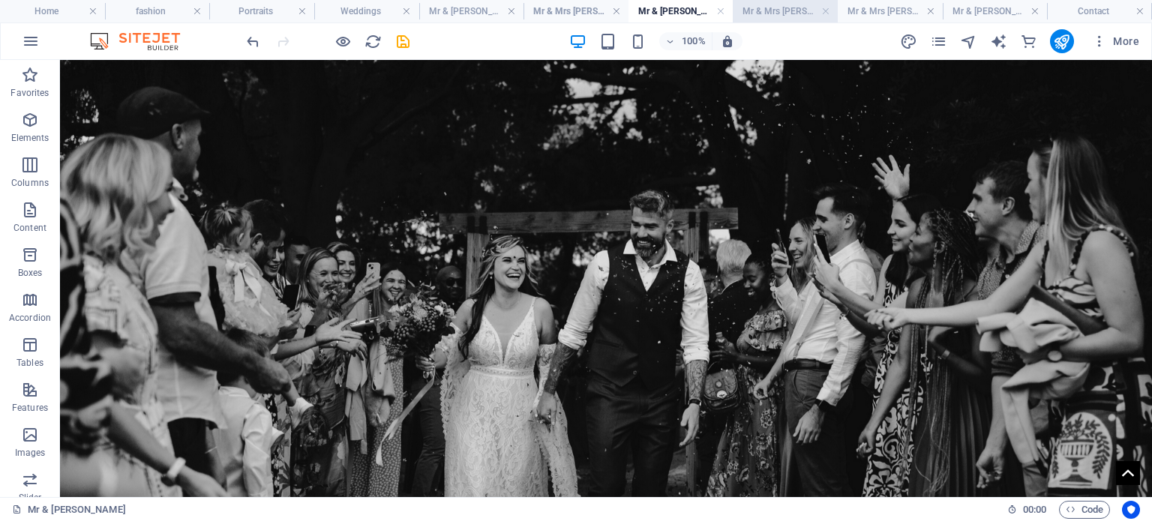
scroll to position [0, 0]
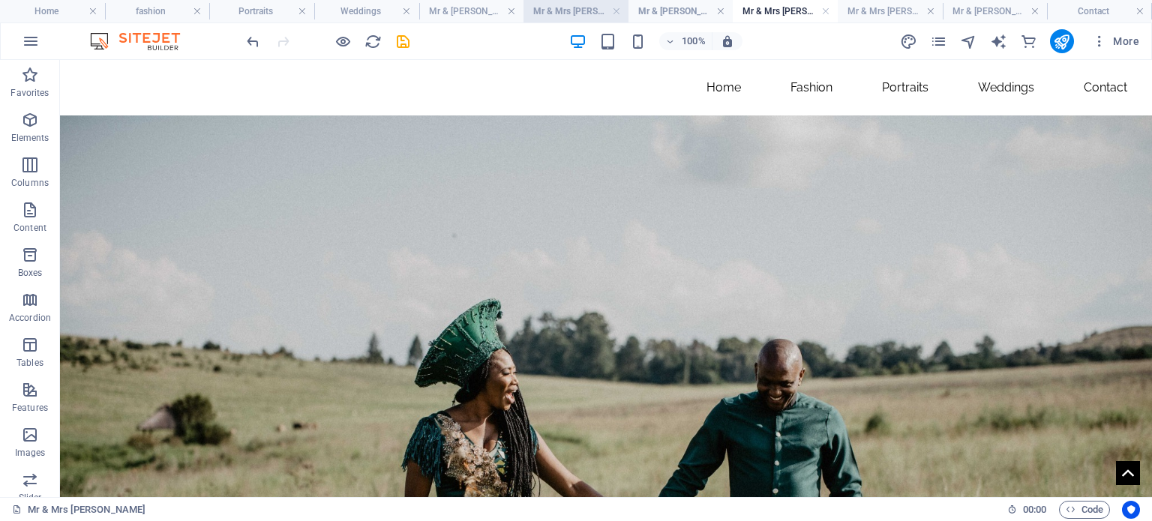
click at [576, 8] on h4 "Mr & Mrs [PERSON_NAME]" at bounding box center [576, 11] width 105 height 17
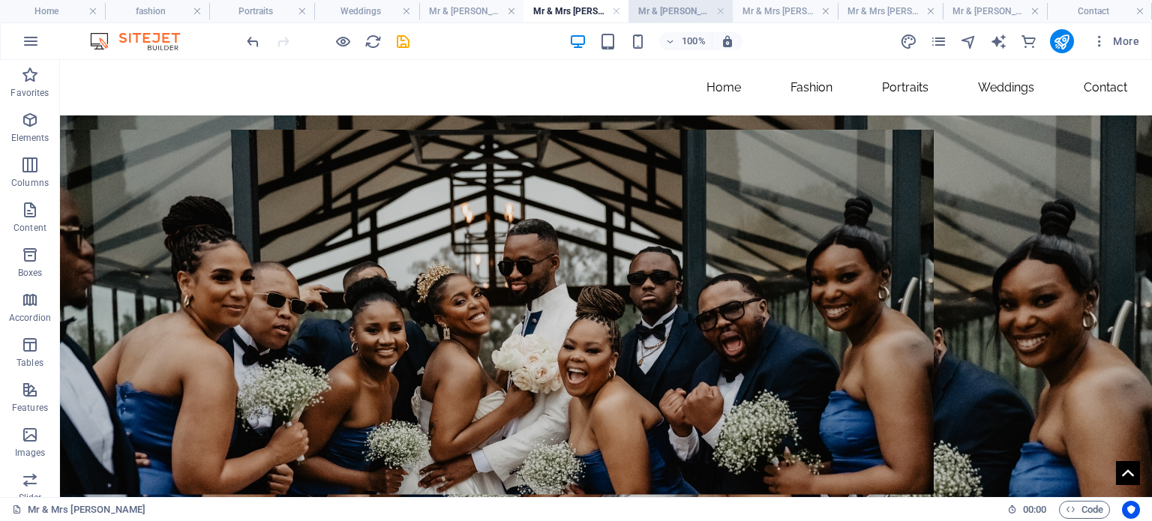
scroll to position [300, 0]
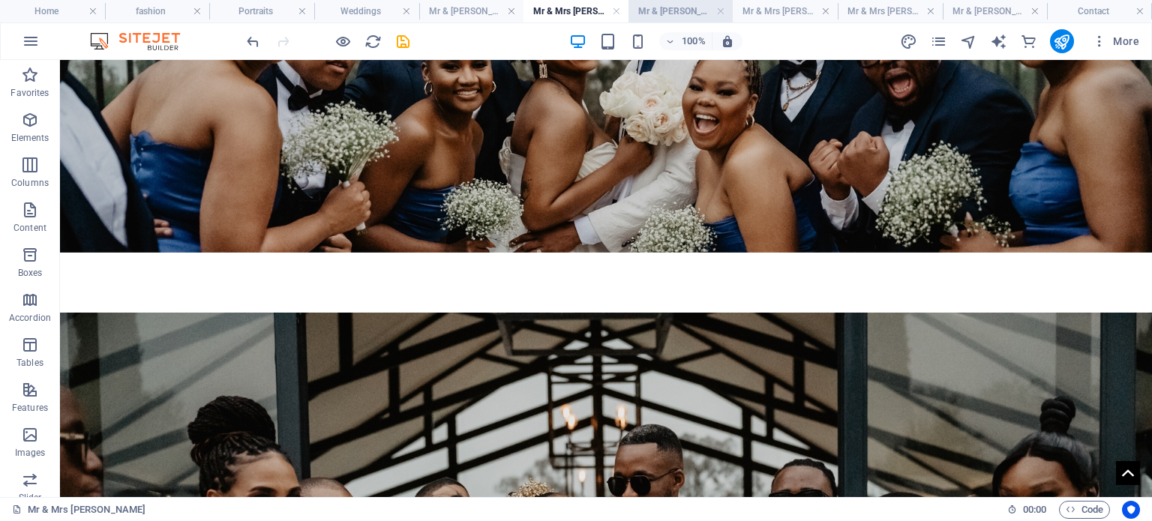
click at [689, 11] on h4 "Mr & [PERSON_NAME]" at bounding box center [681, 11] width 105 height 17
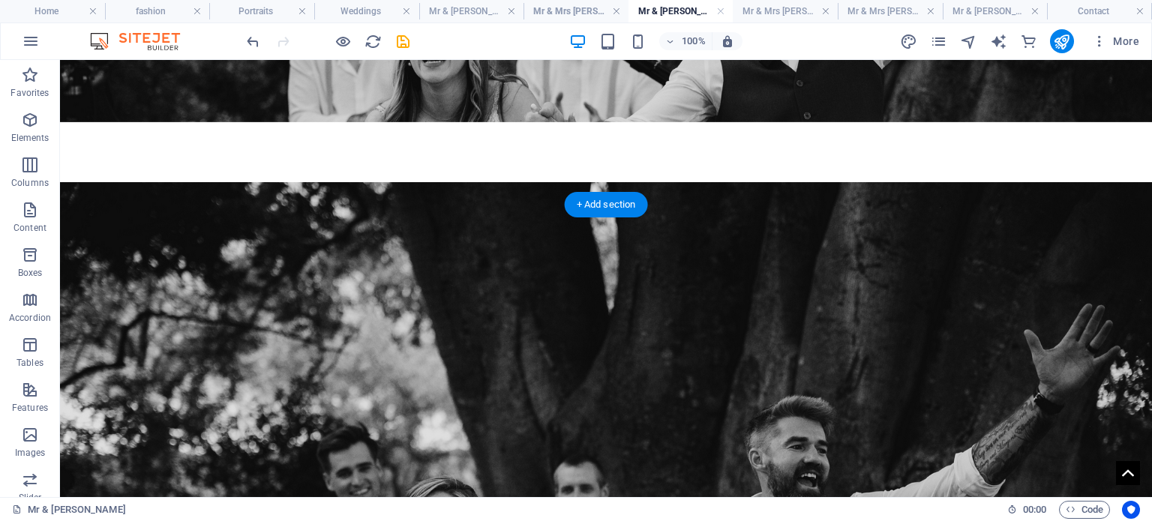
scroll to position [227, 0]
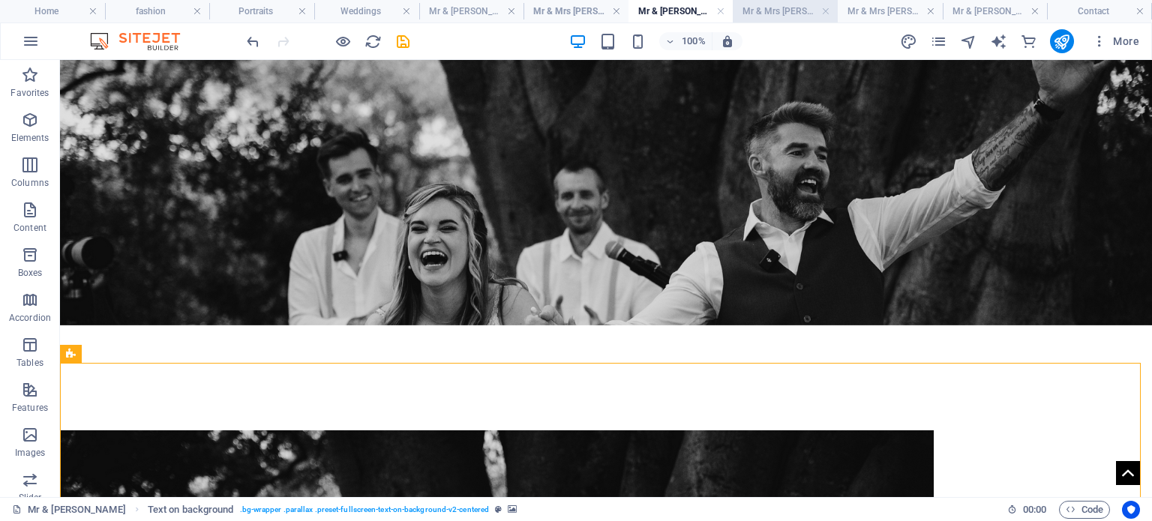
click at [797, 8] on h4 "Mr & Mrs Makhati" at bounding box center [785, 11] width 105 height 17
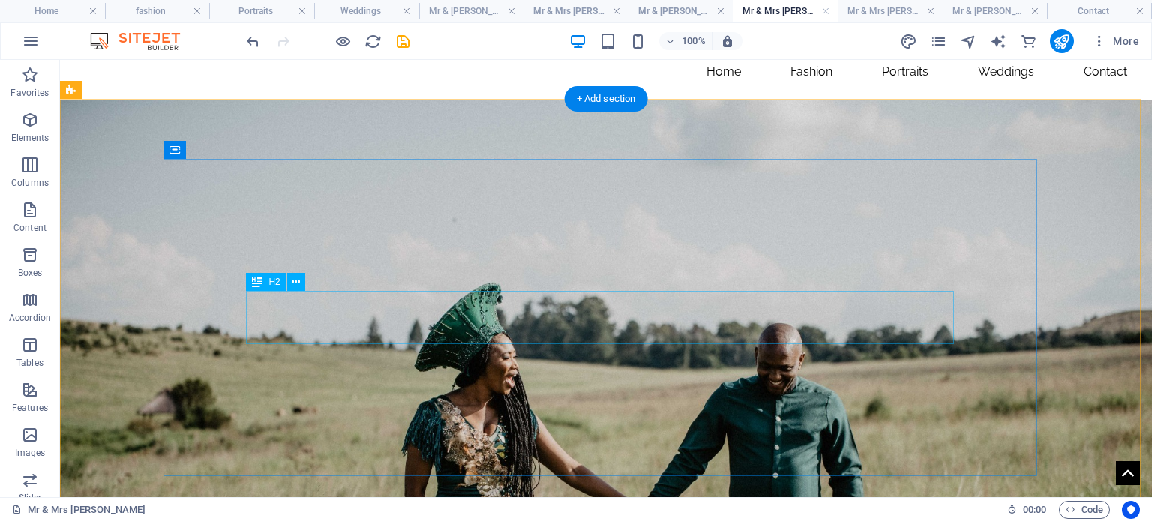
scroll to position [375, 0]
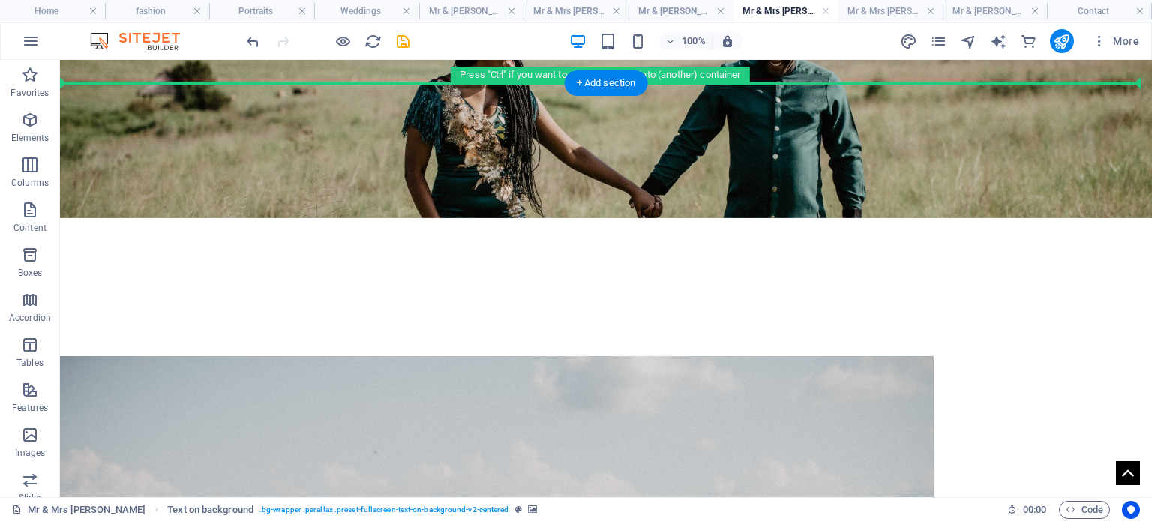
scroll to position [259, 0]
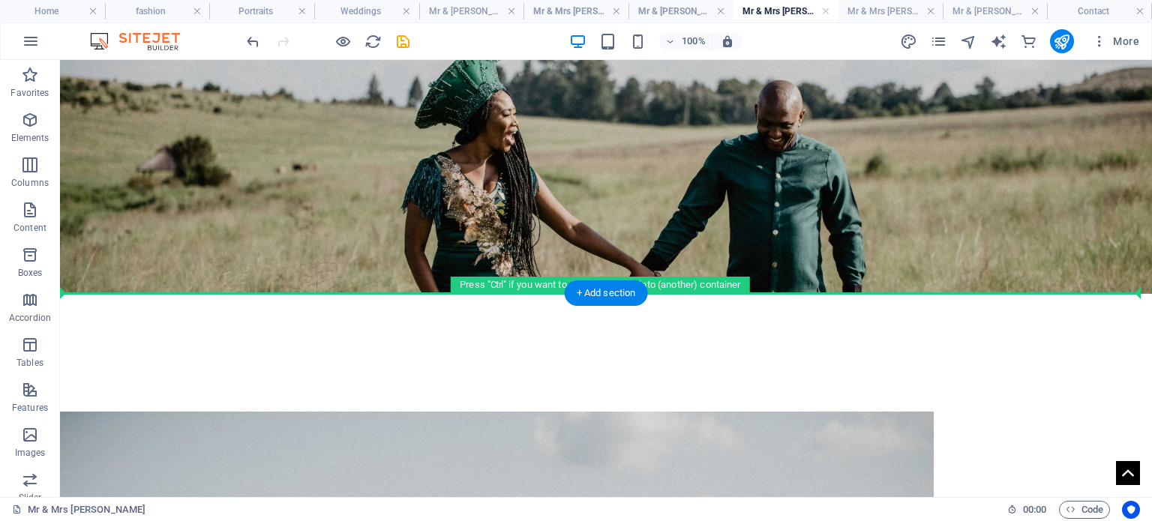
drag, startPoint x: 132, startPoint y: 317, endPoint x: 389, endPoint y: 305, distance: 257.6
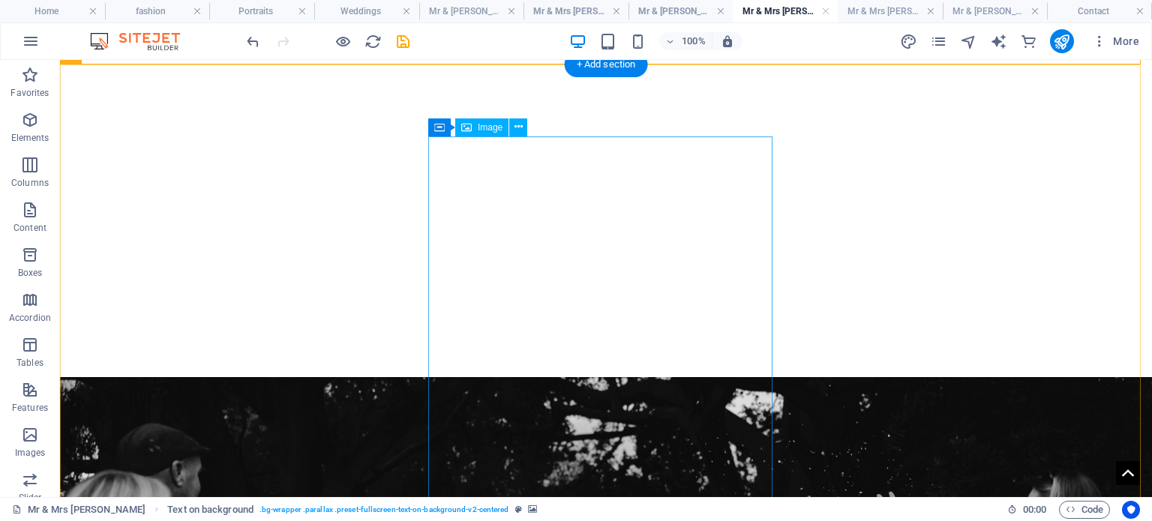
scroll to position [1159, 0]
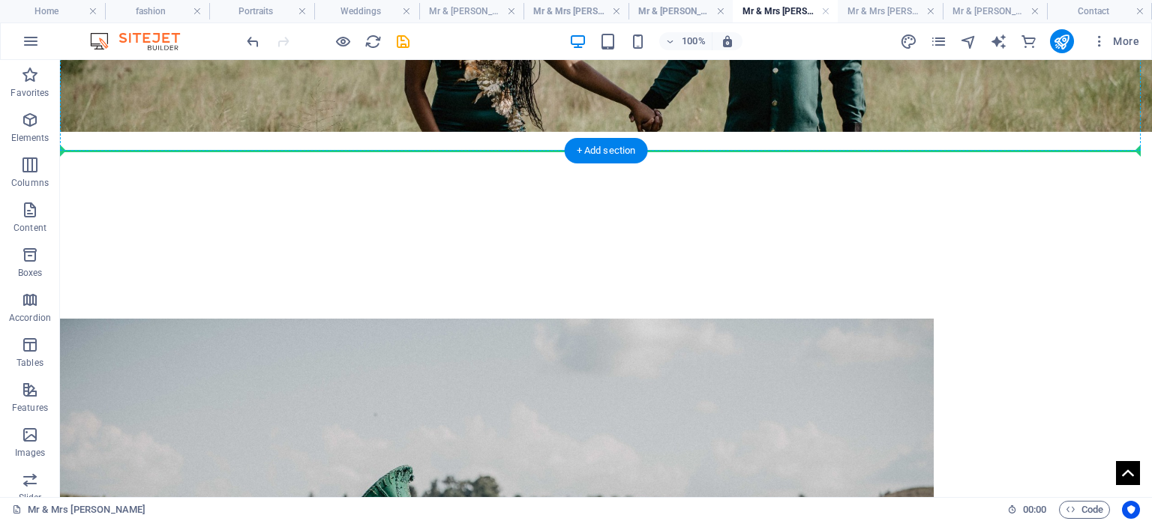
scroll to position [392, 0]
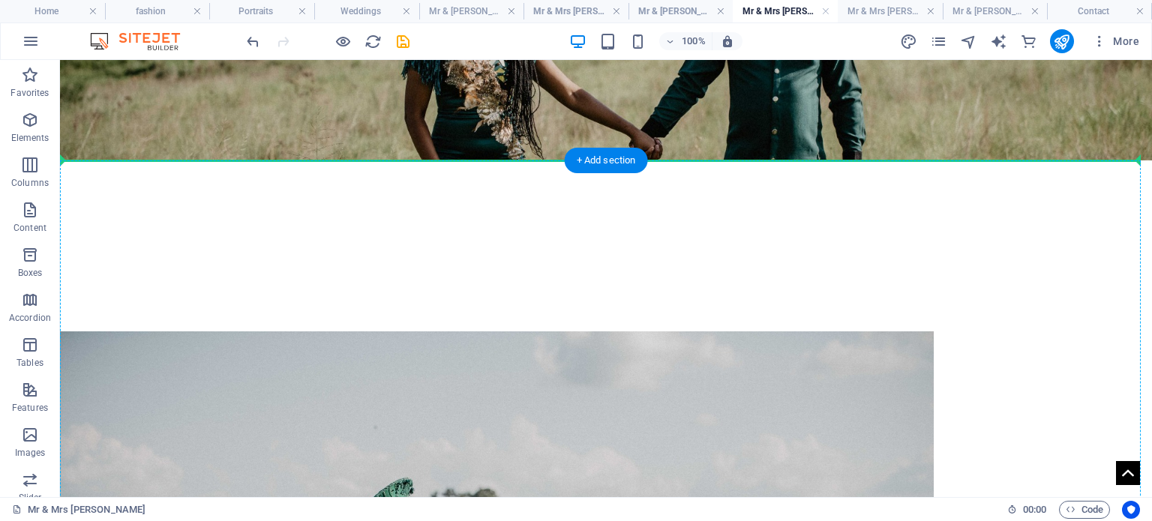
drag, startPoint x: 566, startPoint y: 476, endPoint x: 492, endPoint y: 162, distance: 322.3
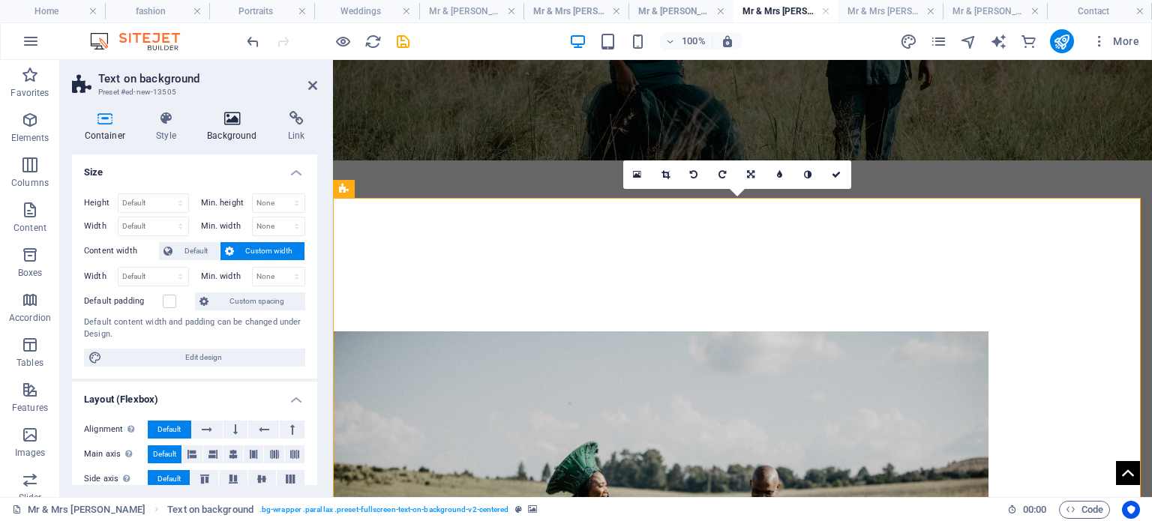
click at [245, 114] on icon at bounding box center [232, 118] width 75 height 15
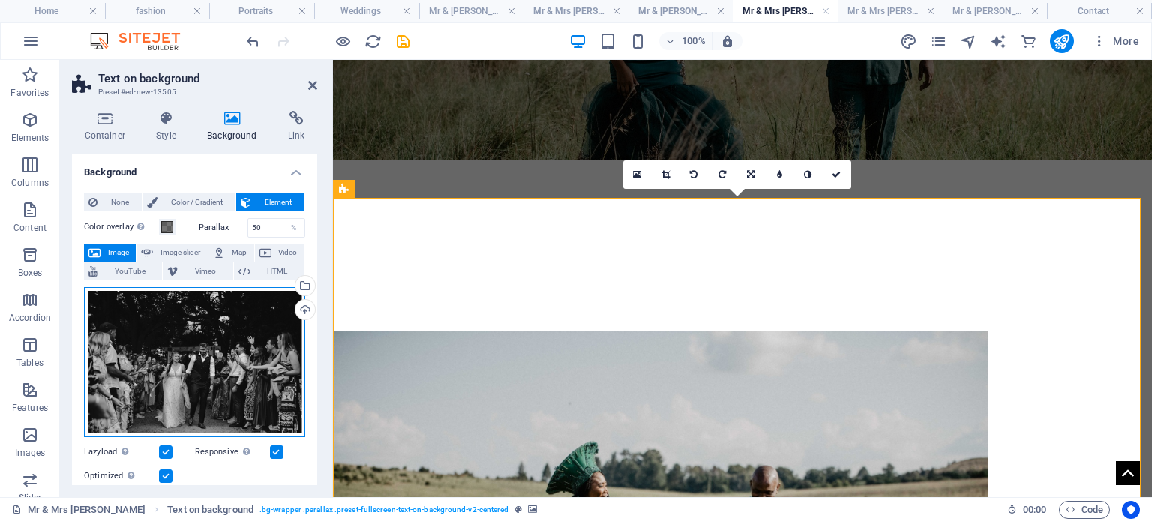
click at [214, 314] on div "Drag files here, click to choose files or select files from Files or our free s…" at bounding box center [194, 362] width 221 height 150
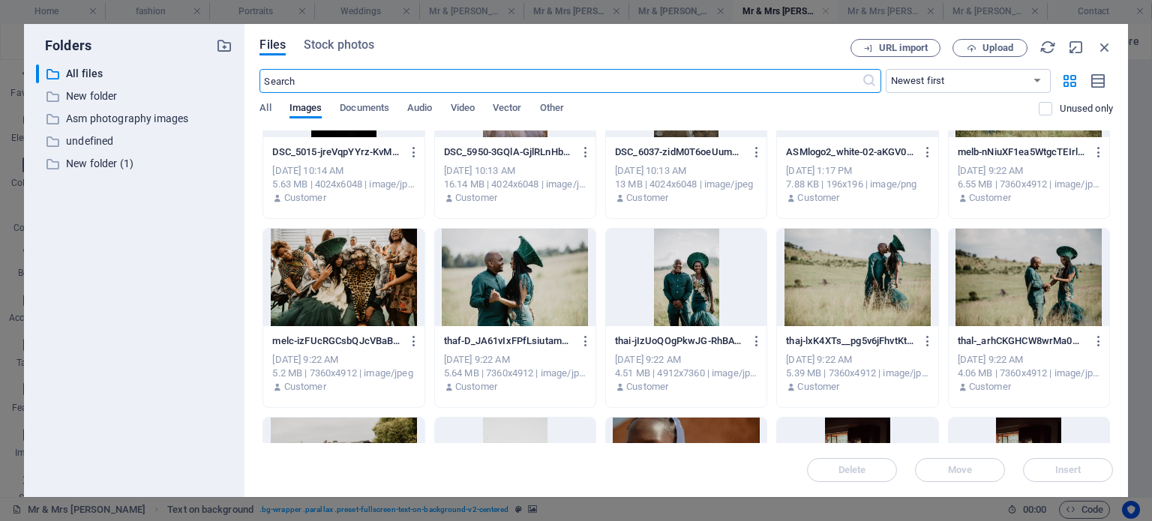
scroll to position [900, 0]
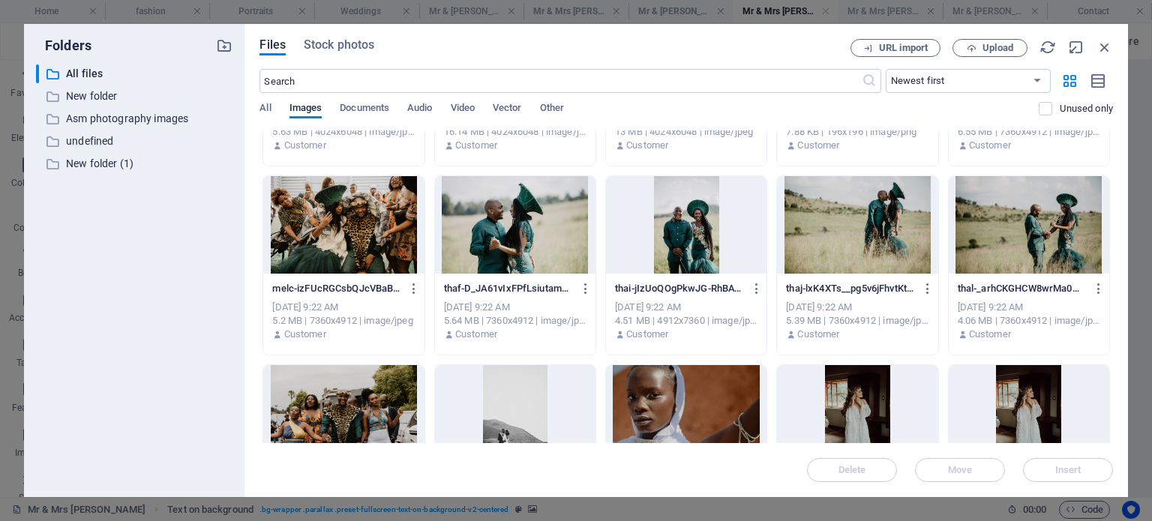
click at [998, 254] on div at bounding box center [1029, 225] width 161 height 98
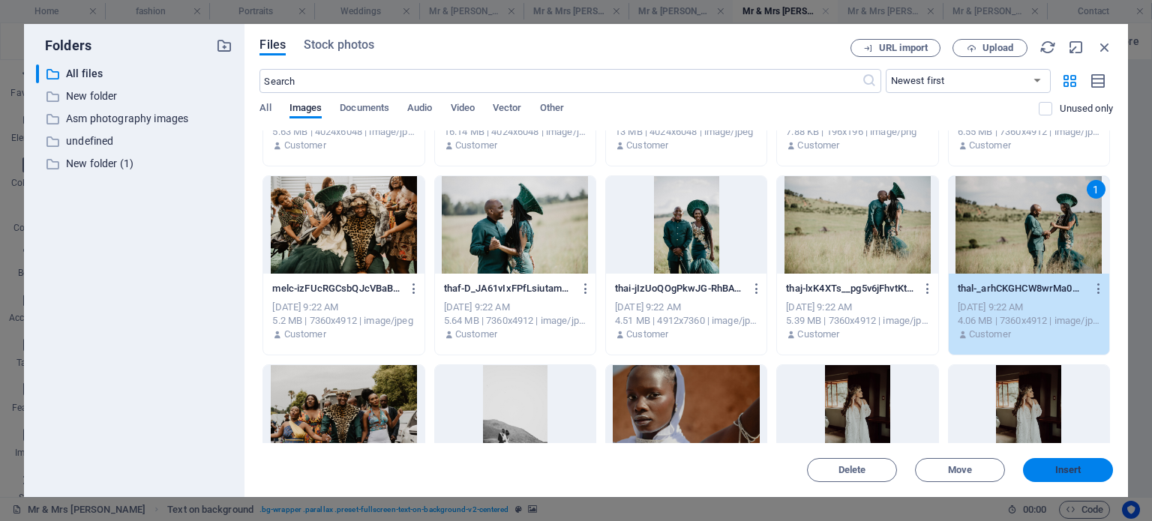
drag, startPoint x: 1070, startPoint y: 461, endPoint x: 740, endPoint y: 401, distance: 334.9
click at [1070, 461] on button "Insert" at bounding box center [1068, 470] width 90 height 24
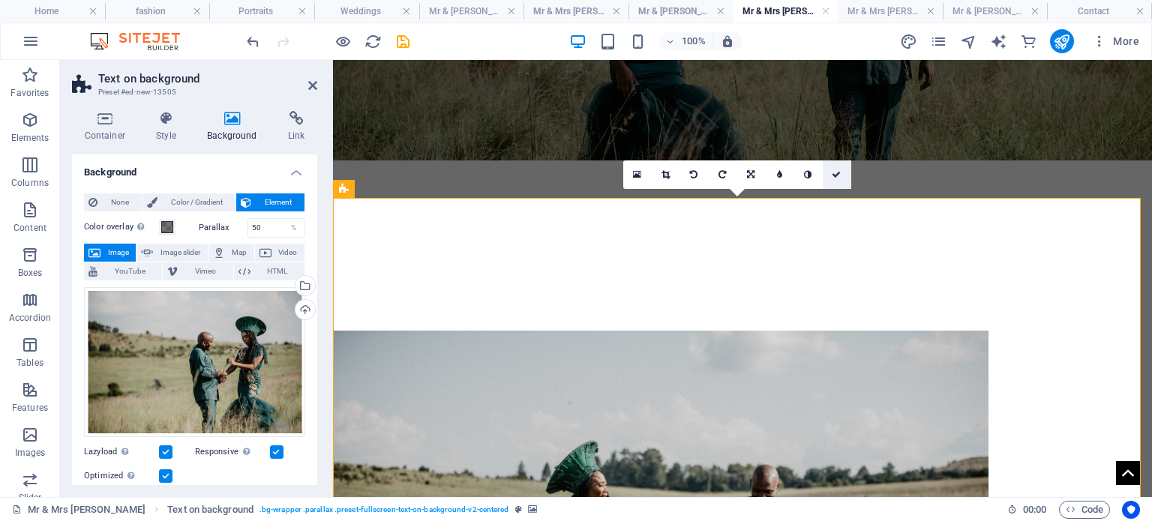
click at [834, 173] on icon at bounding box center [836, 174] width 9 height 9
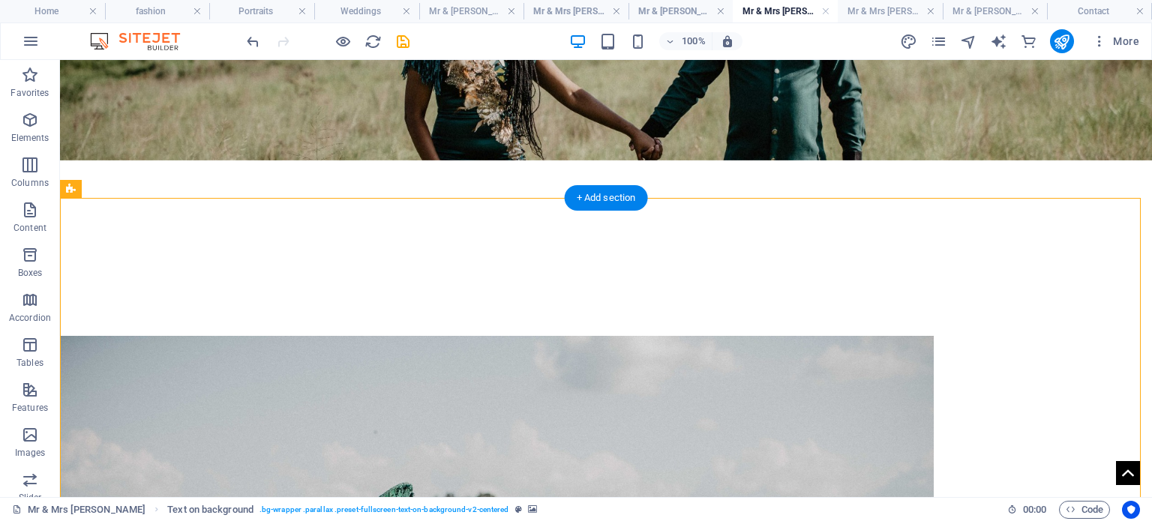
scroll to position [542, 0]
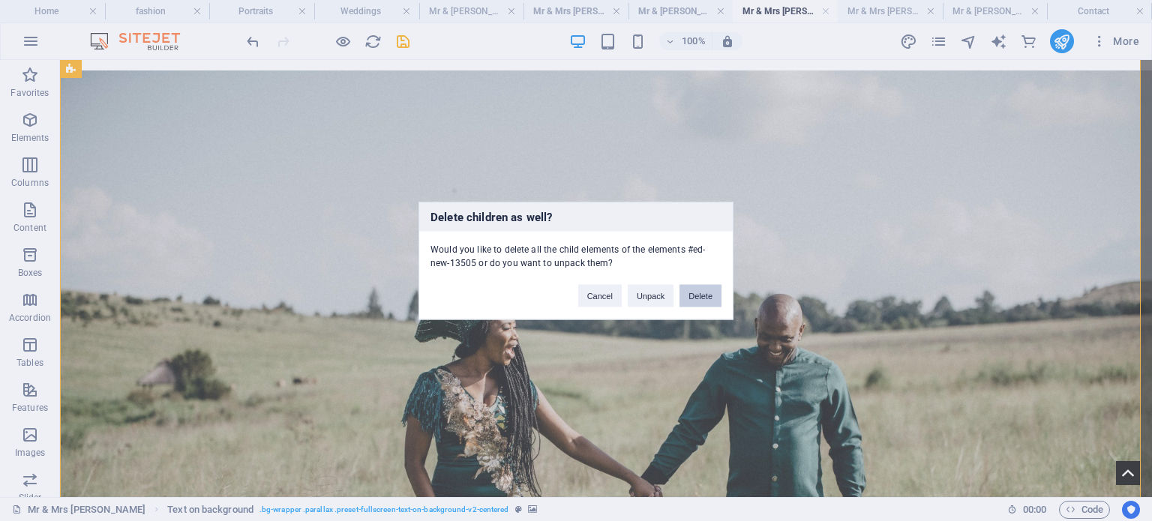
click at [692, 296] on button "Delete" at bounding box center [701, 295] width 42 height 23
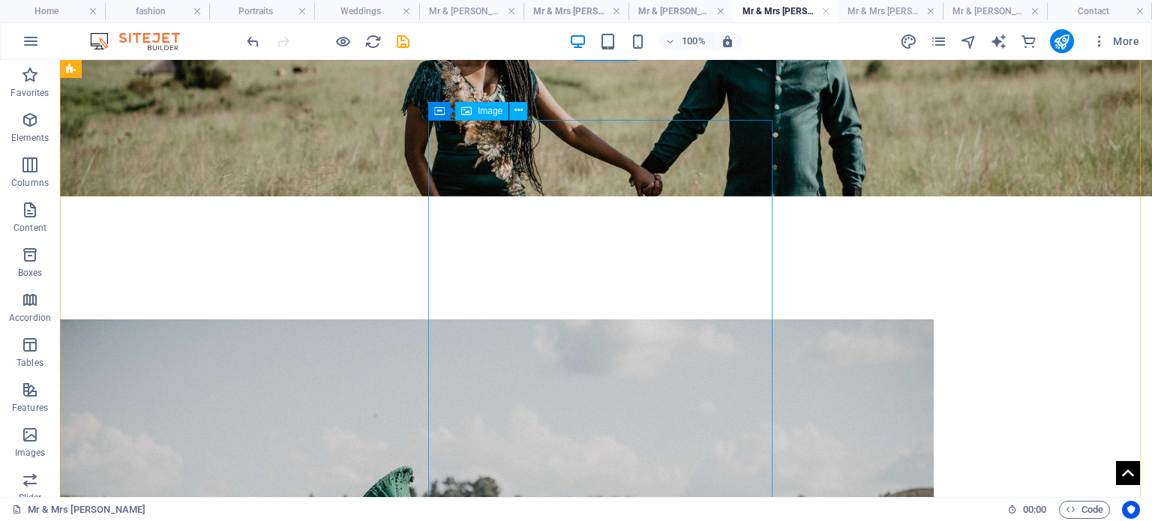
scroll to position [242, 0]
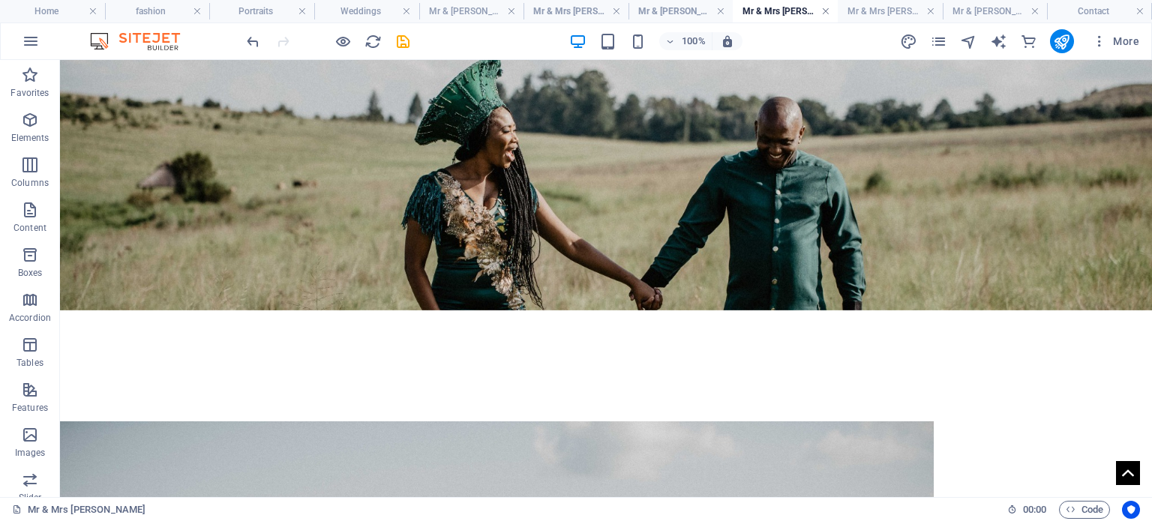
click at [824, 11] on link at bounding box center [826, 12] width 9 height 14
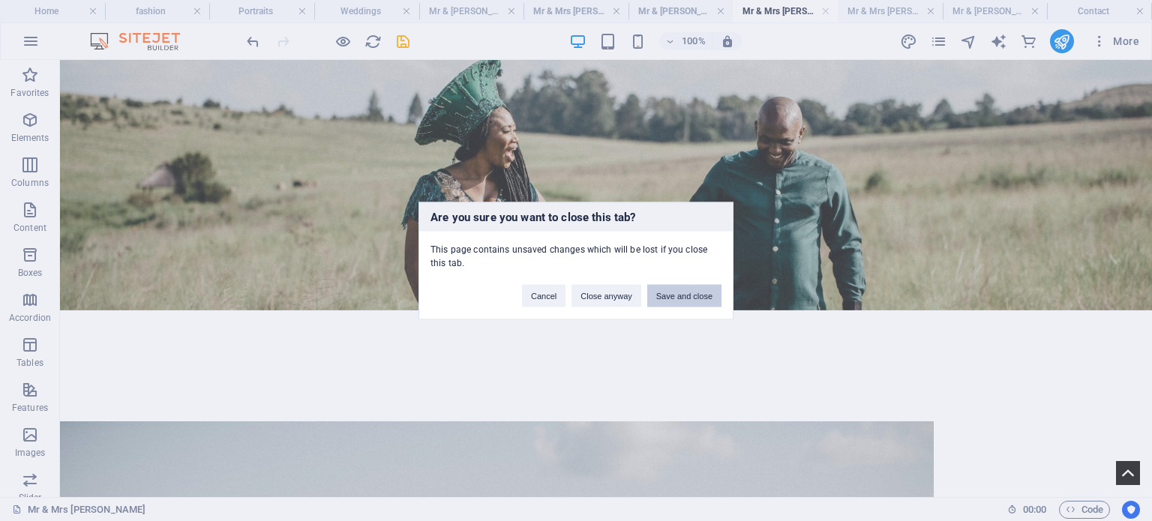
click at [666, 293] on button "Save and close" at bounding box center [684, 295] width 74 height 23
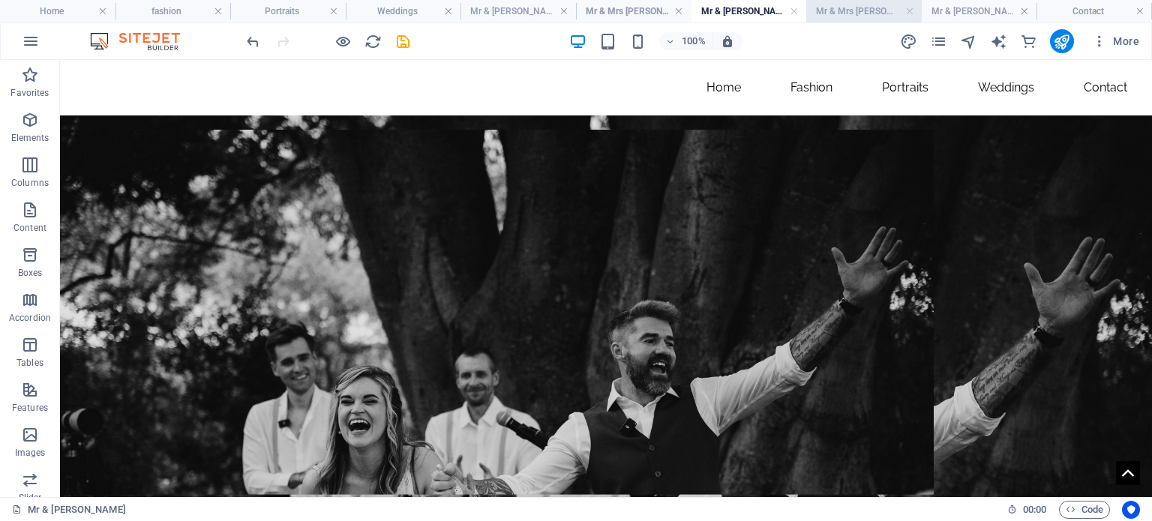
scroll to position [227, 0]
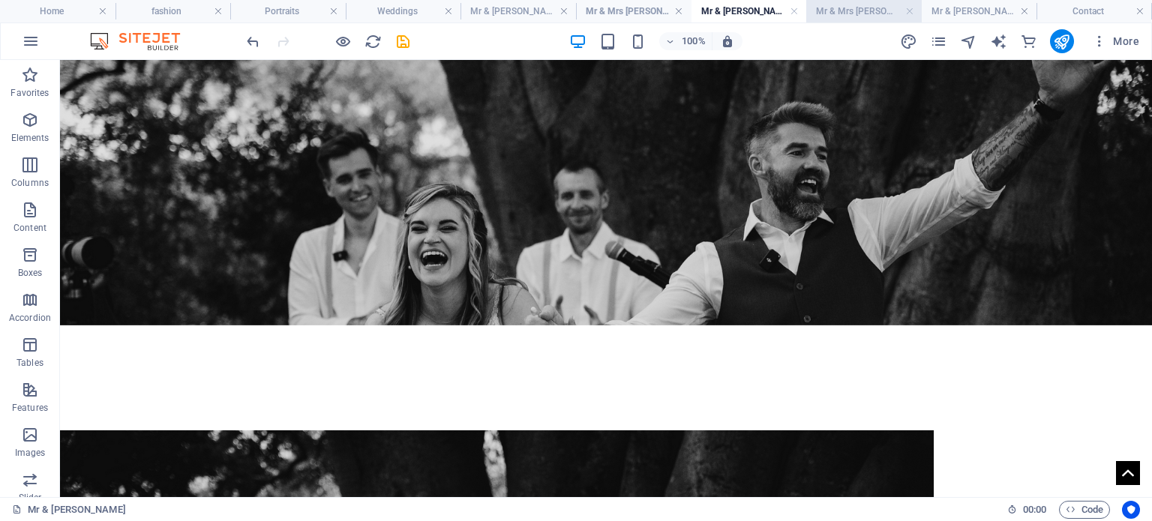
click at [852, 14] on h4 "Mr & Mrs [PERSON_NAME]" at bounding box center [865, 11] width 116 height 17
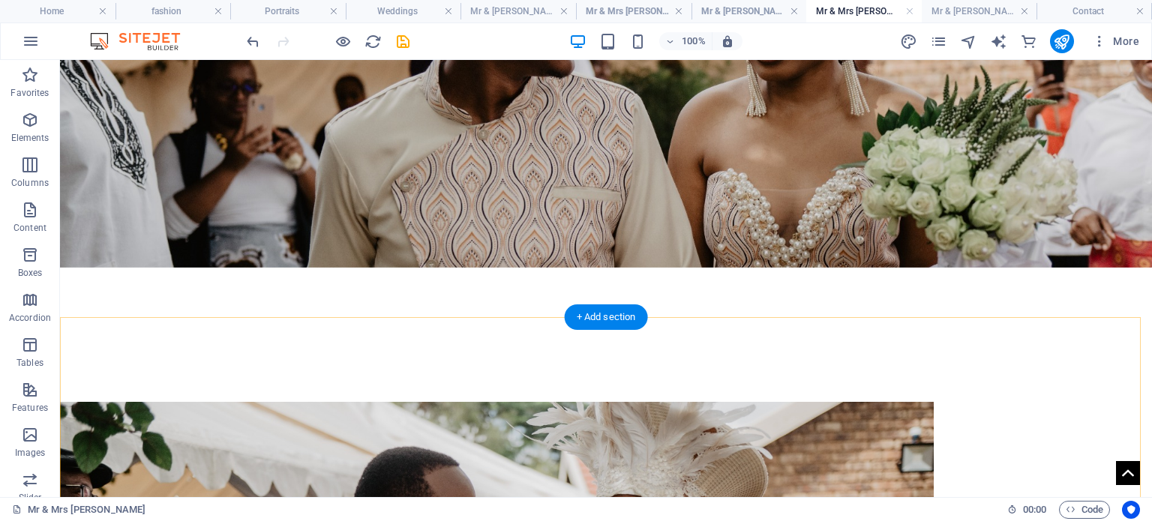
scroll to position [300, 0]
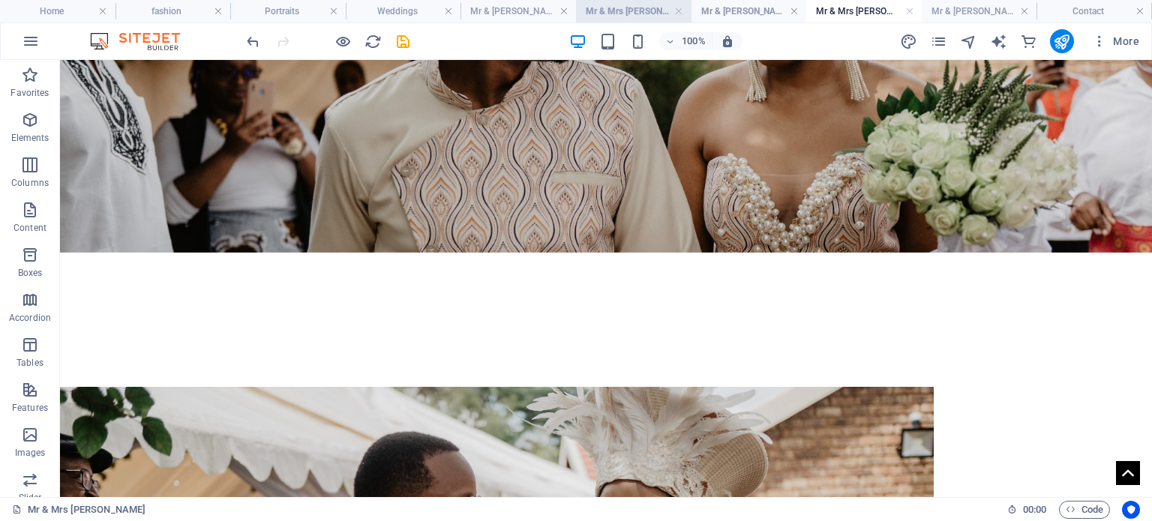
click at [604, 2] on li "Mr & Mrs [PERSON_NAME]" at bounding box center [634, 11] width 116 height 23
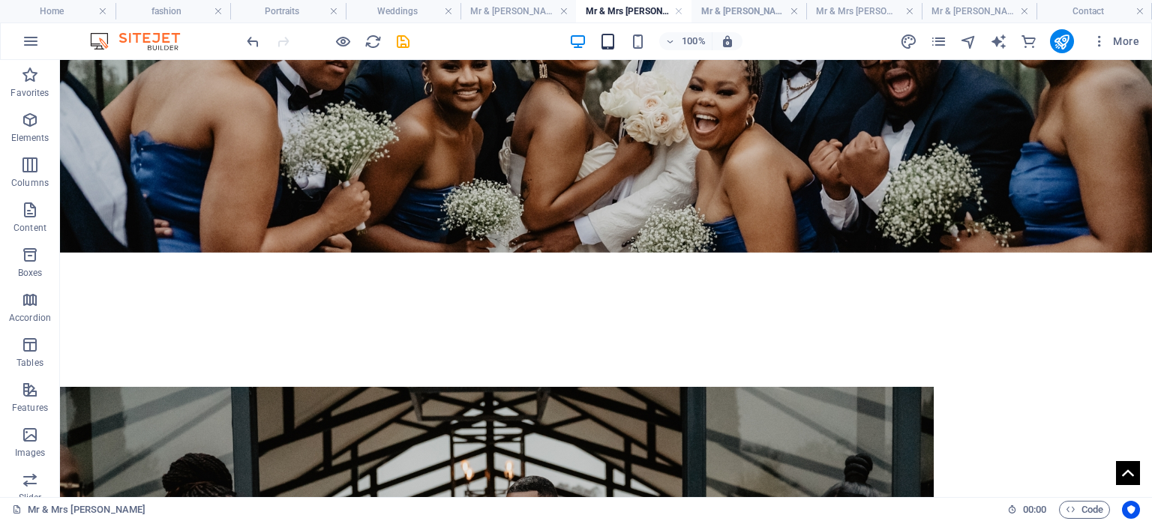
scroll to position [0, 0]
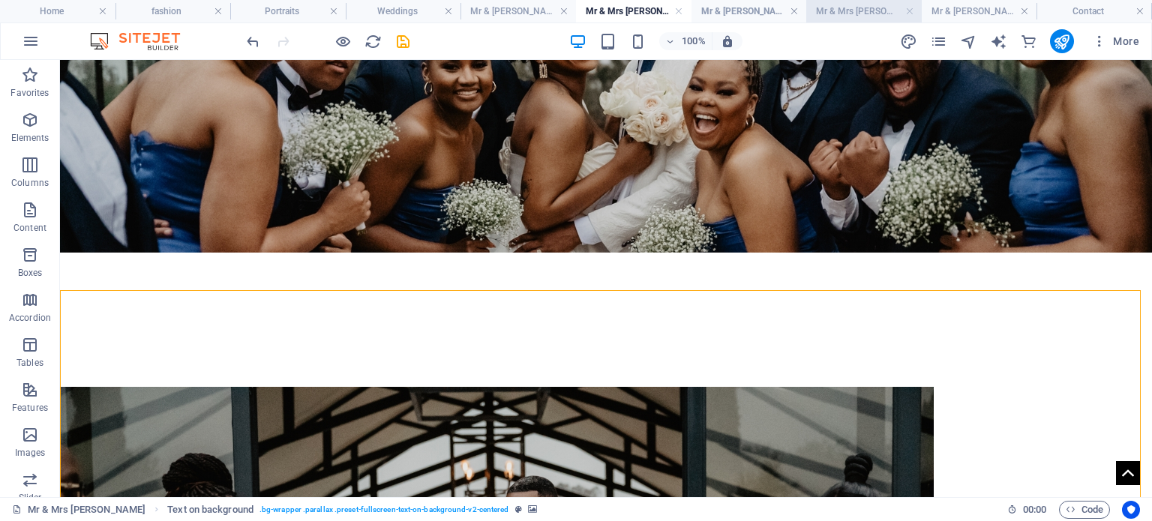
drag, startPoint x: 857, startPoint y: 8, endPoint x: 630, endPoint y: 11, distance: 226.6
click at [857, 8] on h4 "Mr & Mrs [PERSON_NAME]" at bounding box center [865, 11] width 116 height 17
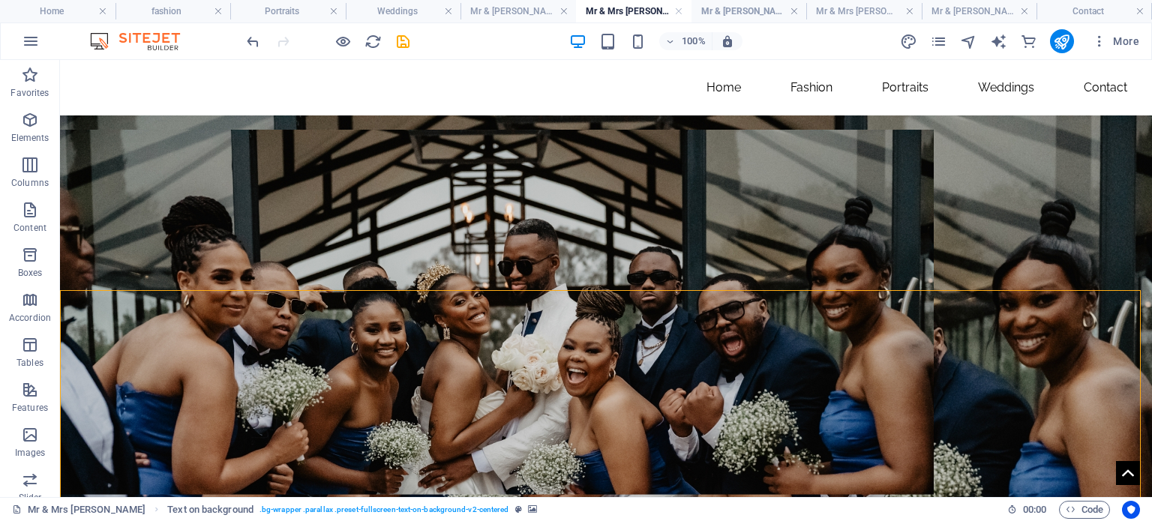
scroll to position [300, 0]
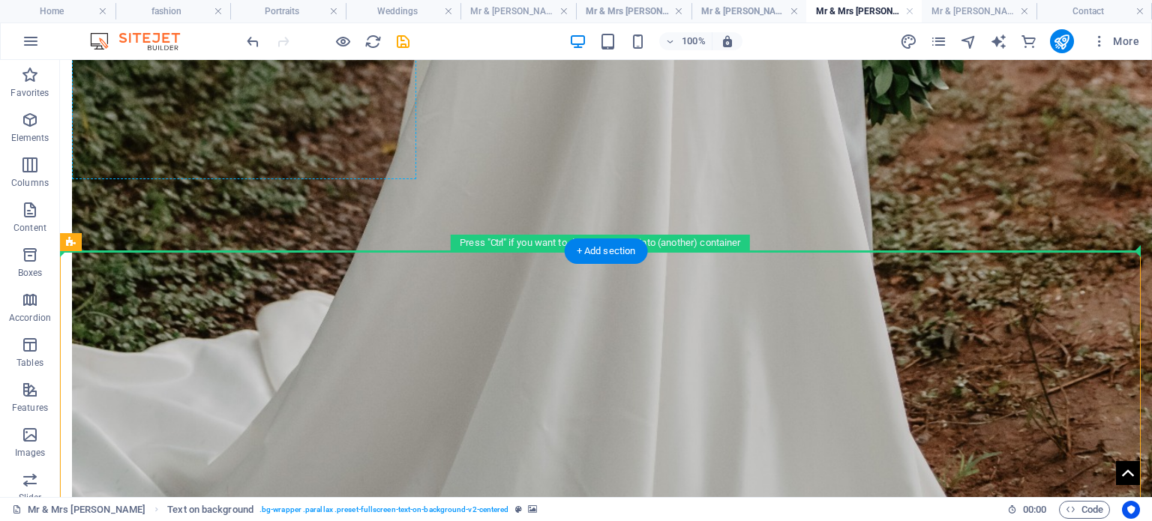
scroll to position [2077, 0]
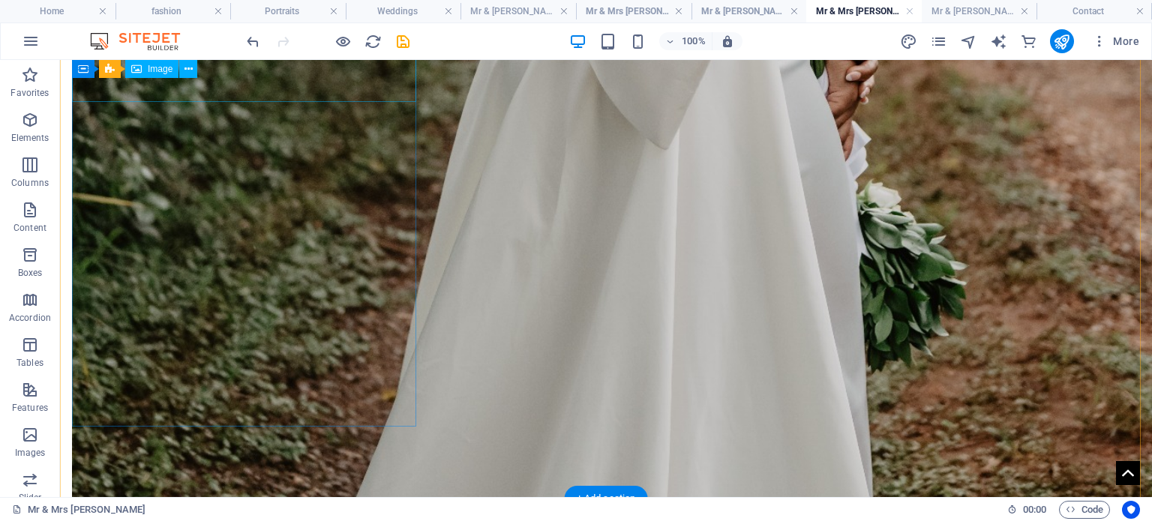
drag, startPoint x: 143, startPoint y: 304, endPoint x: 218, endPoint y: 143, distance: 176.9
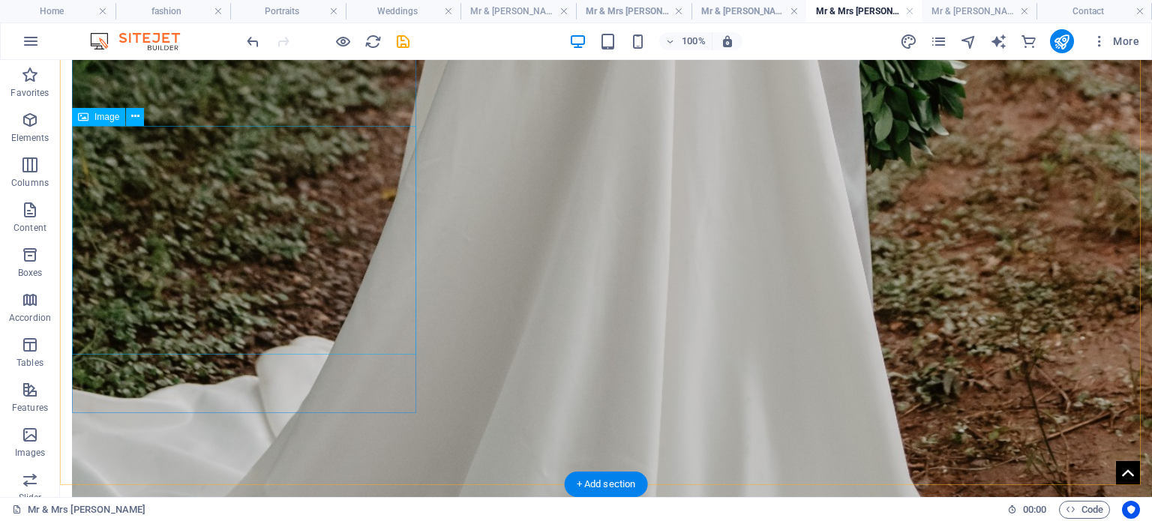
scroll to position [2302, 0]
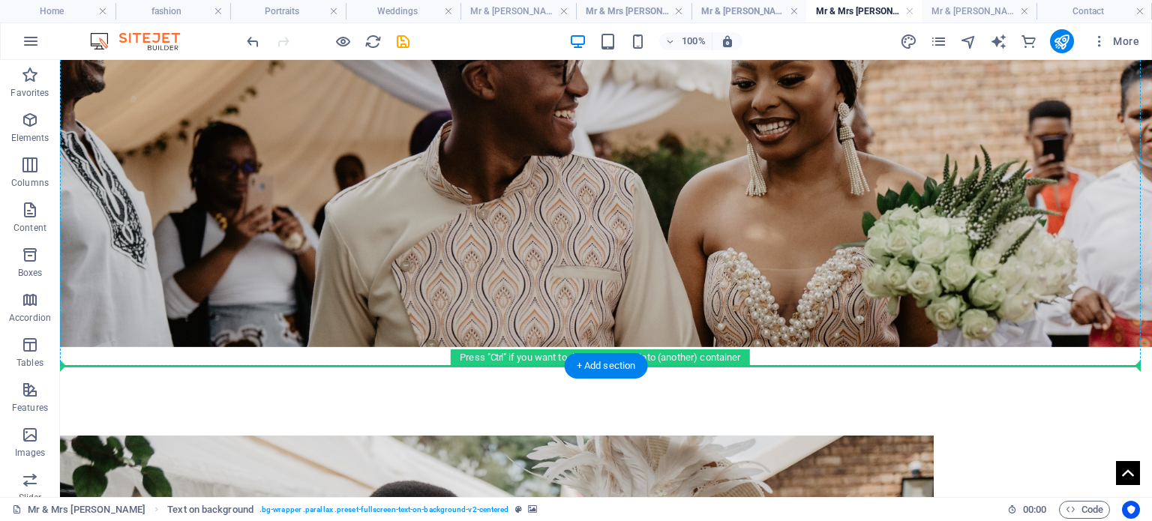
scroll to position [186, 0]
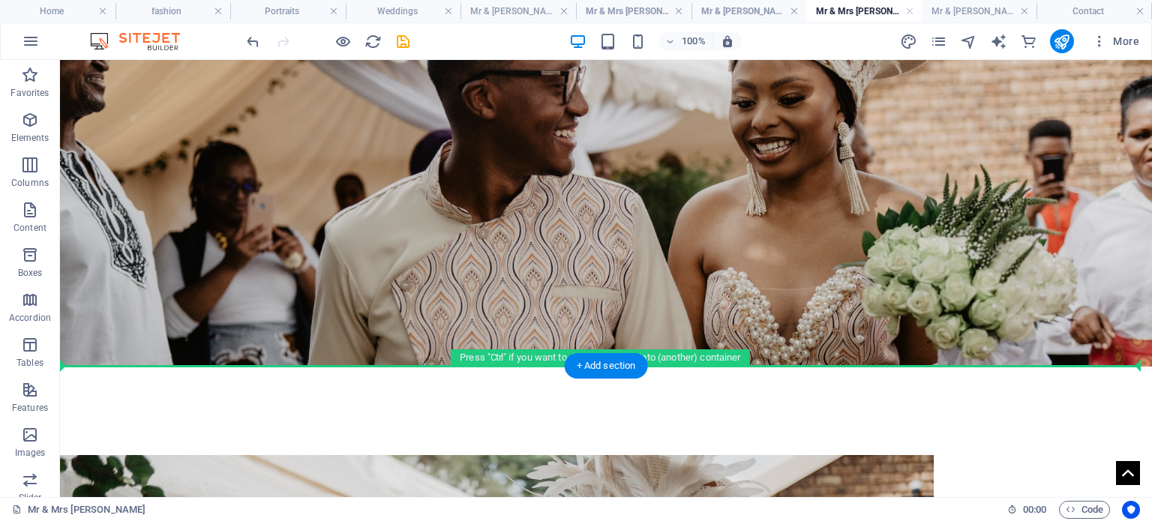
drag, startPoint x: 135, startPoint y: 326, endPoint x: 500, endPoint y: 382, distance: 369.6
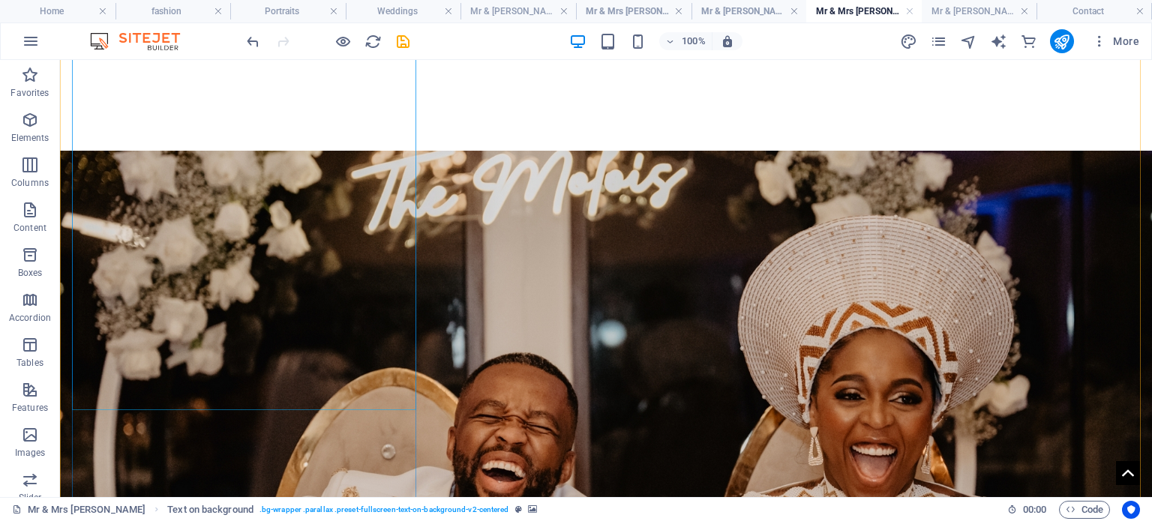
scroll to position [1386, 0]
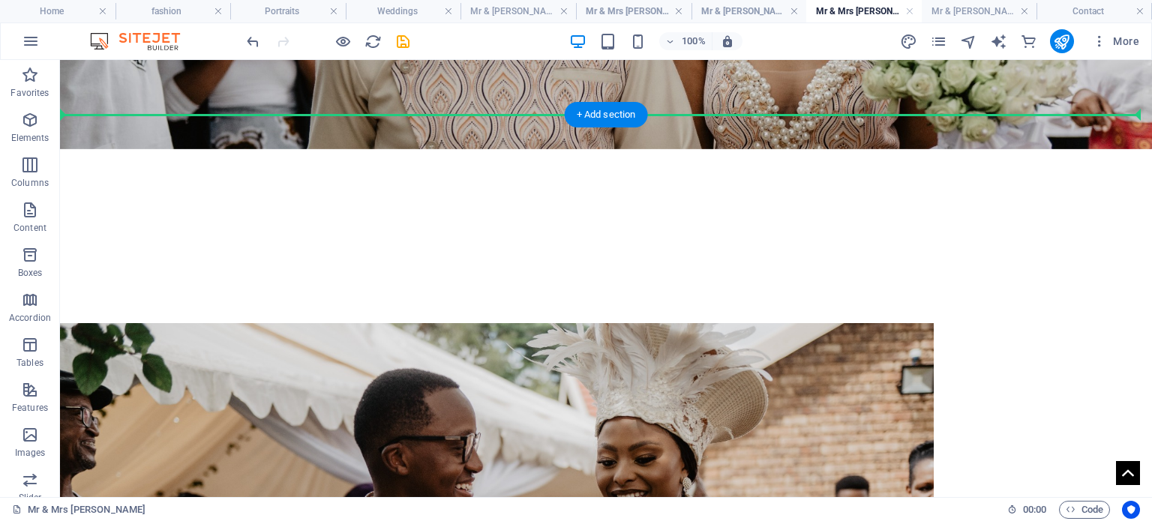
scroll to position [397, 0]
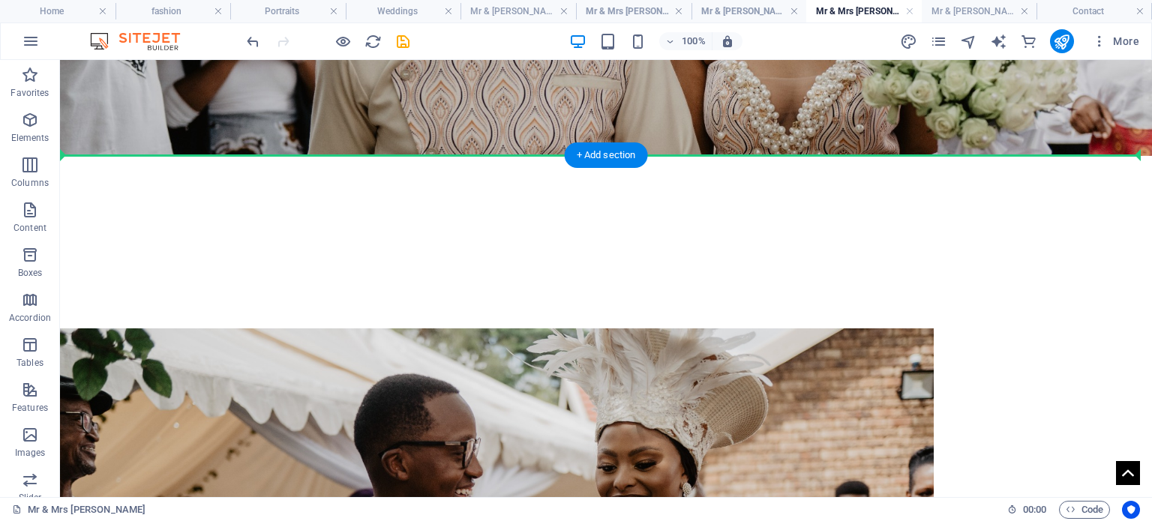
drag, startPoint x: 342, startPoint y: 405, endPoint x: 431, endPoint y: 152, distance: 268.1
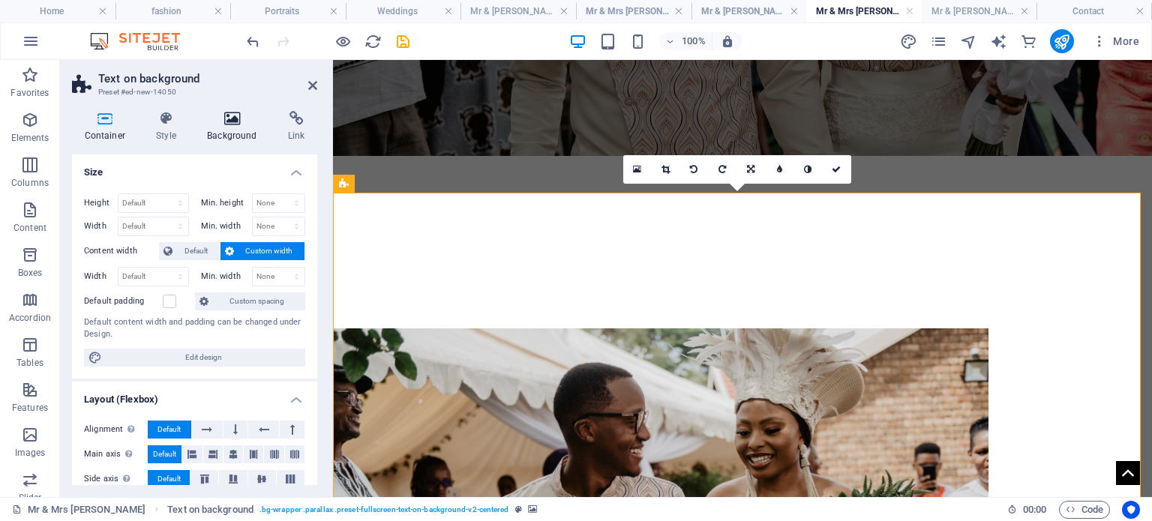
click at [228, 121] on icon at bounding box center [232, 118] width 75 height 15
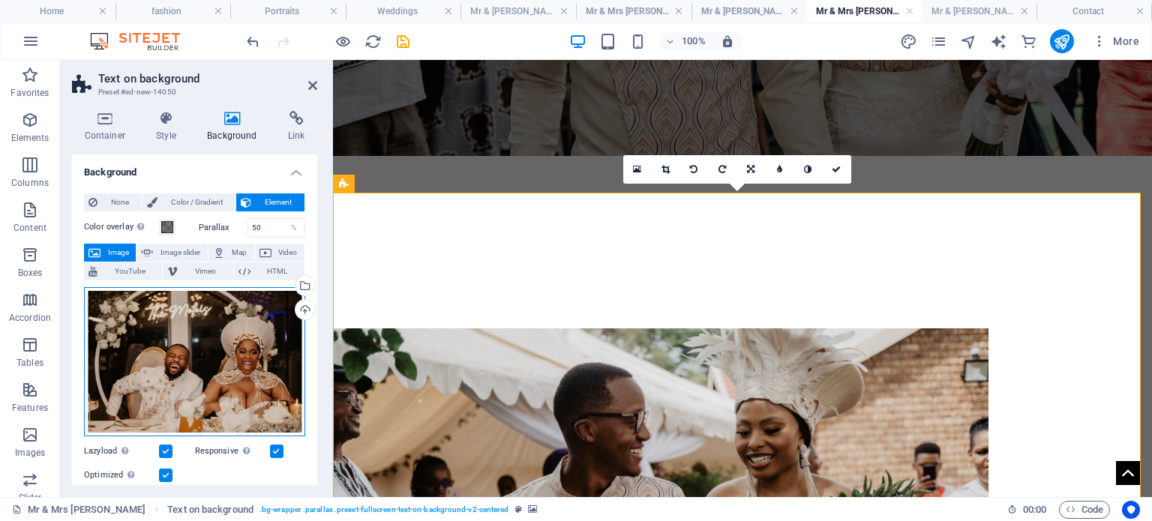
click at [180, 353] on div "Drag files here, click to choose files or select files from Files or our free s…" at bounding box center [194, 362] width 221 height 150
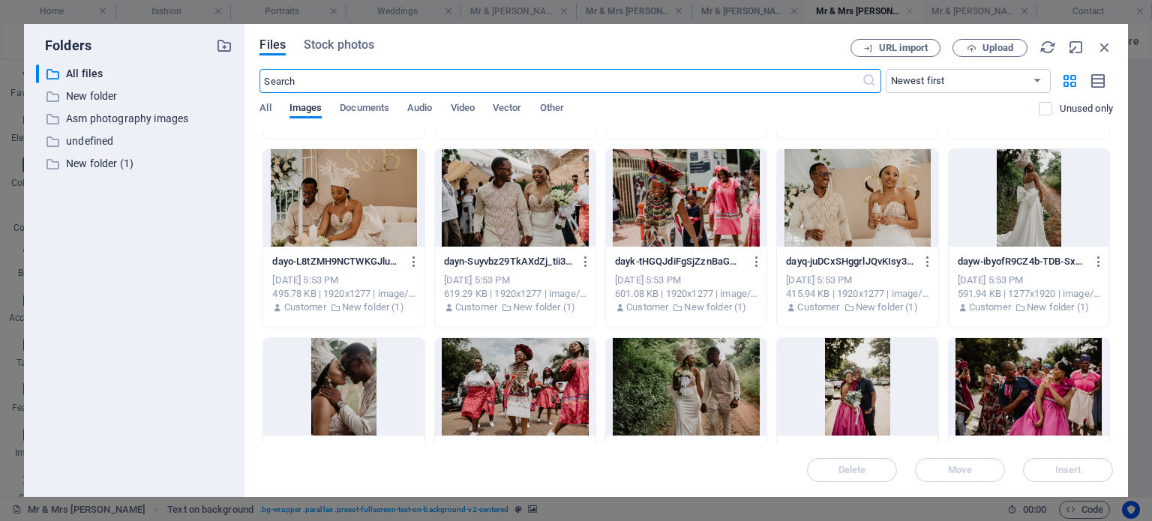
scroll to position [1713, 0]
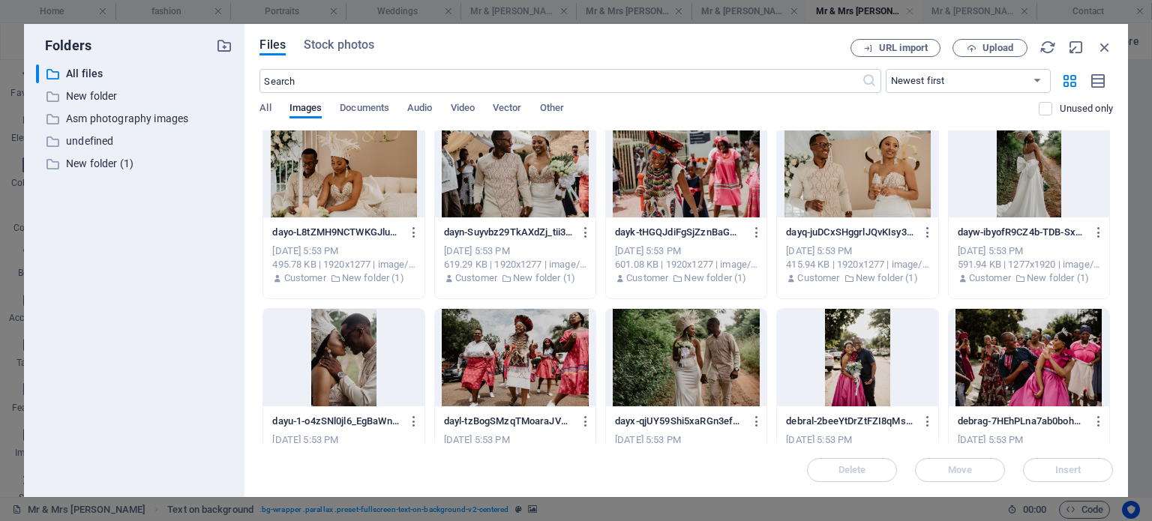
click at [720, 352] on div at bounding box center [686, 358] width 161 height 98
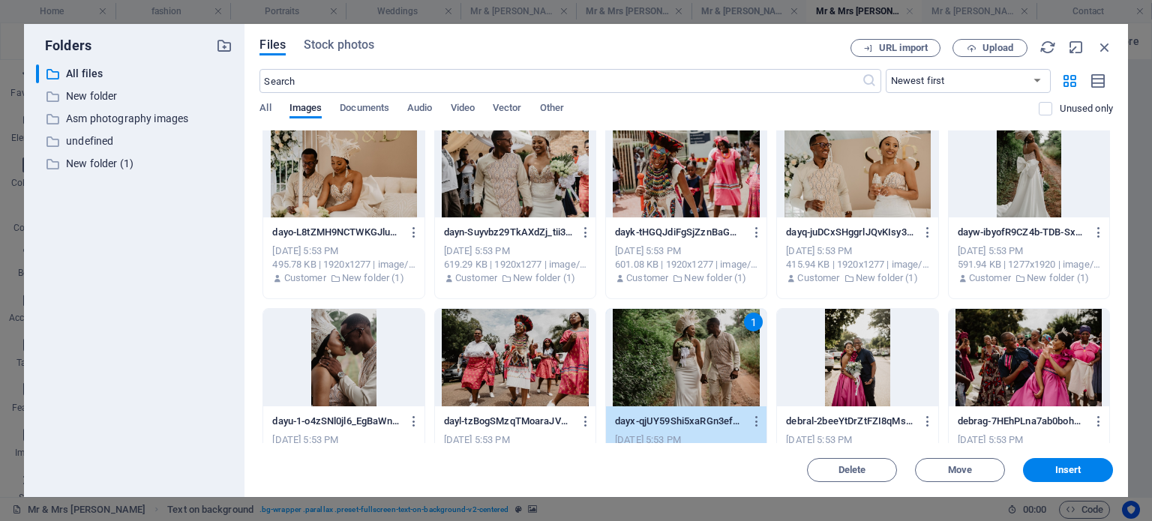
click at [1017, 350] on div at bounding box center [1029, 358] width 161 height 98
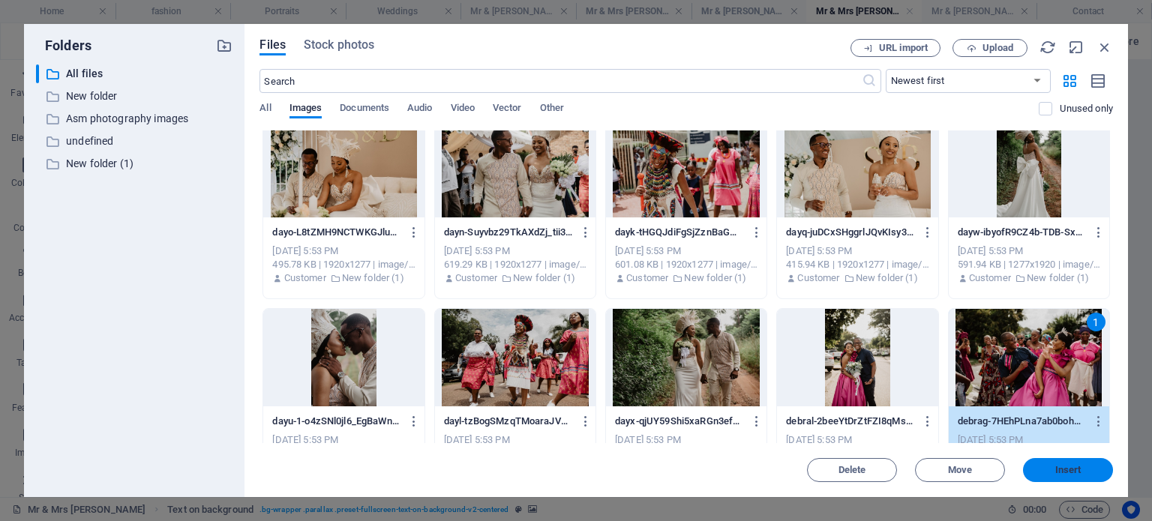
drag, startPoint x: 1047, startPoint y: 467, endPoint x: 694, endPoint y: 397, distance: 359.6
click at [1047, 467] on span "Insert" at bounding box center [1068, 470] width 78 height 9
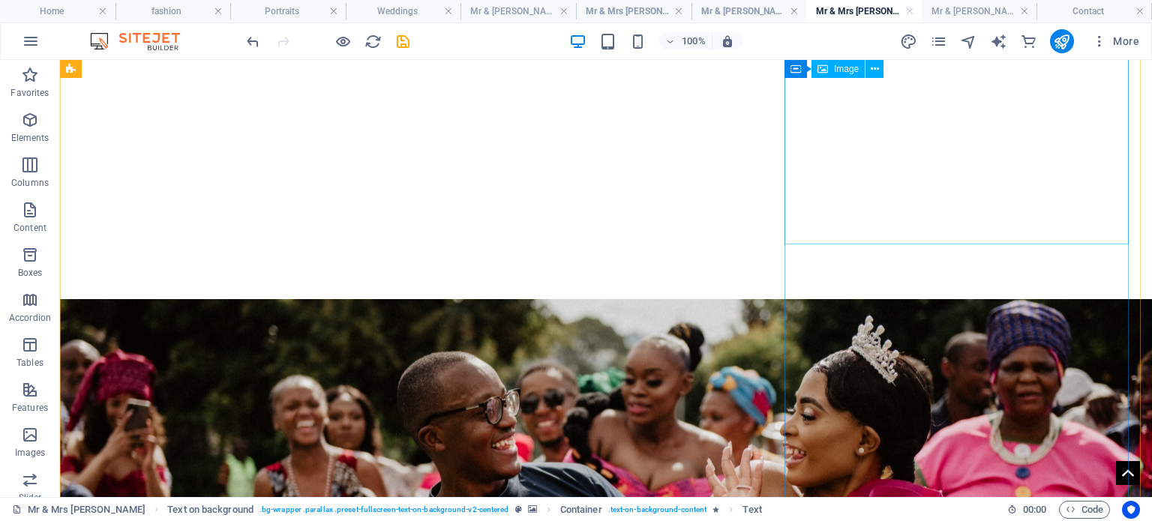
scroll to position [1222, 0]
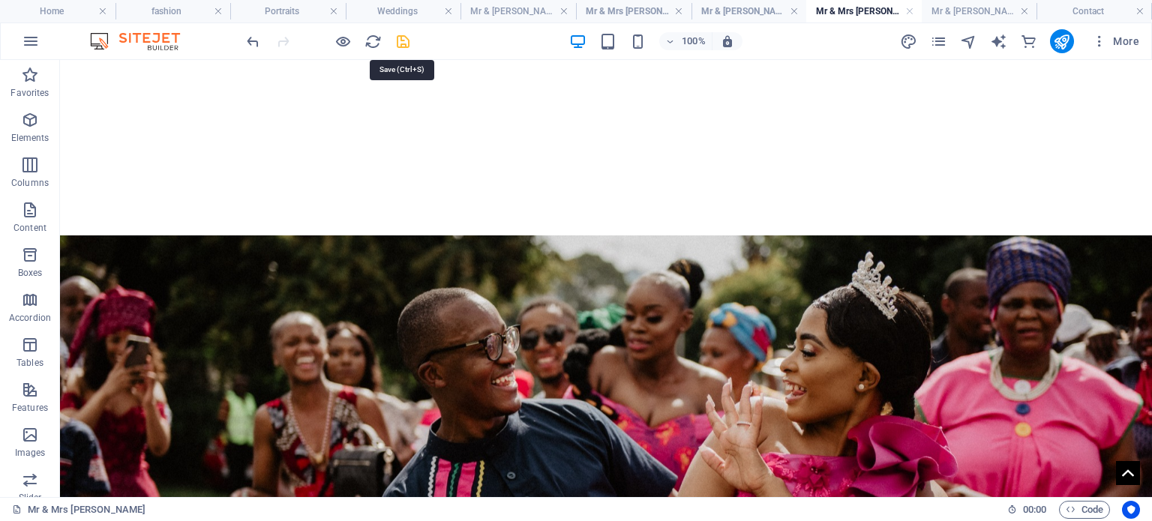
click at [403, 47] on icon "save" at bounding box center [403, 41] width 17 height 17
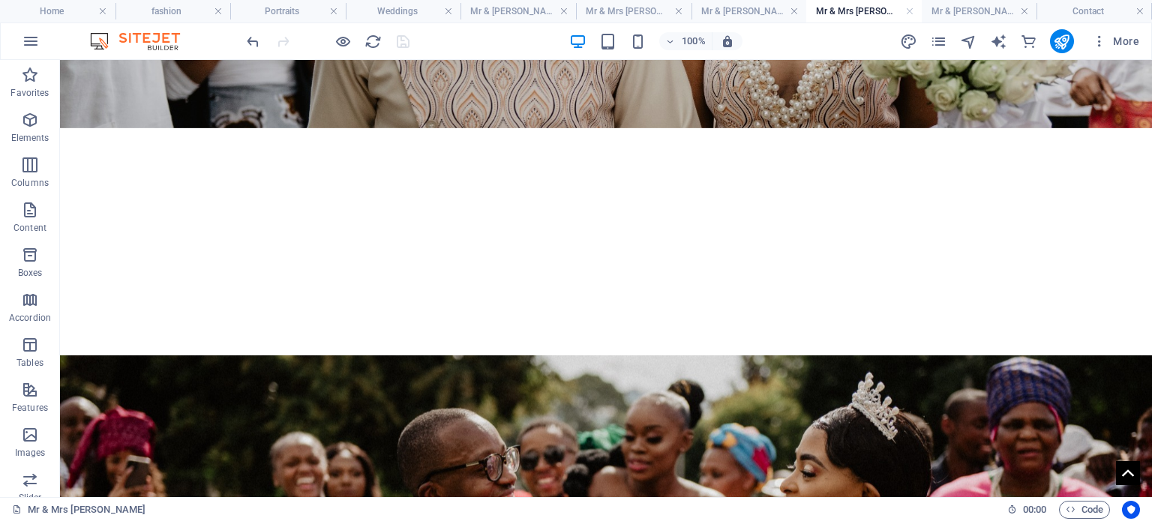
scroll to position [622, 0]
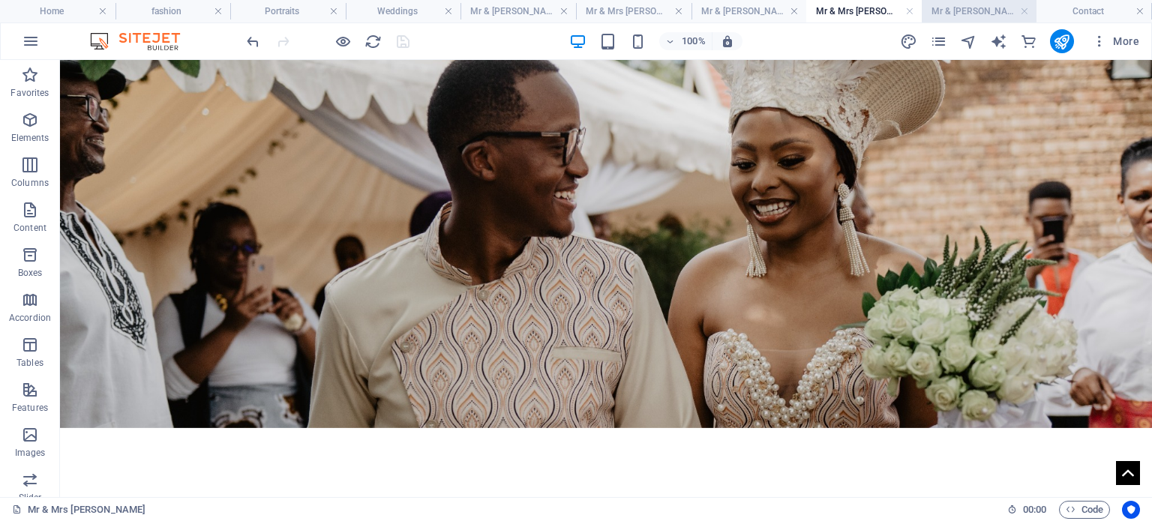
click at [948, 14] on h4 "Mr & [PERSON_NAME]" at bounding box center [980, 11] width 116 height 17
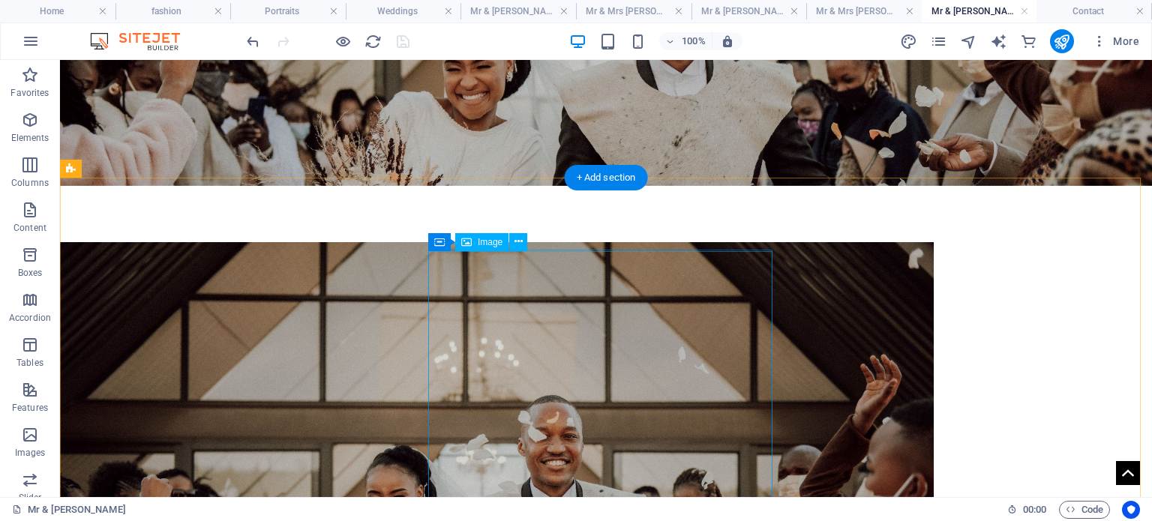
scroll to position [375, 0]
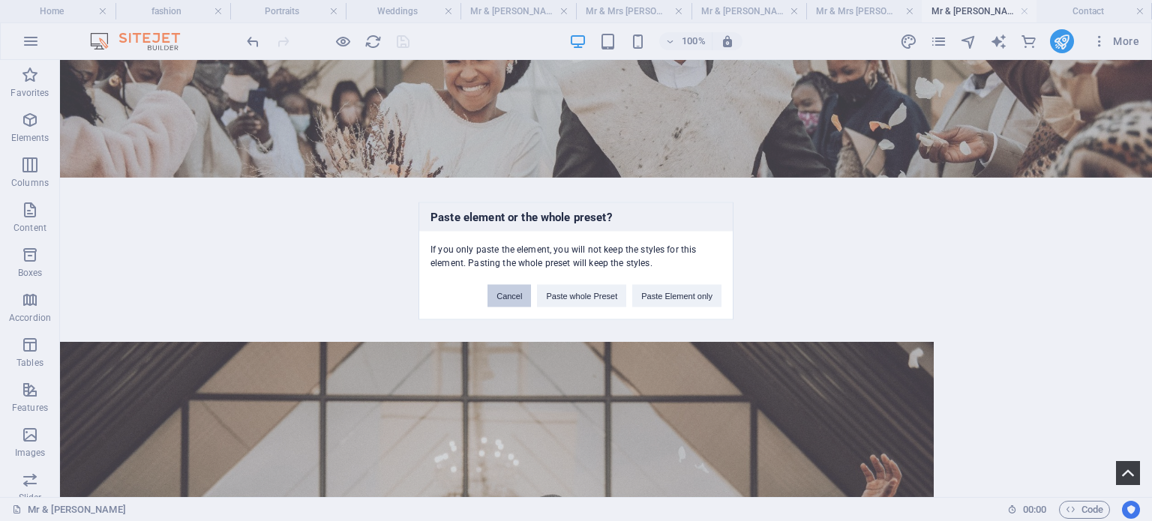
click at [516, 300] on button "Cancel" at bounding box center [510, 295] width 44 height 23
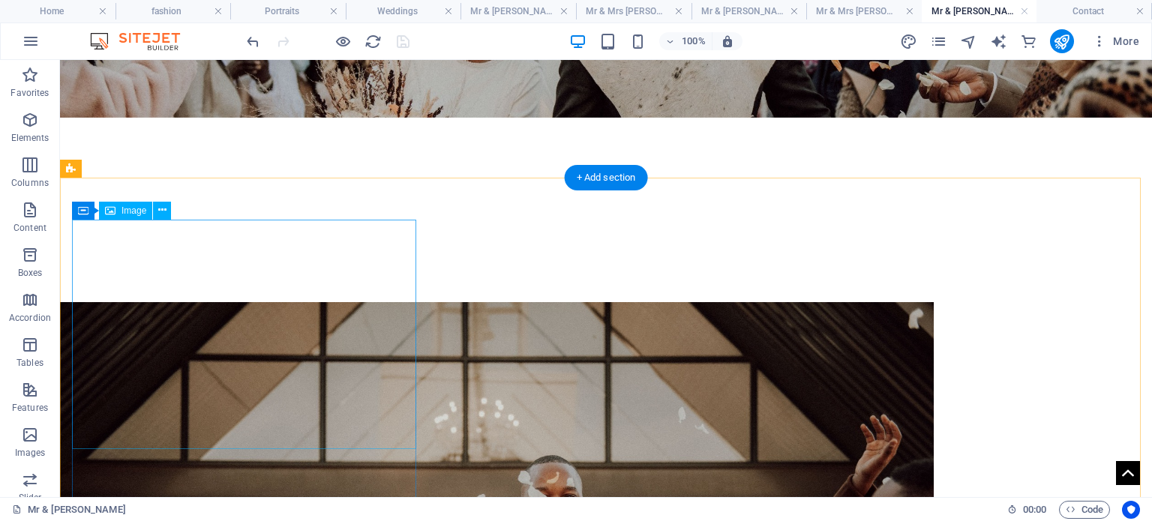
scroll to position [450, 0]
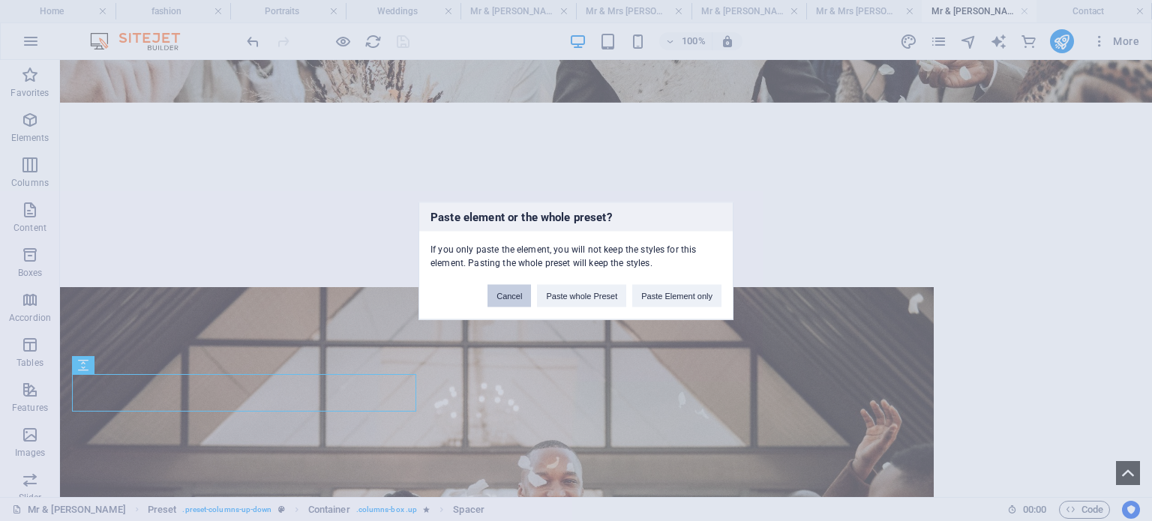
click at [515, 297] on button "Cancel" at bounding box center [510, 295] width 44 height 23
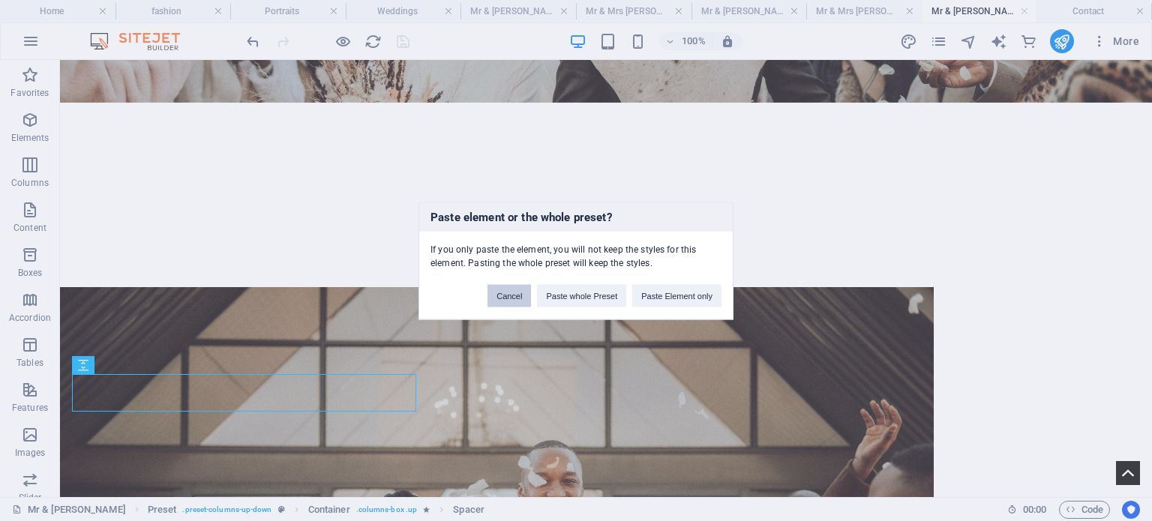
click at [506, 291] on button "Cancel" at bounding box center [510, 295] width 44 height 23
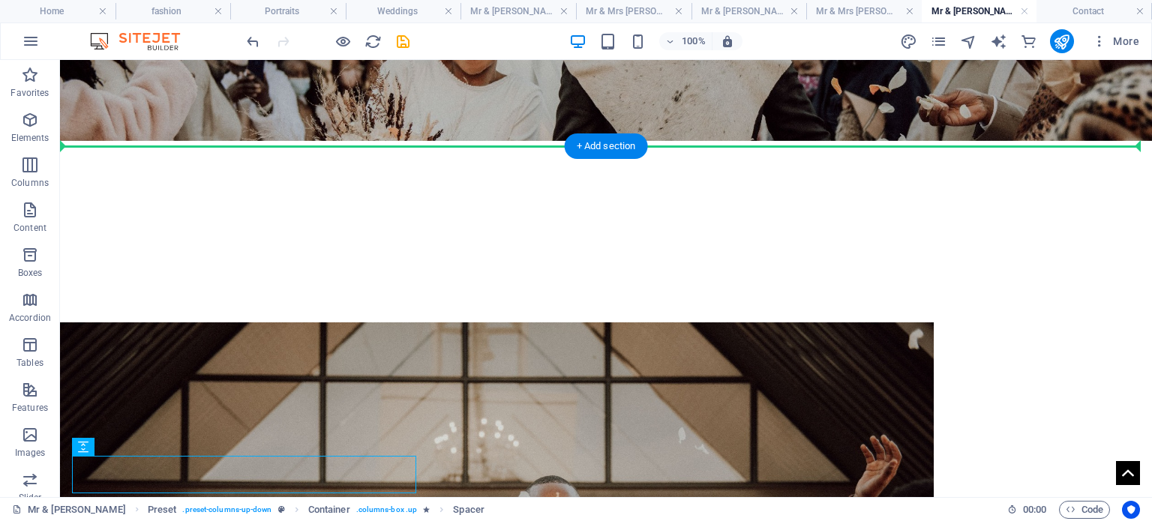
drag, startPoint x: 343, startPoint y: 419, endPoint x: 497, endPoint y: 117, distance: 338.9
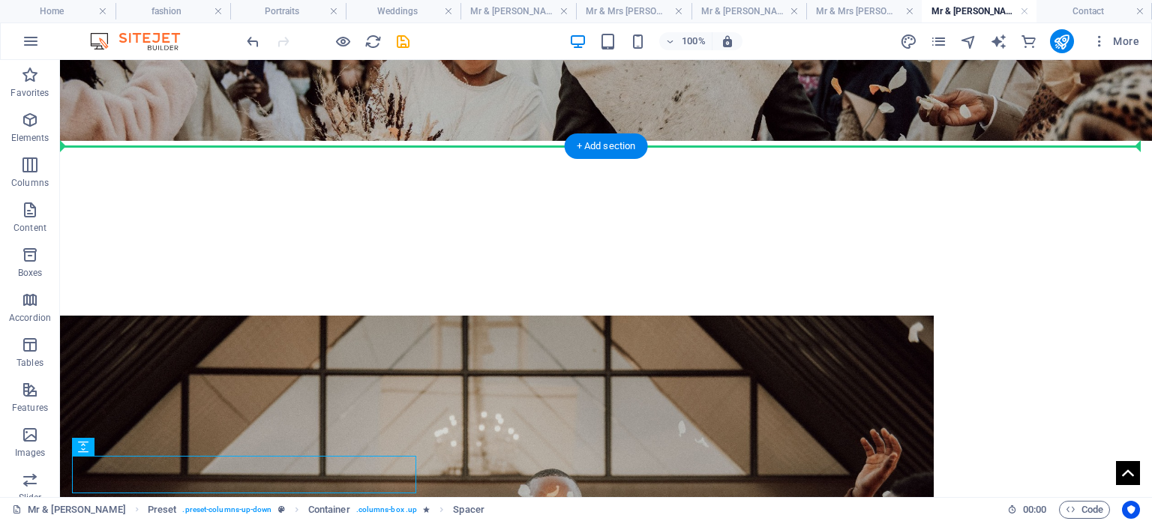
scroll to position [402, 0]
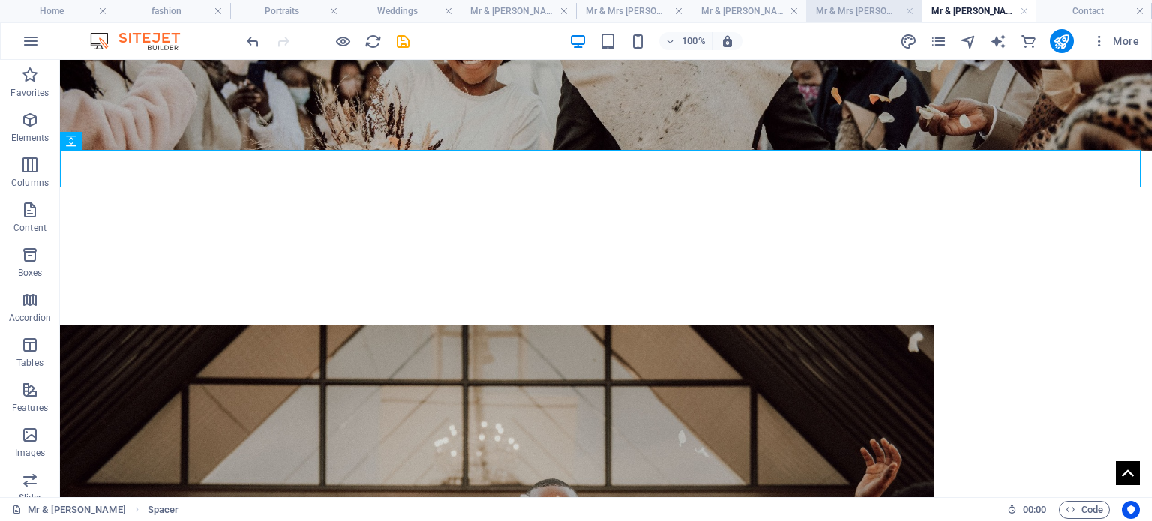
click at [843, 17] on h4 "Mr & Mrs [PERSON_NAME]" at bounding box center [865, 11] width 116 height 17
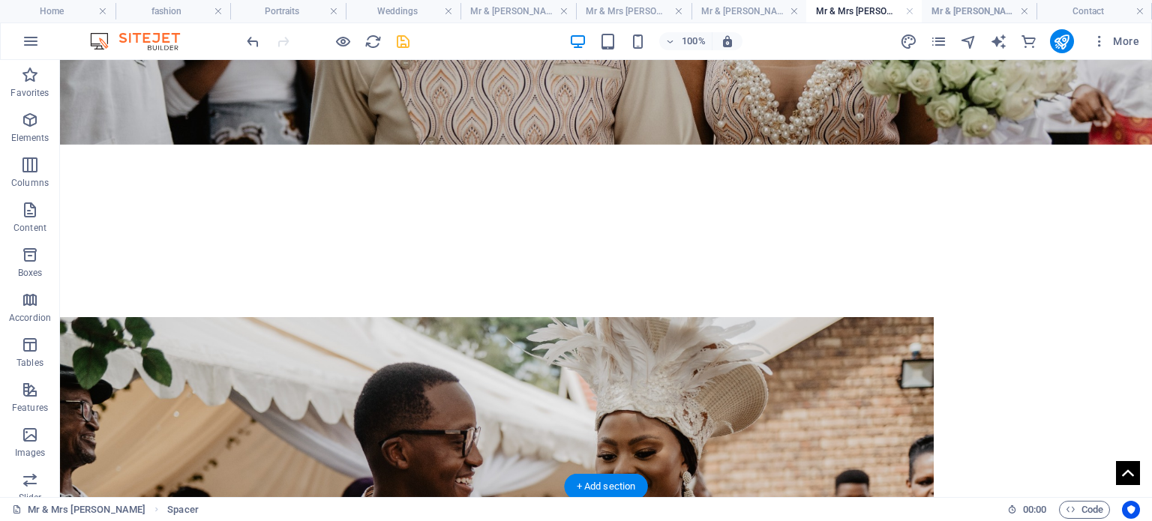
scroll to position [397, 0]
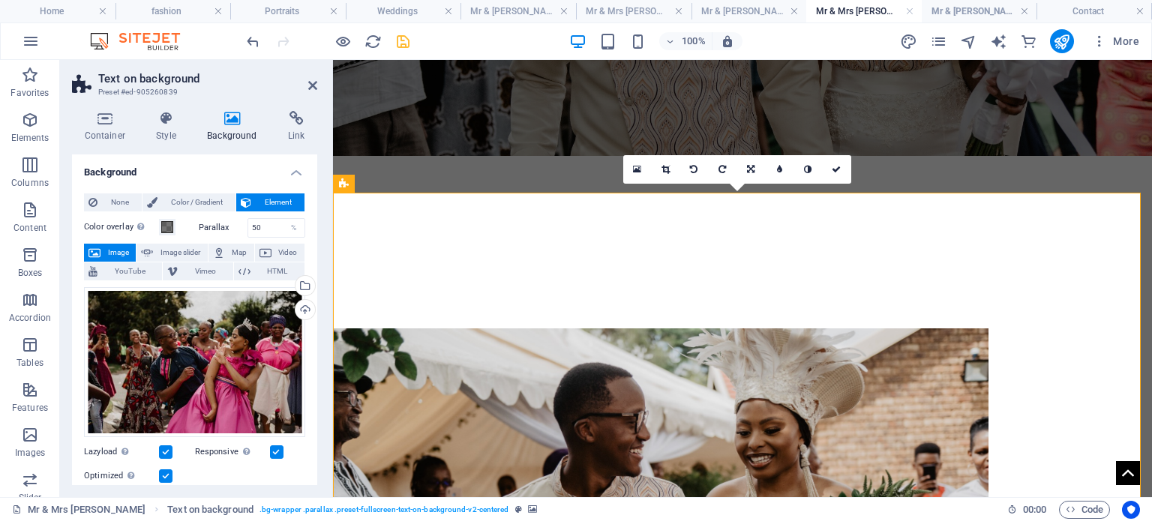
drag, startPoint x: 313, startPoint y: 89, endPoint x: 253, endPoint y: 34, distance: 81.3
click at [313, 87] on icon at bounding box center [312, 86] width 9 height 12
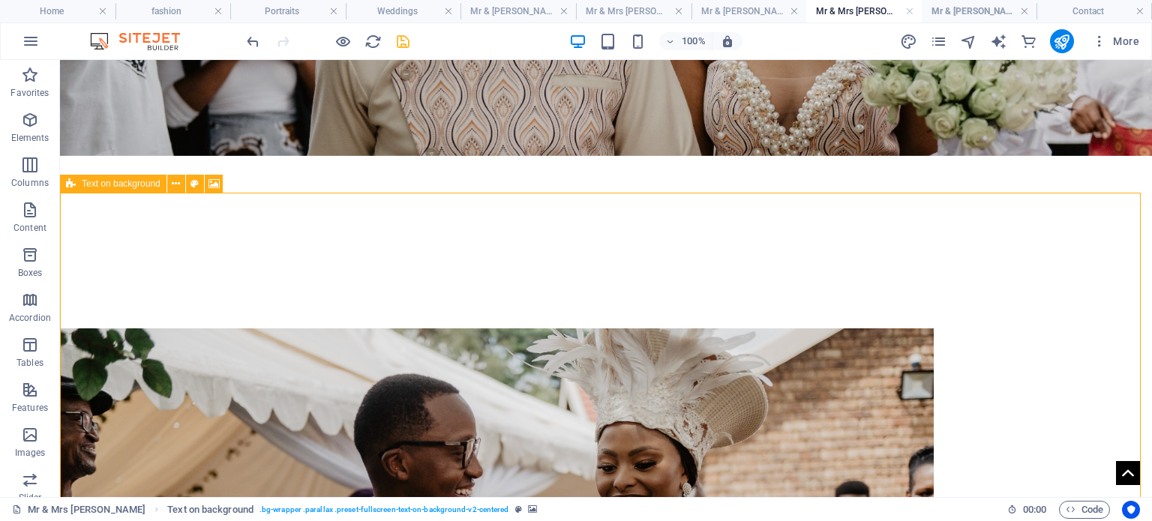
click at [82, 187] on span "Text on background" at bounding box center [121, 183] width 79 height 9
click at [936, 6] on h4 "Mr & [PERSON_NAME]" at bounding box center [980, 11] width 116 height 17
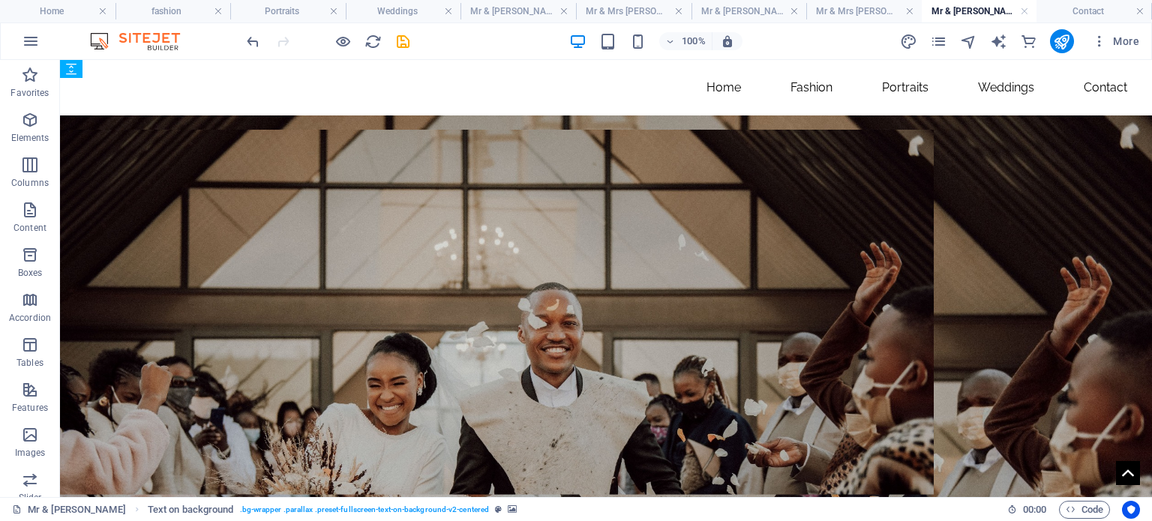
scroll to position [402, 0]
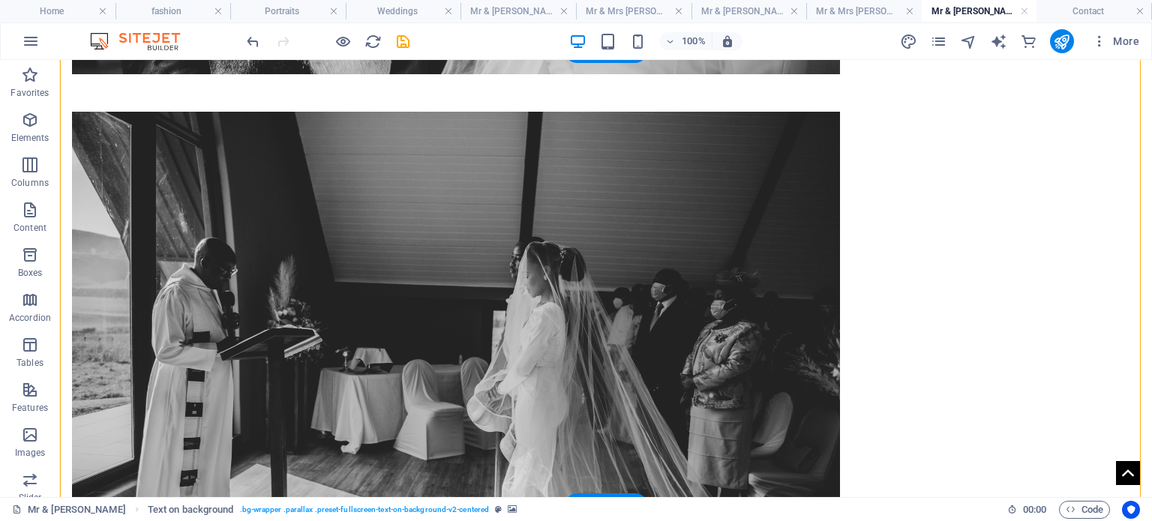
scroll to position [1979, 0]
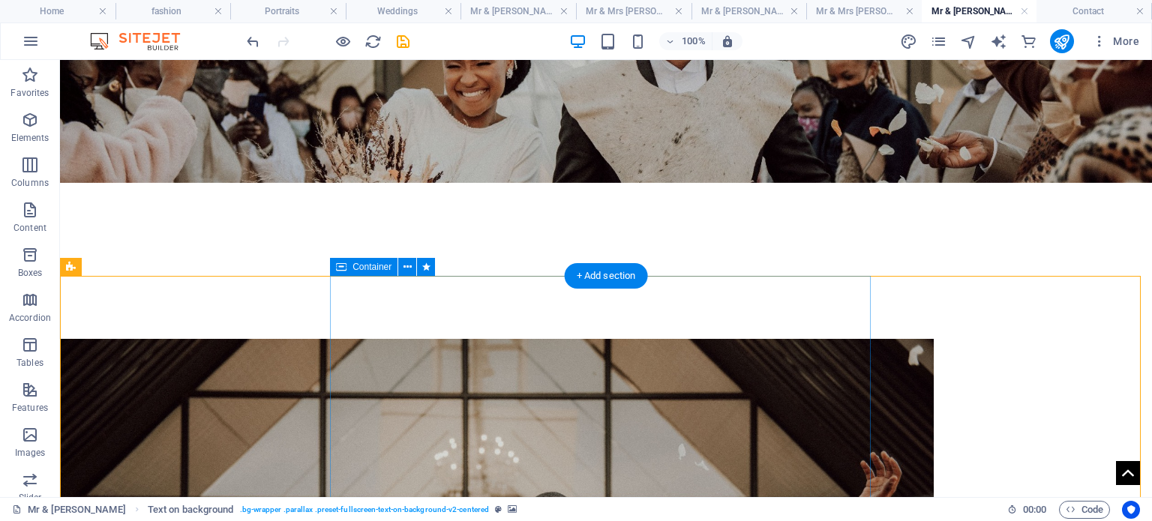
scroll to position [371, 0]
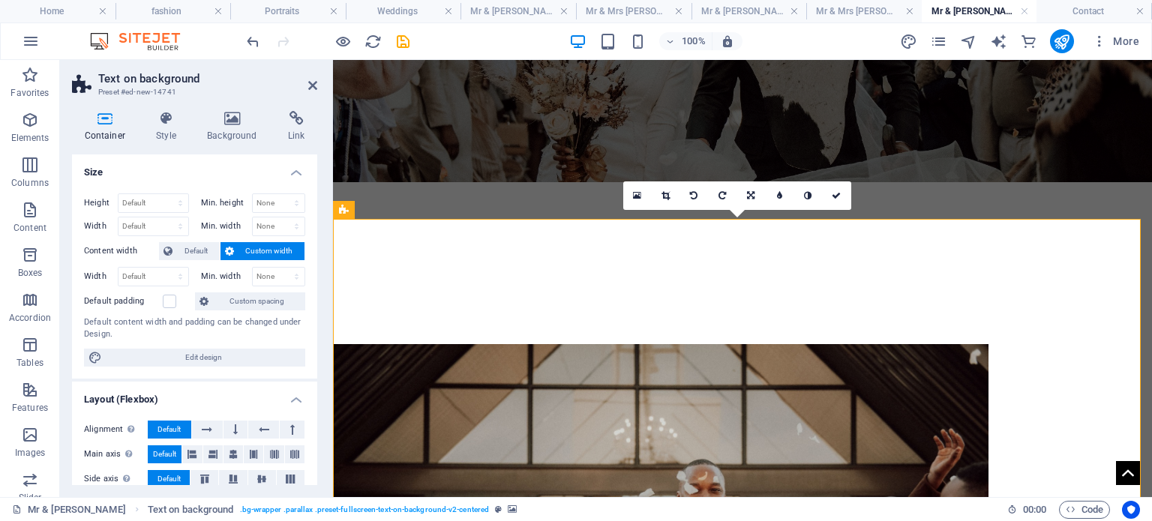
click at [237, 106] on div "Container Style Background Link Size Height Default px rem % vh vw Min. height …" at bounding box center [194, 298] width 269 height 398
click at [228, 130] on h4 "Background" at bounding box center [235, 127] width 81 height 32
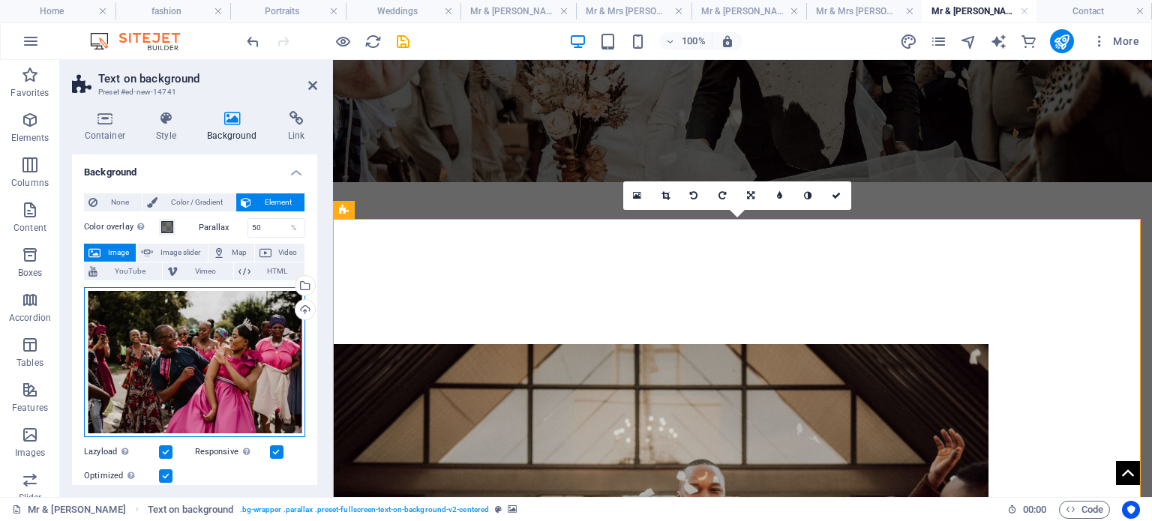
click at [220, 334] on div "Drag files here, click to choose files or select files from Files or our free s…" at bounding box center [194, 362] width 221 height 150
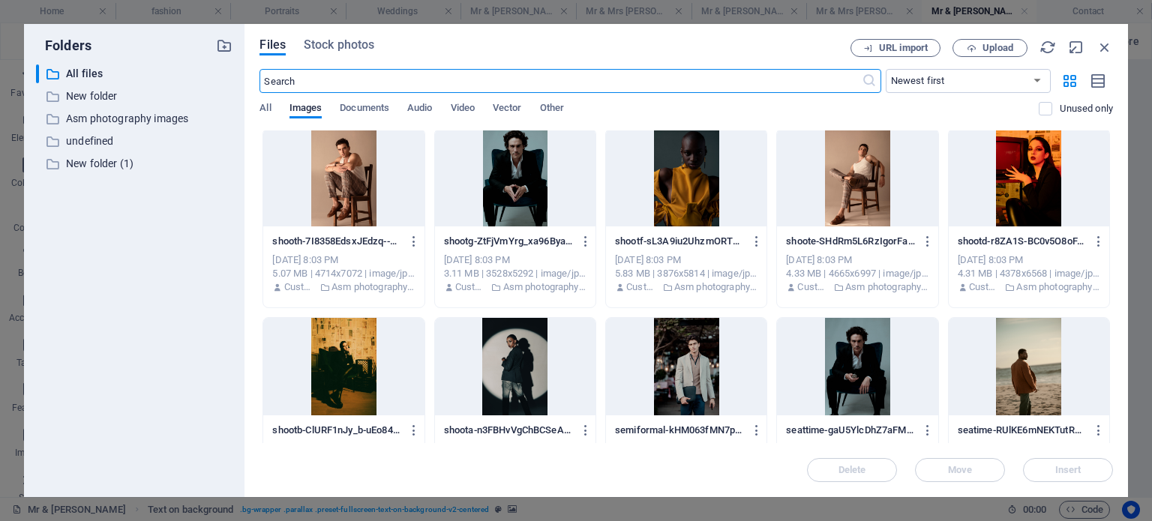
scroll to position [13762, 0]
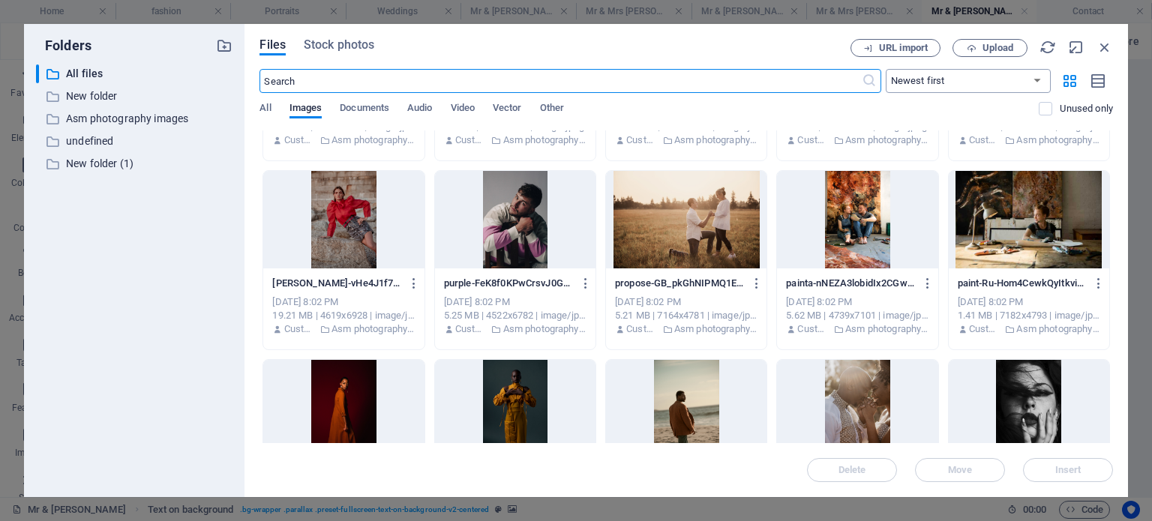
click at [1017, 88] on select "Newest first Oldest first Name (A-Z) Name (Z-A) Size (0-9) Size (9-0) Resolutio…" at bounding box center [968, 81] width 165 height 24
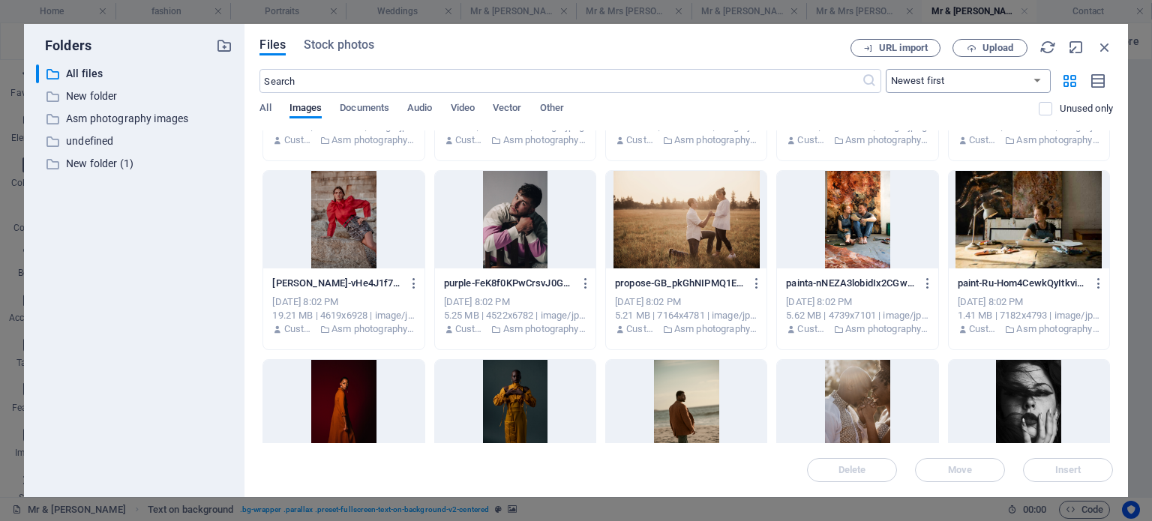
select select "oldest_first"
click at [886, 69] on select "Newest first Oldest first Name (A-Z) Name (Z-A) Size (0-9) Size (9-0) Resolutio…" at bounding box center [968, 81] width 165 height 24
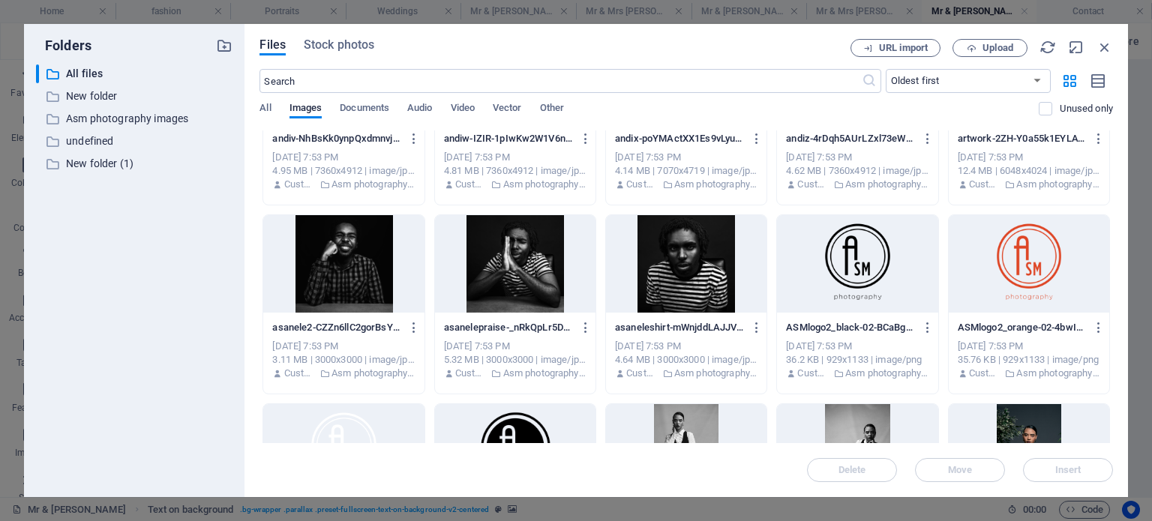
scroll to position [825, 0]
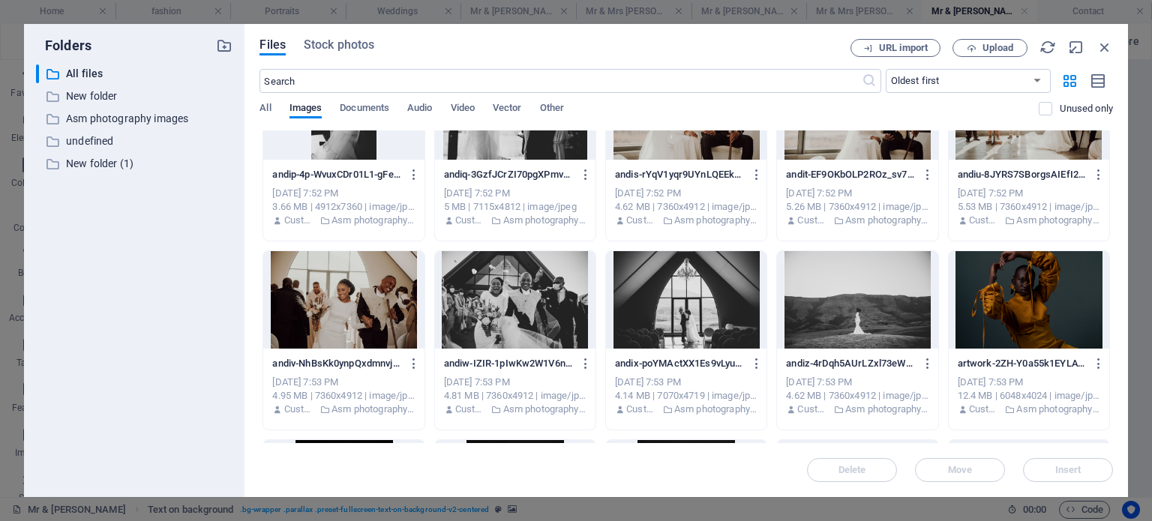
click at [698, 292] on div at bounding box center [686, 300] width 161 height 98
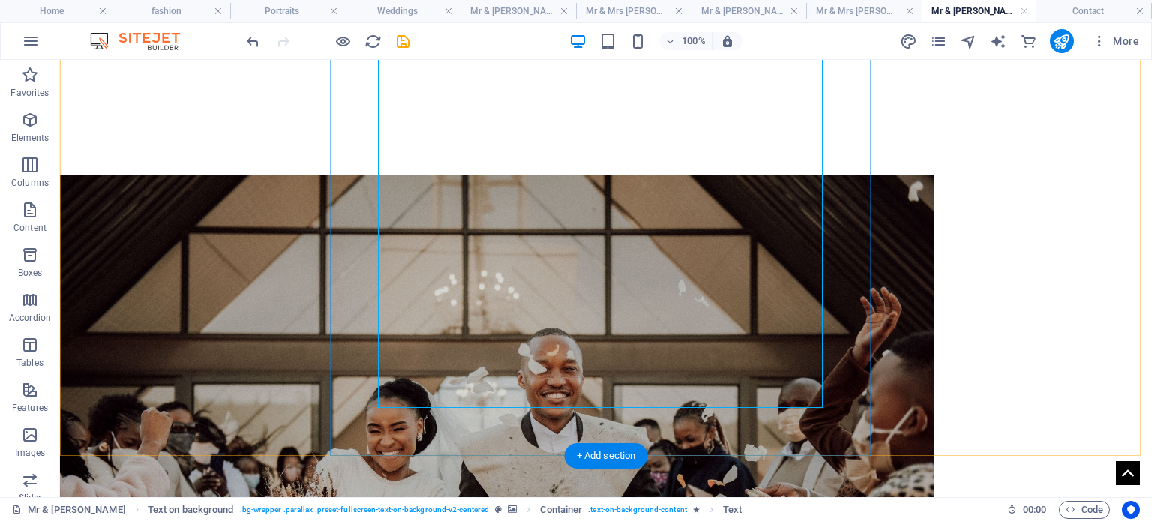
scroll to position [596, 0]
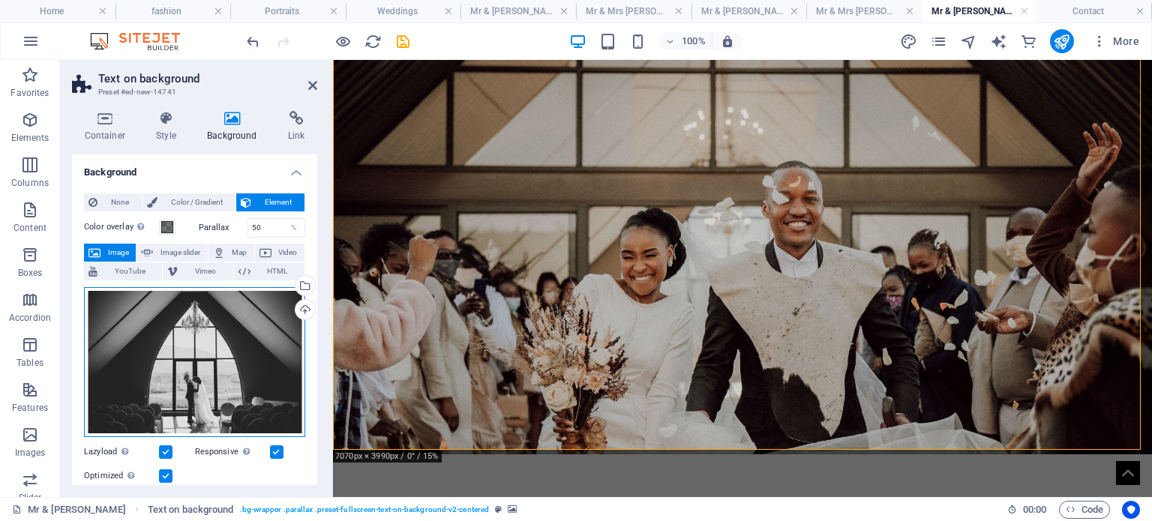
click at [199, 317] on div "Drag files here, click to choose files or select files from Files or our free s…" at bounding box center [194, 362] width 221 height 150
select select "oldest_first"
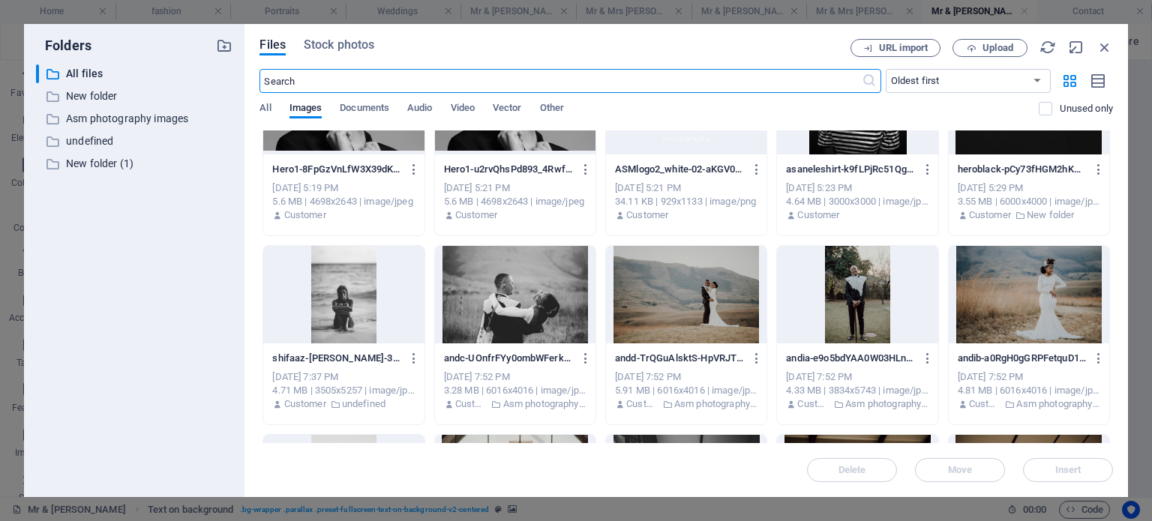
scroll to position [75, 0]
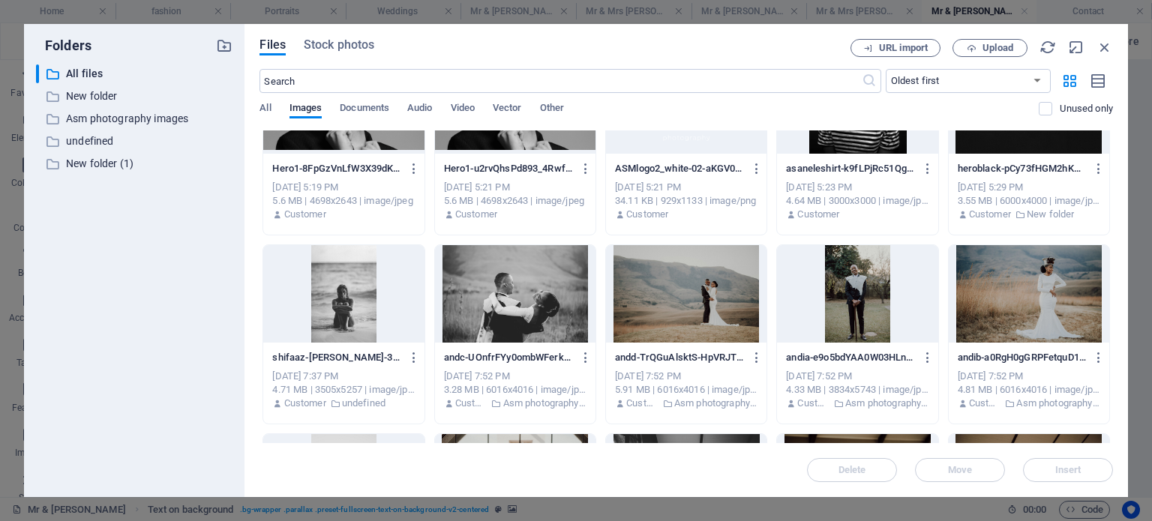
click at [506, 296] on div at bounding box center [515, 294] width 161 height 98
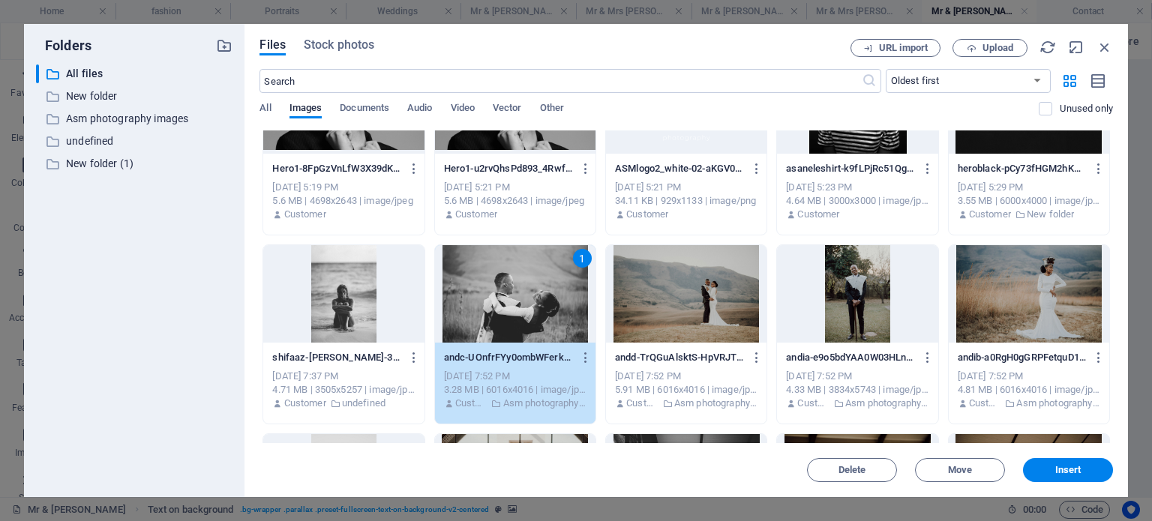
click at [723, 335] on div at bounding box center [686, 294] width 161 height 98
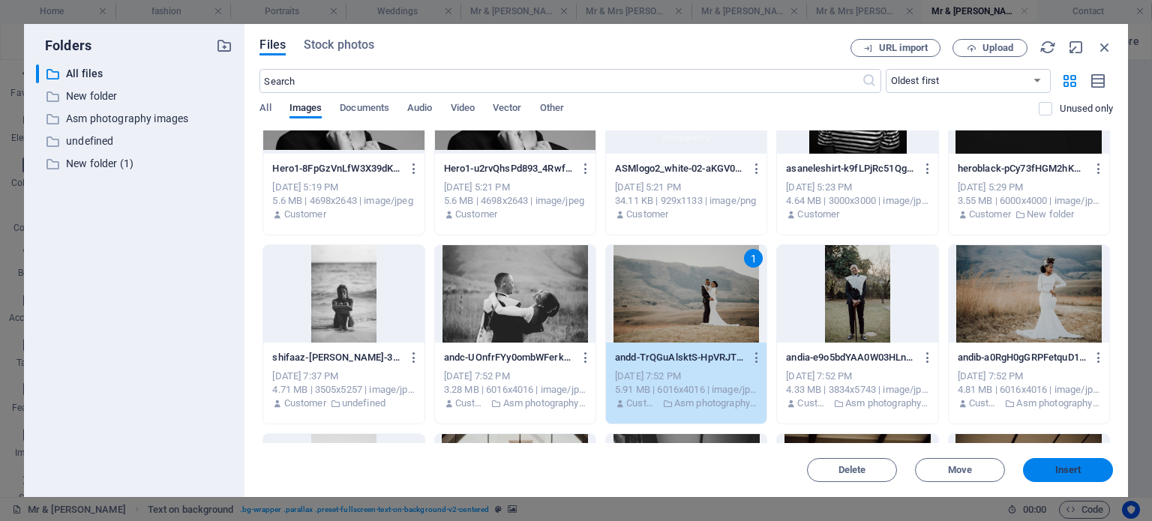
click at [1068, 473] on span "Insert" at bounding box center [1069, 470] width 26 height 9
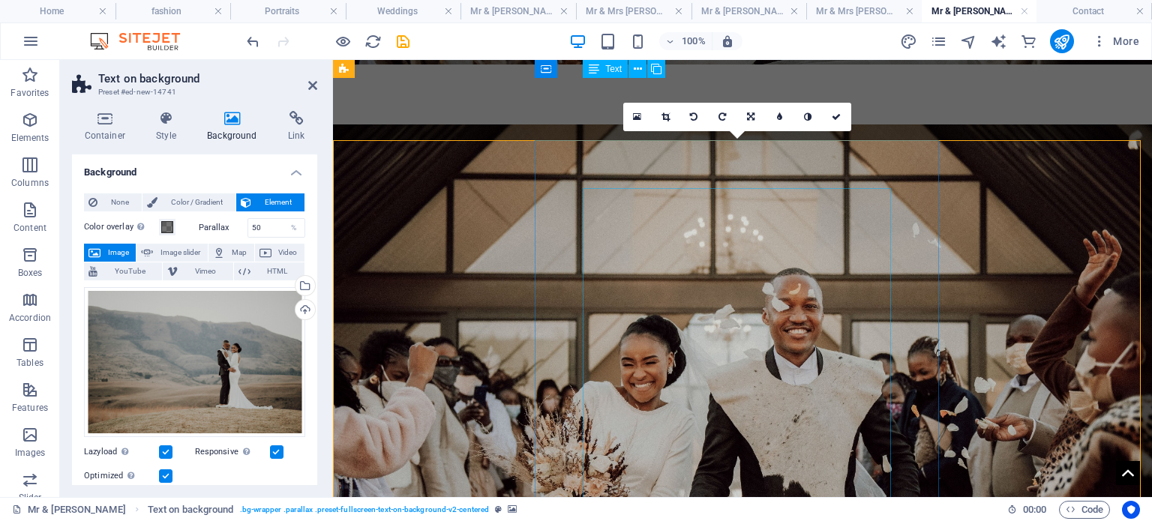
scroll to position [446, 0]
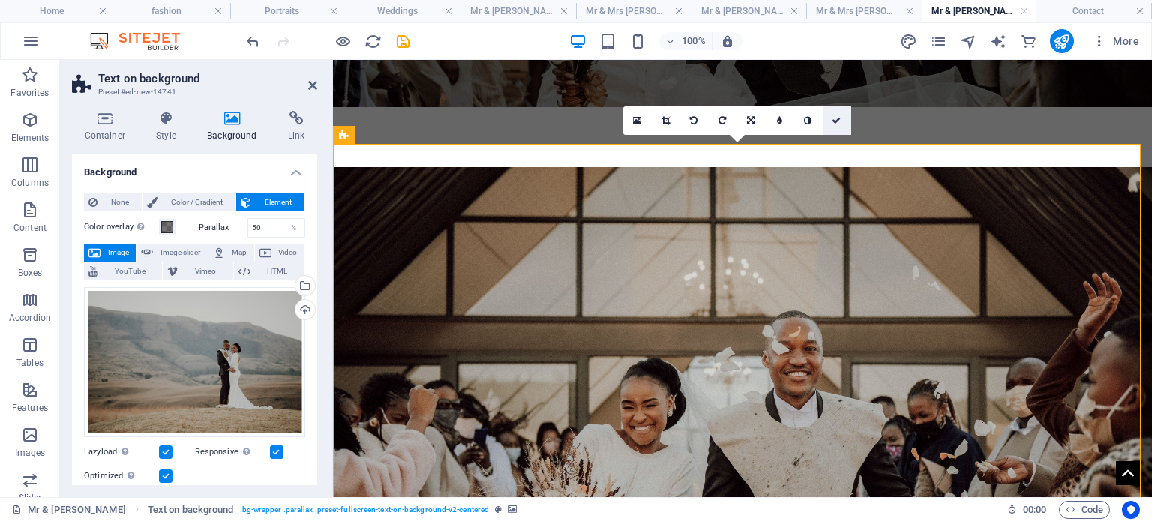
click at [837, 125] on icon at bounding box center [836, 120] width 9 height 9
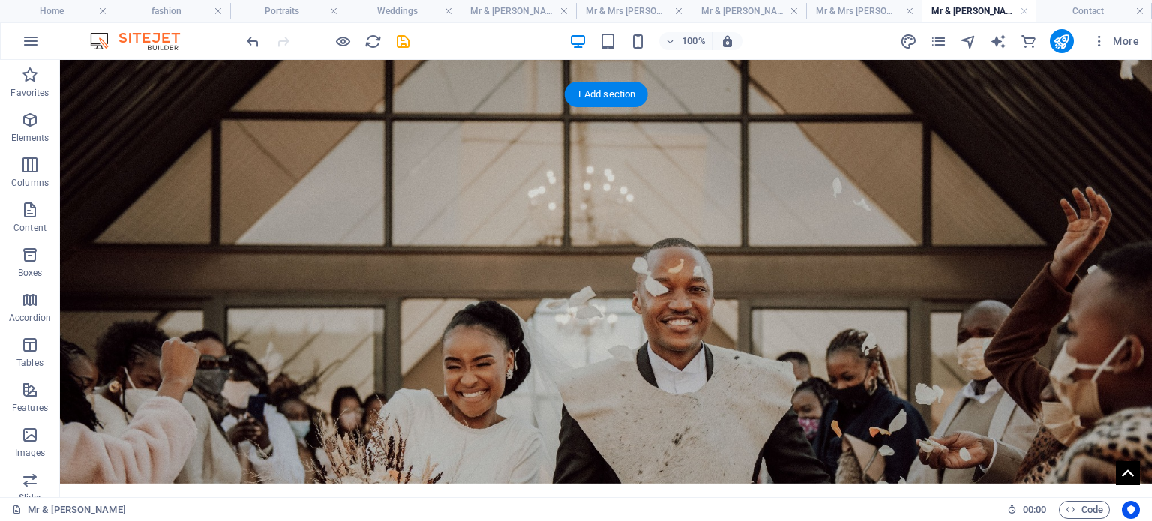
scroll to position [0, 0]
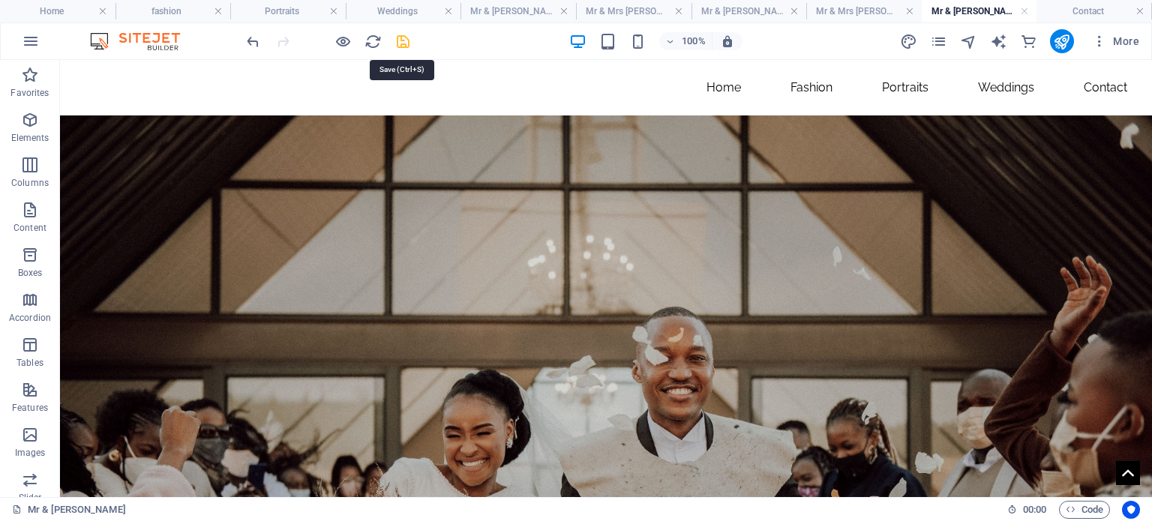
click at [399, 40] on icon "save" at bounding box center [403, 41] width 17 height 17
click at [79, 17] on h4 "Home" at bounding box center [58, 11] width 116 height 17
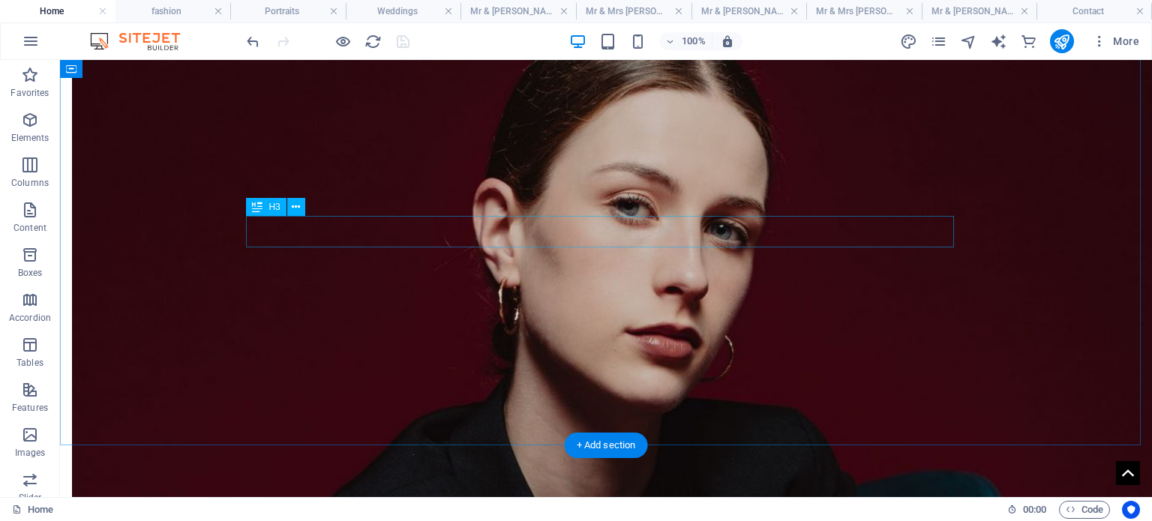
scroll to position [3301, 0]
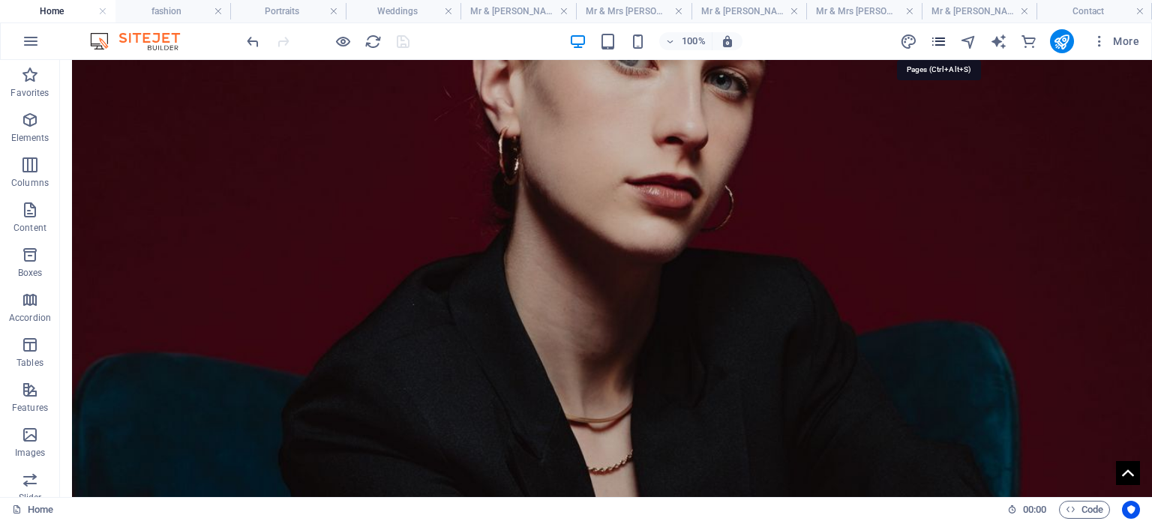
click at [939, 47] on icon "pages" at bounding box center [938, 41] width 17 height 17
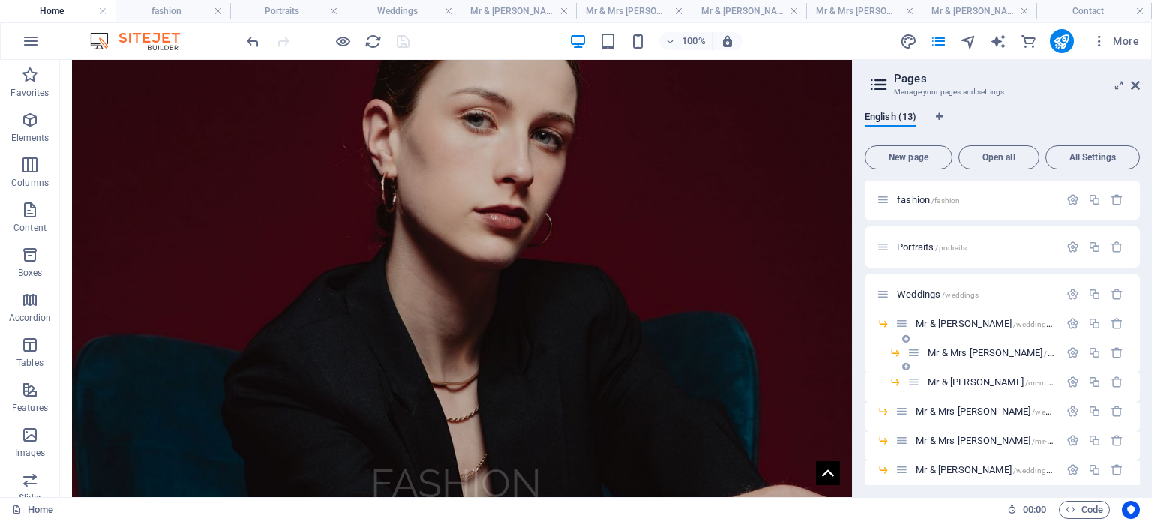
scroll to position [75, 0]
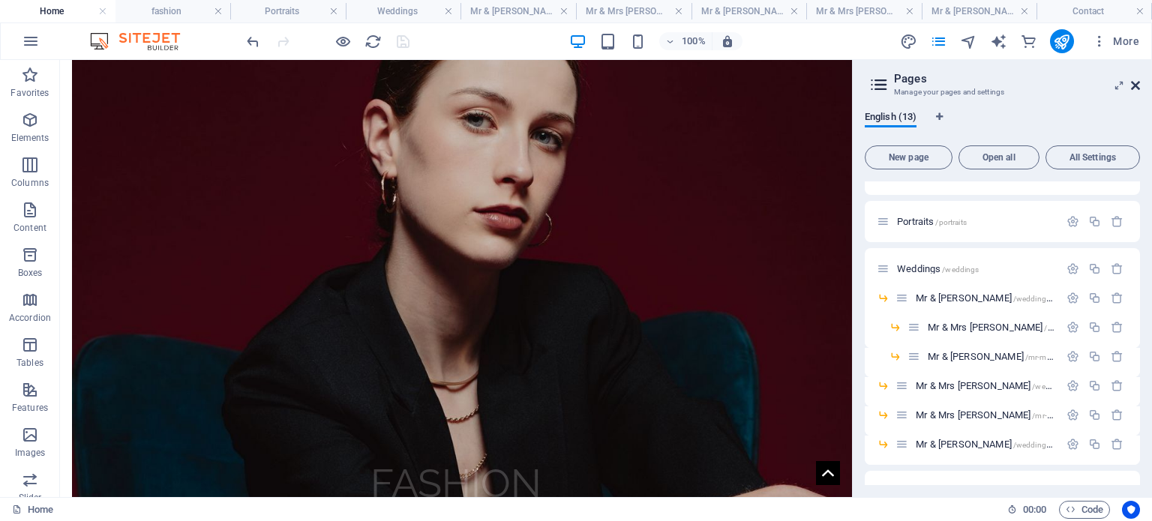
drag, startPoint x: 1137, startPoint y: 83, endPoint x: 1059, endPoint y: 50, distance: 84.0
click at [1137, 83] on icon at bounding box center [1135, 86] width 9 height 12
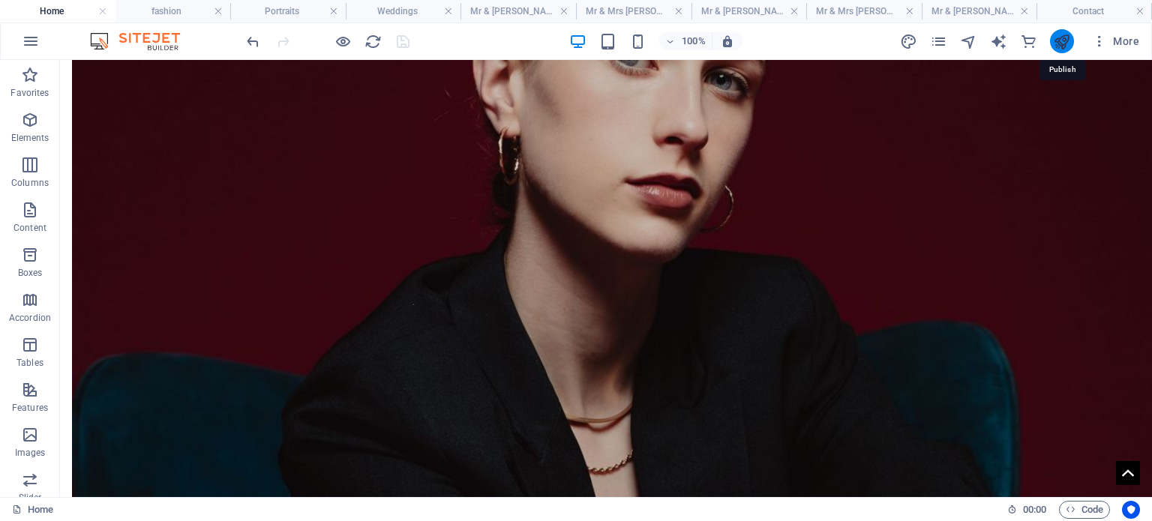
click at [1065, 47] on icon "publish" at bounding box center [1061, 41] width 17 height 17
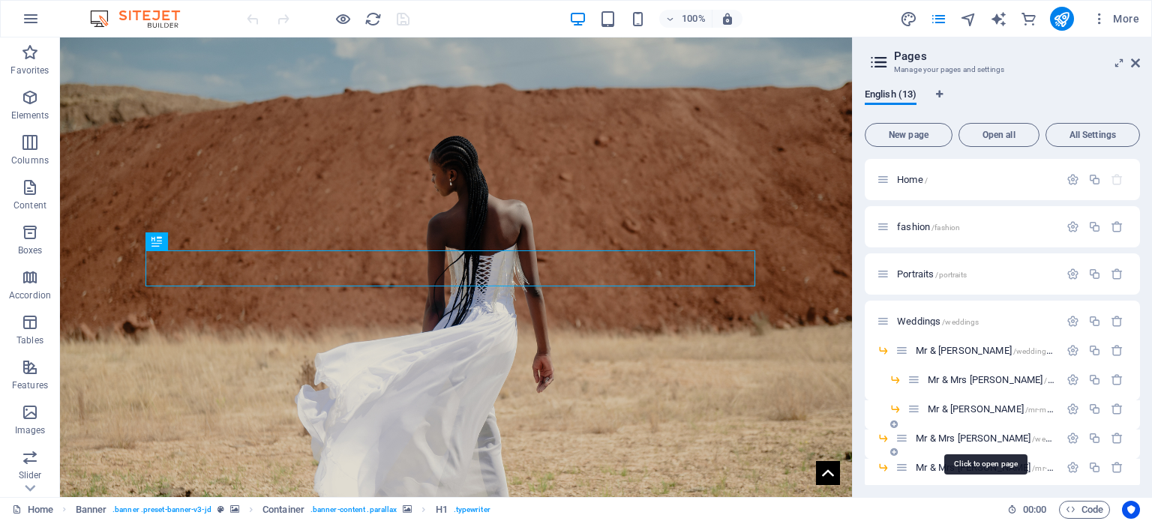
click at [925, 436] on span "Mr & Mrs Makhatini /wedding-moloi" at bounding box center [1001, 438] width 171 height 11
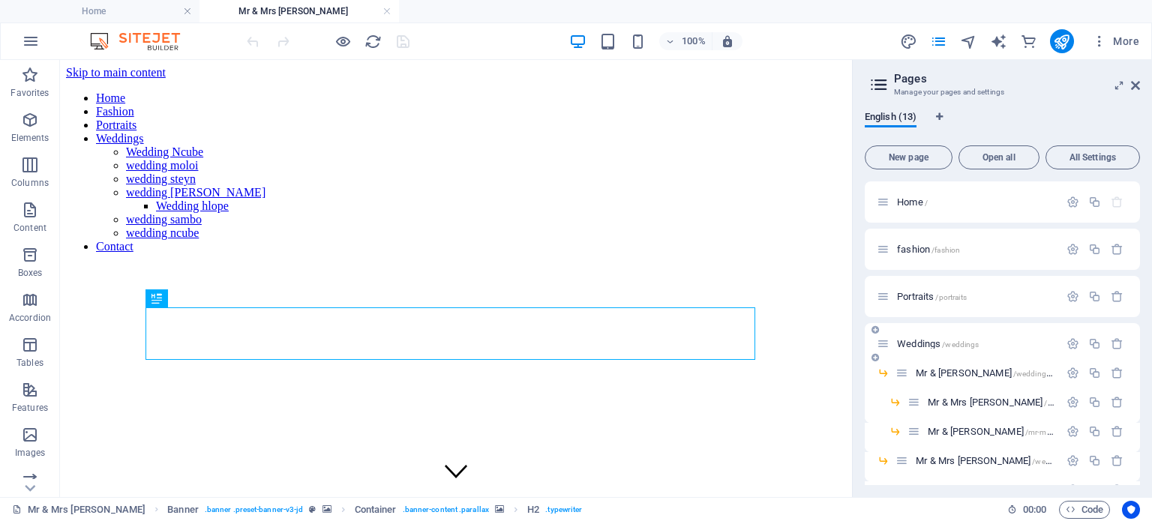
click at [921, 341] on span "Weddings /weddings" at bounding box center [938, 343] width 82 height 11
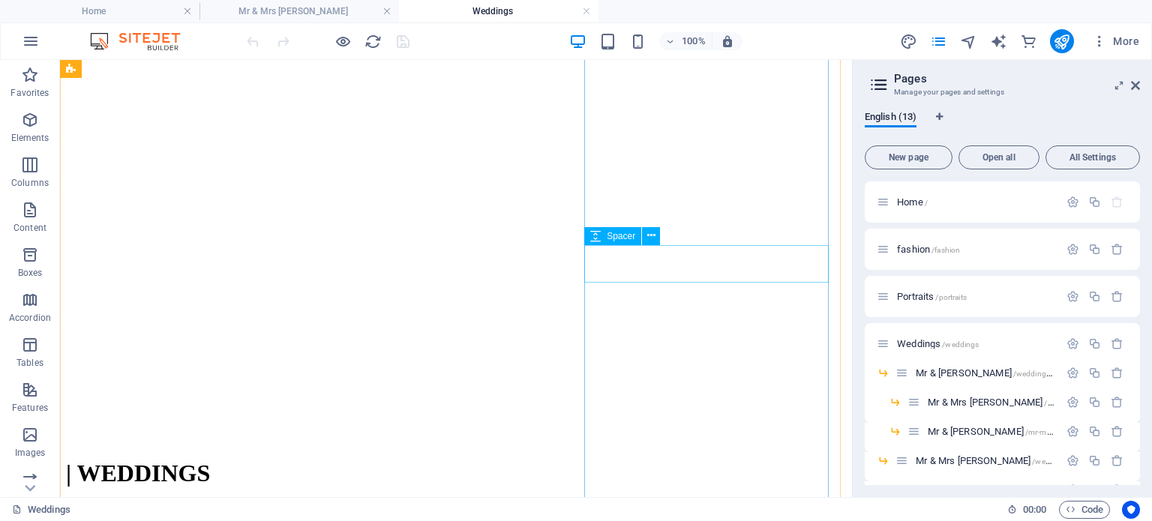
scroll to position [600, 0]
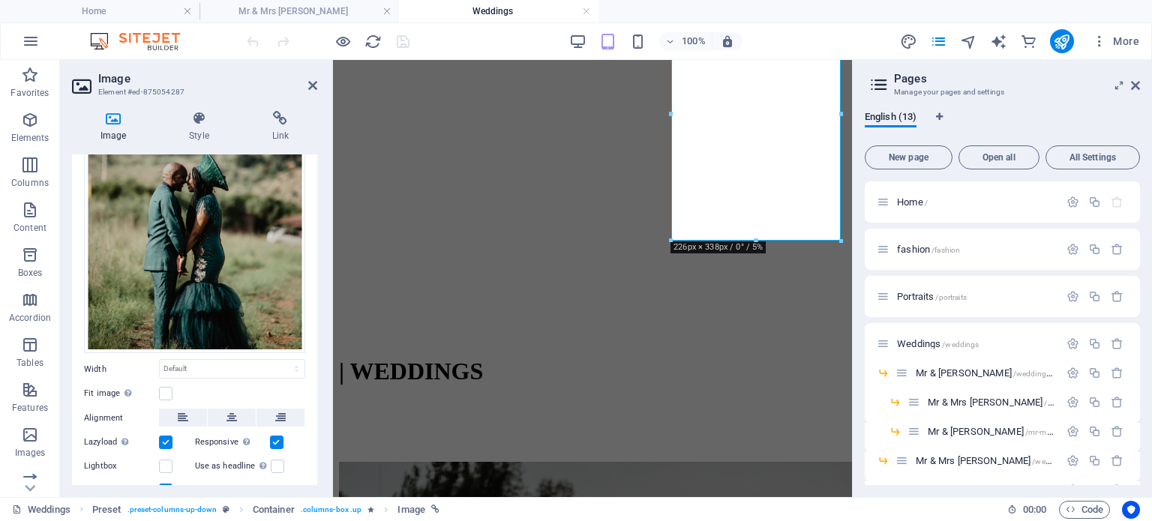
scroll to position [225, 0]
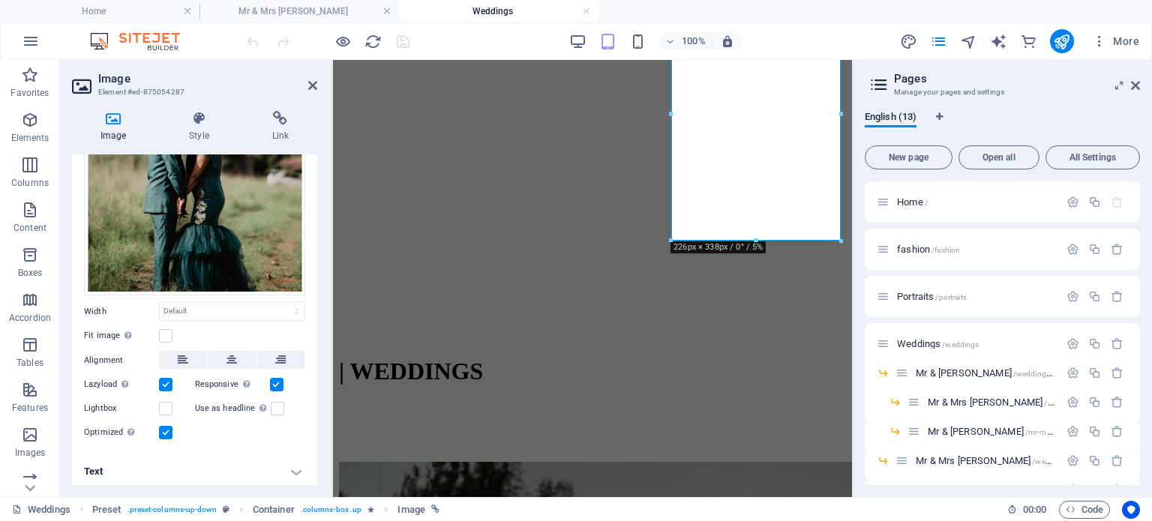
click at [298, 470] on h4 "Text" at bounding box center [194, 472] width 245 height 36
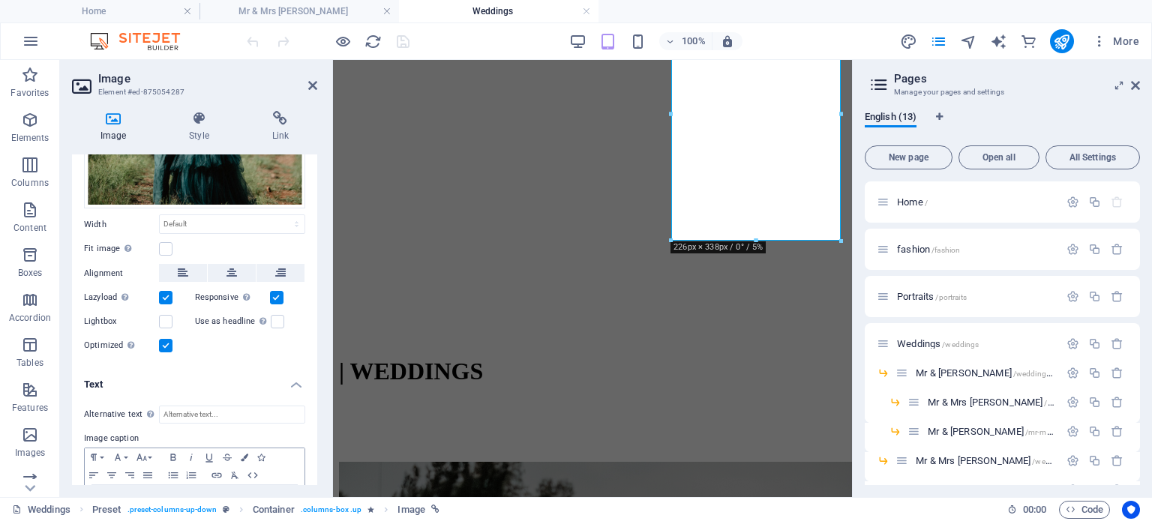
scroll to position [366, 0]
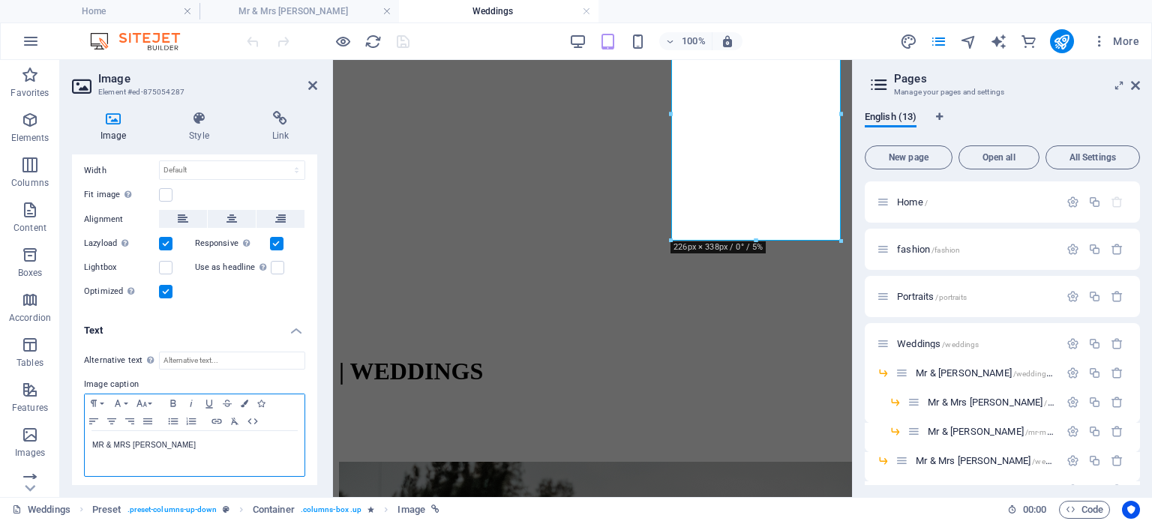
click at [172, 439] on p "MR & MRS [PERSON_NAME]" at bounding box center [194, 446] width 205 height 14
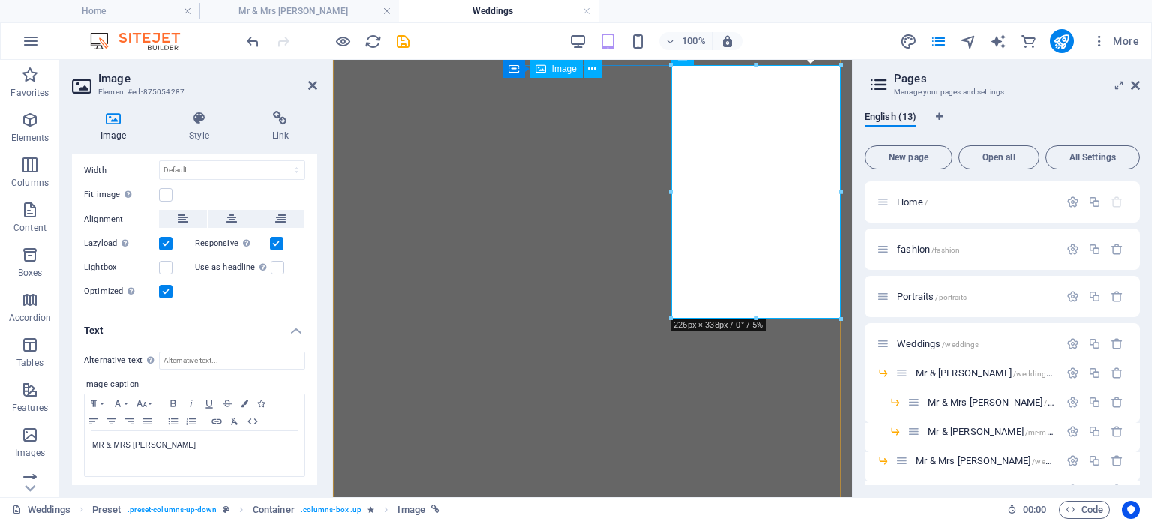
scroll to position [450, 0]
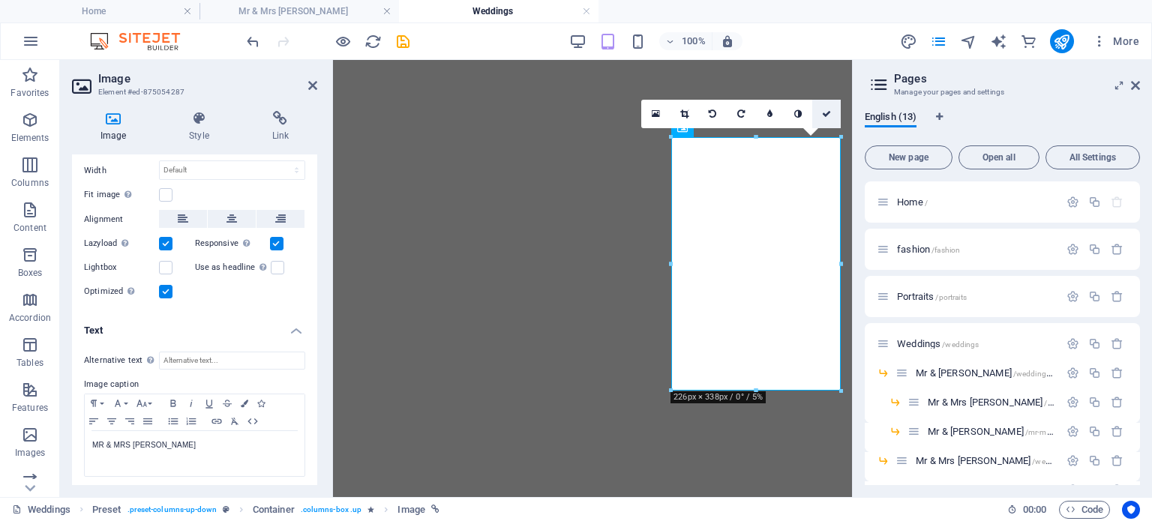
click at [822, 110] on icon at bounding box center [826, 114] width 9 height 9
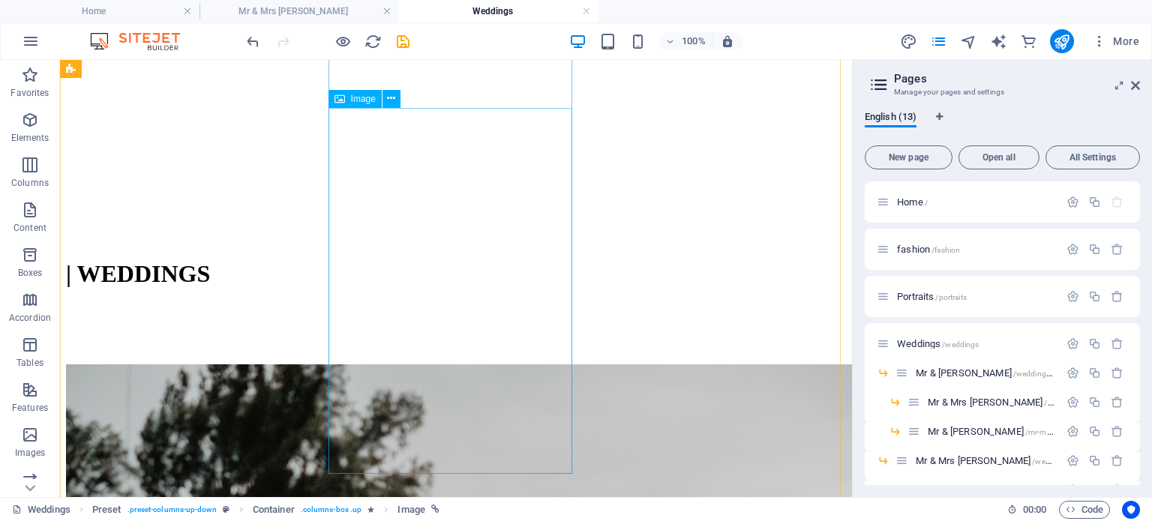
scroll to position [939, 0]
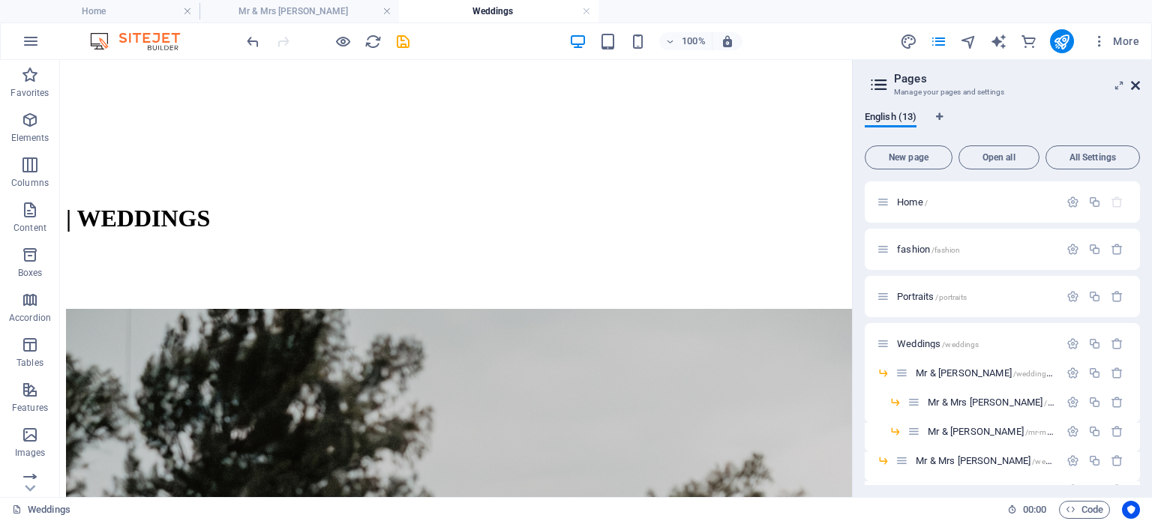
click at [1134, 82] on icon at bounding box center [1135, 86] width 9 height 12
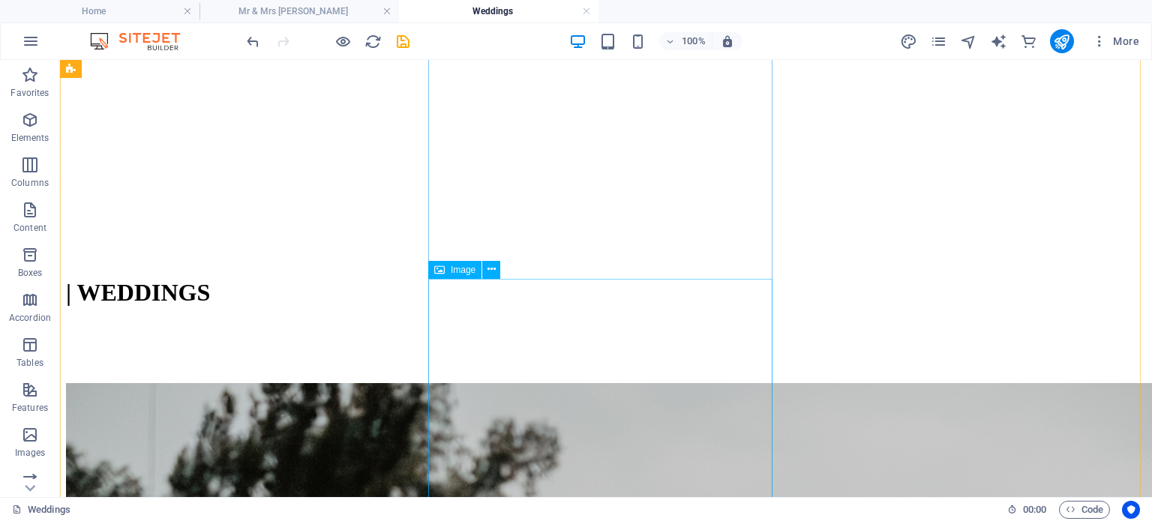
scroll to position [864, 0]
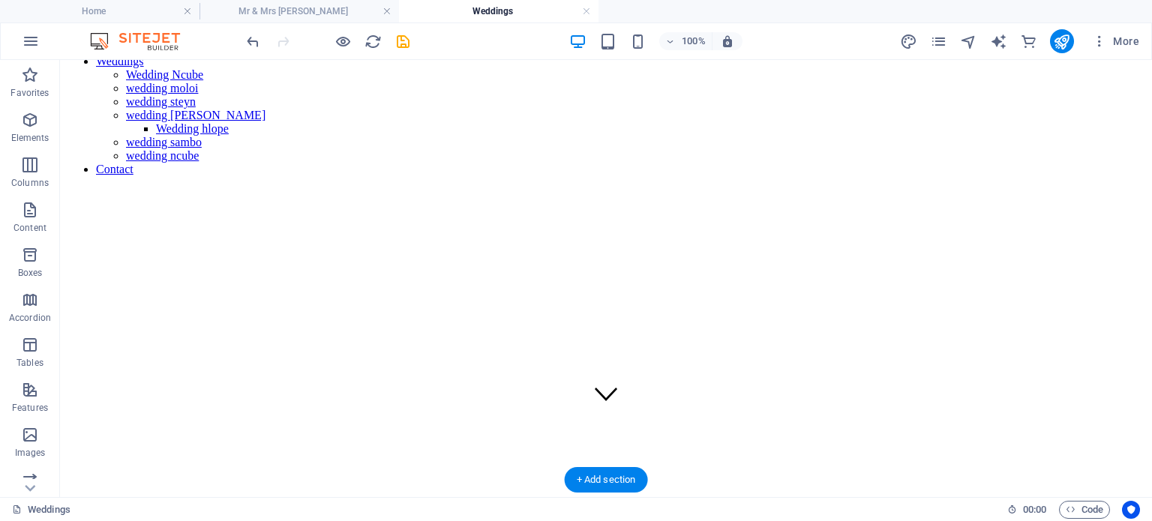
scroll to position [0, 0]
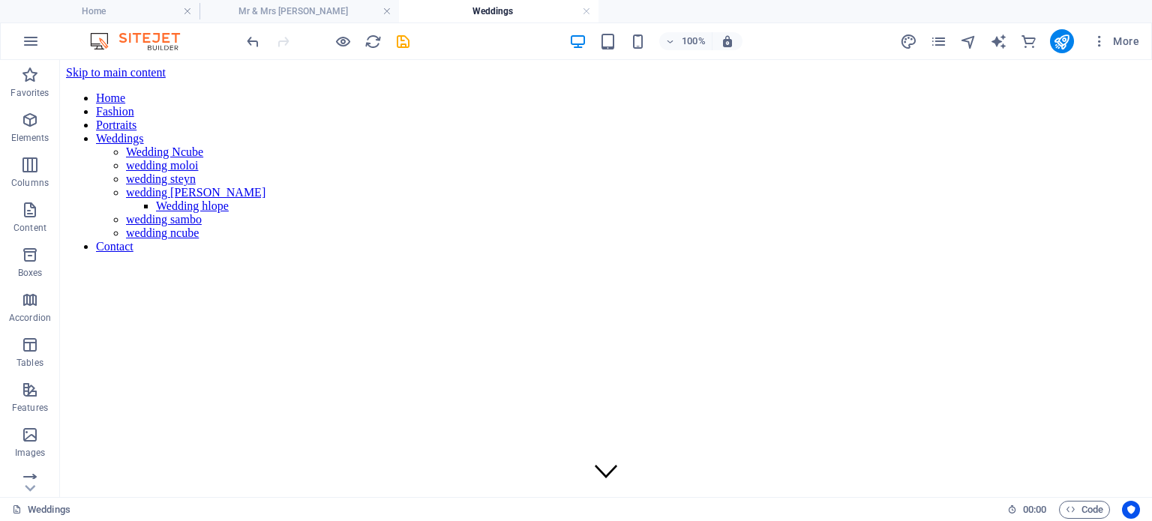
click at [641, 28] on div "100% More" at bounding box center [576, 41] width 1151 height 36
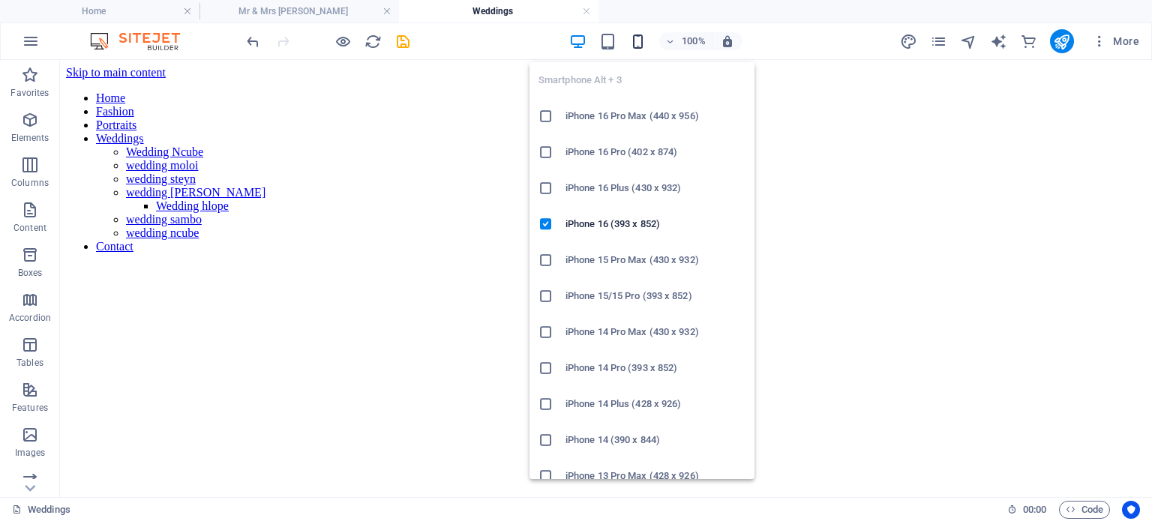
click at [643, 47] on icon "button" at bounding box center [637, 41] width 17 height 17
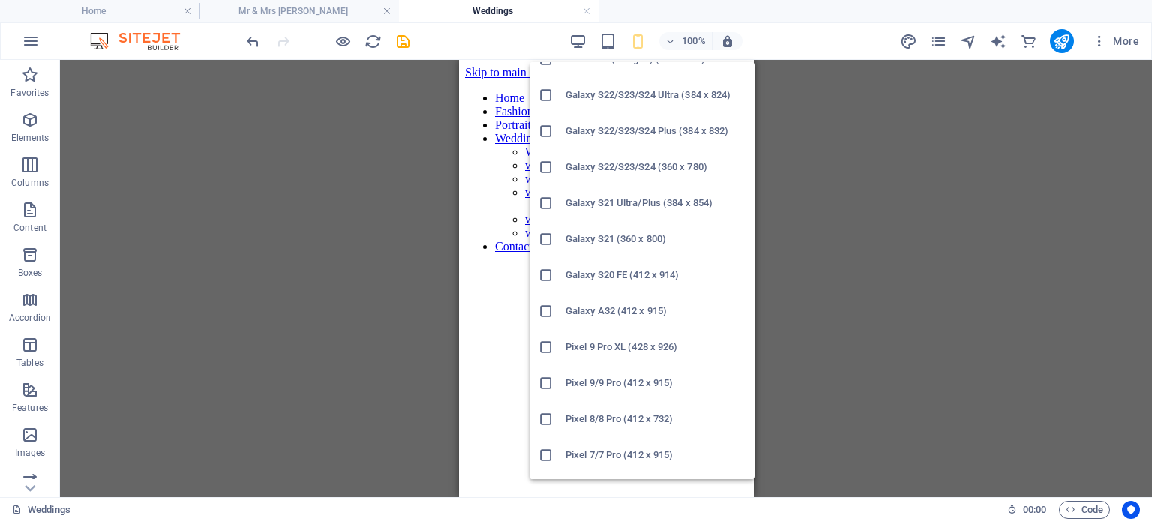
scroll to position [450, 0]
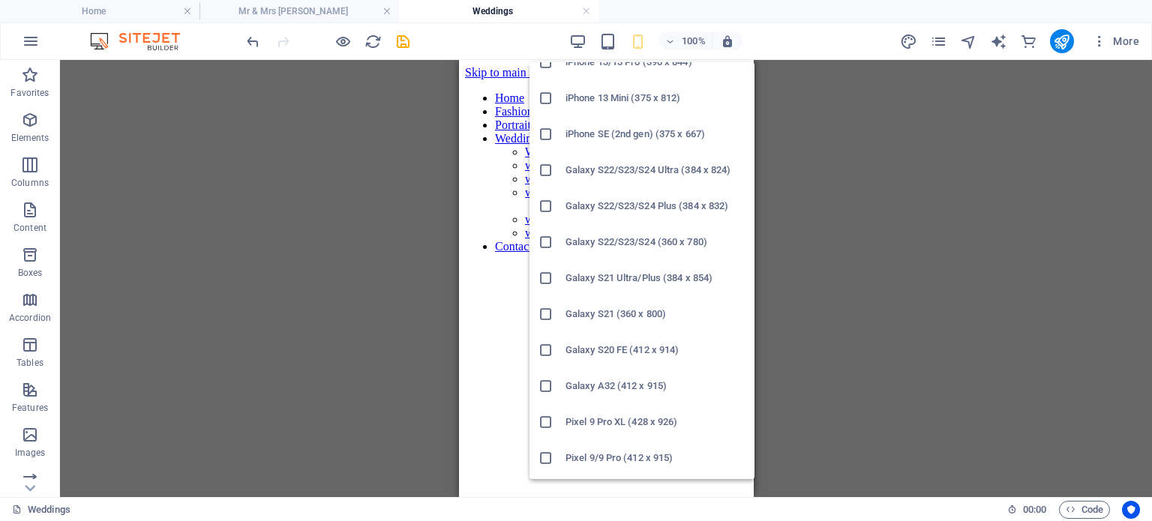
click at [541, 207] on icon at bounding box center [546, 206] width 15 height 15
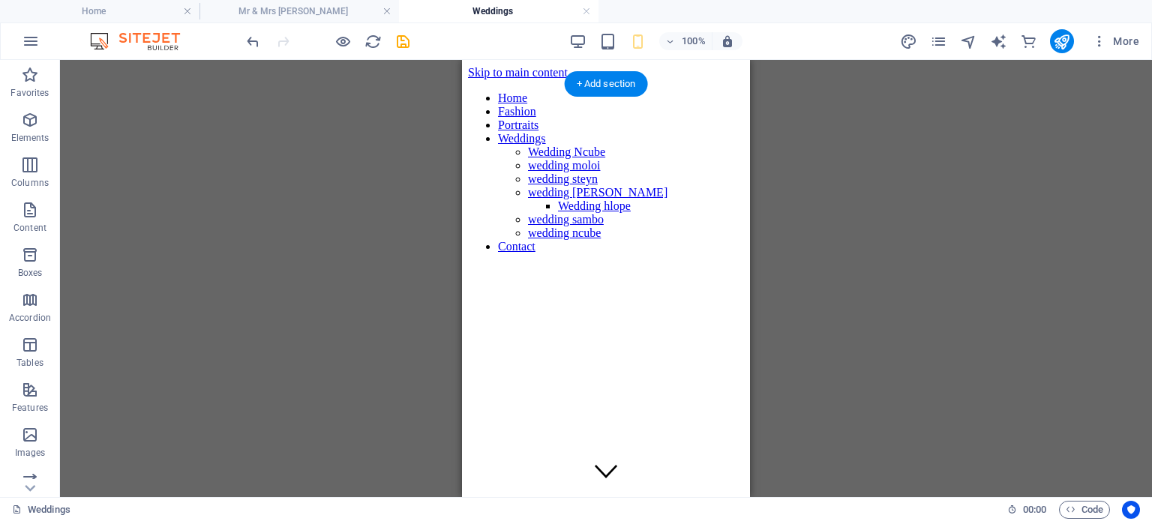
click at [494, 80] on figure at bounding box center [606, 80] width 276 height 0
select select "vh"
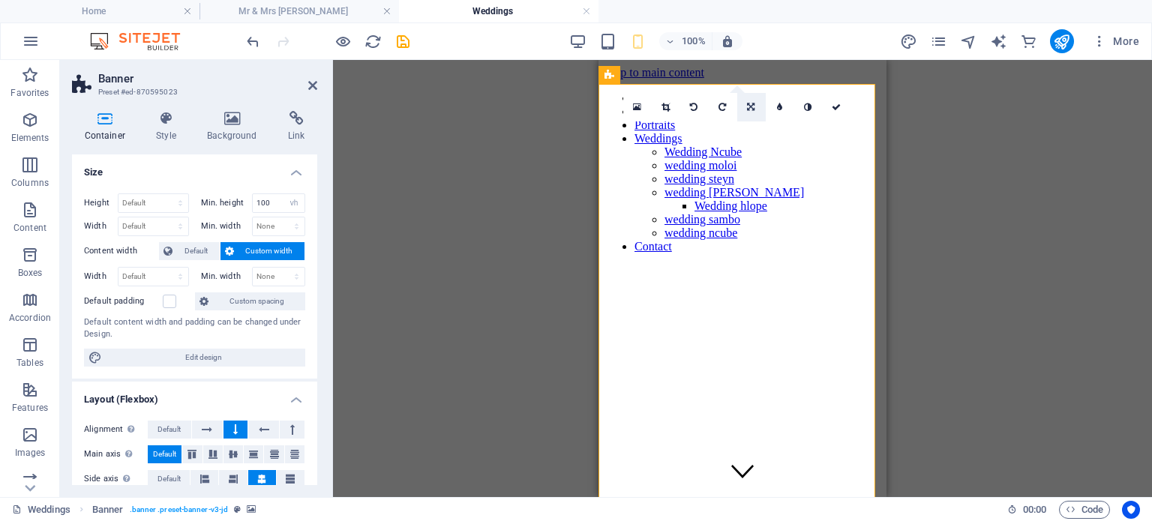
click at [748, 101] on link at bounding box center [751, 107] width 29 height 29
click at [721, 125] on link at bounding box center [723, 130] width 29 height 29
click at [753, 104] on icon at bounding box center [751, 107] width 7 height 9
click at [778, 125] on link at bounding box center [780, 130] width 29 height 29
click at [750, 104] on icon at bounding box center [751, 107] width 7 height 9
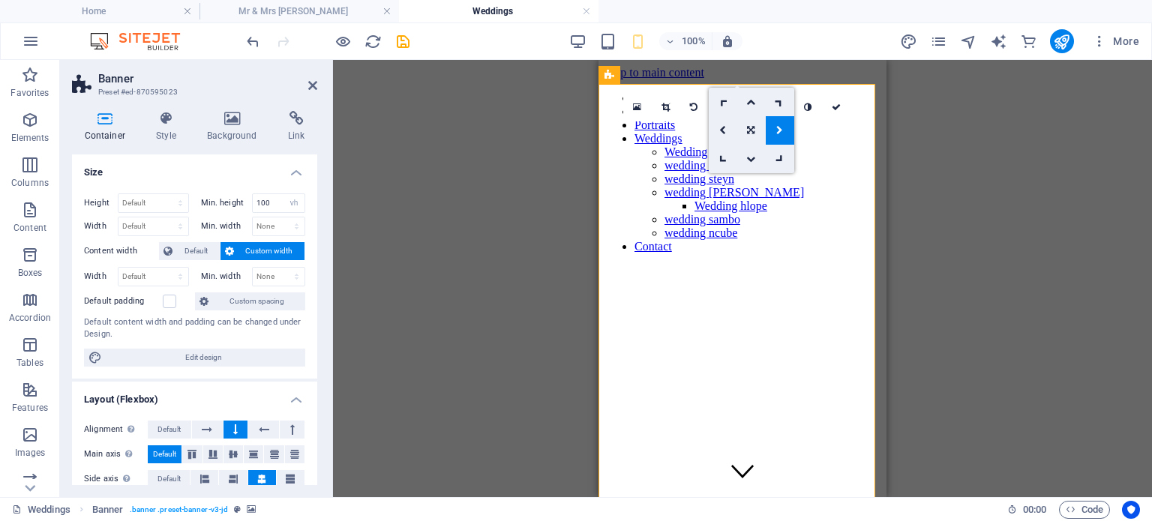
click at [745, 128] on link at bounding box center [751, 130] width 29 height 29
click at [748, 110] on icon at bounding box center [751, 107] width 8 height 9
click at [748, 101] on icon at bounding box center [750, 102] width 9 height 9
click at [752, 107] on icon at bounding box center [750, 107] width 9 height 9
click at [747, 160] on icon at bounding box center [750, 159] width 9 height 9
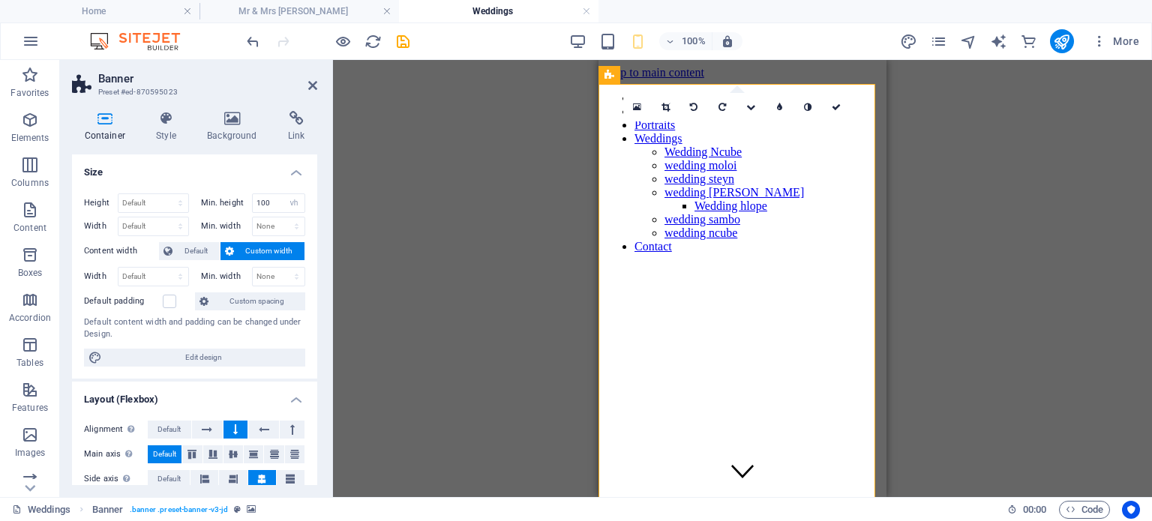
select select "vw"
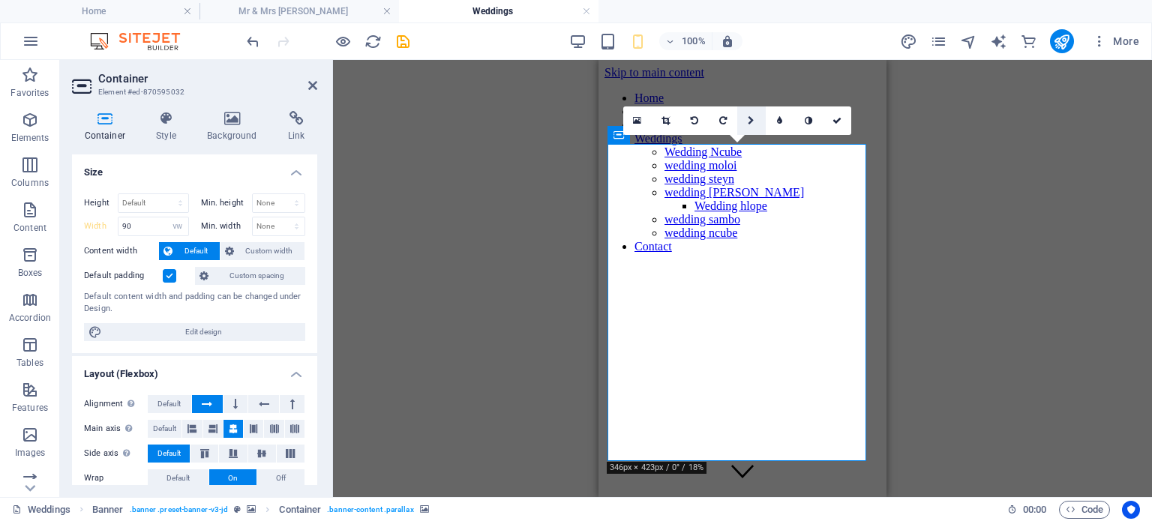
click at [752, 122] on icon at bounding box center [751, 120] width 7 height 9
click at [726, 124] on link at bounding box center [723, 121] width 29 height 29
click at [831, 116] on link at bounding box center [837, 121] width 29 height 29
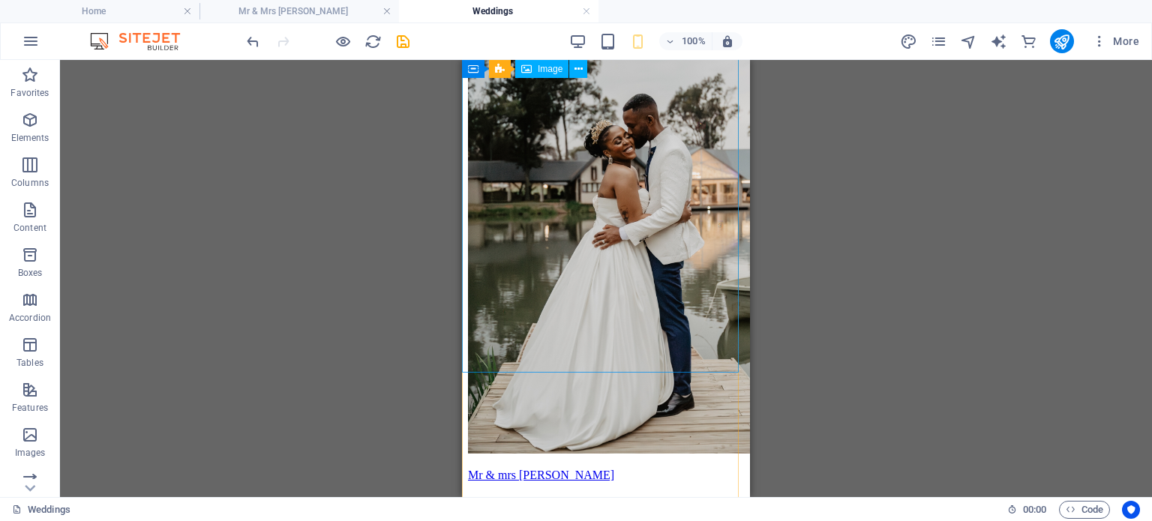
scroll to position [591, 0]
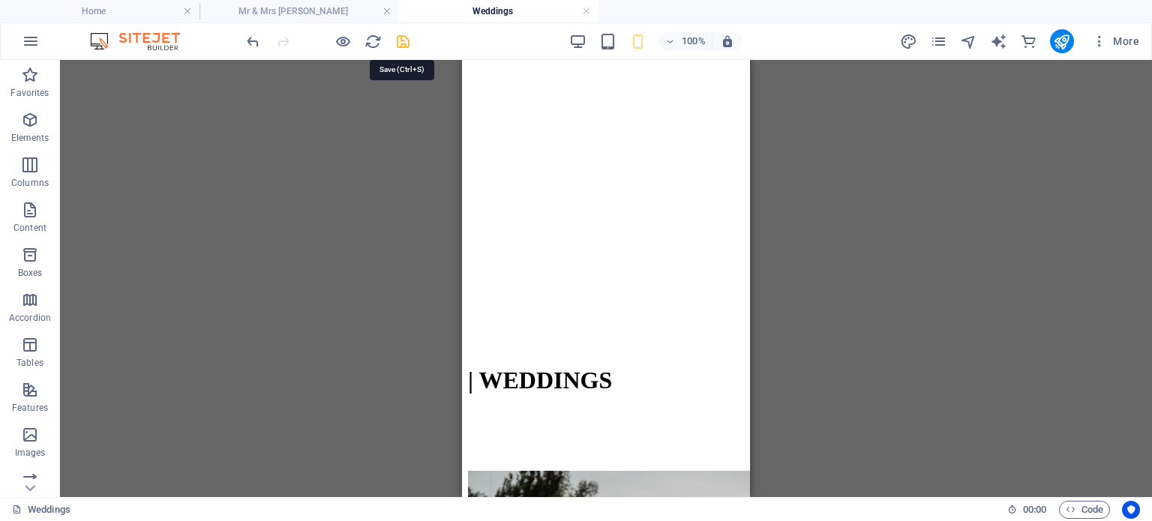
click at [407, 37] on icon "save" at bounding box center [403, 41] width 17 height 17
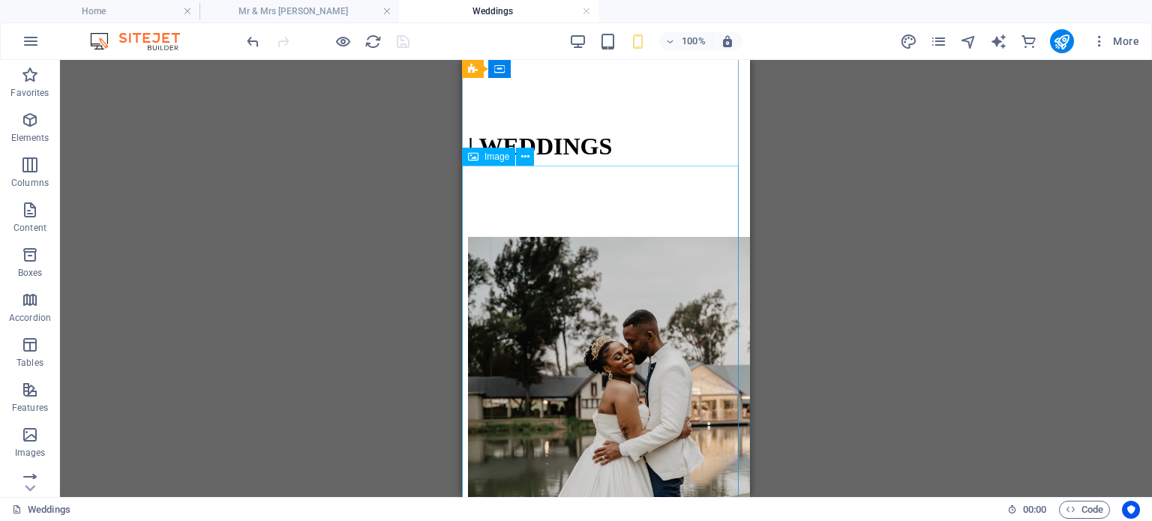
scroll to position [1200, 0]
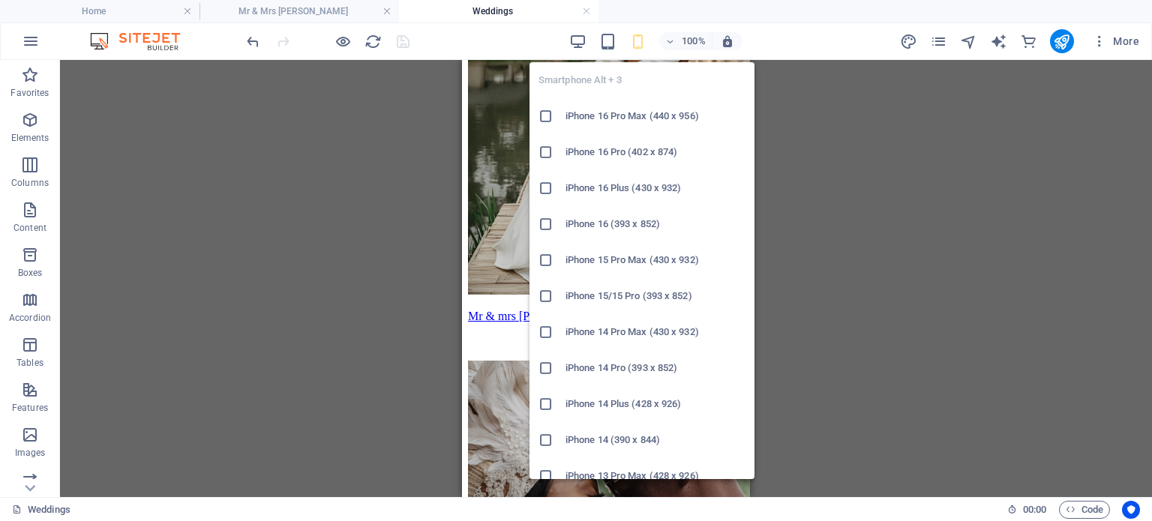
click at [540, 184] on icon at bounding box center [546, 188] width 15 height 15
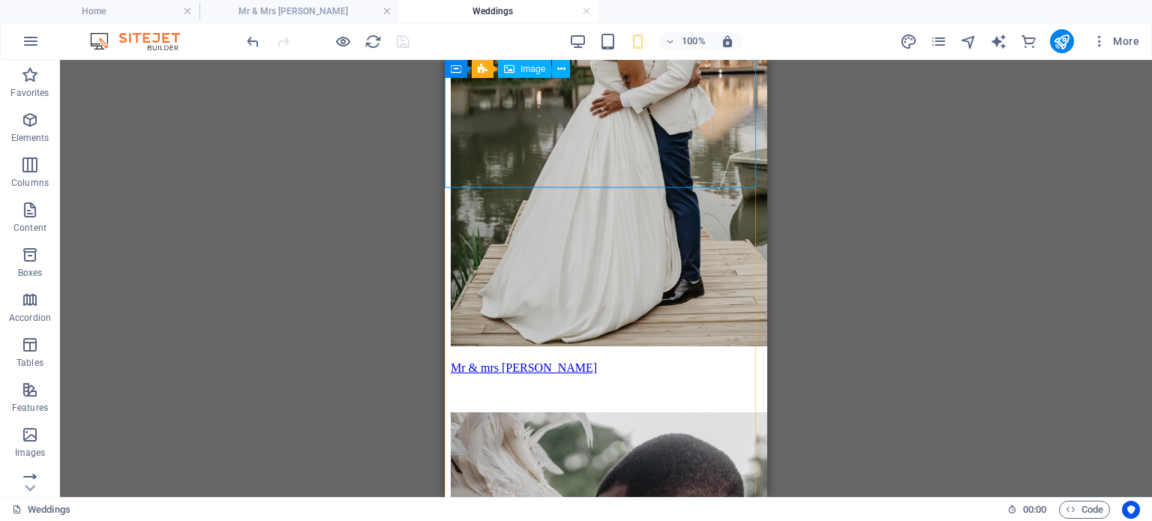
scroll to position [1252, 0]
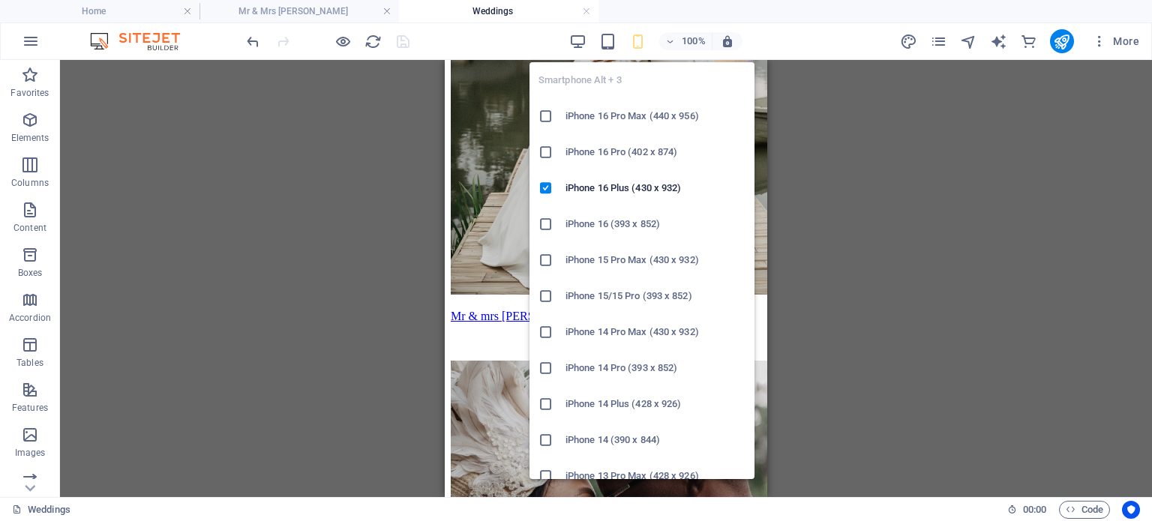
click at [540, 225] on icon at bounding box center [546, 224] width 15 height 15
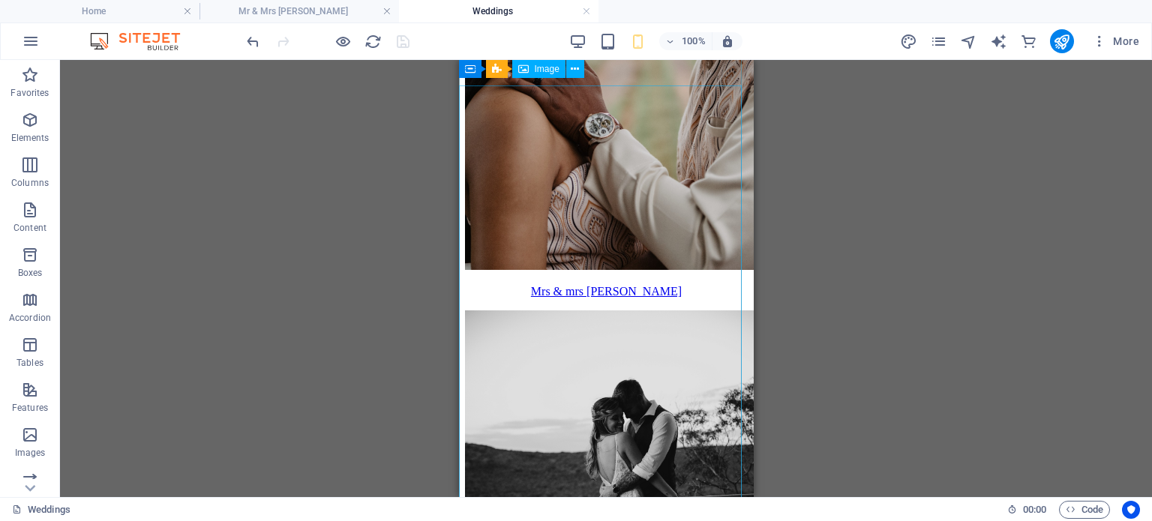
scroll to position [1735, 0]
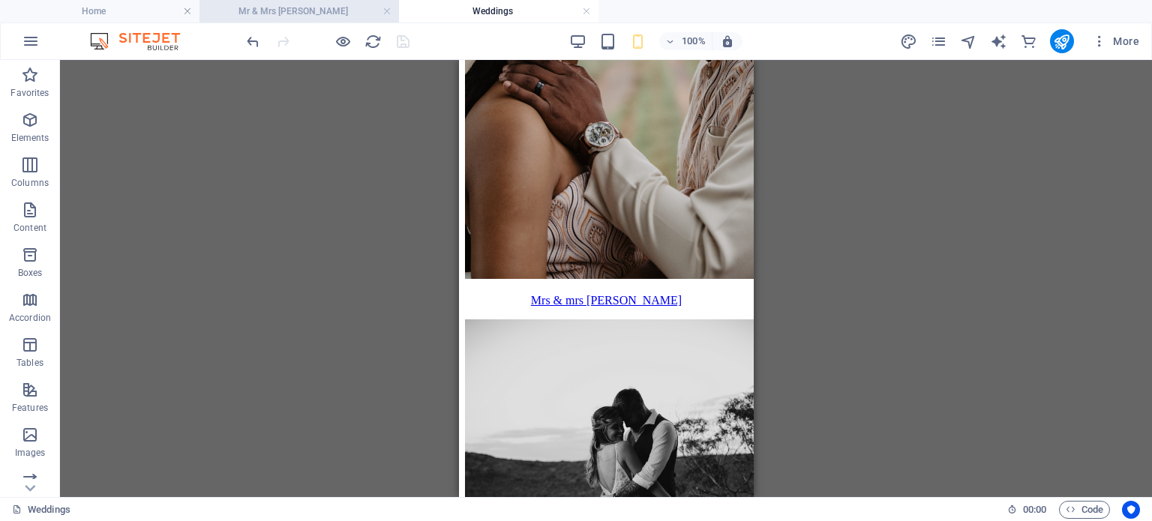
click at [317, 20] on li "Mr & Mrs [PERSON_NAME]" at bounding box center [300, 11] width 200 height 23
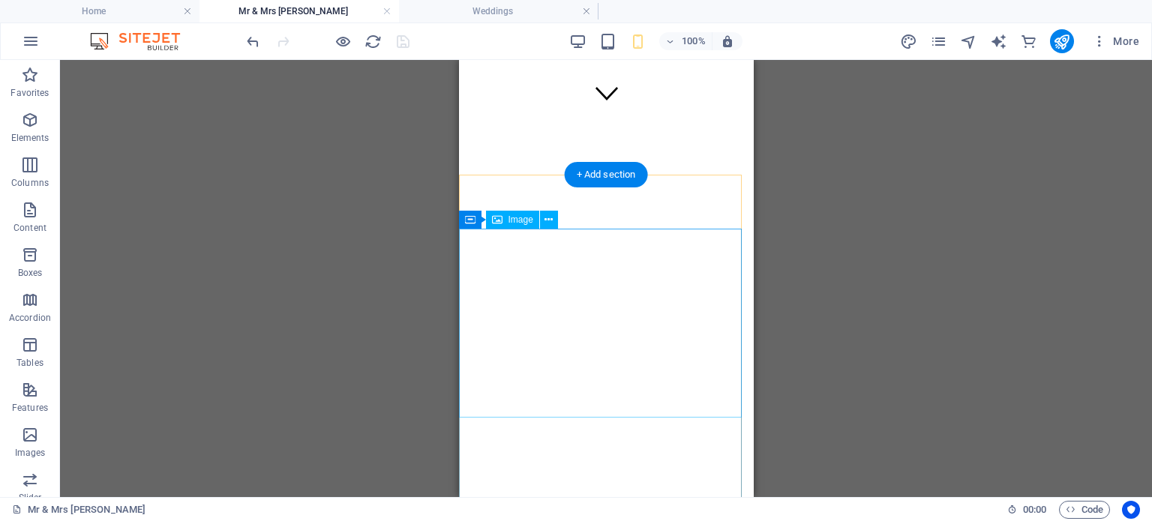
scroll to position [375, 0]
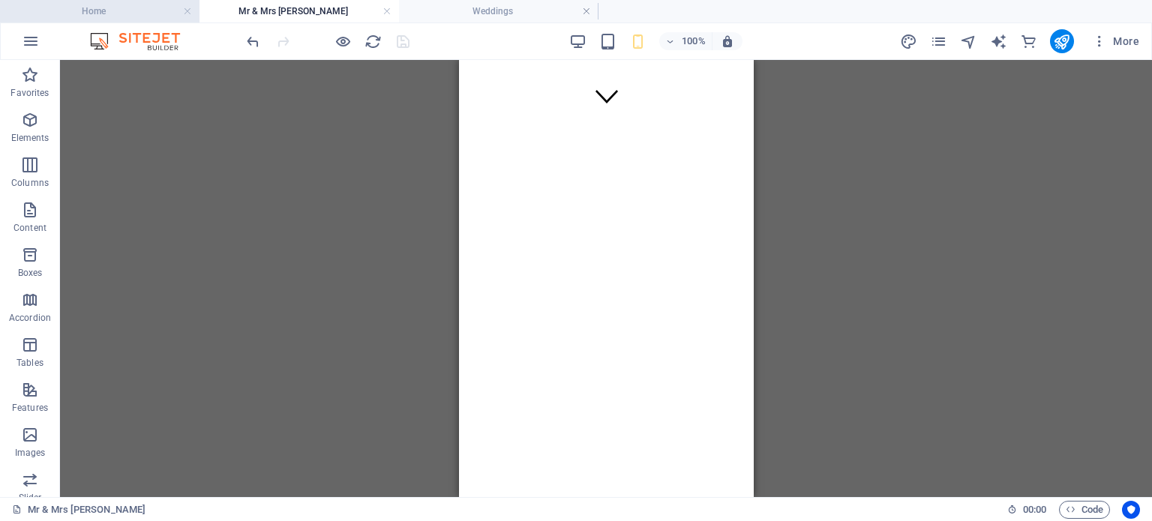
click at [156, 5] on h4 "Home" at bounding box center [100, 11] width 200 height 17
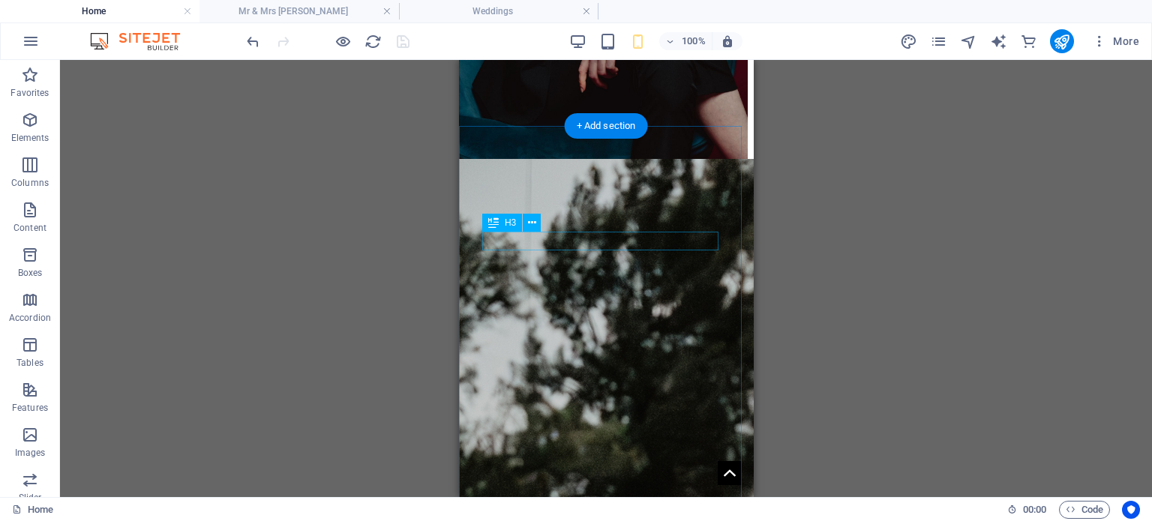
scroll to position [3376, 0]
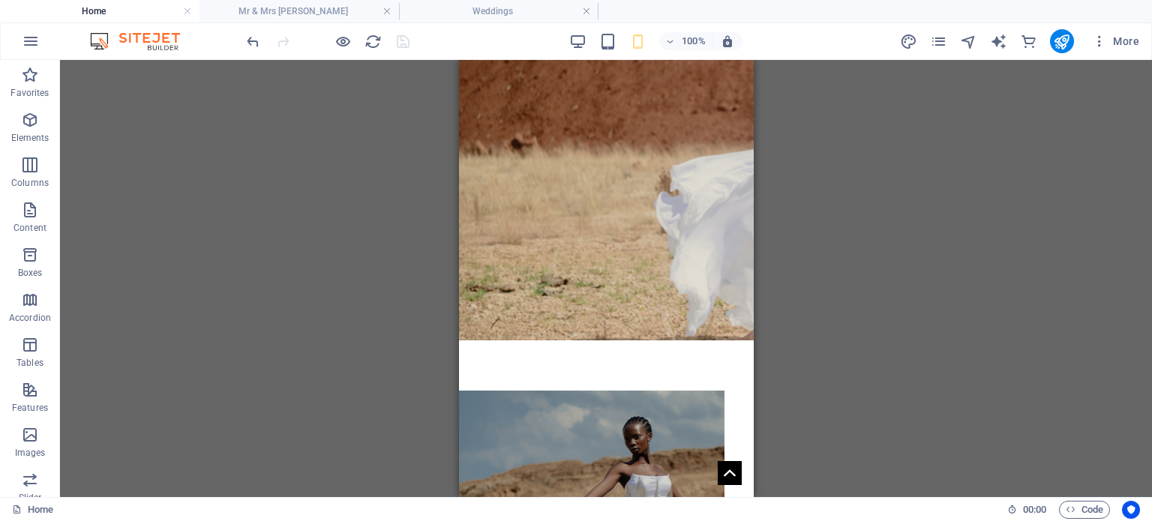
scroll to position [0, 0]
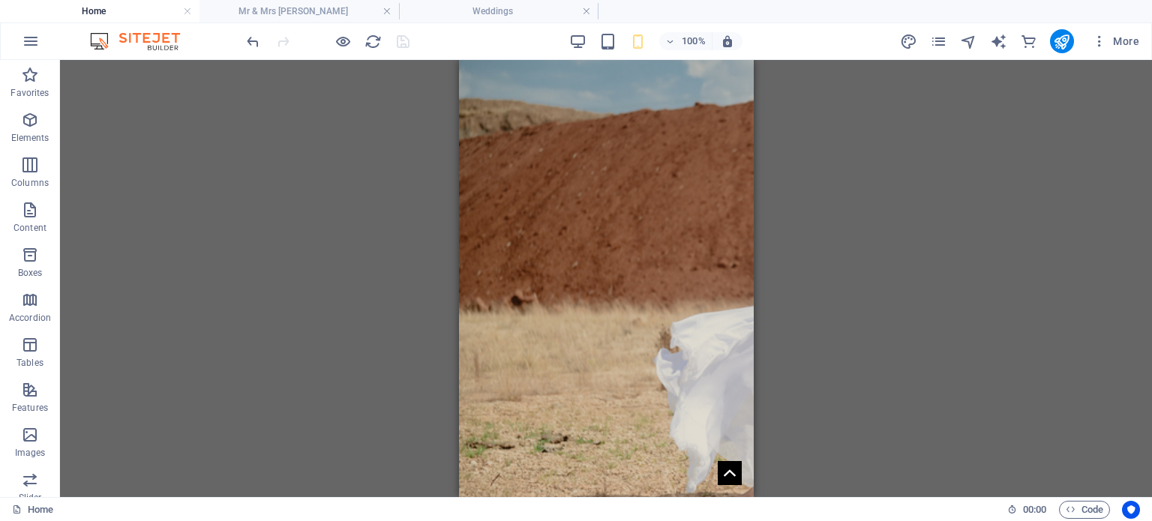
drag, startPoint x: 748, startPoint y: 224, endPoint x: 1215, endPoint y: 129, distance: 476.9
click at [626, 497] on div "Home Fashion Portraits Weddings Wedding Ncube wedding moloi wedding steyn weddi…" at bounding box center [605, 509] width 295 height 24
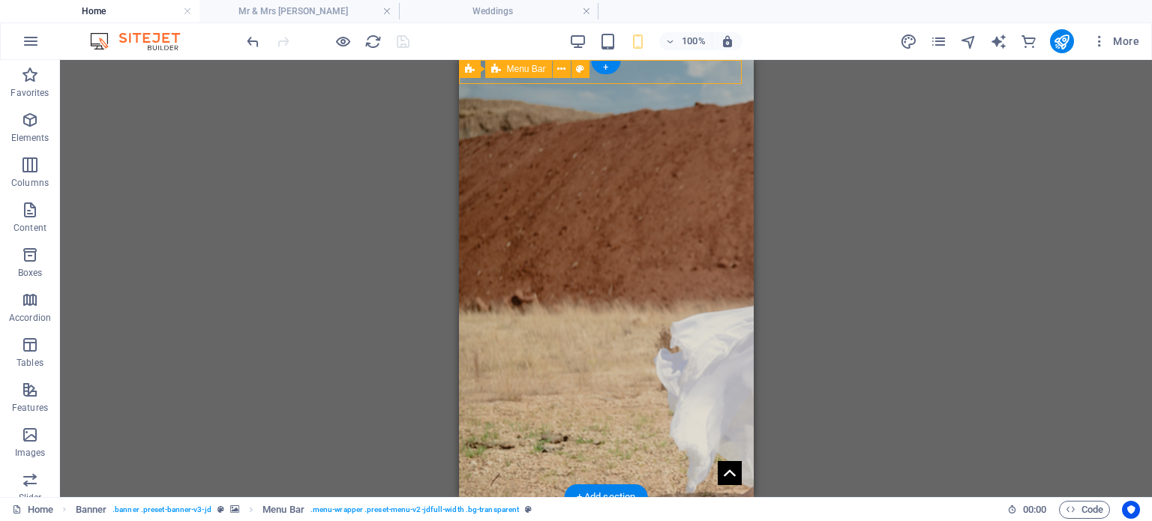
click at [626, 497] on div "Home Fashion Portraits Weddings Wedding Ncube wedding moloi wedding steyn weddi…" at bounding box center [605, 509] width 295 height 24
select select "header"
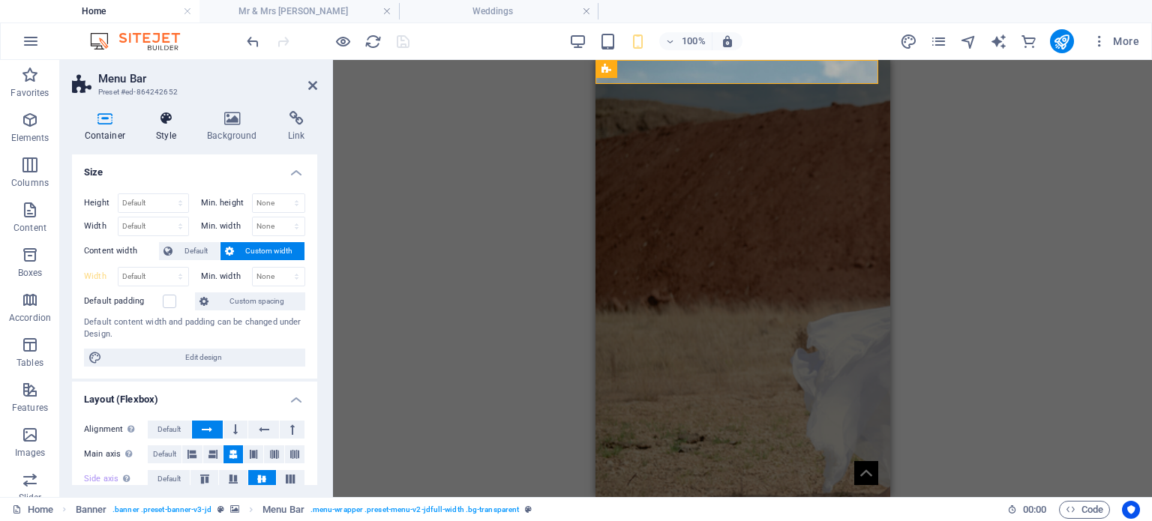
click at [159, 122] on icon at bounding box center [166, 118] width 45 height 15
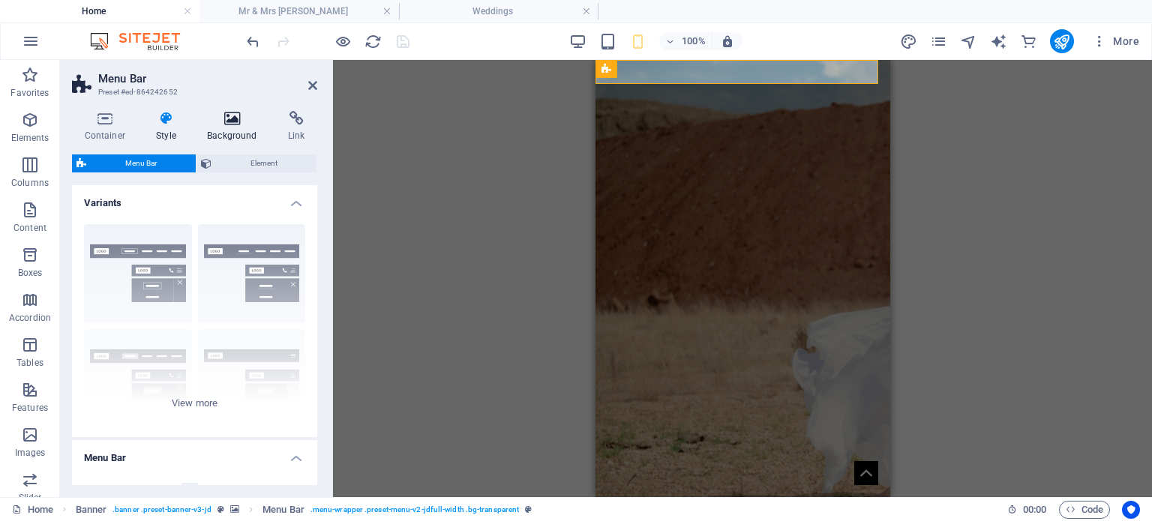
click at [241, 122] on icon at bounding box center [232, 118] width 75 height 15
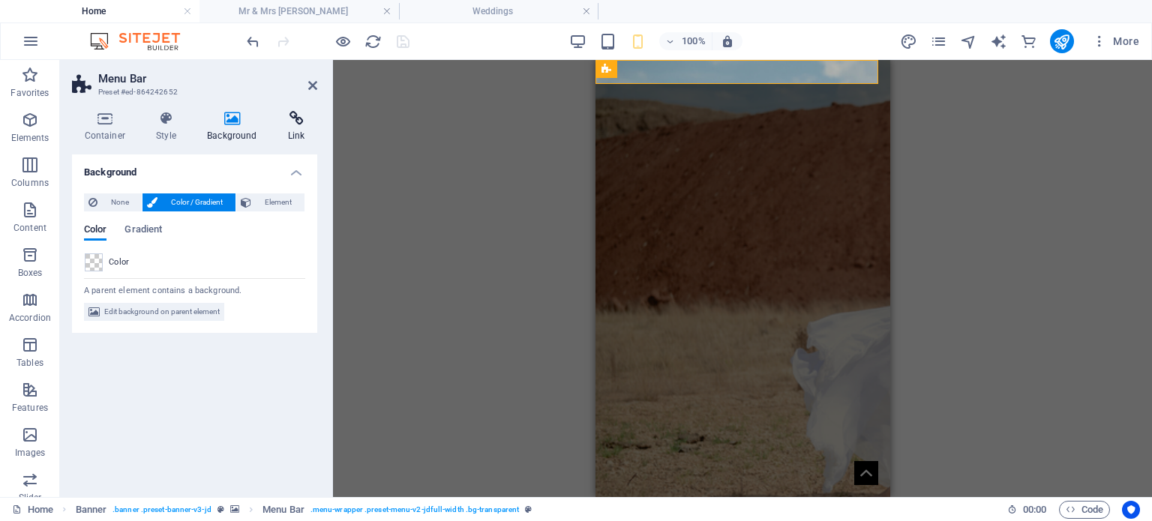
click at [297, 122] on icon at bounding box center [296, 118] width 42 height 15
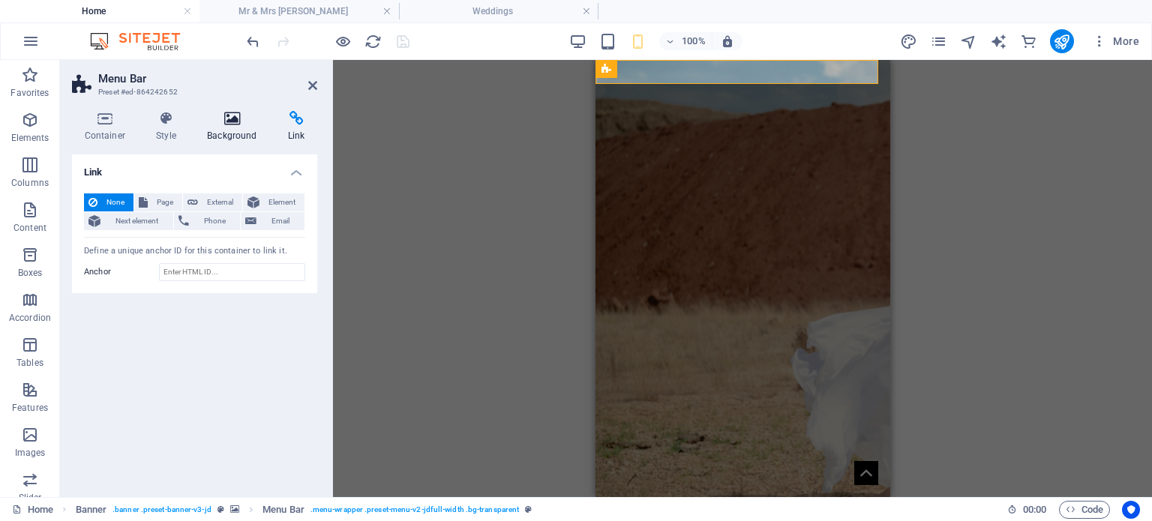
click at [228, 122] on icon at bounding box center [232, 118] width 75 height 15
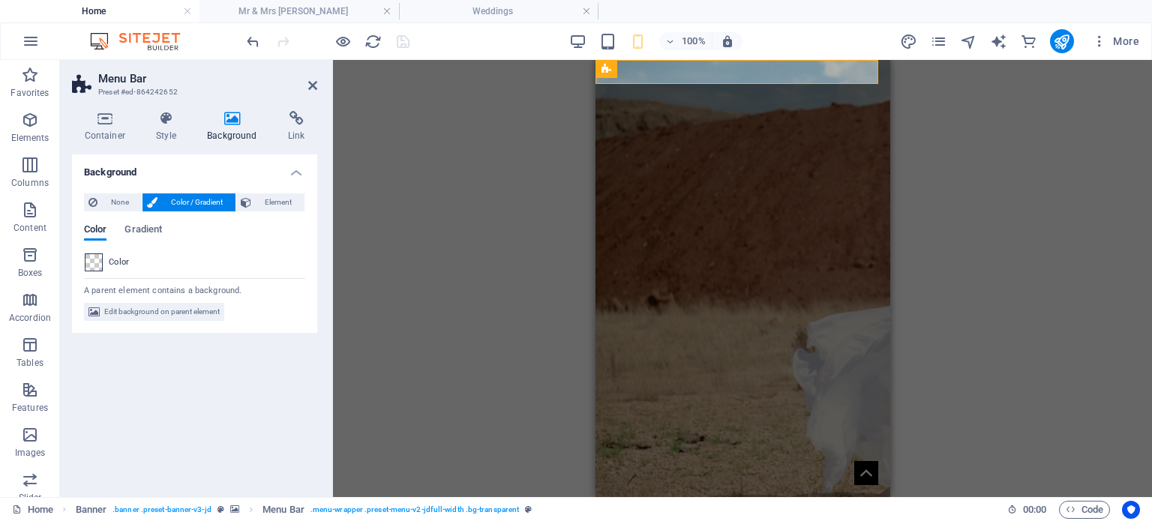
click at [99, 260] on span at bounding box center [94, 262] width 17 height 17
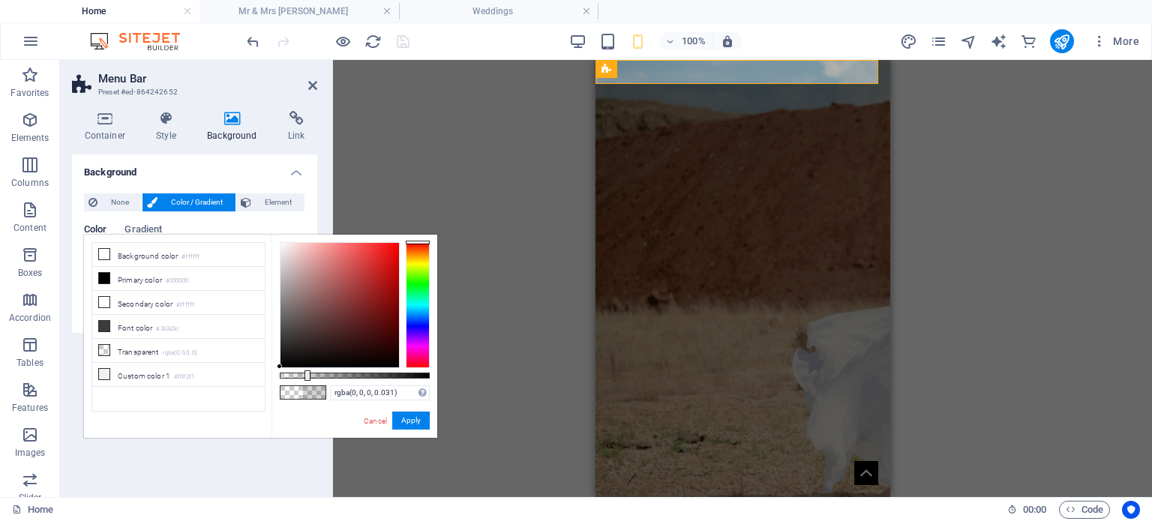
type input "rgba(0, 0, 0, 0)"
click at [260, 379] on div "less Background color #ffffff Primary color #000000 Secondary color #ffffff Fon…" at bounding box center [260, 336] width 353 height 203
click at [420, 421] on button "Apply" at bounding box center [411, 421] width 38 height 18
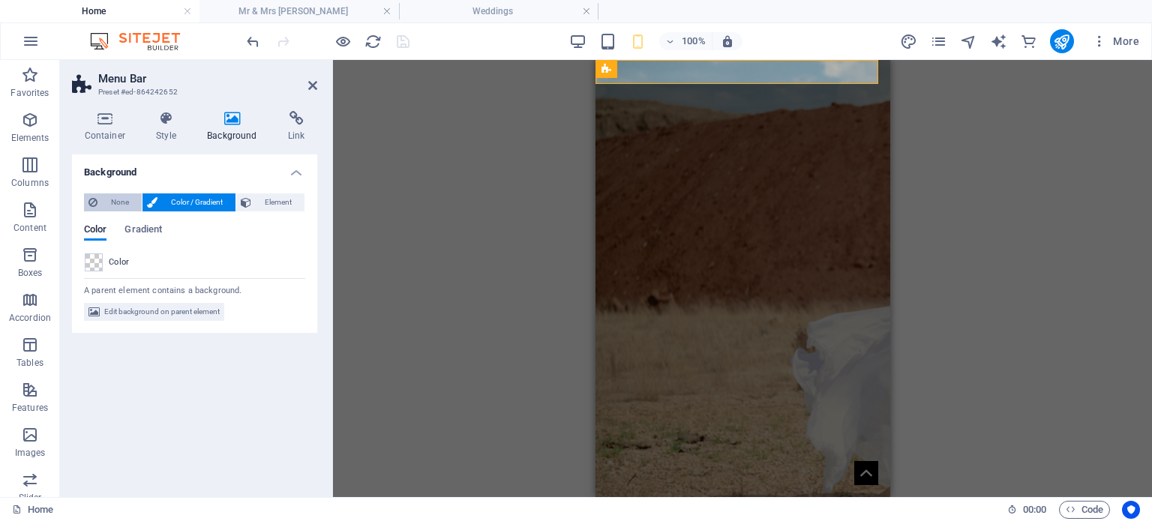
click at [117, 203] on span "None" at bounding box center [119, 203] width 35 height 18
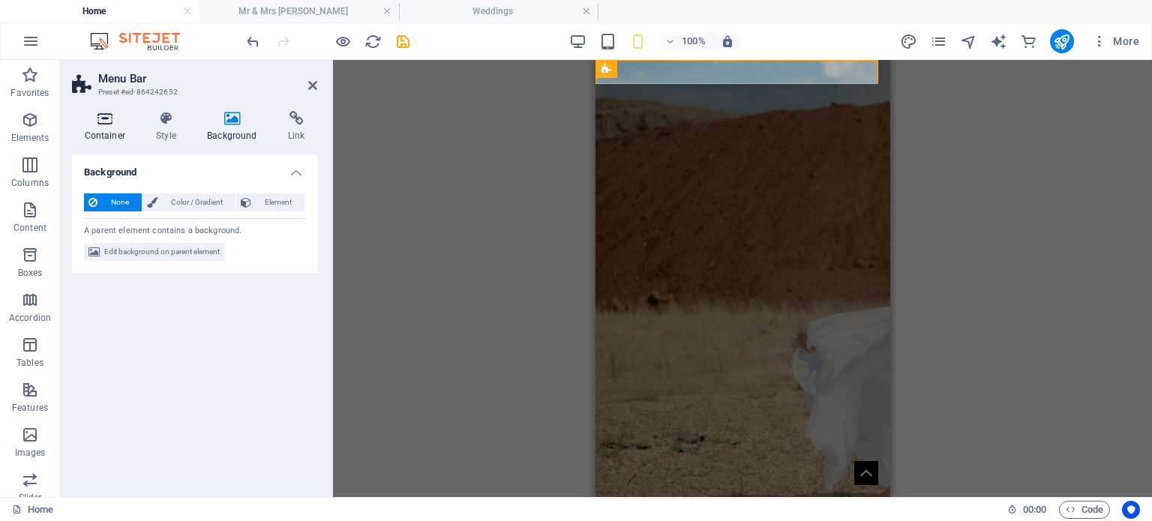
click at [119, 133] on h4 "Container" at bounding box center [108, 127] width 72 height 32
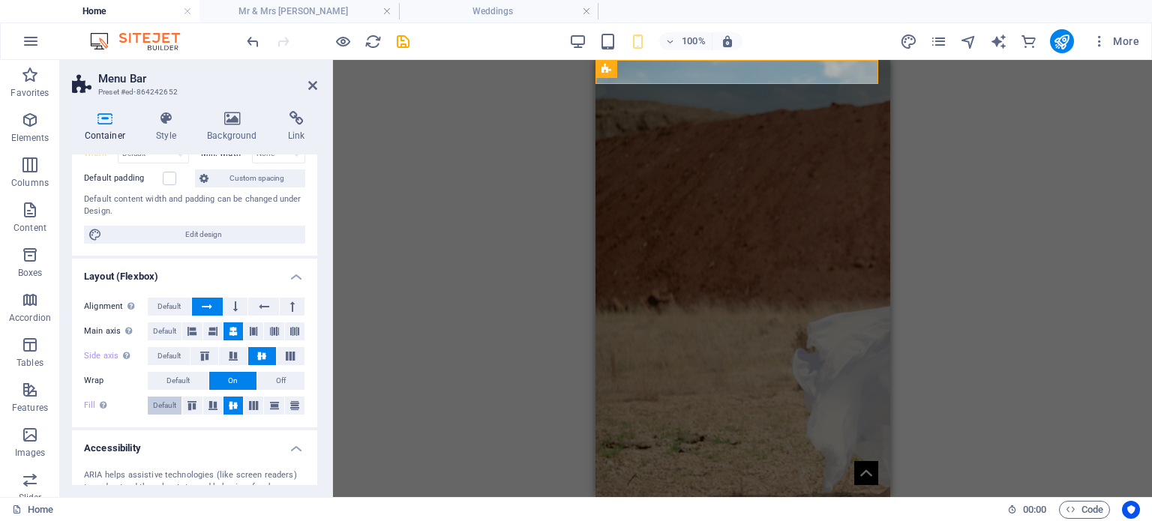
scroll to position [225, 0]
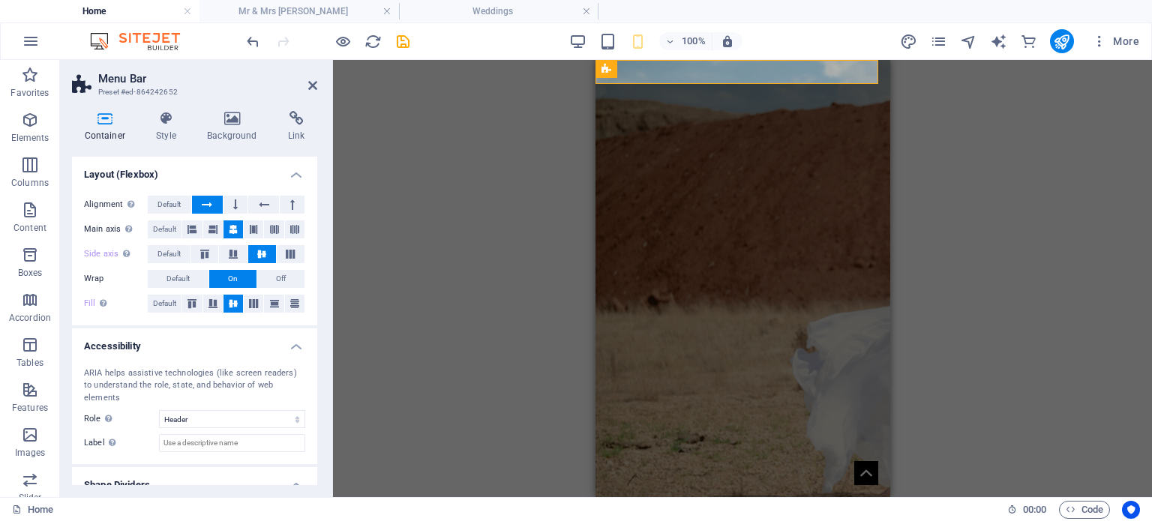
click at [305, 275] on div "Alignment Determines the flex direction. Default Main axis Determine how elemen…" at bounding box center [194, 255] width 245 height 142
click at [292, 276] on button "Off" at bounding box center [280, 279] width 47 height 18
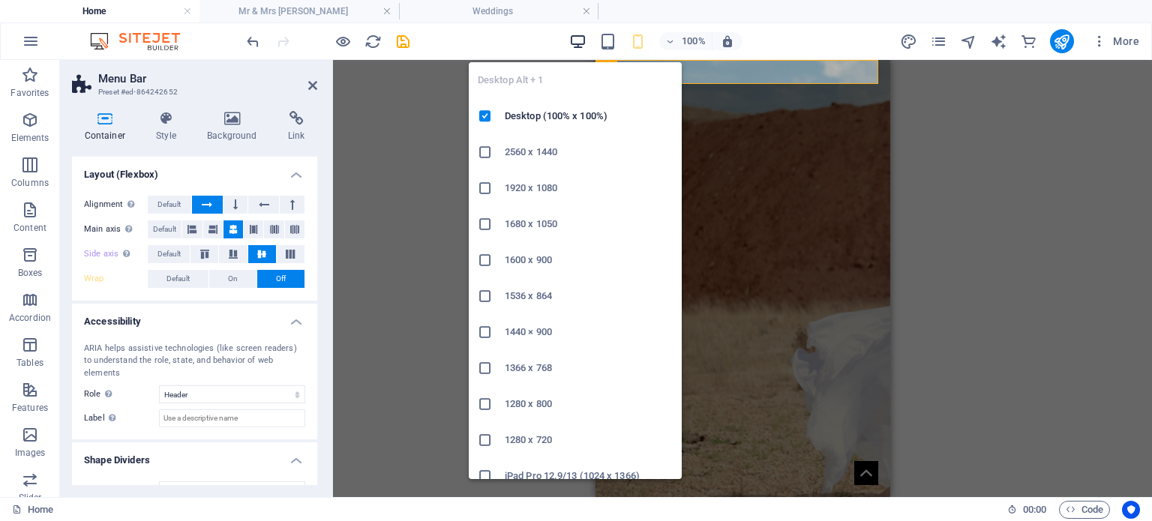
click at [582, 40] on icon "button" at bounding box center [577, 41] width 17 height 17
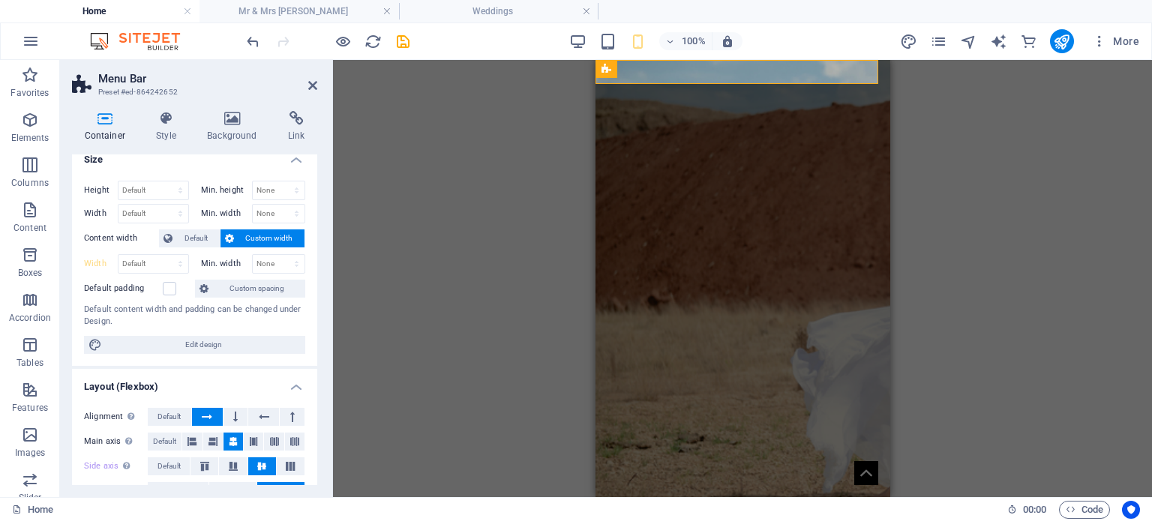
scroll to position [0, 0]
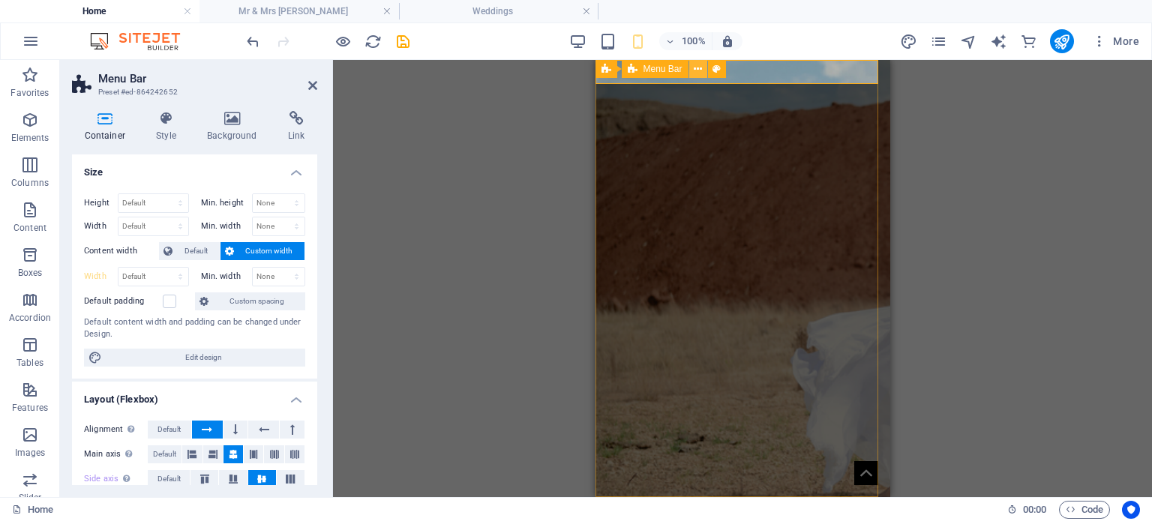
click at [694, 69] on icon at bounding box center [698, 70] width 8 height 16
click at [170, 140] on h4 "Style" at bounding box center [169, 127] width 51 height 32
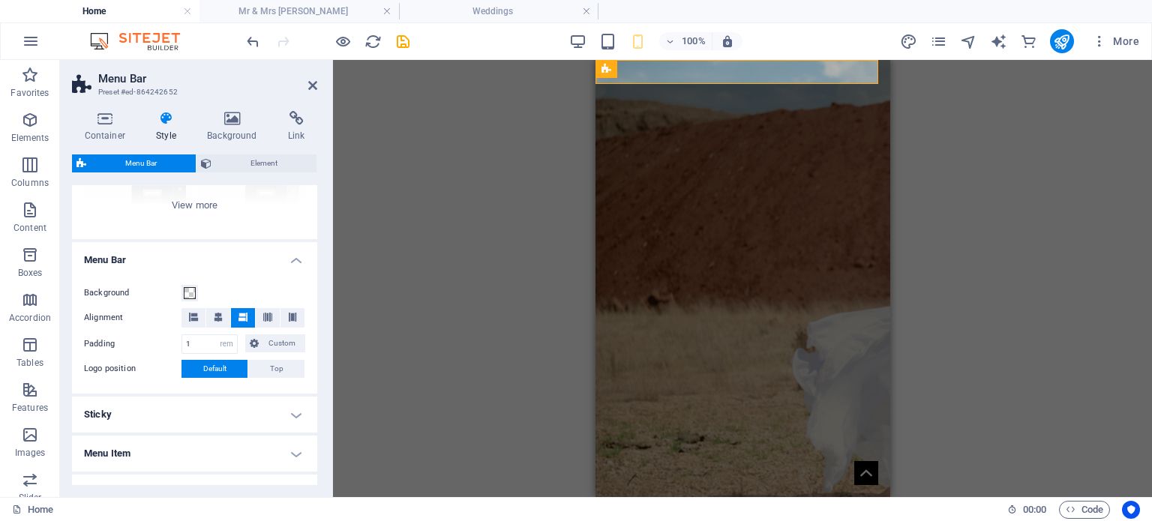
scroll to position [225, 0]
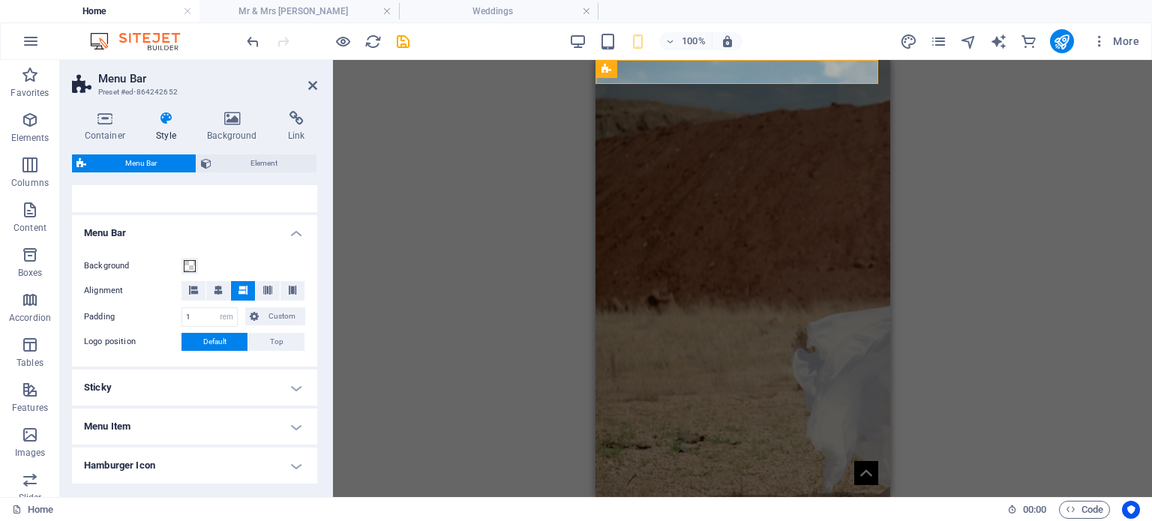
click at [293, 422] on h4 "Menu Item" at bounding box center [194, 427] width 245 height 36
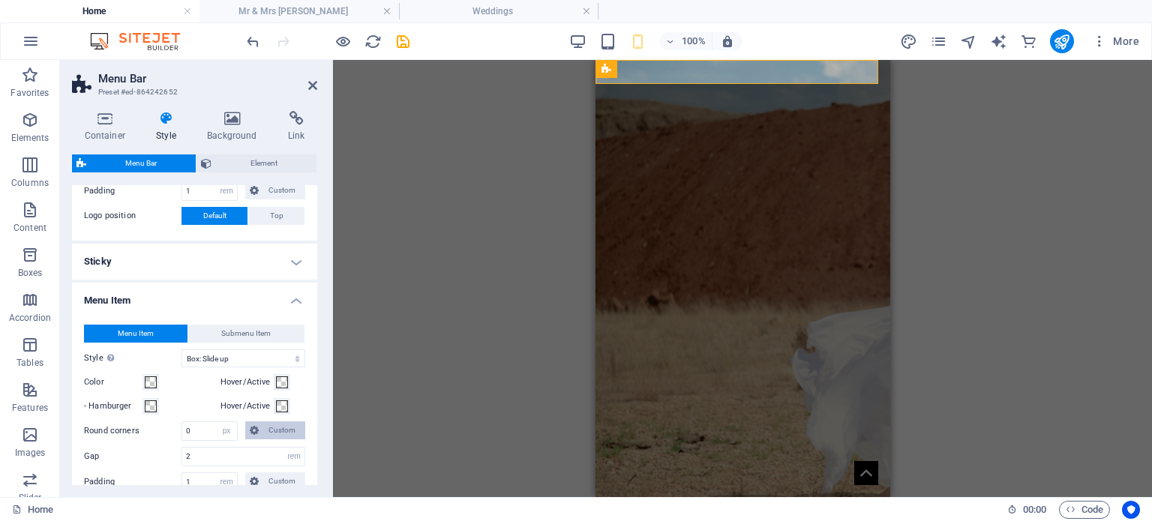
scroll to position [375, 0]
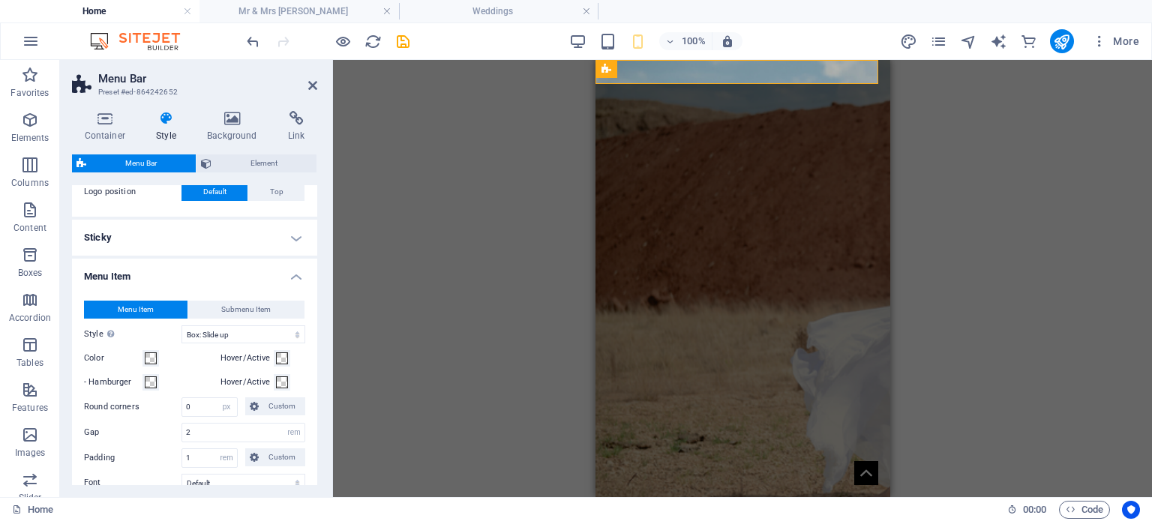
click at [292, 272] on h4 "Menu Item" at bounding box center [194, 272] width 245 height 27
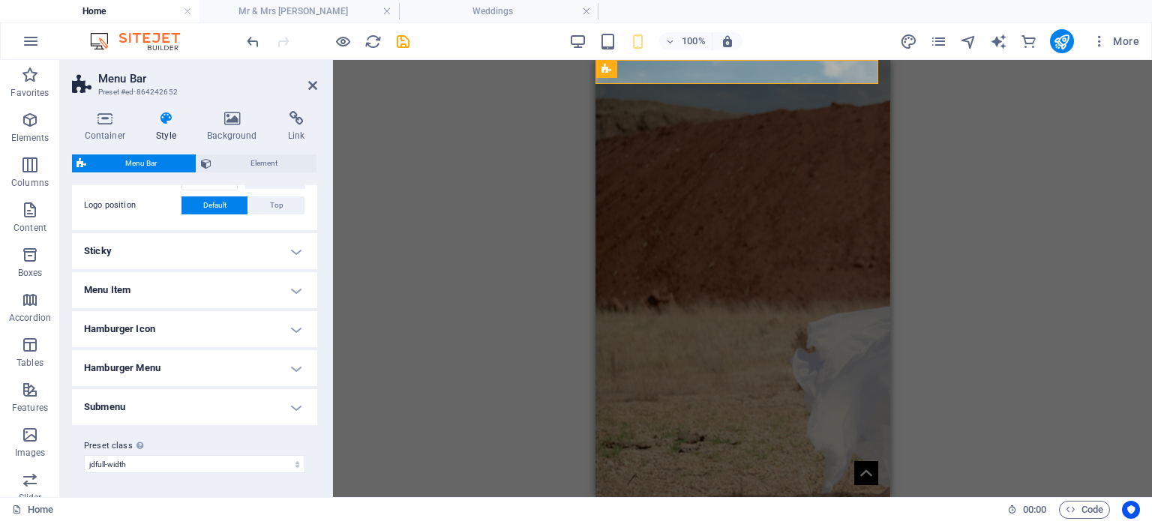
scroll to position [360, 0]
click at [297, 371] on h4 "Hamburger Menu" at bounding box center [194, 370] width 245 height 36
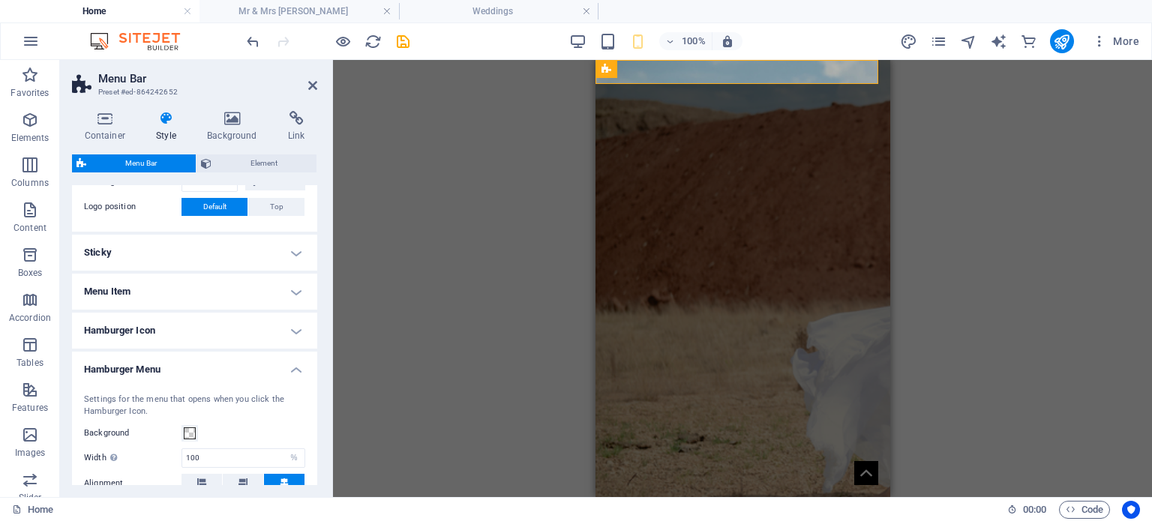
scroll to position [375, 0]
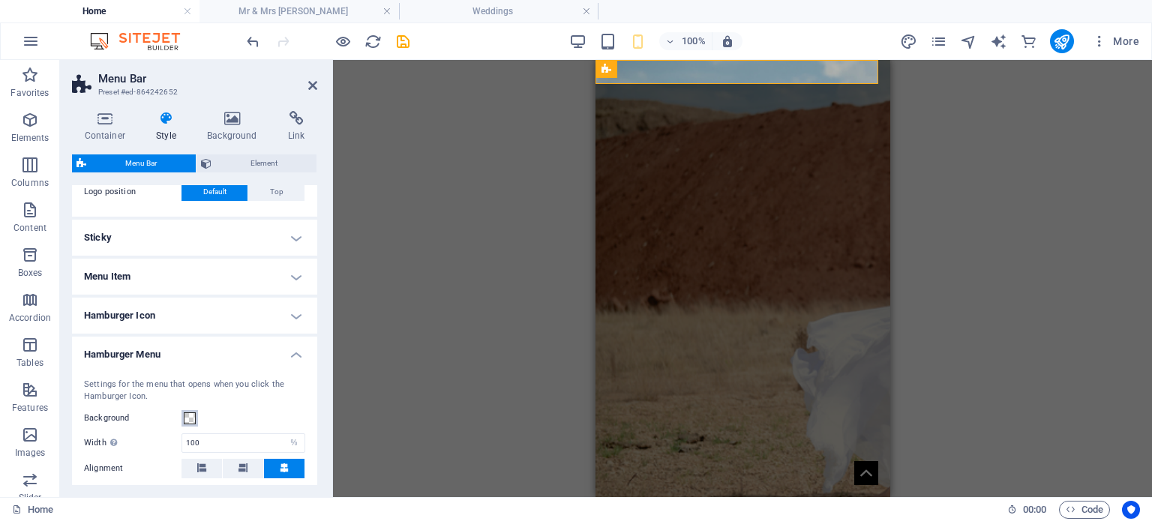
click at [191, 419] on span at bounding box center [190, 419] width 12 height 12
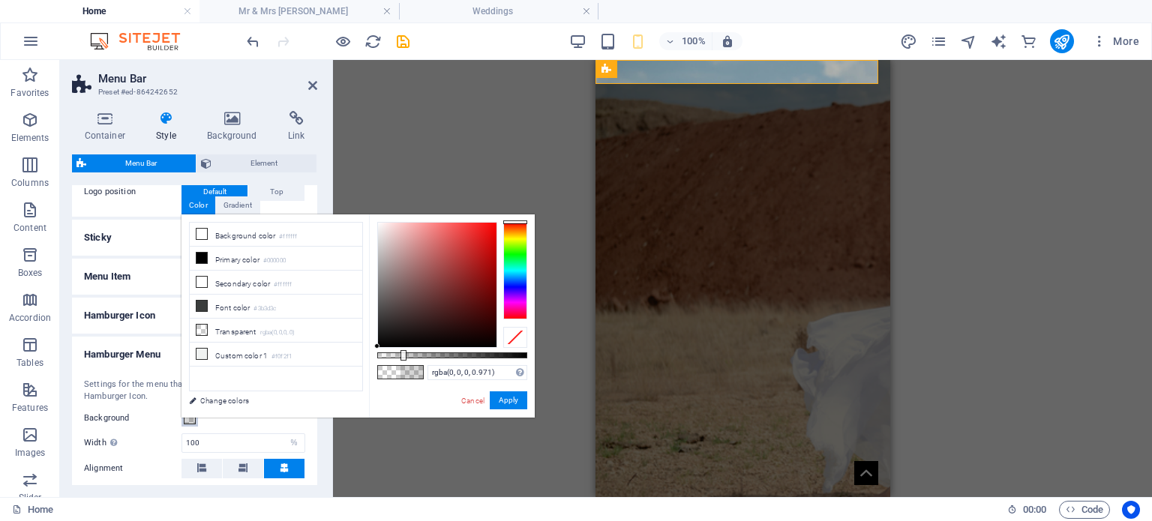
type input "#000000"
drag, startPoint x: 377, startPoint y: 355, endPoint x: 563, endPoint y: 355, distance: 186.1
click at [563, 355] on body "asmphotography.co.za Home Mr & Mrs Makhatini Weddings Favorites Elements Column…" at bounding box center [576, 260] width 1152 height 521
click at [515, 396] on button "Apply" at bounding box center [509, 401] width 38 height 18
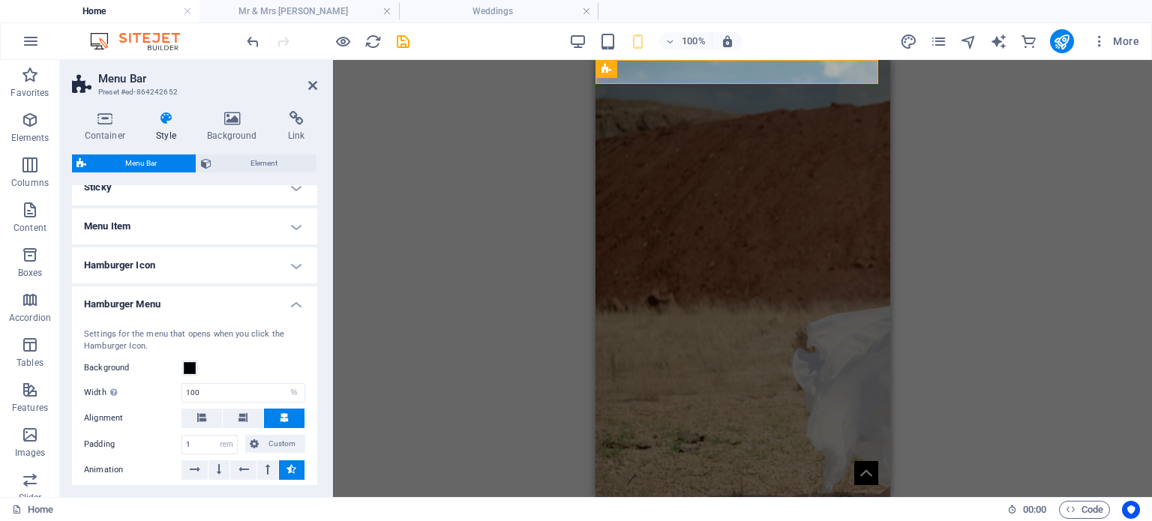
scroll to position [450, 0]
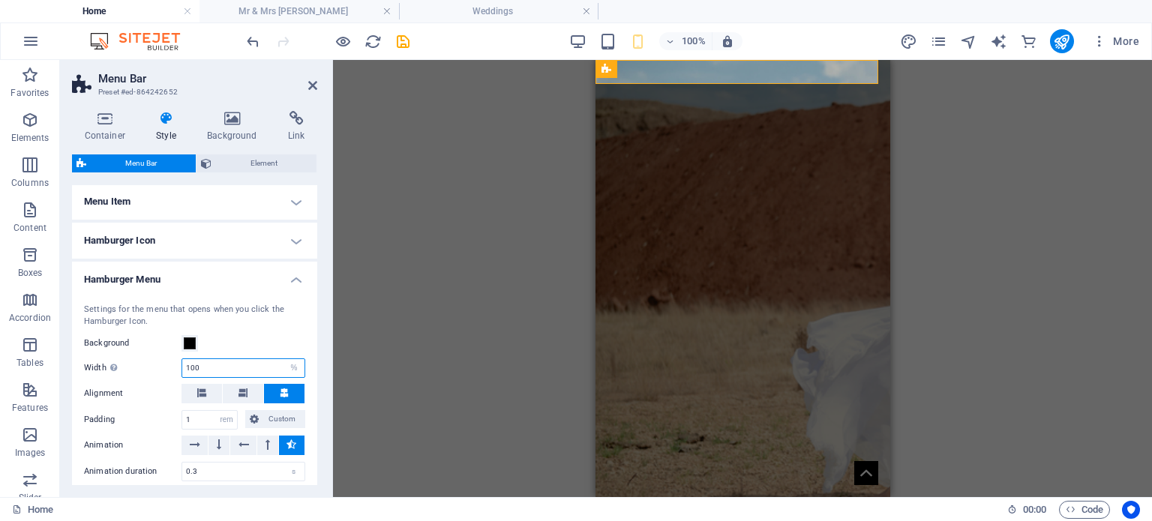
click at [221, 367] on input "100" at bounding box center [243, 368] width 122 height 18
type input "1"
type input "70"
click at [256, 394] on button at bounding box center [243, 394] width 41 height 20
click at [204, 398] on span at bounding box center [201, 394] width 9 height 20
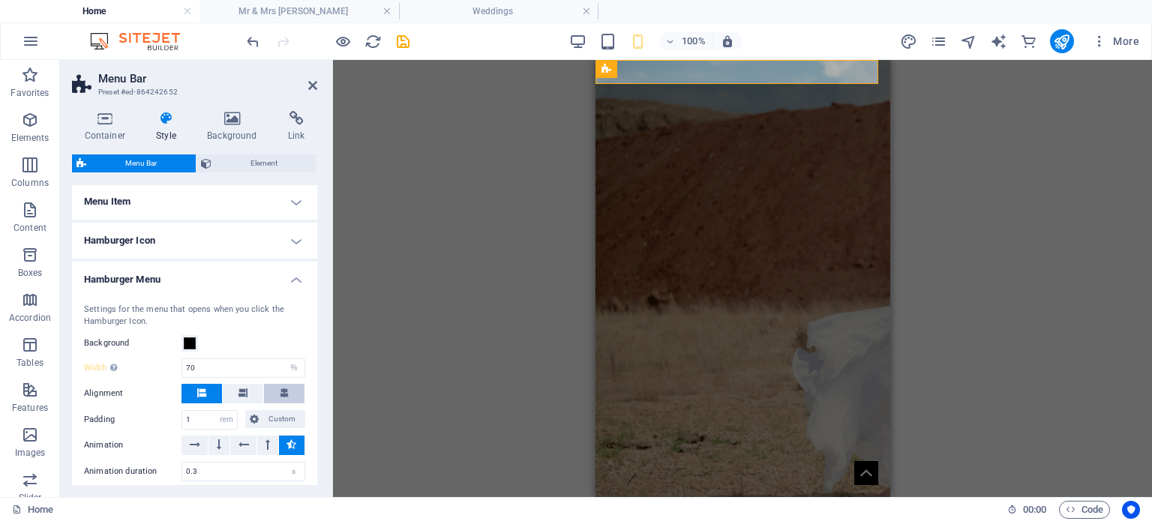
click at [281, 395] on icon at bounding box center [284, 393] width 9 height 9
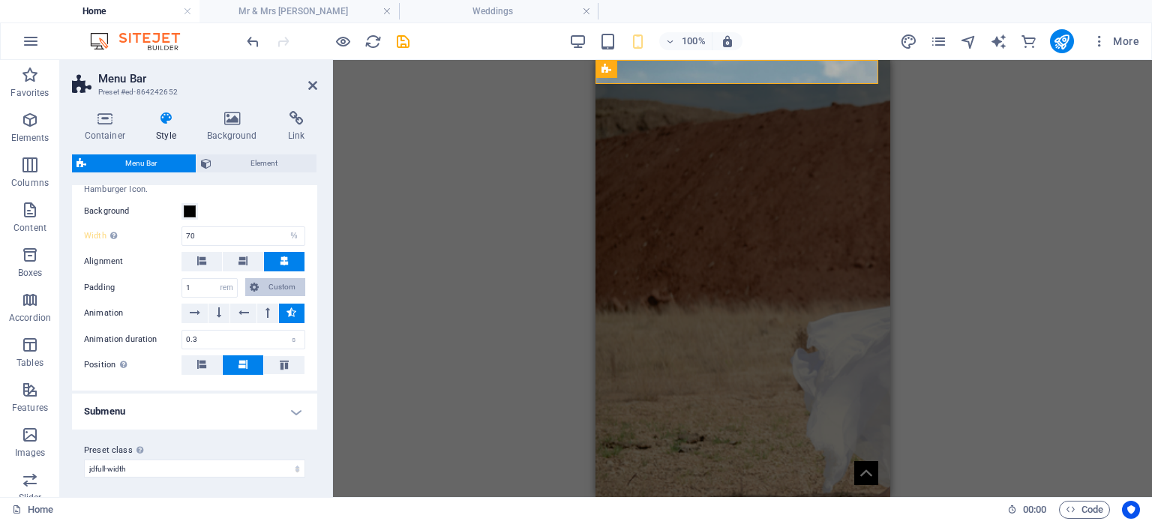
scroll to position [584, 0]
click at [279, 359] on icon at bounding box center [284, 363] width 18 height 9
click at [309, 84] on icon at bounding box center [312, 86] width 9 height 12
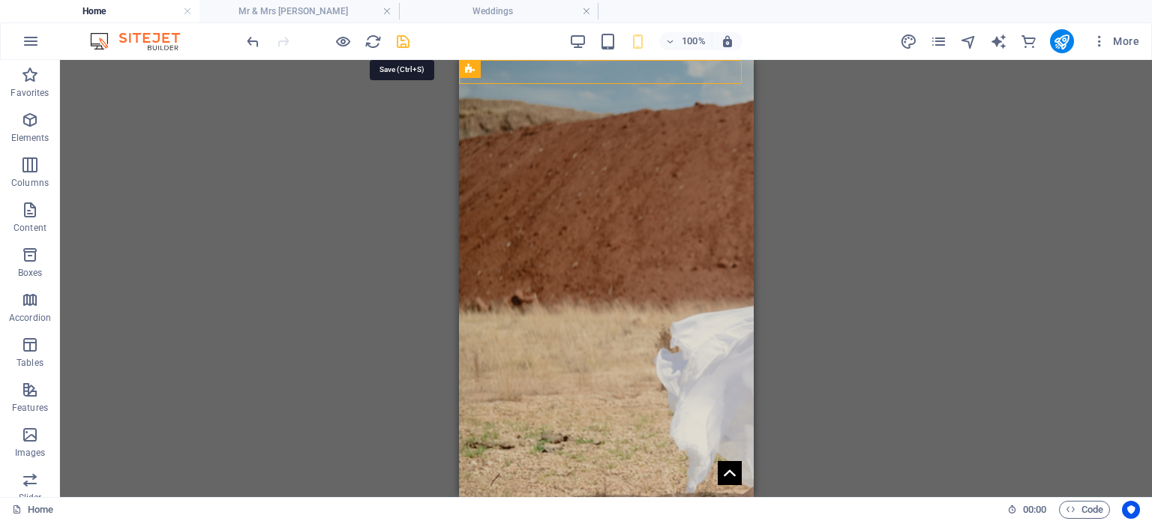
click at [401, 44] on icon "save" at bounding box center [403, 41] width 17 height 17
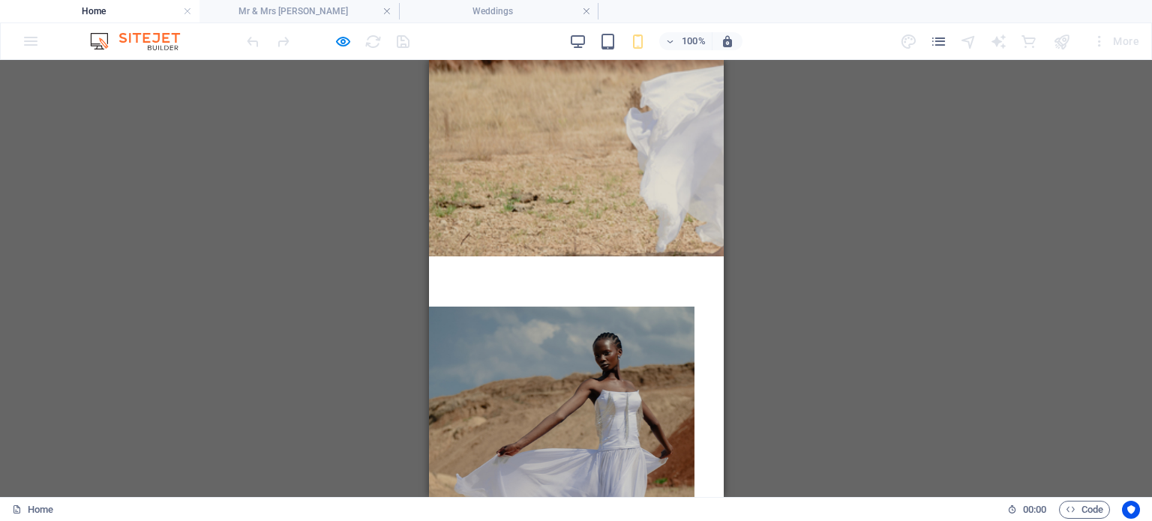
scroll to position [0, 0]
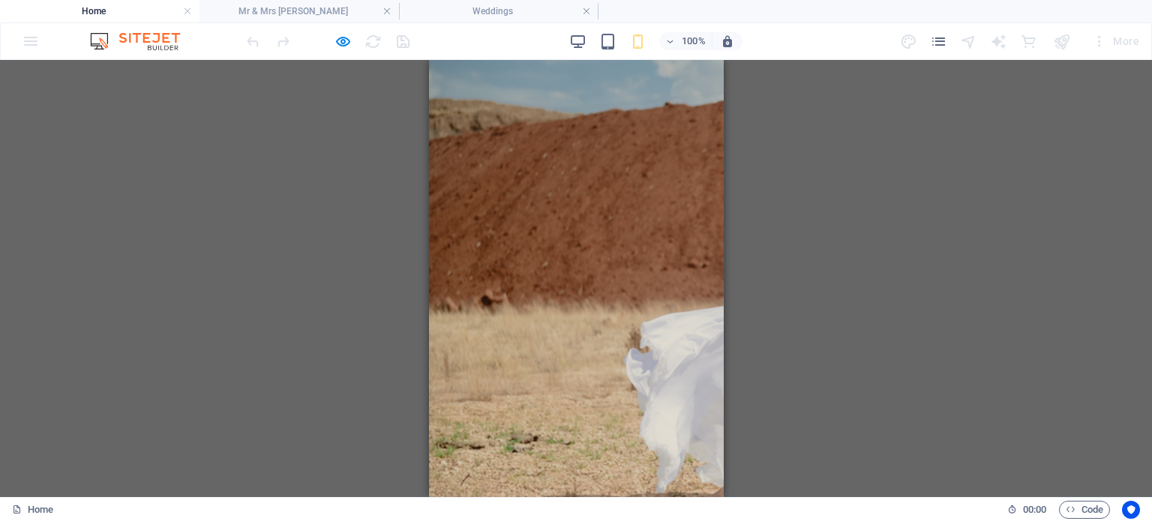
click at [671, 497] on header "Home Fashion Portraits Weddings Wedding Ncube wedding moloi wedding steyn weddi…" at bounding box center [575, 509] width 295 height 24
drag, startPoint x: 680, startPoint y: 66, endPoint x: 422, endPoint y: 62, distance: 257.4
click at [423, 62] on div "H1 Banner Container Menu Bar Menu Container Text image overlap H2 Text Image Te…" at bounding box center [576, 278] width 1152 height 437
click at [442, 497] on header "Home Fashion Portraits Weddings Wedding Ncube wedding moloi wedding steyn weddi…" at bounding box center [575, 509] width 295 height 24
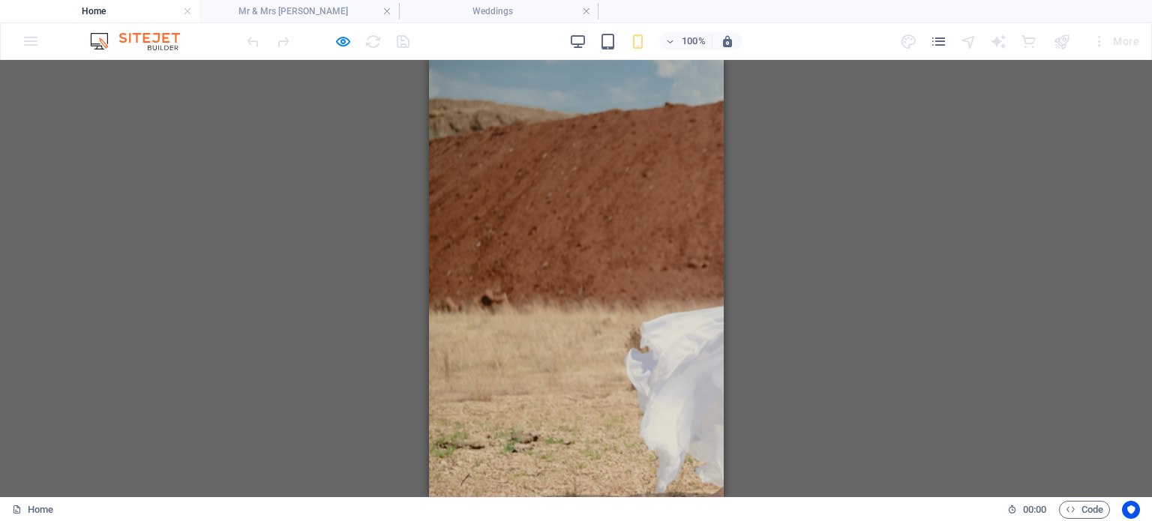
click at [442, 497] on header "Home Fashion Portraits Weddings Wedding Ncube wedding moloi wedding steyn weddi…" at bounding box center [575, 509] width 295 height 24
click at [524, 497] on header "Home Fashion Portraits Weddings Wedding Ncube wedding moloi wedding steyn weddi…" at bounding box center [575, 509] width 295 height 24
click at [559, 497] on header "Home Fashion Portraits Weddings Wedding Ncube wedding moloi wedding steyn weddi…" at bounding box center [575, 509] width 295 height 24
drag, startPoint x: 575, startPoint y: 73, endPoint x: 583, endPoint y: 73, distance: 8.3
click at [581, 497] on header "Home Fashion Portraits Weddings Wedding Ncube wedding moloi wedding steyn weddi…" at bounding box center [575, 509] width 295 height 24
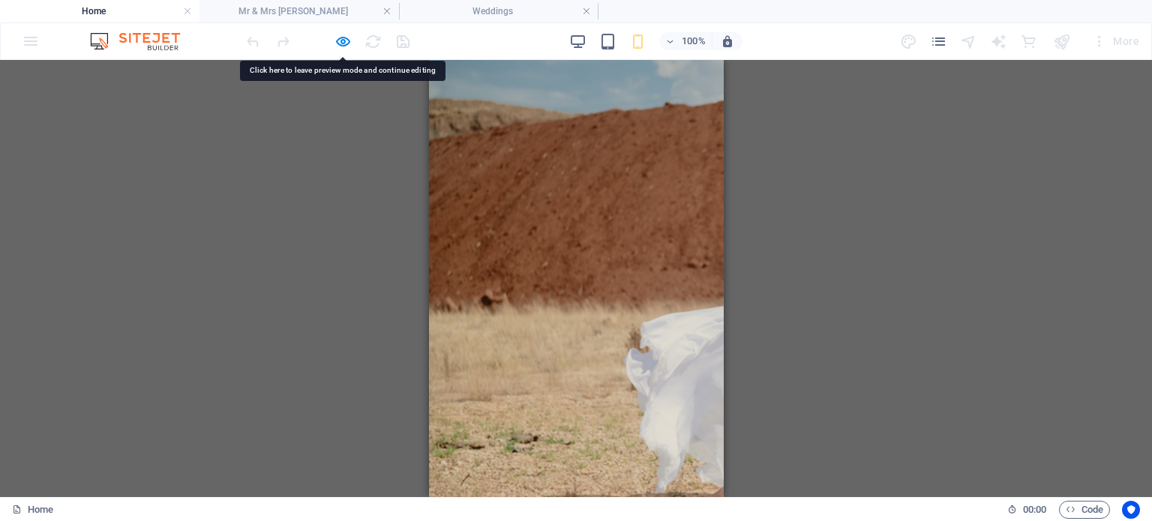
drag, startPoint x: 591, startPoint y: 71, endPoint x: 608, endPoint y: 73, distance: 17.3
click at [597, 497] on header "Home Fashion Portraits Weddings Wedding Ncube wedding moloi wedding steyn weddi…" at bounding box center [575, 509] width 295 height 24
drag, startPoint x: 608, startPoint y: 73, endPoint x: 632, endPoint y: 73, distance: 24.0
click at [625, 497] on header "Home Fashion Portraits Weddings Wedding Ncube wedding moloi wedding steyn weddi…" at bounding box center [575, 509] width 295 height 24
click at [643, 497] on header "Home Fashion Portraits Weddings Wedding Ncube wedding moloi wedding steyn weddi…" at bounding box center [575, 509] width 295 height 24
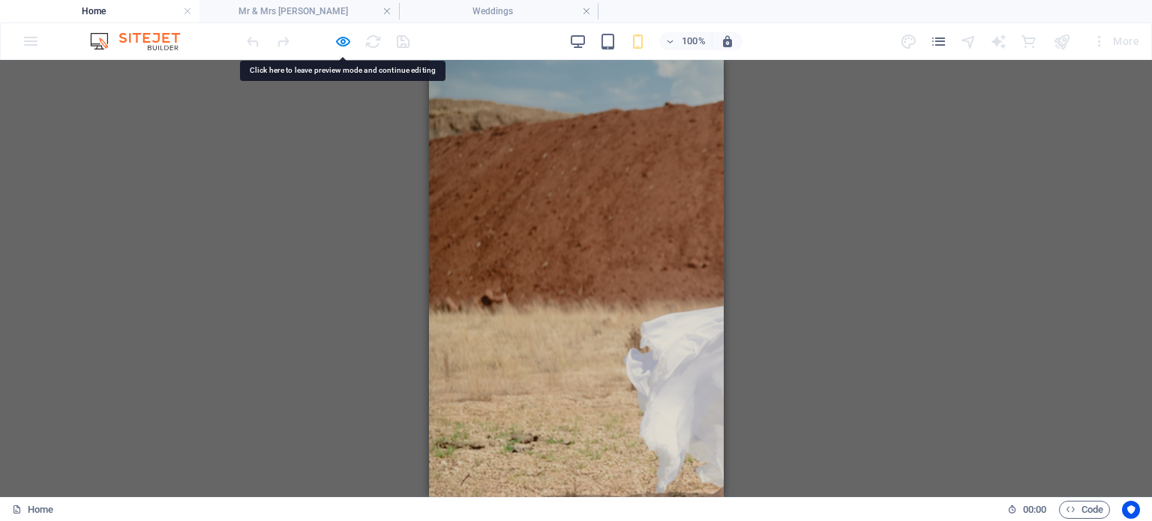
drag, startPoint x: 649, startPoint y: 71, endPoint x: 661, endPoint y: 70, distance: 12.1
click at [652, 497] on header "Home Fashion Portraits Weddings Wedding Ncube wedding moloi wedding steyn weddi…" at bounding box center [575, 509] width 295 height 24
drag, startPoint x: 673, startPoint y: 68, endPoint x: 685, endPoint y: 67, distance: 12.1
click at [676, 497] on header "Home Fashion Portraits Weddings Wedding Ncube wedding moloi wedding steyn weddi…" at bounding box center [575, 509] width 295 height 24
click at [694, 497] on header "Home Fashion Portraits Weddings Wedding Ncube wedding moloi wedding steyn weddi…" at bounding box center [575, 509] width 295 height 24
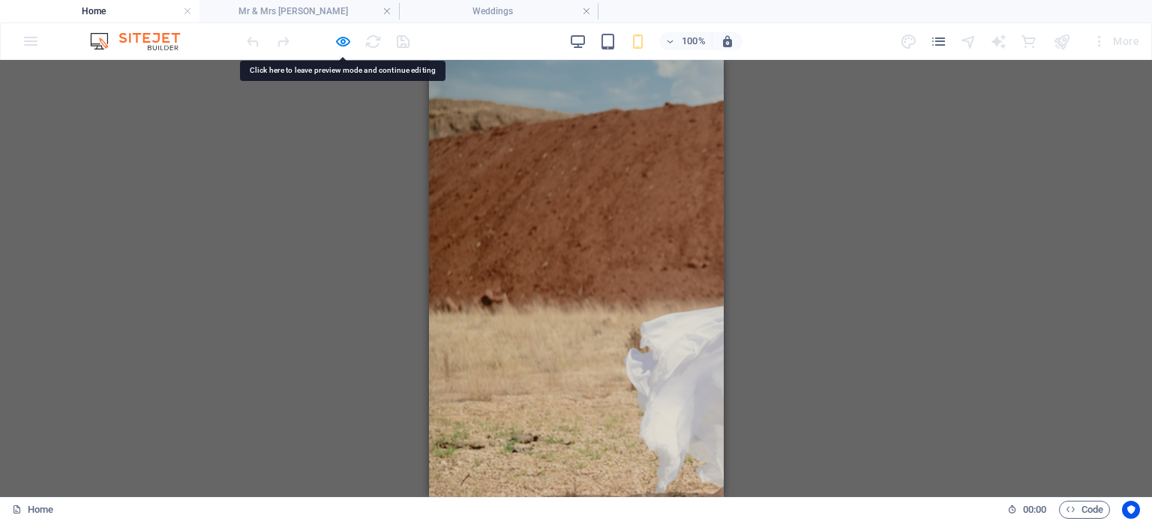
click at [696, 497] on header "Home Fashion Portraits Weddings Wedding Ncube wedding moloi wedding steyn weddi…" at bounding box center [575, 509] width 295 height 24
click at [703, 497] on header "Home Fashion Portraits Weddings Wedding Ncube wedding moloi wedding steyn weddi…" at bounding box center [575, 509] width 295 height 24
click at [704, 497] on header "Home Fashion Portraits Weddings Wedding Ncube wedding moloi wedding steyn weddi…" at bounding box center [575, 509] width 295 height 24
click at [703, 497] on header "Home Fashion Portraits Weddings Wedding Ncube wedding moloi wedding steyn weddi…" at bounding box center [575, 509] width 295 height 24
drag, startPoint x: 699, startPoint y: 80, endPoint x: 693, endPoint y: 86, distance: 8.5
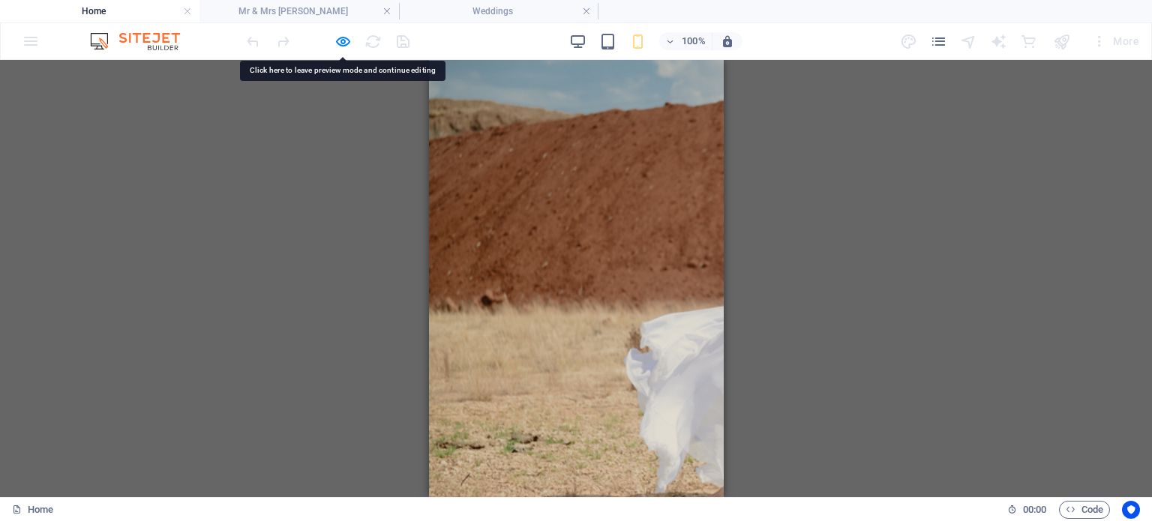
click at [695, 497] on header "Home Fashion Portraits Weddings Wedding Ncube wedding moloi wedding steyn weddi…" at bounding box center [575, 509] width 295 height 24
drag, startPoint x: 690, startPoint y: 89, endPoint x: 689, endPoint y: 101, distance: 12.8
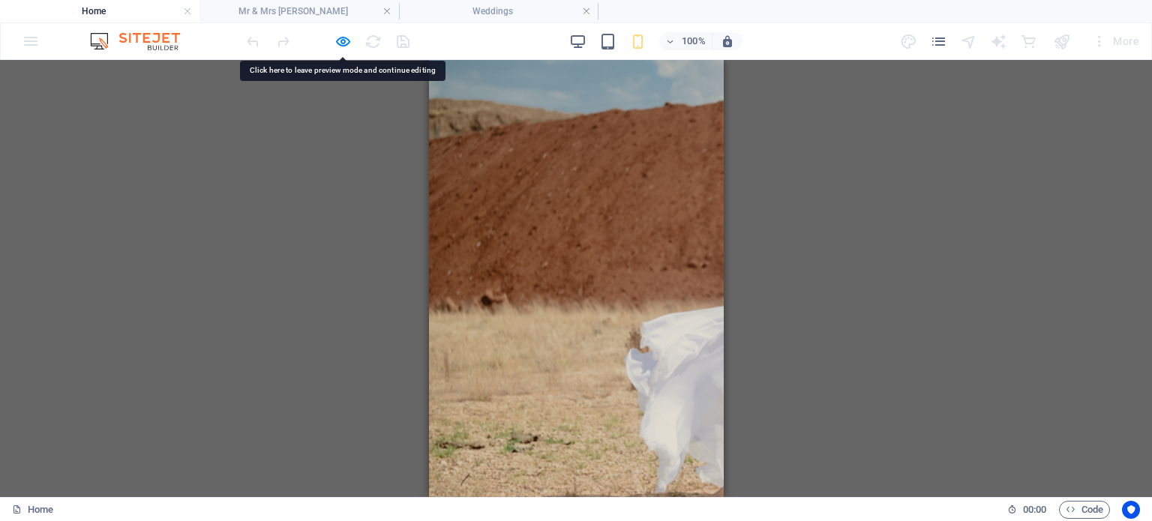
drag, startPoint x: 437, startPoint y: 274, endPoint x: 450, endPoint y: 258, distance: 20.3
drag, startPoint x: 552, startPoint y: 140, endPoint x: 563, endPoint y: 134, distance: 12.1
drag, startPoint x: 564, startPoint y: 134, endPoint x: 589, endPoint y: 133, distance: 24.8
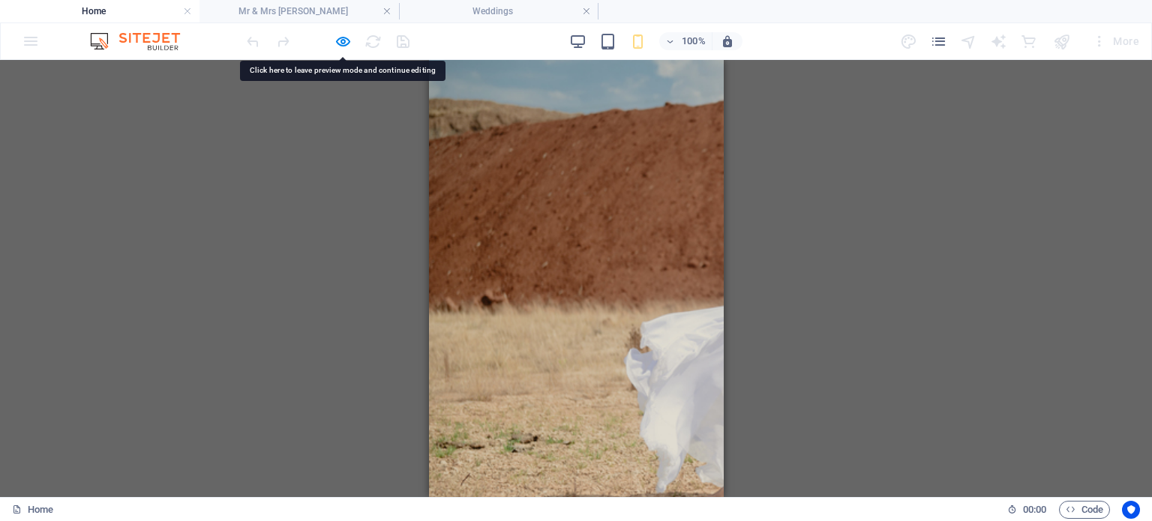
drag, startPoint x: 596, startPoint y: 138, endPoint x: 604, endPoint y: 145, distance: 10.7
drag, startPoint x: 635, startPoint y: 192, endPoint x: 643, endPoint y: 218, distance: 27.5
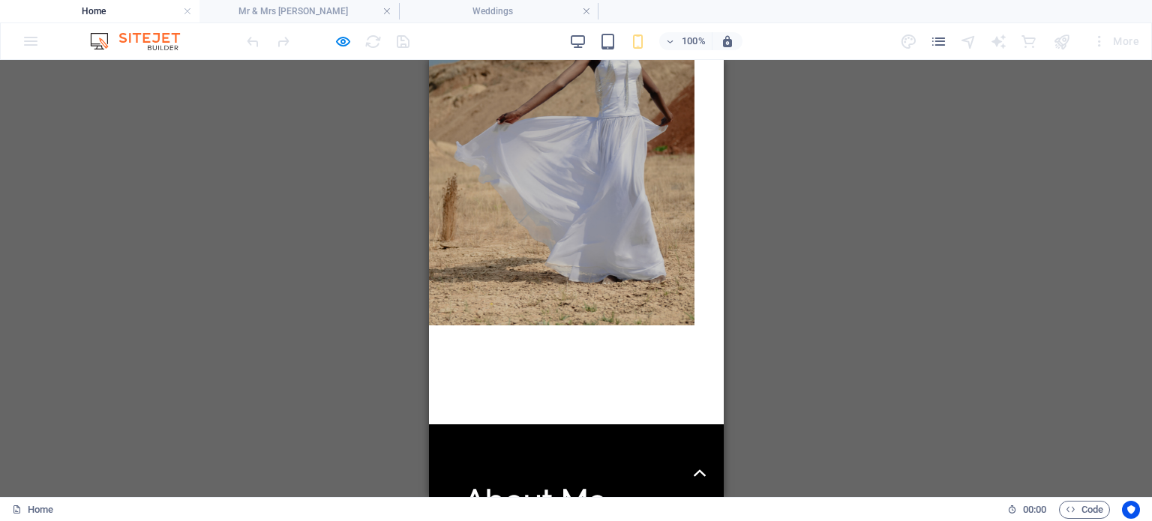
scroll to position [750, 0]
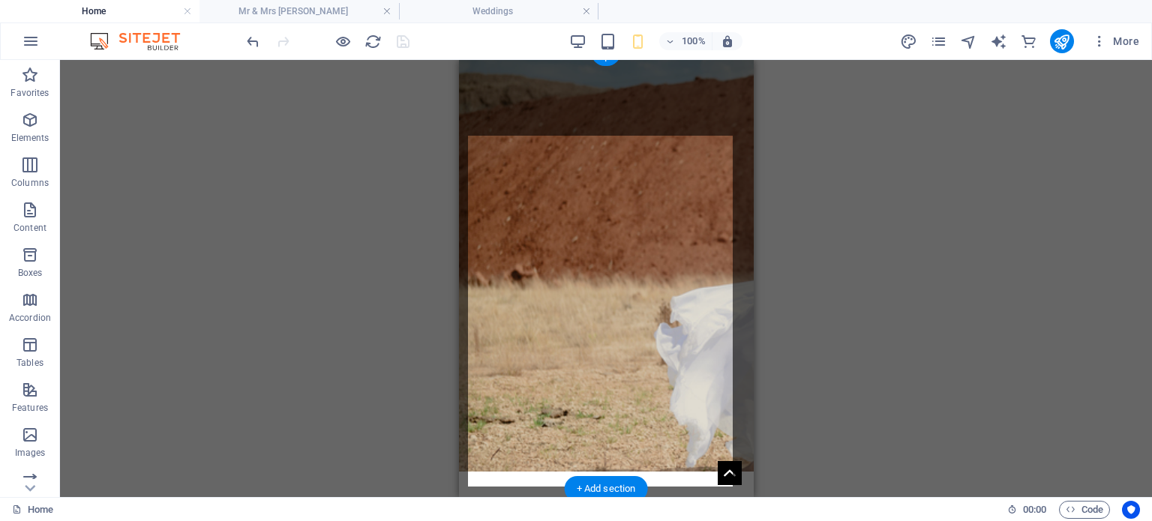
scroll to position [0, 0]
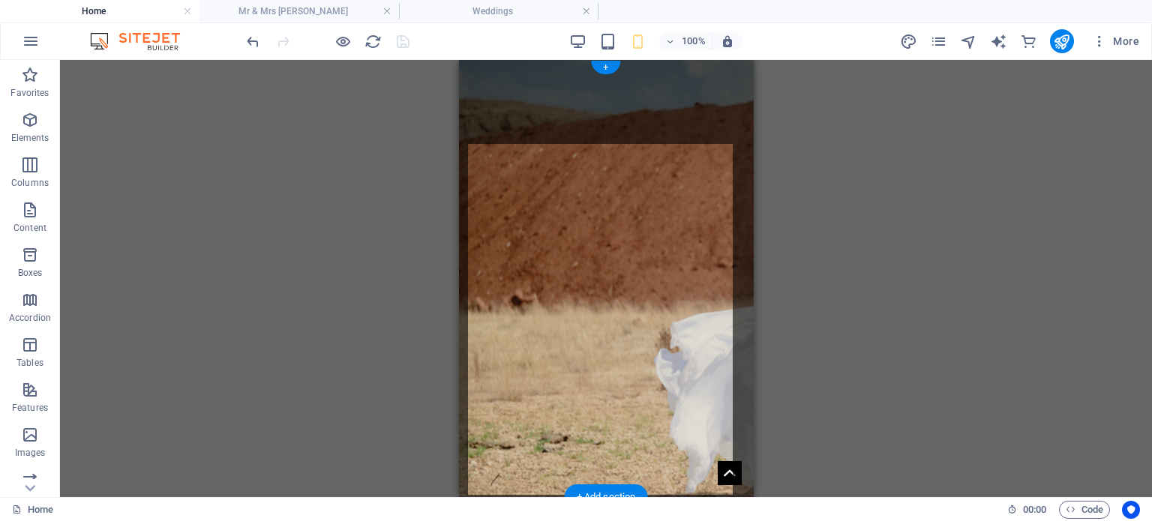
click at [554, 125] on figure at bounding box center [605, 278] width 295 height 437
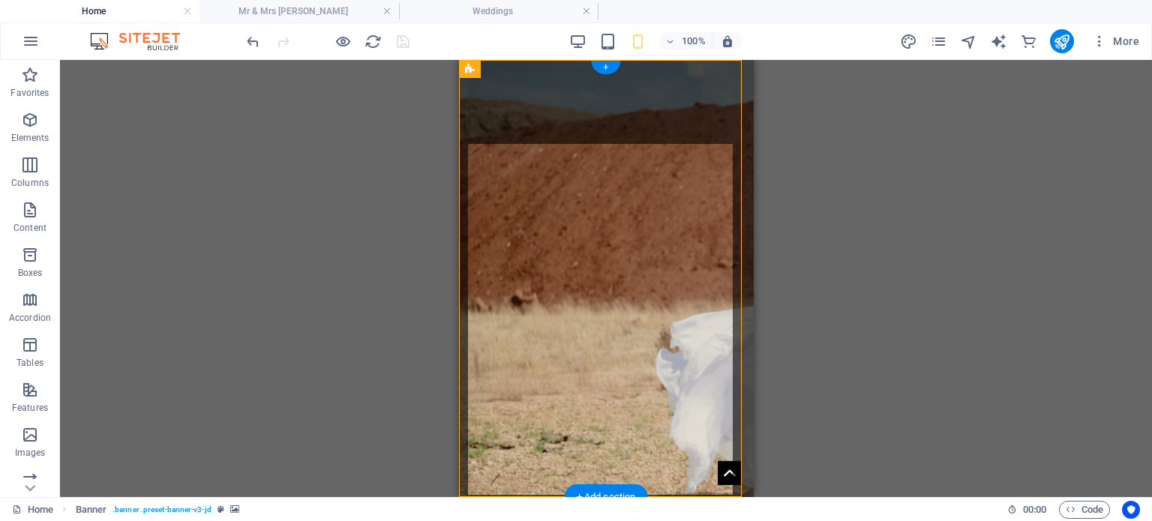
click at [554, 125] on figure at bounding box center [605, 278] width 295 height 437
select select "vh"
select select "header"
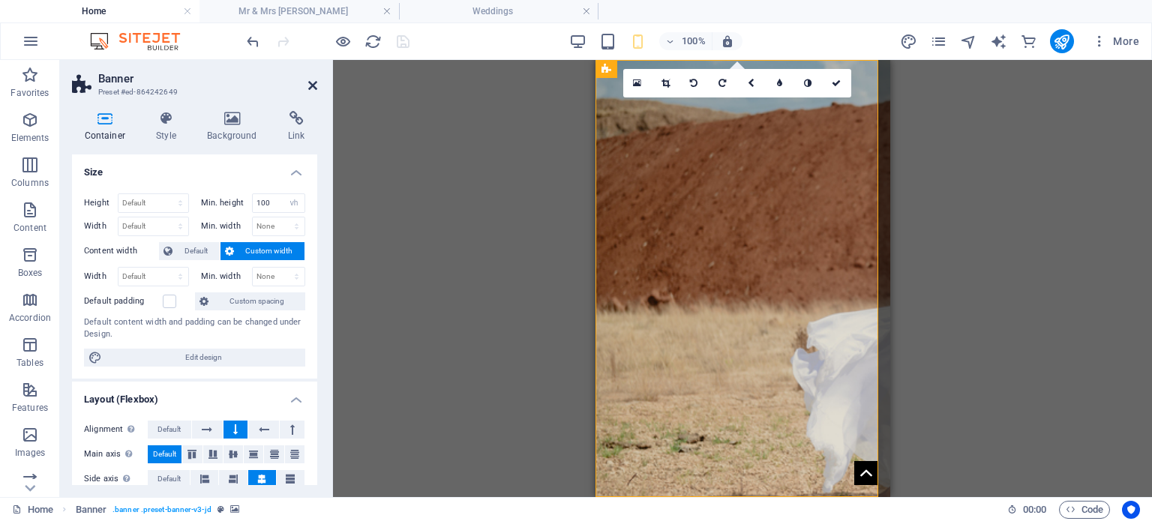
click at [311, 83] on icon at bounding box center [312, 86] width 9 height 12
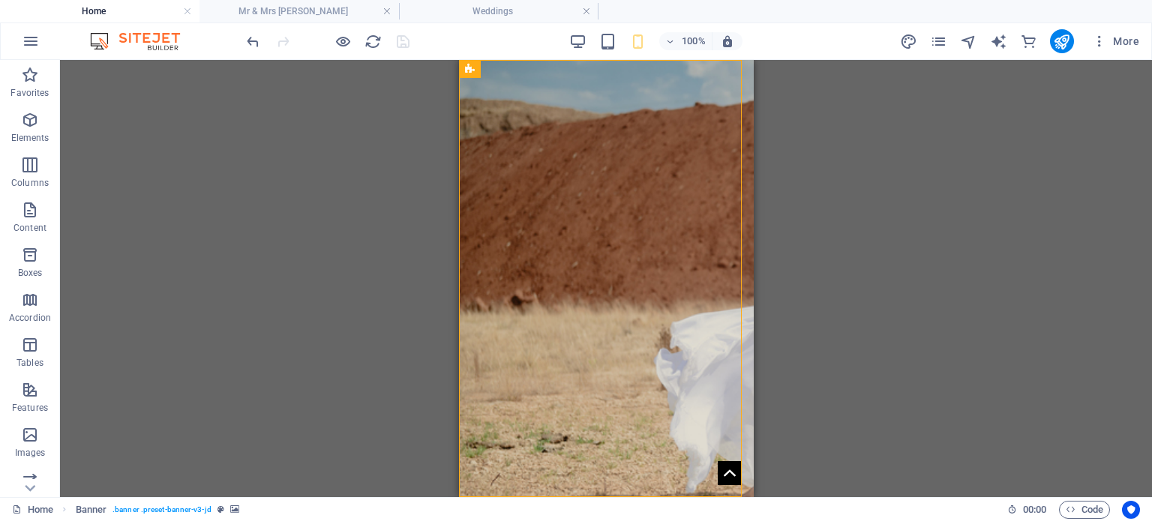
click at [1001, 256] on div "Drag here to replace the existing content. Press “Ctrl” if you want to create a…" at bounding box center [606, 278] width 1092 height 437
click at [549, 16] on h4 "Weddings" at bounding box center [499, 11] width 200 height 17
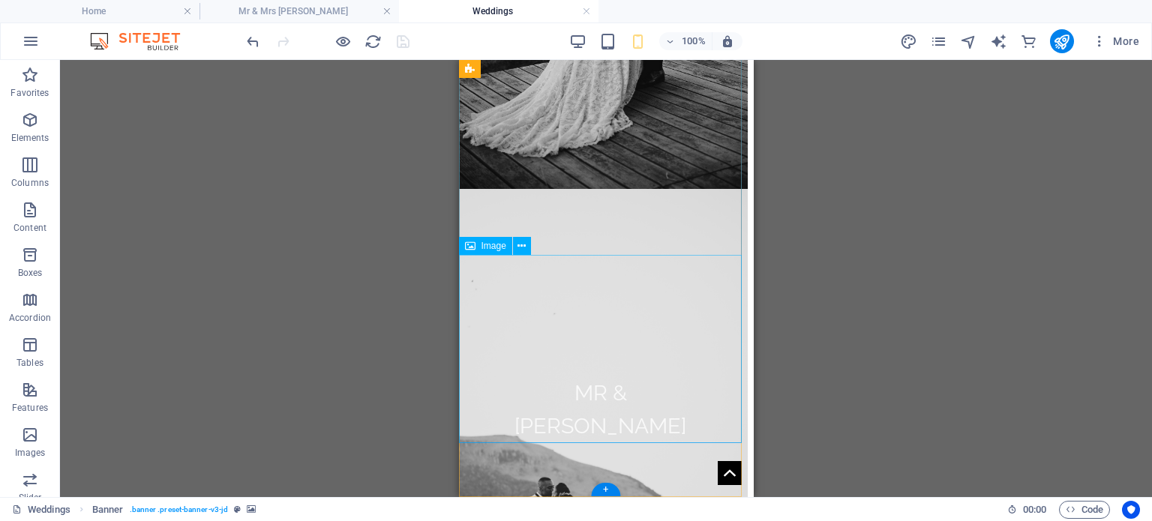
scroll to position [2445, 0]
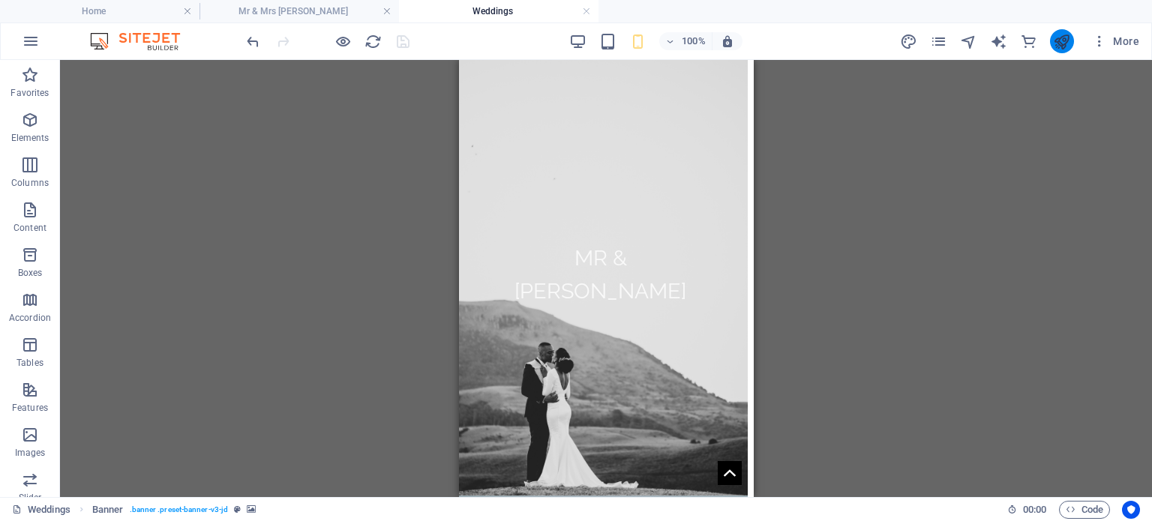
click at [1067, 39] on icon "publish" at bounding box center [1061, 41] width 17 height 17
